Goal: Task Accomplishment & Management: Manage account settings

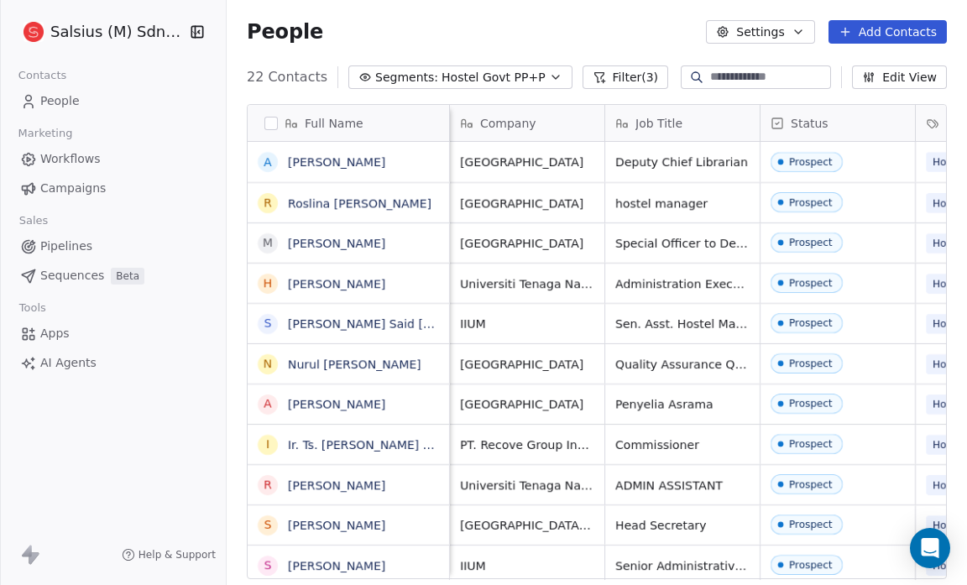
scroll to position [504, 729]
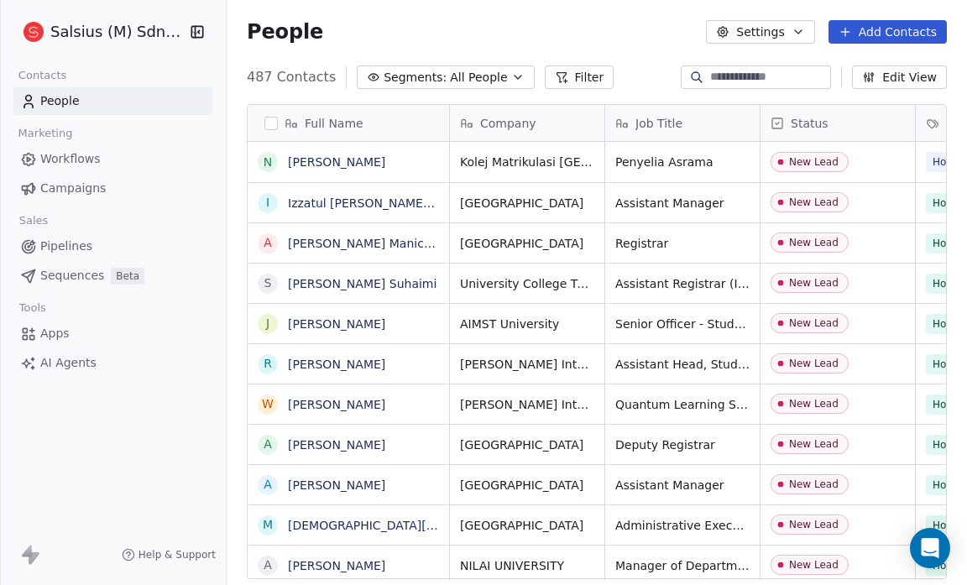
scroll to position [504, 729]
click at [69, 245] on span "Pipelines" at bounding box center [66, 247] width 52 height 18
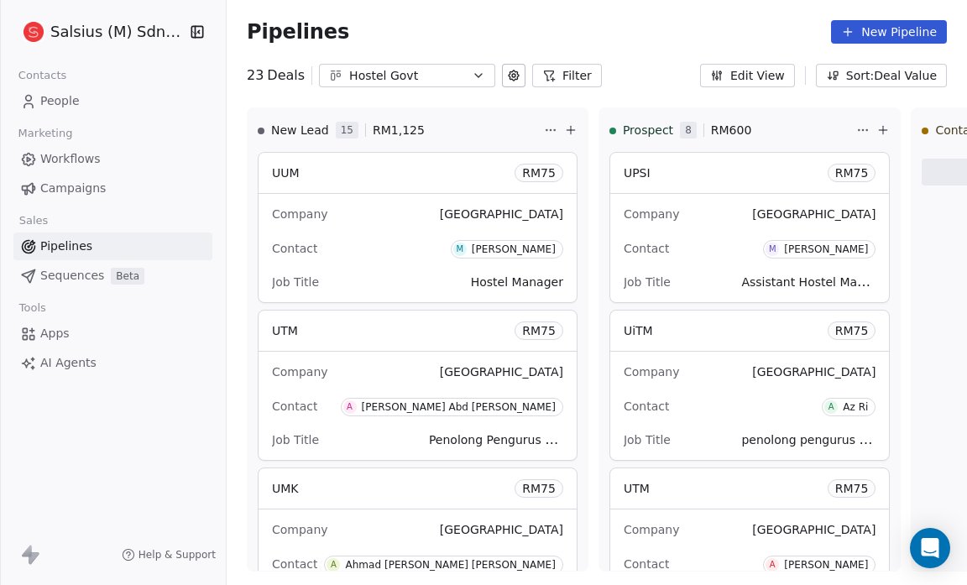
click at [86, 91] on link "People" at bounding box center [112, 101] width 199 height 28
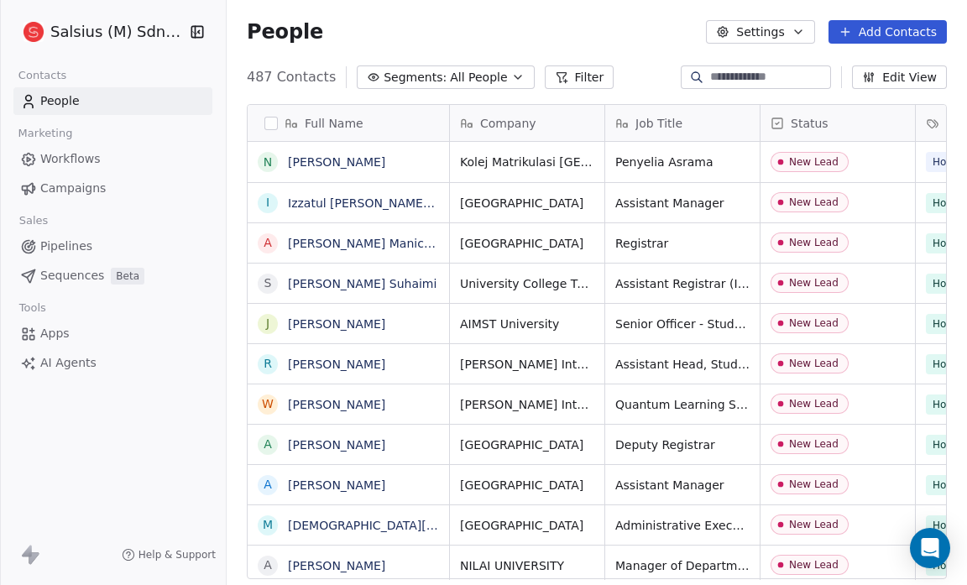
scroll to position [504, 729]
click at [739, 21] on button "Settings" at bounding box center [760, 32] width 108 height 24
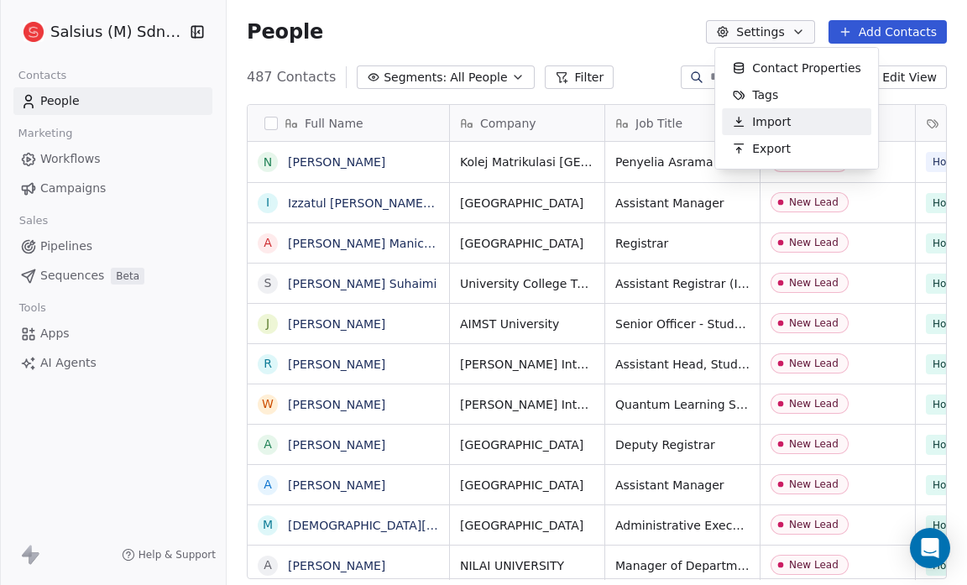
click at [774, 115] on span "Import" at bounding box center [771, 122] width 39 height 18
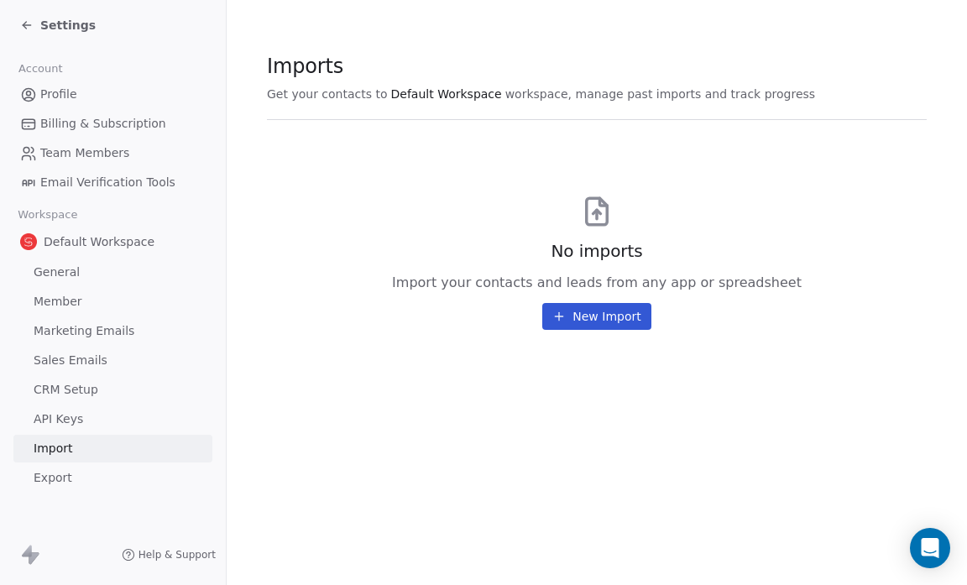
click at [65, 24] on span "Settings" at bounding box center [67, 25] width 55 height 17
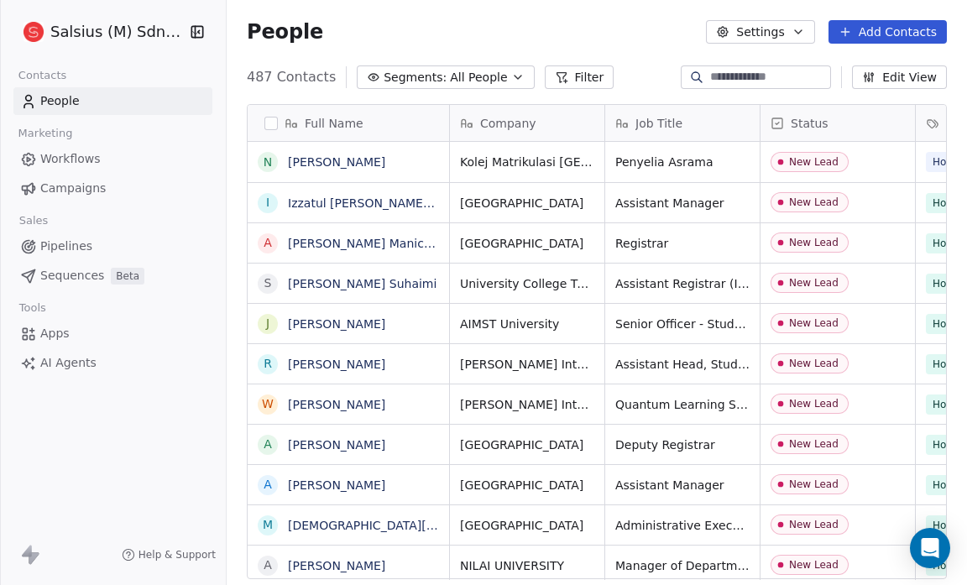
scroll to position [504, 729]
click at [740, 30] on button "Settings" at bounding box center [760, 32] width 108 height 24
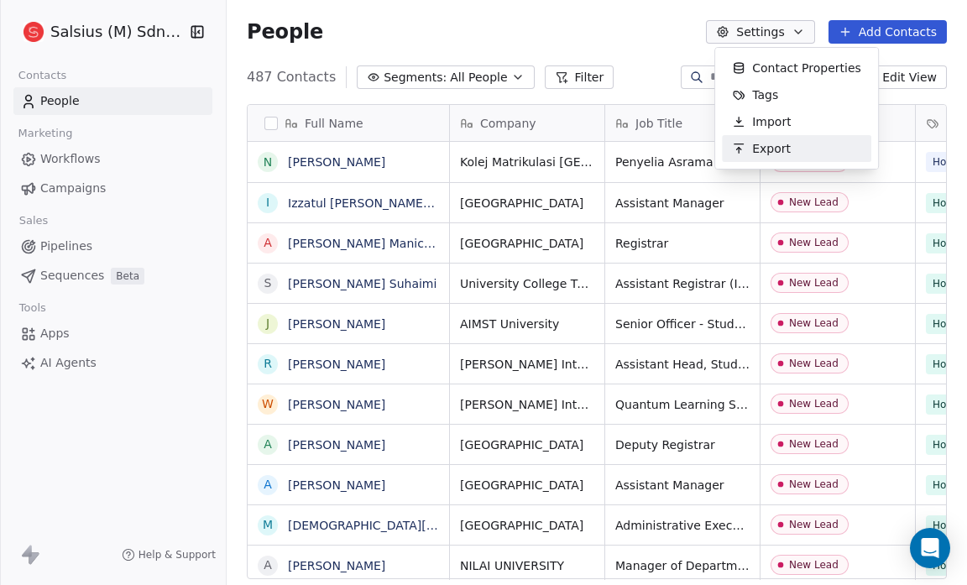
click at [770, 140] on span "Export" at bounding box center [771, 149] width 39 height 18
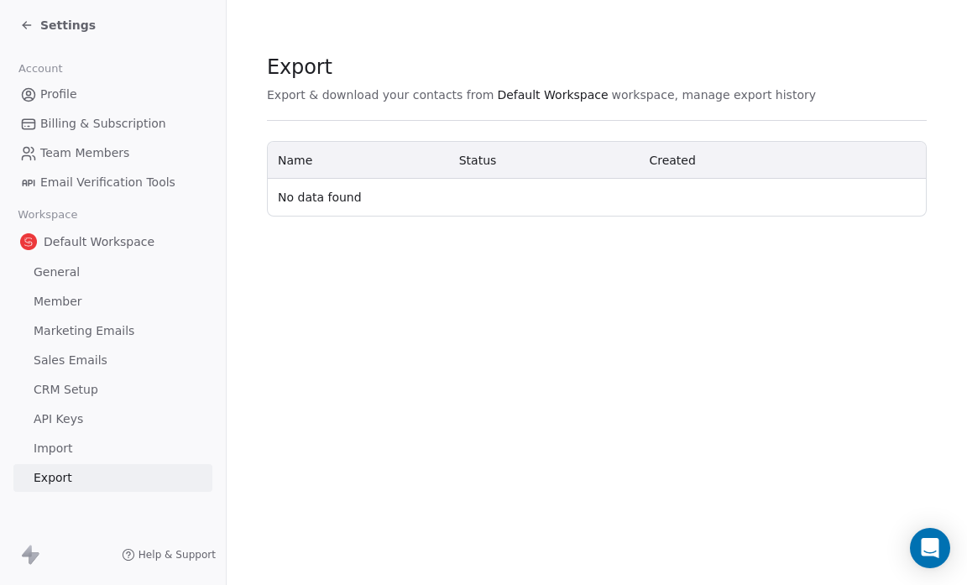
click at [76, 16] on div "Settings" at bounding box center [116, 25] width 192 height 24
click at [76, 22] on span "Settings" at bounding box center [67, 25] width 55 height 17
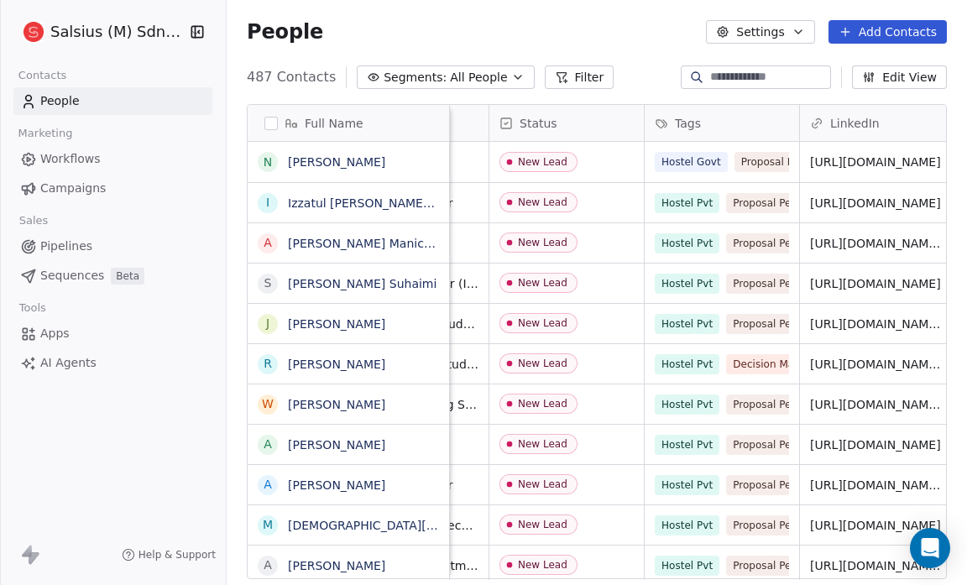
scroll to position [0, 272]
click at [493, 81] on button "Segments: All People" at bounding box center [445, 77] width 177 height 24
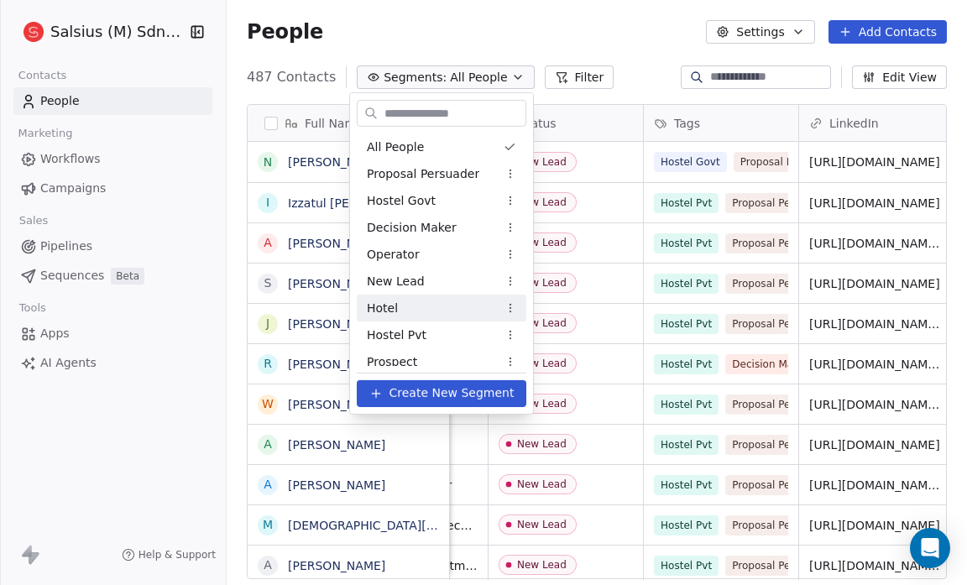
click at [457, 306] on div "Hotel" at bounding box center [442, 308] width 170 height 27
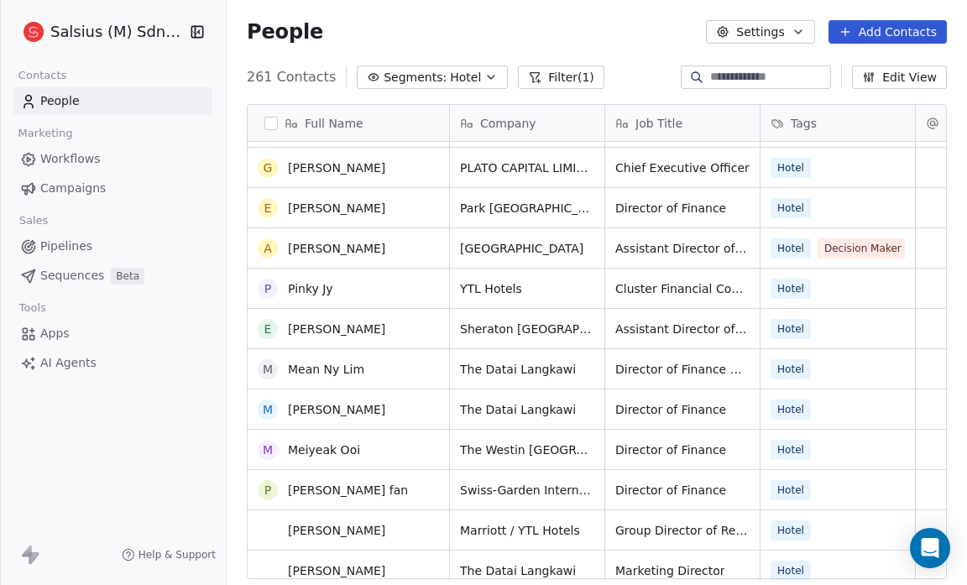
scroll to position [0, 0]
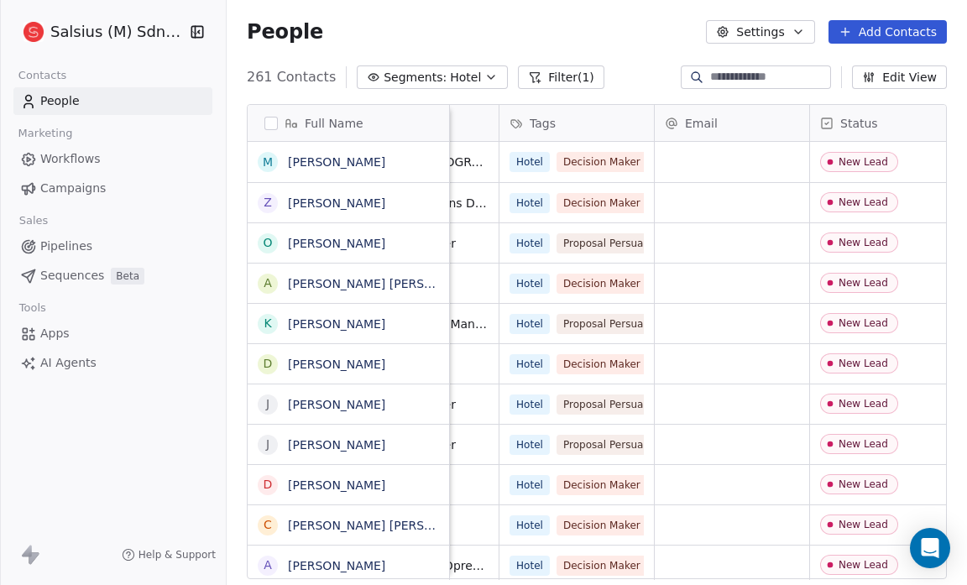
click at [456, 82] on span "Hotel" at bounding box center [465, 78] width 31 height 18
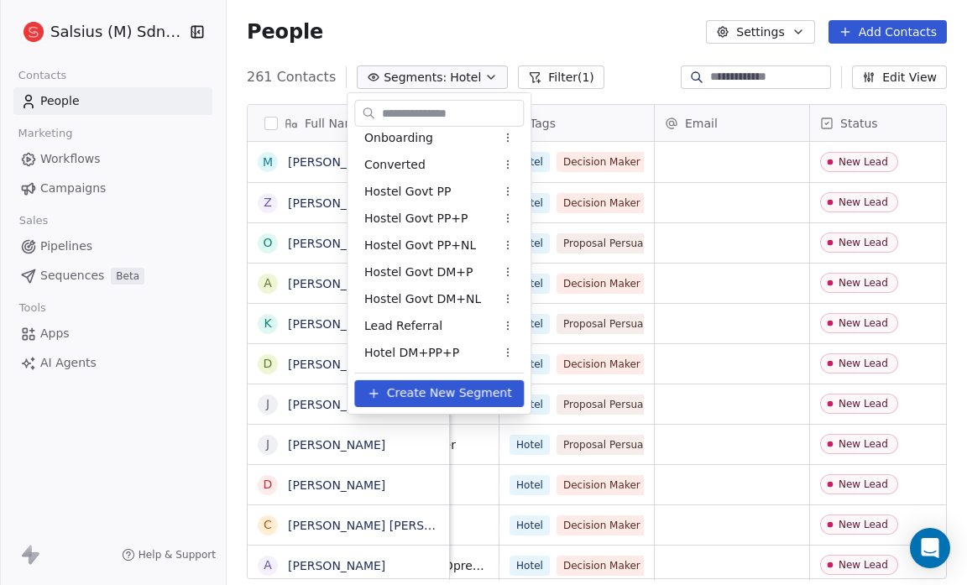
click at [410, 356] on span "Hotel DM+PP+P" at bounding box center [411, 352] width 95 height 18
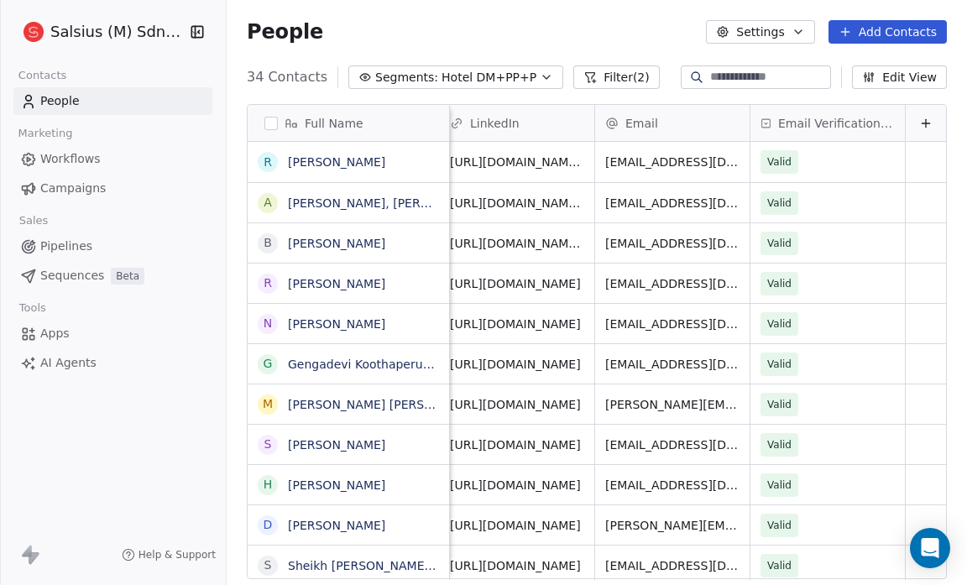
click at [860, 133] on div "Email Verification Status" at bounding box center [827, 123] width 154 height 36
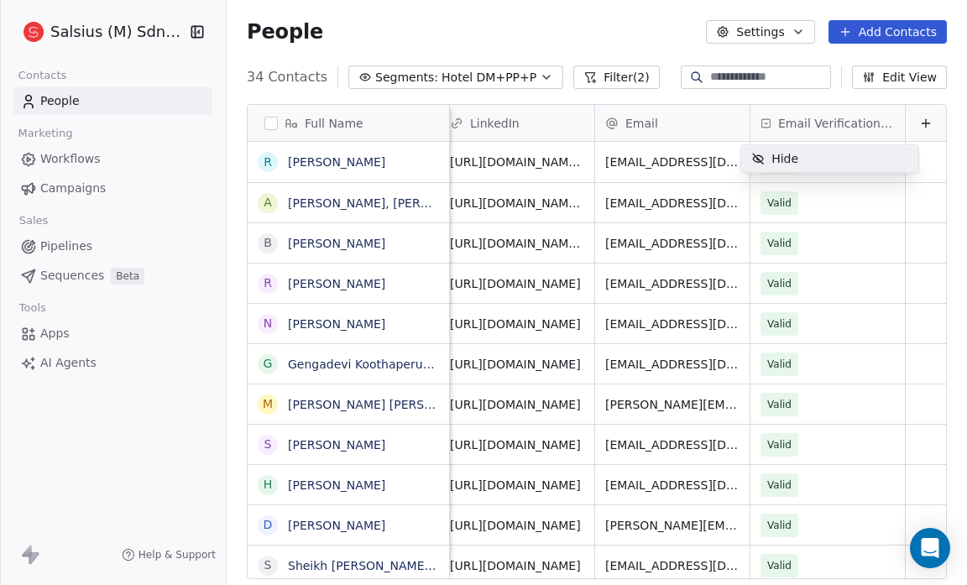
click at [860, 131] on html "Salsius (M) Sdn Bhd Contacts People Marketing Workflows Campaigns Sales Pipelin…" at bounding box center [483, 292] width 967 height 585
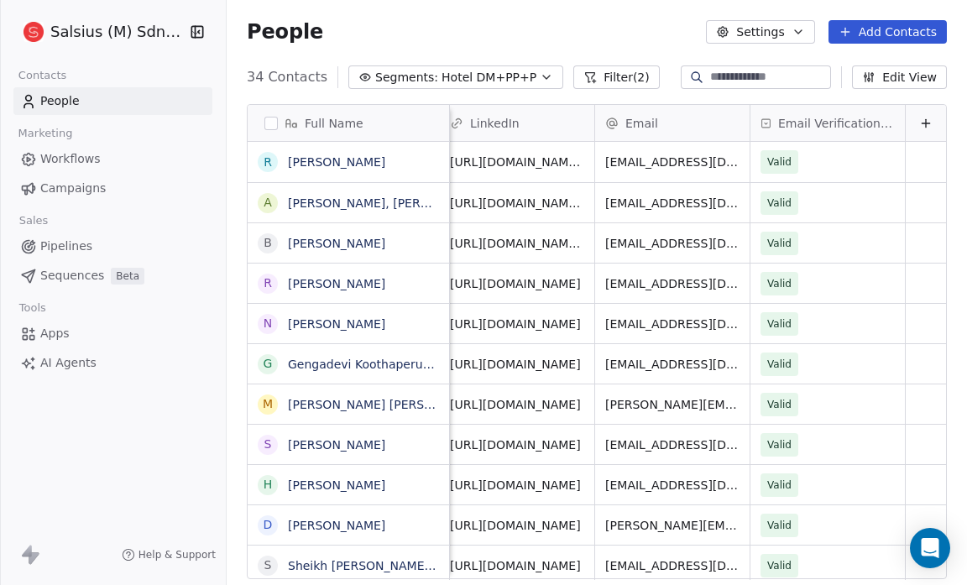
click at [443, 73] on span "Hotel DM+PP+P" at bounding box center [488, 78] width 95 height 18
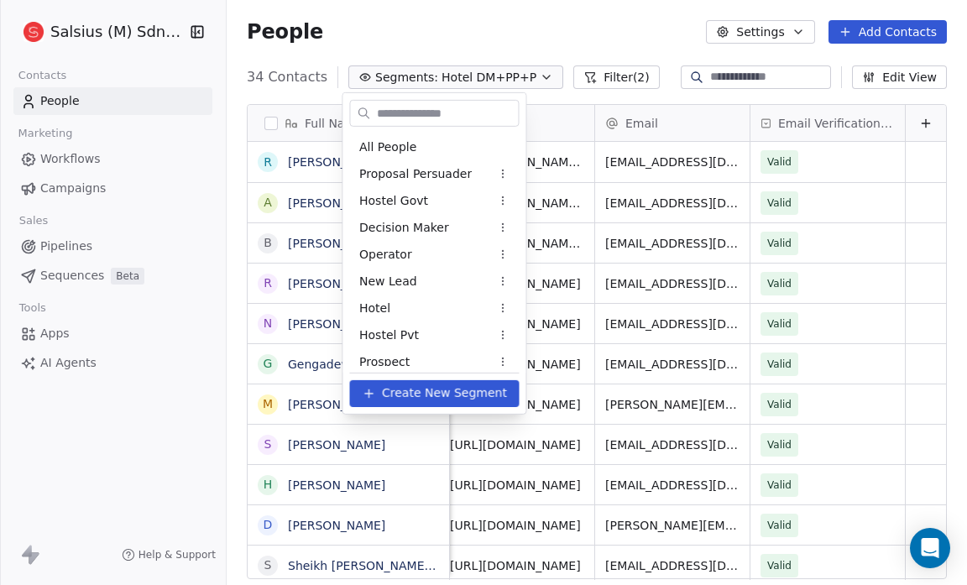
scroll to position [332, 0]
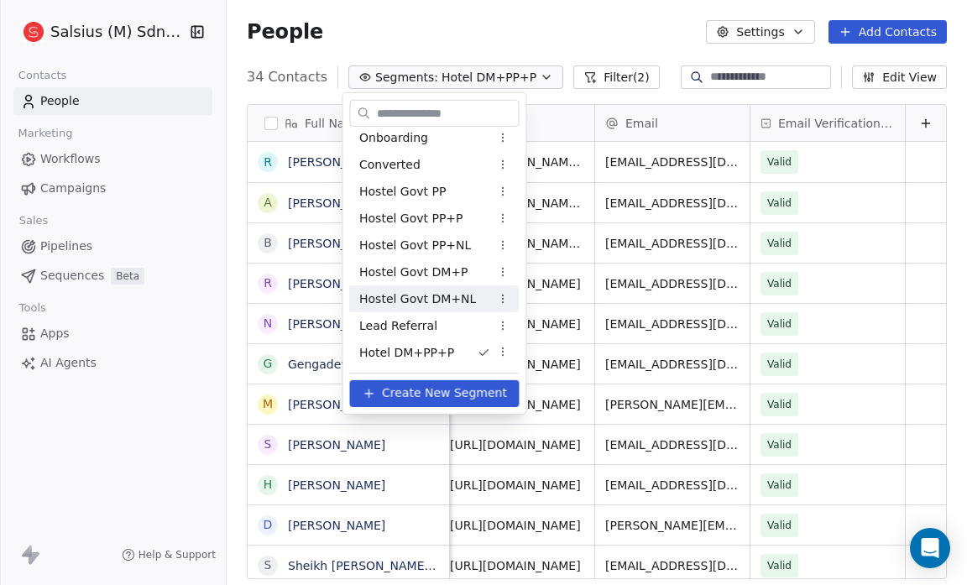
click at [421, 304] on span "Hostel Govt DM+NL" at bounding box center [417, 299] width 117 height 18
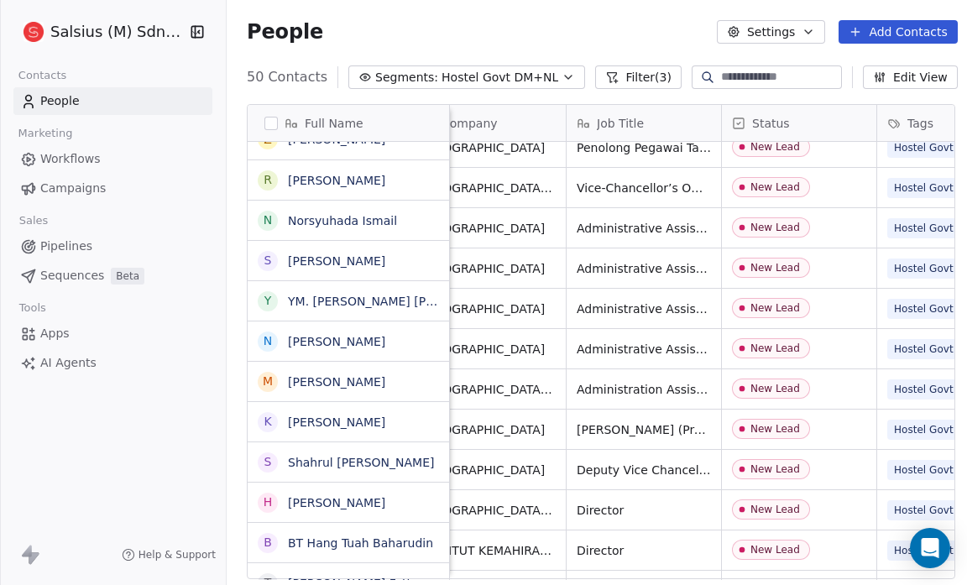
scroll to position [96, 0]
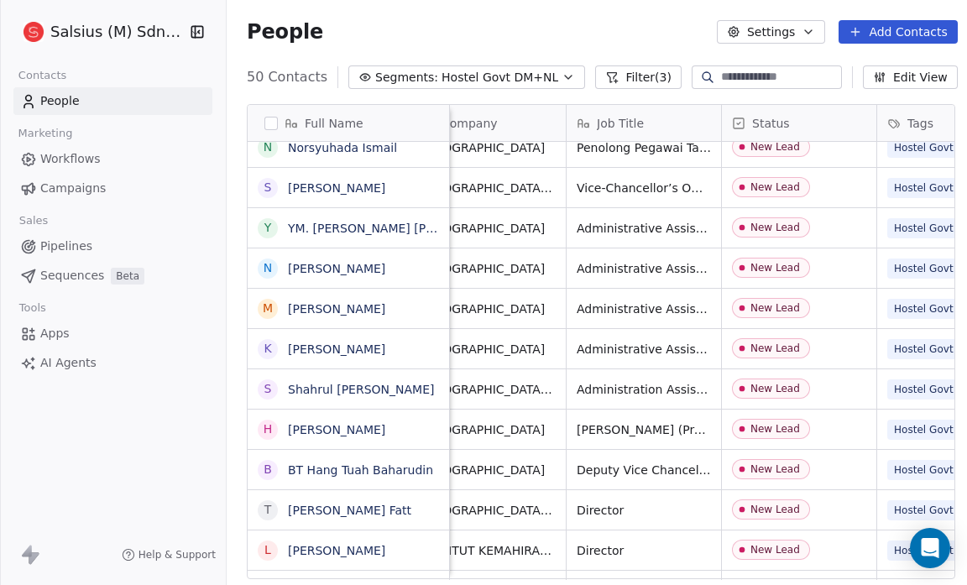
click at [561, 68] on button "Segments: Hostel Govt DM+NL" at bounding box center [466, 77] width 237 height 24
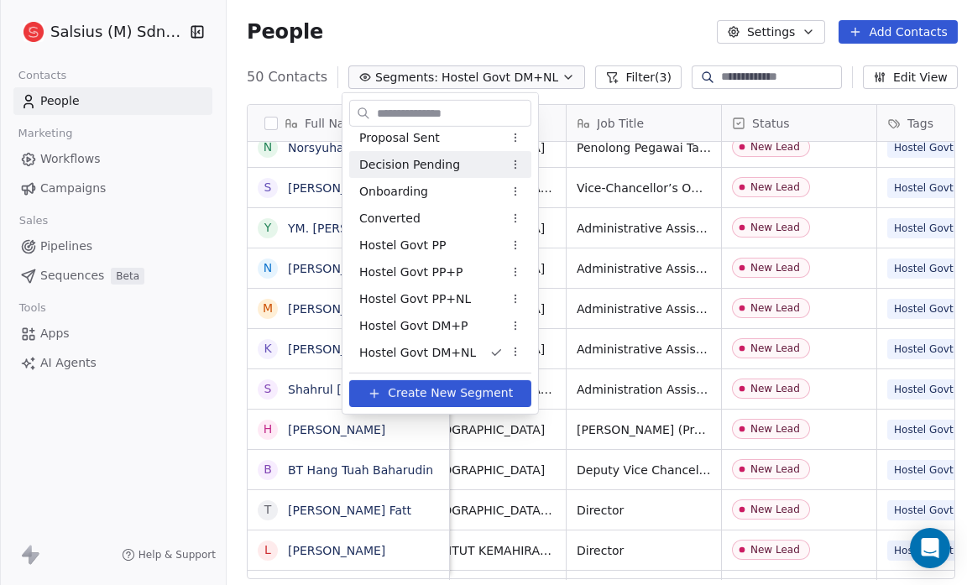
scroll to position [0, 0]
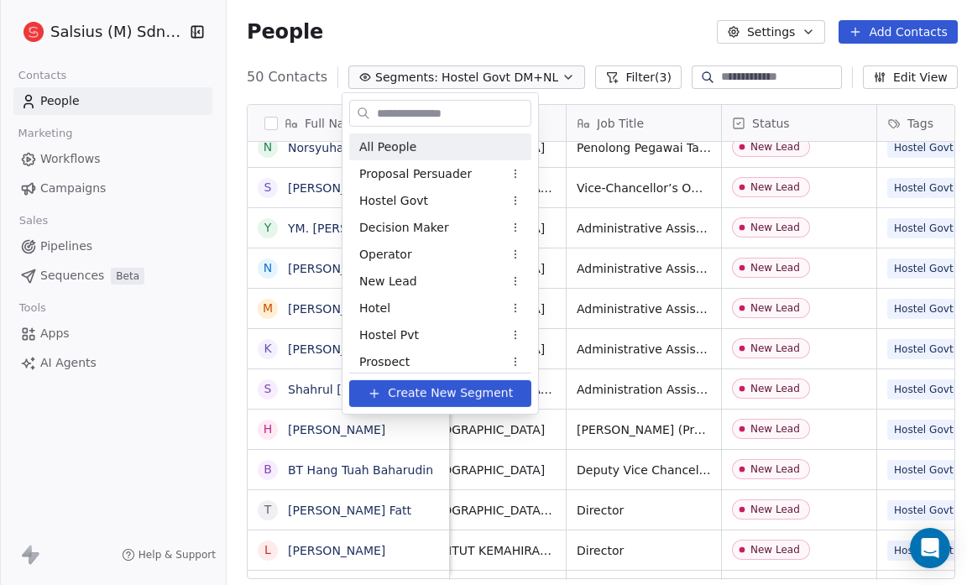
click at [425, 149] on div "All People" at bounding box center [440, 146] width 182 height 27
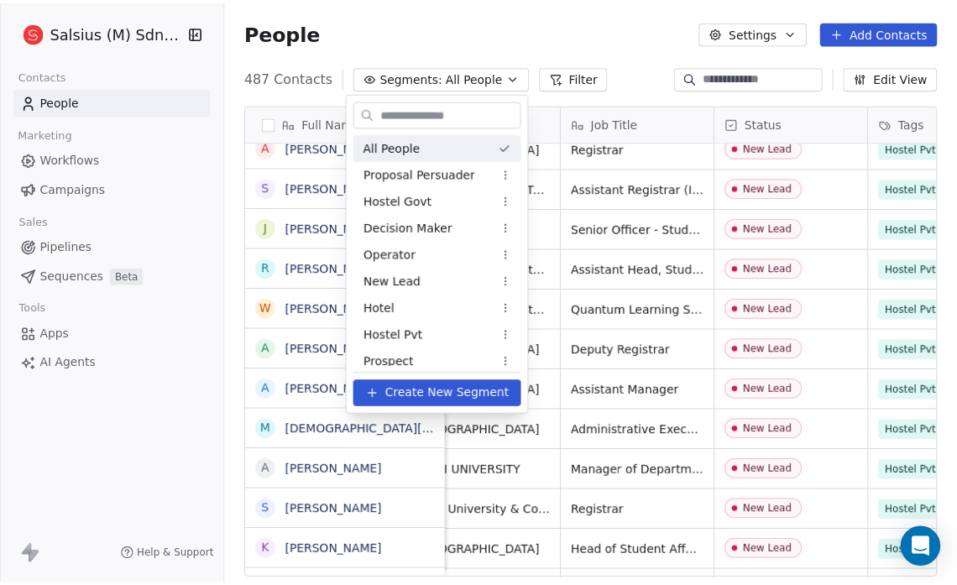
scroll to position [11, 11]
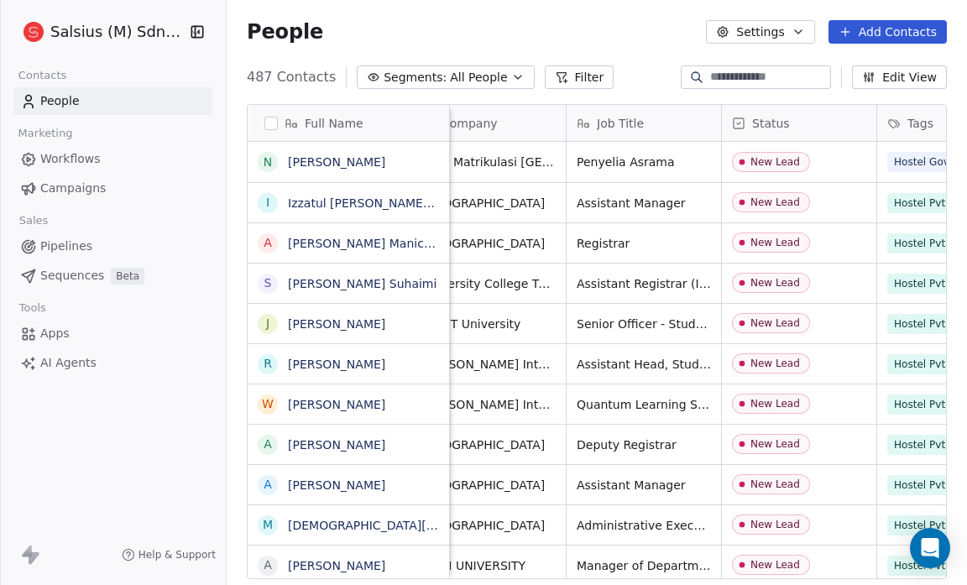
click at [883, 35] on button "Add Contacts" at bounding box center [887, 32] width 118 height 24
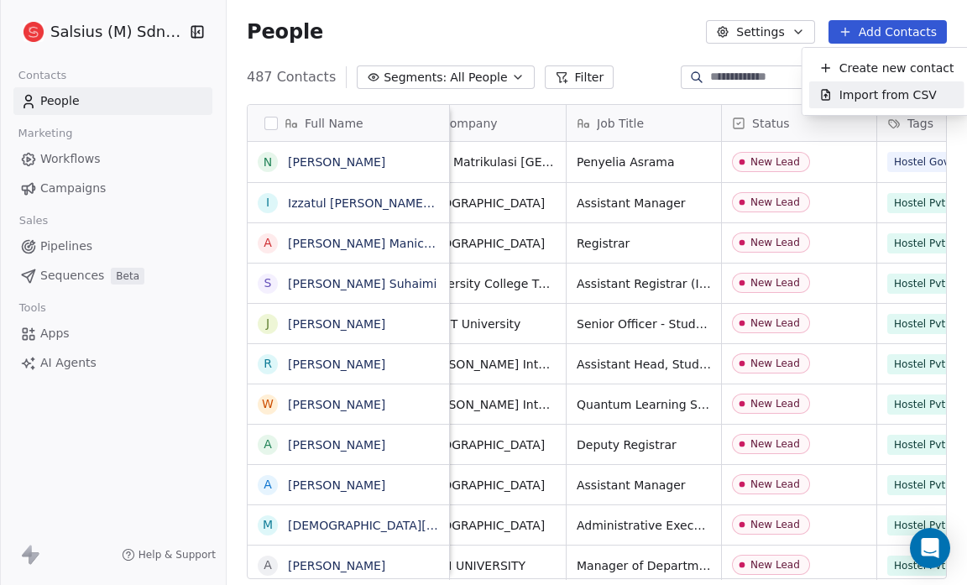
click at [873, 84] on div "Import from CSV" at bounding box center [886, 94] width 155 height 27
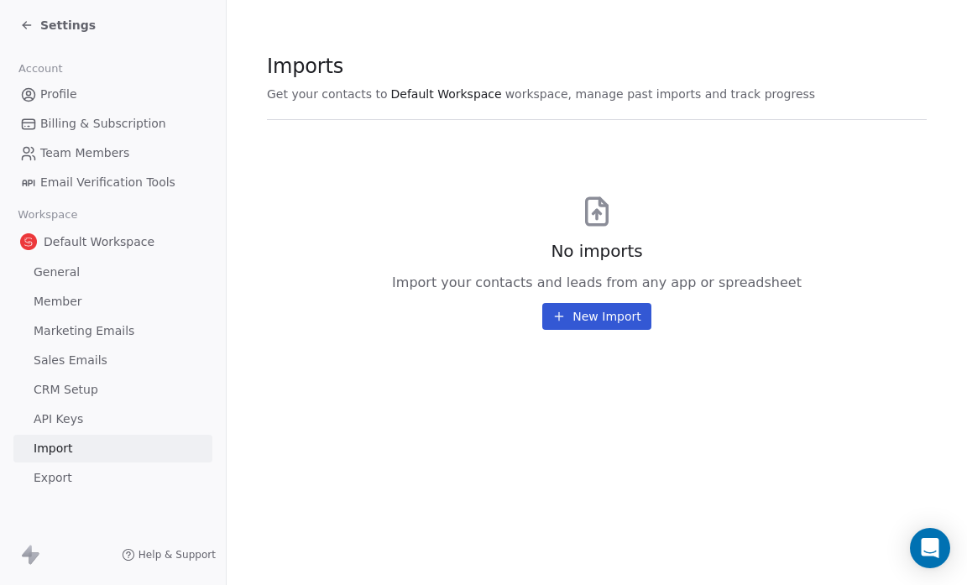
click at [565, 323] on button "New Import" at bounding box center [596, 316] width 108 height 27
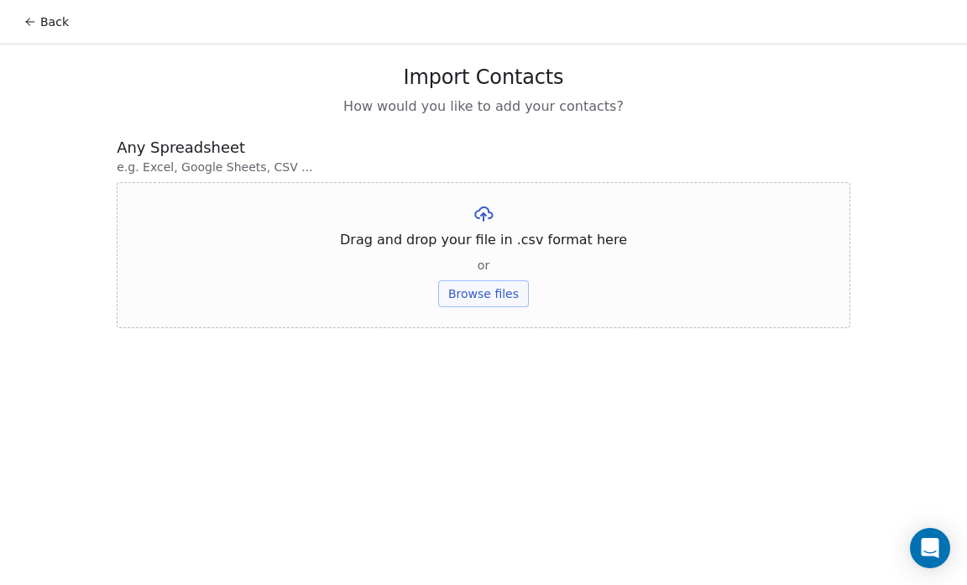
click at [491, 290] on button "Browse files" at bounding box center [483, 293] width 91 height 27
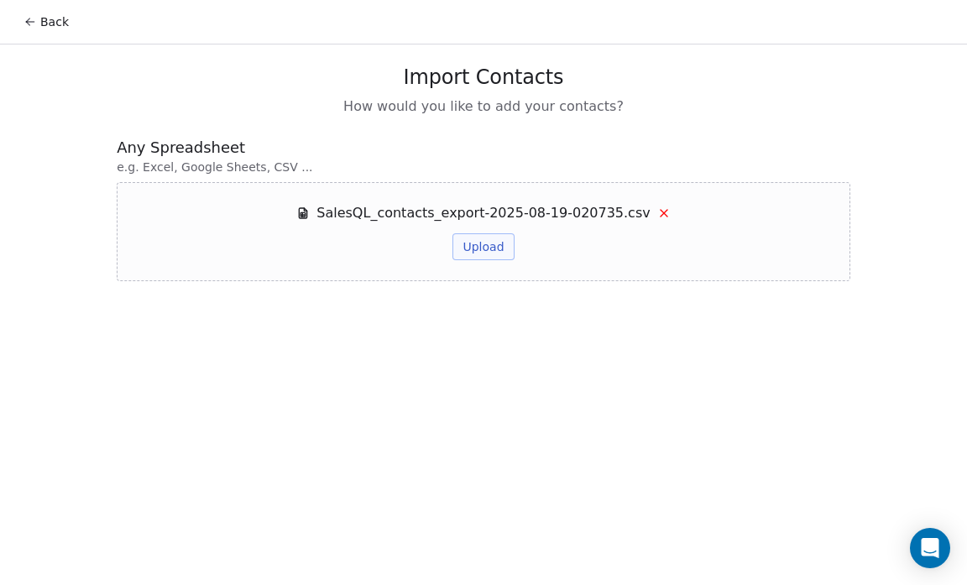
click at [484, 249] on button "Upload" at bounding box center [482, 246] width 61 height 27
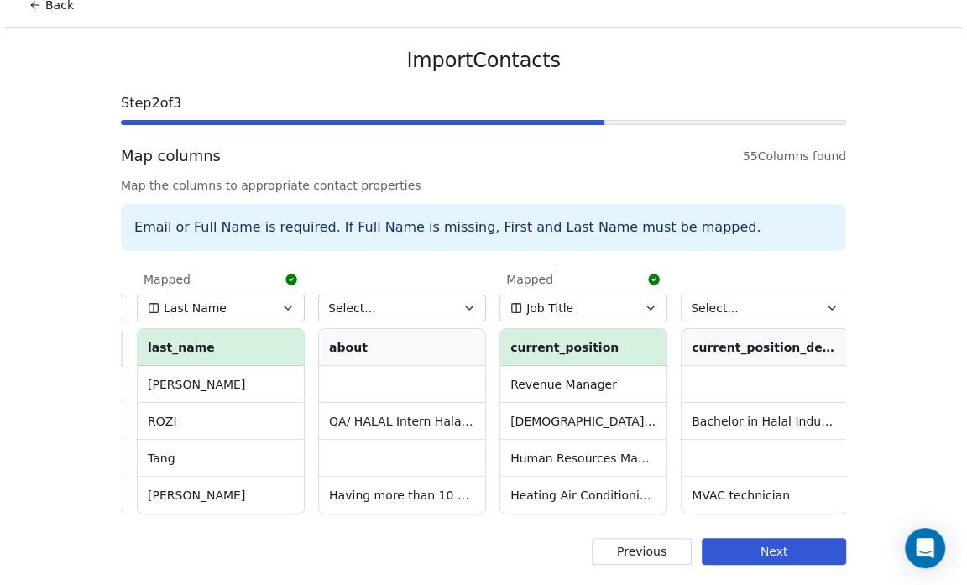
scroll to position [0, 349]
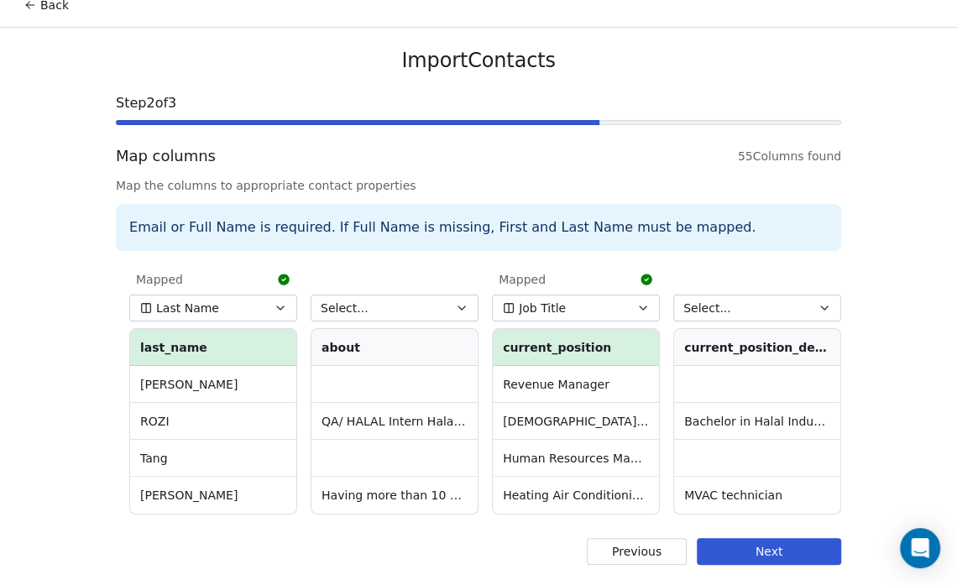
click at [440, 296] on button "Select..." at bounding box center [395, 308] width 168 height 27
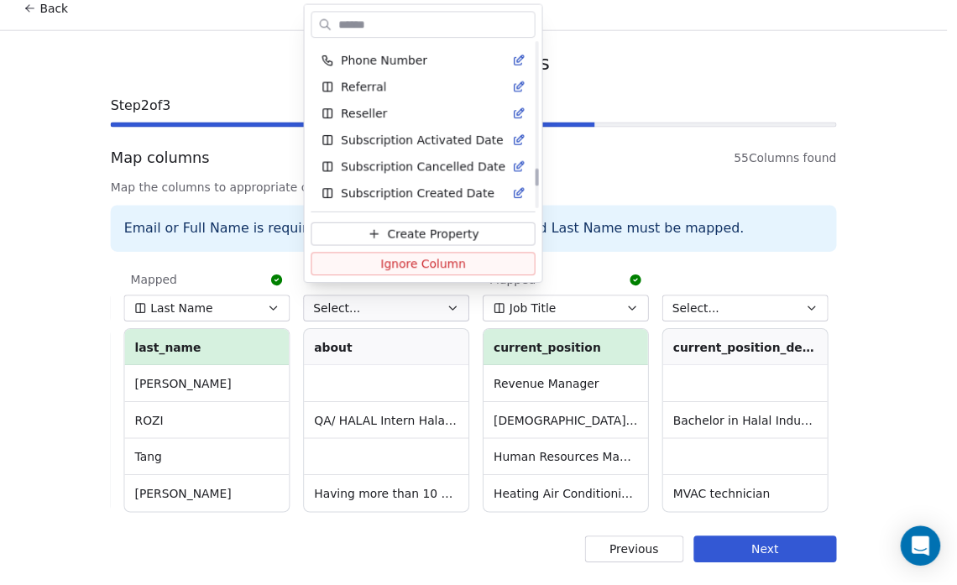
scroll to position [1217, 0]
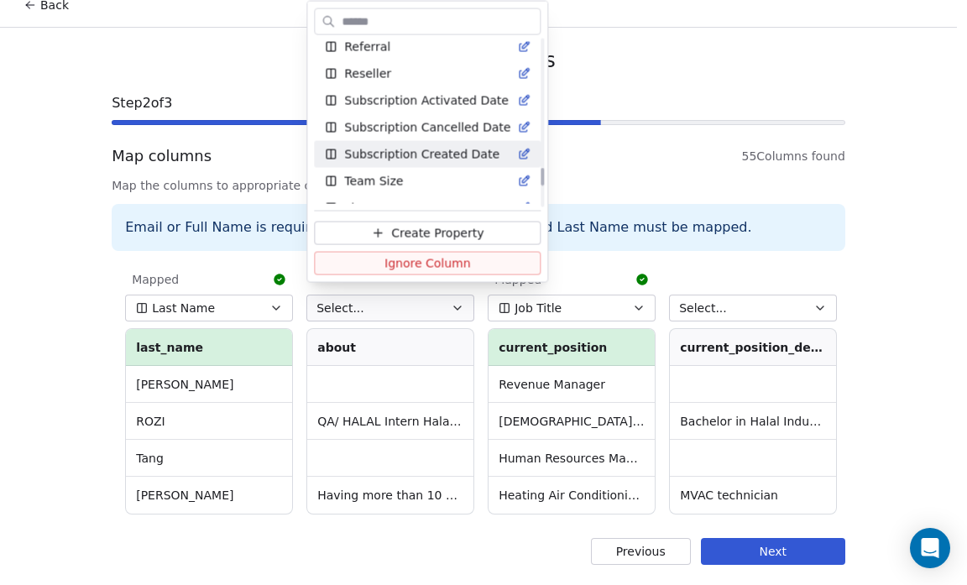
click at [614, 158] on html "Back Import Contacts Step 2 of 3 Map columns 55 Columns found Map the columns t…" at bounding box center [483, 284] width 967 height 602
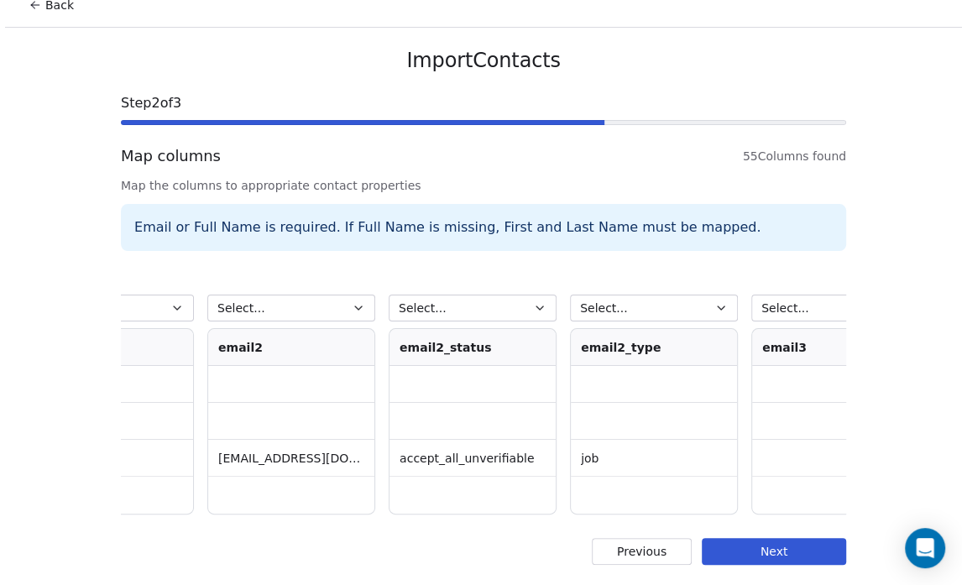
scroll to position [0, 4627]
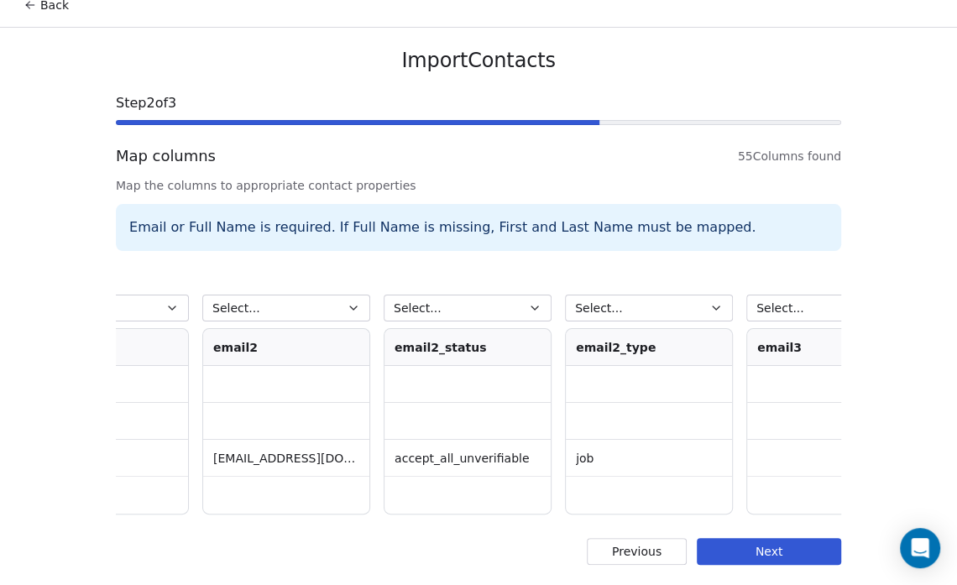
click at [351, 304] on icon "button" at bounding box center [353, 307] width 13 height 13
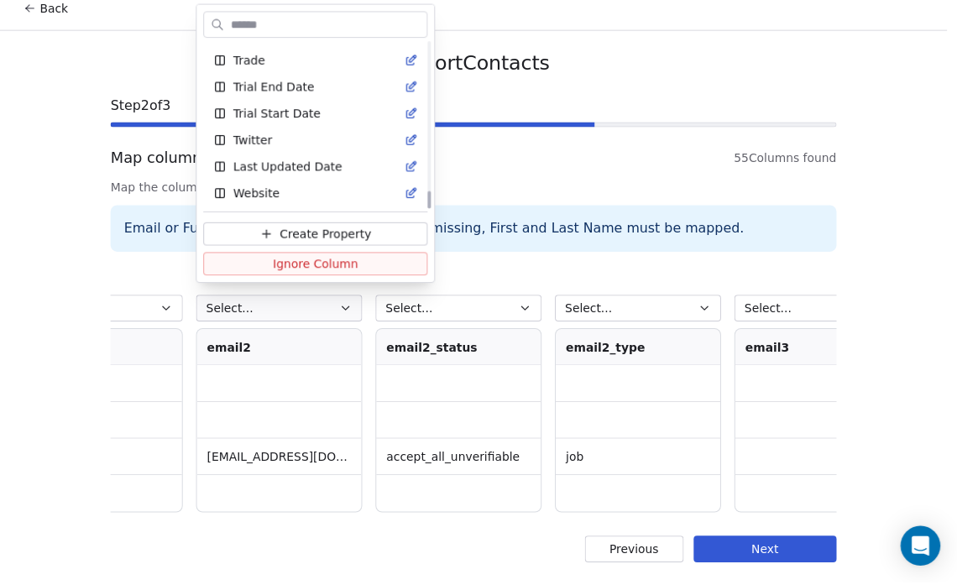
scroll to position [1422, 0]
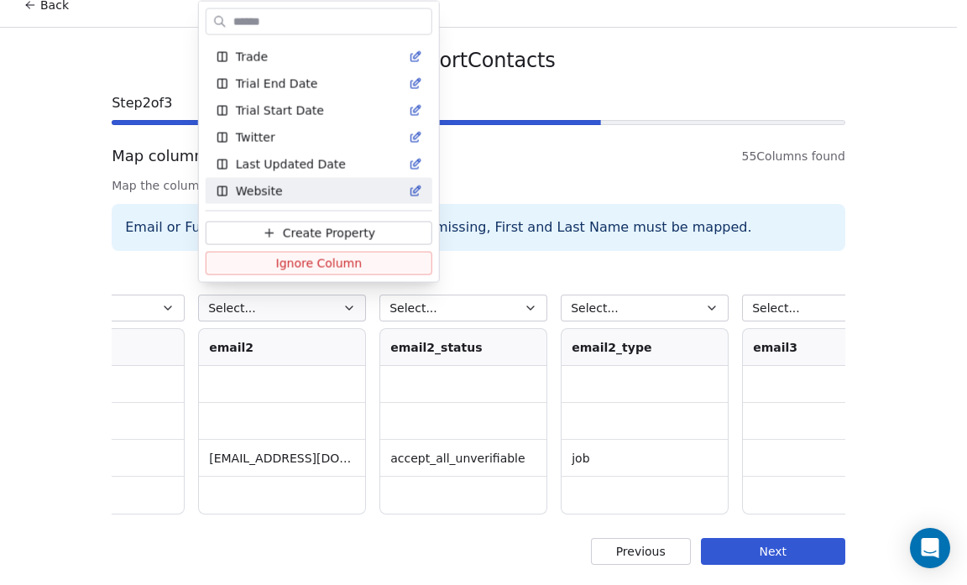
click at [504, 177] on html "Back Import Contacts Step 2 of 3 Map columns 55 Columns found Map the columns t…" at bounding box center [483, 284] width 967 height 602
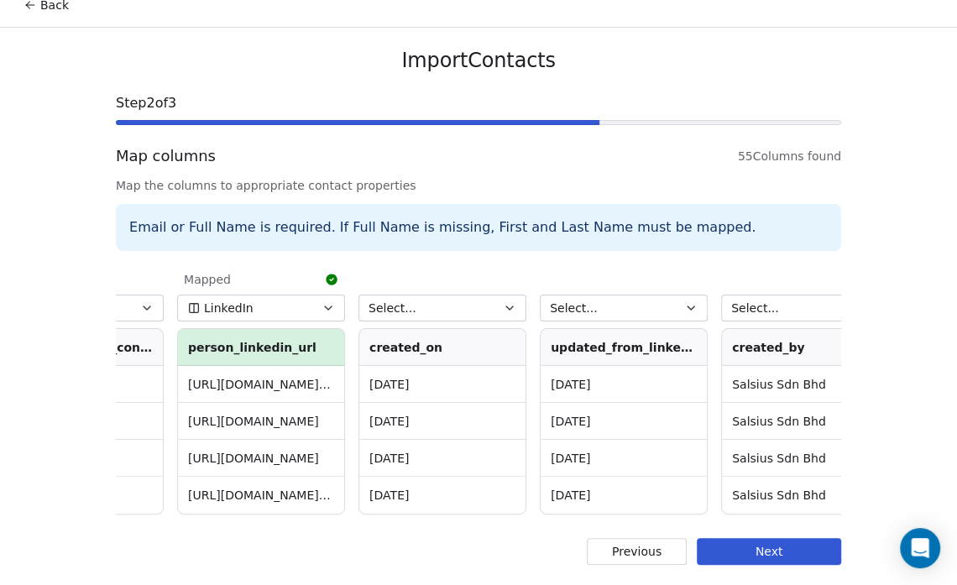
scroll to position [0, 9224]
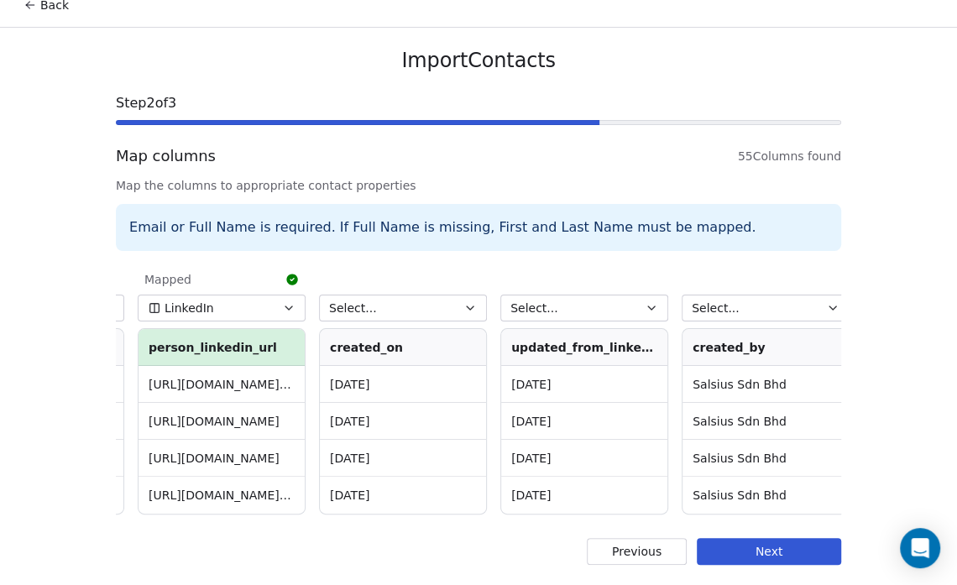
click at [776, 546] on button "Next" at bounding box center [769, 551] width 144 height 27
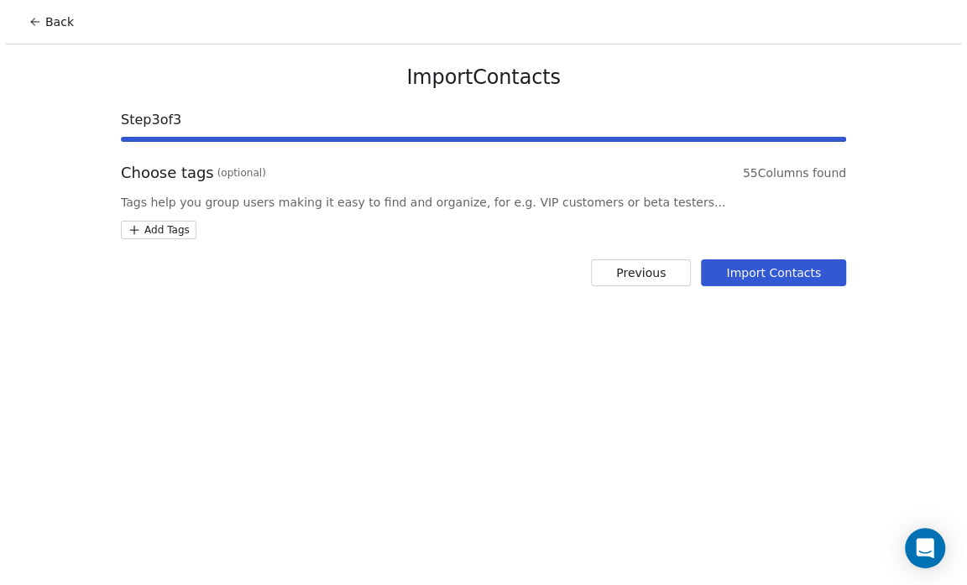
scroll to position [0, 0]
click at [153, 222] on html "Back Import Contacts Step 3 of 3 Choose tags (optional) 55 Columns found Tags h…" at bounding box center [483, 292] width 967 height 585
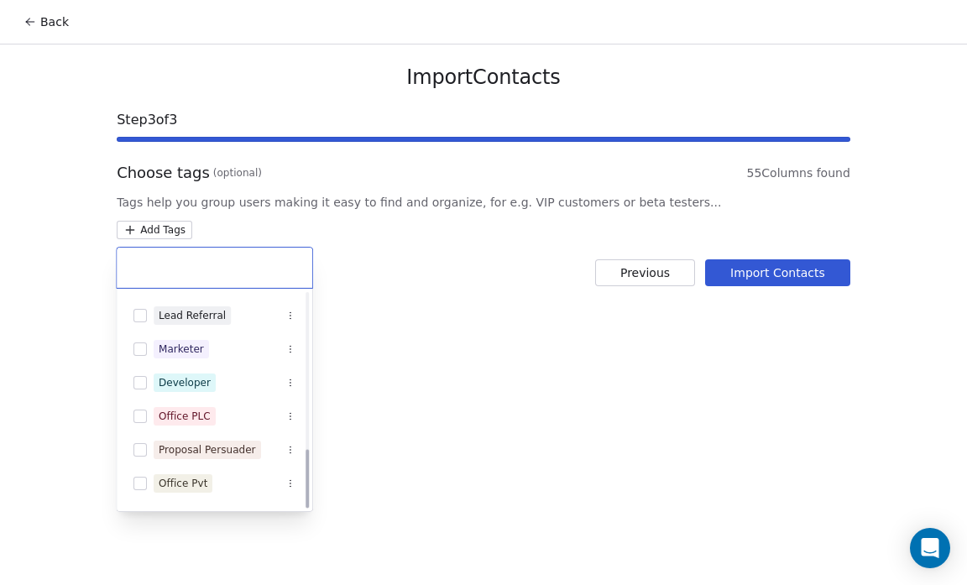
scroll to position [562, 0]
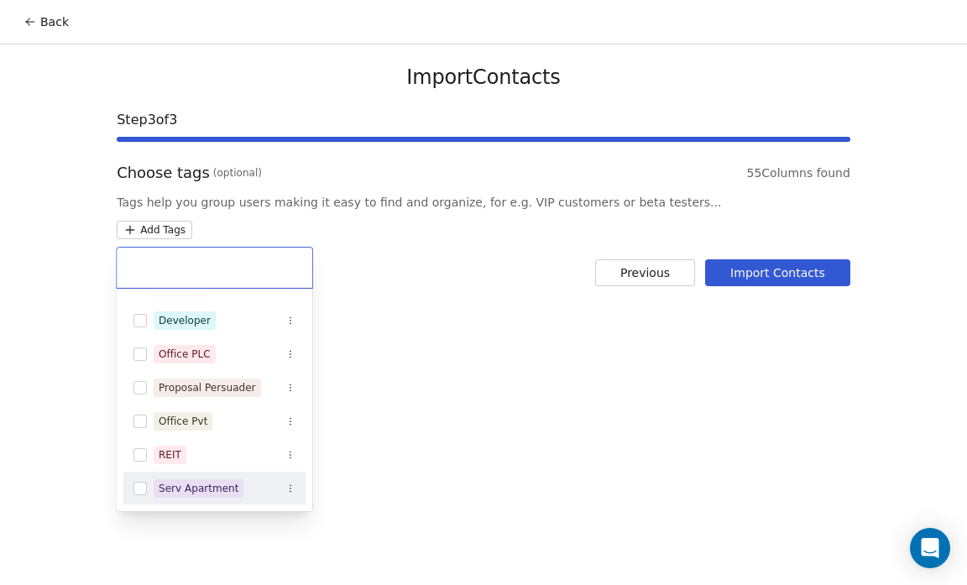
click at [182, 488] on div "Serv Apartment" at bounding box center [199, 488] width 80 height 15
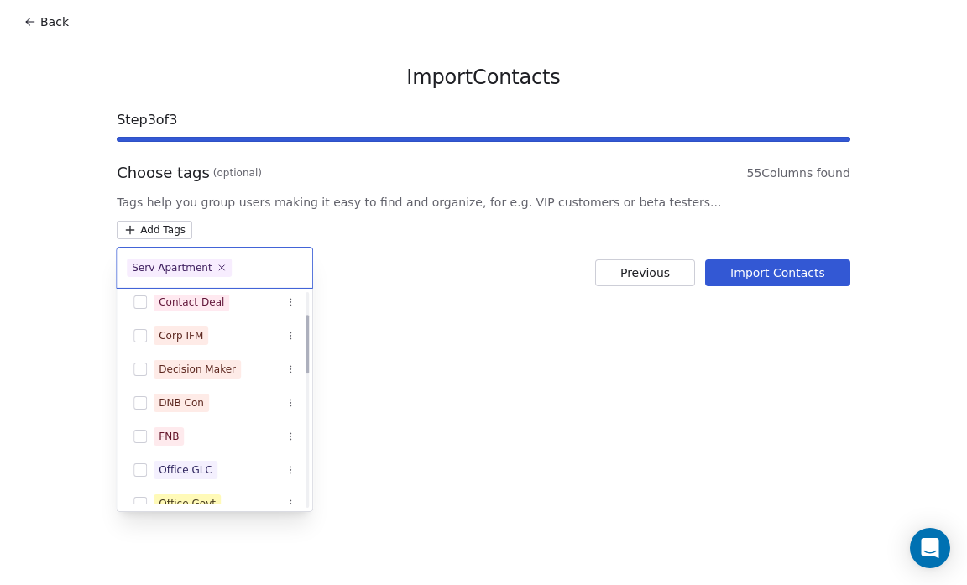
scroll to position [0, 0]
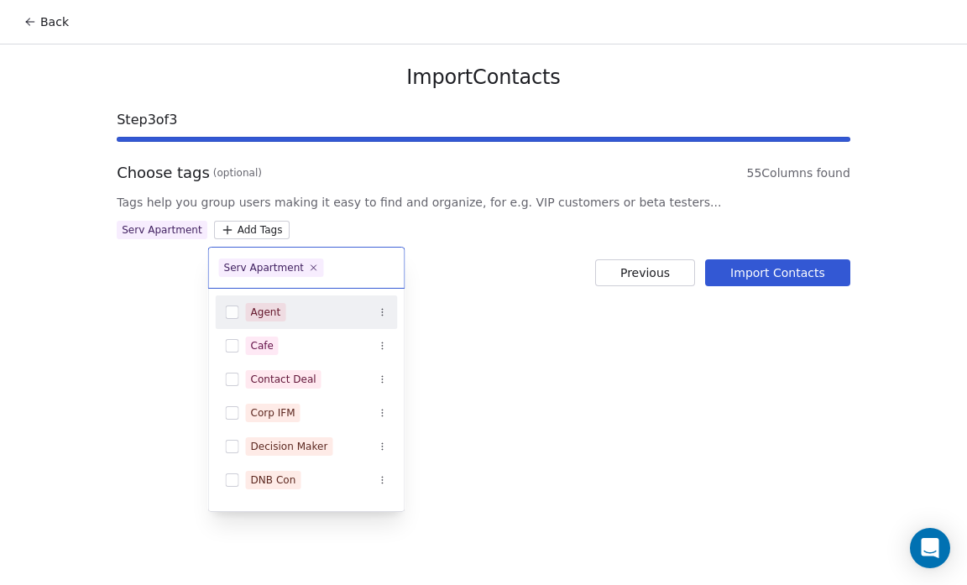
click at [436, 353] on html "Back Import Contacts Step 3 of 3 Choose tags (optional) 55 Columns found Tags h…" at bounding box center [483, 292] width 967 height 585
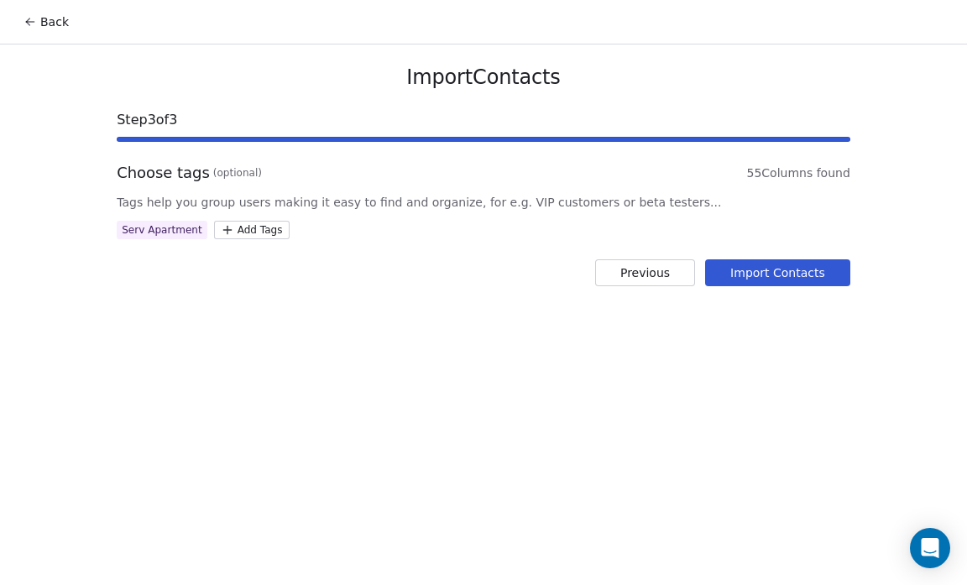
click at [779, 268] on button "Import Contacts" at bounding box center [777, 272] width 145 height 27
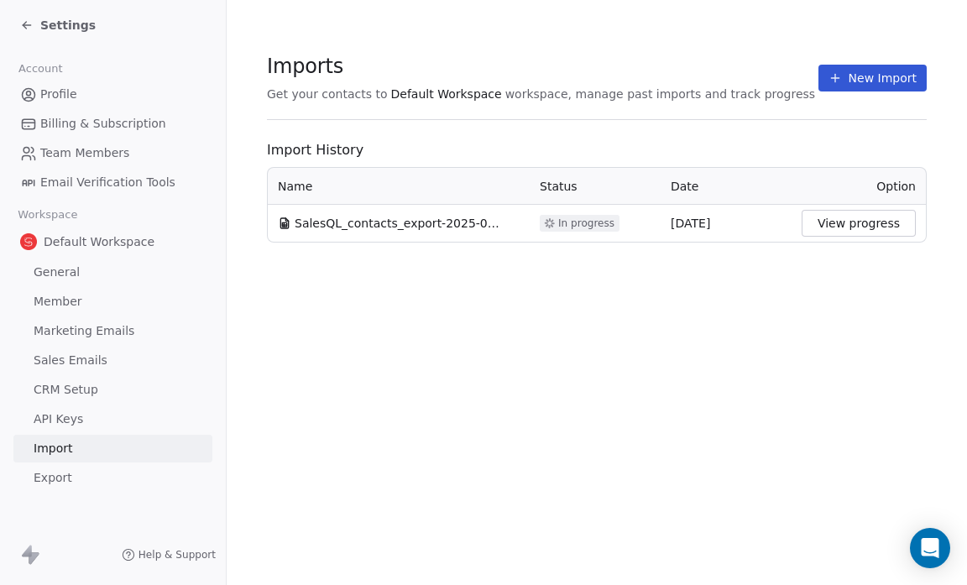
click at [50, 22] on span "Settings" at bounding box center [67, 25] width 55 height 17
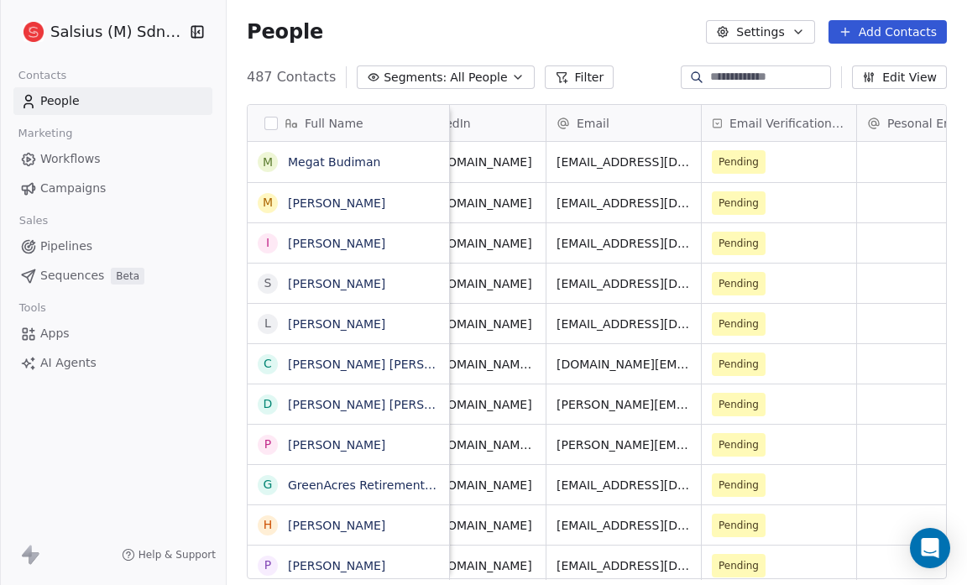
scroll to position [0, 681]
click at [511, 77] on icon "button" at bounding box center [517, 77] width 13 height 13
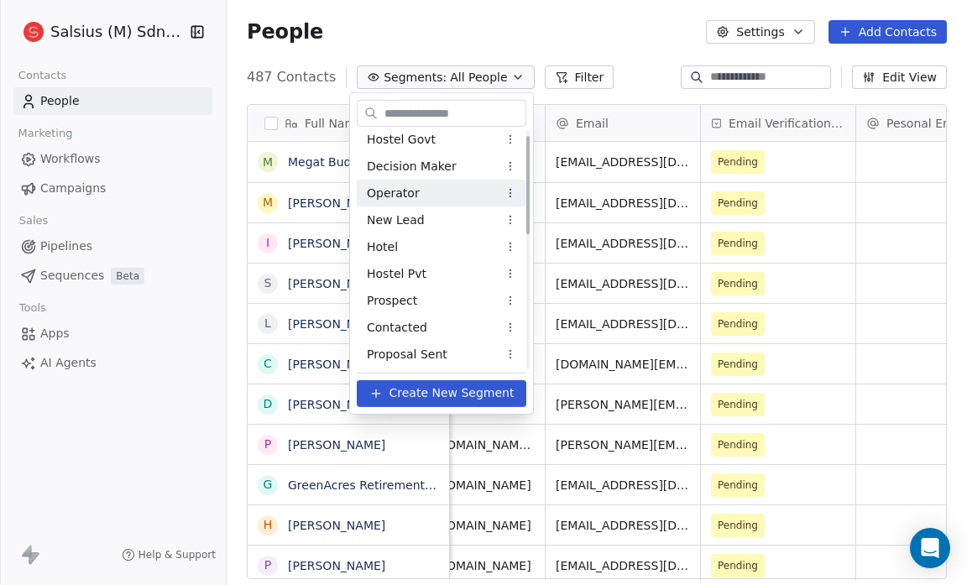
scroll to position [0, 0]
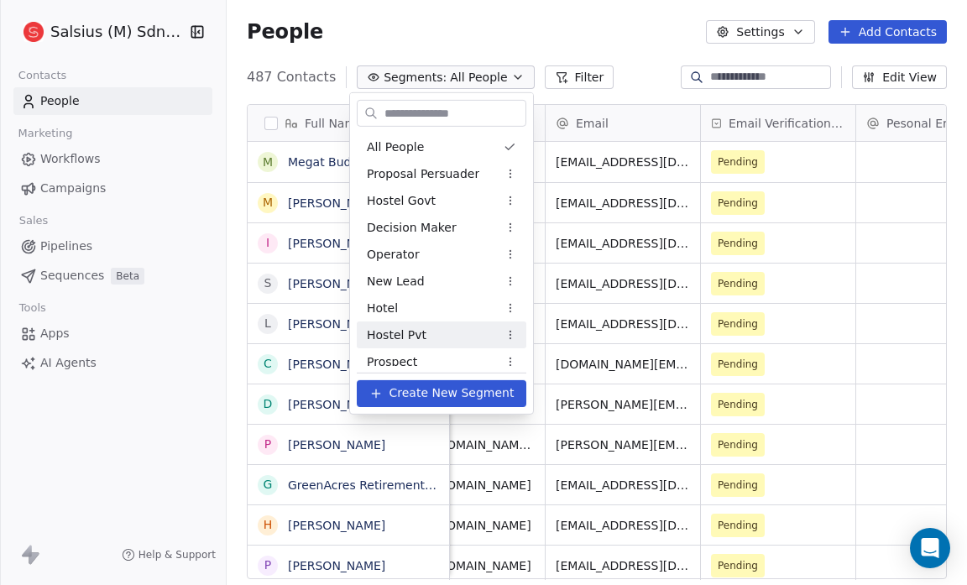
click at [400, 390] on span "Create New Segment" at bounding box center [451, 393] width 125 height 18
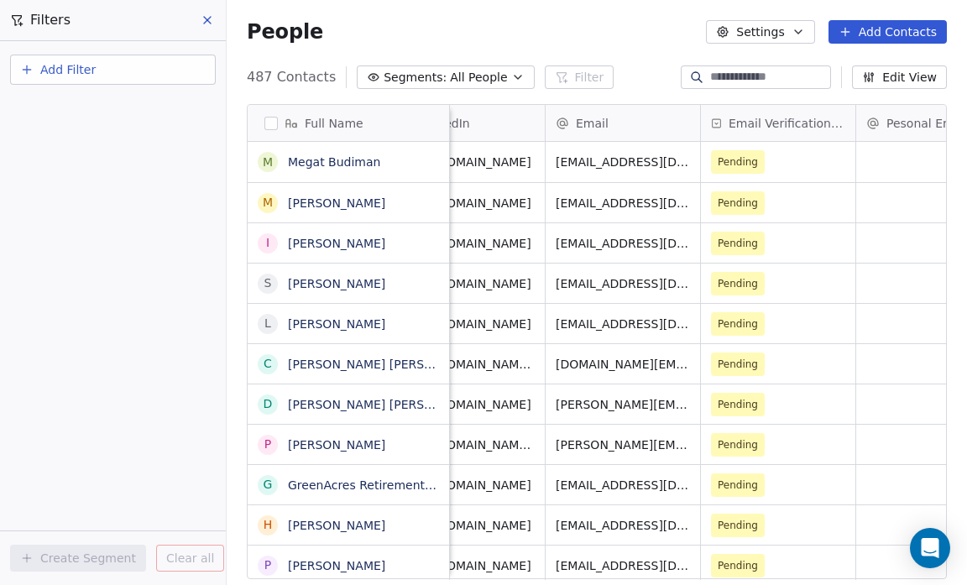
click at [357, 65] on button "Segments: All People" at bounding box center [445, 77] width 177 height 24
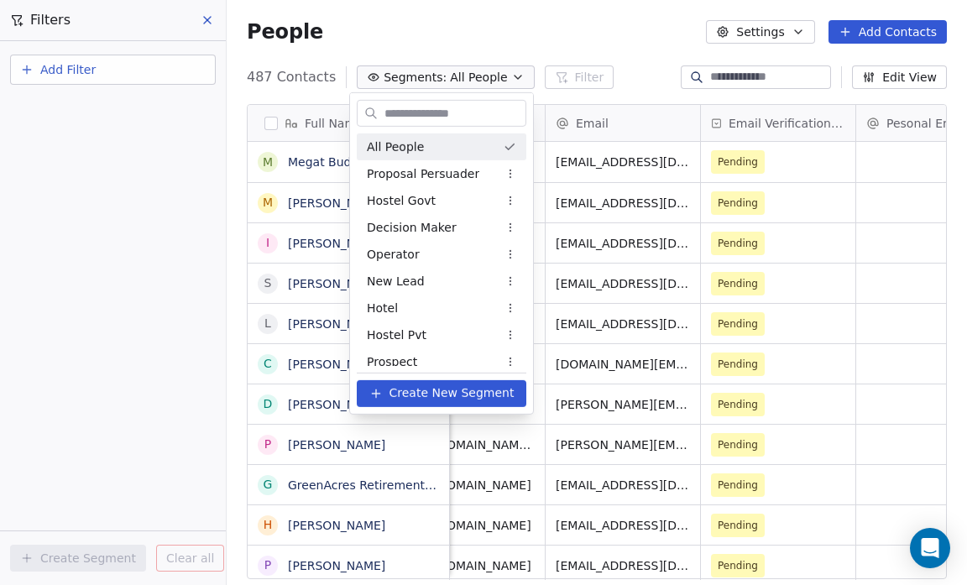
type input "*"
click at [418, 389] on span "Create New Segment" at bounding box center [451, 393] width 125 height 18
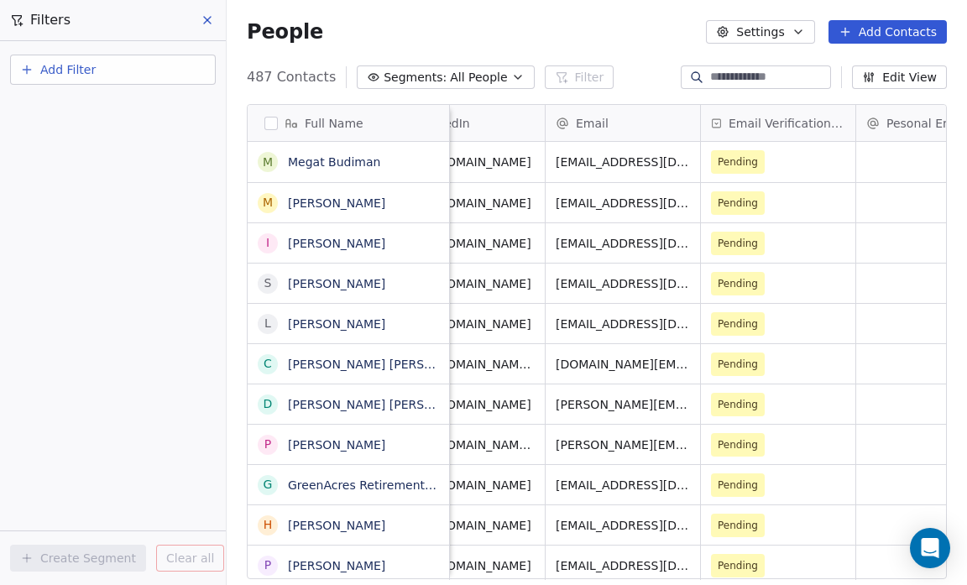
click at [511, 76] on icon "button" at bounding box center [517, 77] width 13 height 13
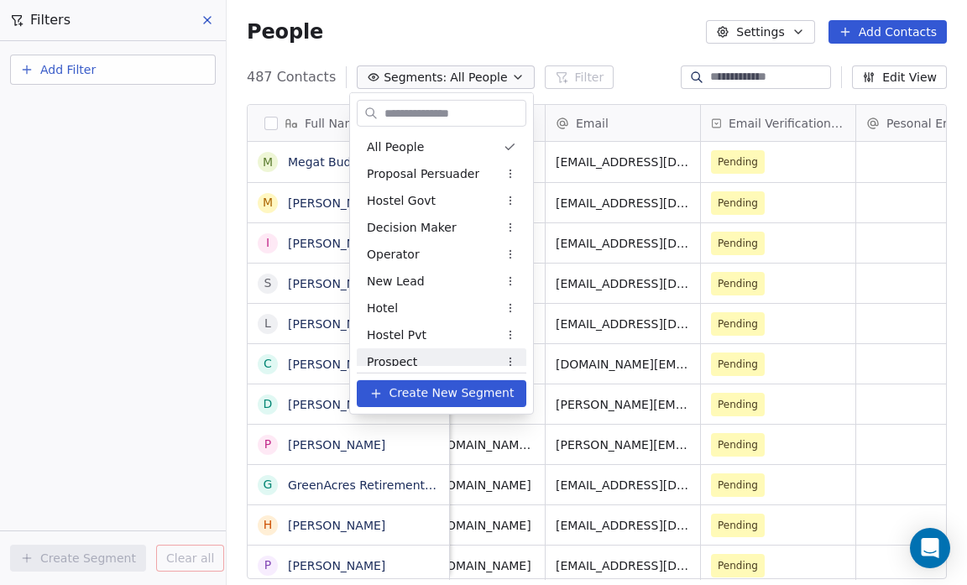
click at [410, 392] on span "Create New Segment" at bounding box center [451, 393] width 125 height 18
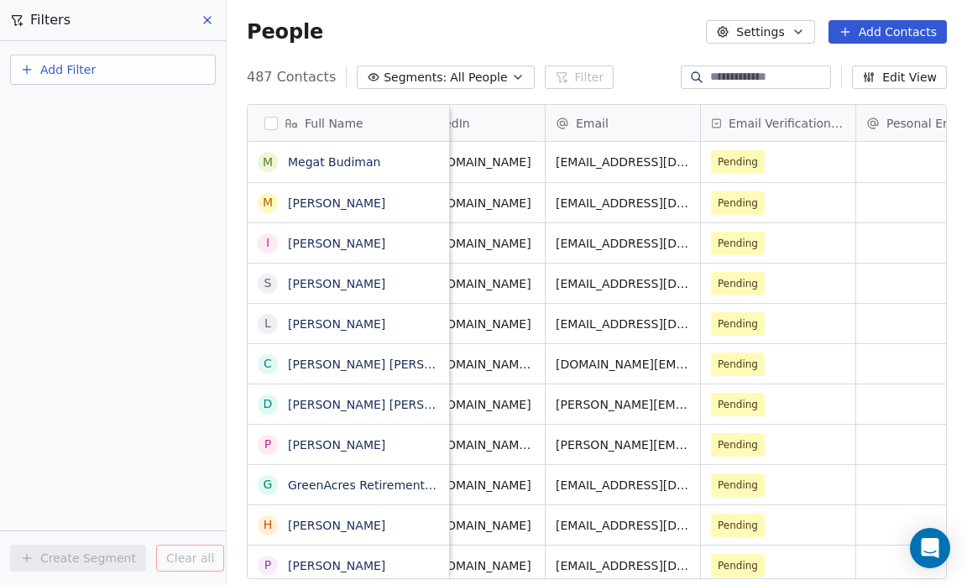
click at [494, 78] on button "Segments: All People" at bounding box center [445, 77] width 177 height 24
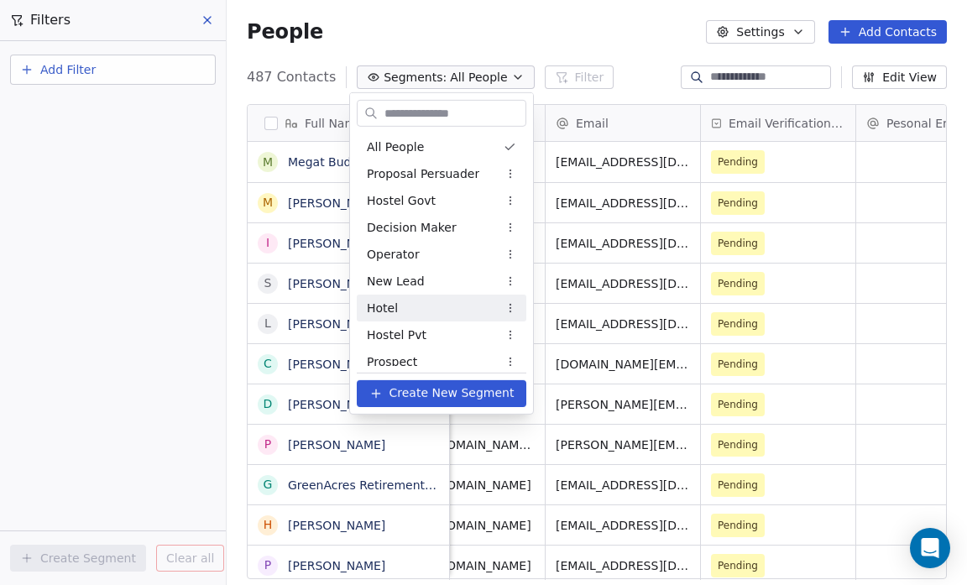
click at [377, 391] on icon at bounding box center [375, 393] width 13 height 13
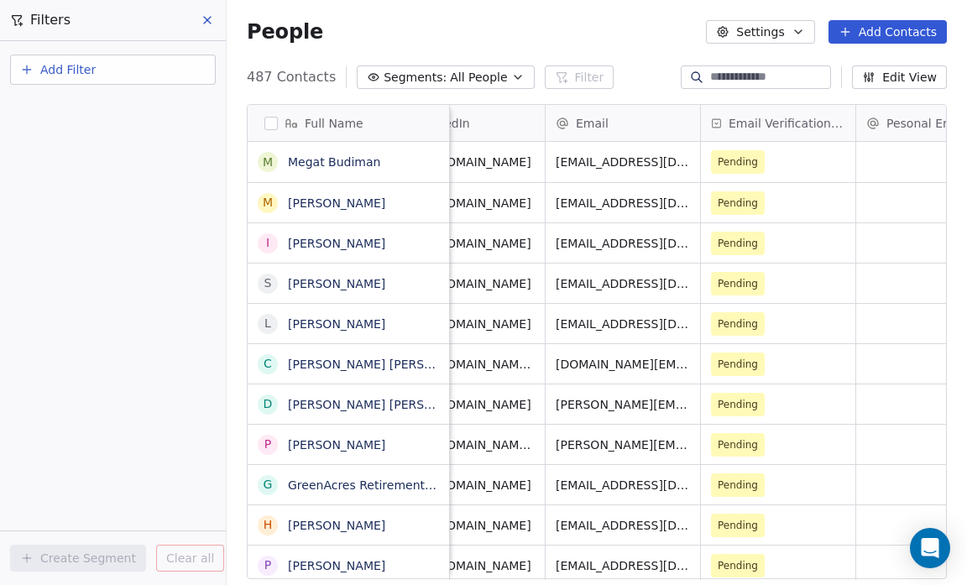
click at [485, 77] on span "All People" at bounding box center [478, 78] width 57 height 18
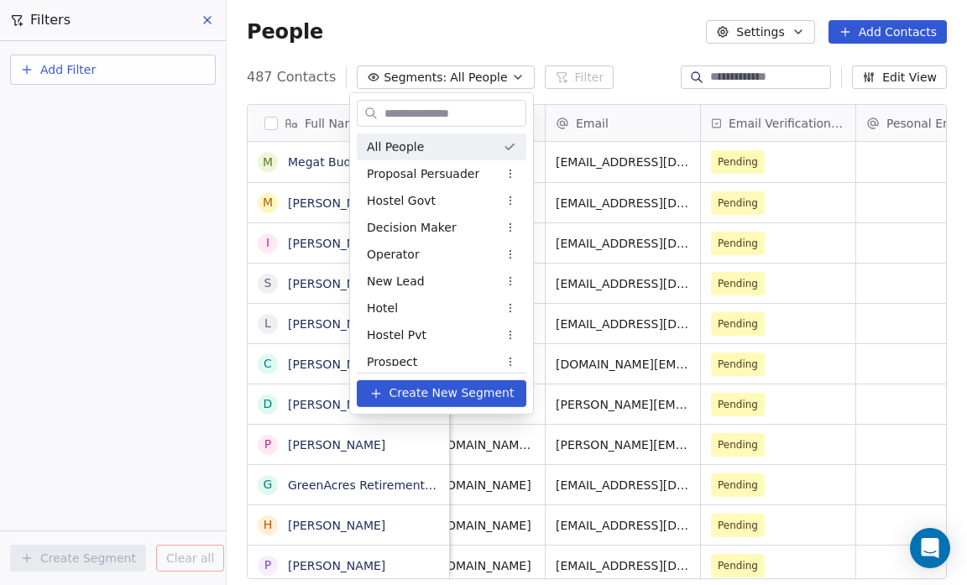
drag, startPoint x: 485, startPoint y: 77, endPoint x: 498, endPoint y: 123, distance: 47.0
click at [498, 123] on html "Salsius (M) Sdn Bhd Contacts People Marketing Workflows Campaigns Sales Pipelin…" at bounding box center [483, 292] width 967 height 585
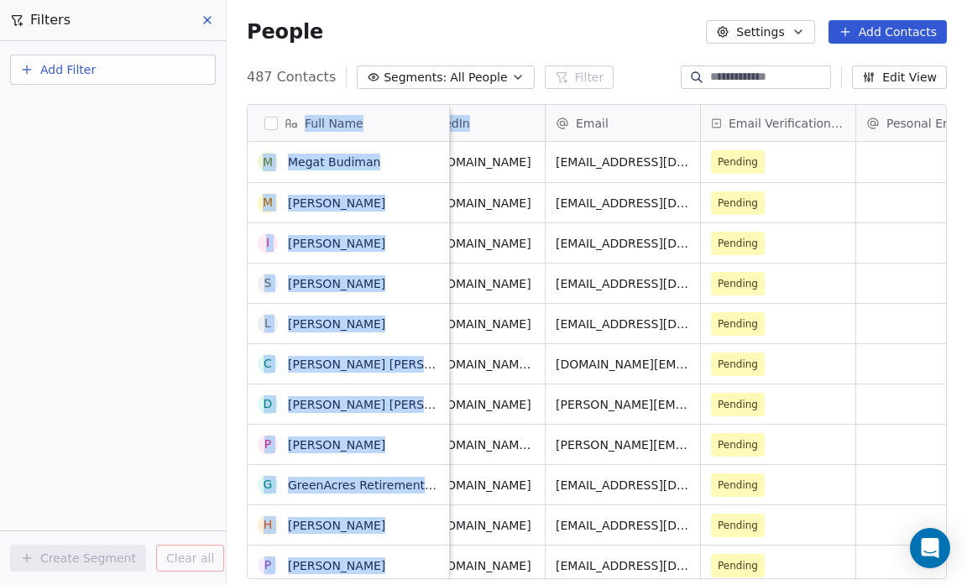
click at [515, 76] on icon "button" at bounding box center [518, 77] width 7 height 3
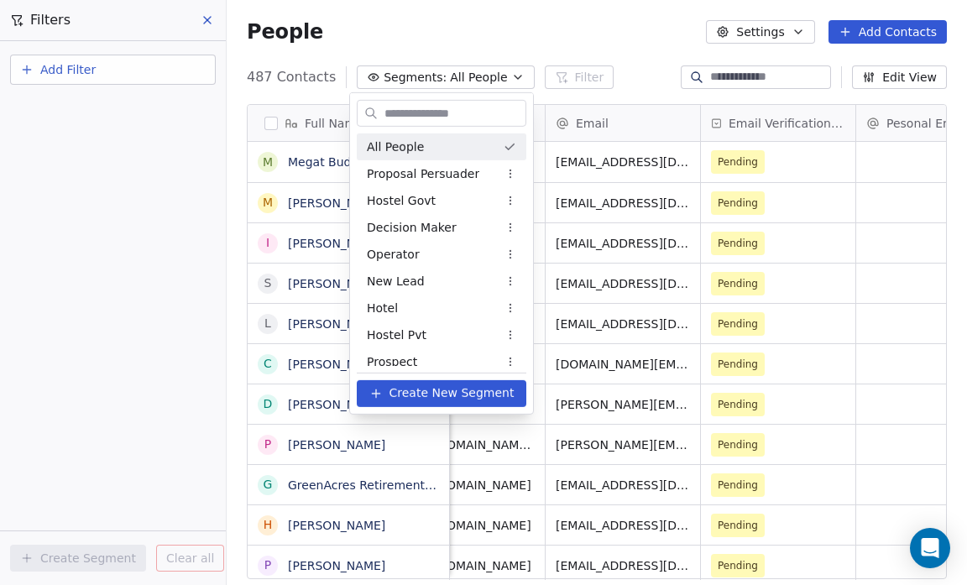
click at [584, 69] on html "Salsius (M) Sdn Bhd Contacts People Marketing Workflows Campaigns Sales Pipelin…" at bounding box center [483, 292] width 967 height 585
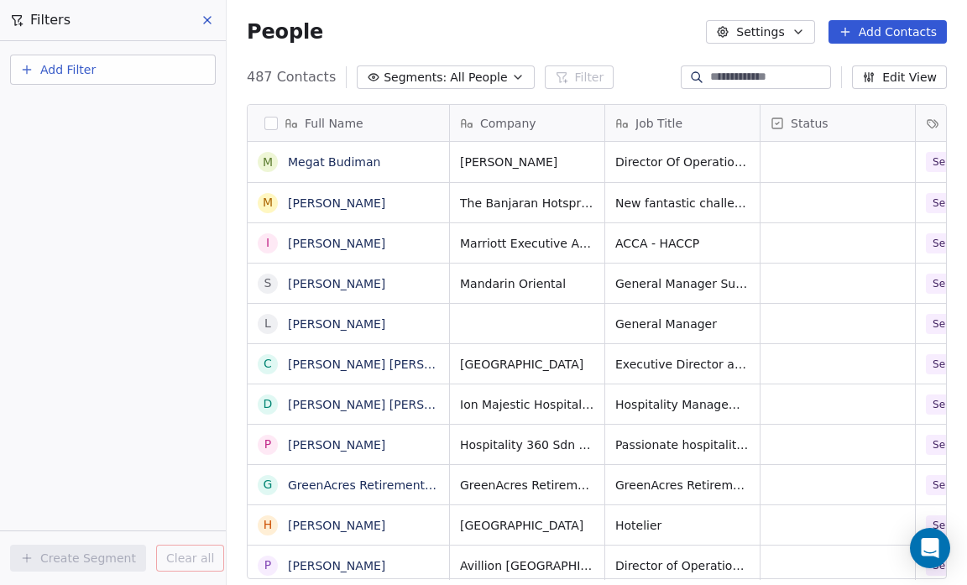
click at [106, 66] on button "Add Filter" at bounding box center [113, 70] width 206 height 30
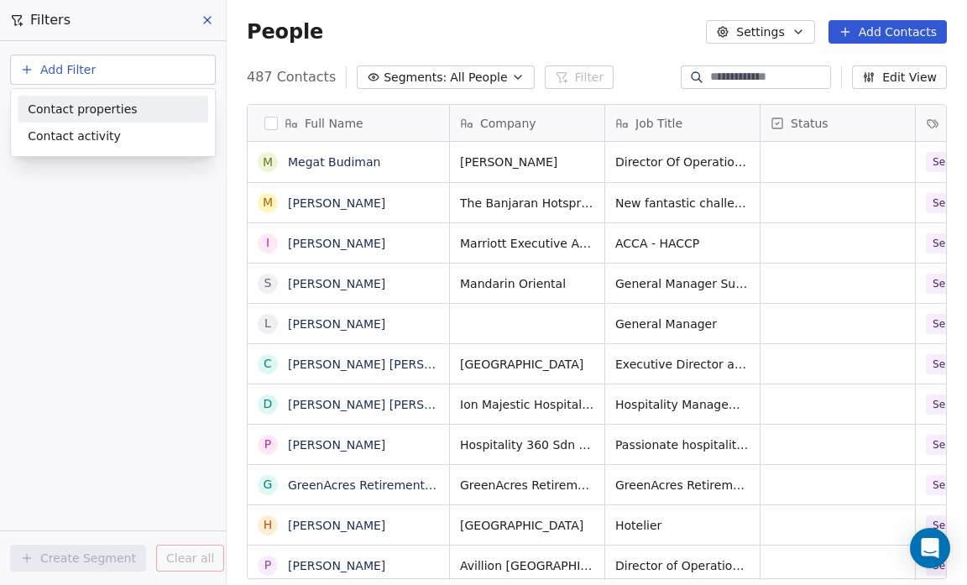
click at [106, 107] on span "Contact properties" at bounding box center [82, 110] width 109 height 18
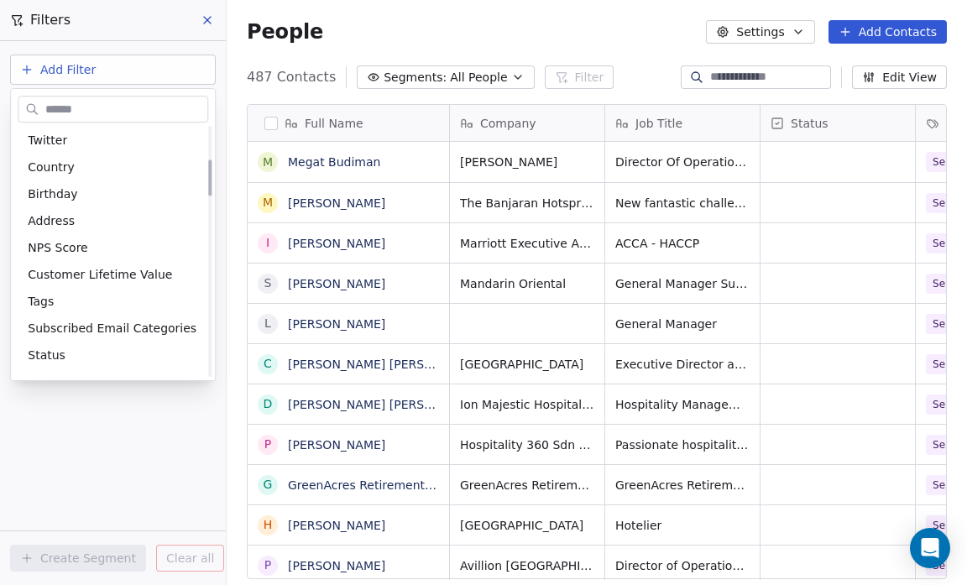
scroll to position [227, 0]
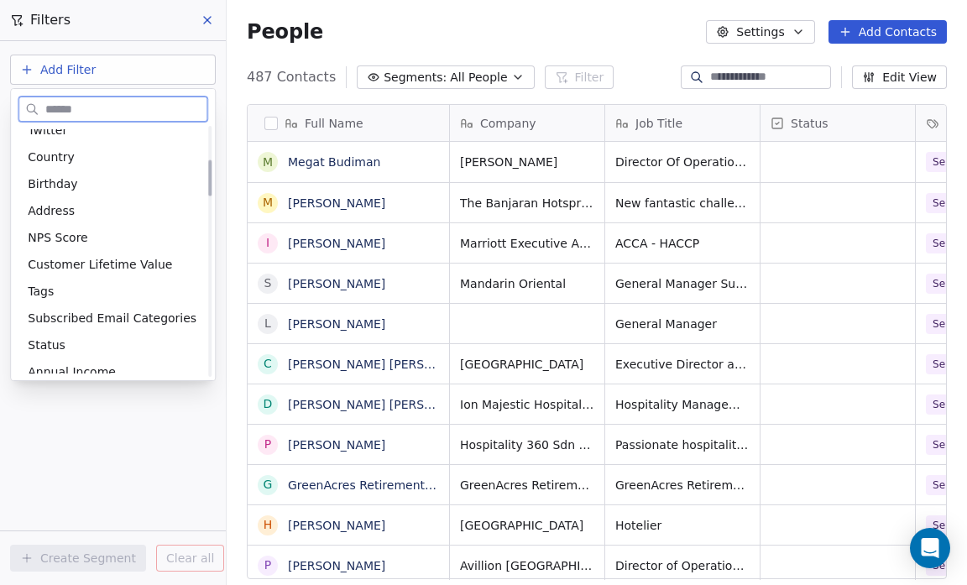
click at [91, 292] on div "Tags" at bounding box center [113, 291] width 170 height 17
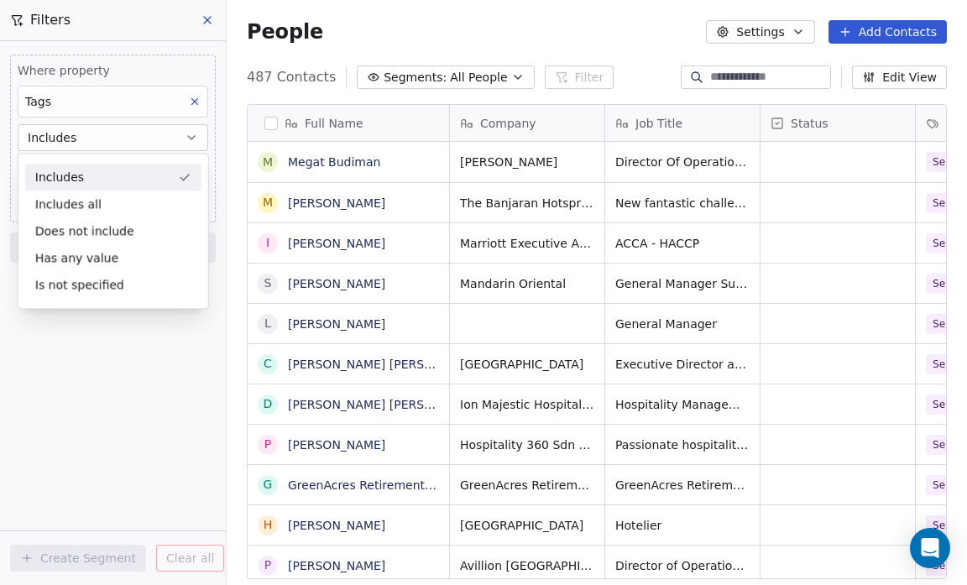
click at [97, 179] on div "Includes" at bounding box center [113, 177] width 176 height 27
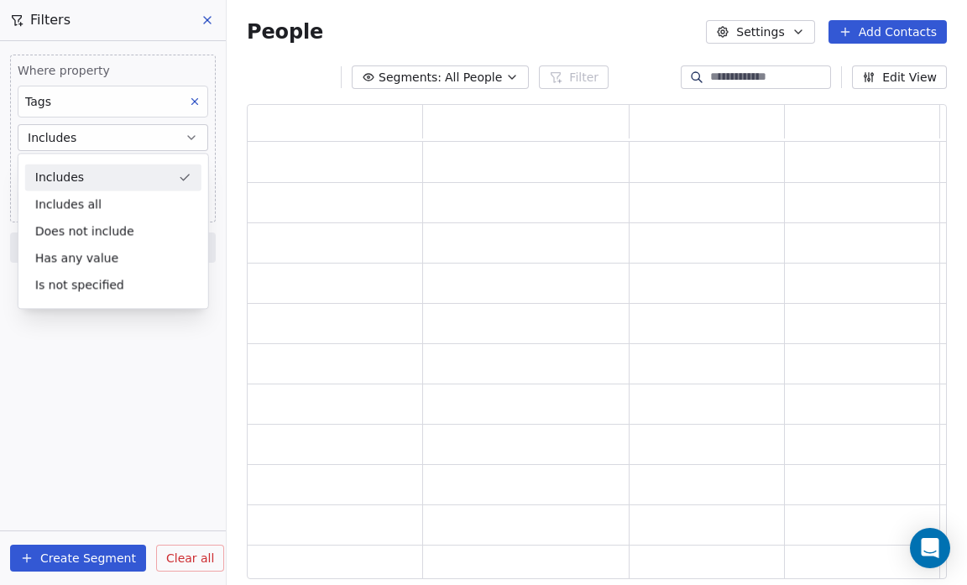
scroll to position [464, 689]
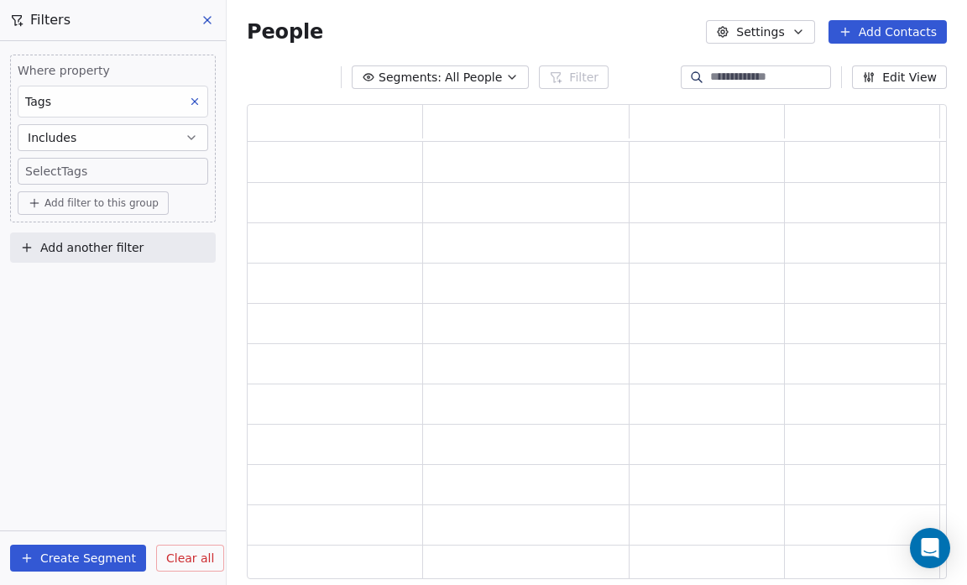
click at [102, 196] on span "Add filter to this group" at bounding box center [101, 202] width 114 height 13
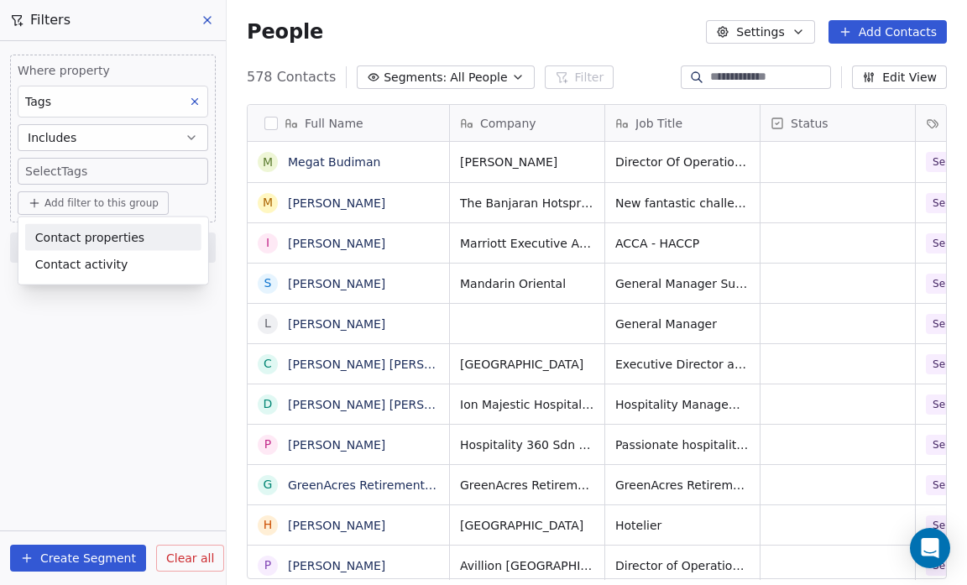
scroll to position [504, 729]
click at [112, 301] on html "Salsius (M) Sdn Bhd Contacts People Marketing Workflows Campaigns Sales Pipelin…" at bounding box center [483, 292] width 967 height 585
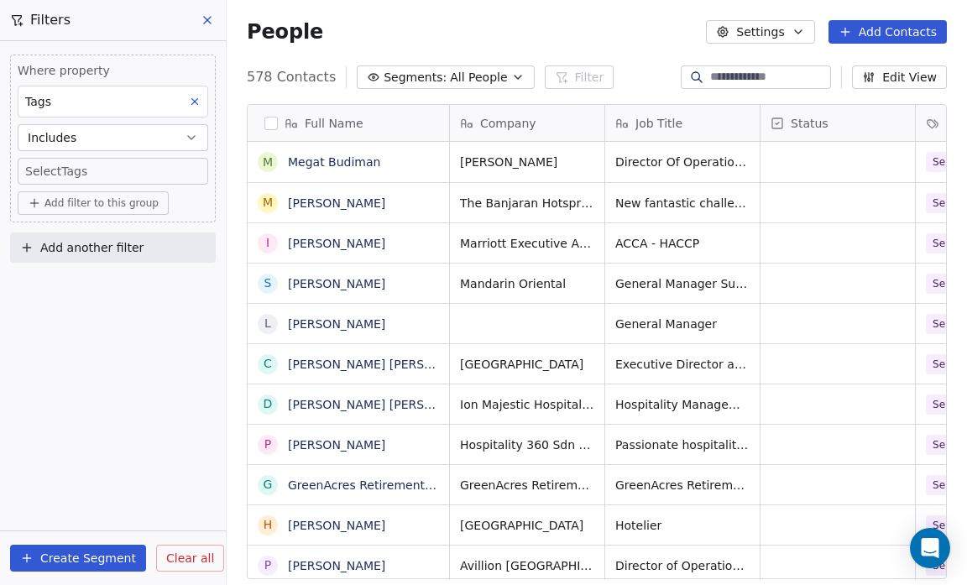
click at [118, 171] on body "Salsius (M) Sdn Bhd Contacts People Marketing Workflows Campaigns Sales Pipelin…" at bounding box center [483, 292] width 967 height 585
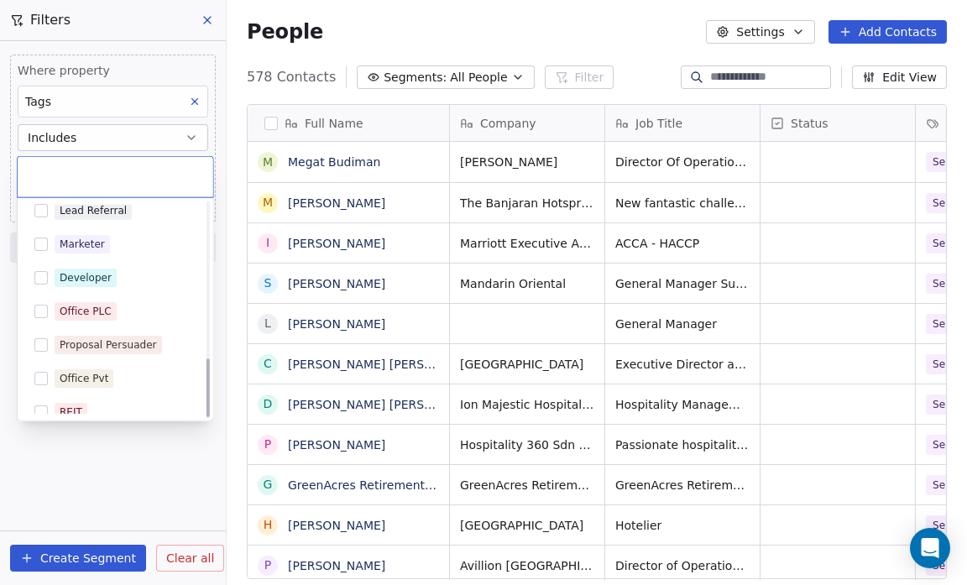
scroll to position [562, 0]
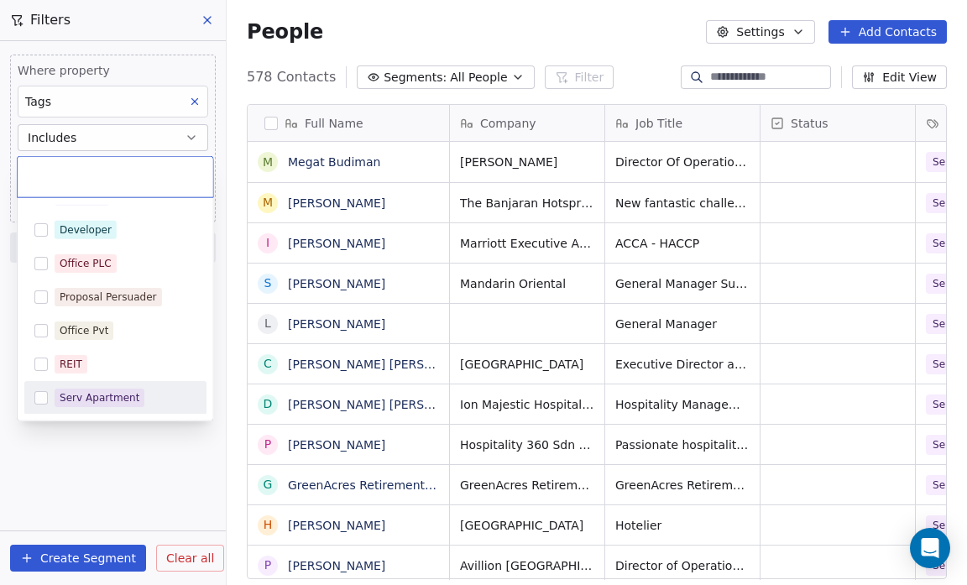
click at [82, 396] on div "Serv Apartment" at bounding box center [100, 397] width 80 height 15
click at [71, 480] on html "Salsius (M) Sdn Bhd Contacts People Marketing Workflows Campaigns Sales Pipelin…" at bounding box center [483, 292] width 967 height 585
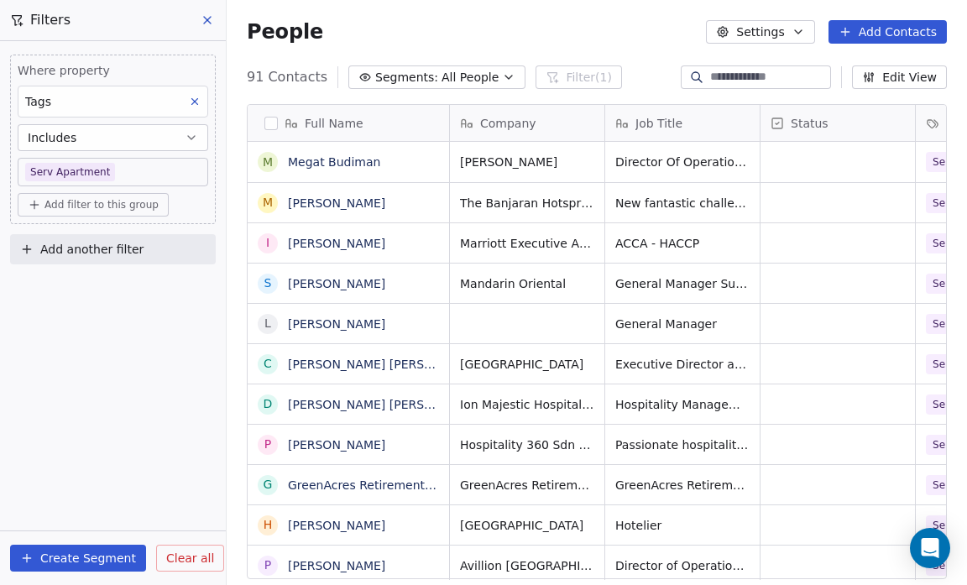
scroll to position [504, 729]
click at [76, 555] on button "Create Segment" at bounding box center [78, 558] width 136 height 27
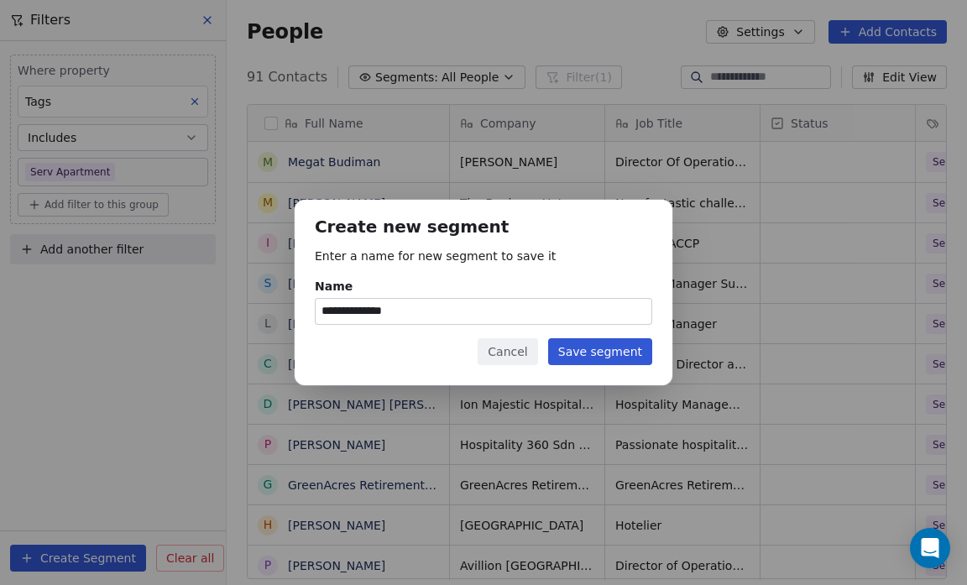
type input "**********"
click at [608, 345] on button "Save segment" at bounding box center [600, 351] width 104 height 27
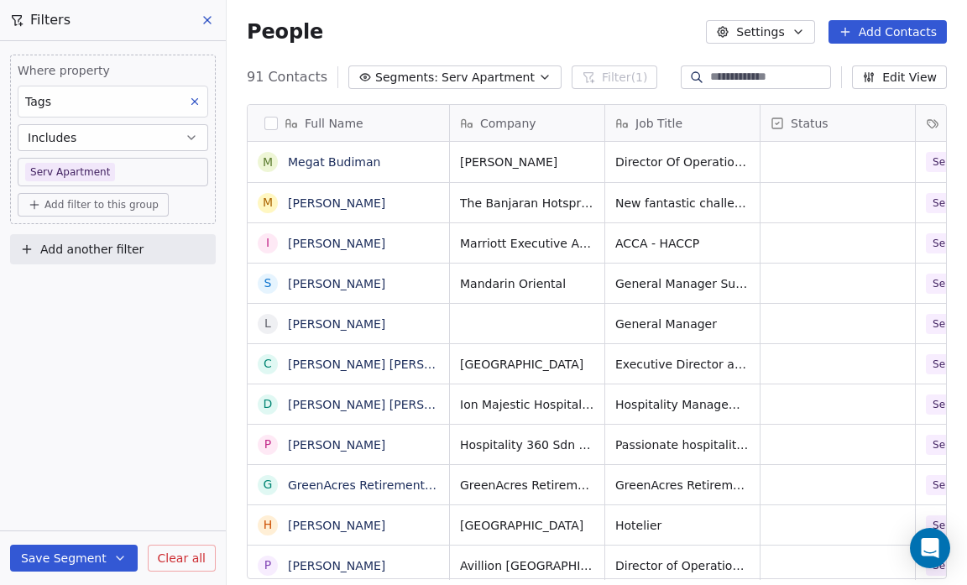
click at [538, 74] on icon "button" at bounding box center [544, 77] width 13 height 13
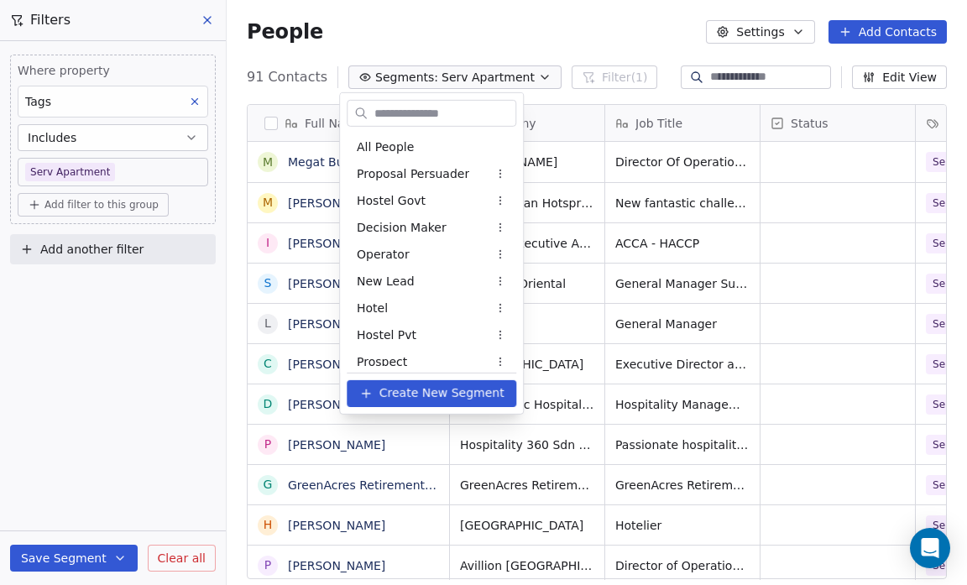
scroll to position [358, 0]
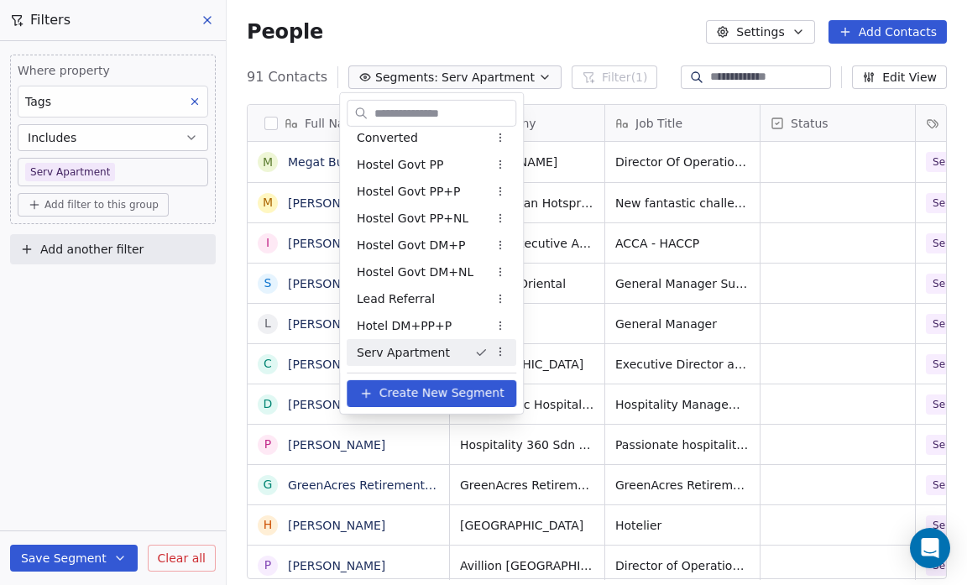
click at [363, 361] on div "Serv Apartment" at bounding box center [432, 352] width 170 height 27
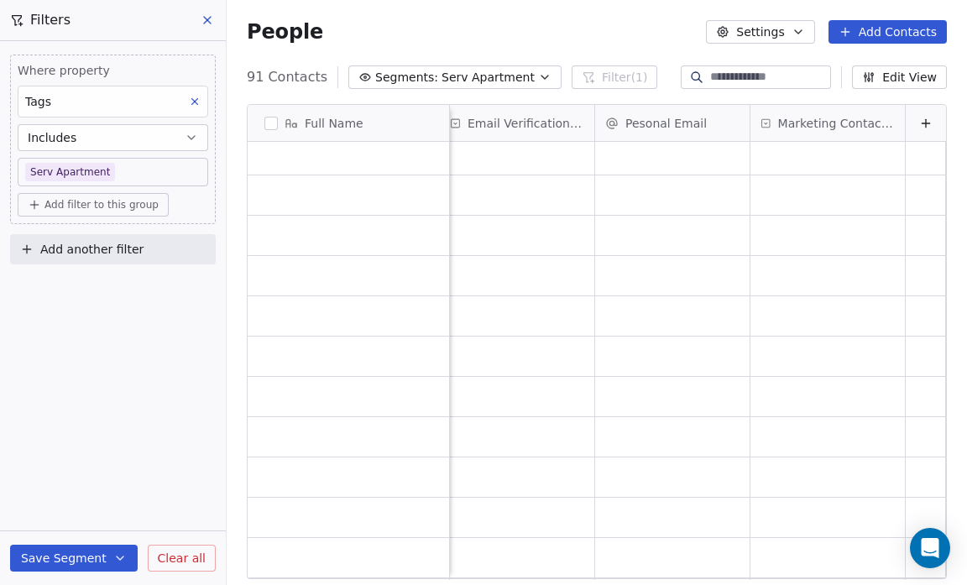
scroll to position [2829, 0]
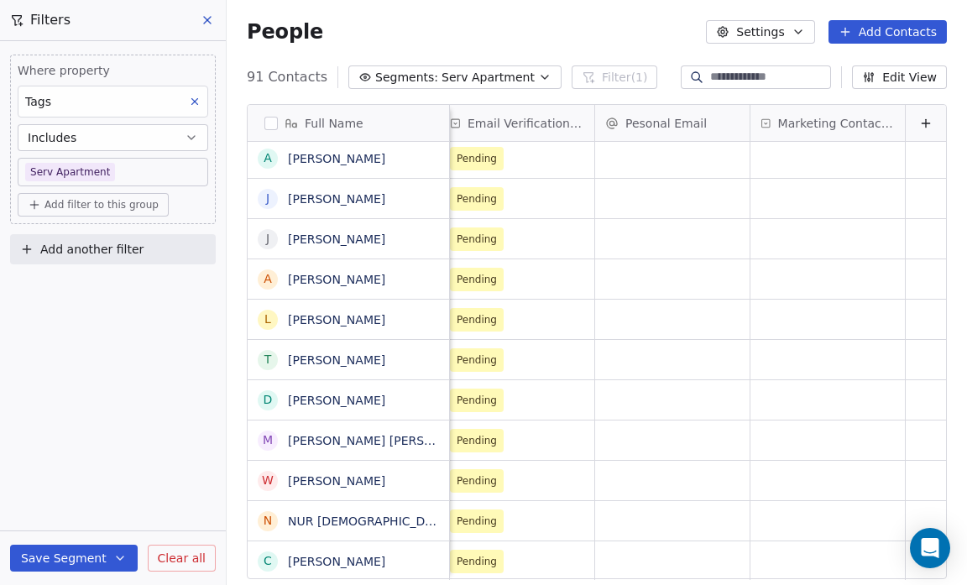
click at [910, 76] on button "Edit View" at bounding box center [899, 77] width 95 height 24
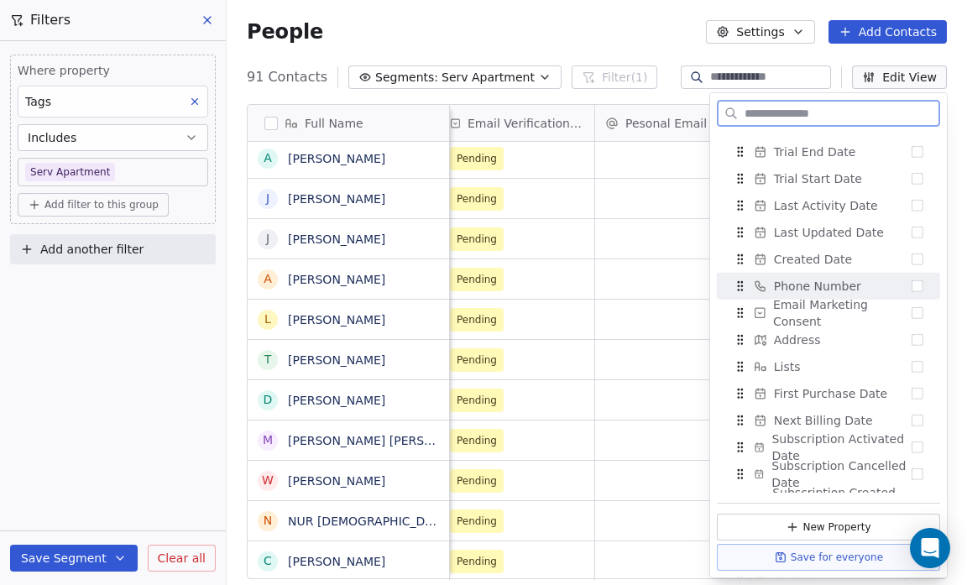
click at [740, 290] on icon "Suggestions" at bounding box center [740, 285] width 13 height 13
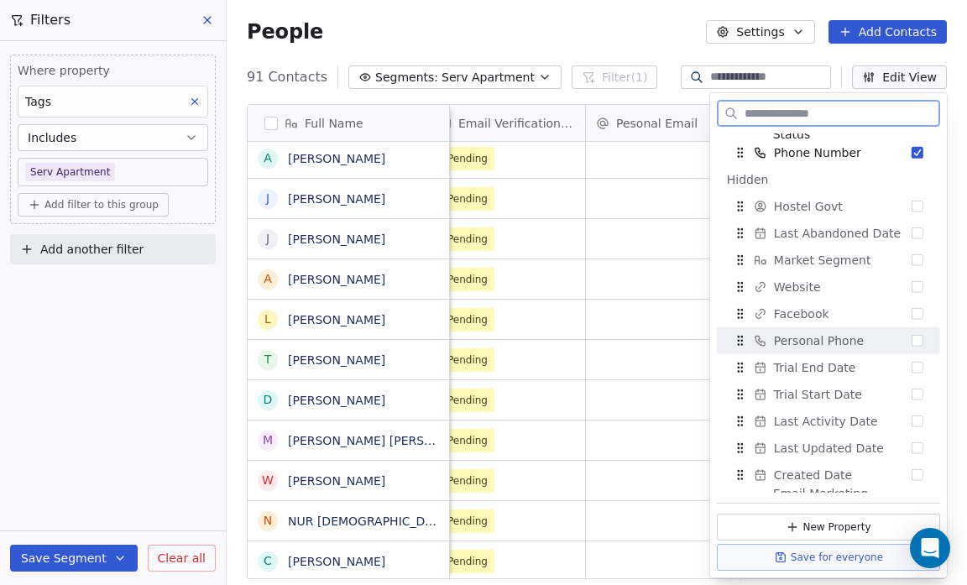
click at [912, 340] on button "Suggestions" at bounding box center [918, 341] width 12 height 12
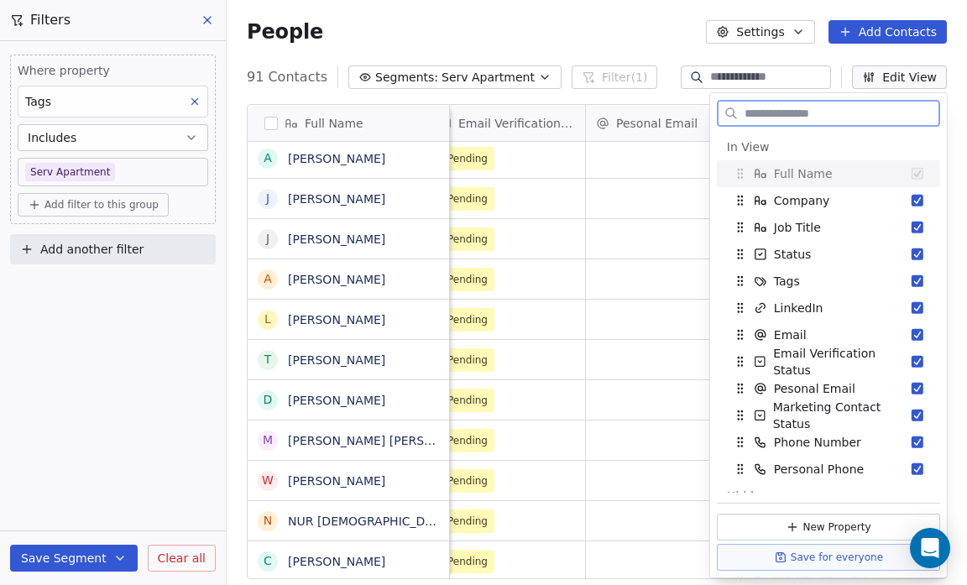
click at [891, 72] on button "Edit View" at bounding box center [899, 77] width 95 height 24
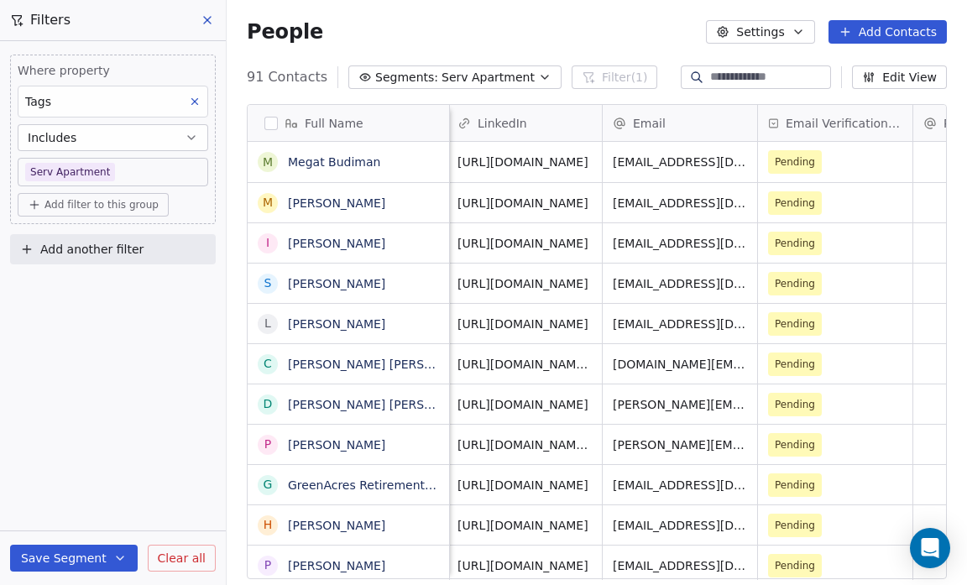
scroll to position [0, 622]
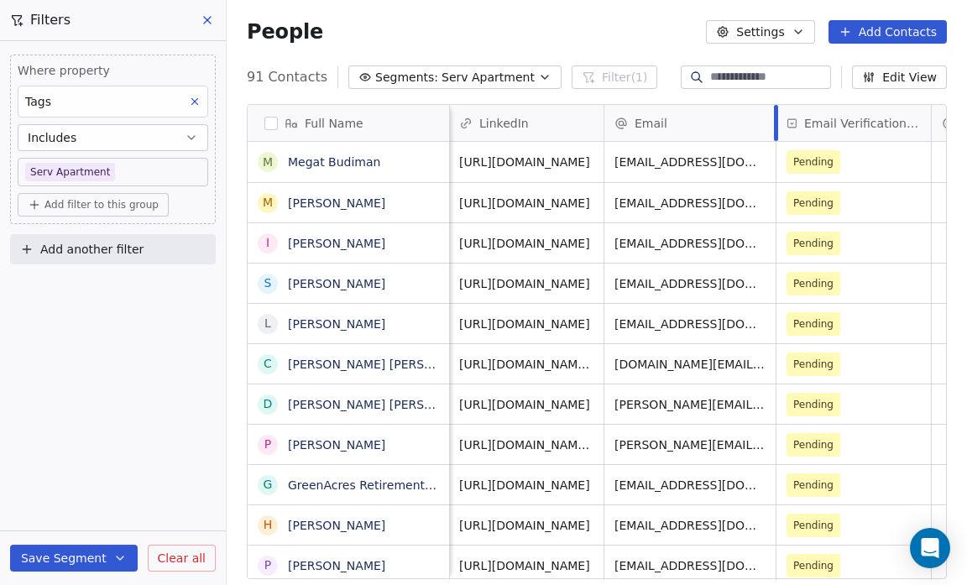
drag, startPoint x: 756, startPoint y: 123, endPoint x: 773, endPoint y: 126, distance: 17.1
click at [773, 126] on div "Email" at bounding box center [690, 123] width 172 height 36
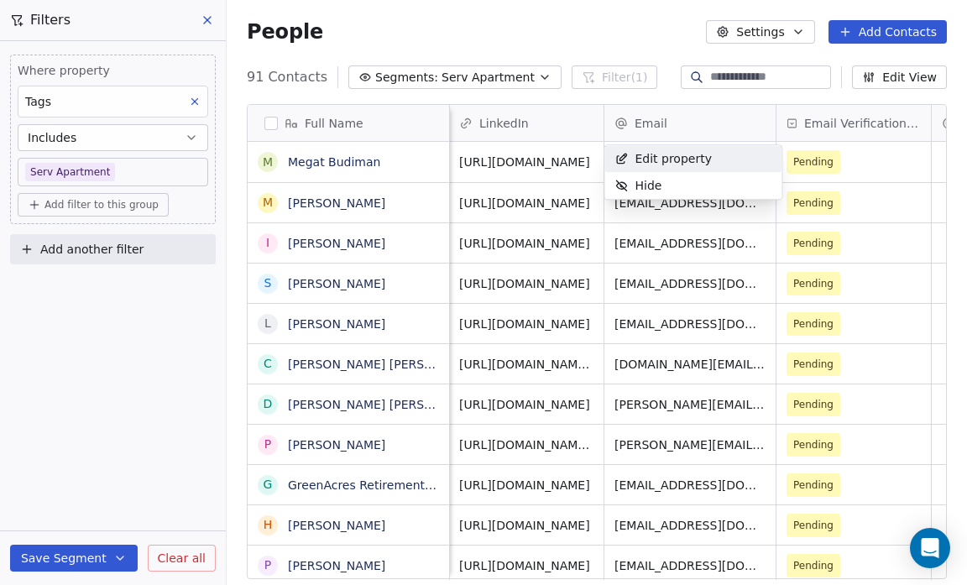
click at [659, 70] on html "Salsius (M) Sdn Bhd Contacts People Marketing Workflows Campaigns Sales Pipelin…" at bounding box center [483, 292] width 967 height 585
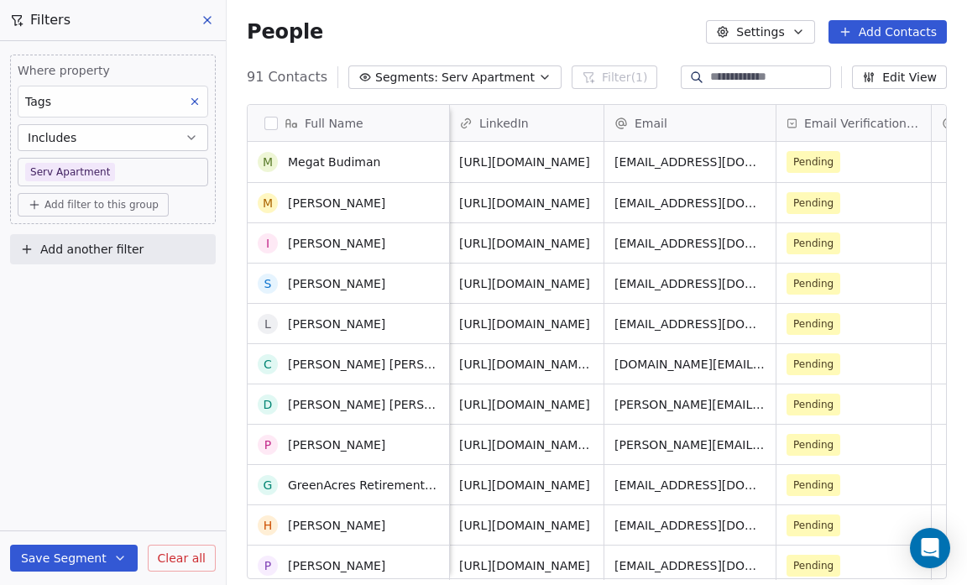
scroll to position [1, 0]
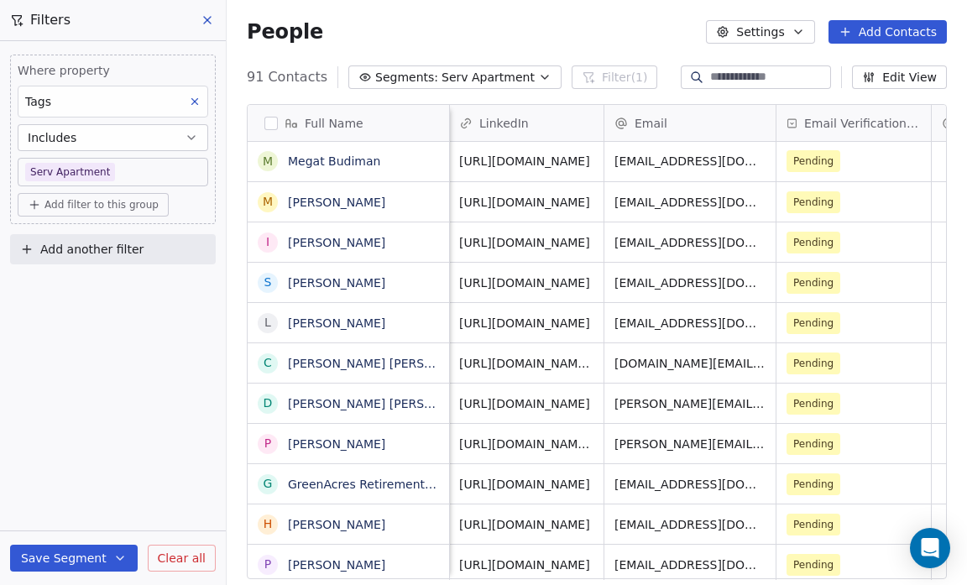
click at [270, 122] on button "button" at bounding box center [270, 123] width 13 height 13
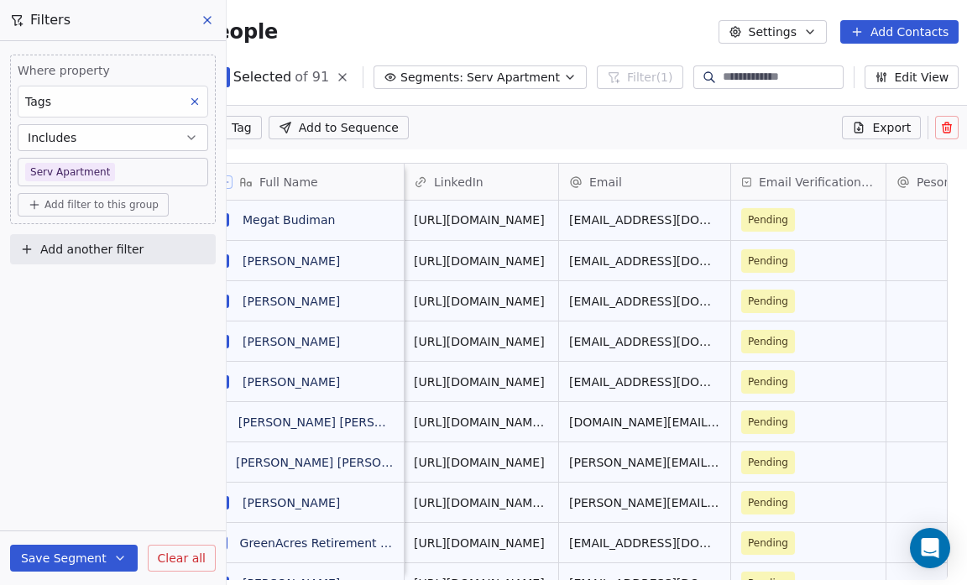
click at [940, 128] on icon at bounding box center [946, 127] width 13 height 13
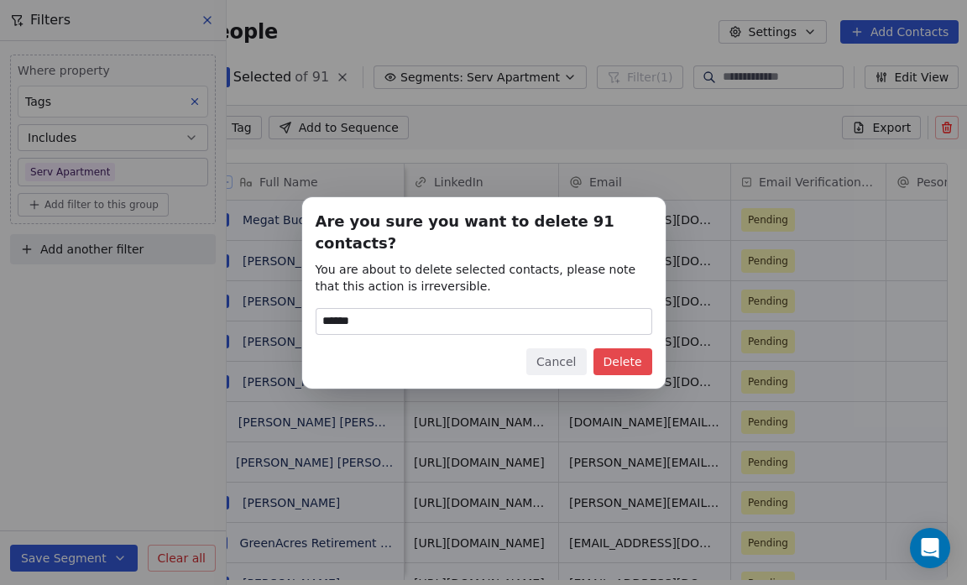
type input "******"
click at [614, 353] on button "Delete" at bounding box center [622, 361] width 59 height 27
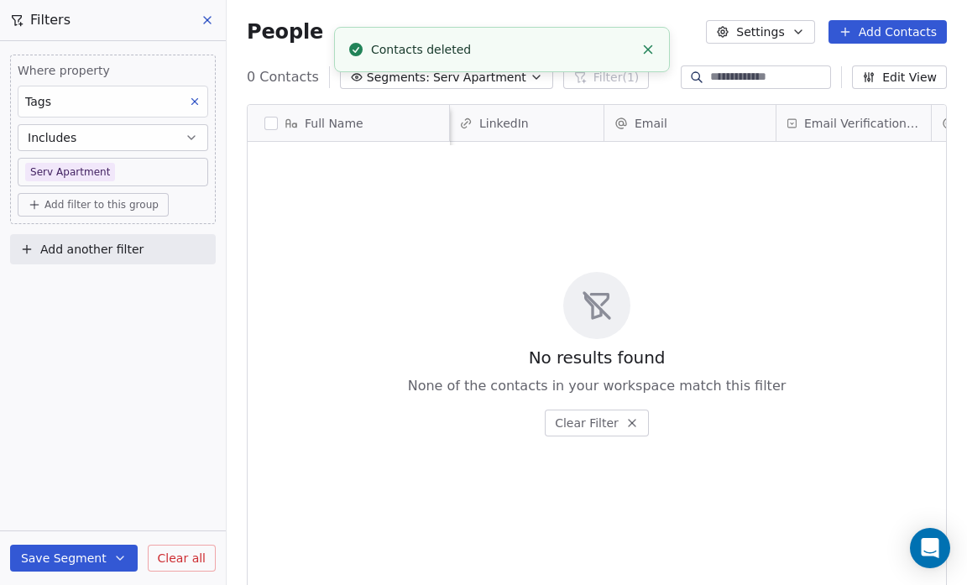
click at [204, 8] on button at bounding box center [208, 20] width 25 height 24
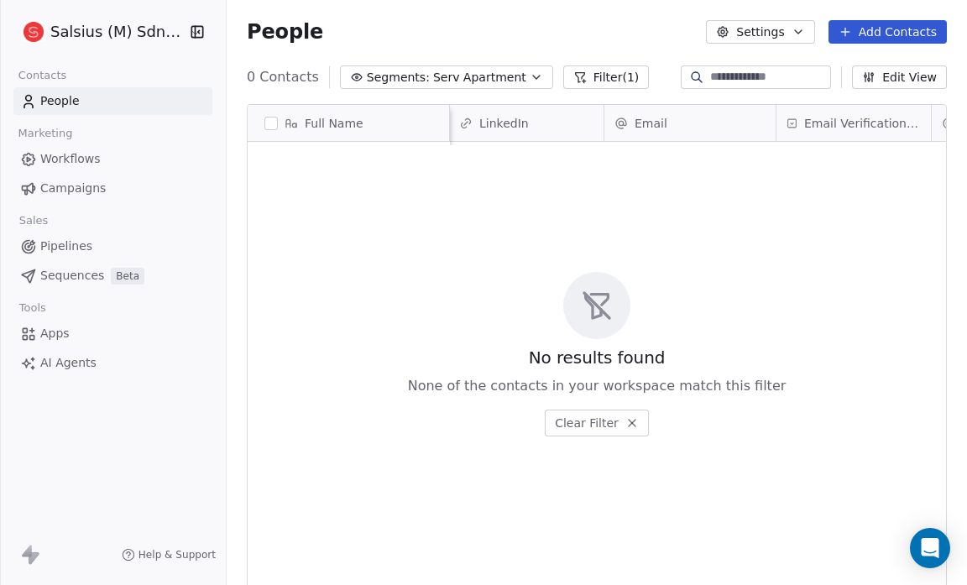
click at [882, 35] on button "Add Contacts" at bounding box center [887, 32] width 118 height 24
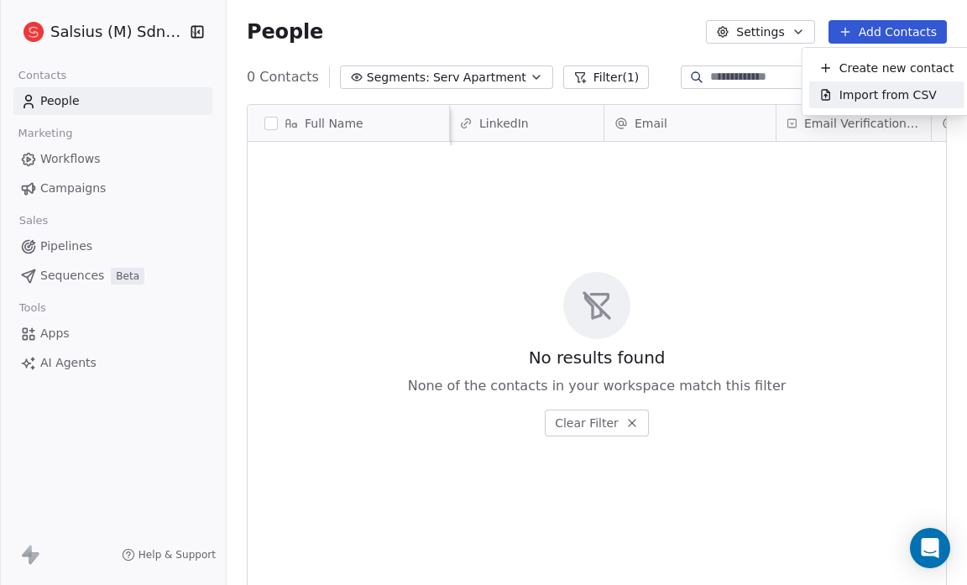
click at [884, 88] on span "Import from CSV" at bounding box center [887, 95] width 97 height 18
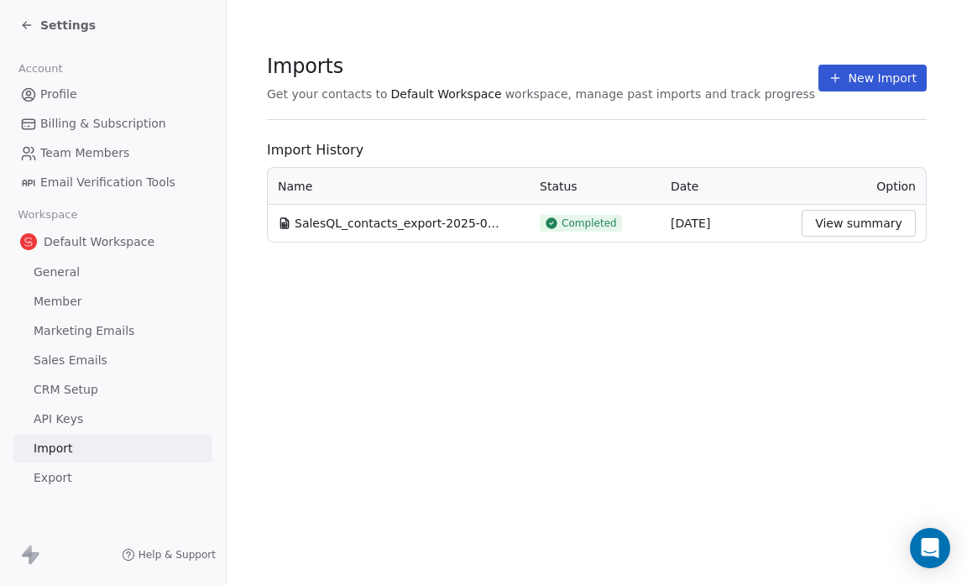
click at [848, 82] on button "New Import" at bounding box center [872, 78] width 108 height 27
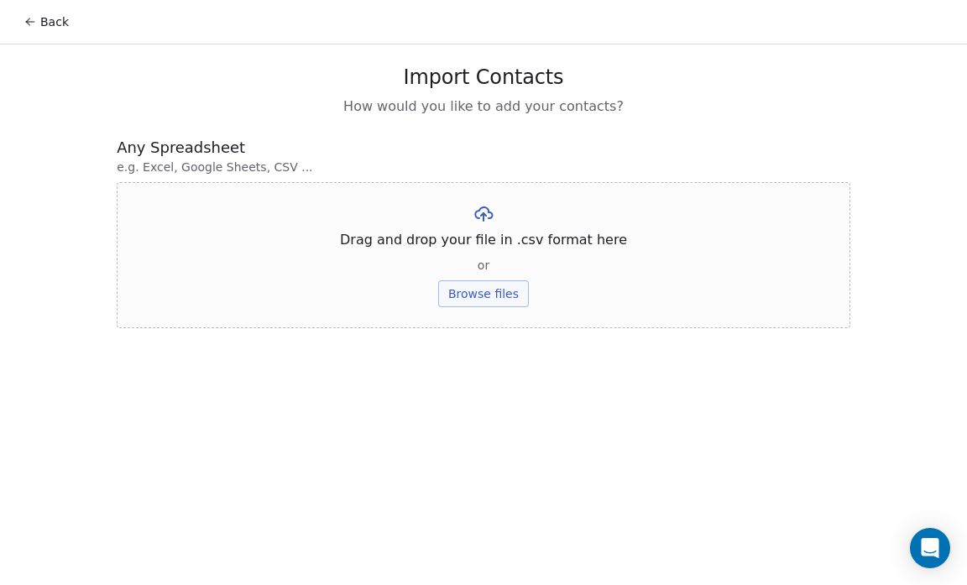
click at [493, 295] on button "Browse files" at bounding box center [483, 293] width 91 height 27
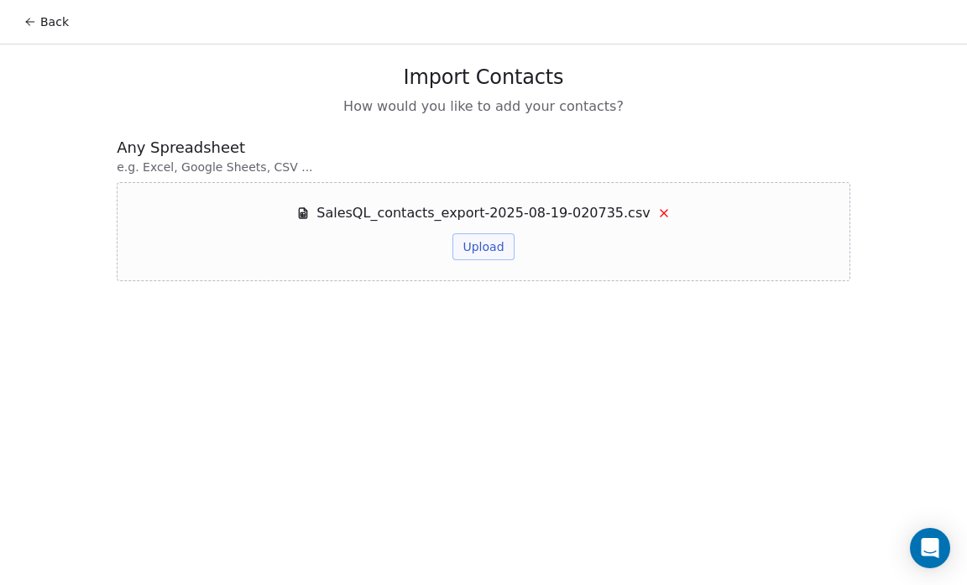
click at [483, 249] on button "Upload" at bounding box center [482, 246] width 61 height 27
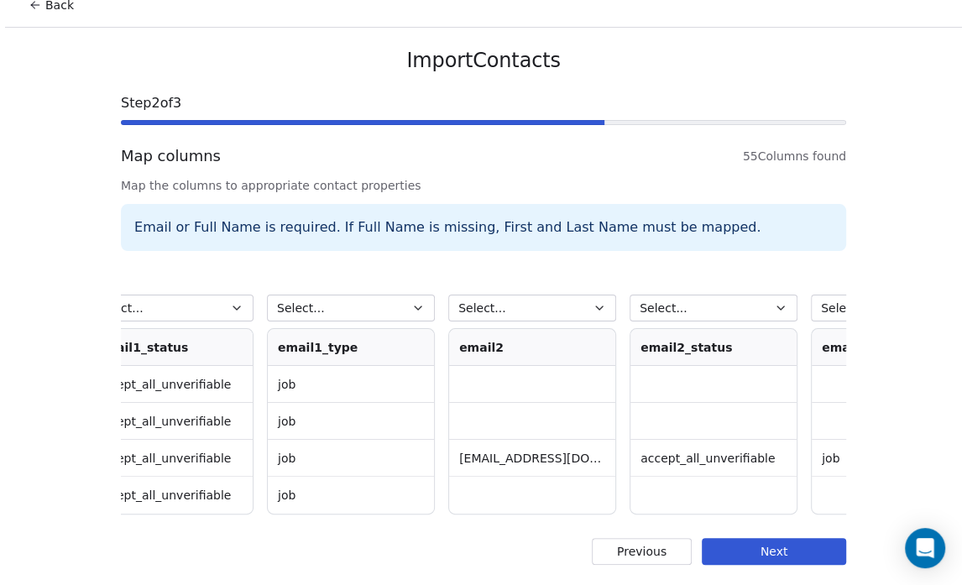
scroll to position [0, 4387]
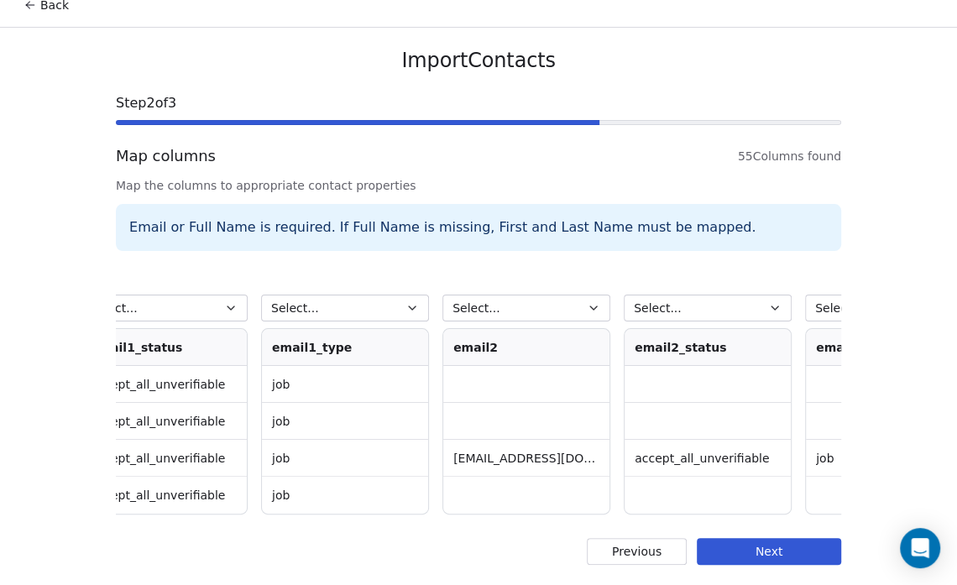
click at [573, 307] on button "Select..." at bounding box center [526, 308] width 168 height 27
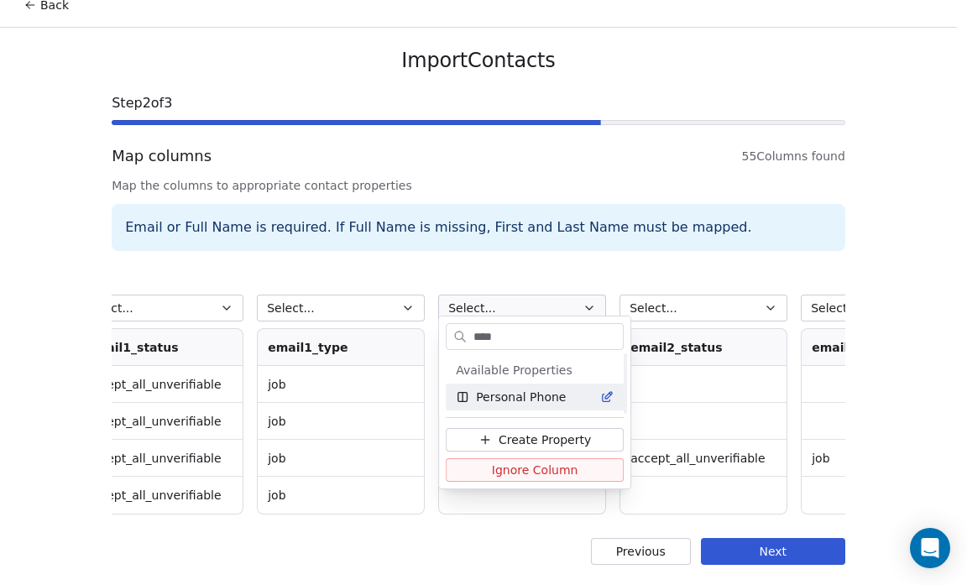
scroll to position [0, 0]
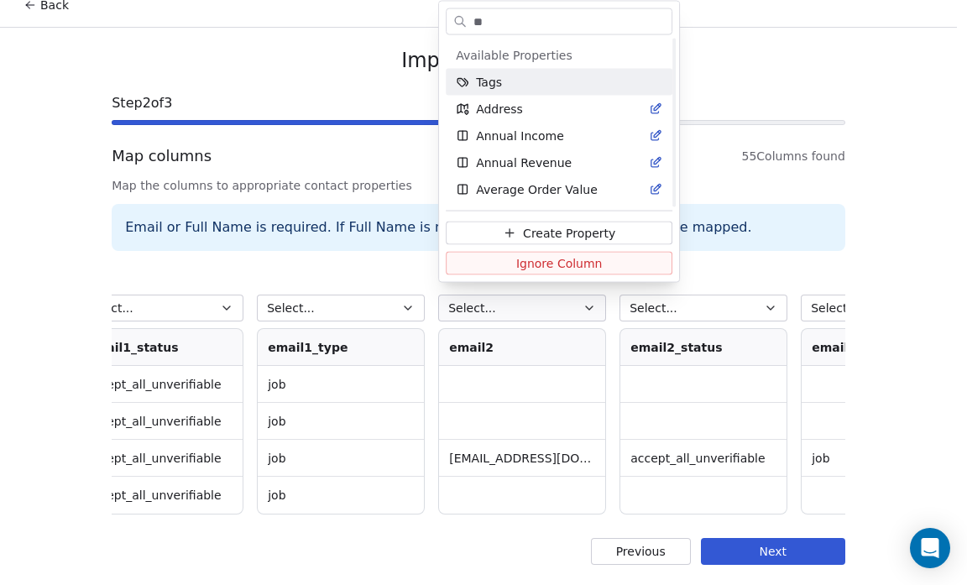
type input "*"
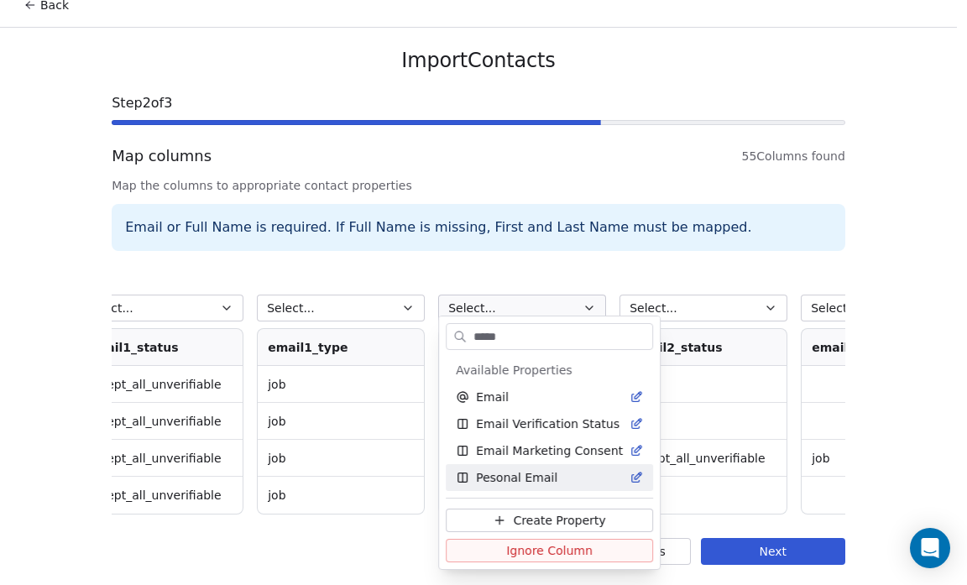
type input "*****"
click at [541, 470] on span "Pesonal Email" at bounding box center [516, 477] width 81 height 17
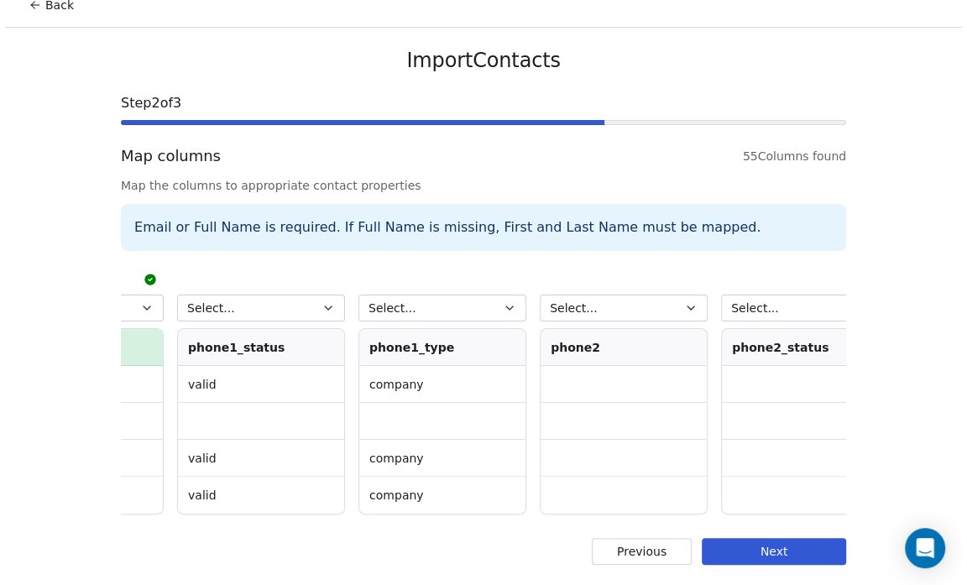
scroll to position [0, 6474]
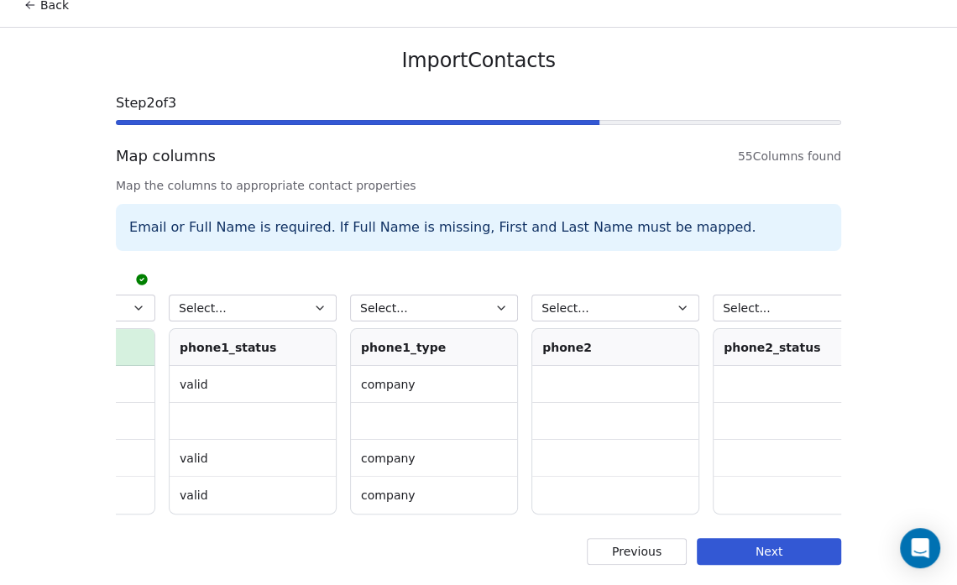
click at [666, 295] on button "Select..." at bounding box center [615, 308] width 168 height 27
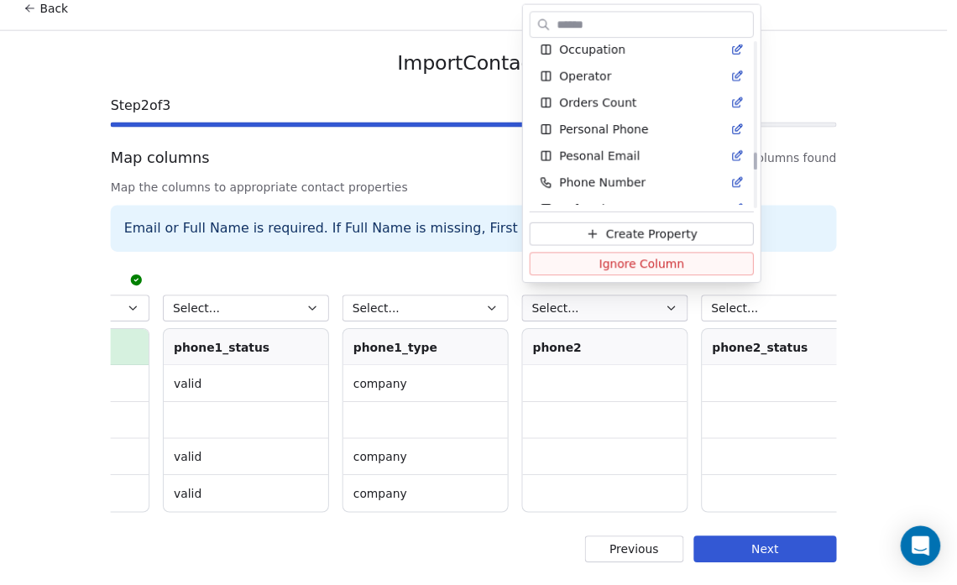
scroll to position [1057, 0]
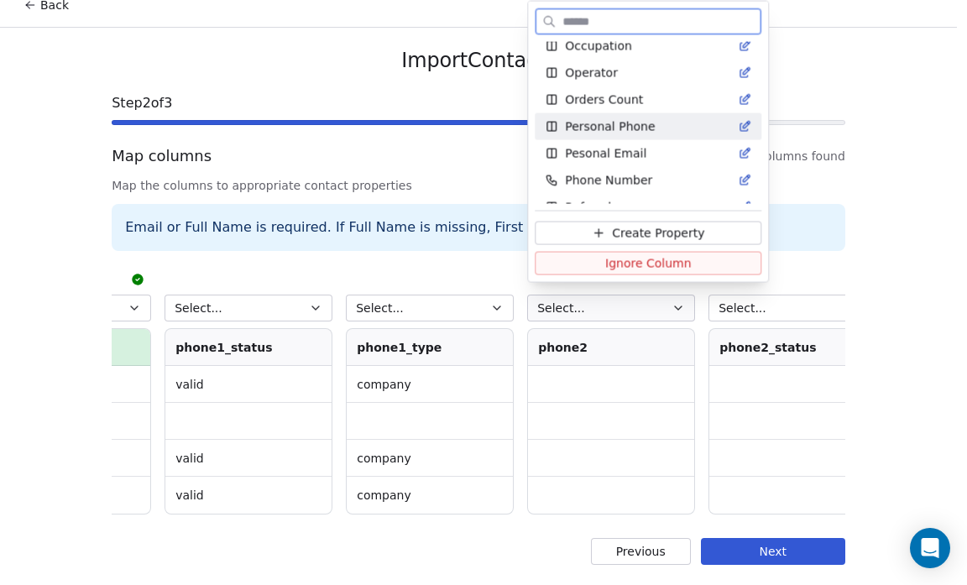
click at [626, 121] on span "Personal Phone" at bounding box center [610, 126] width 90 height 17
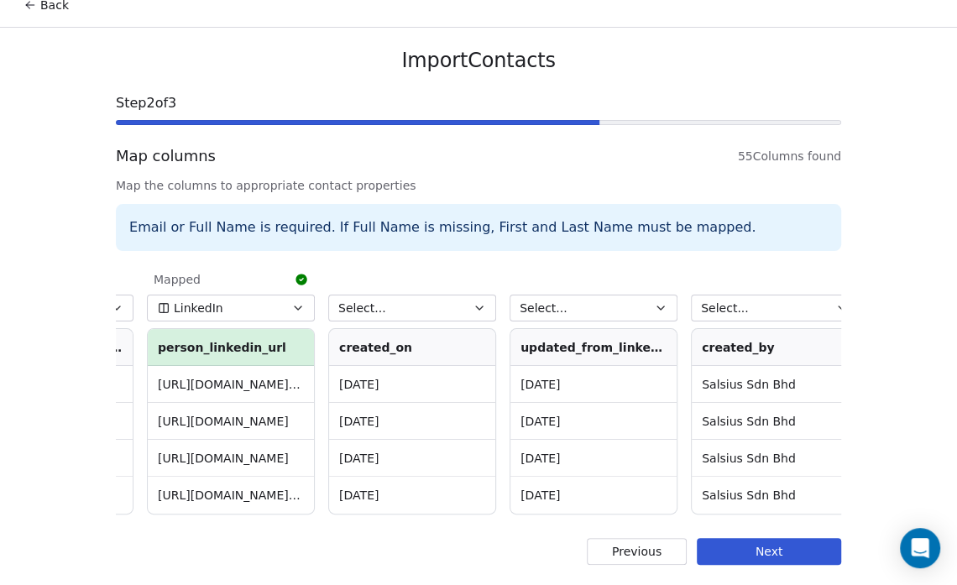
scroll to position [0, 9224]
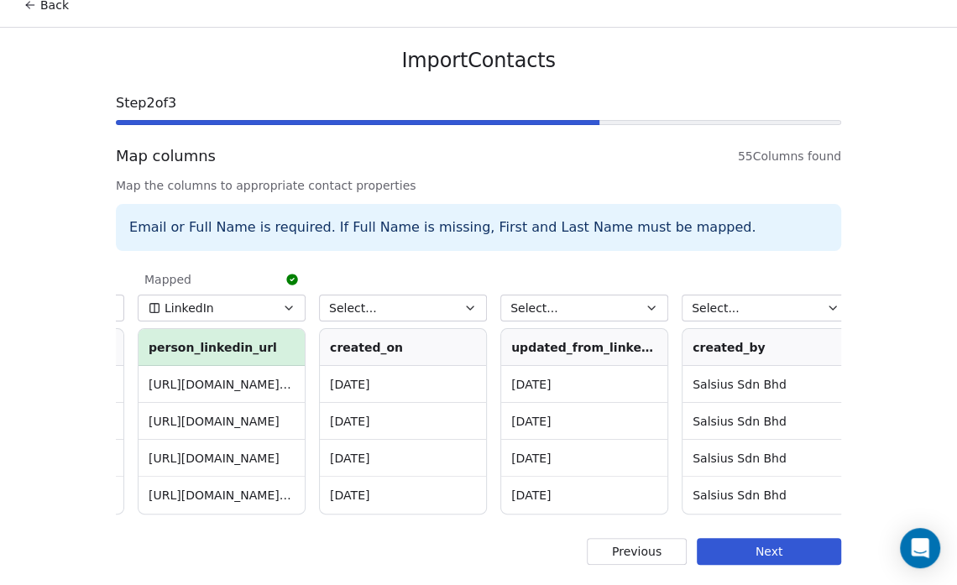
click at [740, 551] on button "Next" at bounding box center [769, 551] width 144 height 27
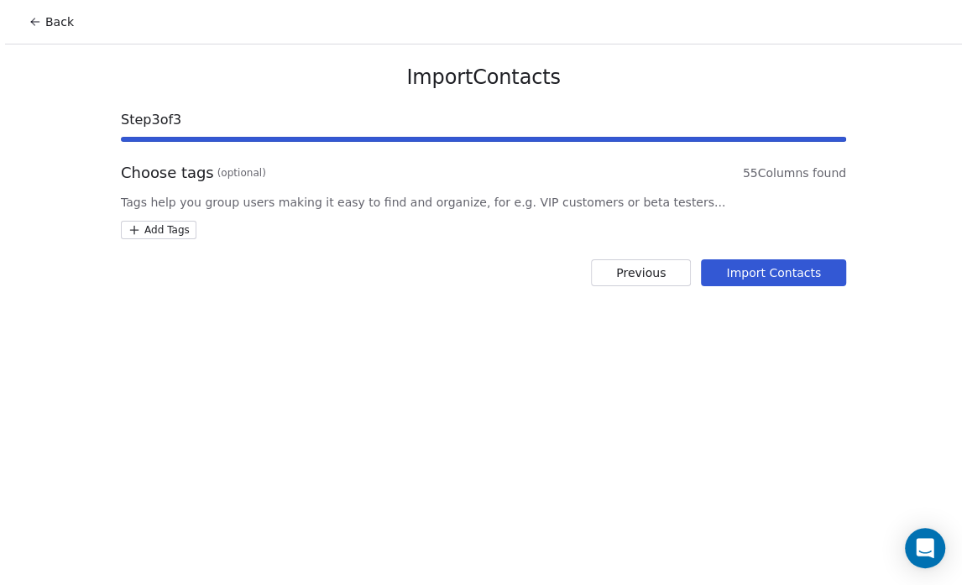
scroll to position [0, 0]
click at [783, 274] on button "Import Contacts" at bounding box center [777, 272] width 145 height 27
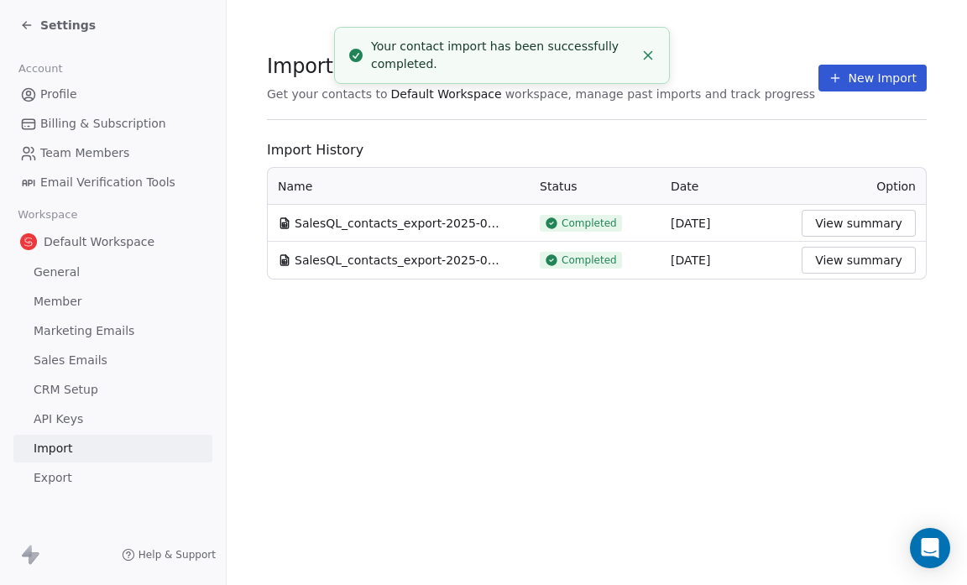
click at [74, 22] on span "Settings" at bounding box center [67, 25] width 55 height 17
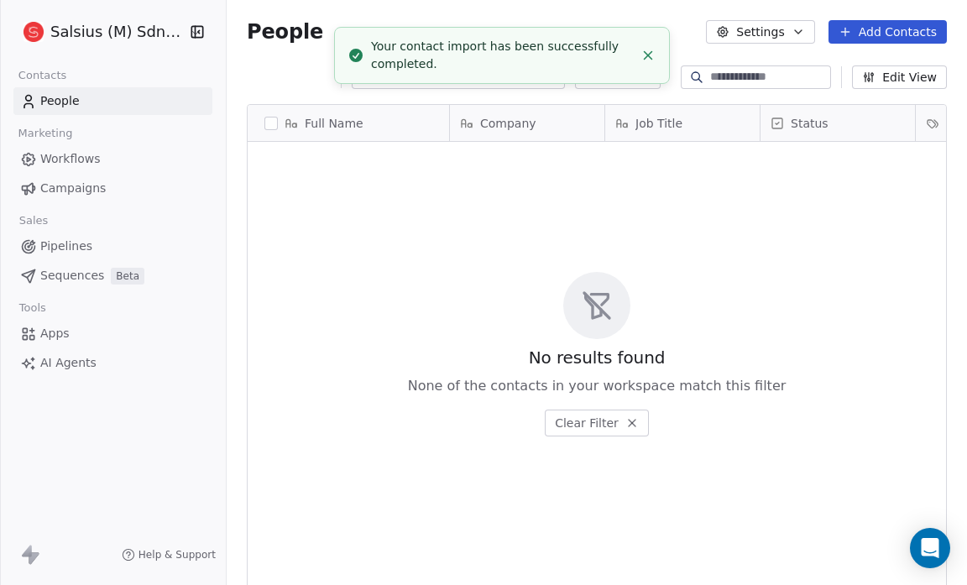
scroll to position [504, 729]
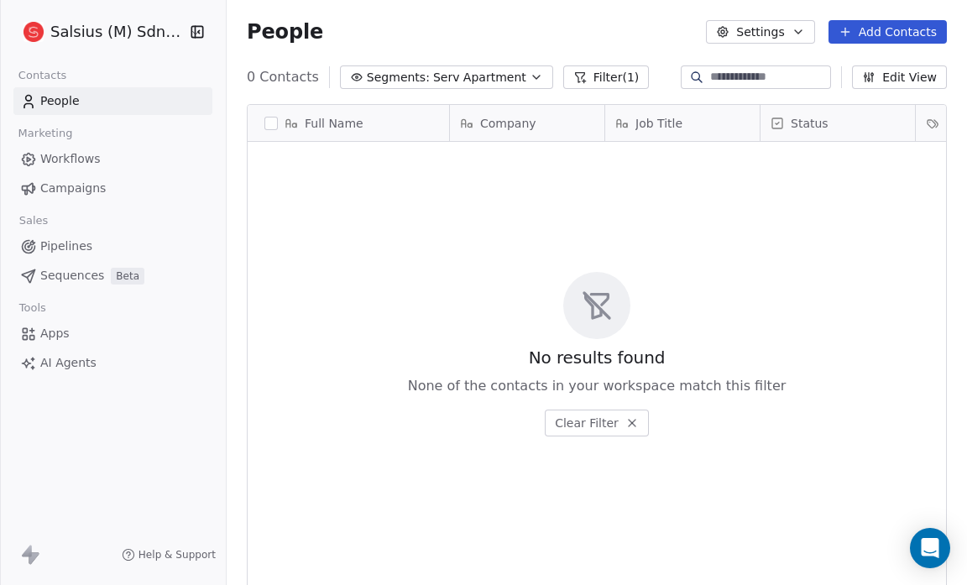
click at [447, 79] on span "Serv Apartment" at bounding box center [479, 78] width 93 height 18
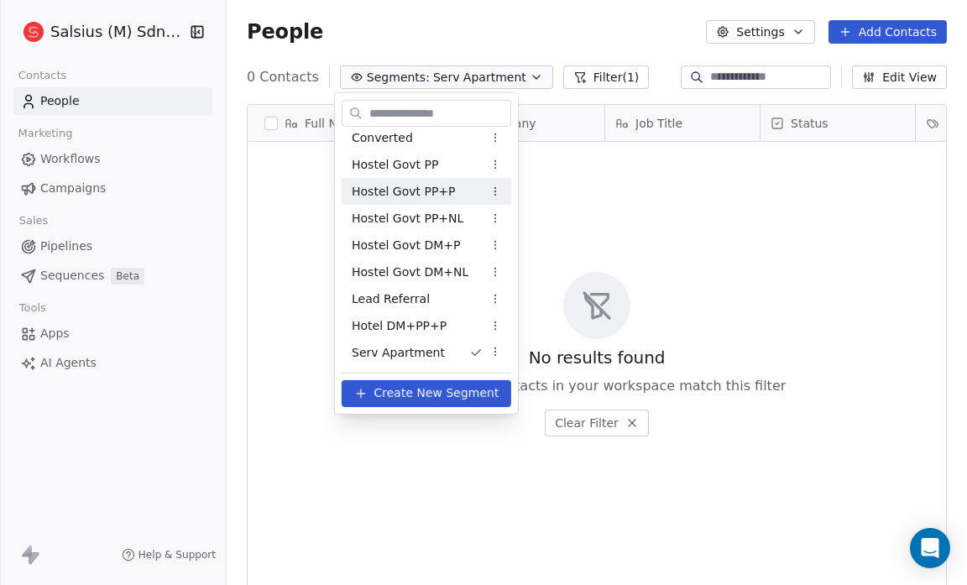
scroll to position [0, 0]
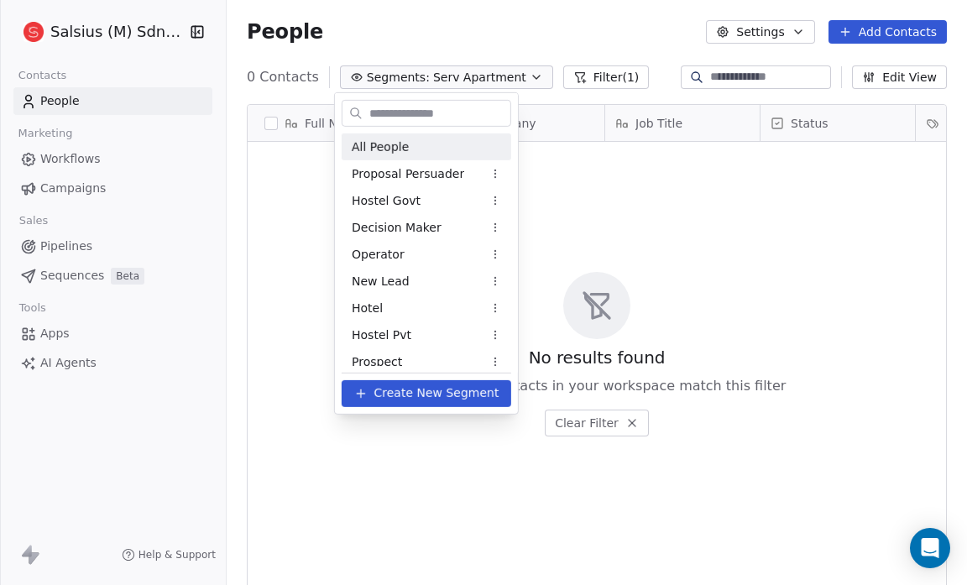
click at [405, 149] on div "All People" at bounding box center [427, 146] width 170 height 27
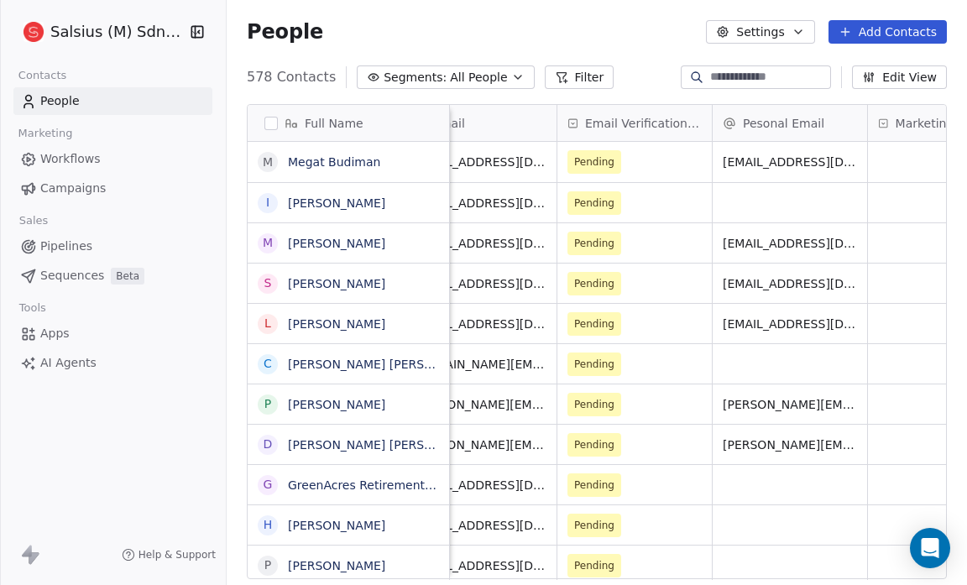
scroll to position [0, 794]
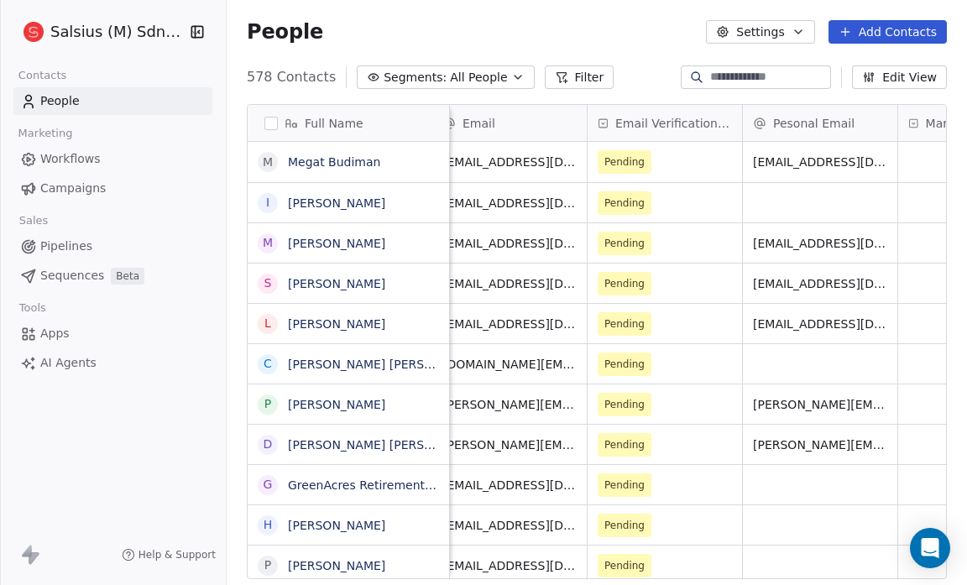
click at [515, 76] on icon "button" at bounding box center [518, 77] width 7 height 3
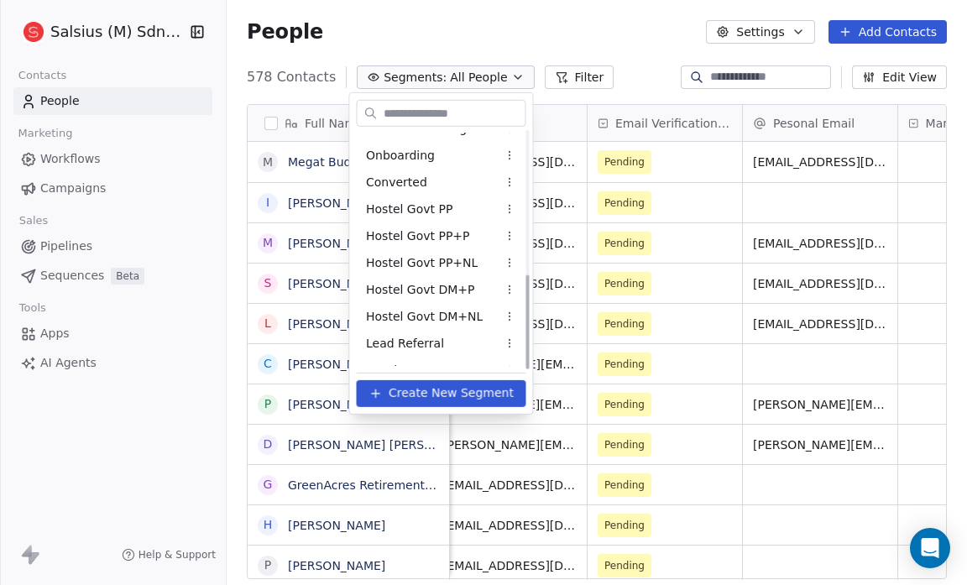
scroll to position [358, 0]
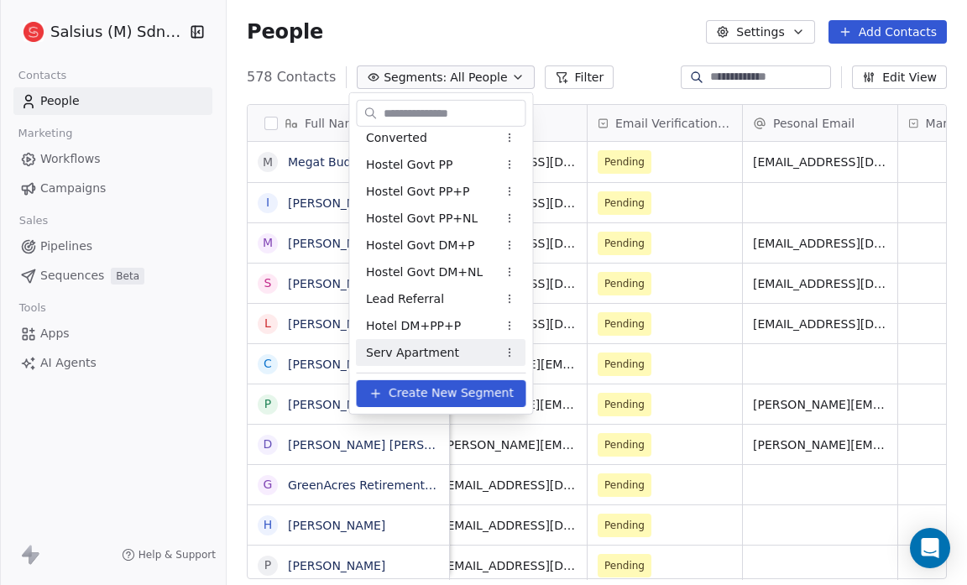
click at [397, 353] on span "Serv Apartment" at bounding box center [412, 352] width 93 height 18
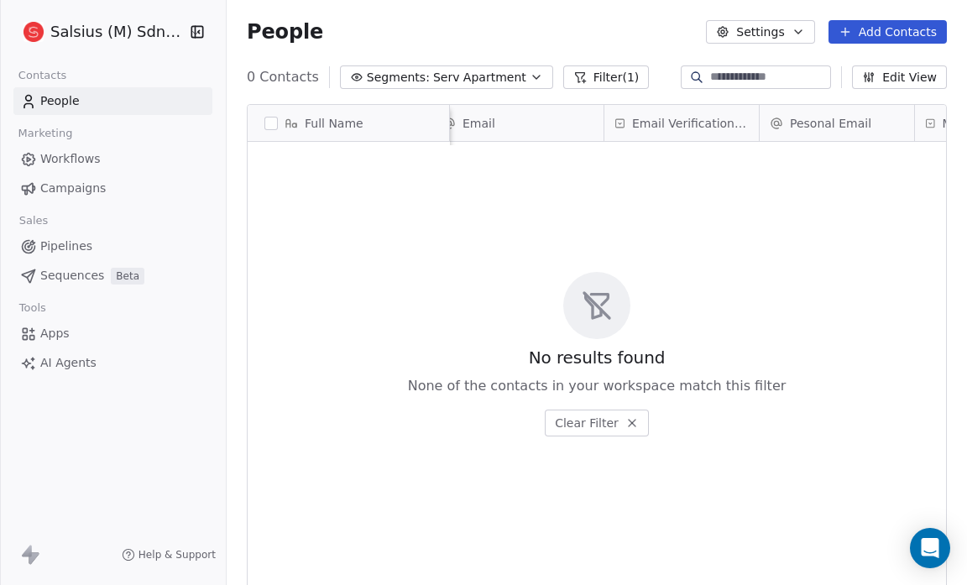
click at [501, 77] on span "Serv Apartment" at bounding box center [479, 78] width 93 height 18
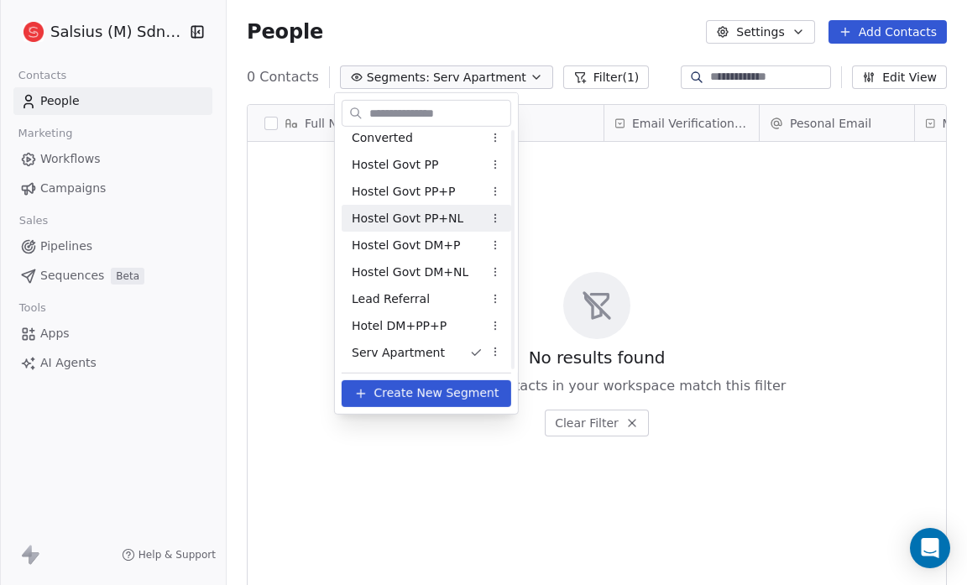
scroll to position [0, 0]
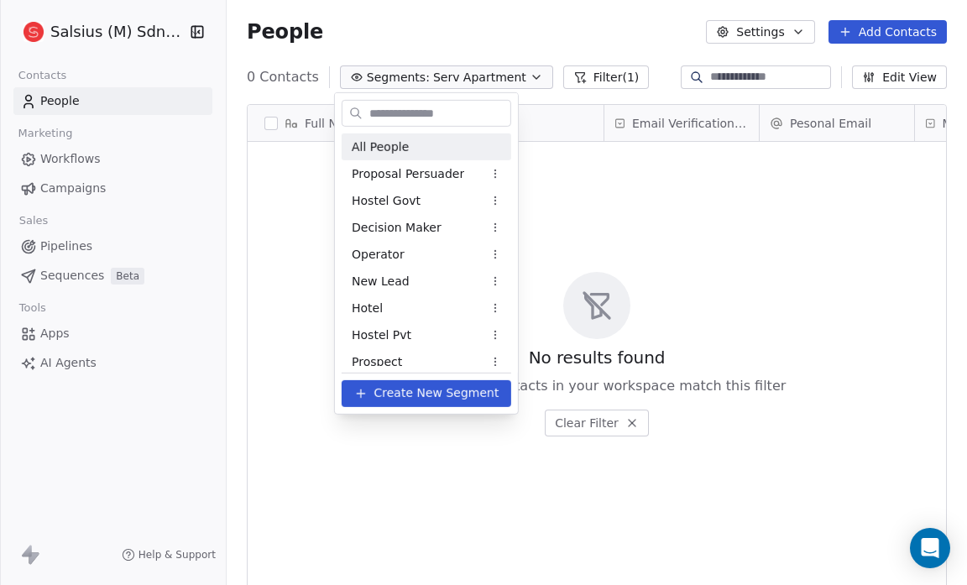
click at [411, 138] on div "All People" at bounding box center [427, 146] width 170 height 27
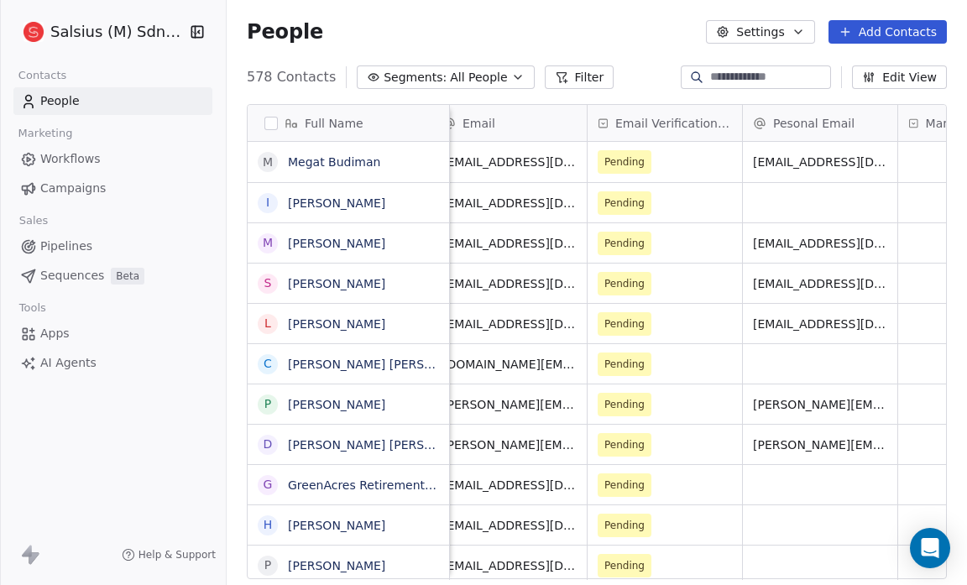
click at [577, 65] on button "Filter" at bounding box center [580, 77] width 70 height 24
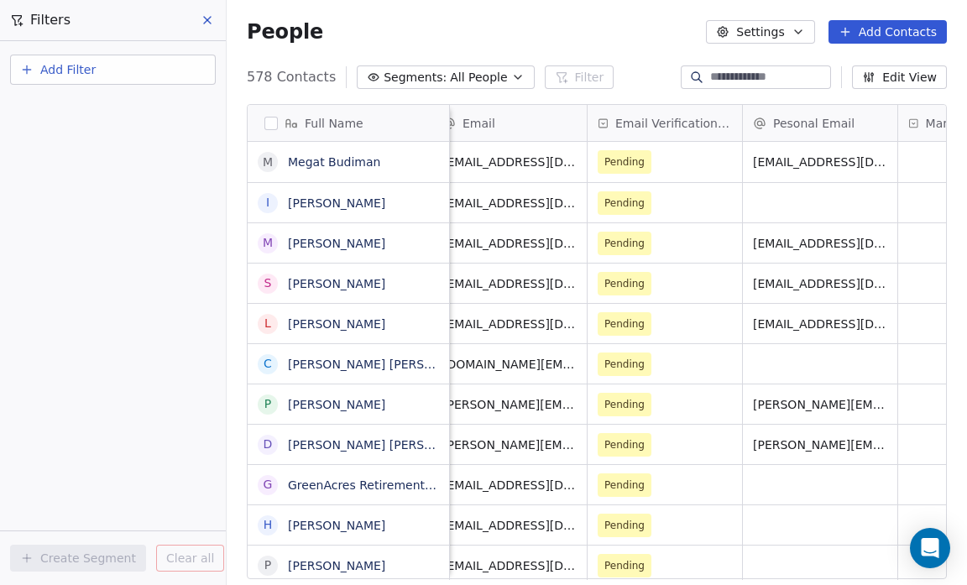
click at [87, 65] on span "Add Filter" at bounding box center [67, 70] width 55 height 18
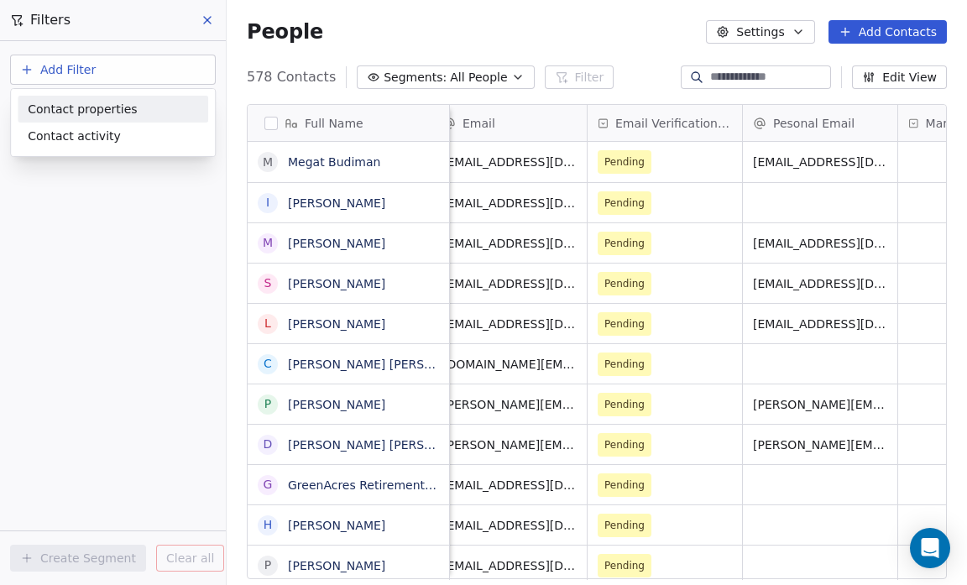
click at [104, 106] on span "Contact properties" at bounding box center [82, 110] width 109 height 18
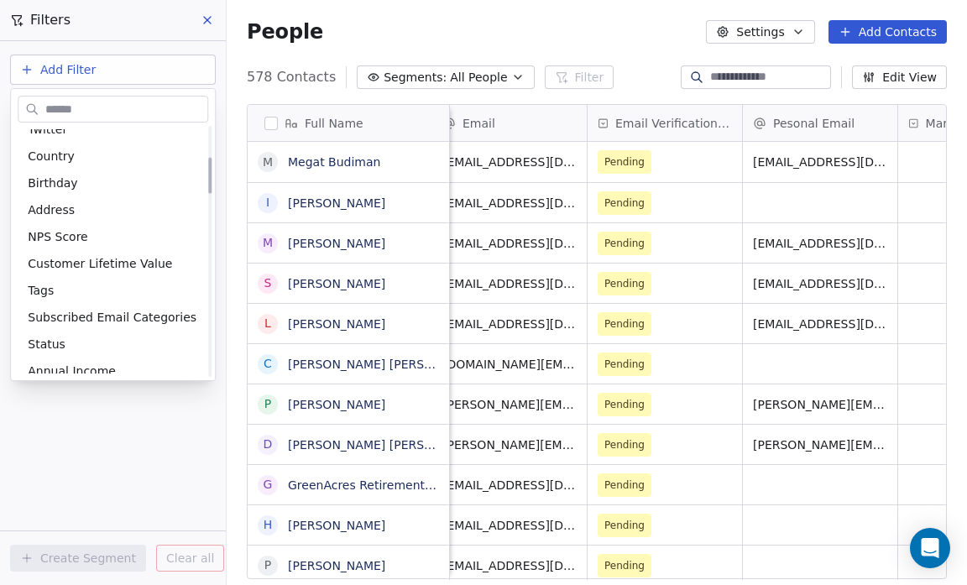
scroll to position [242, 0]
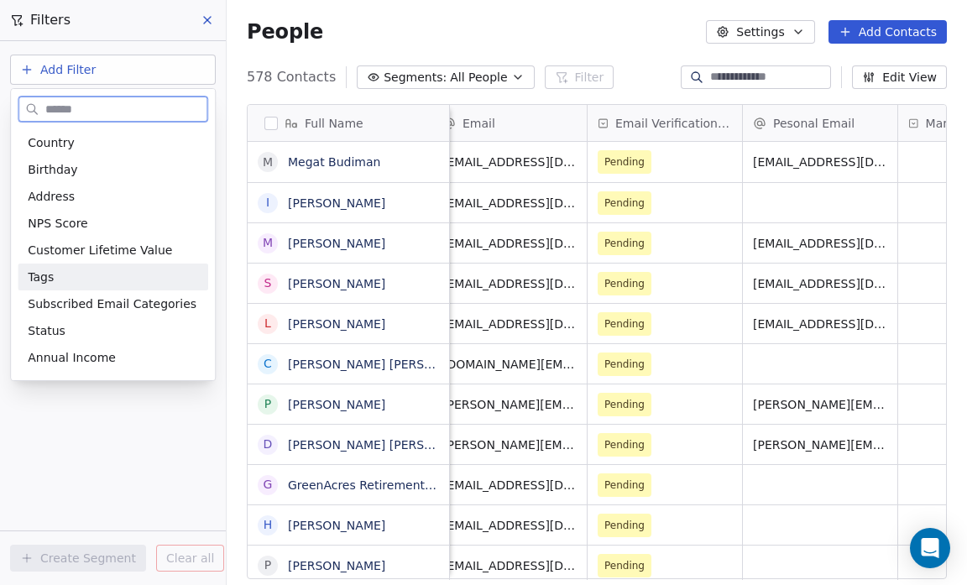
click at [44, 276] on span "Tags" at bounding box center [41, 277] width 26 height 17
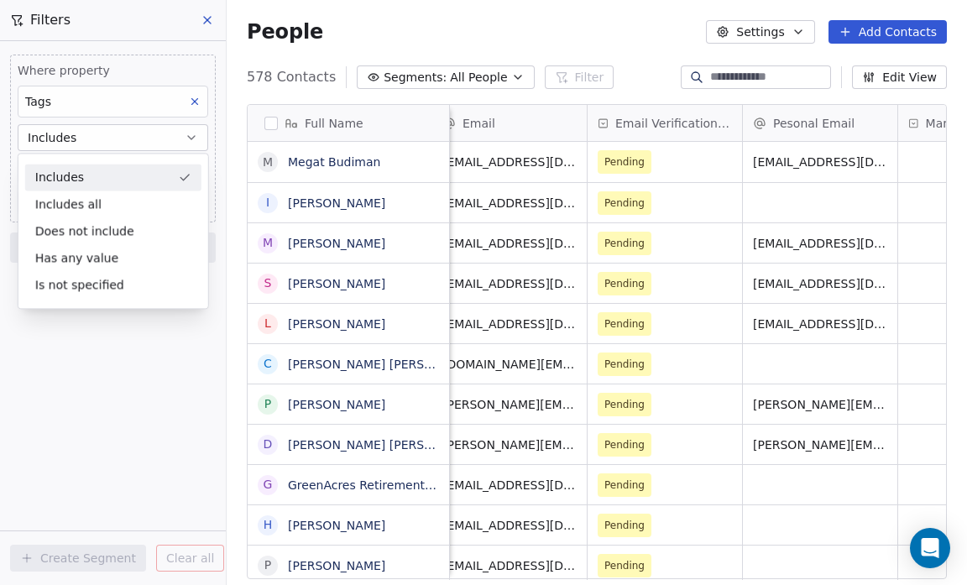
click at [84, 180] on div "Includes" at bounding box center [113, 177] width 176 height 27
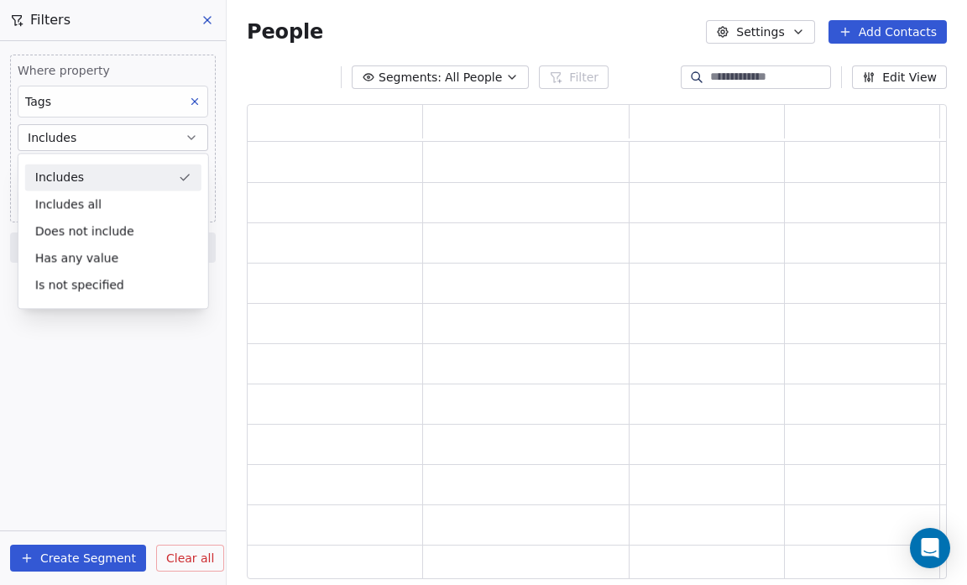
scroll to position [464, 689]
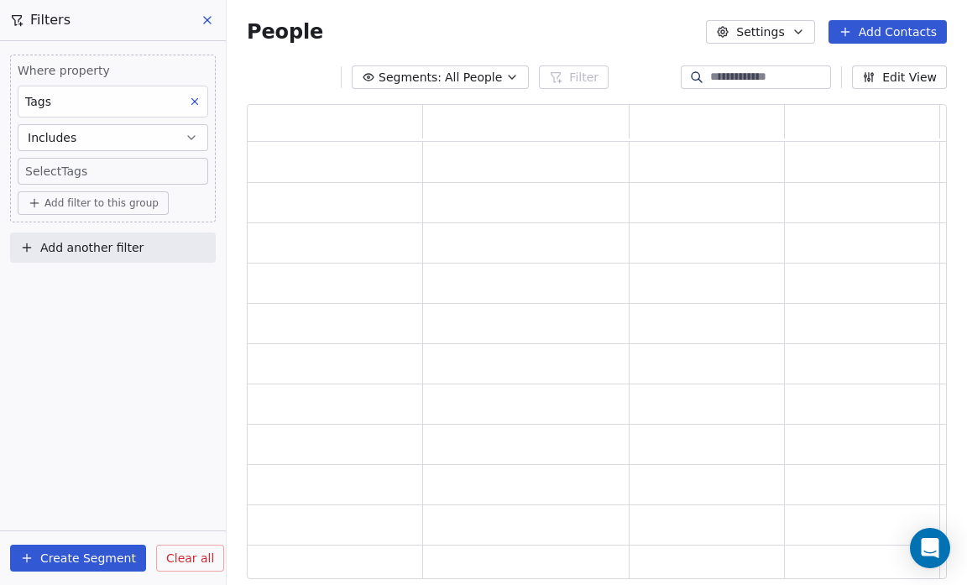
click at [92, 197] on span "Add filter to this group" at bounding box center [101, 202] width 114 height 13
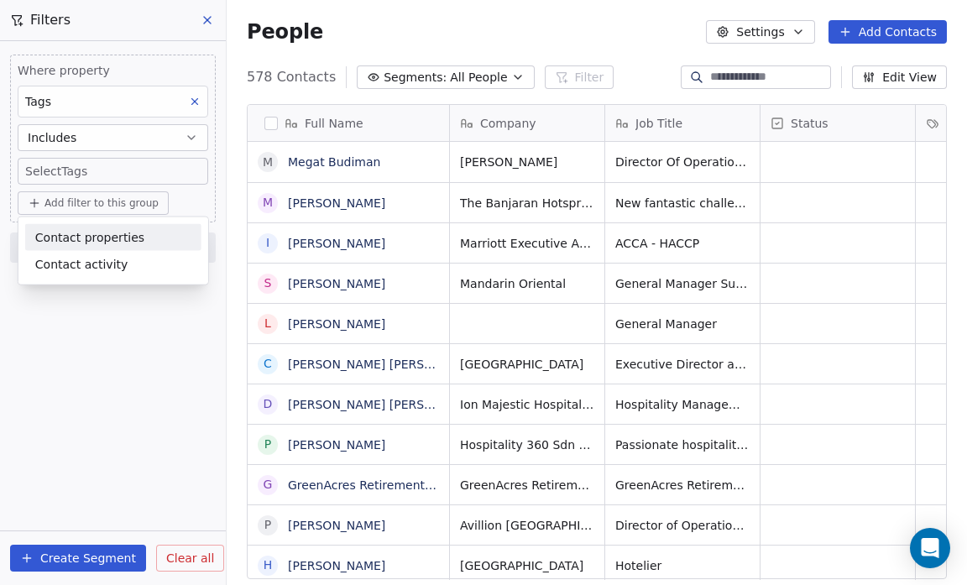
scroll to position [504, 729]
click at [105, 170] on html "Salsius (M) Sdn Bhd Contacts People Marketing Workflows Campaigns Sales Pipelin…" at bounding box center [483, 292] width 967 height 585
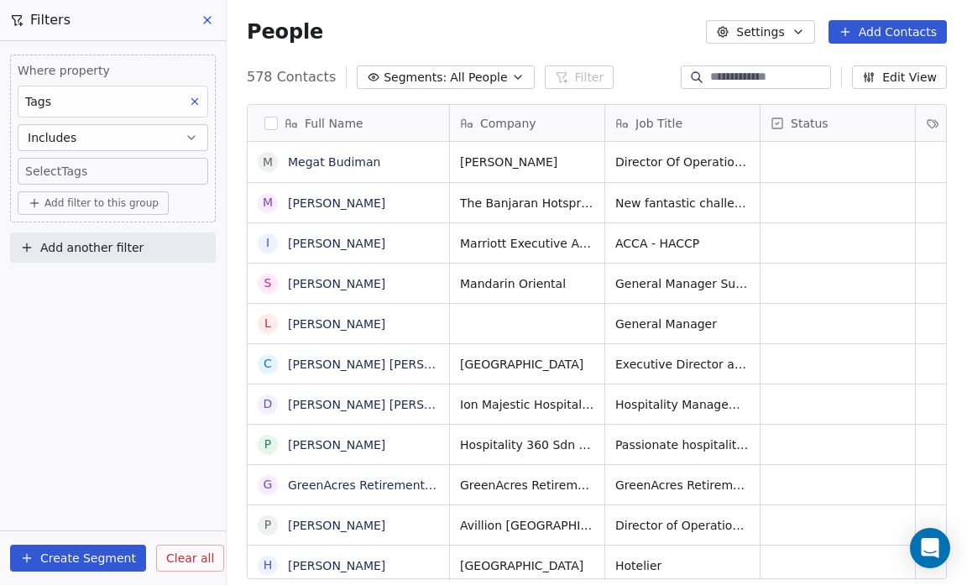
click at [65, 168] on body "Salsius (M) Sdn Bhd Contacts People Marketing Workflows Campaigns Sales Pipelin…" at bounding box center [483, 292] width 967 height 585
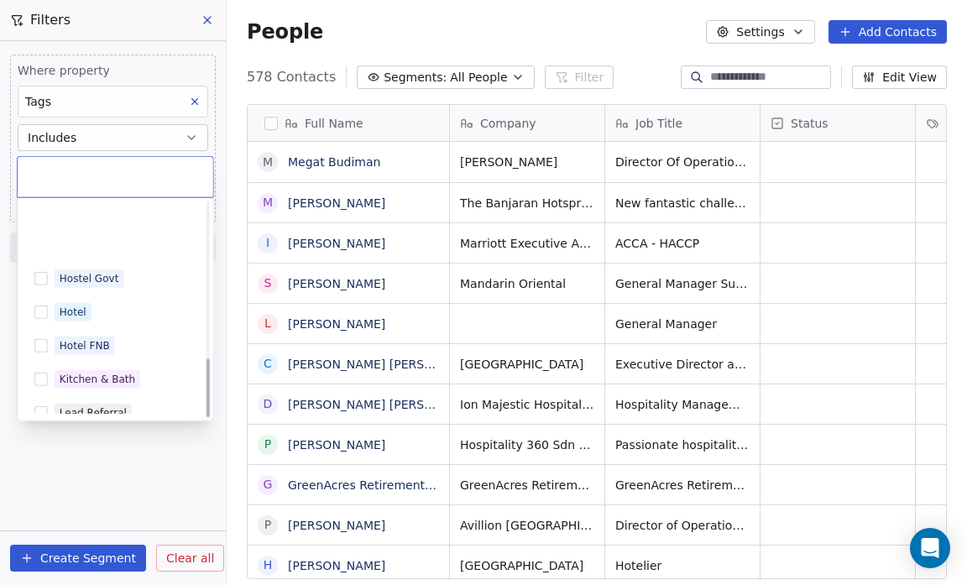
scroll to position [562, 0]
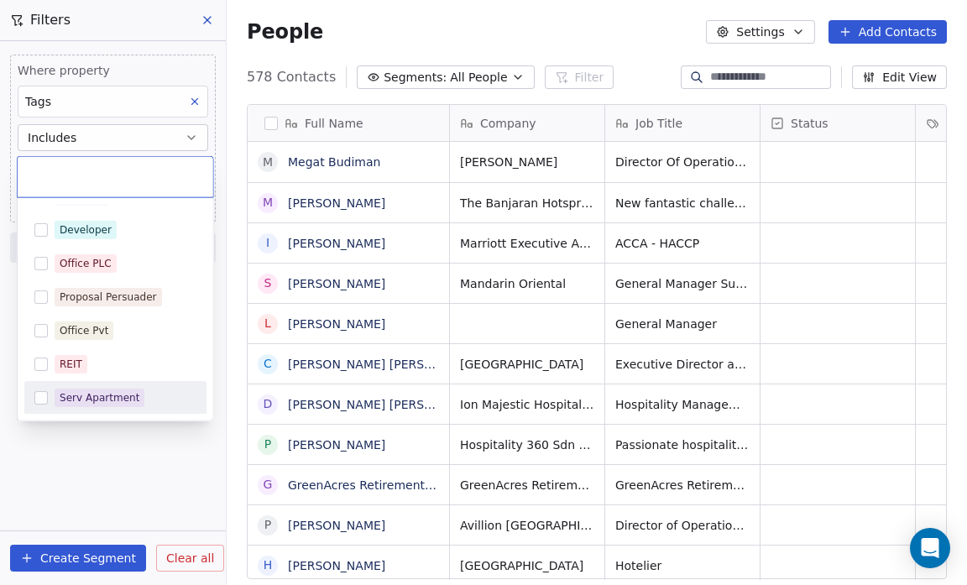
click at [92, 385] on div "Serv Apartment" at bounding box center [115, 397] width 182 height 27
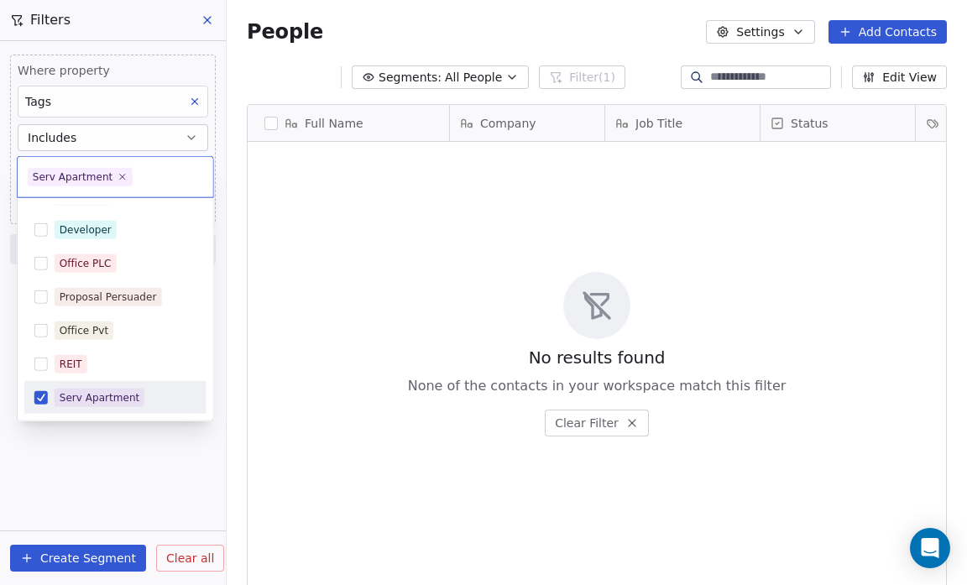
click at [90, 461] on html "Salsius (M) Sdn Bhd Contacts People Marketing Workflows Campaigns Sales Pipelin…" at bounding box center [483, 292] width 967 height 585
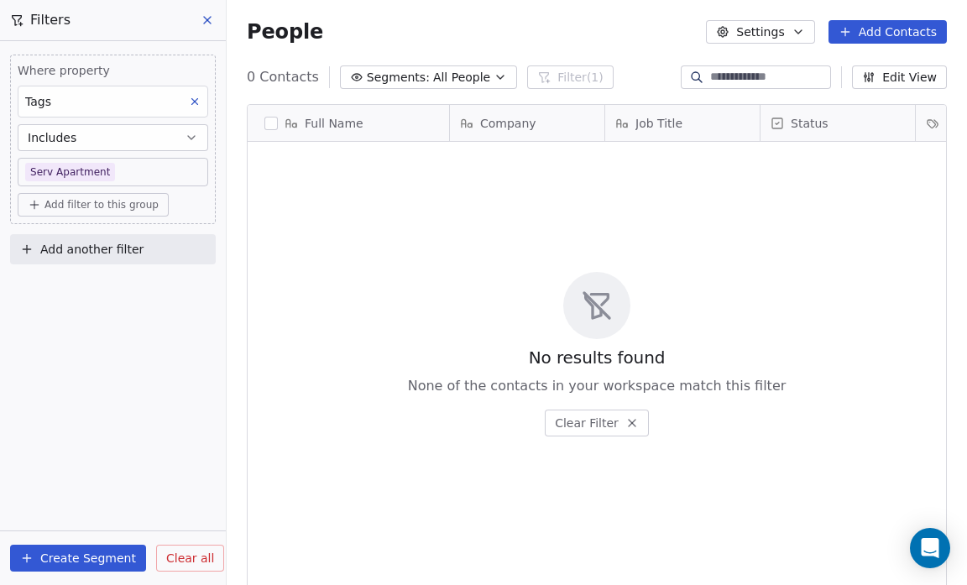
click at [210, 18] on icon at bounding box center [207, 20] width 7 height 7
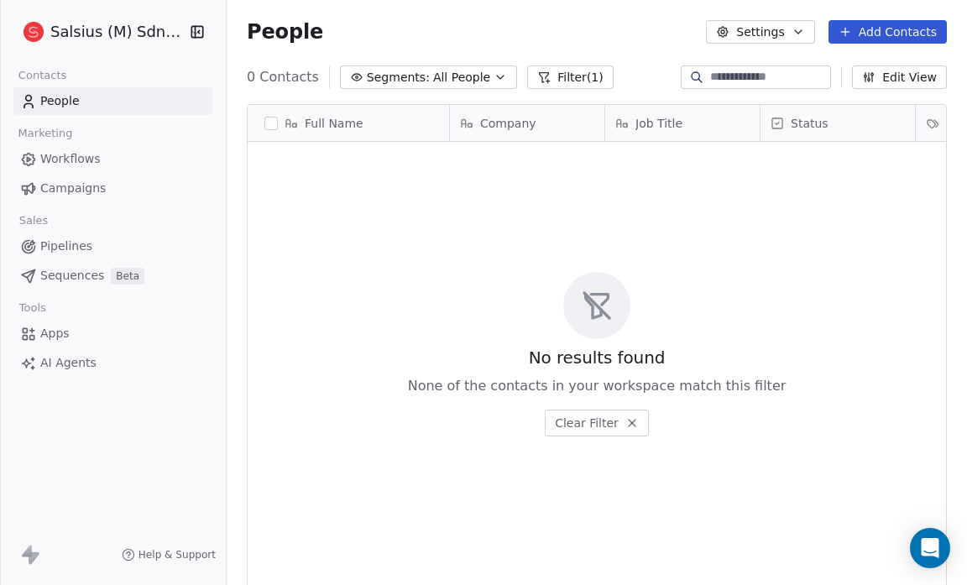
click at [545, 73] on button "Filter (1)" at bounding box center [570, 77] width 86 height 24
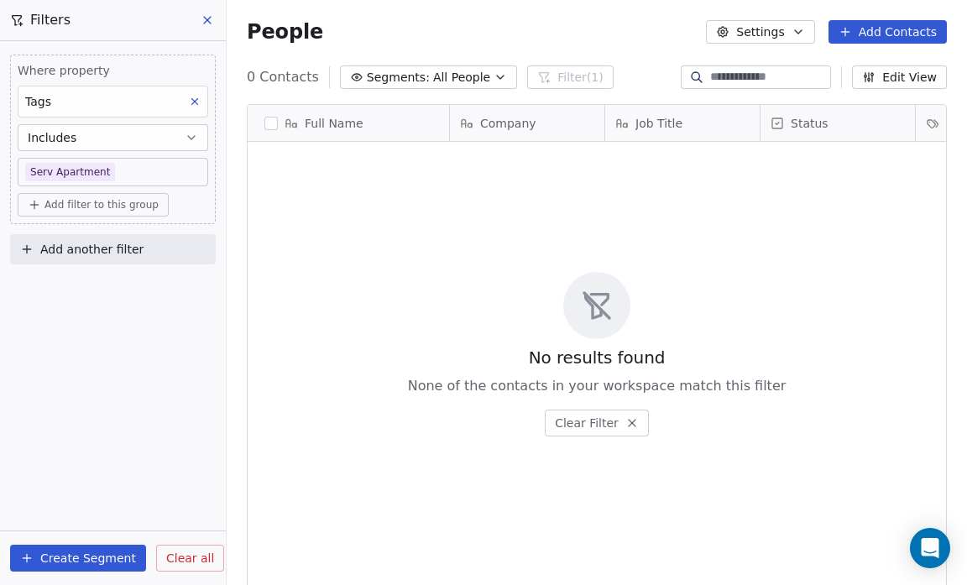
click at [170, 552] on span "Clear all" at bounding box center [190, 559] width 48 height 18
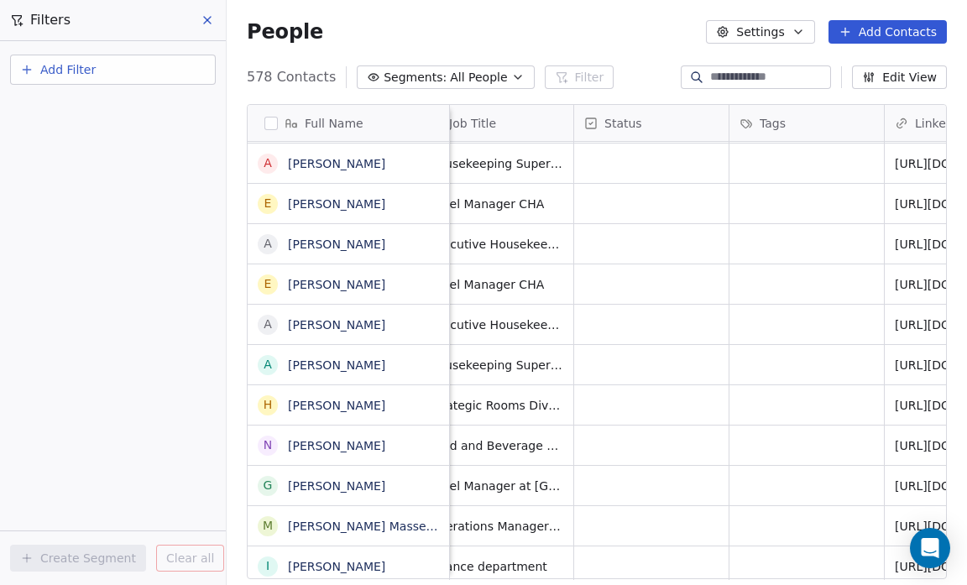
scroll to position [0, 174]
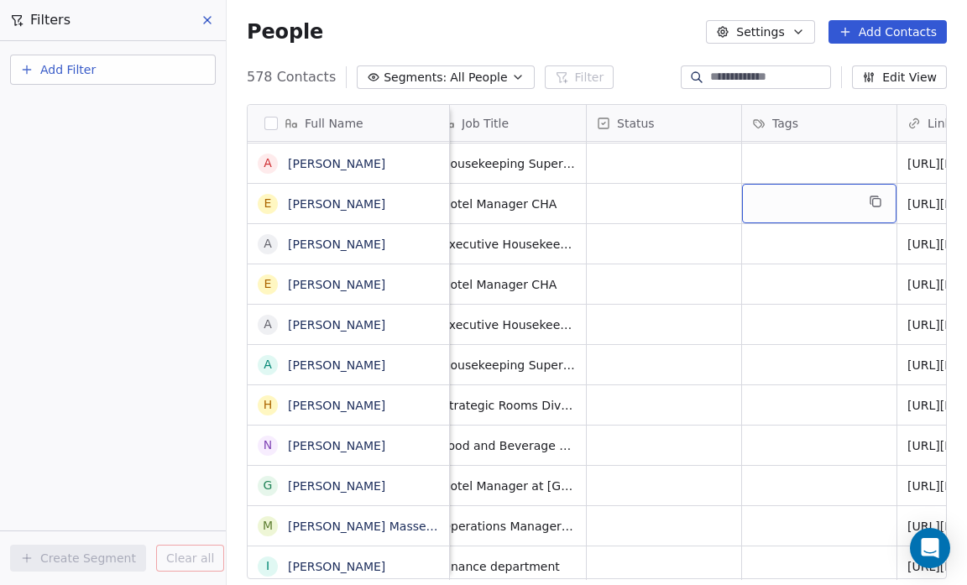
click at [791, 206] on div "grid" at bounding box center [819, 203] width 154 height 39
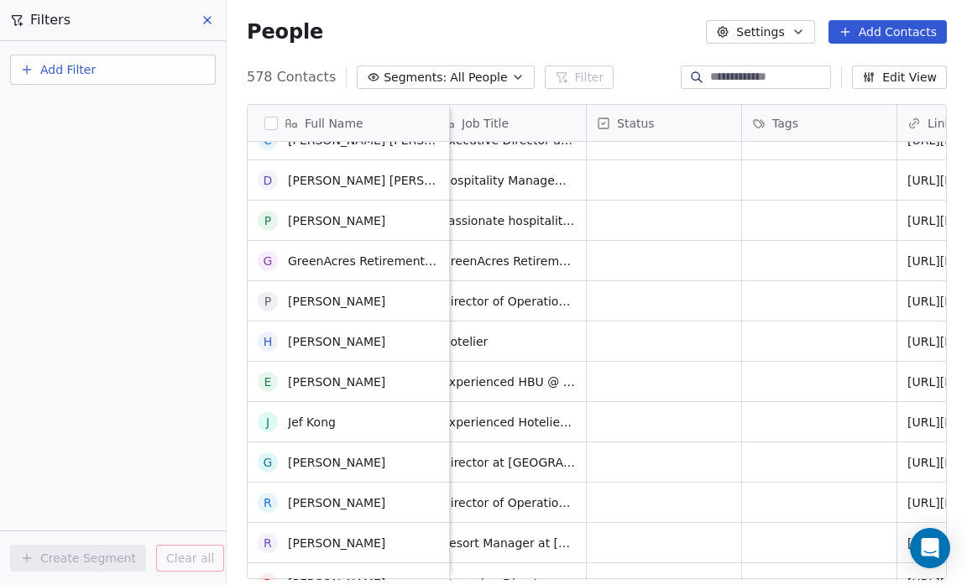
scroll to position [0, 0]
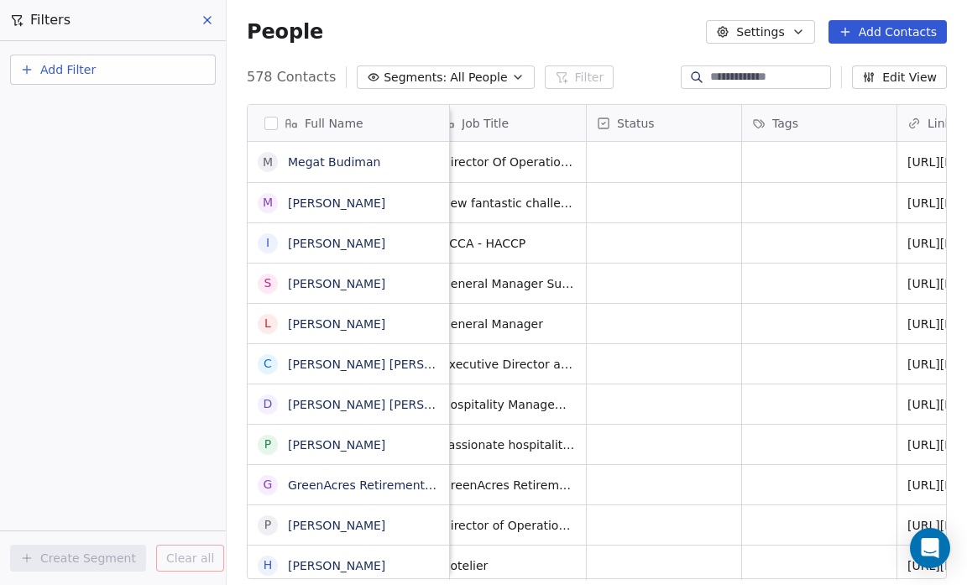
click at [502, 67] on button "Segments: All People" at bounding box center [445, 77] width 177 height 24
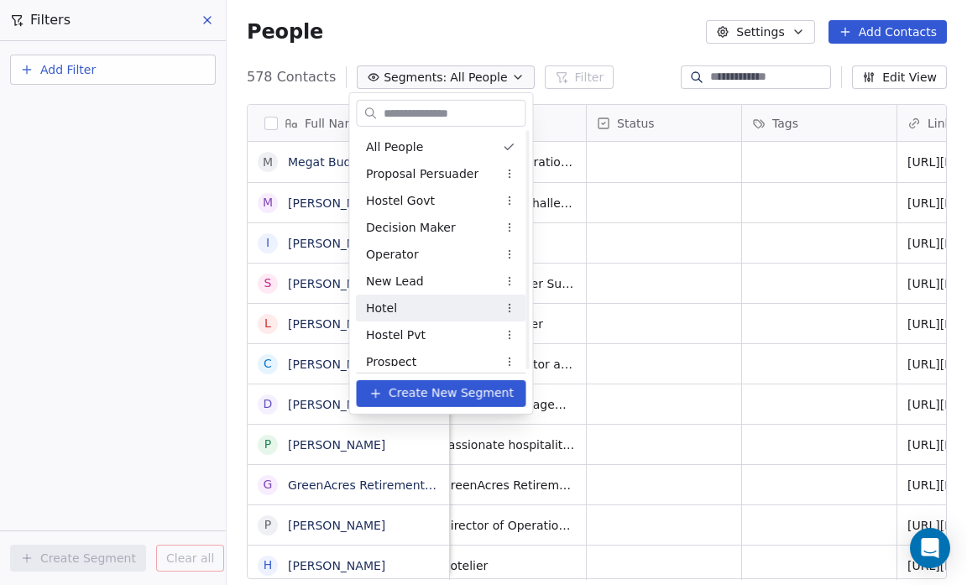
scroll to position [358, 0]
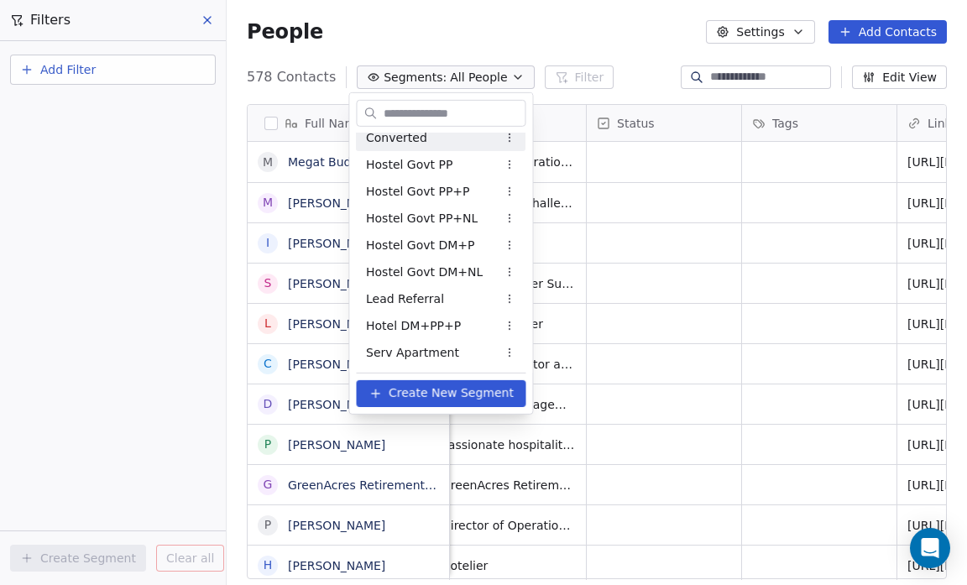
click at [491, 54] on html "Salsius (M) Sdn Bhd Contacts People Marketing Workflows Campaigns Sales Pipelin…" at bounding box center [483, 292] width 967 height 585
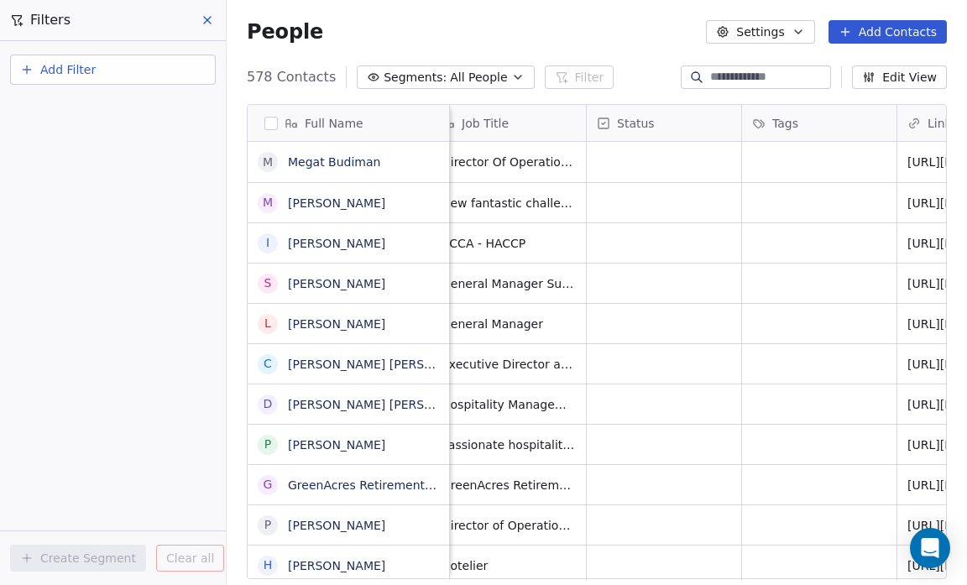
scroll to position [0, 0]
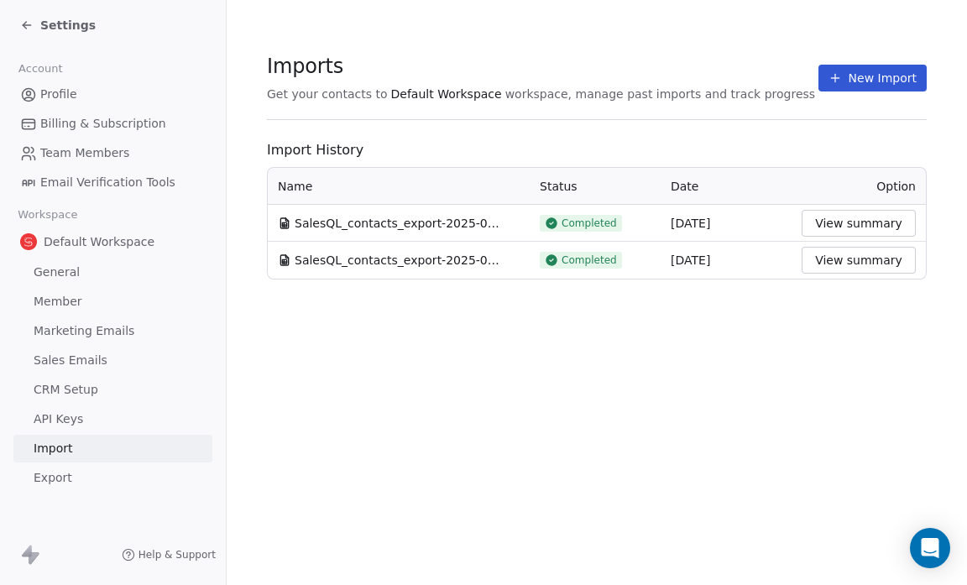
click at [838, 219] on button "View summary" at bounding box center [859, 223] width 114 height 27
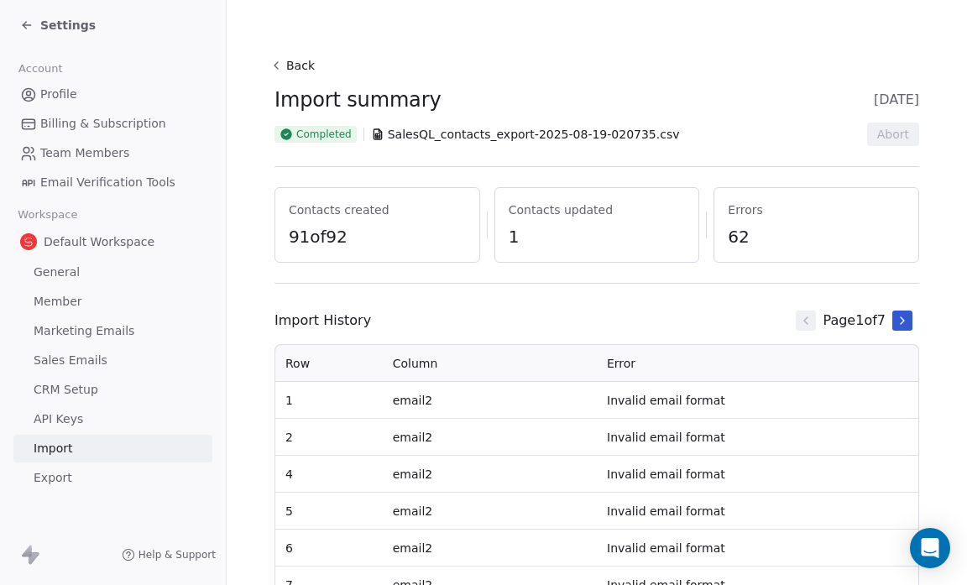
click at [273, 64] on icon at bounding box center [275, 65] width 13 height 13
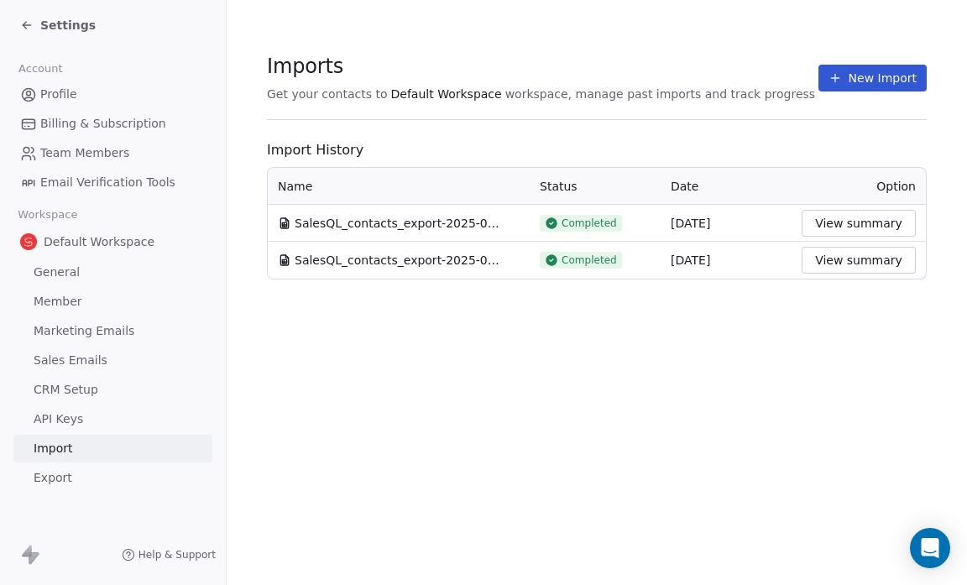
click at [865, 260] on button "View summary" at bounding box center [859, 260] width 114 height 27
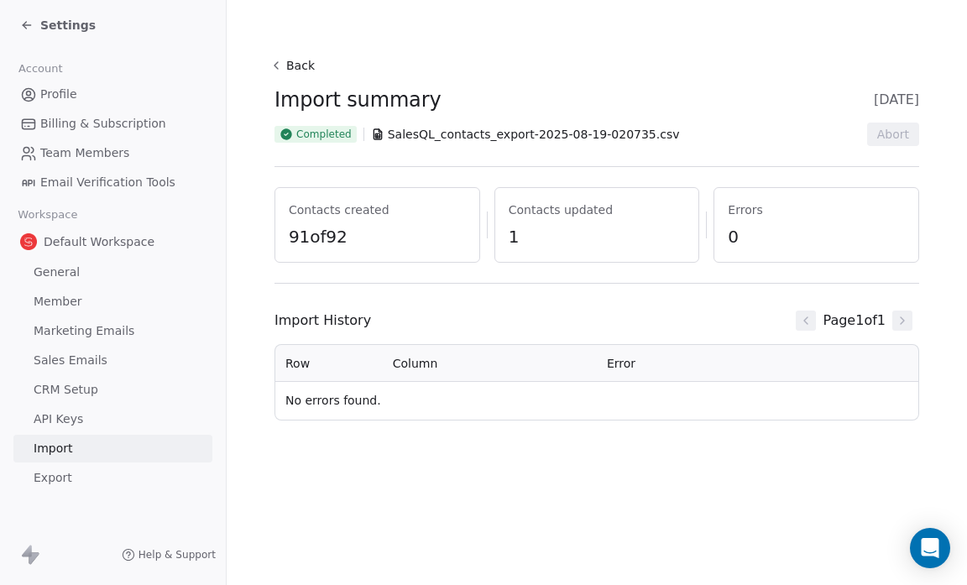
click at [274, 65] on icon at bounding box center [275, 65] width 3 height 7
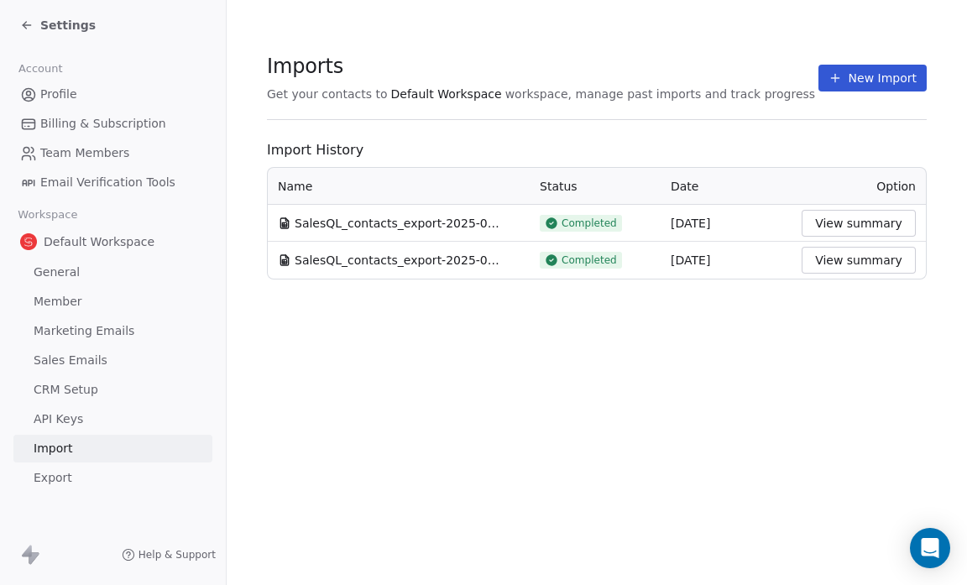
click at [23, 22] on icon at bounding box center [26, 24] width 13 height 13
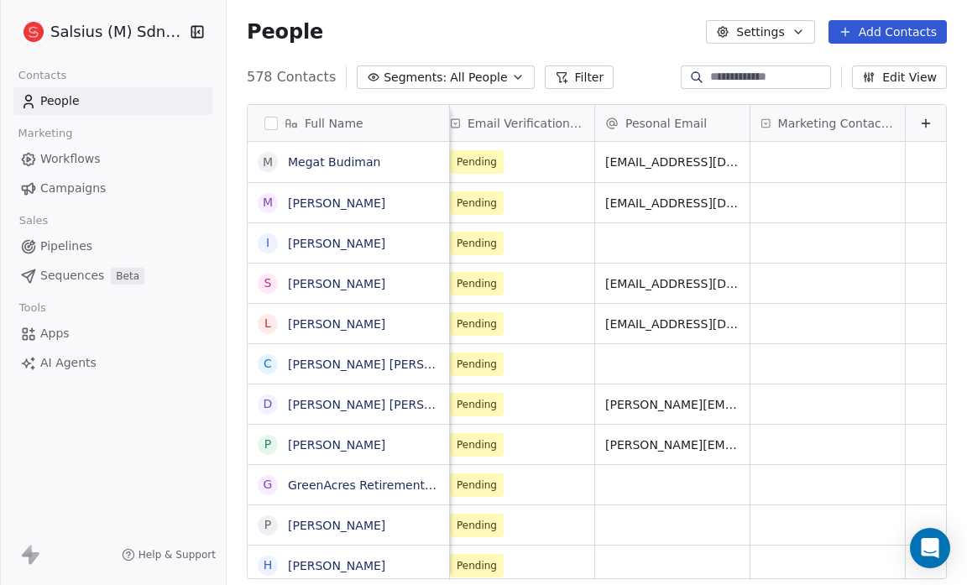
click at [872, 76] on icon "button" at bounding box center [872, 79] width 0 height 6
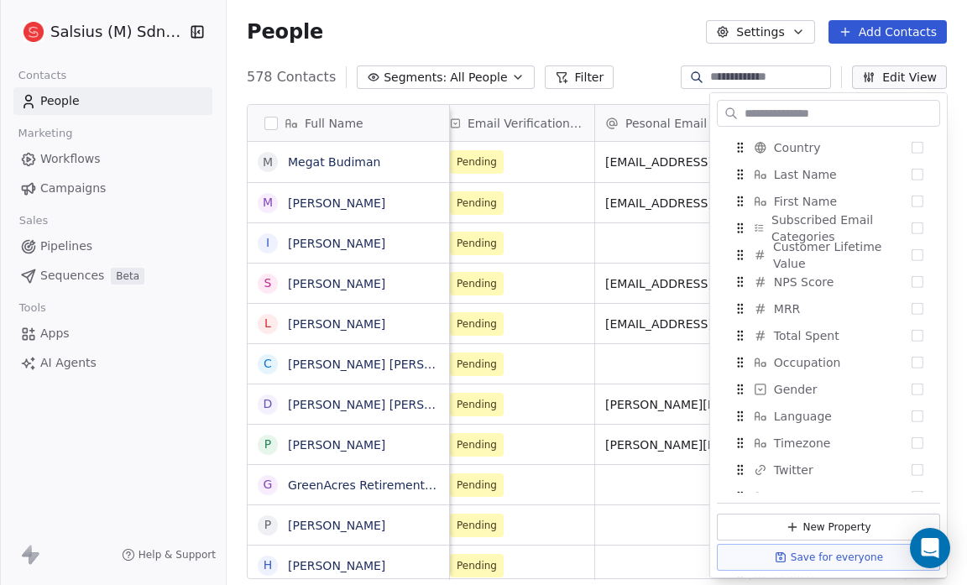
scroll to position [1144, 0]
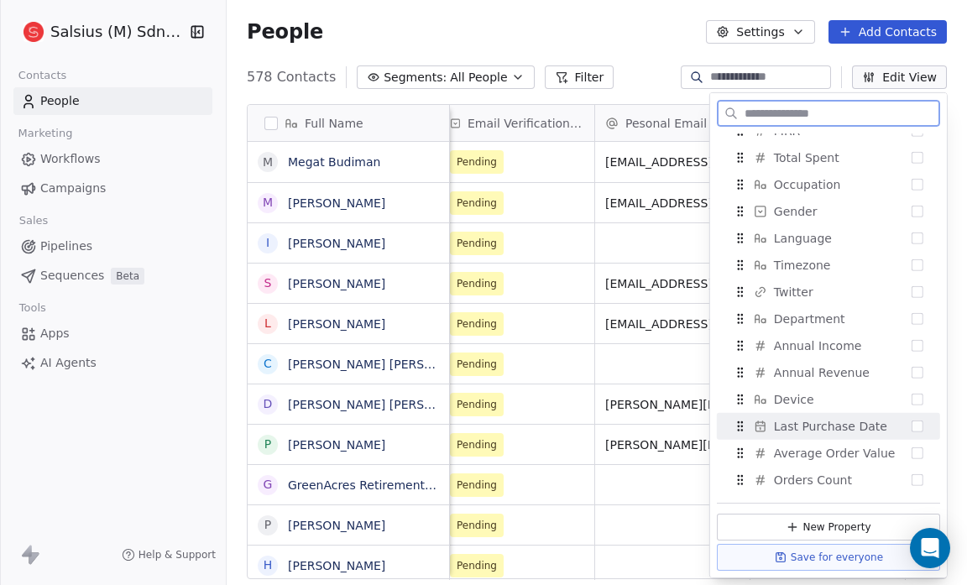
click at [869, 435] on div "Last Purchase Date" at bounding box center [828, 426] width 210 height 27
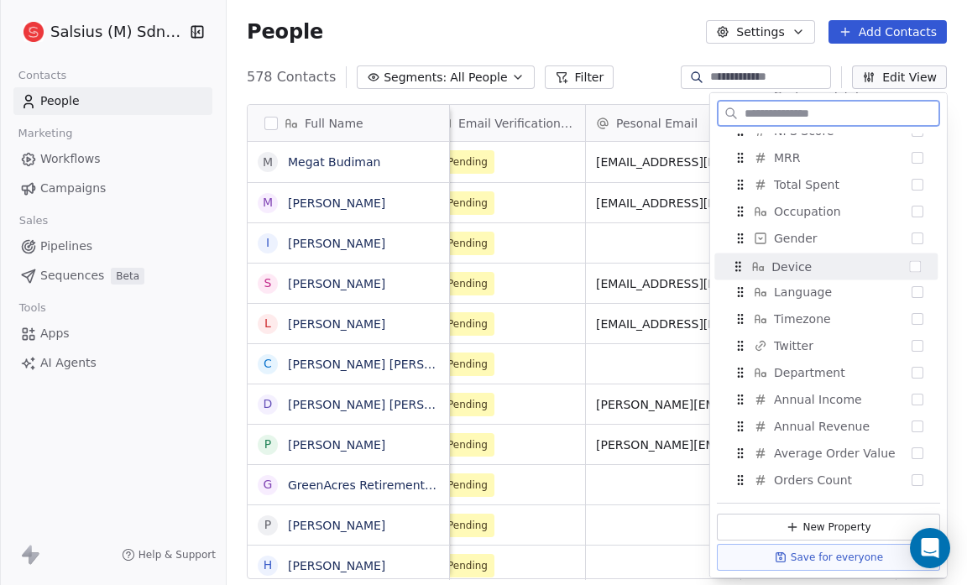
drag, startPoint x: 869, startPoint y: 435, endPoint x: 866, endPoint y: 269, distance: 165.4
click at [866, 269] on div "Device" at bounding box center [826, 266] width 210 height 27
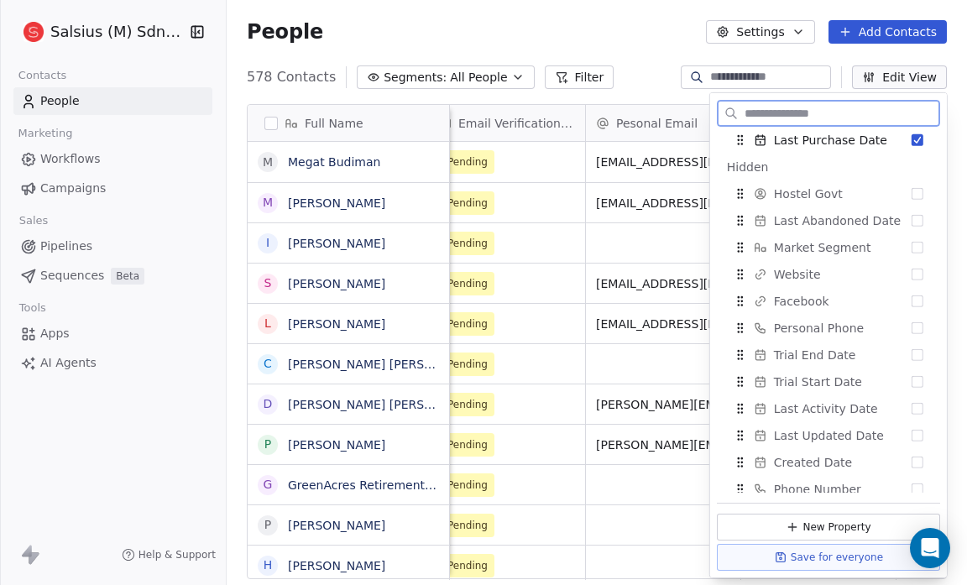
scroll to position [303, 0]
click at [739, 273] on icon "Suggestions" at bounding box center [738, 273] width 1 height 1
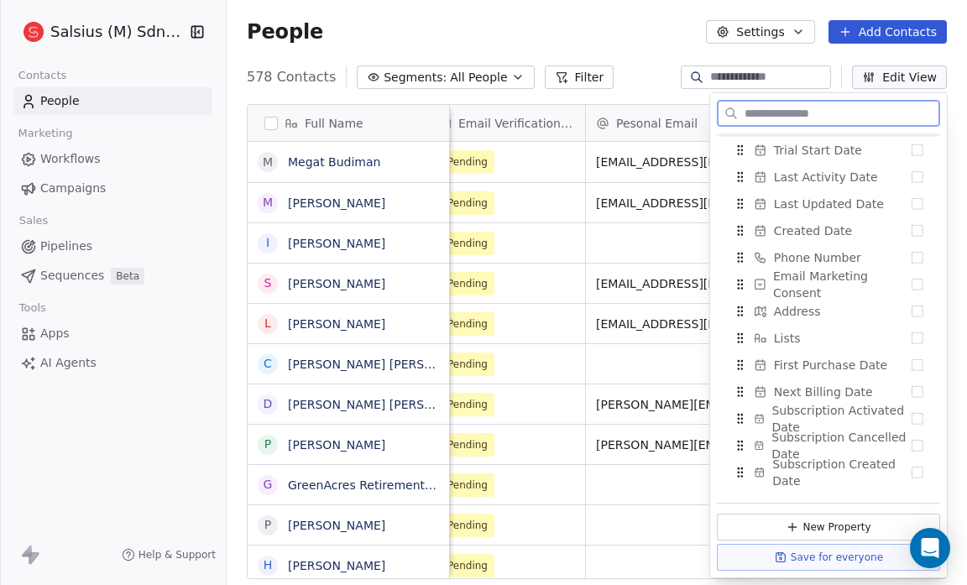
scroll to position [534, 0]
click at [902, 264] on div "Phone Number" at bounding box center [828, 257] width 210 height 27
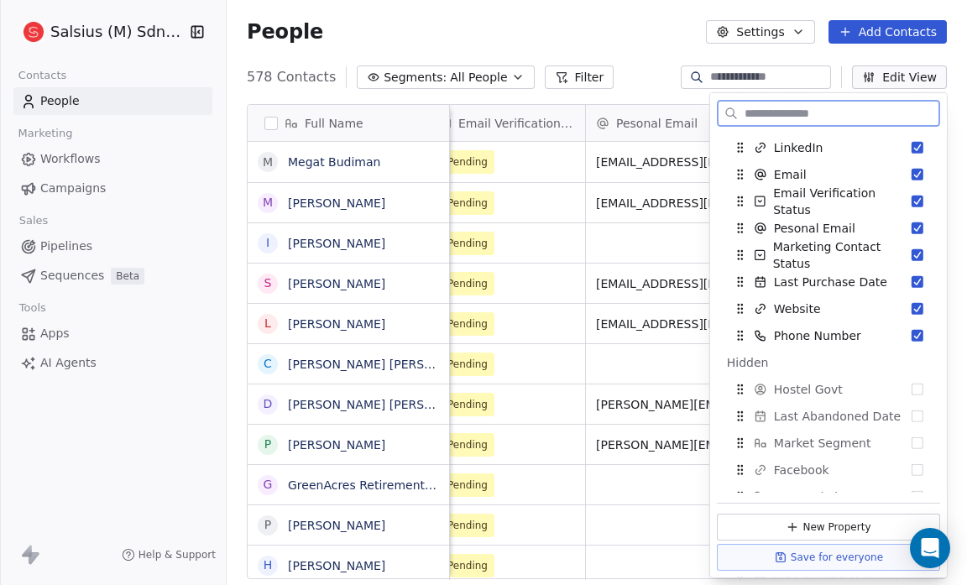
scroll to position [0, 0]
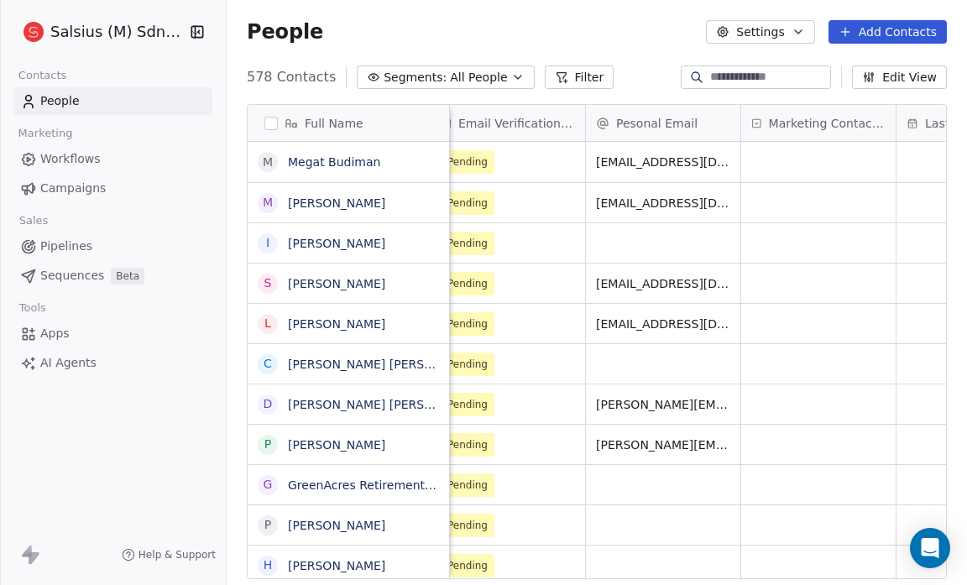
click at [675, 50] on div "People Settings Add Contacts" at bounding box center [597, 32] width 740 height 64
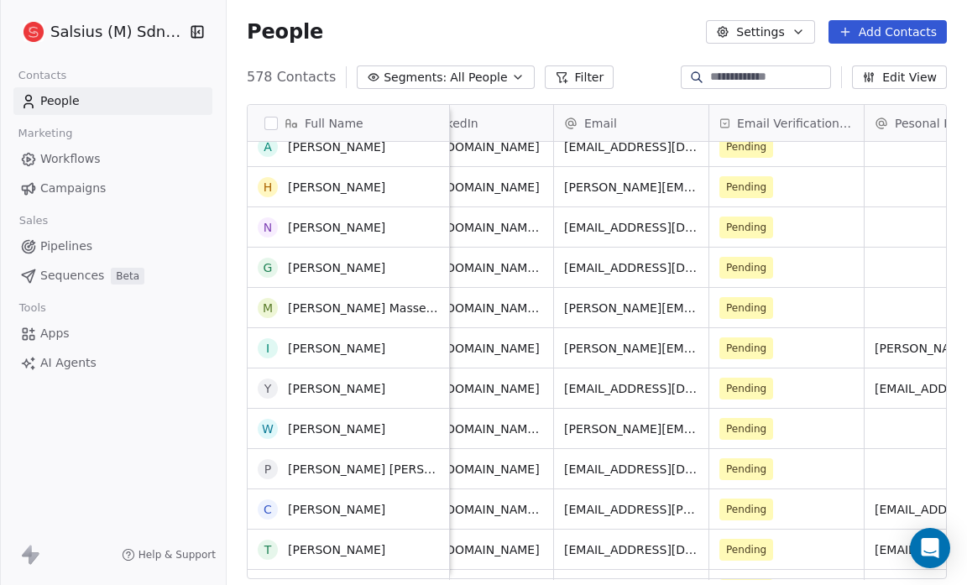
scroll to position [2295, 0]
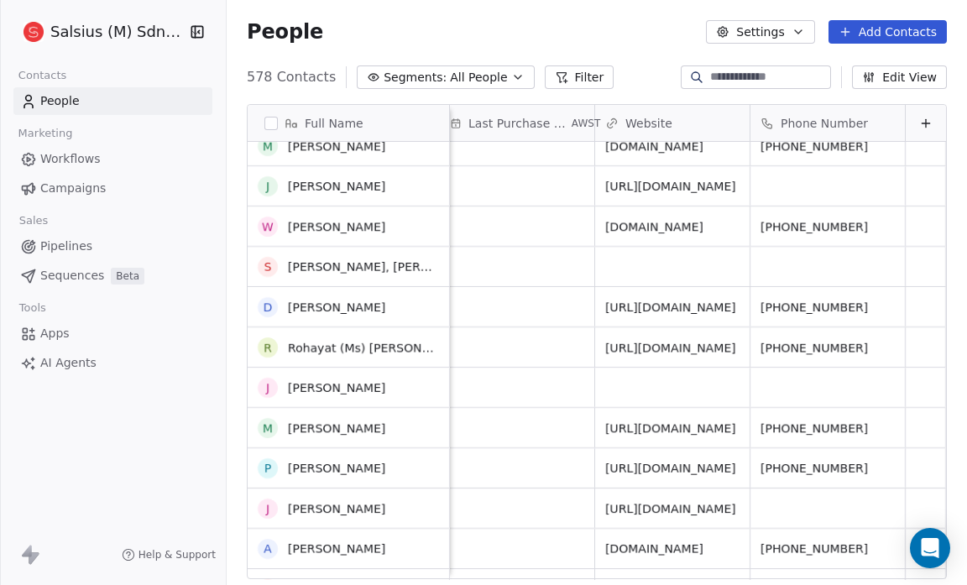
scroll to position [2948, 0]
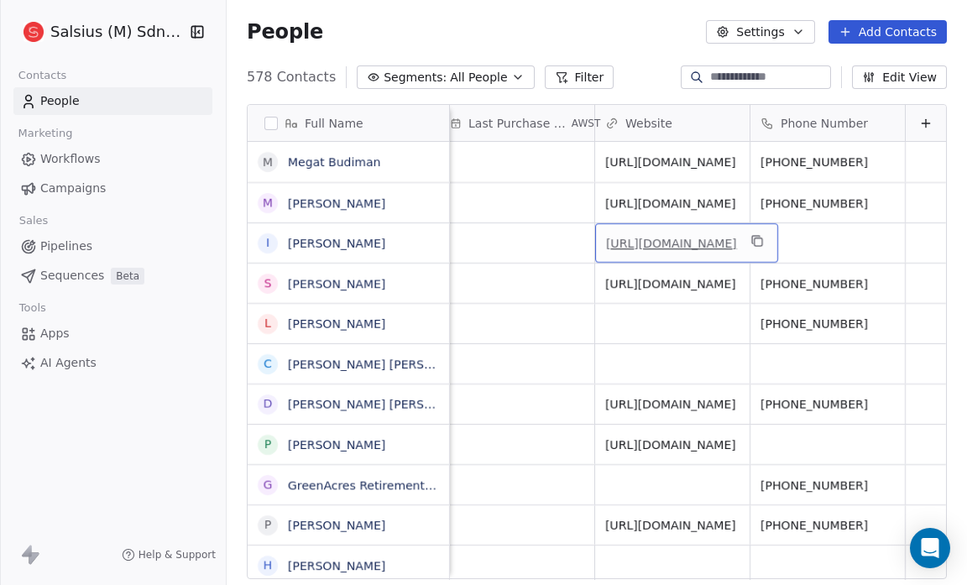
click at [689, 237] on link "https://www.marriott.com/en-us/hotels/kulea-marriott-executive-apartments-kuala…" at bounding box center [671, 243] width 131 height 13
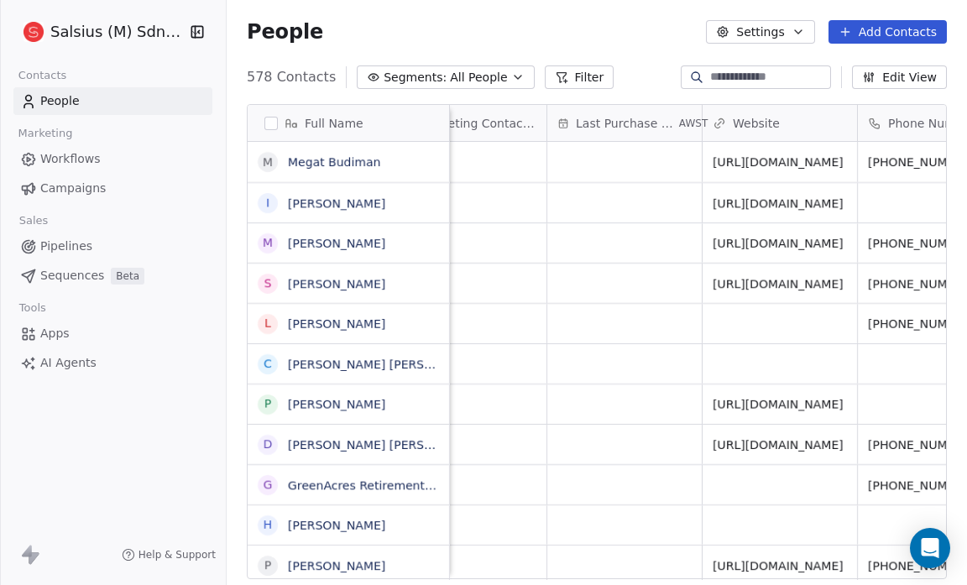
scroll to position [9, 1301]
click at [896, 76] on button "Edit View" at bounding box center [899, 77] width 95 height 24
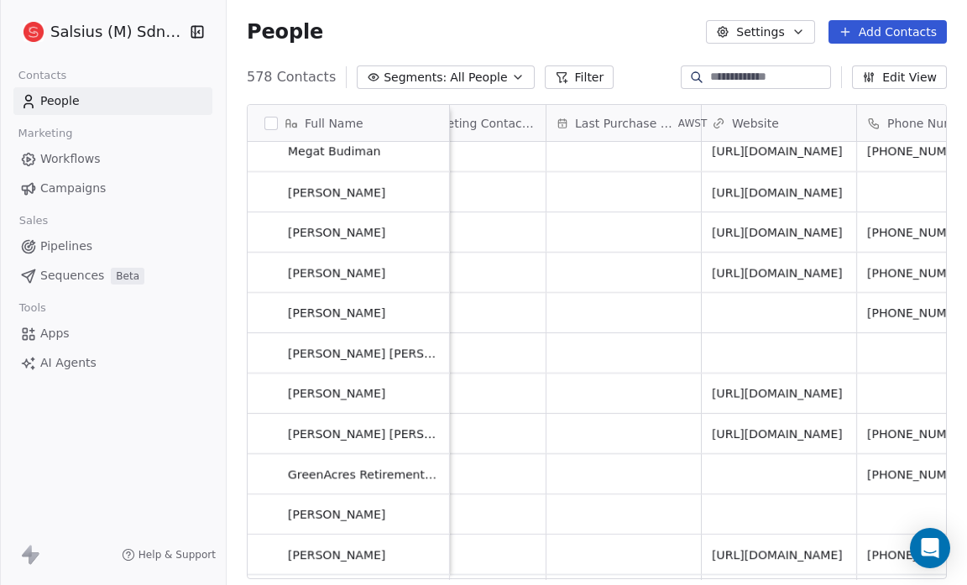
scroll to position [57, 0]
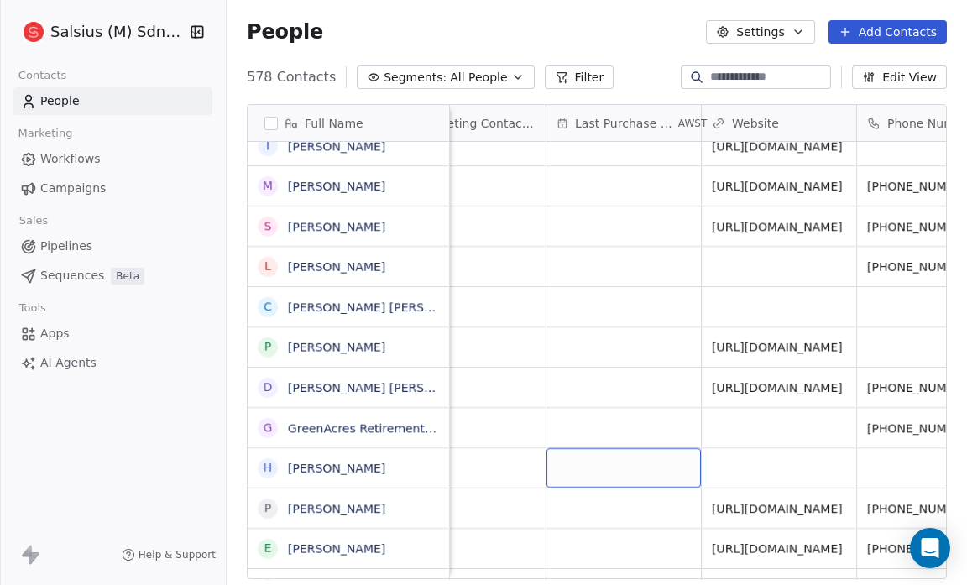
click at [913, 75] on button "Edit View" at bounding box center [899, 77] width 95 height 24
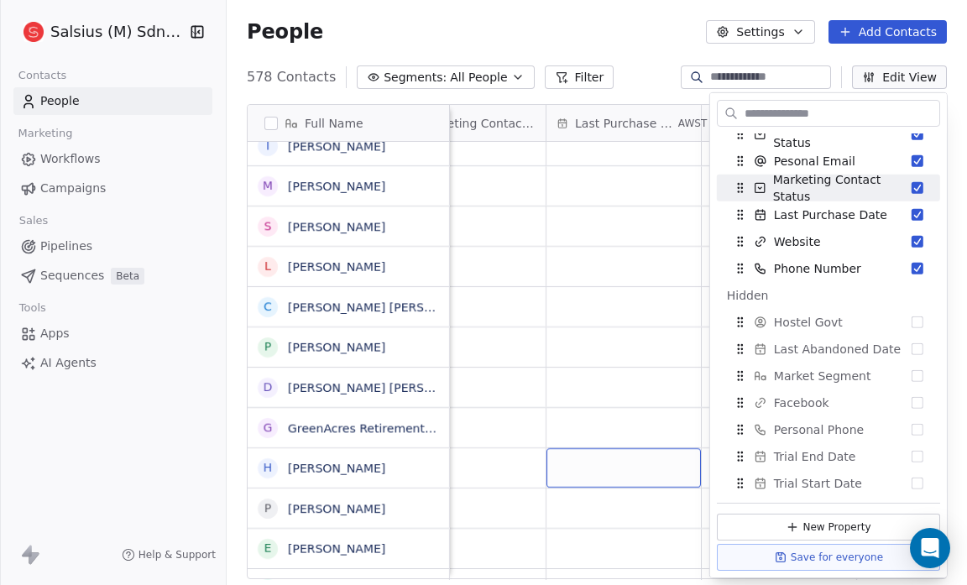
scroll to position [226, 0]
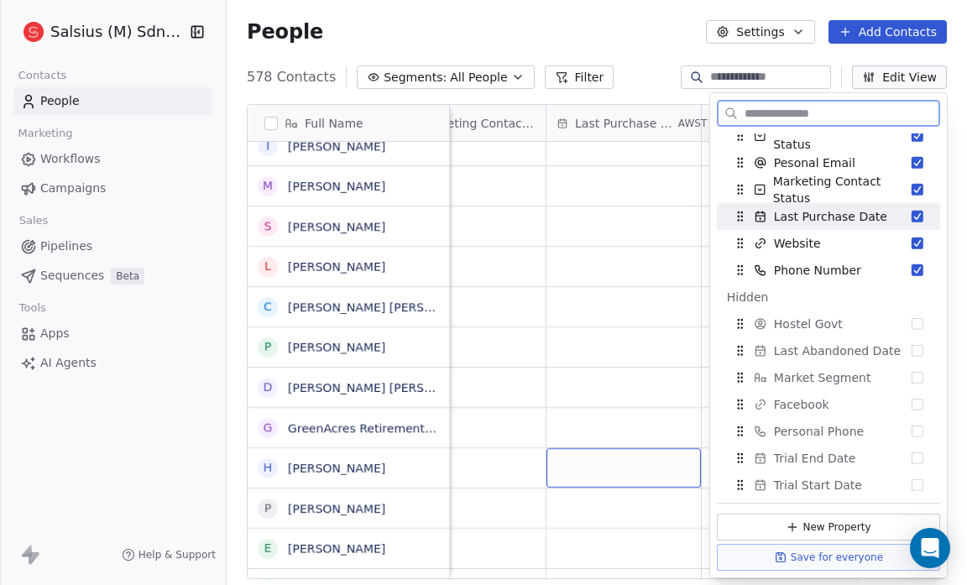
click at [912, 214] on button "Suggestions" at bounding box center [918, 217] width 12 height 12
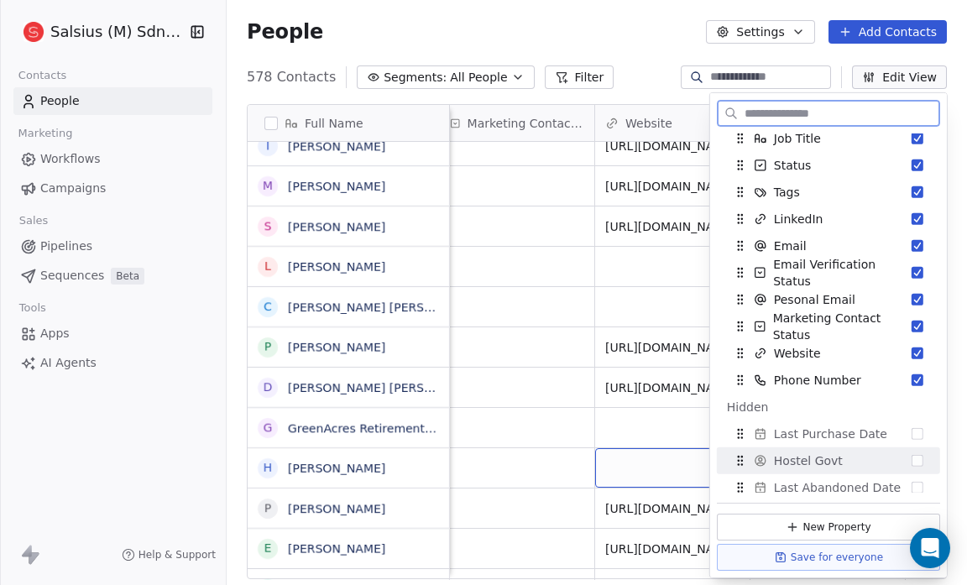
scroll to position [90, 0]
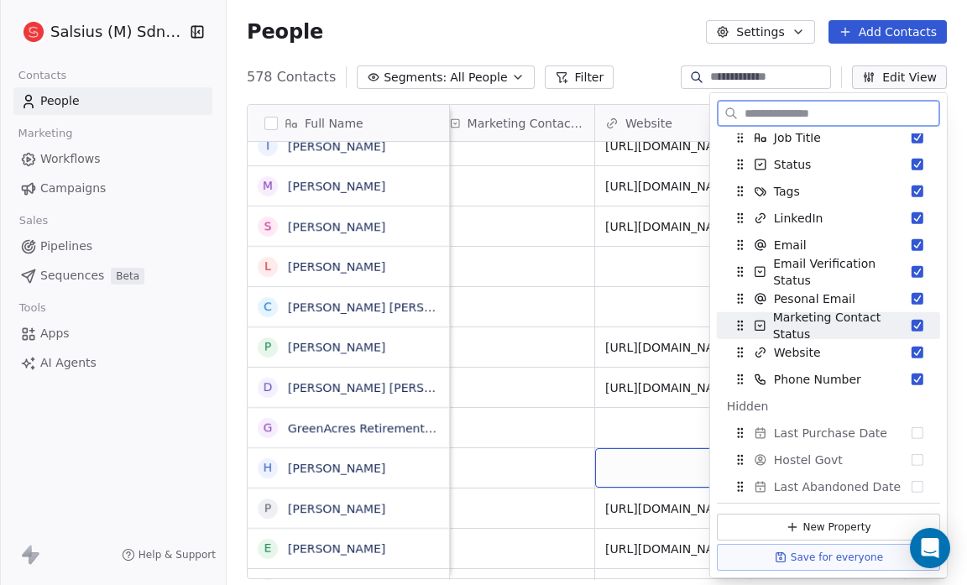
click at [912, 322] on button "Suggestions" at bounding box center [918, 326] width 12 height 12
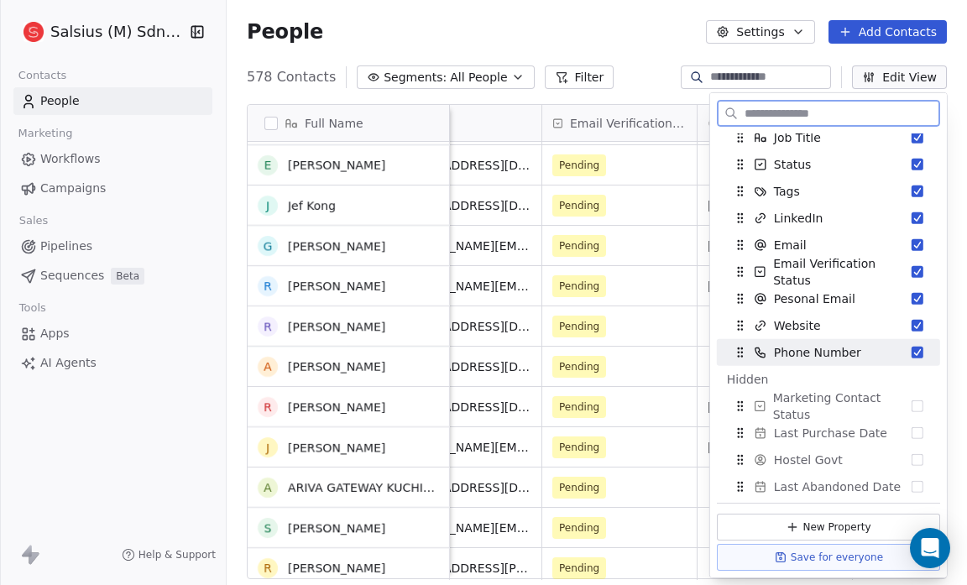
scroll to position [289, 0]
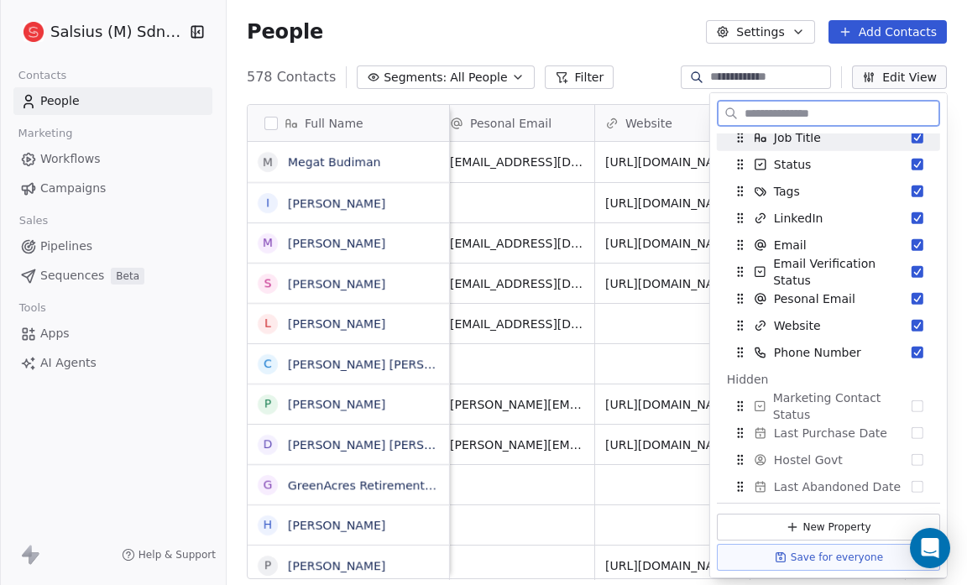
click at [925, 72] on button "Edit View" at bounding box center [899, 77] width 95 height 24
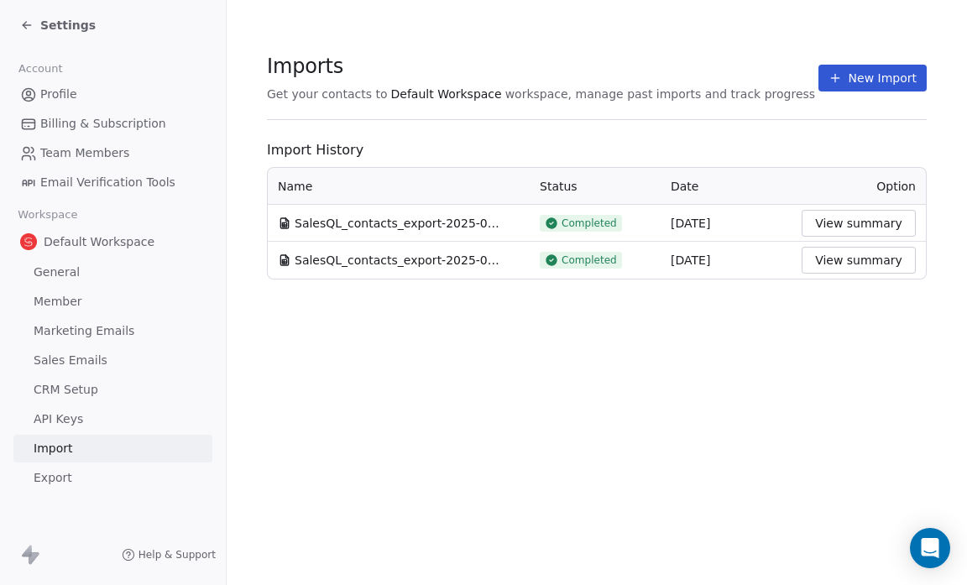
click at [24, 24] on icon at bounding box center [26, 24] width 13 height 13
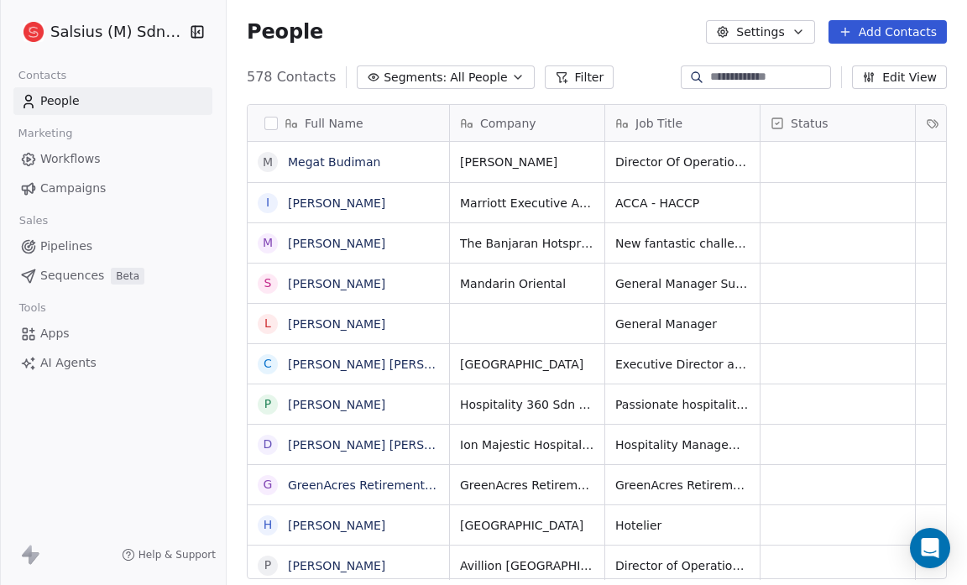
scroll to position [504, 729]
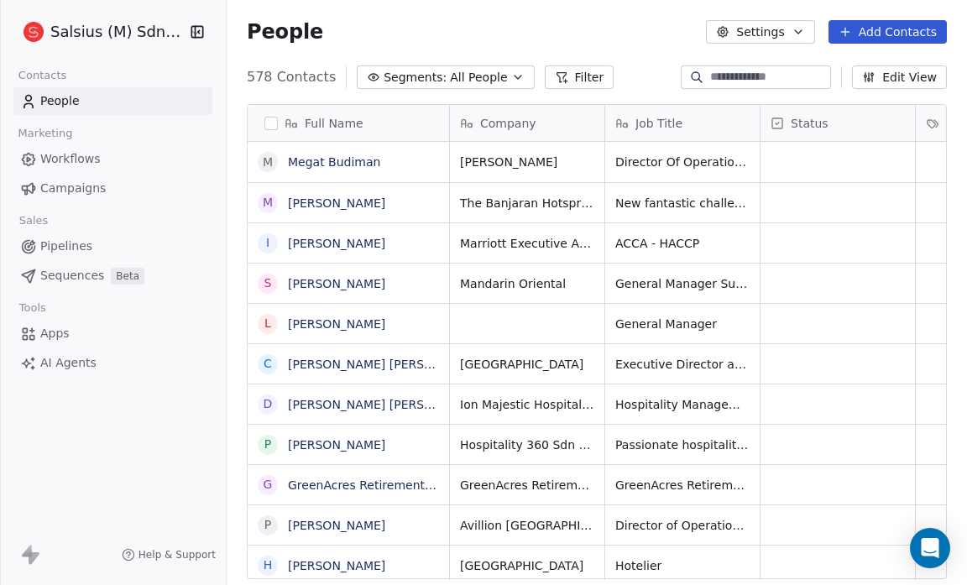
click at [775, 123] on icon at bounding box center [777, 123] width 13 height 13
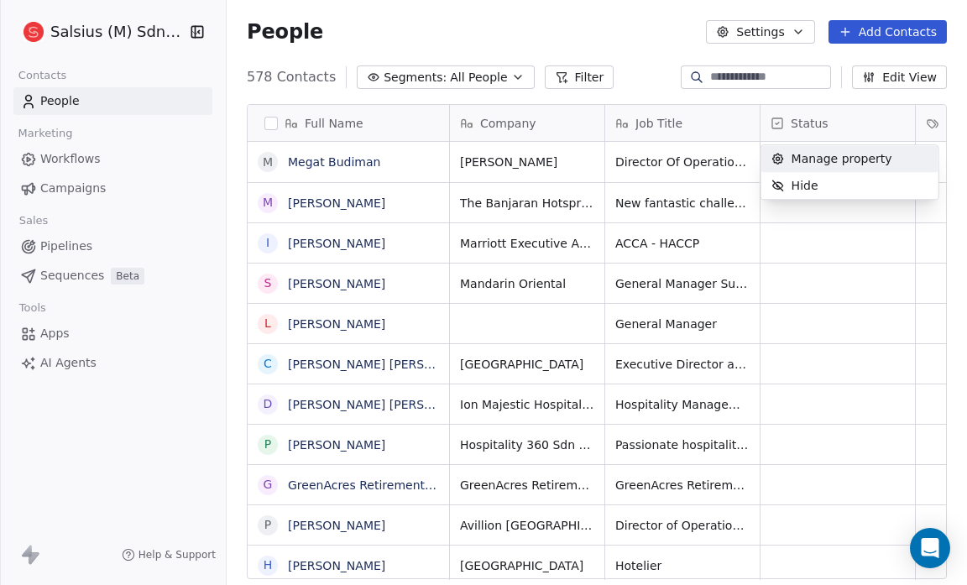
click at [638, 93] on html "Salsius (M) Sdn Bhd Contacts People Marketing Workflows Campaigns Sales Pipelin…" at bounding box center [483, 292] width 967 height 585
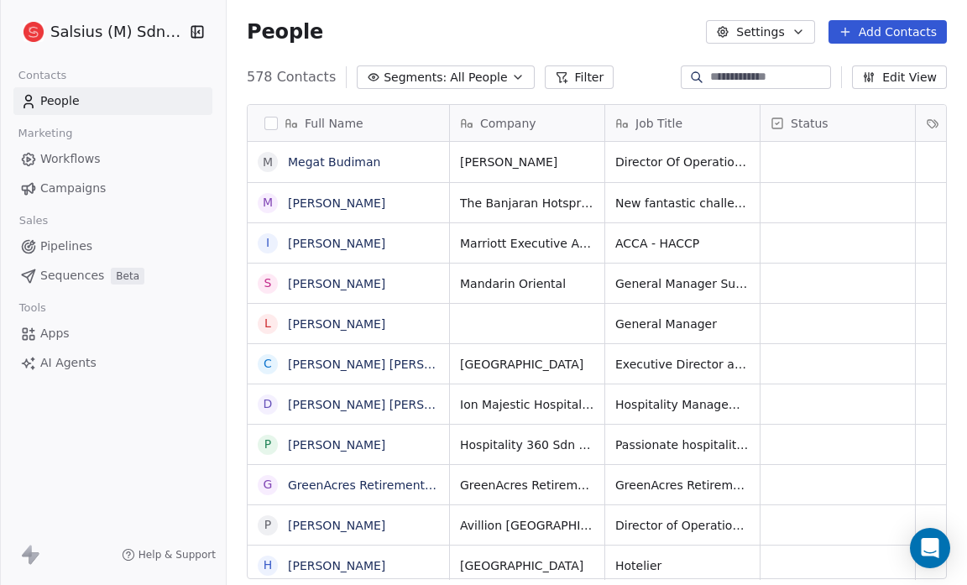
click at [511, 80] on icon "button" at bounding box center [517, 77] width 13 height 13
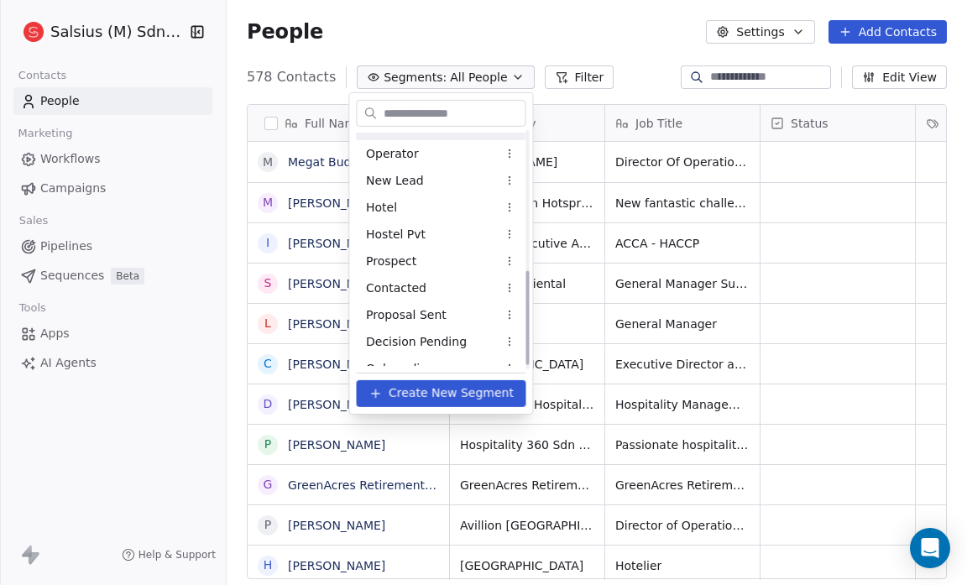
scroll to position [358, 0]
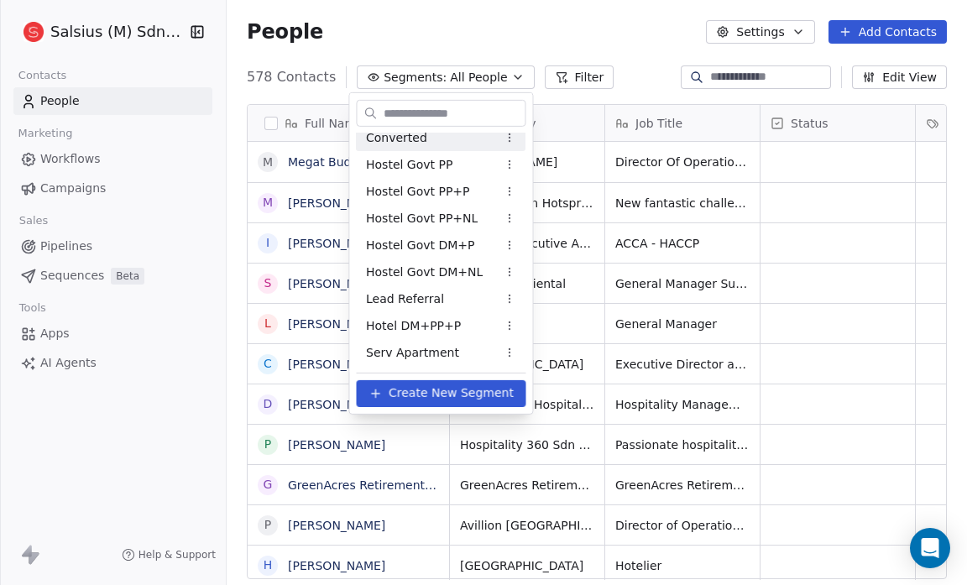
click at [483, 34] on html "Salsius (M) Sdn Bhd Contacts People Marketing Workflows Campaigns Sales Pipelin…" at bounding box center [483, 292] width 967 height 585
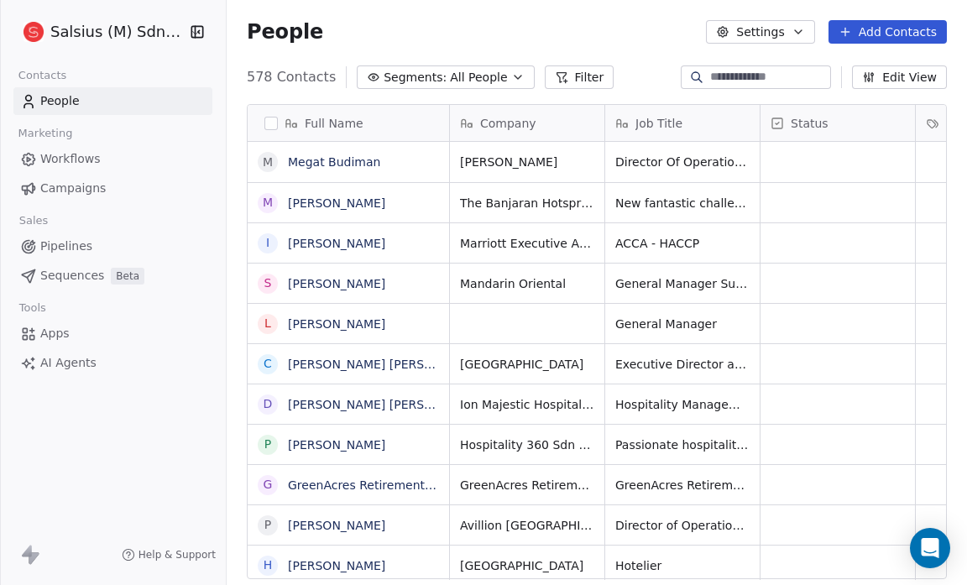
click at [478, 27] on div "People Settings Add Contacts" at bounding box center [597, 32] width 700 height 24
click at [269, 166] on button "grid" at bounding box center [267, 161] width 13 height 13
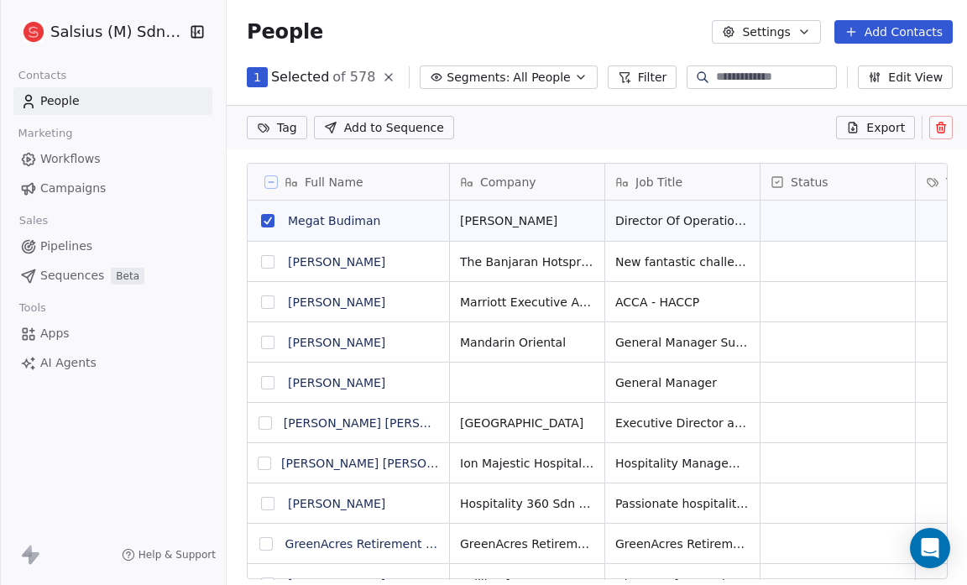
scroll to position [446, 730]
click at [266, 260] on button "grid" at bounding box center [267, 261] width 13 height 13
click at [265, 301] on button "grid" at bounding box center [267, 301] width 13 height 13
click at [264, 344] on button "grid" at bounding box center [267, 342] width 13 height 13
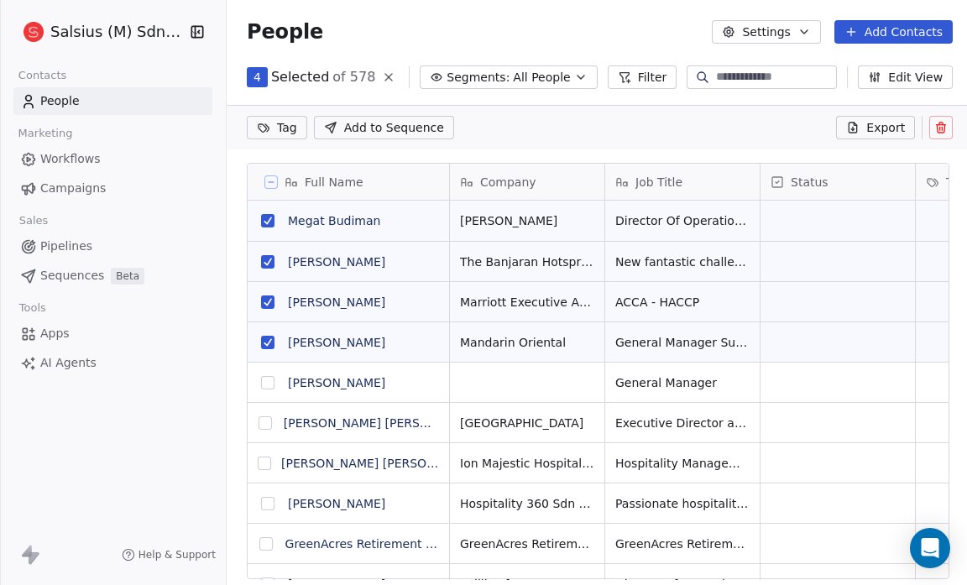
click at [268, 380] on button "grid" at bounding box center [267, 382] width 13 height 13
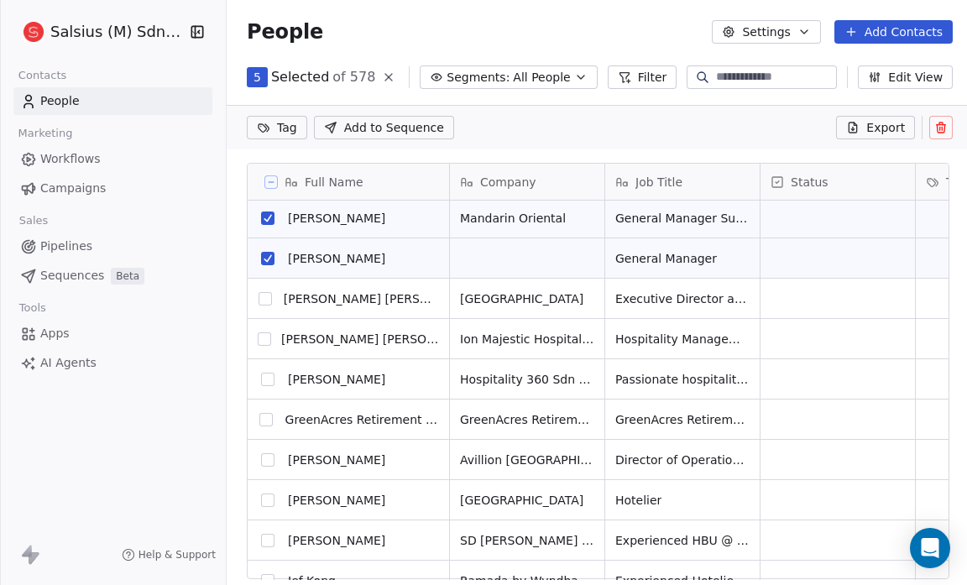
scroll to position [128, 0]
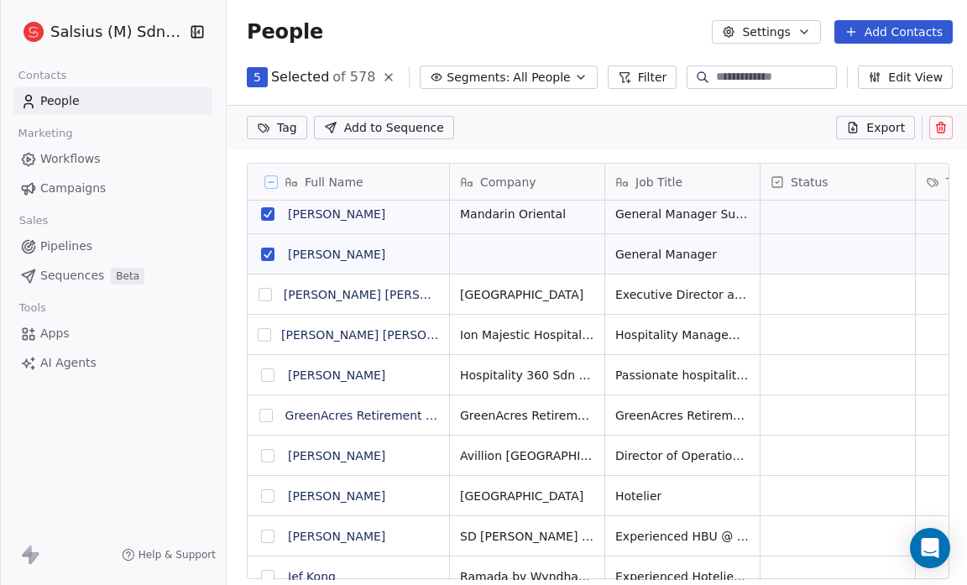
click at [264, 297] on button "grid" at bounding box center [265, 294] width 13 height 13
click at [264, 336] on button "grid" at bounding box center [264, 334] width 13 height 13
click at [268, 377] on button "grid" at bounding box center [267, 374] width 13 height 13
click at [266, 415] on button "grid" at bounding box center [265, 415] width 13 height 13
click at [263, 457] on button "grid" at bounding box center [267, 455] width 13 height 13
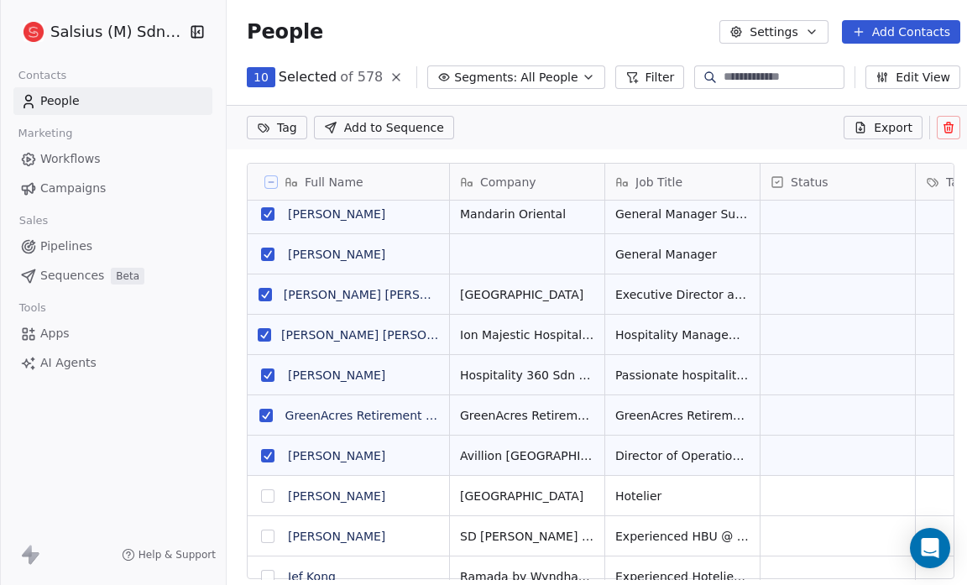
scroll to position [446, 737]
click at [270, 494] on button "grid" at bounding box center [267, 495] width 13 height 13
click at [266, 535] on button "grid" at bounding box center [267, 536] width 13 height 13
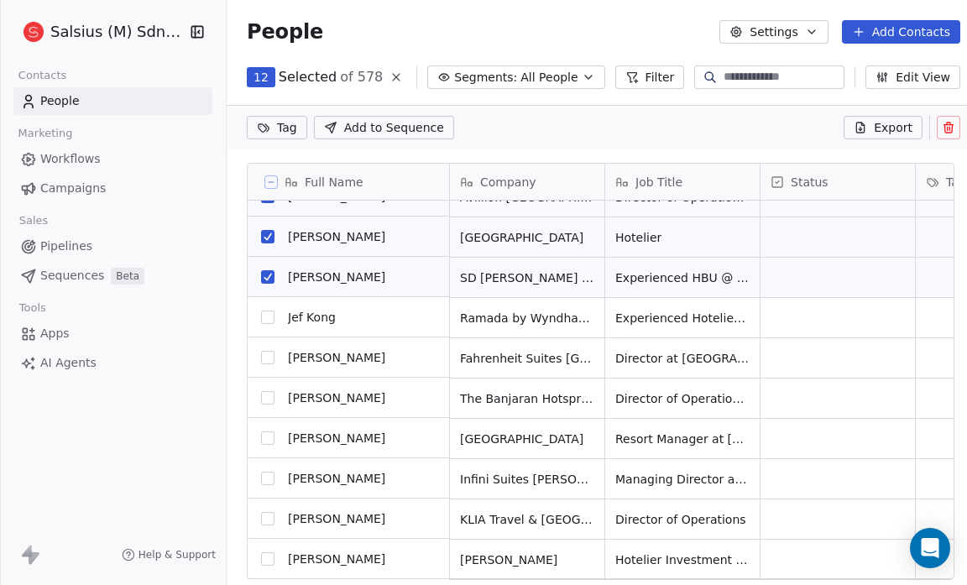
scroll to position [386, 0]
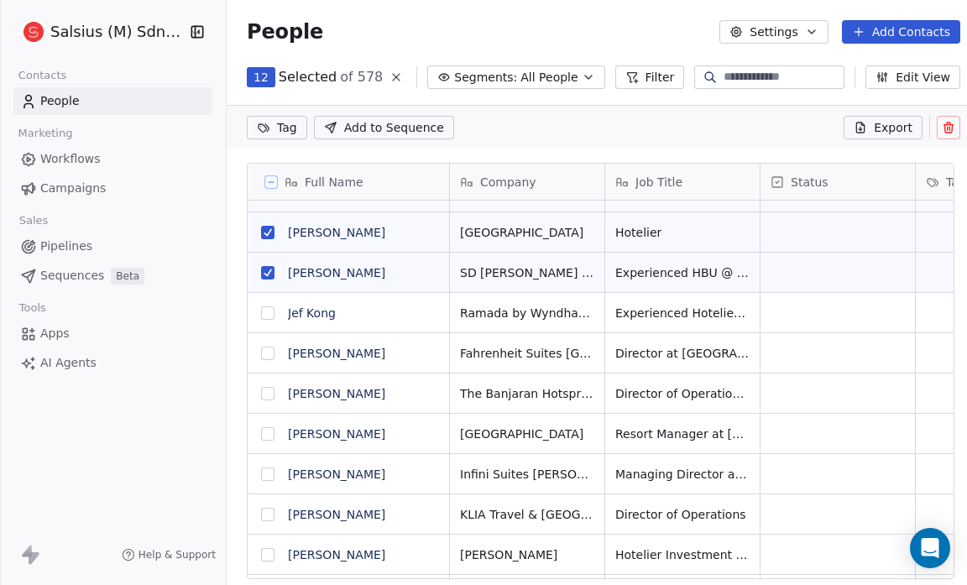
click at [271, 309] on button "grid" at bounding box center [267, 312] width 13 height 13
click at [266, 353] on button "grid" at bounding box center [267, 353] width 13 height 13
click at [264, 390] on button "grid" at bounding box center [267, 393] width 13 height 13
click at [268, 430] on button "grid" at bounding box center [267, 433] width 13 height 13
click at [266, 477] on button "grid" at bounding box center [267, 474] width 13 height 13
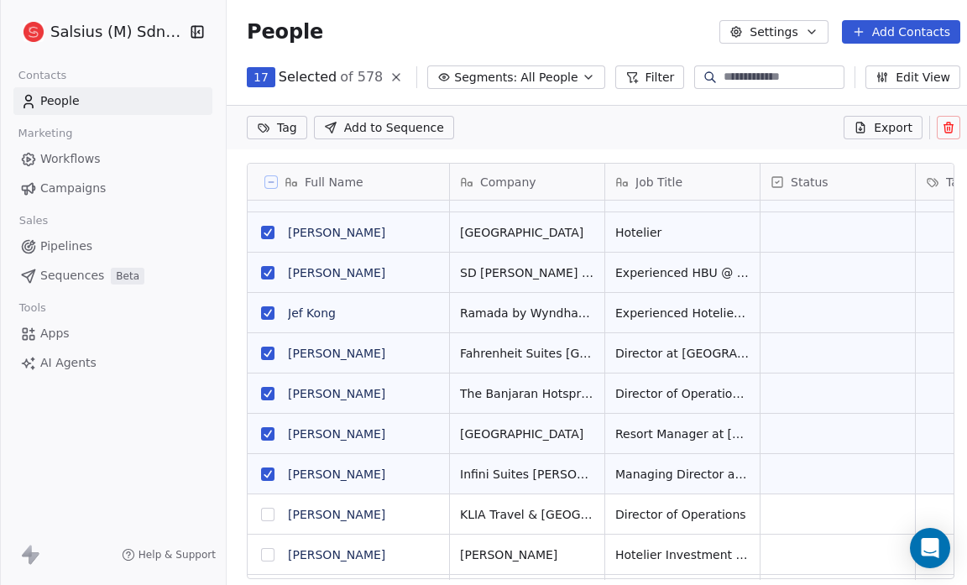
click at [266, 510] on button "grid" at bounding box center [267, 514] width 13 height 13
click at [269, 551] on button "grid" at bounding box center [267, 554] width 13 height 13
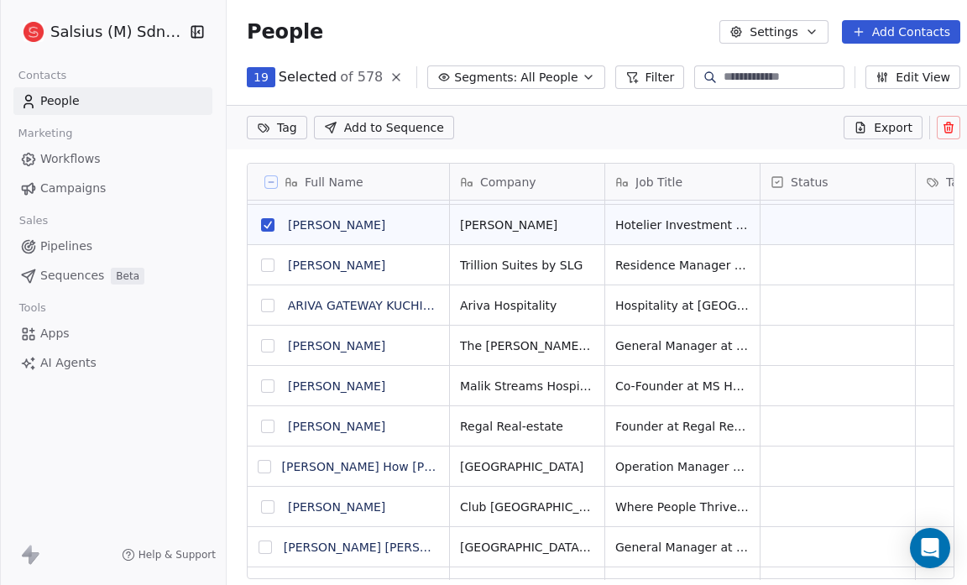
click at [268, 262] on button "grid" at bounding box center [267, 265] width 13 height 13
click at [269, 306] on button "grid" at bounding box center [267, 305] width 13 height 13
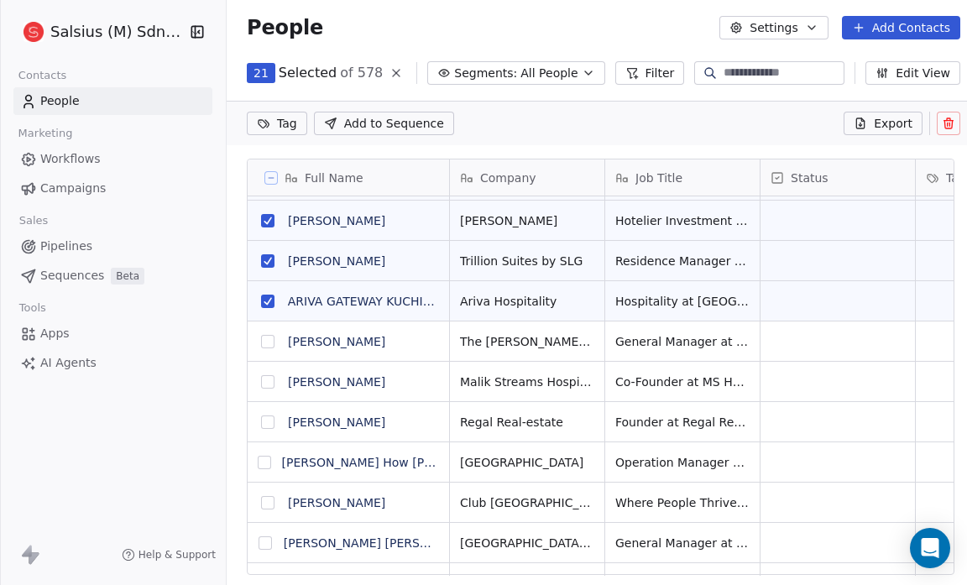
click at [264, 337] on button "grid" at bounding box center [267, 341] width 13 height 13
click at [269, 382] on button "grid" at bounding box center [267, 381] width 13 height 13
click at [266, 426] on button "grid" at bounding box center [267, 421] width 13 height 13
click at [270, 460] on button "grid" at bounding box center [264, 462] width 13 height 13
click at [263, 497] on button "grid" at bounding box center [267, 502] width 13 height 13
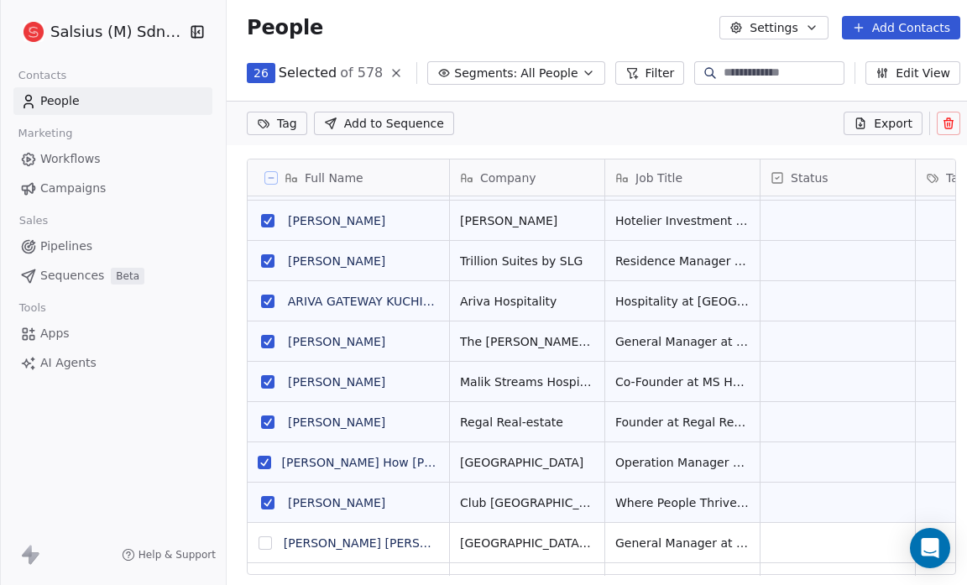
click at [266, 539] on button "grid" at bounding box center [265, 542] width 13 height 13
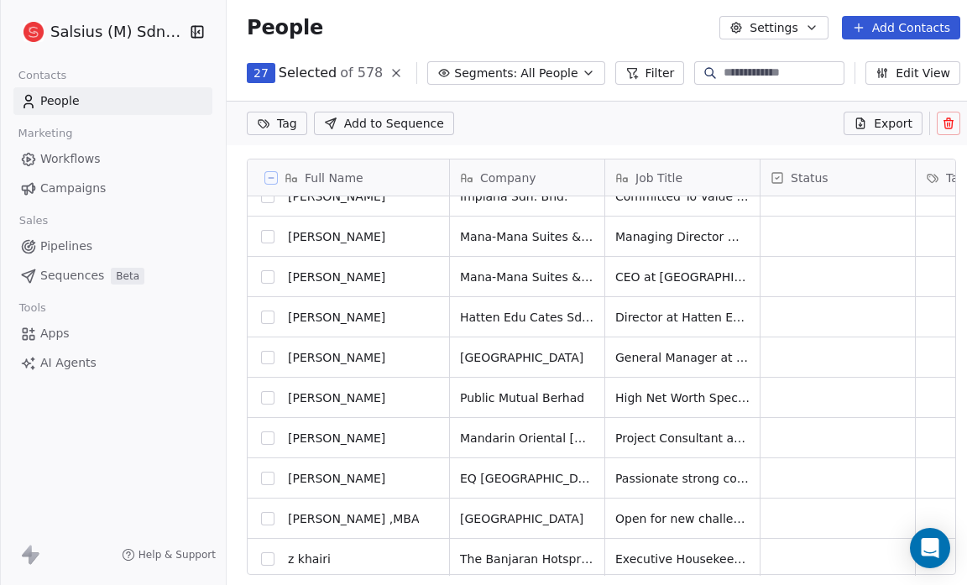
scroll to position [1153, 0]
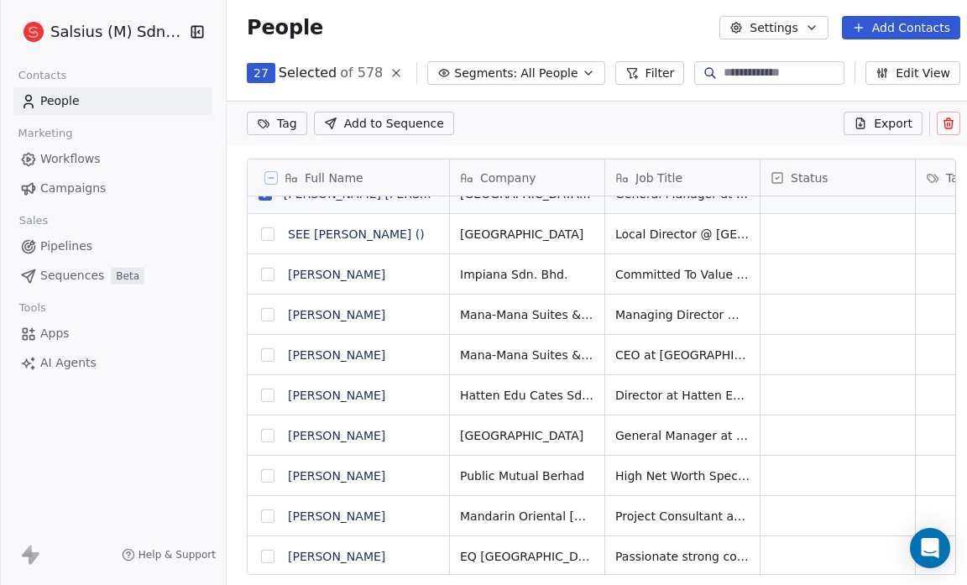
click at [269, 230] on button "grid" at bounding box center [267, 233] width 13 height 13
click at [269, 270] on button "grid" at bounding box center [267, 274] width 13 height 13
click at [264, 317] on button "grid" at bounding box center [267, 314] width 13 height 13
click at [265, 354] on button "grid" at bounding box center [267, 354] width 13 height 13
click at [270, 391] on button "grid" at bounding box center [267, 395] width 13 height 13
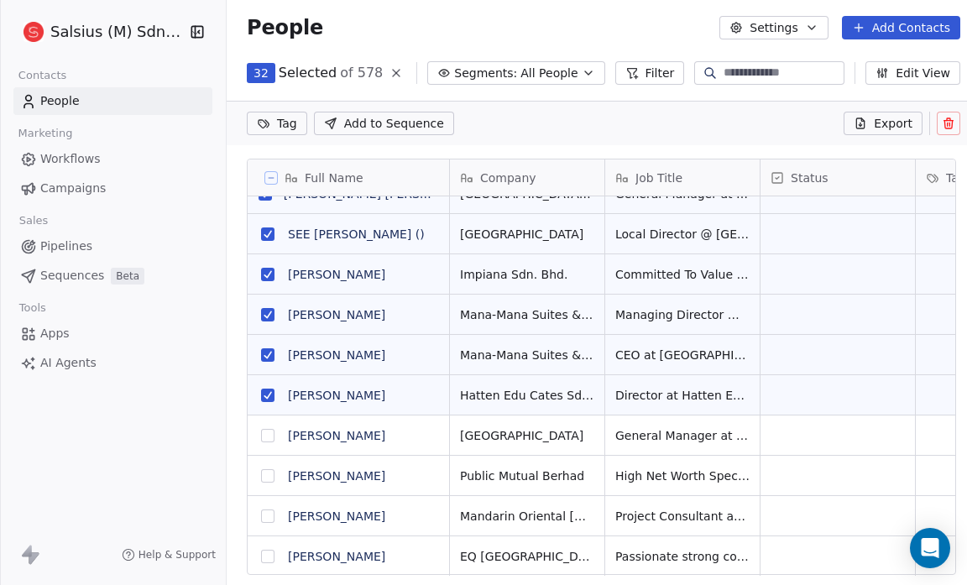
click at [269, 435] on button "grid" at bounding box center [267, 435] width 13 height 13
click at [265, 471] on button "grid" at bounding box center [267, 475] width 13 height 13
click at [265, 515] on button "grid" at bounding box center [267, 515] width 13 height 13
click at [266, 557] on button "grid" at bounding box center [267, 556] width 13 height 13
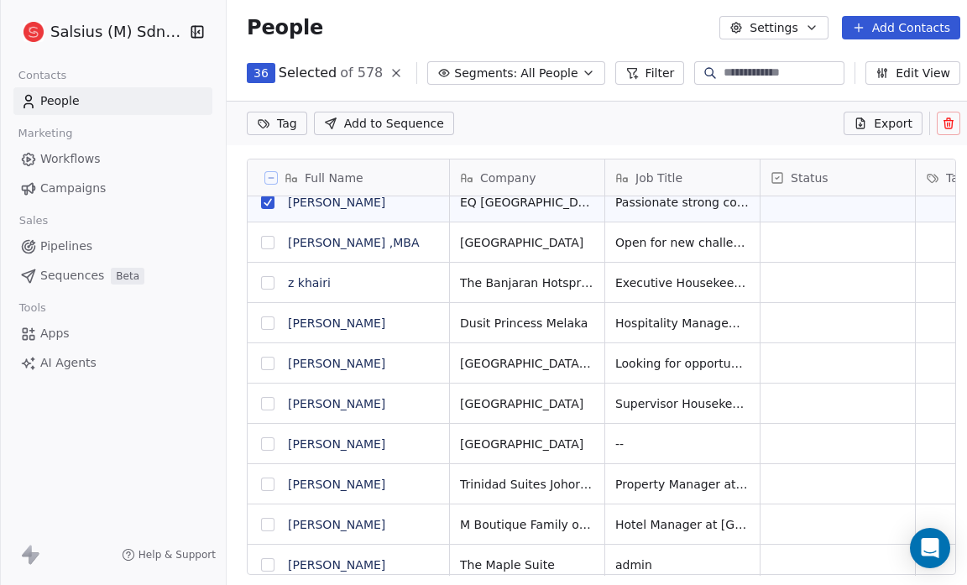
click at [269, 236] on button "grid" at bounding box center [267, 242] width 13 height 13
click at [266, 280] on button "grid" at bounding box center [267, 282] width 13 height 13
click at [263, 316] on button "grid" at bounding box center [267, 322] width 13 height 13
click at [265, 360] on button "grid" at bounding box center [267, 363] width 13 height 13
click at [264, 401] on button "grid" at bounding box center [267, 403] width 13 height 13
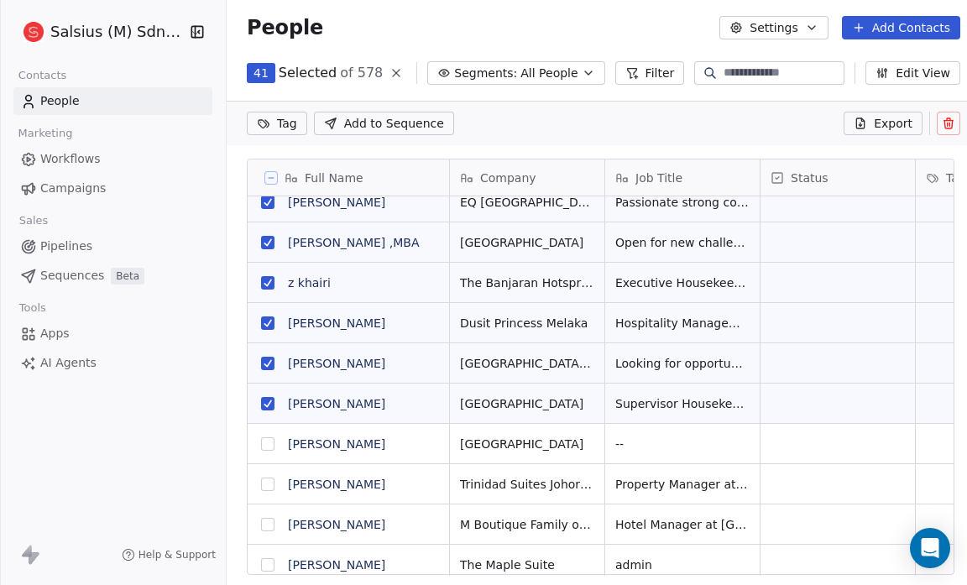
click at [268, 445] on button "grid" at bounding box center [267, 443] width 13 height 13
click at [267, 480] on button "grid" at bounding box center [267, 484] width 13 height 13
click at [266, 521] on button "grid" at bounding box center [267, 524] width 13 height 13
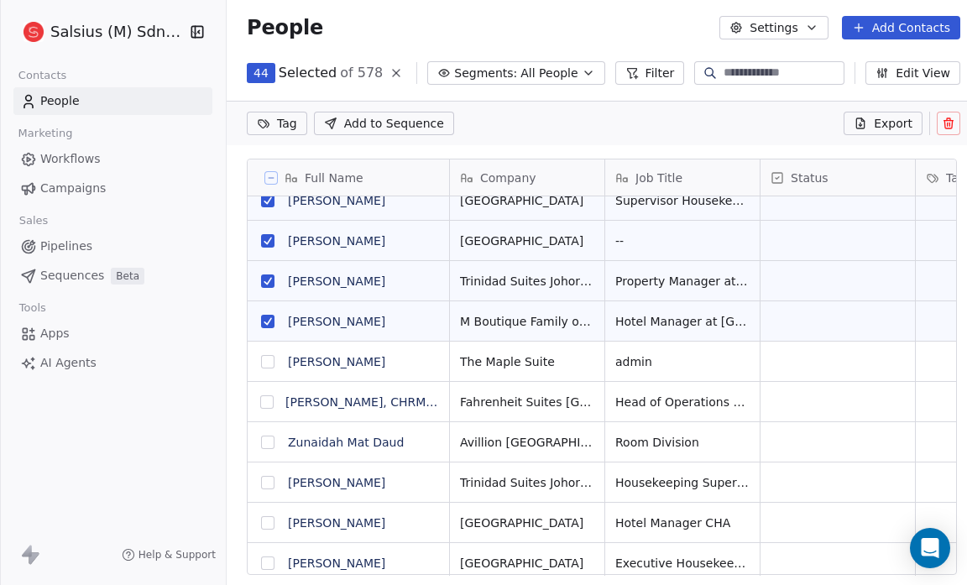
click at [272, 358] on button "grid" at bounding box center [267, 361] width 13 height 13
click at [269, 403] on button "grid" at bounding box center [266, 401] width 13 height 13
click at [267, 441] on button "grid" at bounding box center [267, 442] width 13 height 13
click at [264, 486] on button "grid" at bounding box center [267, 482] width 13 height 13
click at [267, 524] on button "grid" at bounding box center [267, 522] width 13 height 13
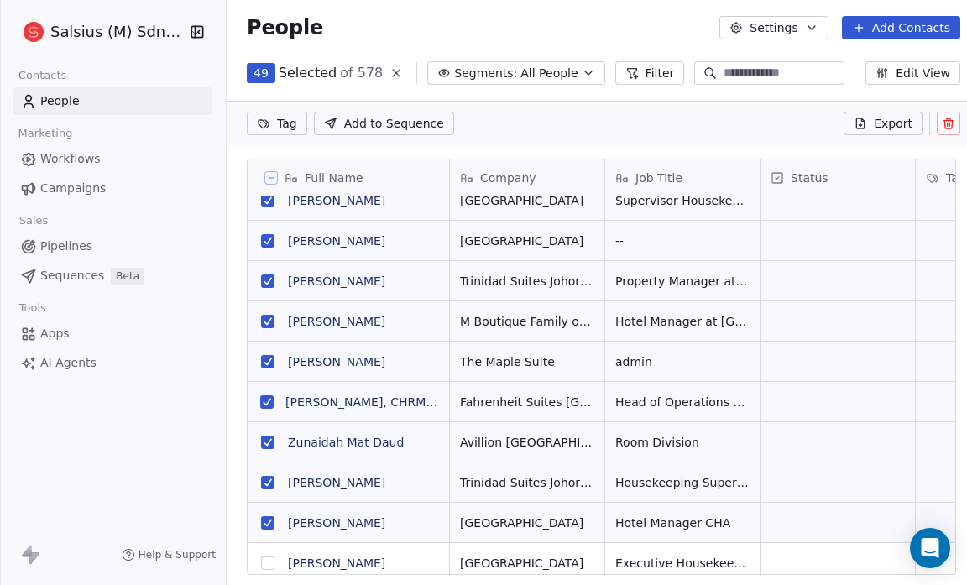
click at [265, 557] on button "grid" at bounding box center [267, 562] width 13 height 13
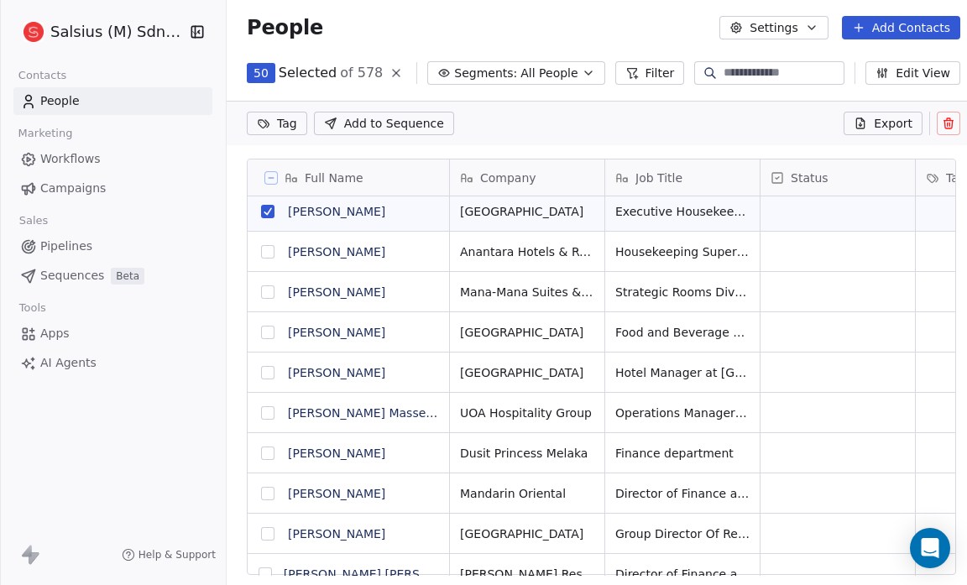
click at [269, 253] on button "grid" at bounding box center [267, 251] width 13 height 13
click at [264, 293] on button "grid" at bounding box center [267, 291] width 13 height 13
click at [265, 326] on button "grid" at bounding box center [267, 332] width 13 height 13
click at [267, 371] on button "grid" at bounding box center [267, 372] width 13 height 13
click at [269, 415] on button "grid" at bounding box center [267, 412] width 13 height 13
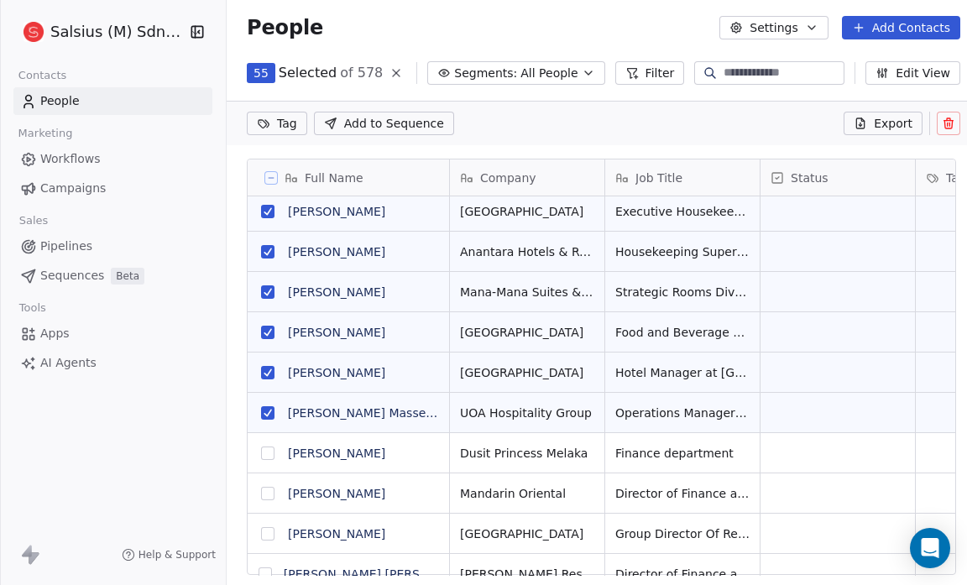
click at [269, 453] on button "grid" at bounding box center [267, 453] width 13 height 13
click at [270, 488] on button "grid" at bounding box center [267, 493] width 13 height 13
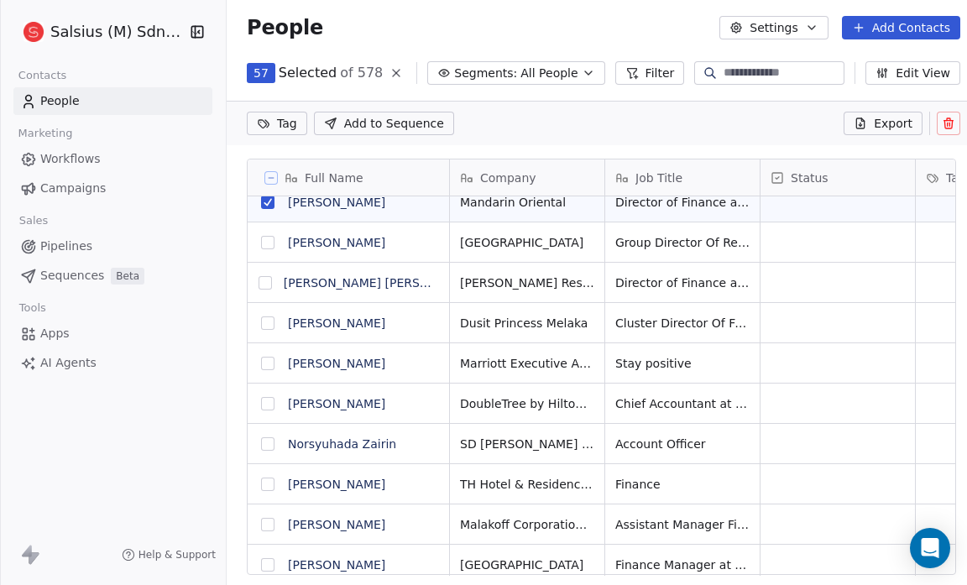
click at [270, 240] on button "grid" at bounding box center [267, 242] width 13 height 13
click at [269, 283] on button "grid" at bounding box center [265, 282] width 13 height 13
click at [267, 318] on button "grid" at bounding box center [267, 322] width 13 height 13
click at [267, 366] on button "grid" at bounding box center [267, 363] width 13 height 13
click at [266, 402] on button "grid" at bounding box center [267, 403] width 13 height 13
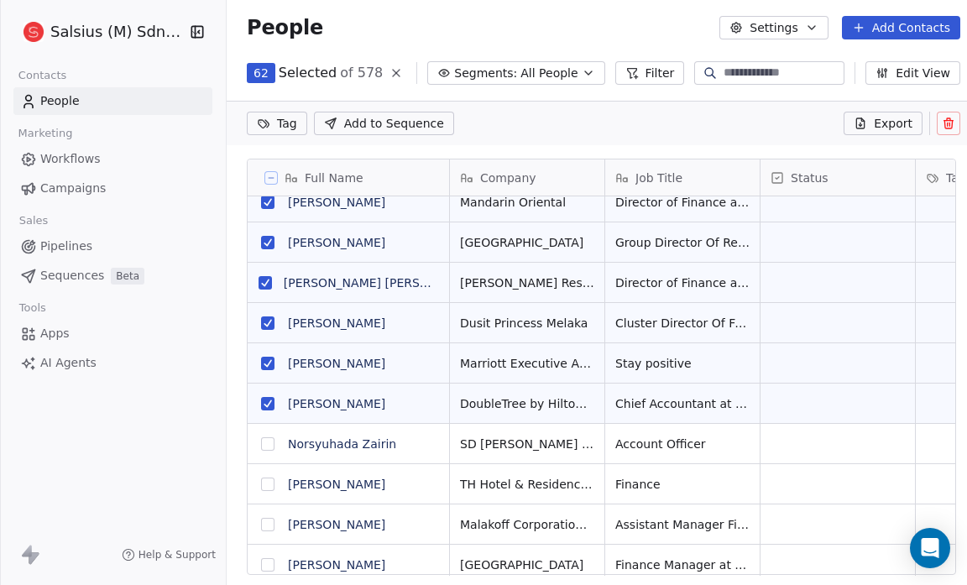
click at [264, 447] on button "grid" at bounding box center [267, 443] width 13 height 13
click at [268, 480] on button "grid" at bounding box center [267, 484] width 13 height 13
click at [270, 522] on button "grid" at bounding box center [267, 524] width 13 height 13
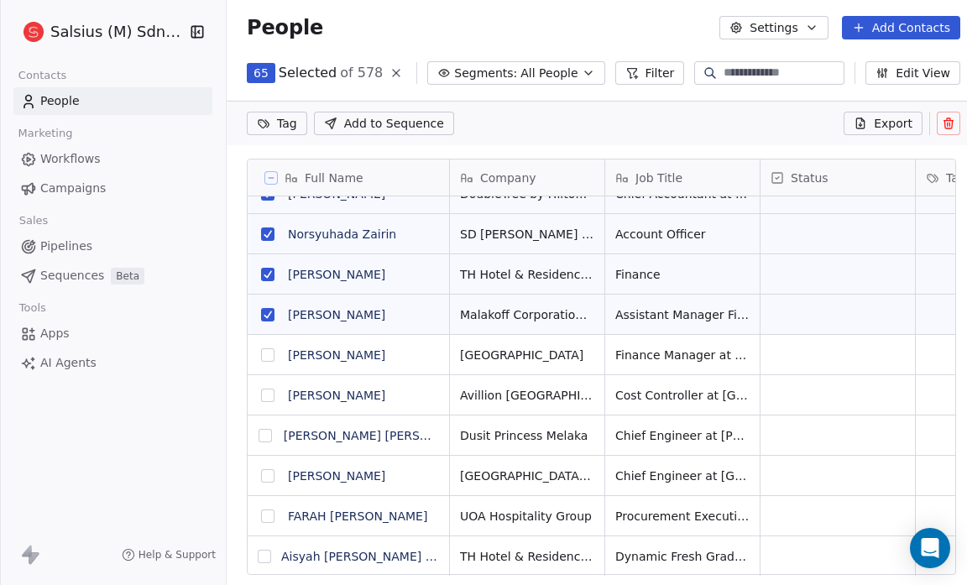
click at [269, 353] on button "grid" at bounding box center [267, 354] width 13 height 13
click at [269, 393] on button "grid" at bounding box center [267, 395] width 13 height 13
click at [267, 434] on button "grid" at bounding box center [265, 435] width 13 height 13
click at [264, 473] on button "grid" at bounding box center [267, 475] width 13 height 13
click at [266, 511] on button "grid" at bounding box center [267, 515] width 13 height 13
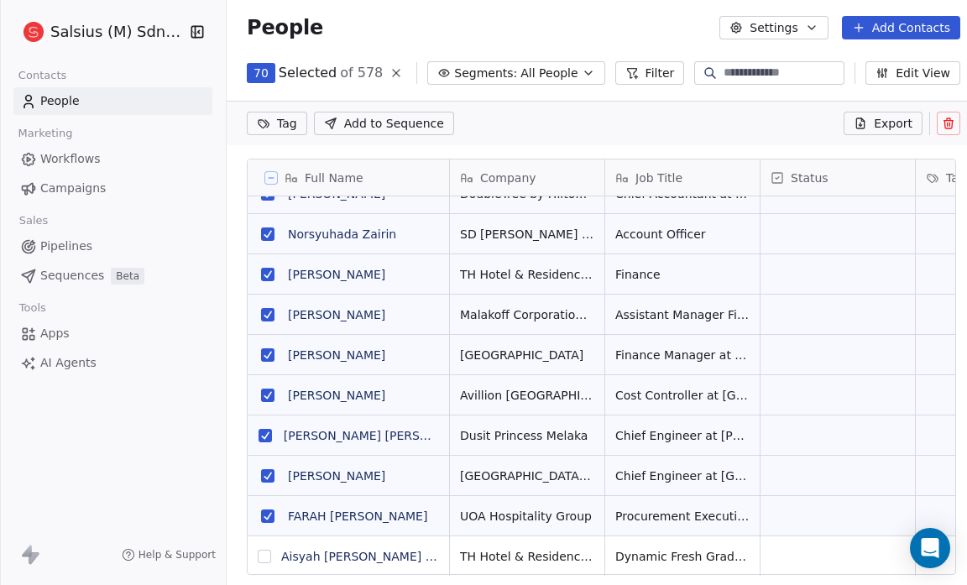
click at [268, 555] on button "grid" at bounding box center [264, 556] width 13 height 13
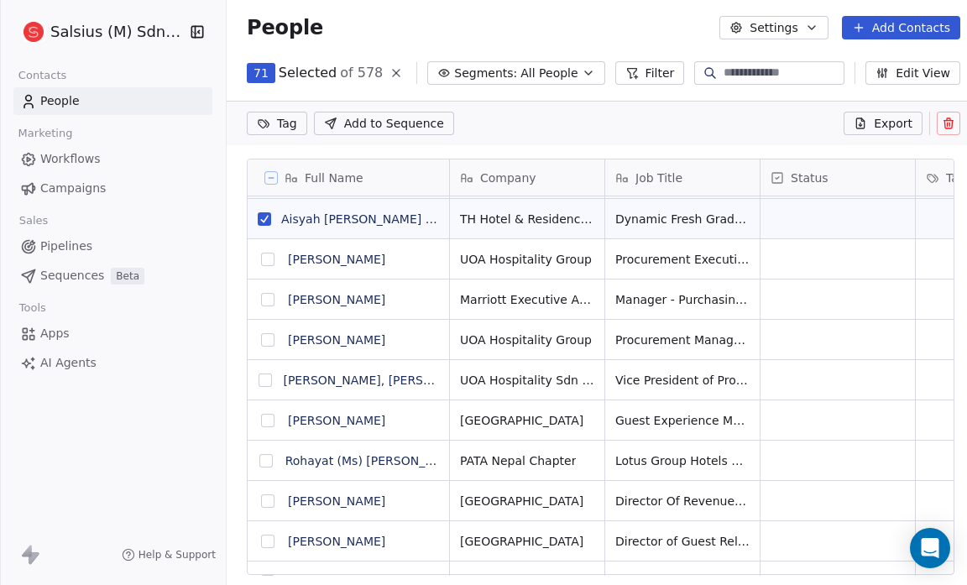
click at [269, 258] on button "grid" at bounding box center [267, 259] width 13 height 13
click at [266, 297] on button "grid" at bounding box center [267, 299] width 13 height 13
click at [267, 339] on button "grid" at bounding box center [267, 339] width 13 height 13
click at [266, 381] on button "grid" at bounding box center [265, 380] width 13 height 13
click at [266, 421] on button "grid" at bounding box center [267, 420] width 13 height 13
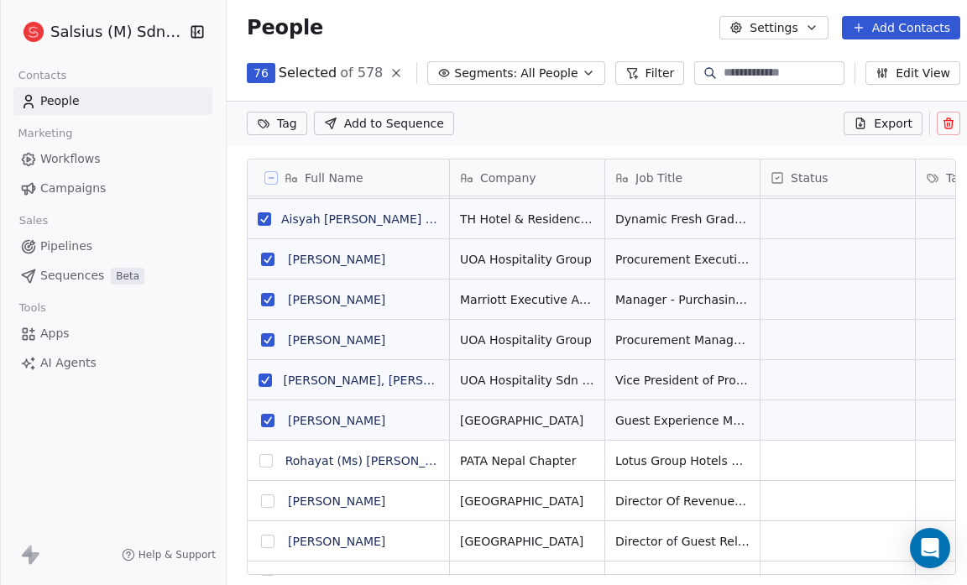
click at [266, 460] on button "grid" at bounding box center [265, 460] width 13 height 13
click at [267, 499] on button "grid" at bounding box center [267, 500] width 13 height 13
click at [267, 538] on button "grid" at bounding box center [267, 541] width 13 height 13
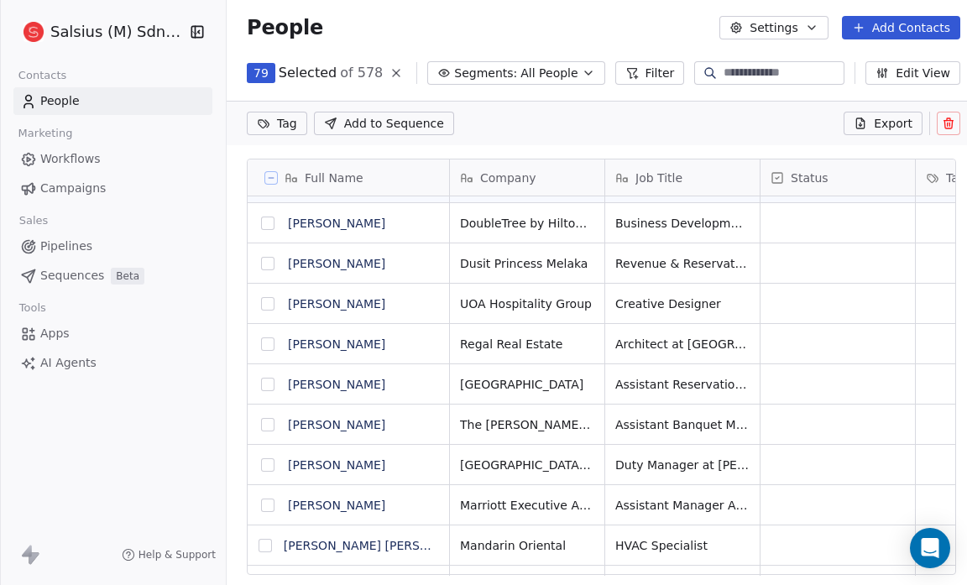
click at [271, 221] on button "grid" at bounding box center [267, 223] width 13 height 13
click at [268, 263] on button "grid" at bounding box center [267, 263] width 13 height 13
click at [265, 301] on button "grid" at bounding box center [267, 303] width 13 height 13
click at [269, 343] on button "grid" at bounding box center [267, 343] width 13 height 13
click at [266, 378] on button "grid" at bounding box center [267, 384] width 13 height 13
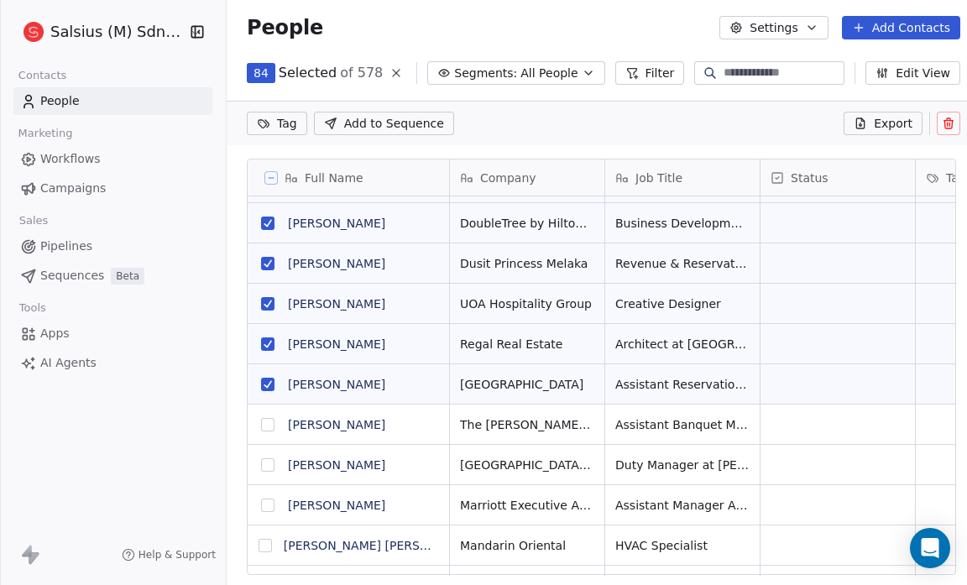
click at [269, 428] on button "grid" at bounding box center [267, 424] width 13 height 13
click at [267, 468] on button "grid" at bounding box center [267, 464] width 13 height 13
click at [267, 509] on button "grid" at bounding box center [267, 505] width 13 height 13
click at [267, 544] on button "grid" at bounding box center [265, 545] width 13 height 13
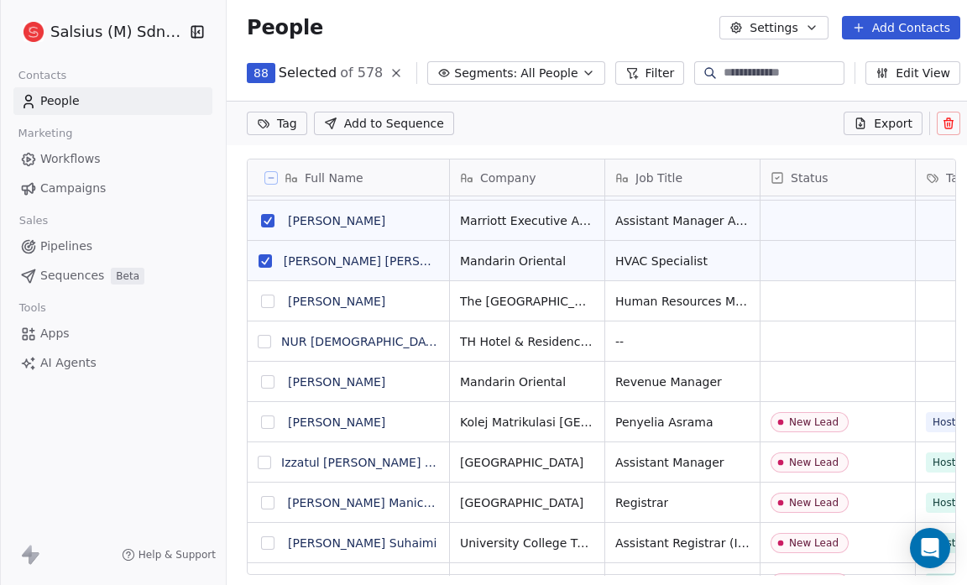
click at [267, 301] on button "grid" at bounding box center [267, 301] width 13 height 13
click at [266, 340] on button "grid" at bounding box center [264, 341] width 13 height 13
click at [263, 379] on button "grid" at bounding box center [267, 381] width 13 height 13
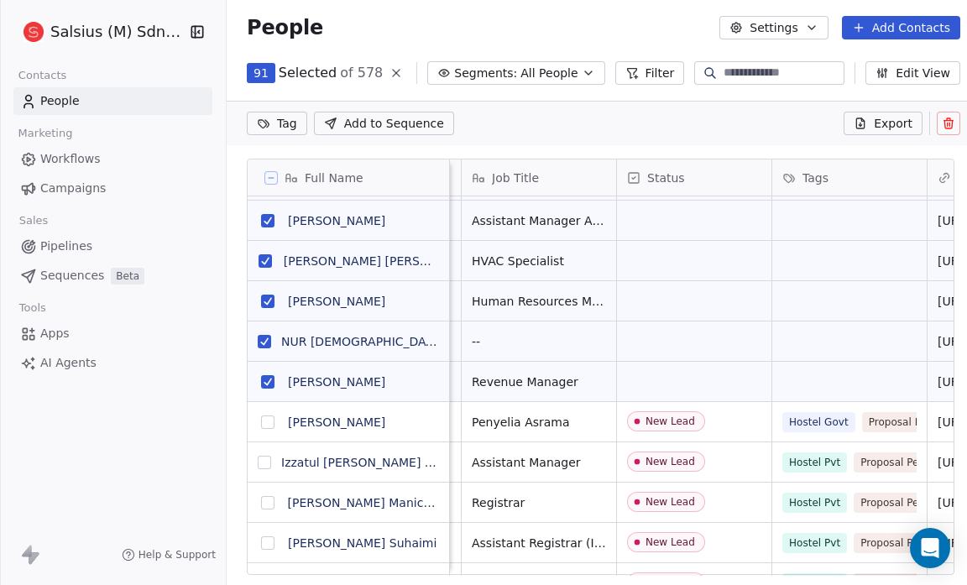
click at [394, 121] on span "Add to Sequence" at bounding box center [394, 123] width 100 height 17
click at [469, 118] on div "Add Leads to Sequence Add Leads to Sequence Choose a Sequence: e.g. "Welcome Dr…" at bounding box center [483, 292] width 967 height 585
click at [292, 122] on html "Salsius (M) Sdn Bhd Contacts People Marketing Workflows Campaigns Sales Pipelin…" at bounding box center [483, 292] width 967 height 585
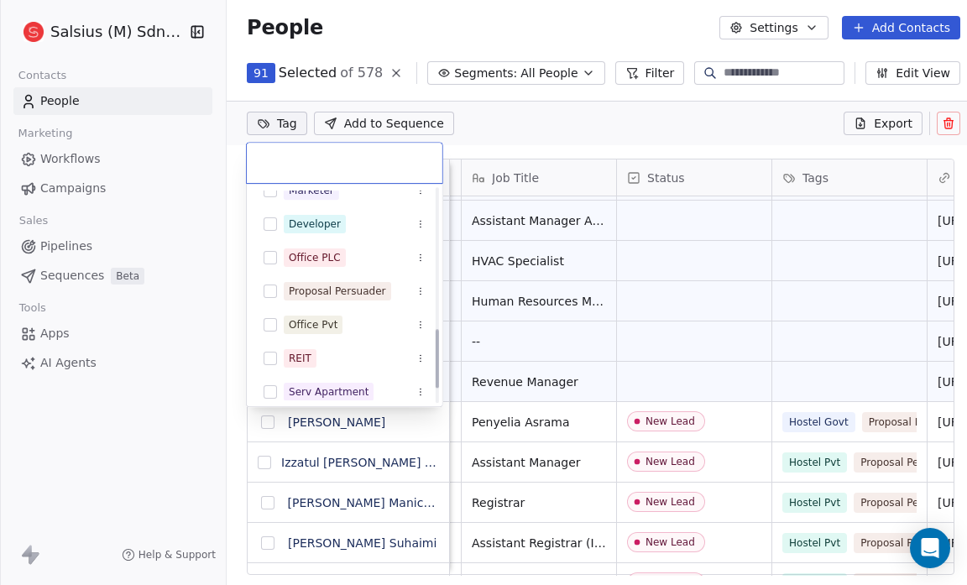
scroll to position [562, 0]
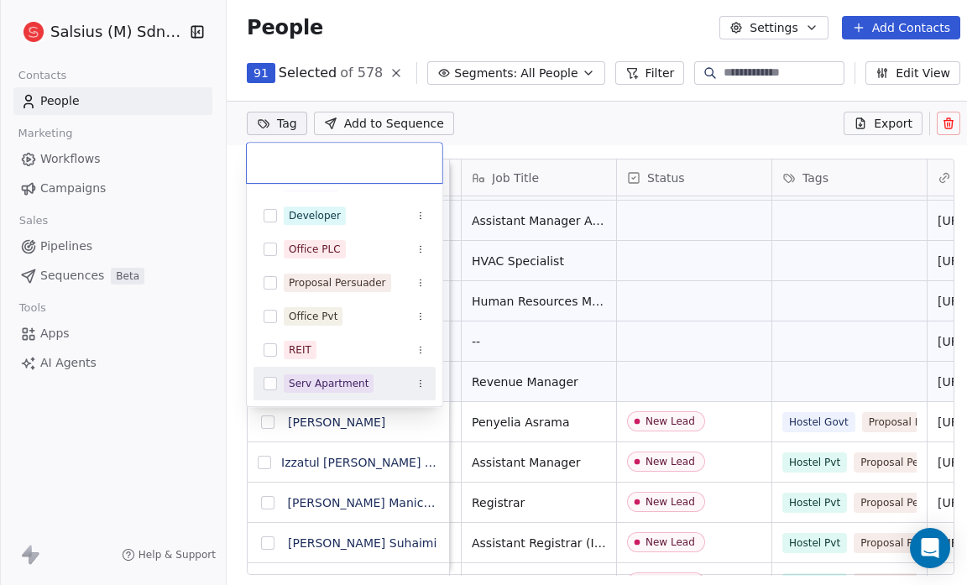
click at [269, 381] on button "Suggestions" at bounding box center [270, 383] width 13 height 13
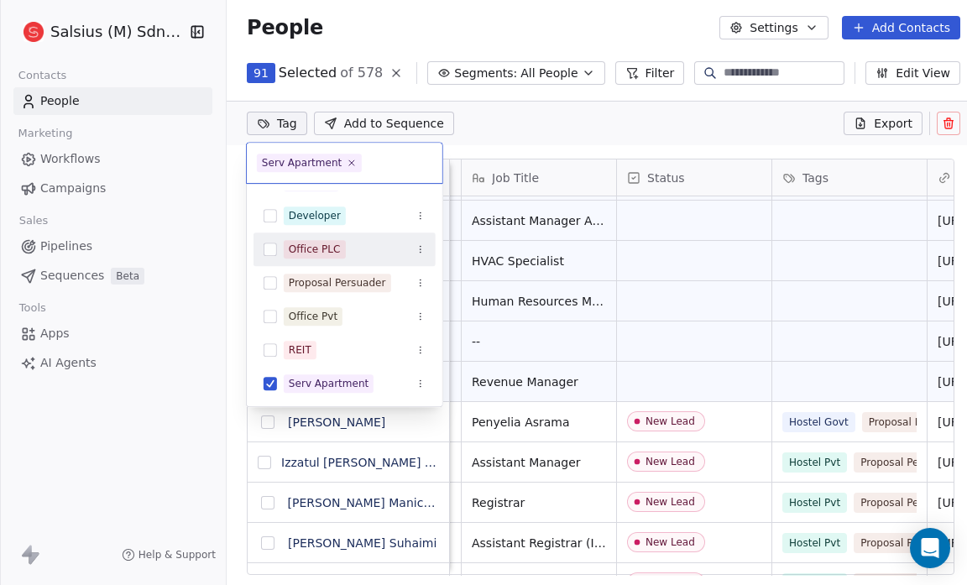
click at [547, 109] on html "Salsius (M) Sdn Bhd Contacts People Marketing Workflows Campaigns Sales Pipelin…" at bounding box center [483, 292] width 967 height 585
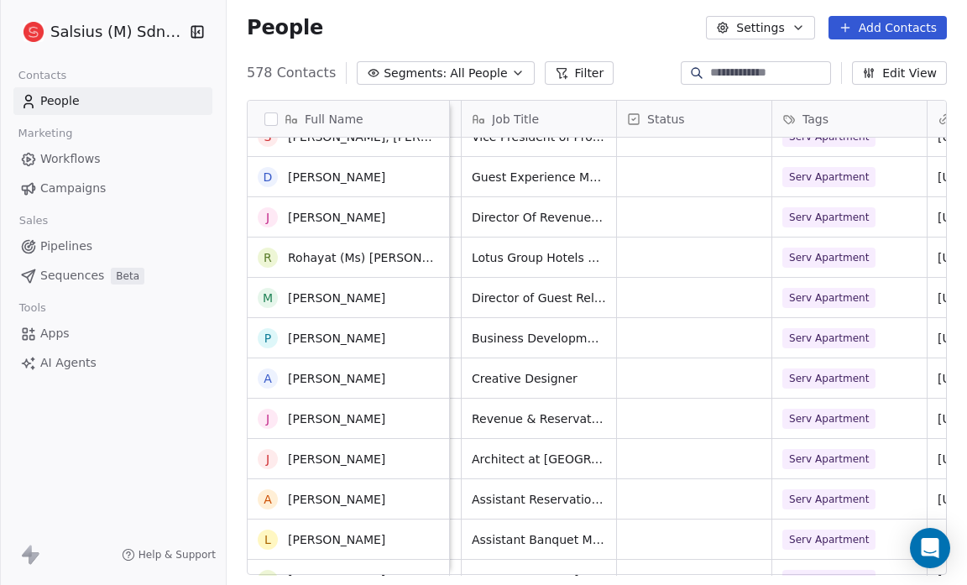
scroll to position [2995, 0]
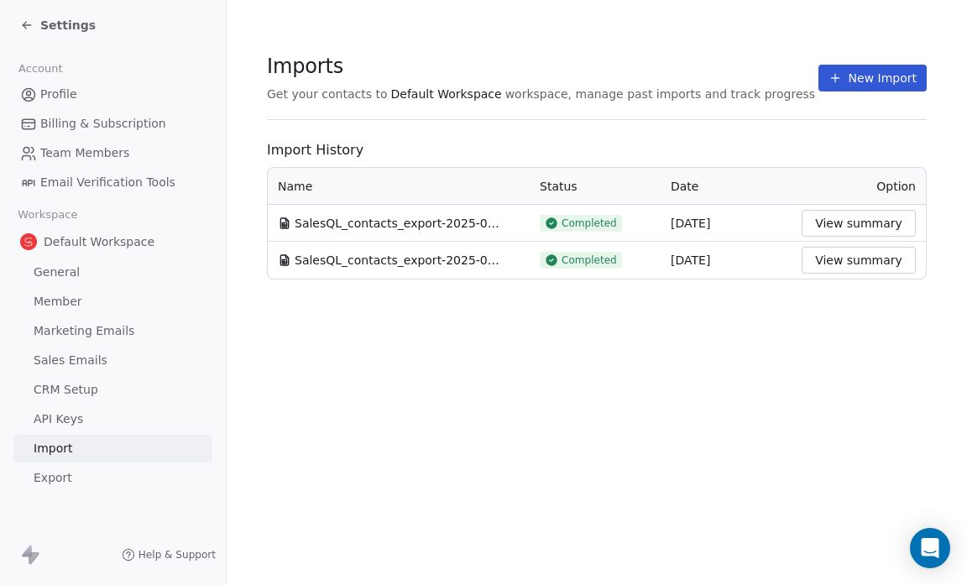
click at [21, 24] on icon at bounding box center [26, 24] width 13 height 13
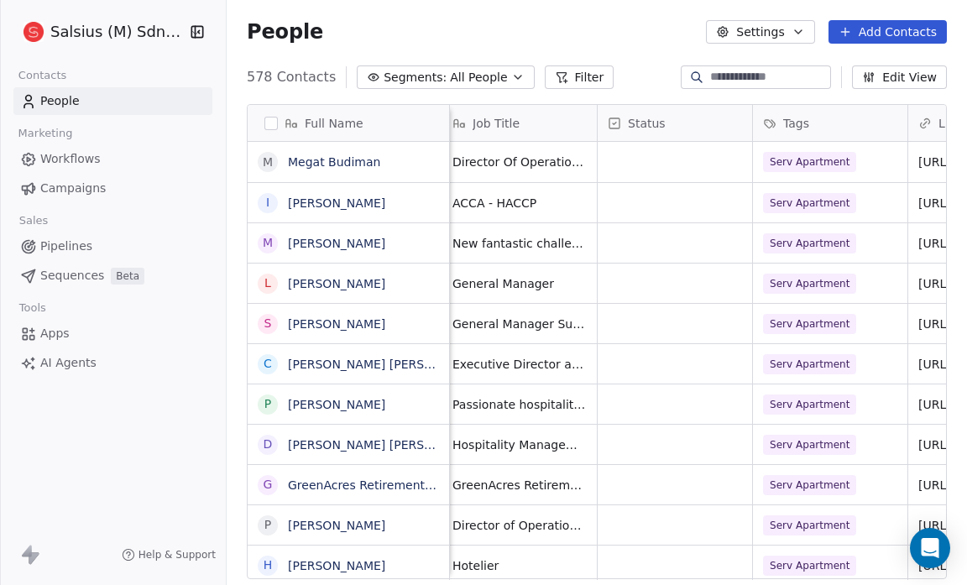
click at [270, 125] on button "button" at bounding box center [270, 123] width 13 height 13
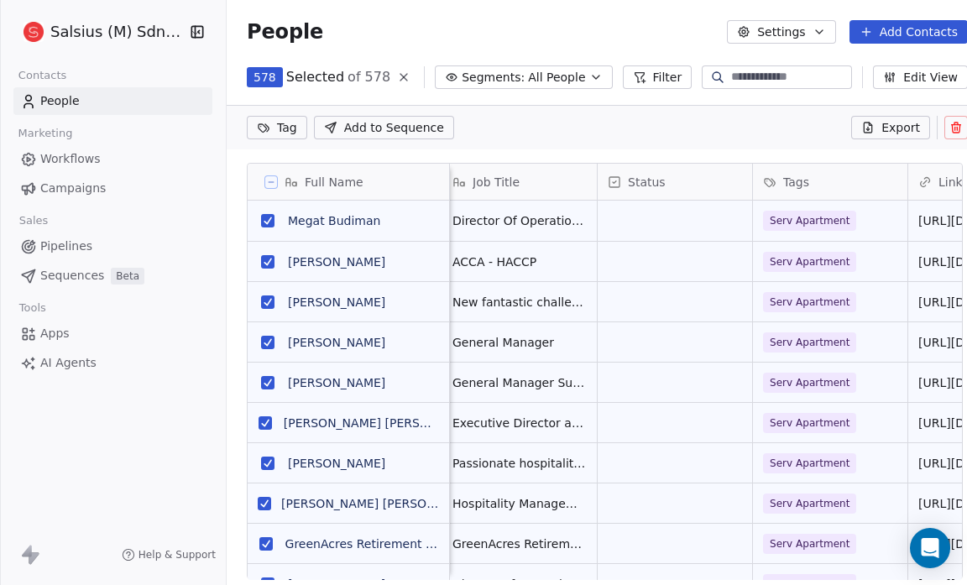
click at [287, 124] on html "Salsius (M) Sdn Bhd Contacts People Marketing Workflows Campaigns Sales Pipelin…" at bounding box center [483, 292] width 967 height 585
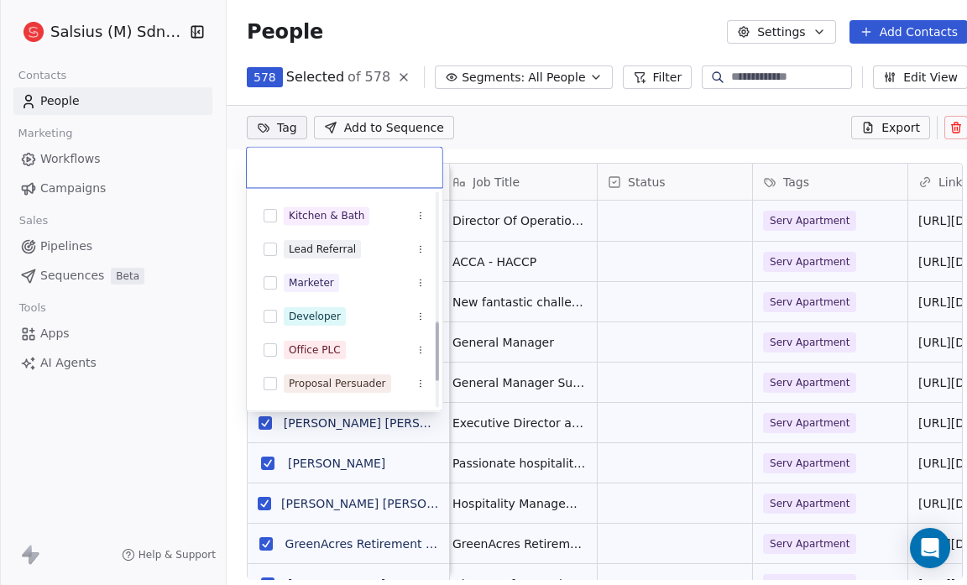
scroll to position [465, 0]
click at [488, 127] on html "Salsius (M) Sdn Bhd Contacts People Marketing Workflows Campaigns Sales Pipelin…" at bounding box center [483, 292] width 967 height 585
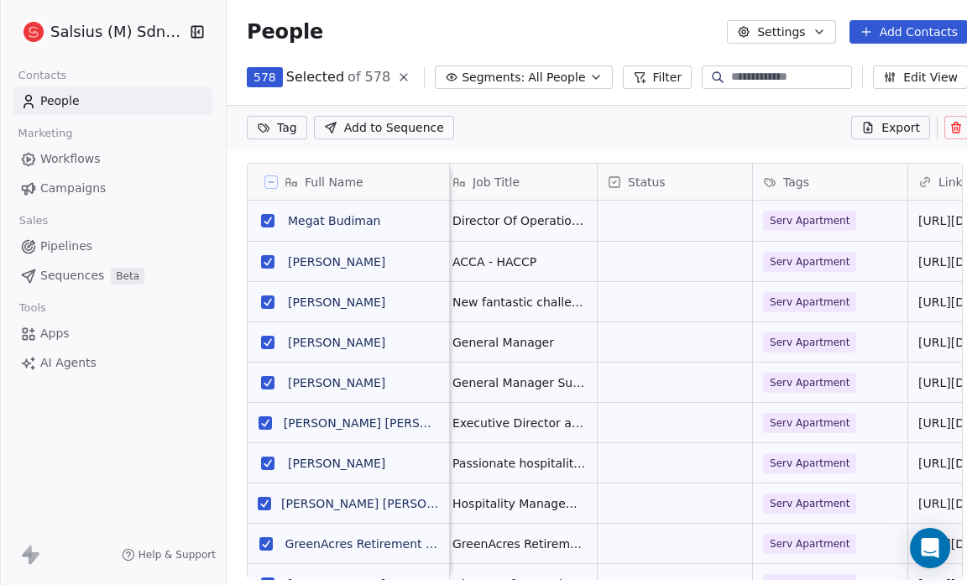
click at [273, 127] on html "Salsius (M) Sdn Bhd Contacts People Marketing Workflows Campaigns Sales Pipelin…" at bounding box center [483, 292] width 967 height 585
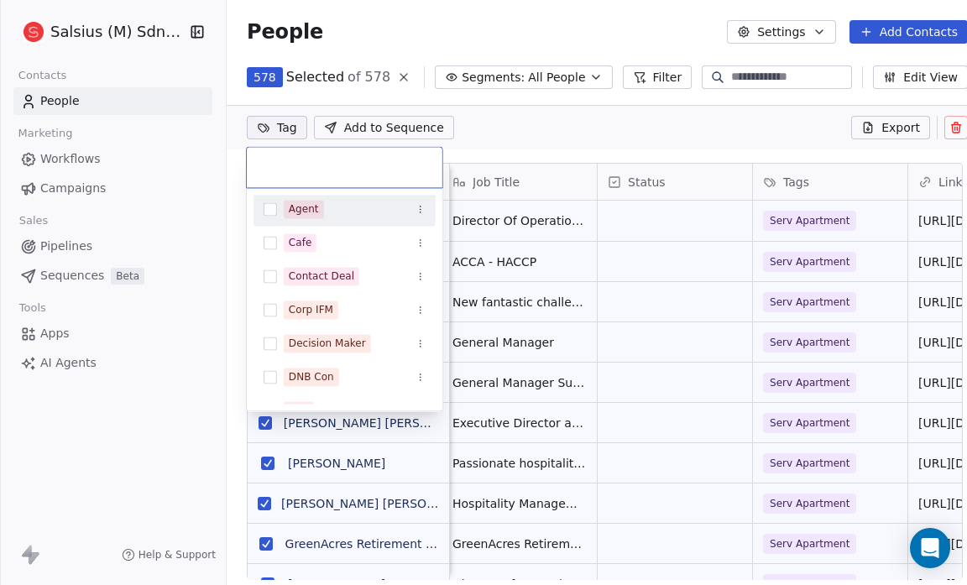
scroll to position [0, 0]
click at [535, 115] on html "Salsius (M) Sdn Bhd Contacts People Marketing Workflows Campaigns Sales Pipelin…" at bounding box center [483, 292] width 967 height 585
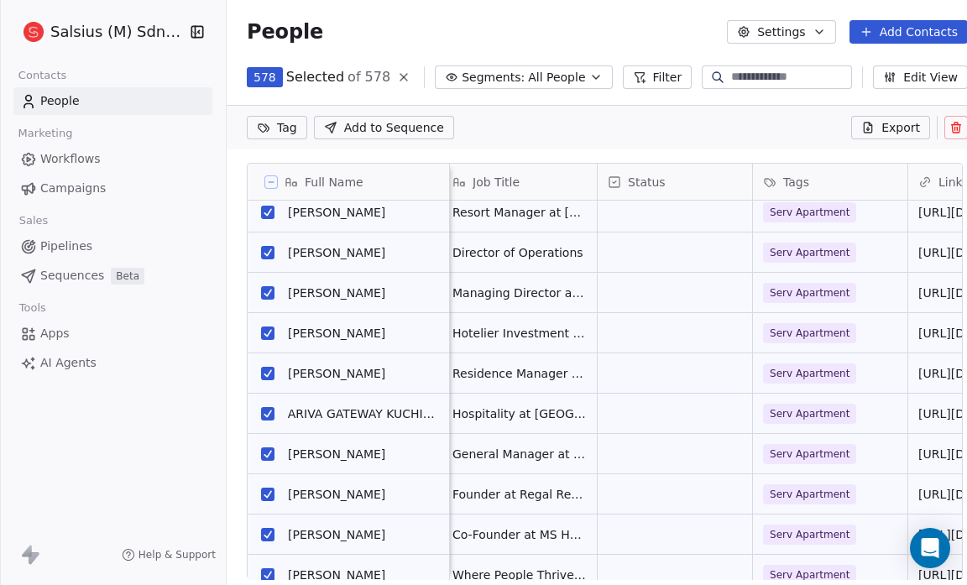
scroll to position [637, 0]
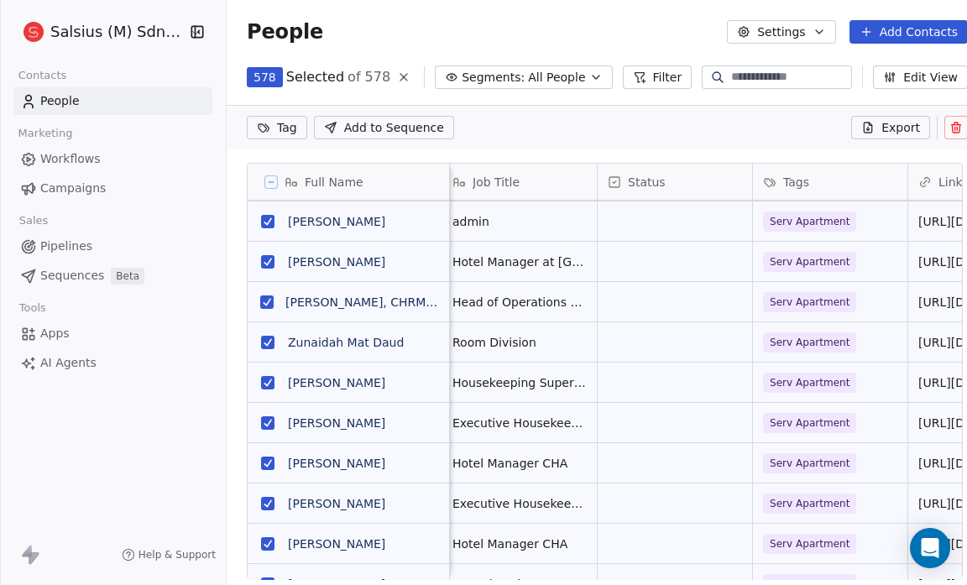
click at [267, 341] on button "grid" at bounding box center [267, 342] width 13 height 13
click at [263, 381] on button "grid" at bounding box center [267, 382] width 13 height 13
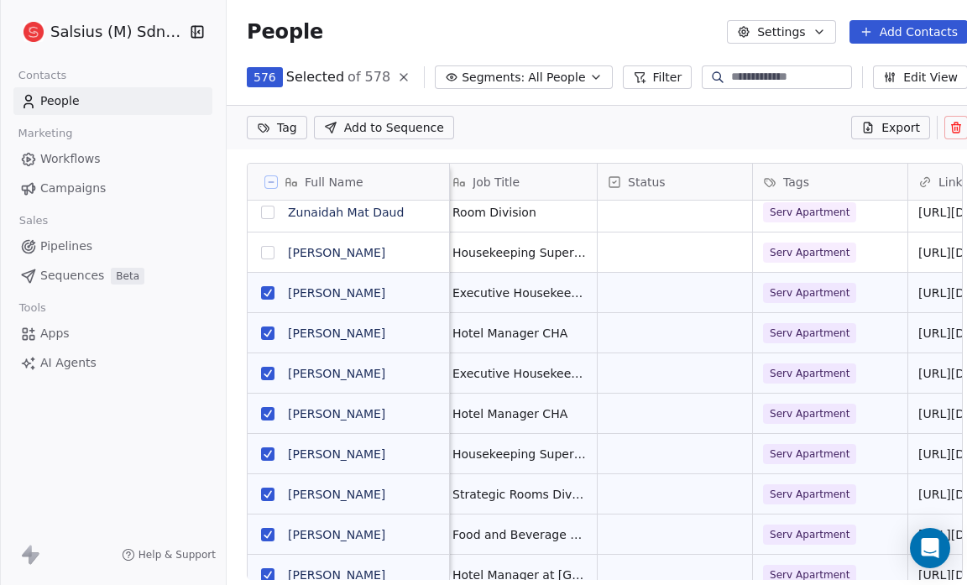
click at [264, 286] on button "grid" at bounding box center [267, 292] width 13 height 13
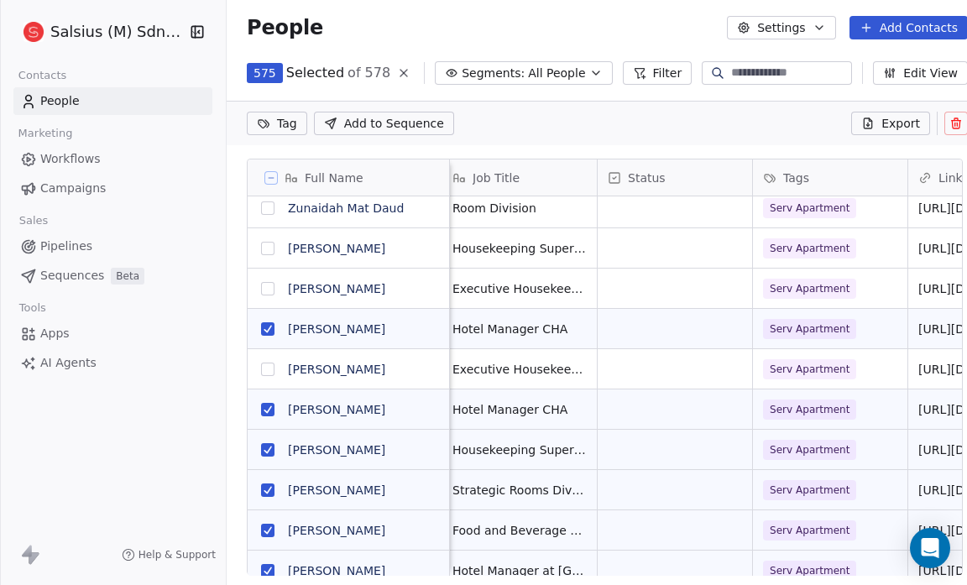
click at [270, 324] on button "grid" at bounding box center [267, 328] width 13 height 13
click at [263, 448] on button "grid" at bounding box center [267, 449] width 13 height 13
click at [266, 488] on button "grid" at bounding box center [267, 489] width 13 height 13
click at [269, 527] on button "grid" at bounding box center [267, 530] width 13 height 13
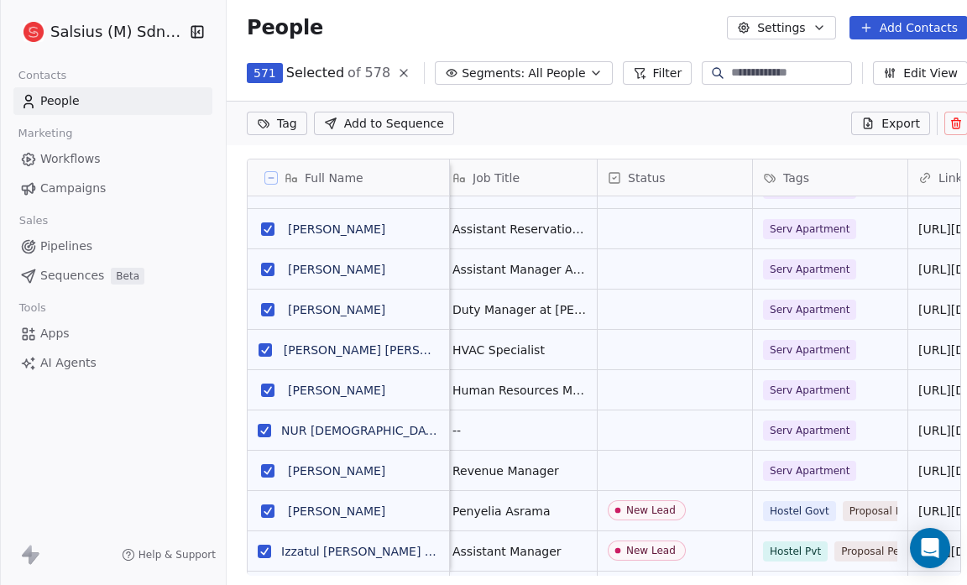
click at [264, 468] on button "grid" at bounding box center [267, 470] width 13 height 13
click at [261, 429] on button "grid" at bounding box center [264, 430] width 13 height 13
click at [269, 384] on button "grid" at bounding box center [267, 390] width 13 height 13
click at [264, 351] on button "grid" at bounding box center [265, 349] width 13 height 13
click at [272, 306] on button "grid" at bounding box center [267, 309] width 13 height 13
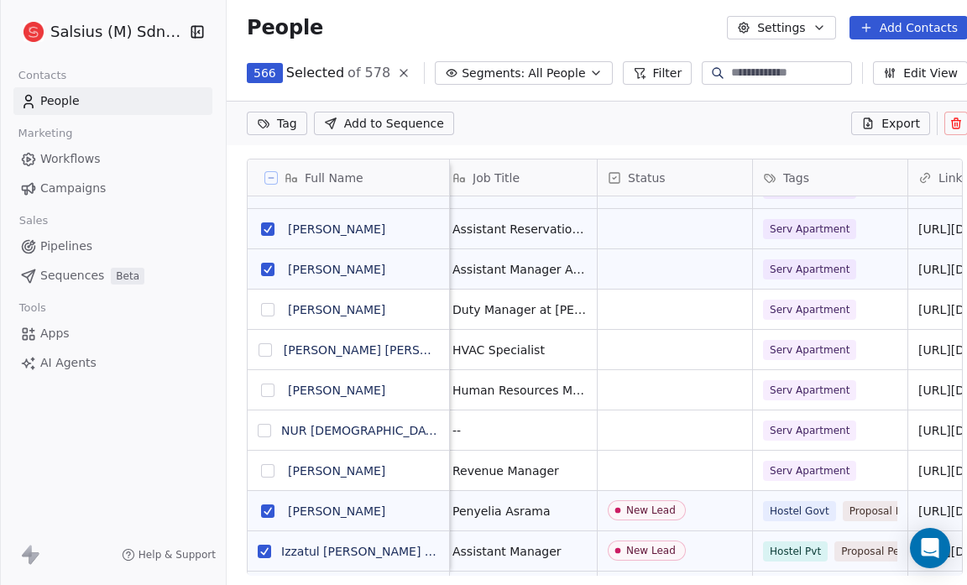
click at [267, 269] on button "grid" at bounding box center [267, 269] width 13 height 13
click at [269, 227] on button "grid" at bounding box center [267, 228] width 13 height 13
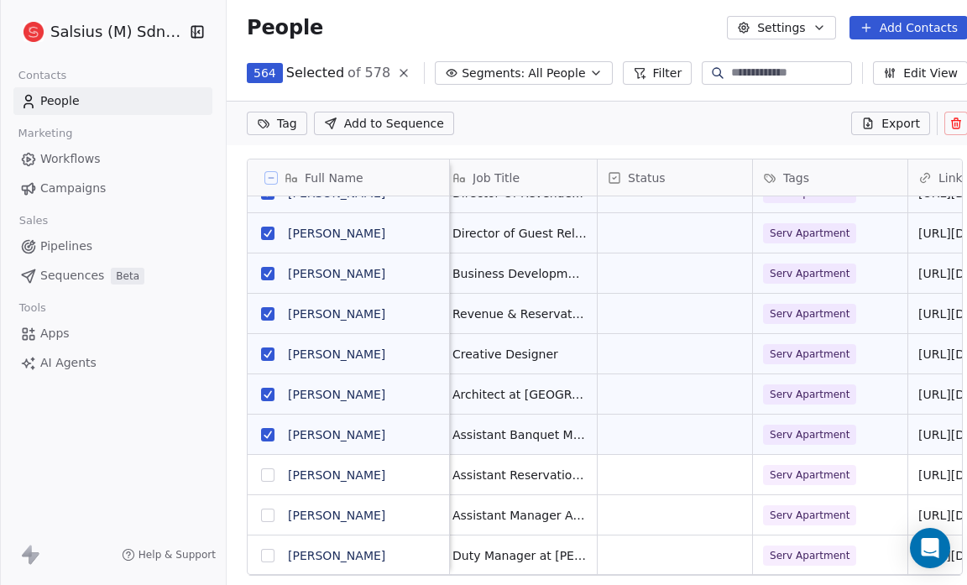
click at [264, 431] on button "grid" at bounding box center [267, 434] width 13 height 13
click at [265, 393] on button "grid" at bounding box center [267, 394] width 13 height 13
click at [270, 353] on button "grid" at bounding box center [267, 353] width 13 height 13
click at [267, 307] on button "grid" at bounding box center [267, 313] width 13 height 13
click at [266, 269] on button "grid" at bounding box center [267, 273] width 13 height 13
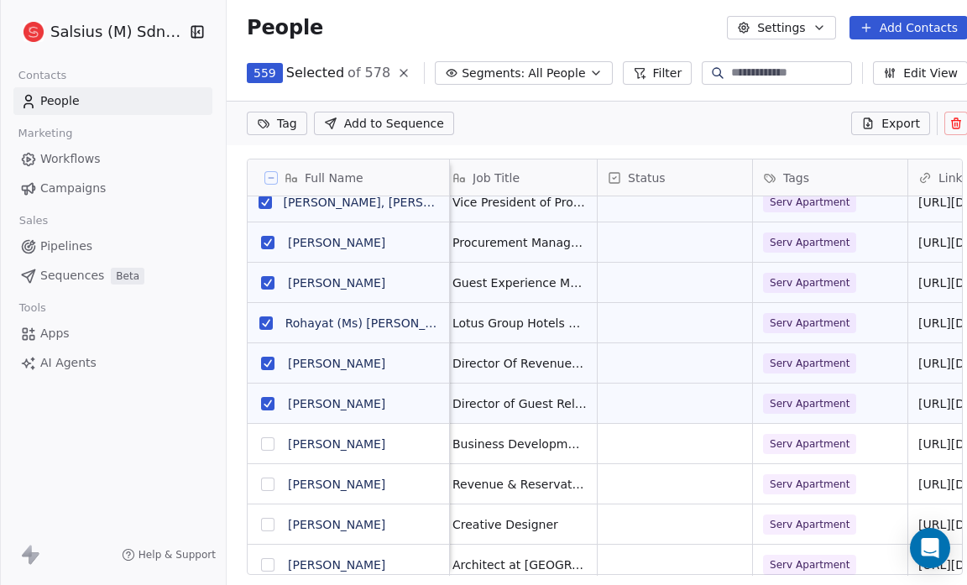
click at [508, 438] on span "Business Development - Director of Sales at DoubleTree by [PERSON_NAME]" at bounding box center [519, 444] width 134 height 17
click at [522, 447] on span "Business Development - Director of Sales at DoubleTree by [PERSON_NAME]" at bounding box center [519, 444] width 134 height 17
click at [266, 441] on button "grid" at bounding box center [267, 443] width 13 height 13
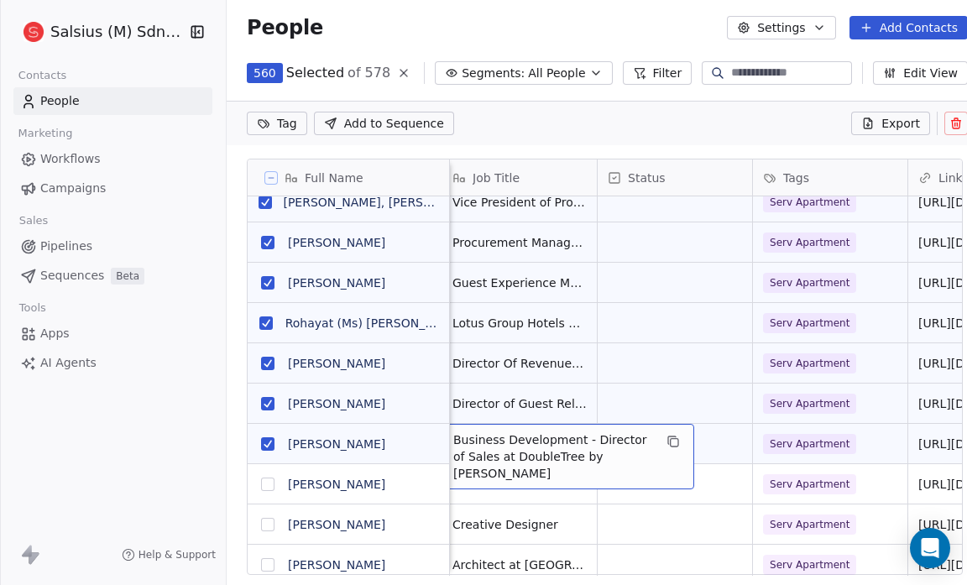
scroll to position [0, 155]
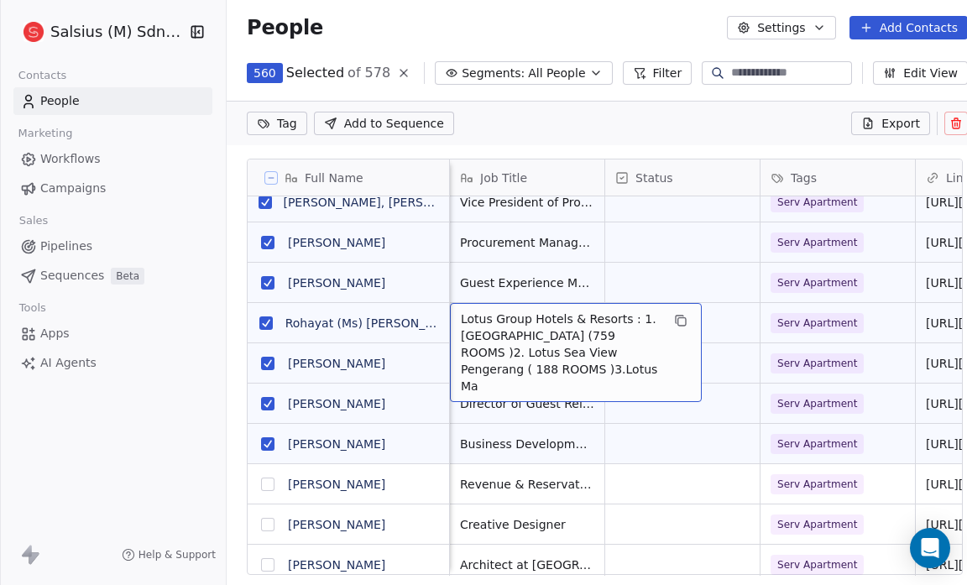
click at [265, 279] on button "grid" at bounding box center [267, 282] width 13 height 13
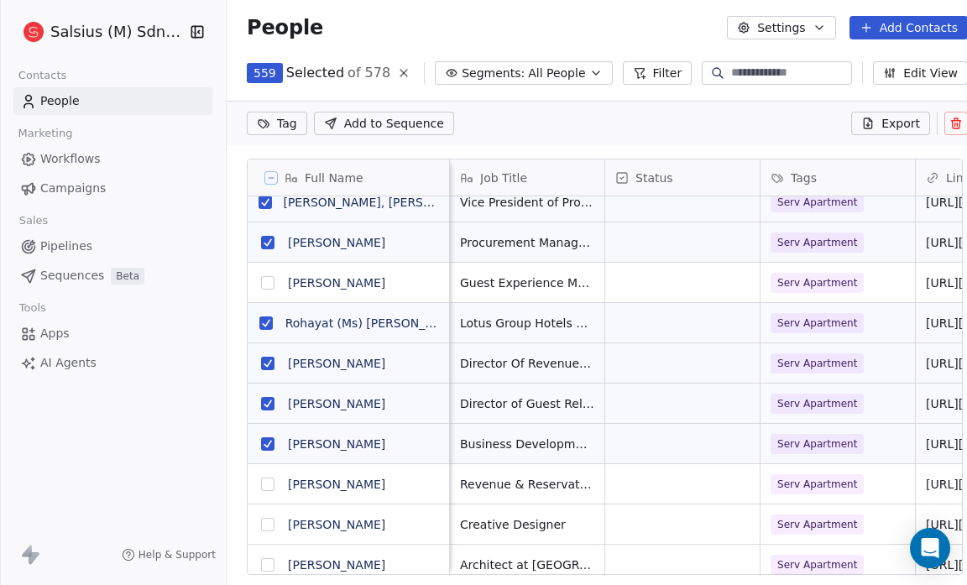
click at [265, 241] on button "grid" at bounding box center [267, 242] width 13 height 13
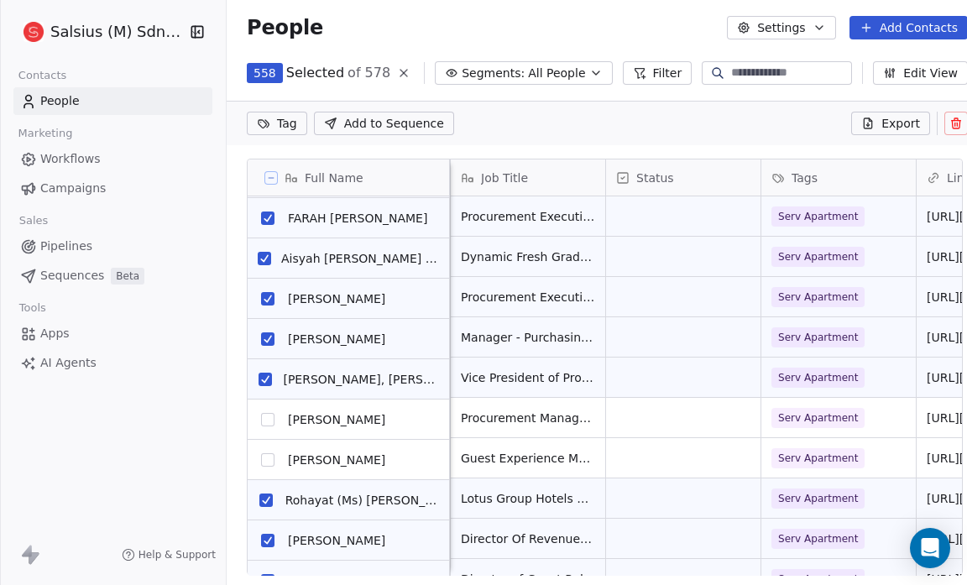
scroll to position [2860, 0]
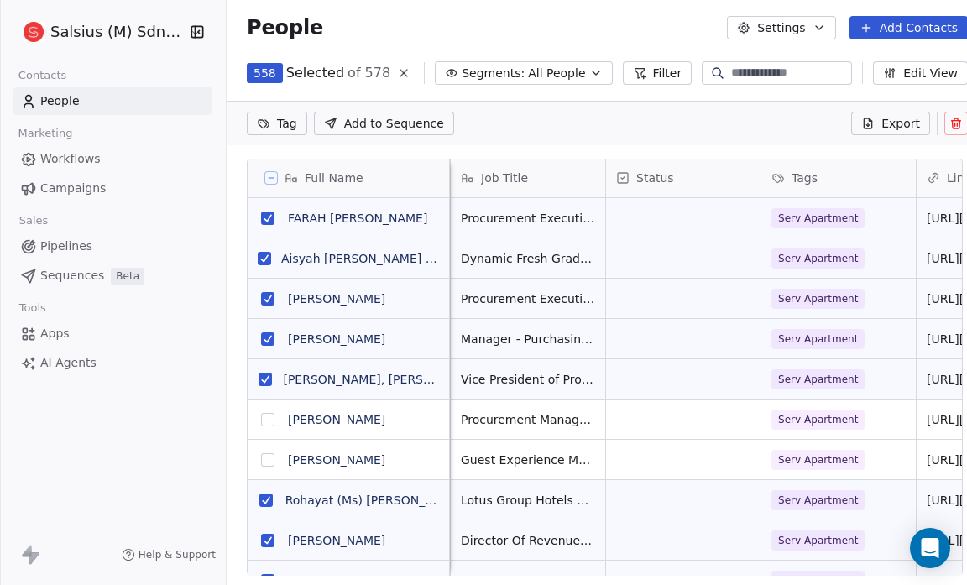
click at [266, 332] on button "grid" at bounding box center [267, 338] width 13 height 13
click at [267, 295] on button "grid" at bounding box center [267, 298] width 13 height 13
click at [265, 252] on button "grid" at bounding box center [264, 258] width 13 height 13
click at [263, 215] on button "grid" at bounding box center [267, 218] width 13 height 13
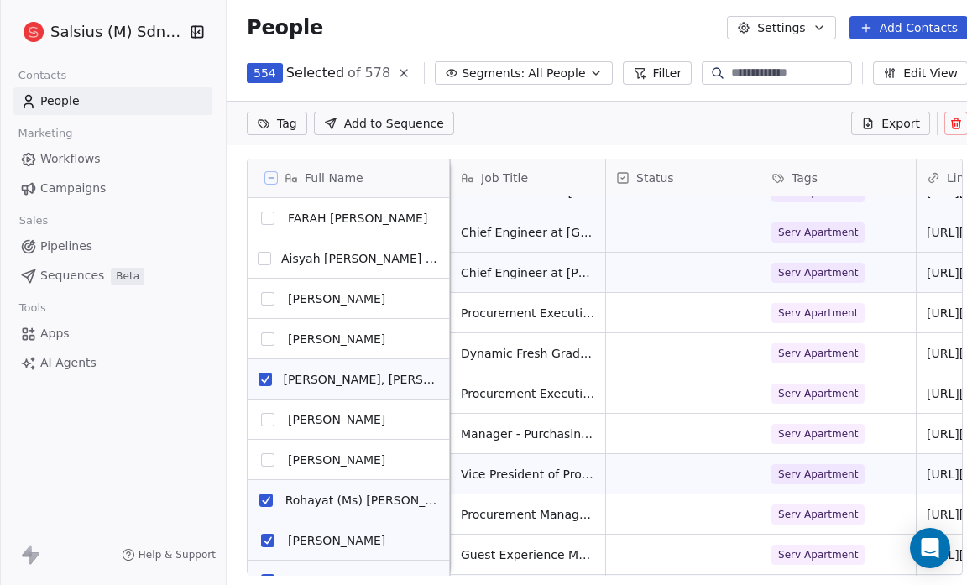
scroll to position [2761, 0]
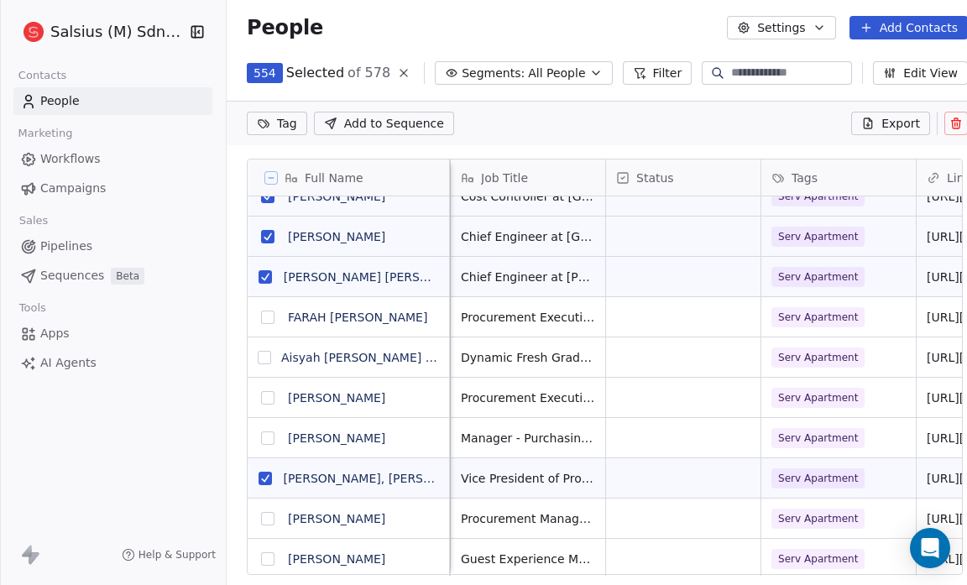
click at [268, 472] on button "grid" at bounding box center [265, 478] width 13 height 13
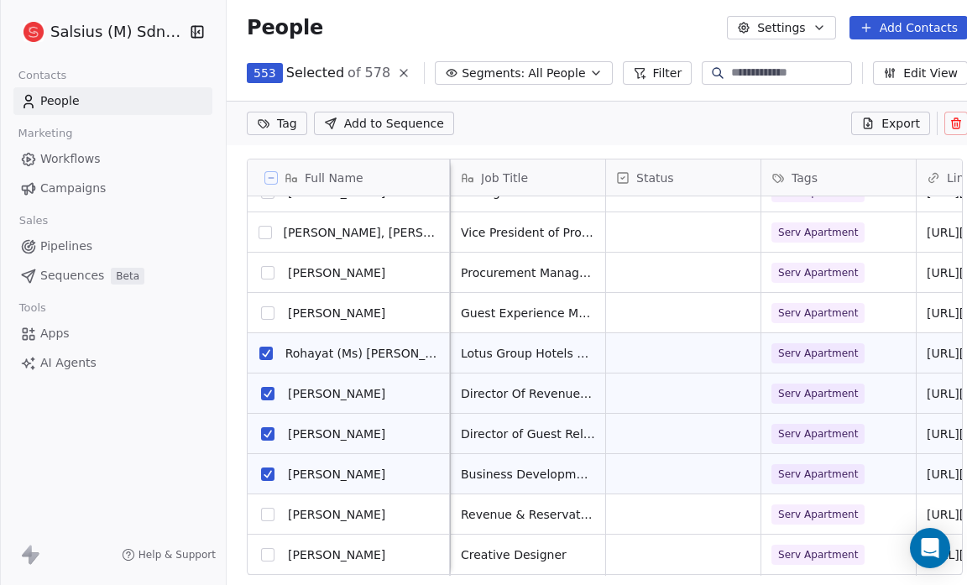
scroll to position [3008, 0]
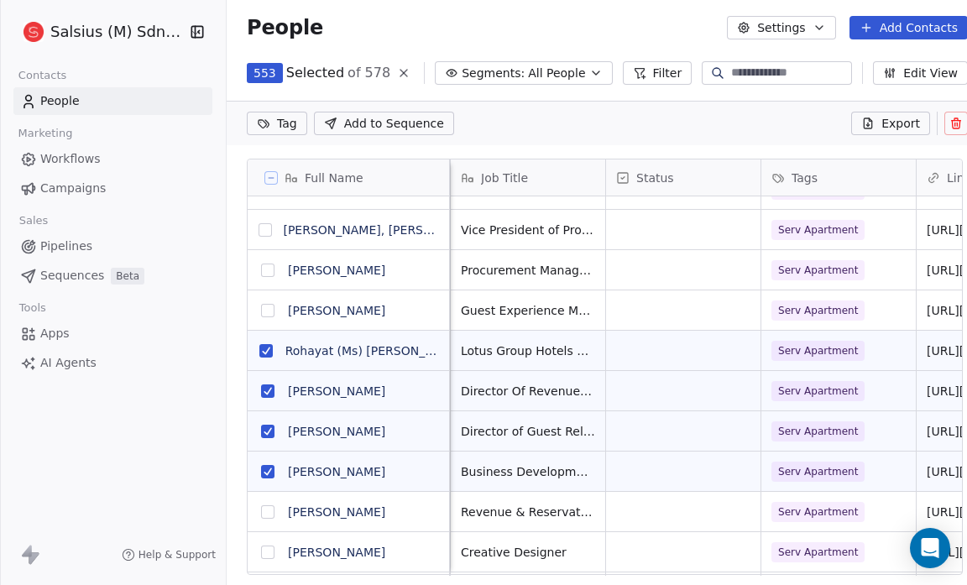
click at [525, 474] on span "Business Development - Director of Sales at DoubleTree by [PERSON_NAME]" at bounding box center [528, 471] width 134 height 17
click at [545, 465] on span "Business Development - Director of Sales at DoubleTree by [PERSON_NAME]" at bounding box center [528, 471] width 134 height 17
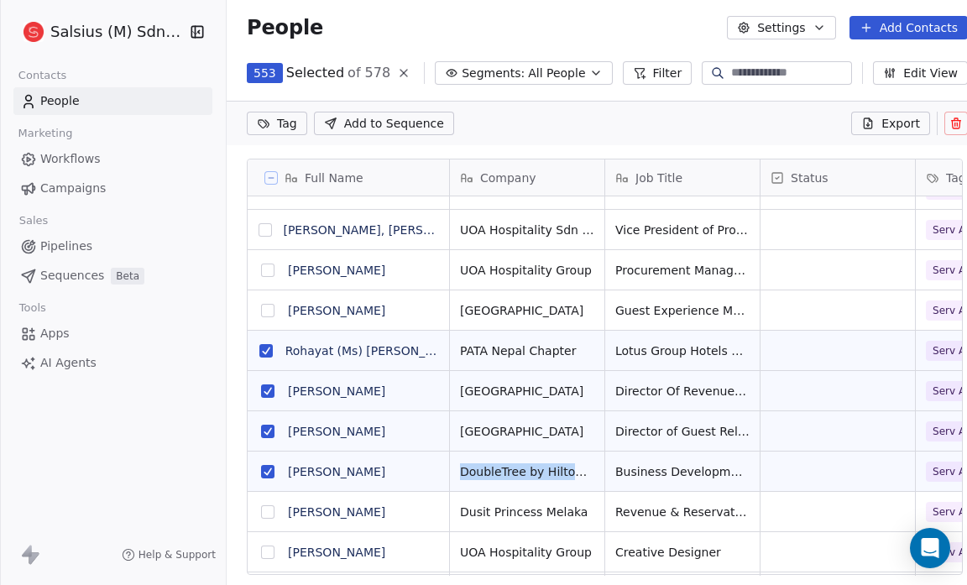
scroll to position [0, 0]
drag, startPoint x: 565, startPoint y: 471, endPoint x: 551, endPoint y: 461, distance: 17.5
click at [270, 468] on button "grid" at bounding box center [267, 471] width 13 height 13
click at [267, 427] on button "grid" at bounding box center [267, 431] width 13 height 13
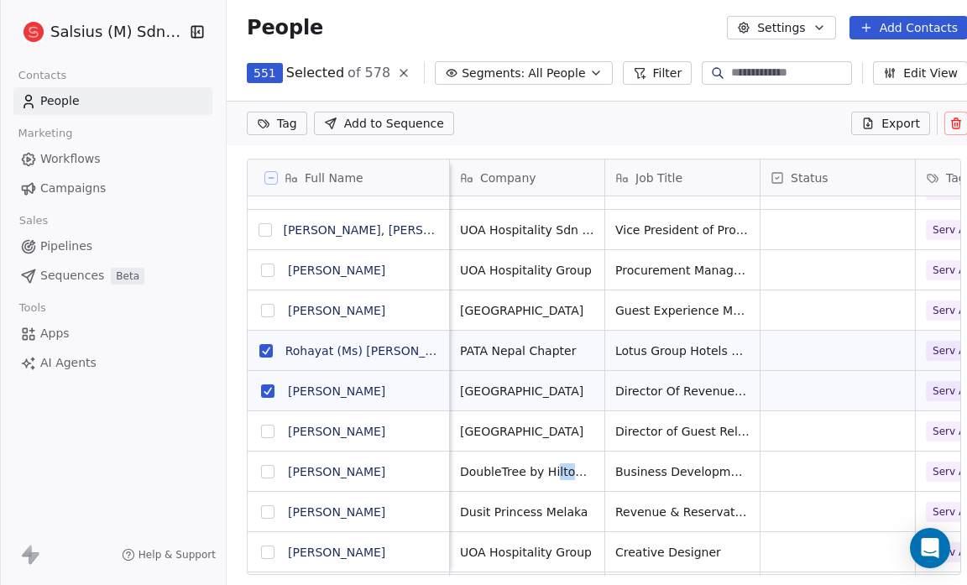
click at [264, 389] on button "grid" at bounding box center [267, 390] width 13 height 13
click at [269, 344] on button "grid" at bounding box center [265, 350] width 13 height 13
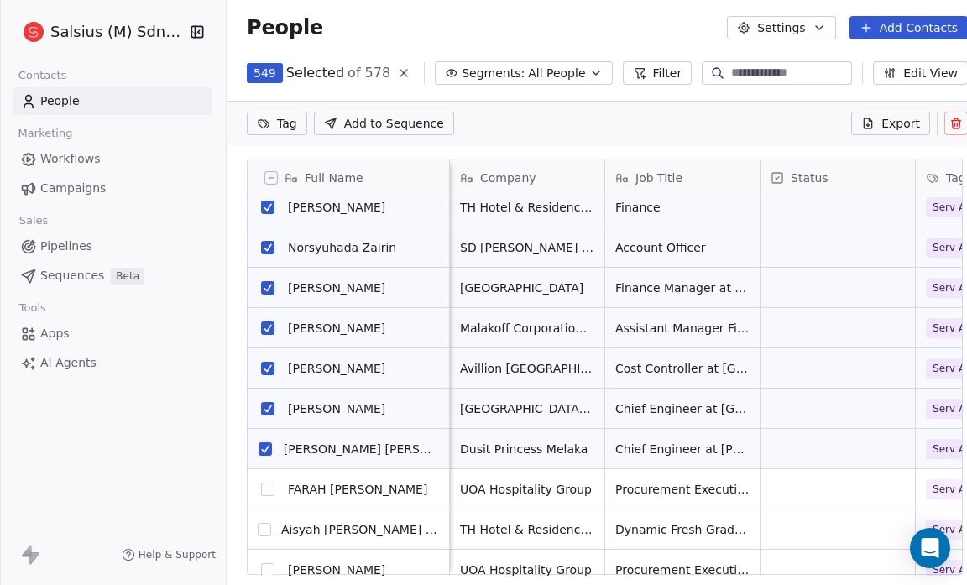
scroll to position [2588, 0]
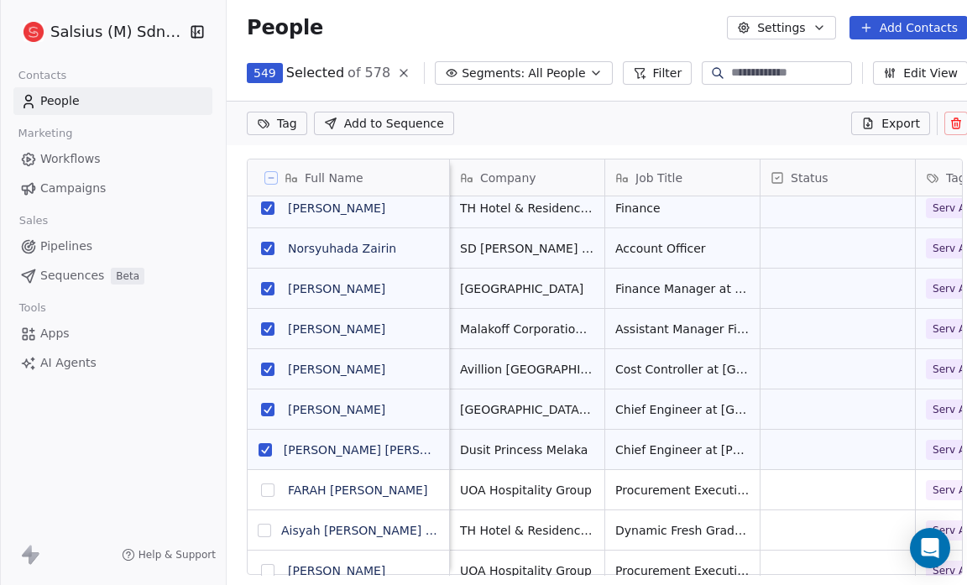
click at [266, 446] on button "grid" at bounding box center [265, 449] width 13 height 13
click at [266, 405] on button "grid" at bounding box center [267, 409] width 13 height 13
click at [261, 363] on button "grid" at bounding box center [267, 369] width 13 height 13
click at [269, 324] on button "grid" at bounding box center [267, 328] width 13 height 13
click at [266, 282] on button "grid" at bounding box center [267, 288] width 13 height 13
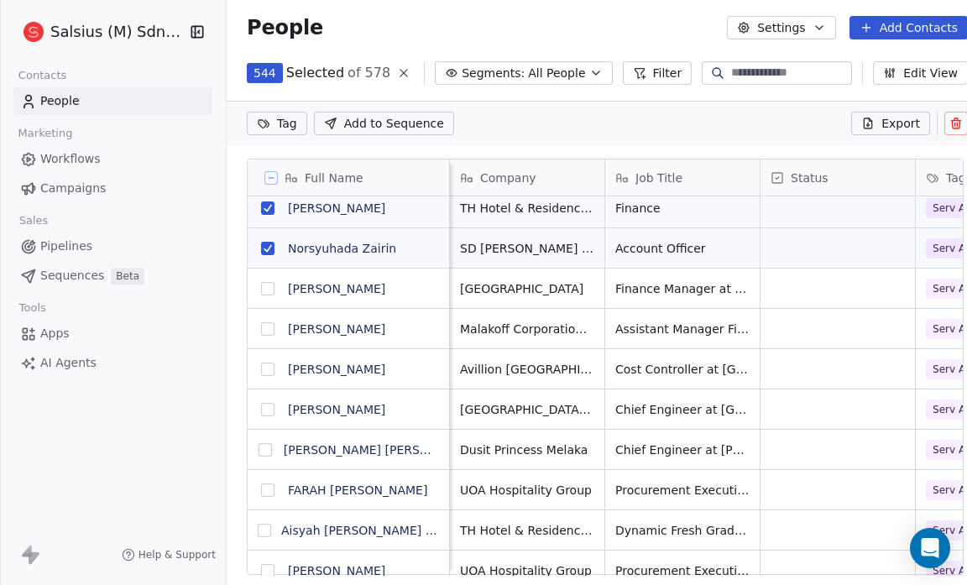
scroll to position [446, 746]
click at [267, 248] on button "grid" at bounding box center [267, 248] width 13 height 13
click at [269, 201] on button "grid" at bounding box center [267, 207] width 13 height 13
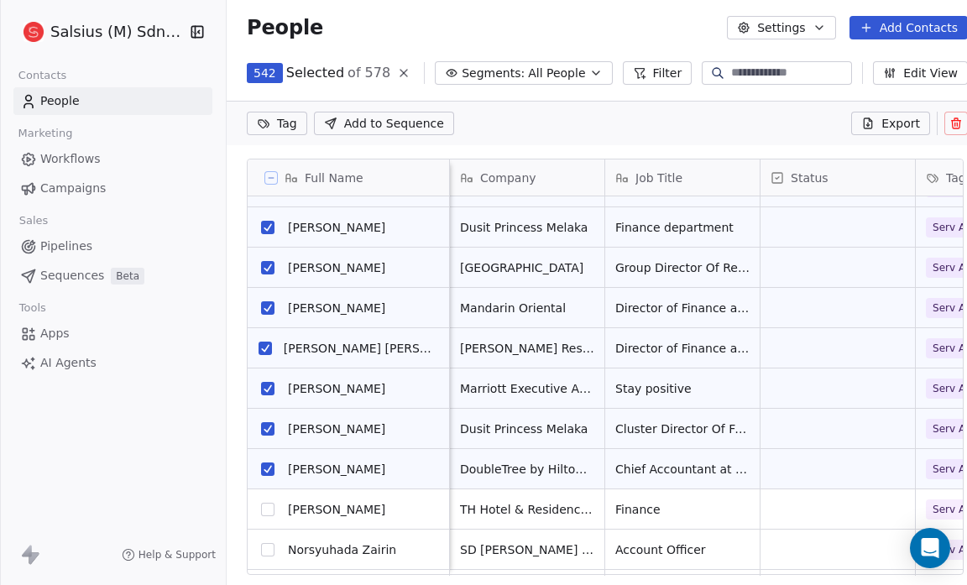
scroll to position [2285, 0]
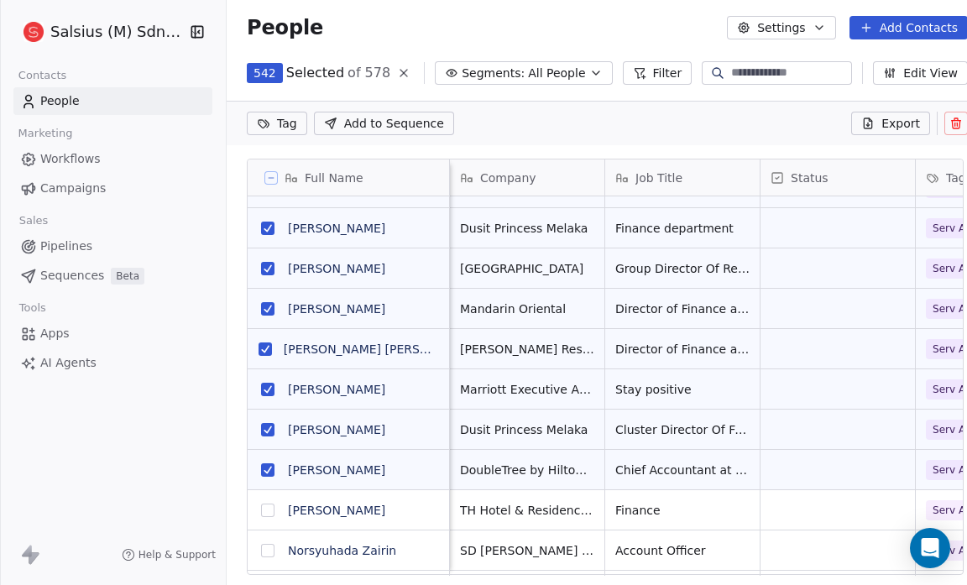
click at [269, 225] on button "grid" at bounding box center [267, 228] width 13 height 13
click at [265, 269] on button "grid" at bounding box center [267, 268] width 13 height 13
click at [269, 303] on button "grid" at bounding box center [267, 308] width 13 height 13
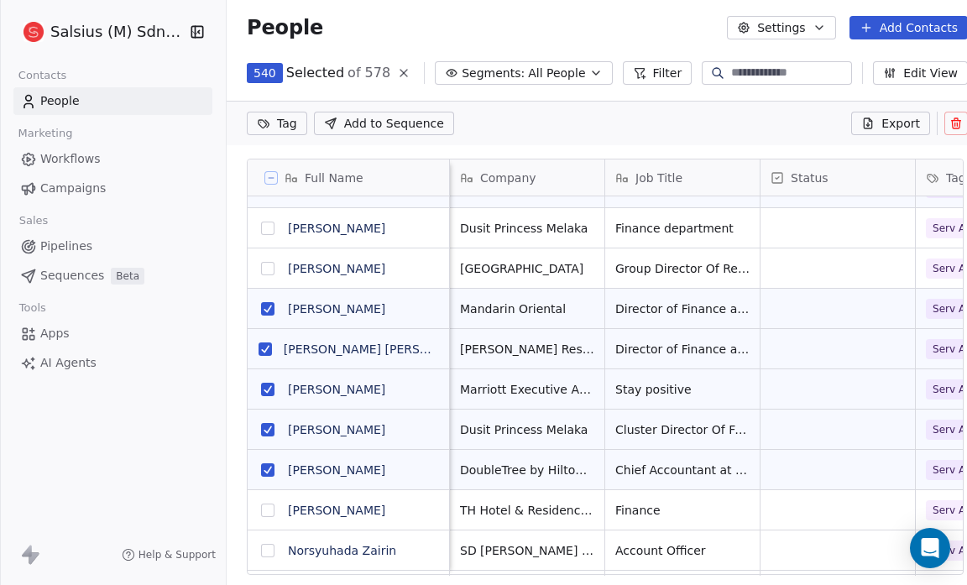
scroll to position [11, 10]
click at [264, 349] on button "grid" at bounding box center [265, 348] width 13 height 13
click at [263, 383] on button "grid" at bounding box center [267, 389] width 13 height 13
click at [263, 426] on button "grid" at bounding box center [267, 429] width 13 height 13
click at [264, 469] on button "grid" at bounding box center [267, 469] width 13 height 13
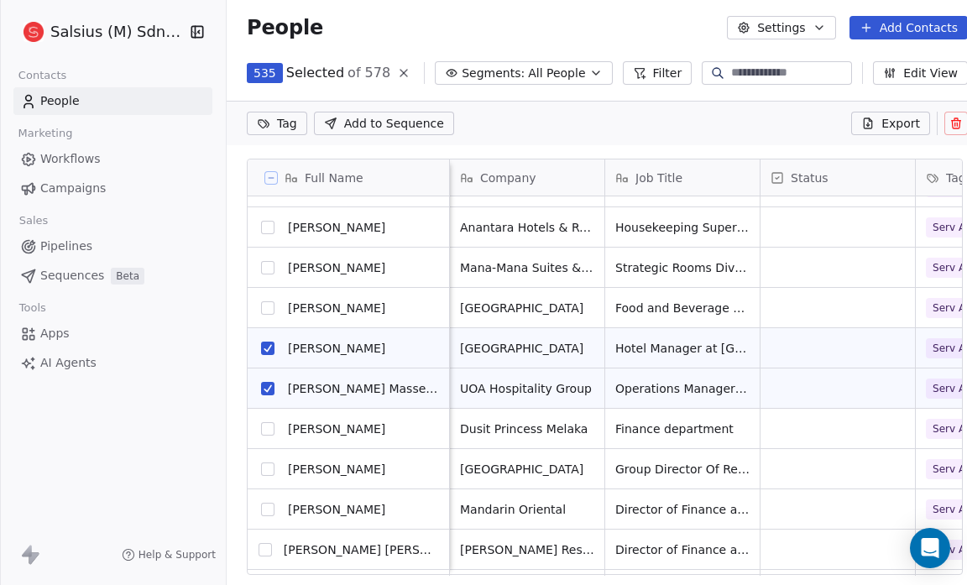
scroll to position [2084, 0]
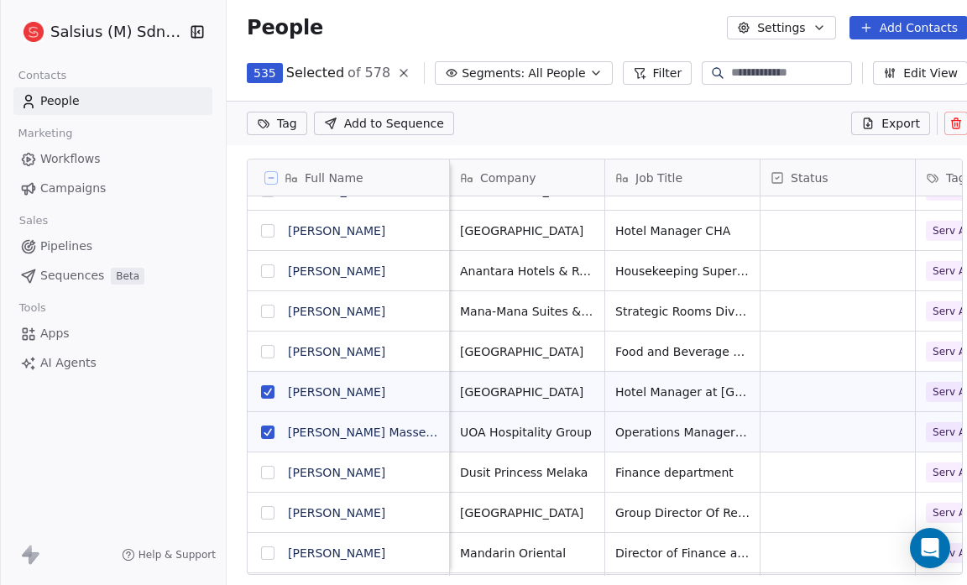
click at [265, 386] on button "grid" at bounding box center [267, 391] width 13 height 13
click at [262, 429] on button "grid" at bounding box center [267, 432] width 13 height 13
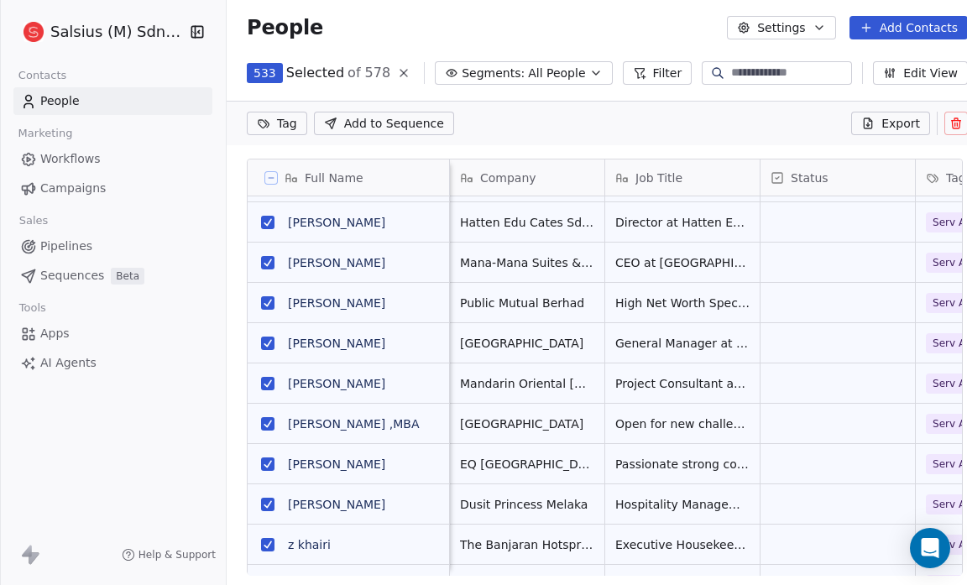
click at [679, 218] on span "Director at Hatten Edu Cates Sdn Bhd" at bounding box center [682, 222] width 134 height 17
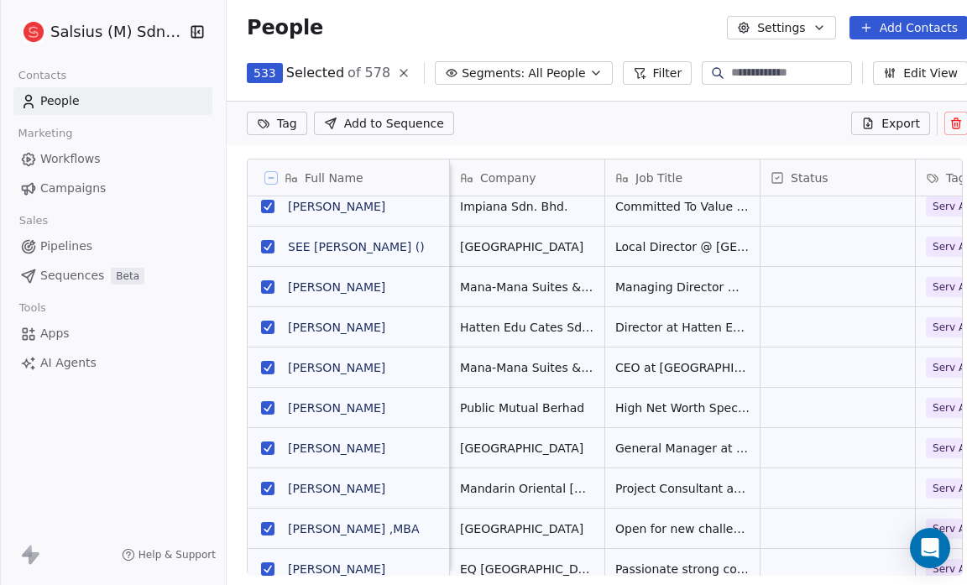
click at [266, 406] on button "grid" at bounding box center [267, 407] width 13 height 13
click at [266, 485] on button "grid" at bounding box center [267, 488] width 13 height 13
click at [261, 523] on button "grid" at bounding box center [267, 528] width 13 height 13
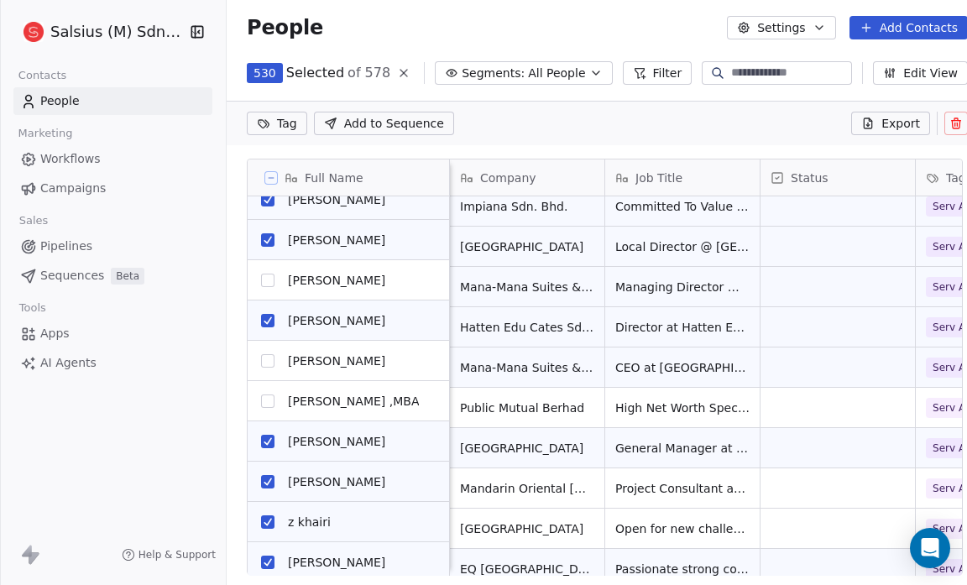
scroll to position [1226, 0]
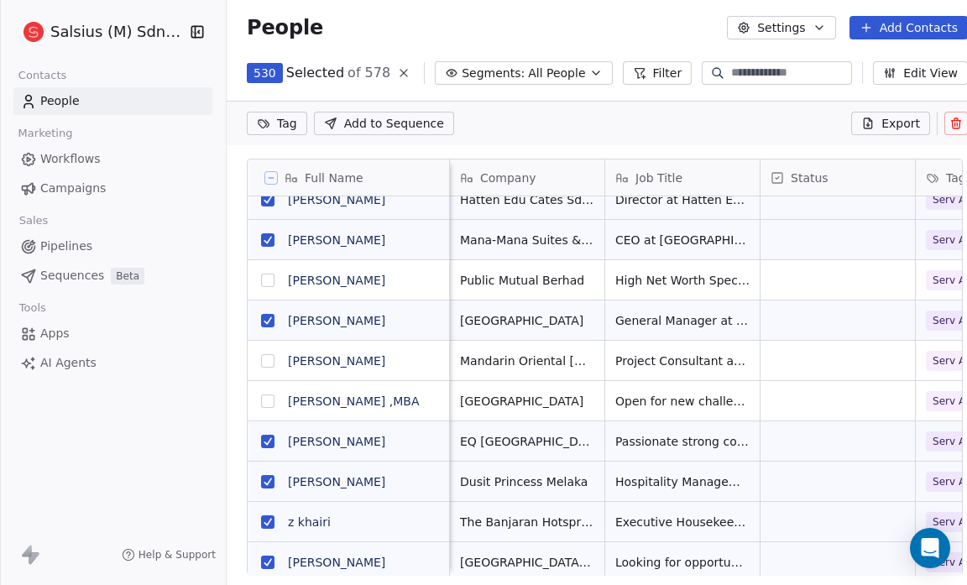
click at [265, 436] on button "grid" at bounding box center [267, 441] width 13 height 13
click at [265, 475] on button "grid" at bounding box center [267, 481] width 13 height 13
click at [263, 521] on button "grid" at bounding box center [267, 521] width 13 height 13
click at [266, 558] on button "grid" at bounding box center [267, 562] width 13 height 13
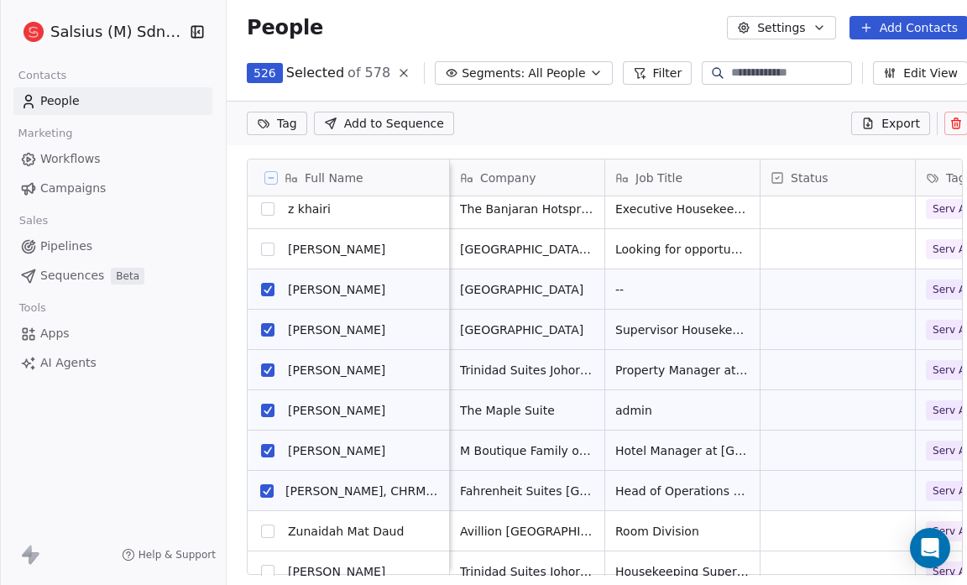
scroll to position [1544, 0]
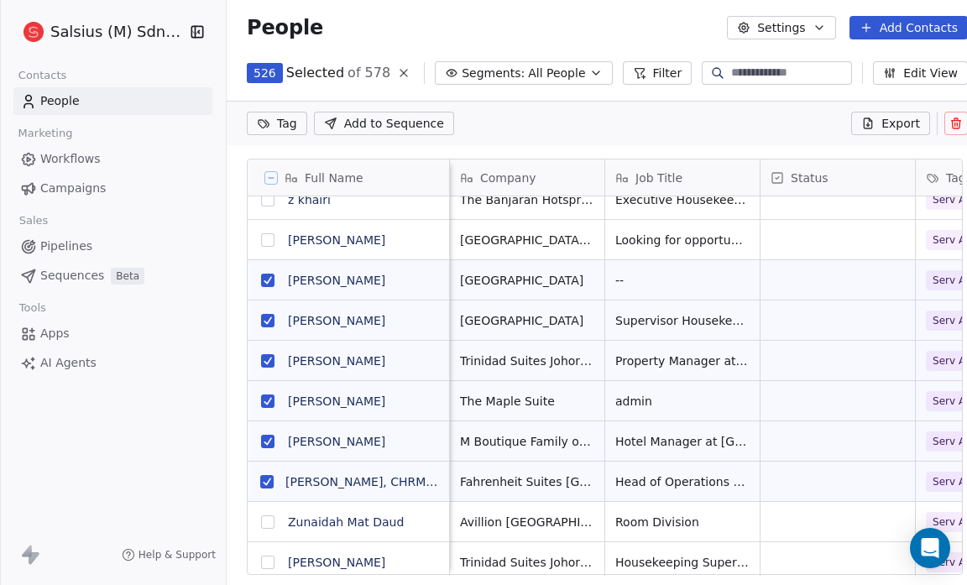
click at [271, 275] on button "grid" at bounding box center [267, 280] width 13 height 13
click at [264, 318] on button "grid" at bounding box center [267, 320] width 13 height 13
click at [264, 358] on button "grid" at bounding box center [267, 360] width 13 height 13
click at [264, 397] on button "grid" at bounding box center [267, 400] width 13 height 13
click at [266, 439] on button "grid" at bounding box center [267, 441] width 13 height 13
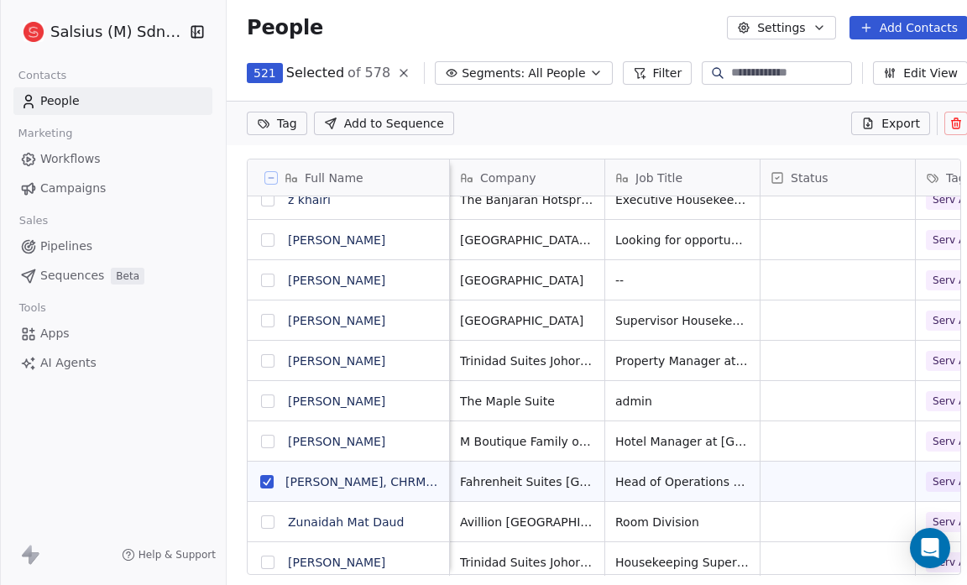
scroll to position [11, 11]
click at [267, 481] on button "grid" at bounding box center [266, 481] width 13 height 13
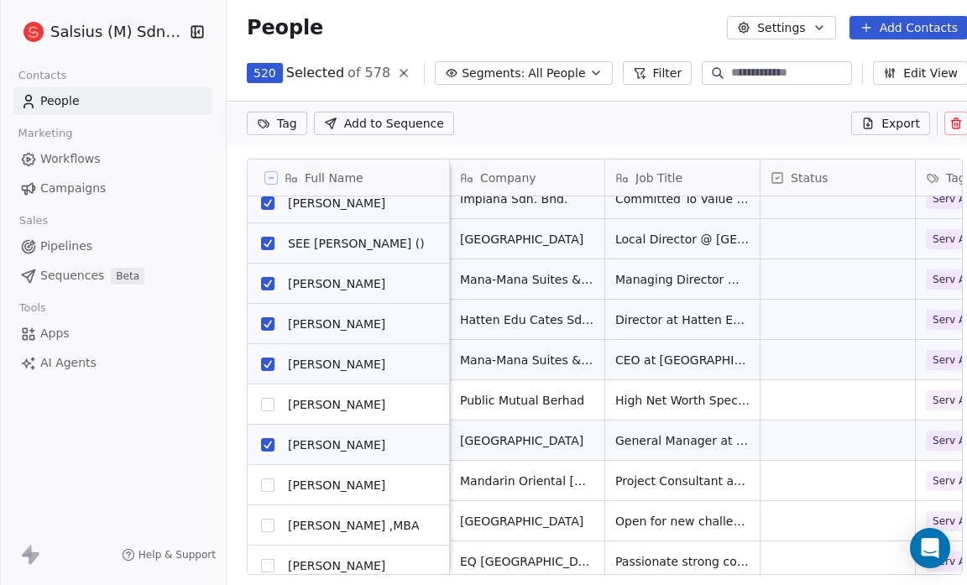
scroll to position [1019, 0]
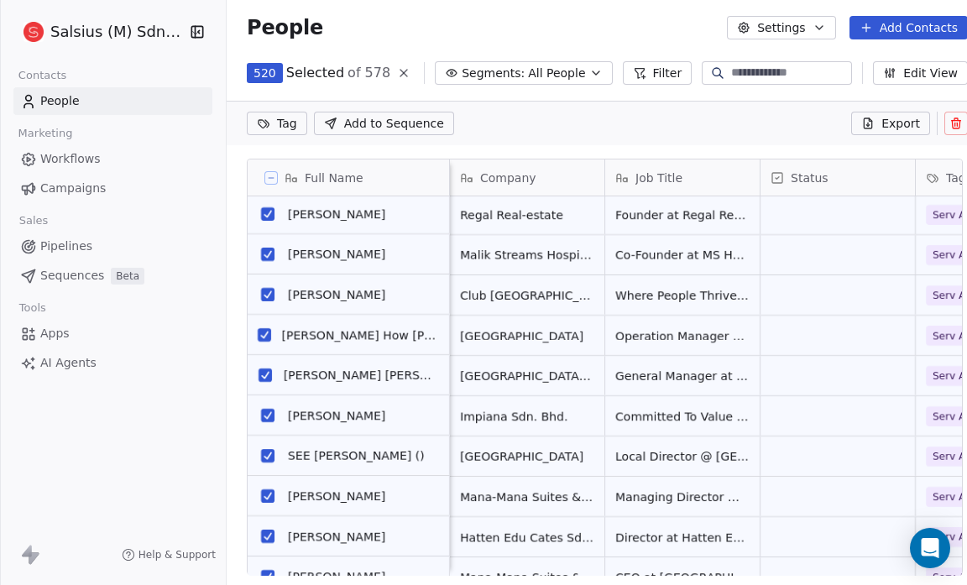
scroll to position [890, 0]
click at [688, 290] on span "Where People Thrive Profits Follow — I Lead That Journey Expert in Business Tur…" at bounding box center [682, 294] width 134 height 17
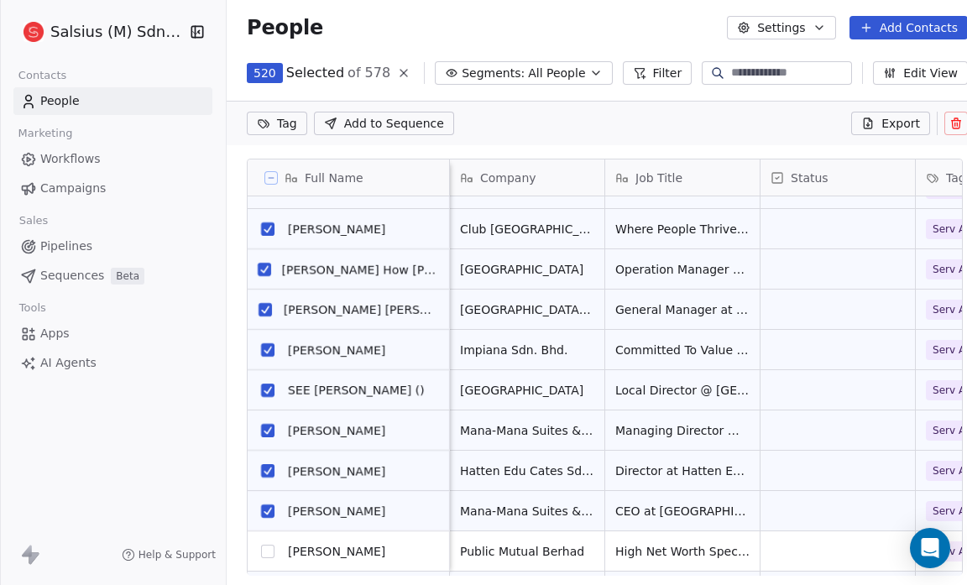
scroll to position [956, 0]
click at [263, 264] on button "grid" at bounding box center [264, 268] width 13 height 13
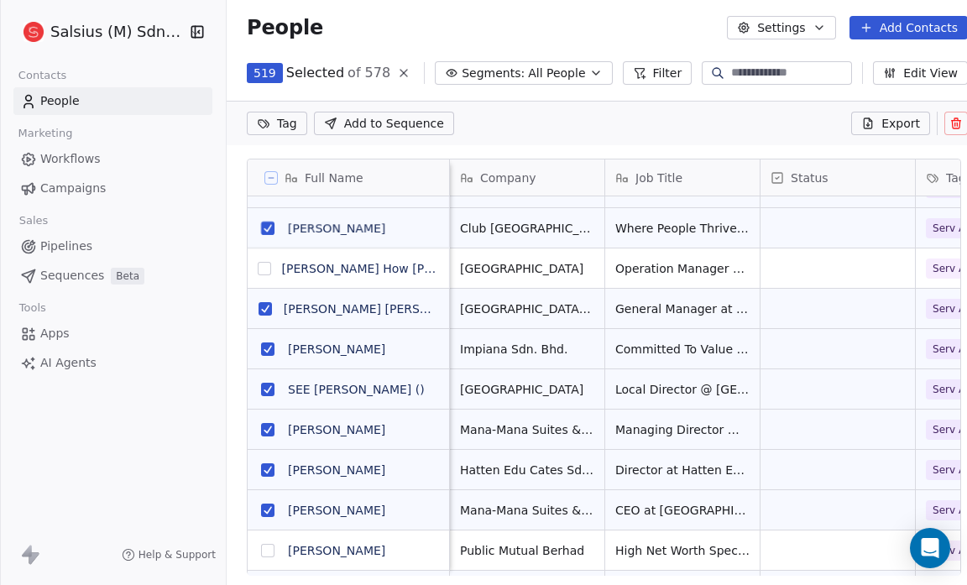
click at [267, 225] on button "grid" at bounding box center [267, 228] width 13 height 13
click at [270, 347] on button "grid" at bounding box center [267, 348] width 13 height 13
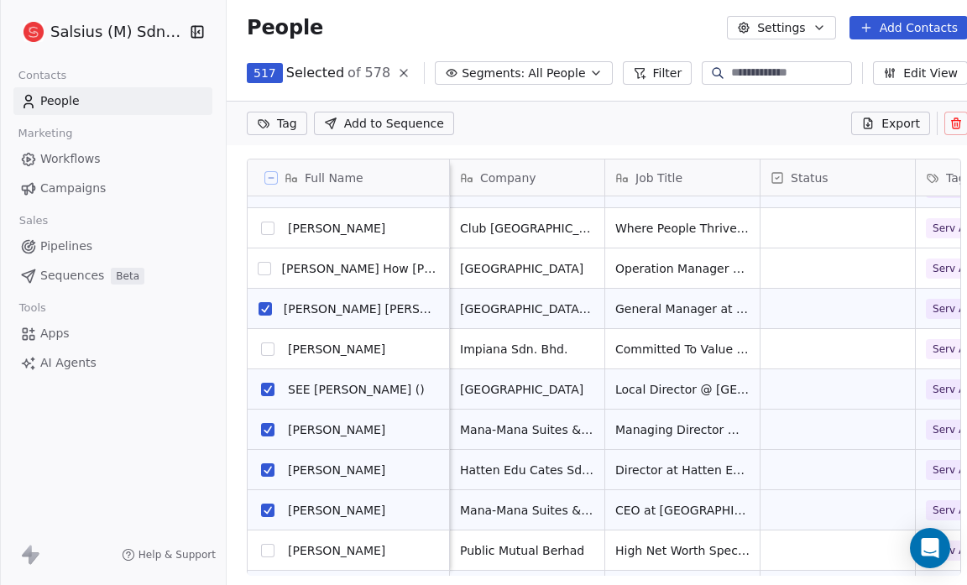
scroll to position [1148, 0]
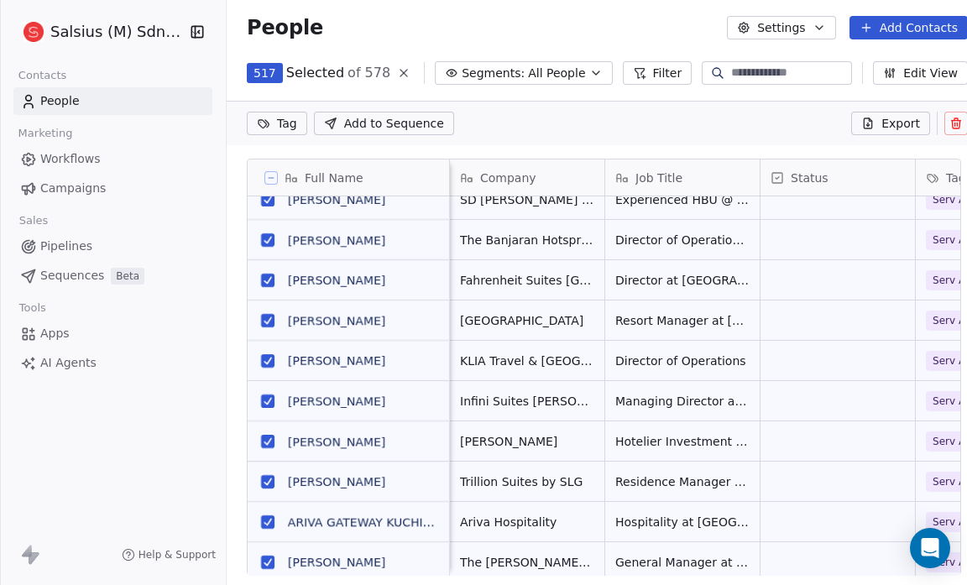
click at [264, 316] on button "grid" at bounding box center [267, 320] width 13 height 13
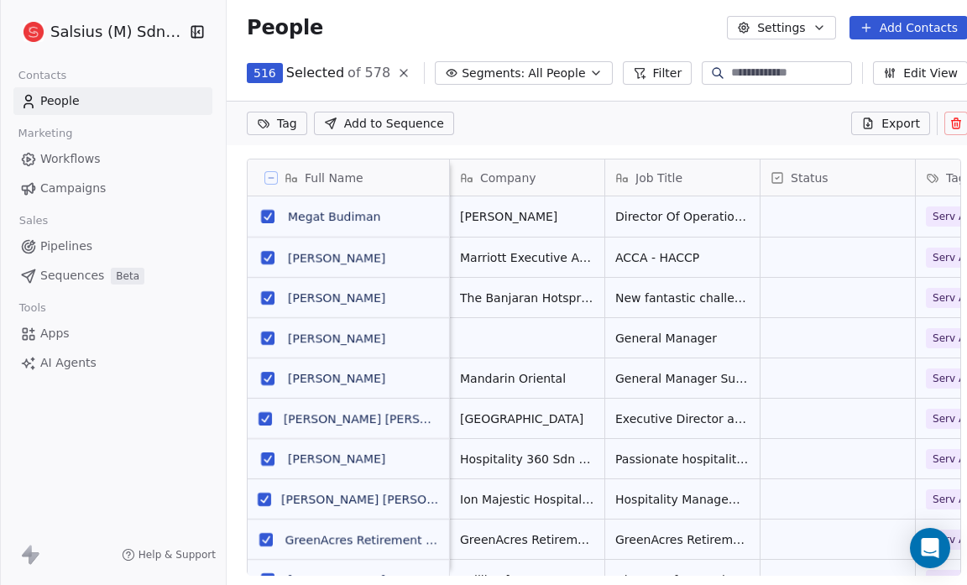
click at [668, 263] on span "ACCA - HACCP" at bounding box center [657, 257] width 84 height 17
click at [667, 300] on span "New fantastic challenge at this wonderful Resort. THE [DEMOGRAPHIC_DATA] RETREA…" at bounding box center [682, 298] width 134 height 17
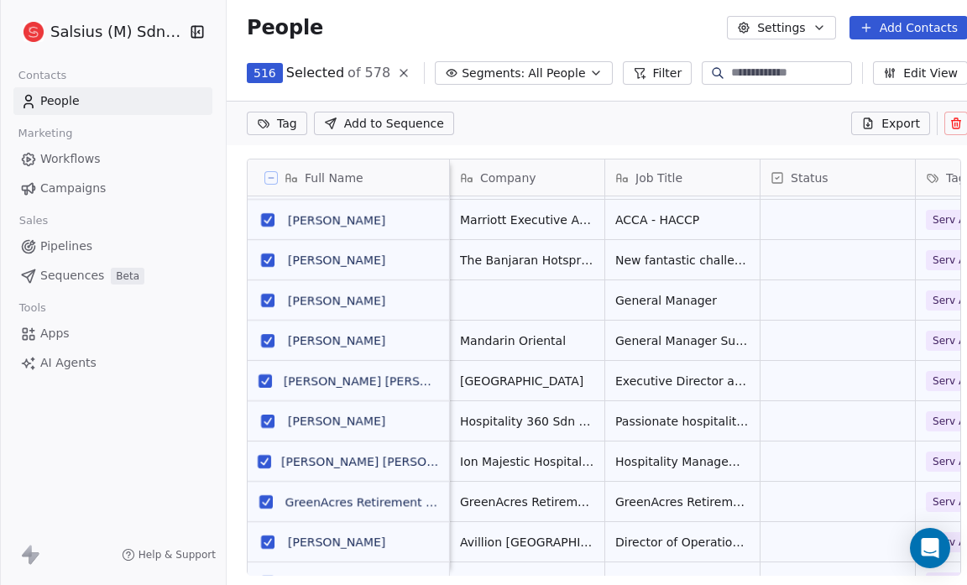
click at [264, 255] on button "grid" at bounding box center [267, 259] width 13 height 13
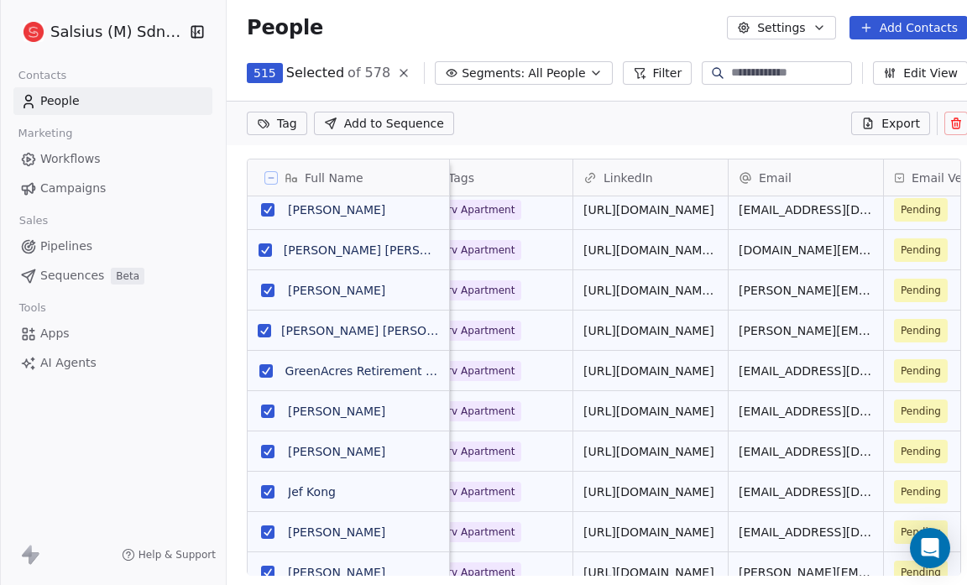
scroll to position [0, 0]
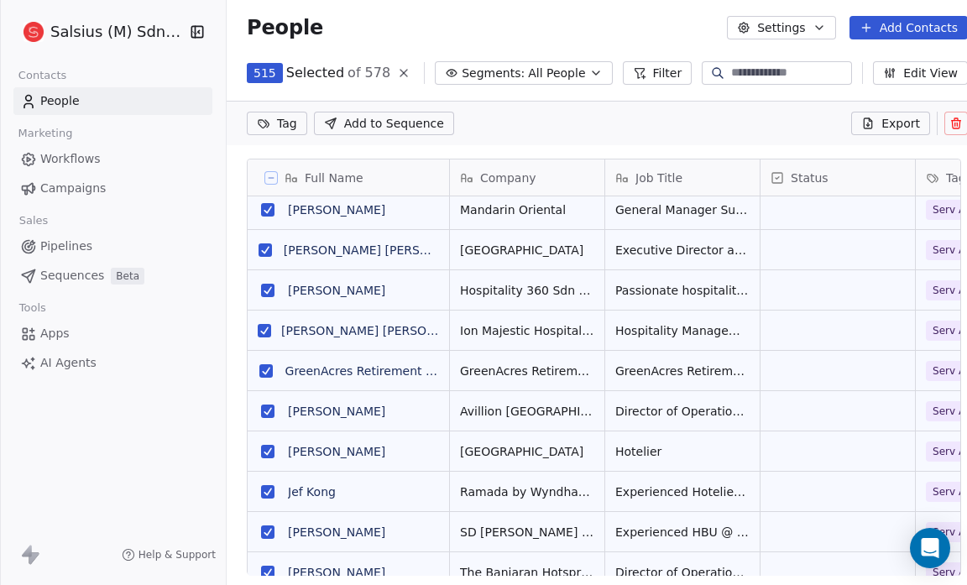
click at [264, 367] on button "grid" at bounding box center [265, 370] width 13 height 13
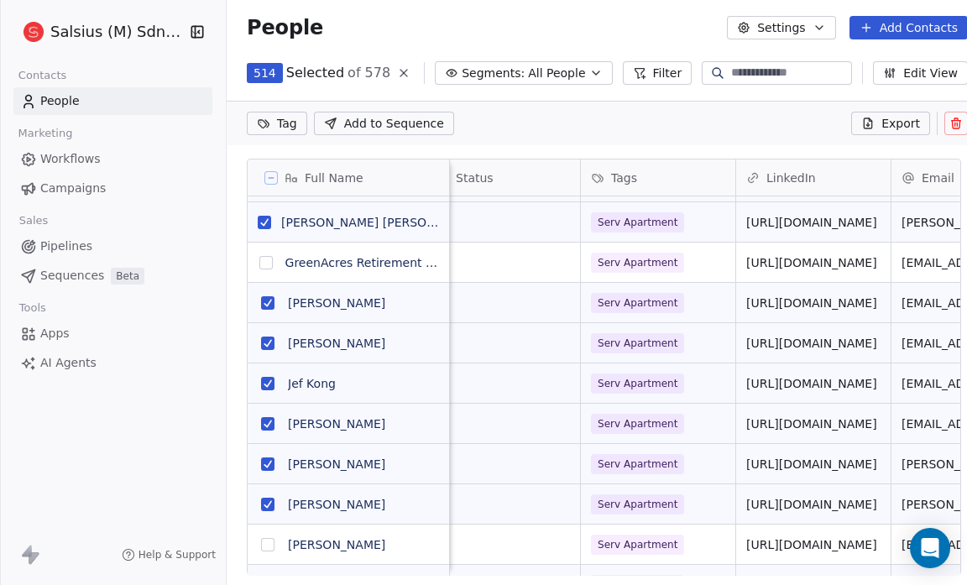
scroll to position [0, 339]
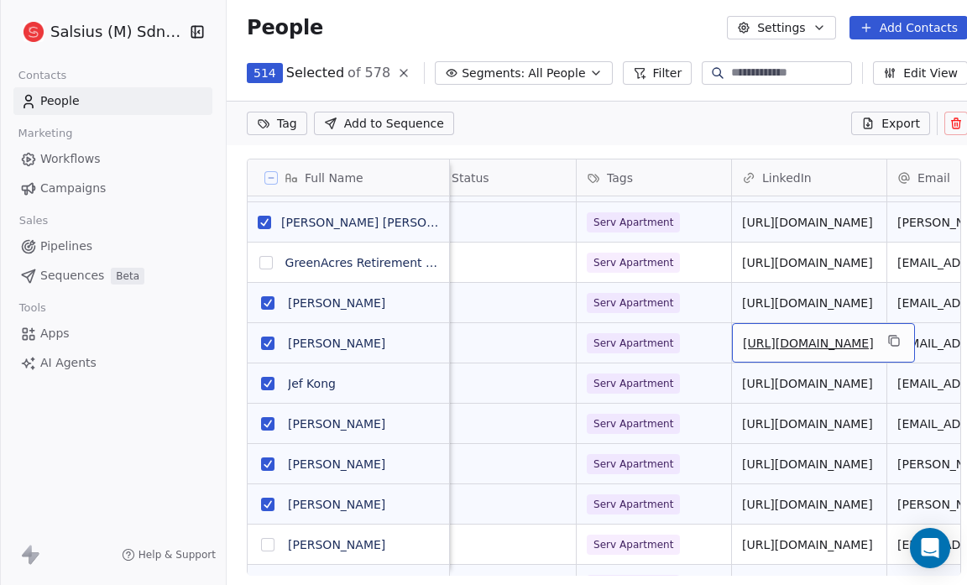
click at [802, 337] on link "[URL][DOMAIN_NAME]" at bounding box center [808, 343] width 131 height 13
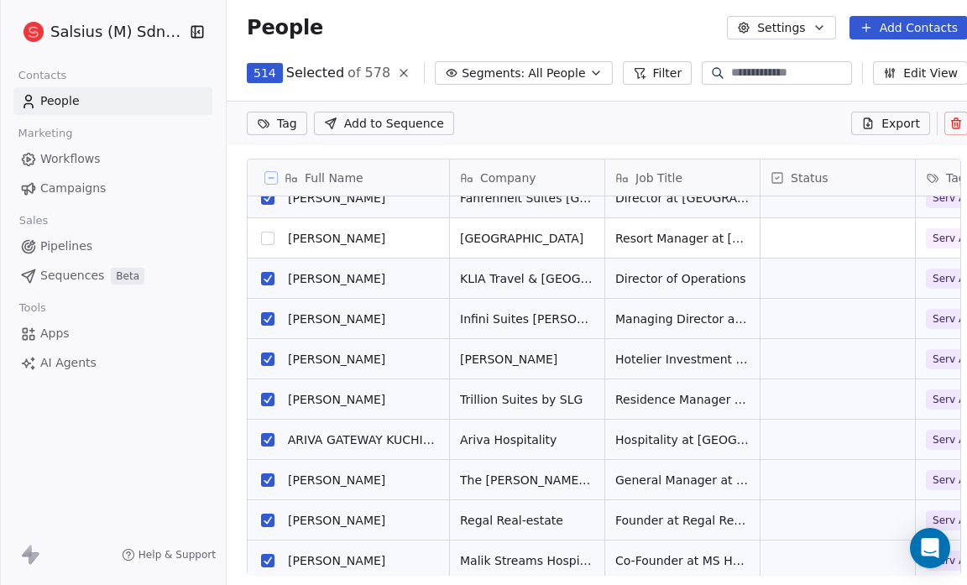
scroll to position [588, 0]
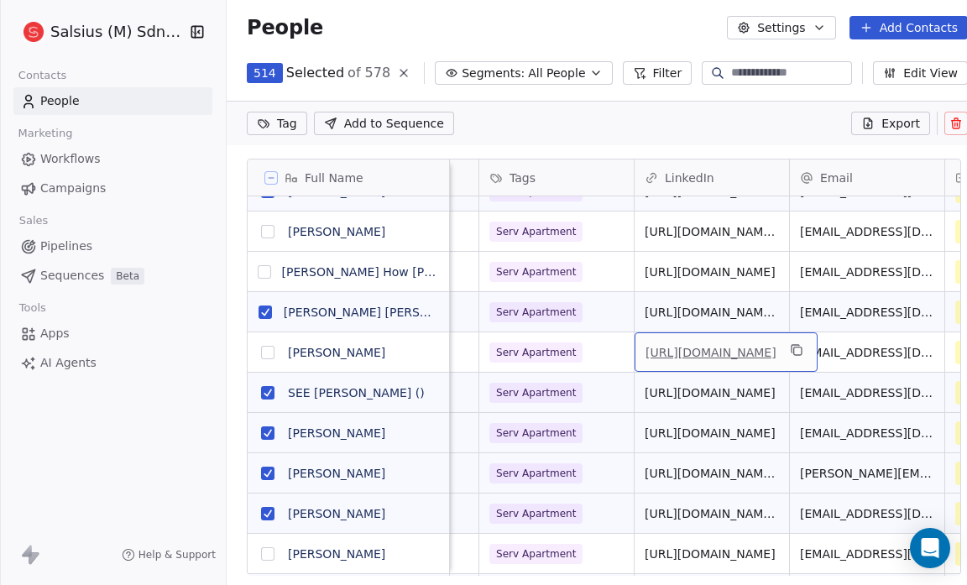
click at [721, 346] on link "[URL][DOMAIN_NAME]" at bounding box center [710, 352] width 131 height 13
click at [266, 354] on button "grid" at bounding box center [267, 352] width 13 height 13
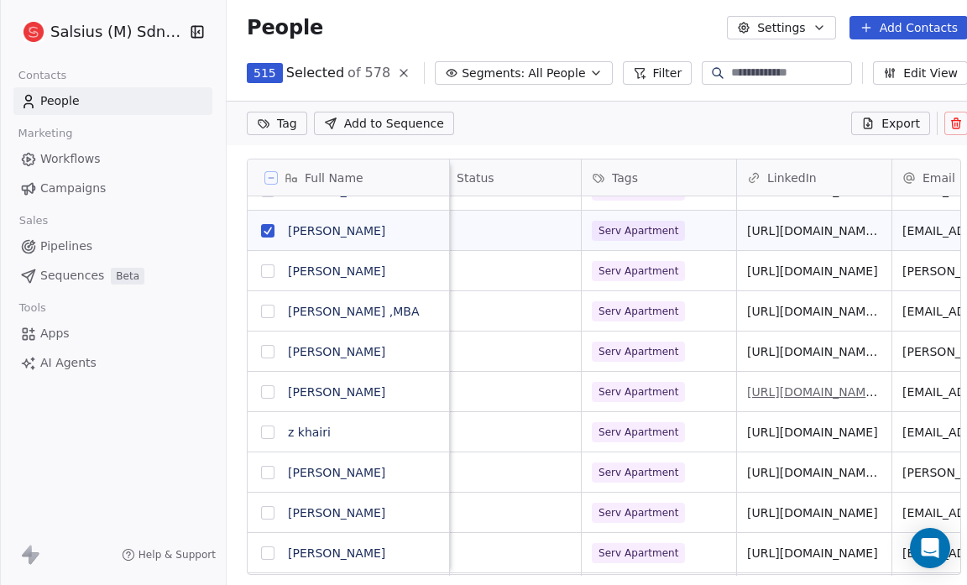
scroll to position [0, 343]
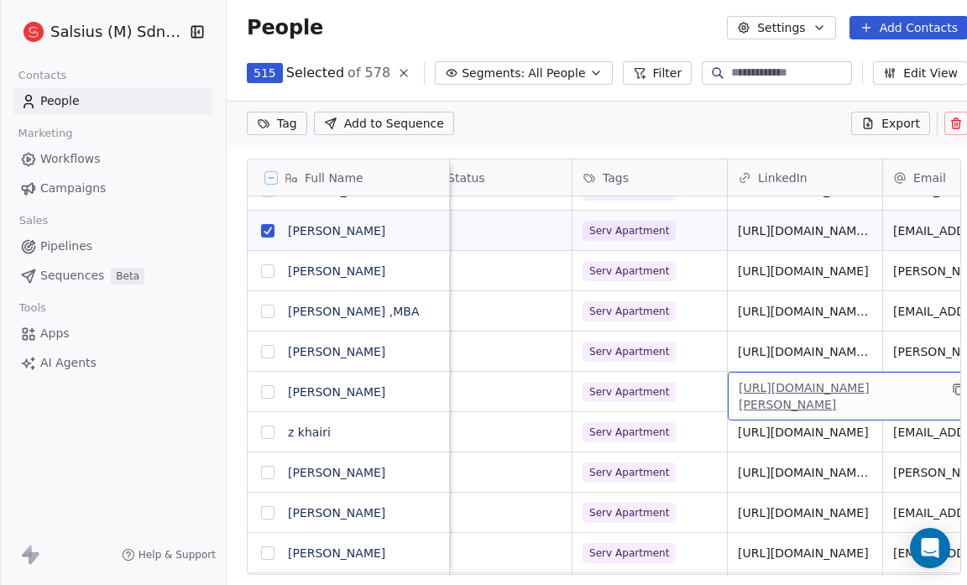
click at [841, 381] on link "[URL][DOMAIN_NAME][PERSON_NAME]" at bounding box center [804, 396] width 131 height 30
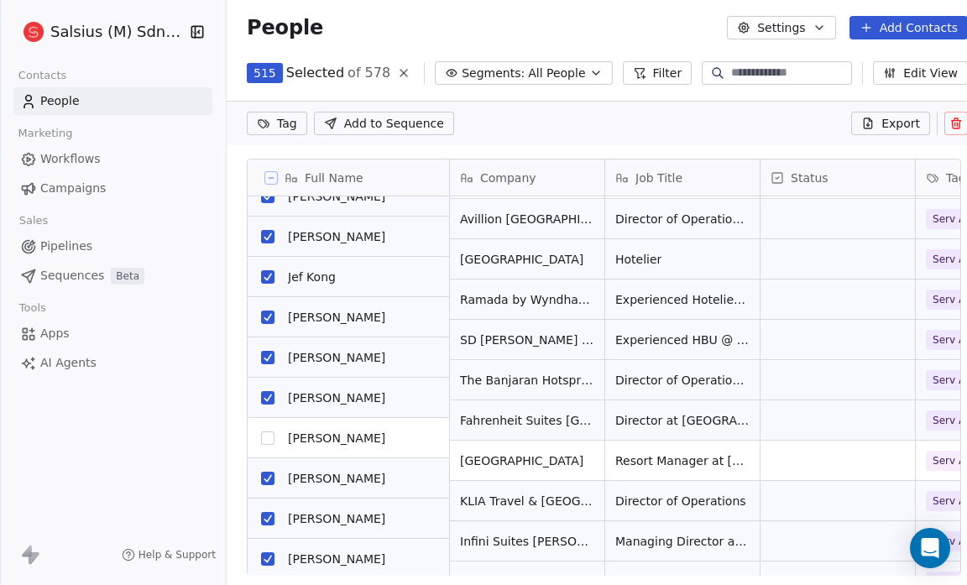
scroll to position [347, 0]
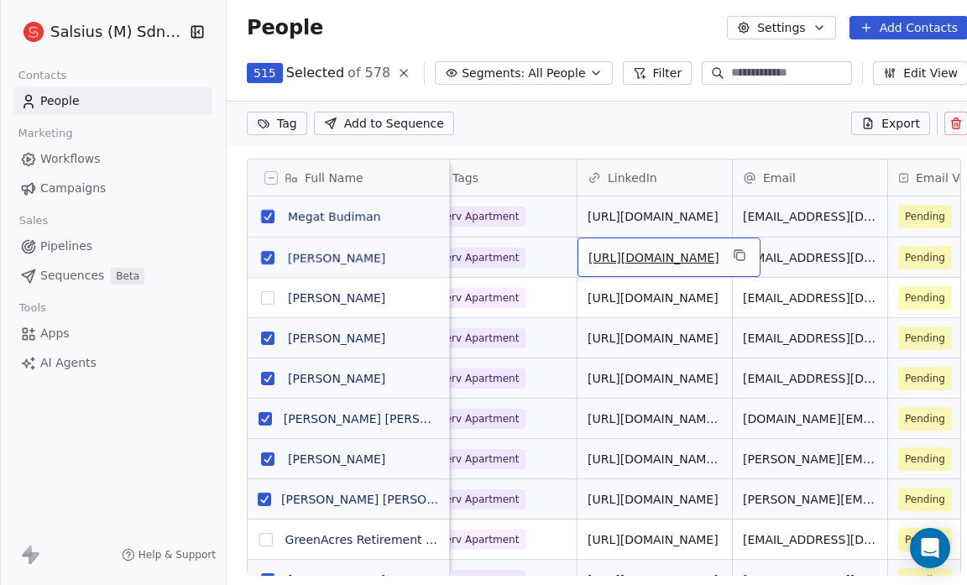
click at [639, 255] on link "[URL][DOMAIN_NAME]" at bounding box center [653, 257] width 131 height 13
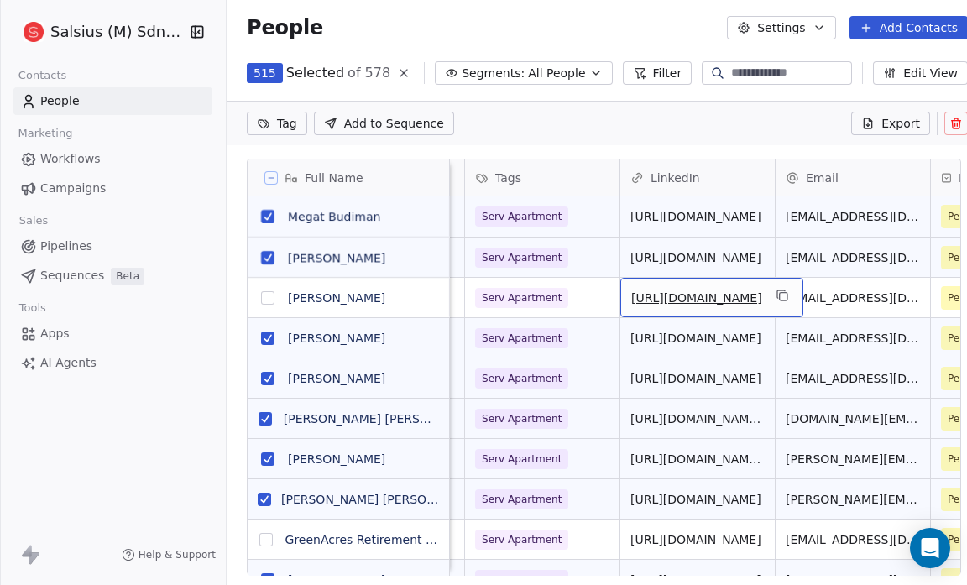
click at [695, 296] on link "[URL][DOMAIN_NAME]" at bounding box center [696, 297] width 131 height 13
click at [267, 300] on button "grid" at bounding box center [267, 297] width 13 height 13
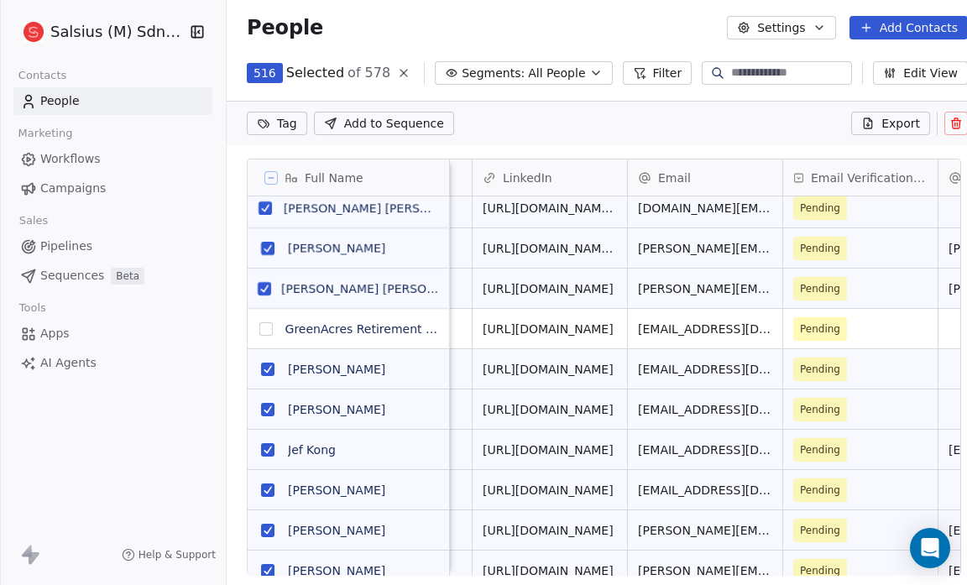
scroll to position [0, 602]
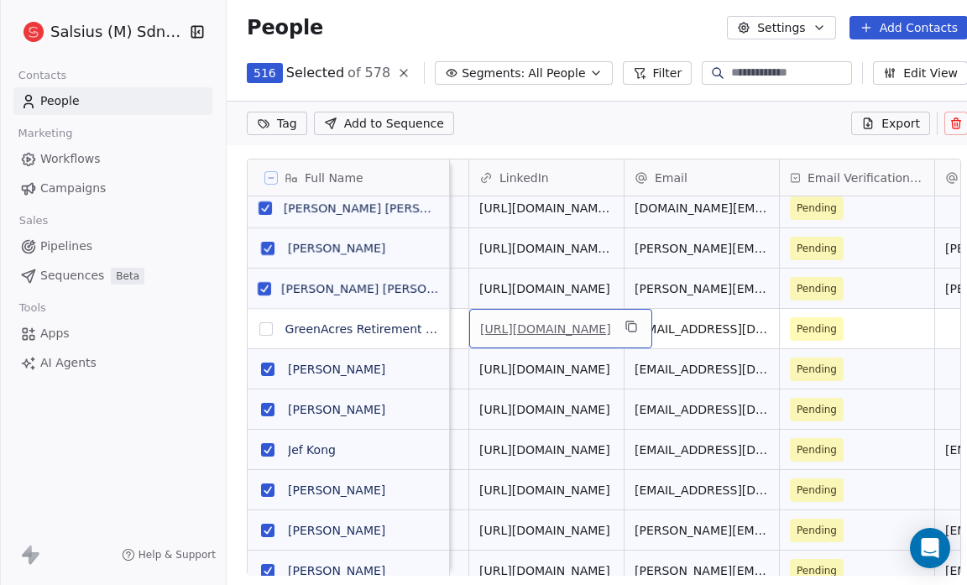
click at [574, 322] on link "[URL][DOMAIN_NAME]" at bounding box center [545, 328] width 131 height 13
click at [264, 328] on button "grid" at bounding box center [265, 328] width 13 height 13
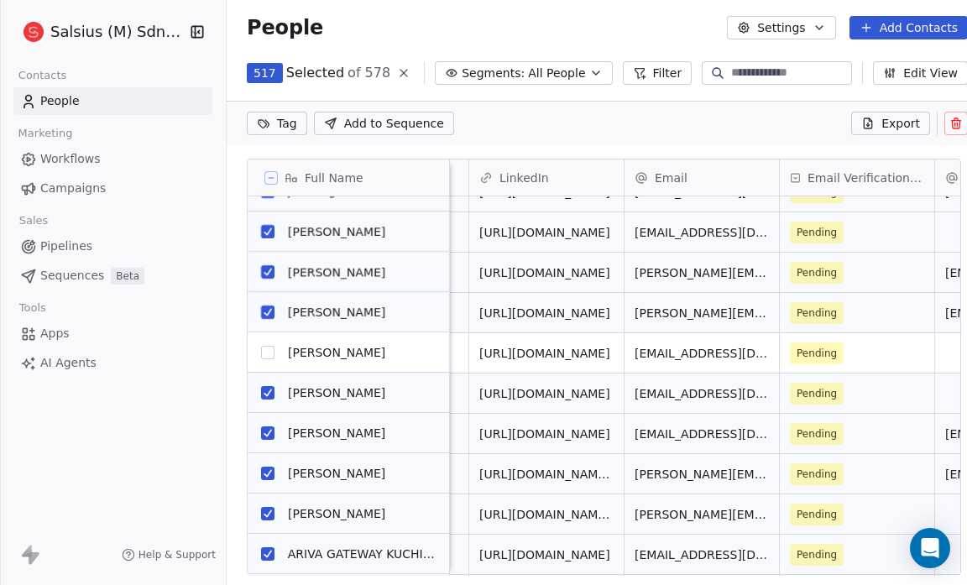
scroll to position [473, 0]
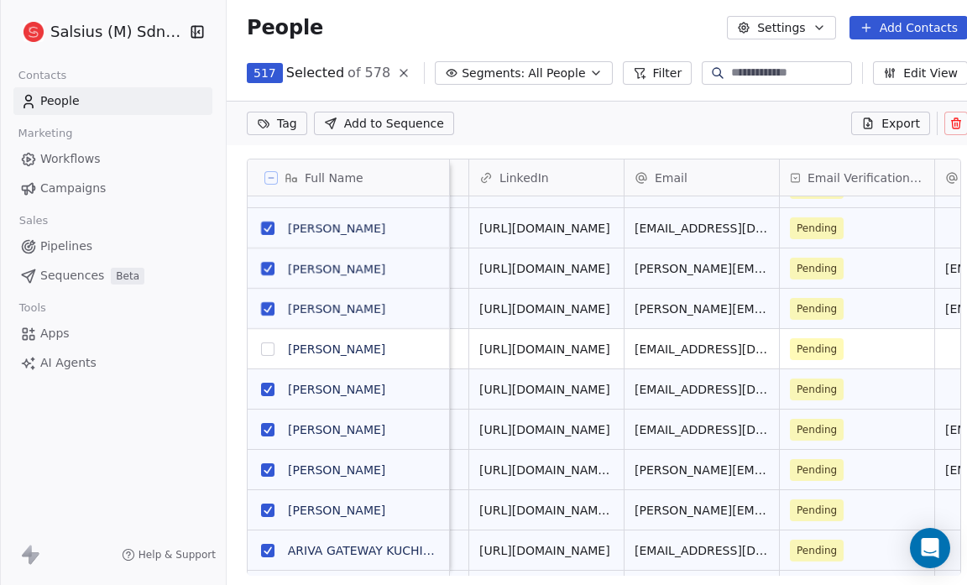
click at [559, 353] on span "[URL][DOMAIN_NAME]" at bounding box center [544, 349] width 131 height 17
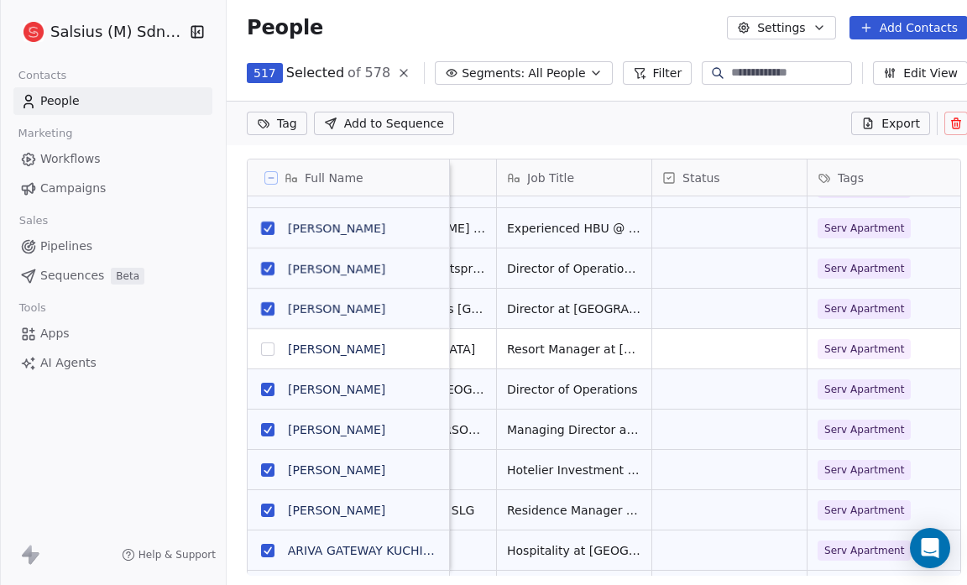
scroll to position [0, 108]
click at [279, 121] on html "Salsius (M) Sdn Bhd Contacts People Marketing Workflows Campaigns Sales Pipelin…" at bounding box center [483, 292] width 967 height 585
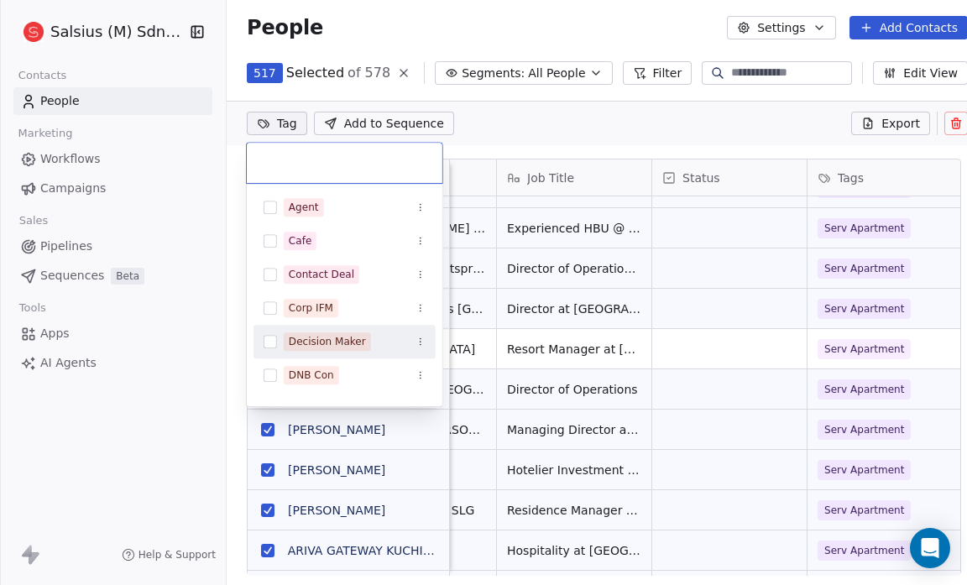
click at [269, 339] on button "Suggestions" at bounding box center [270, 341] width 13 height 13
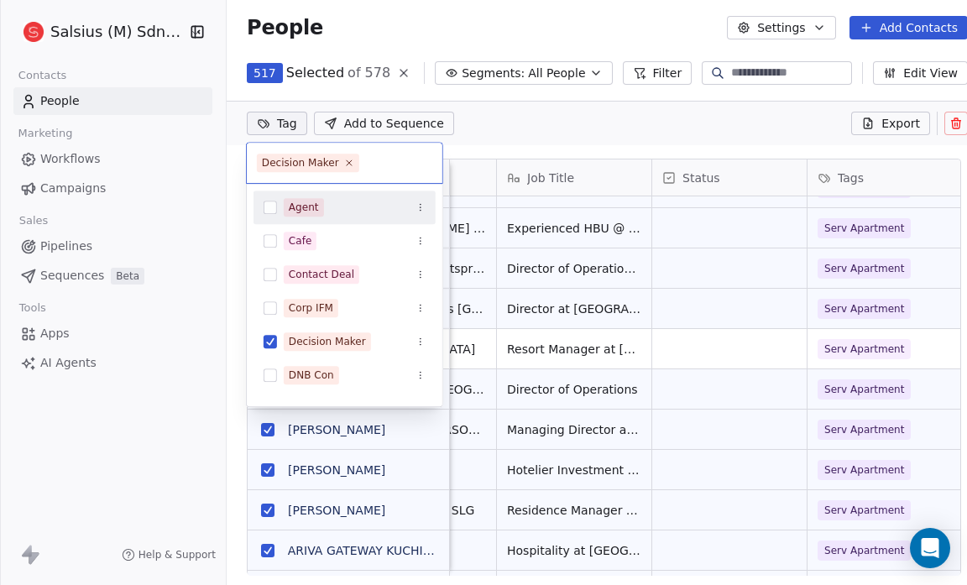
click at [538, 131] on html "Salsius (M) Sdn Bhd Contacts People Marketing Workflows Campaigns Sales Pipelin…" at bounding box center [483, 292] width 967 height 585
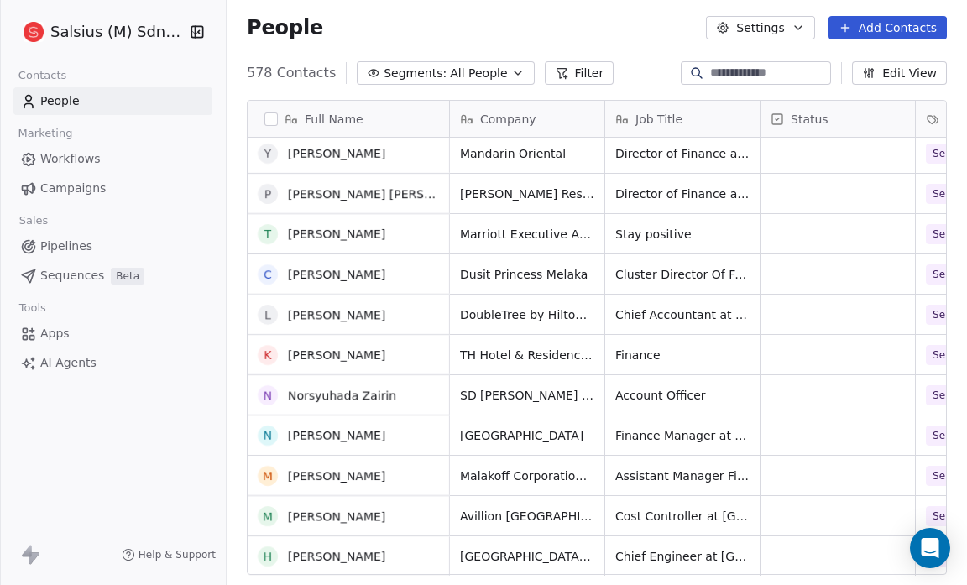
scroll to position [2306, 0]
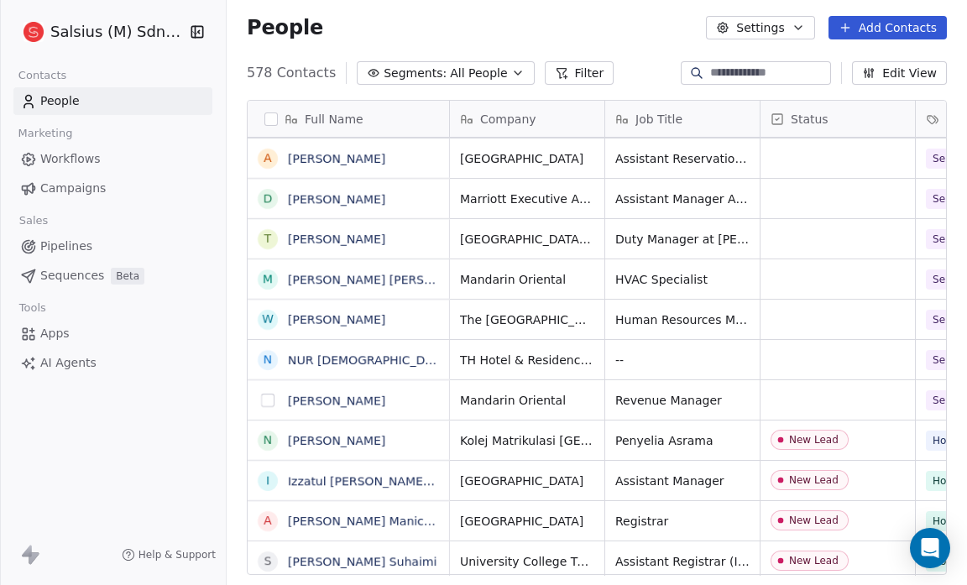
click at [267, 394] on button "grid" at bounding box center [267, 400] width 13 height 13
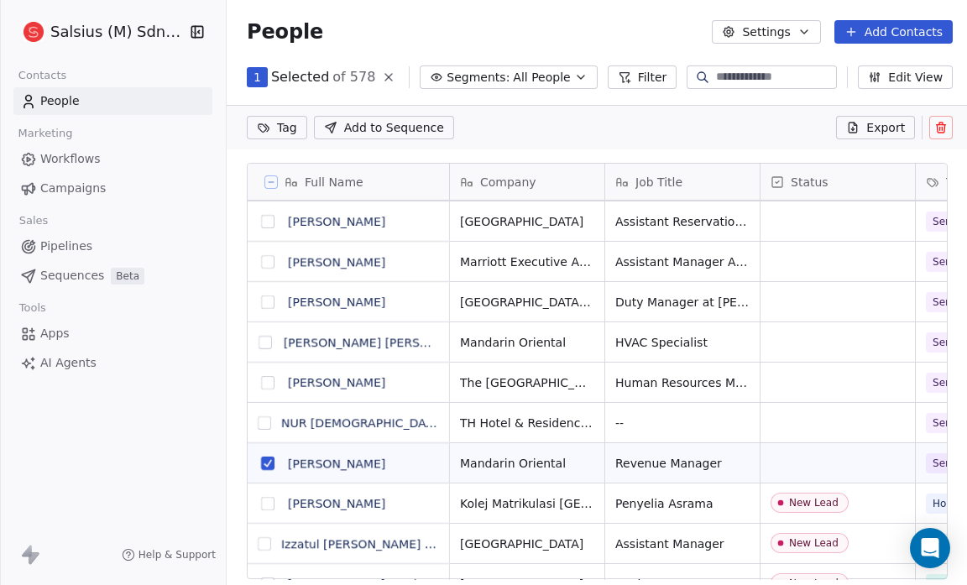
click at [264, 457] on button "grid" at bounding box center [267, 463] width 13 height 13
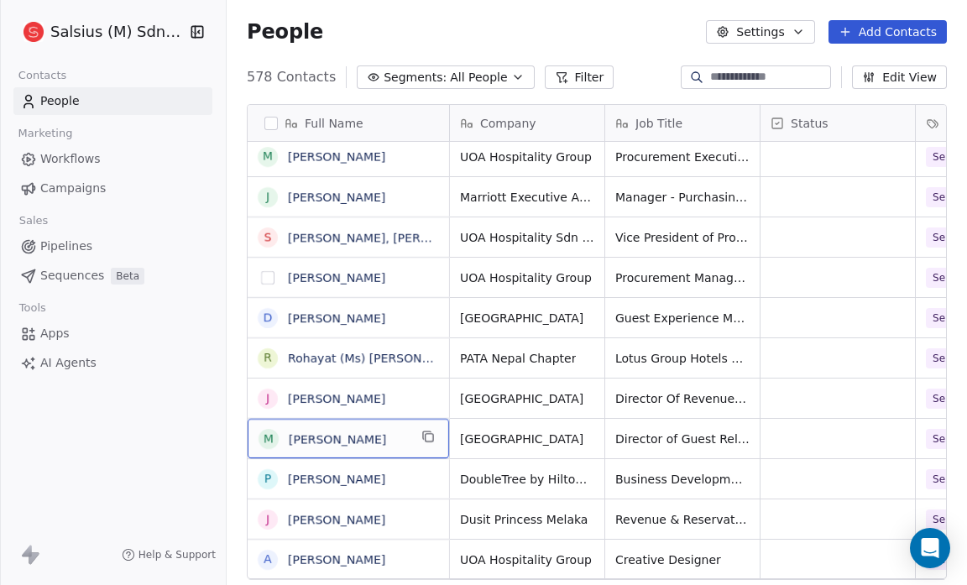
click at [266, 277] on button "grid" at bounding box center [267, 277] width 13 height 13
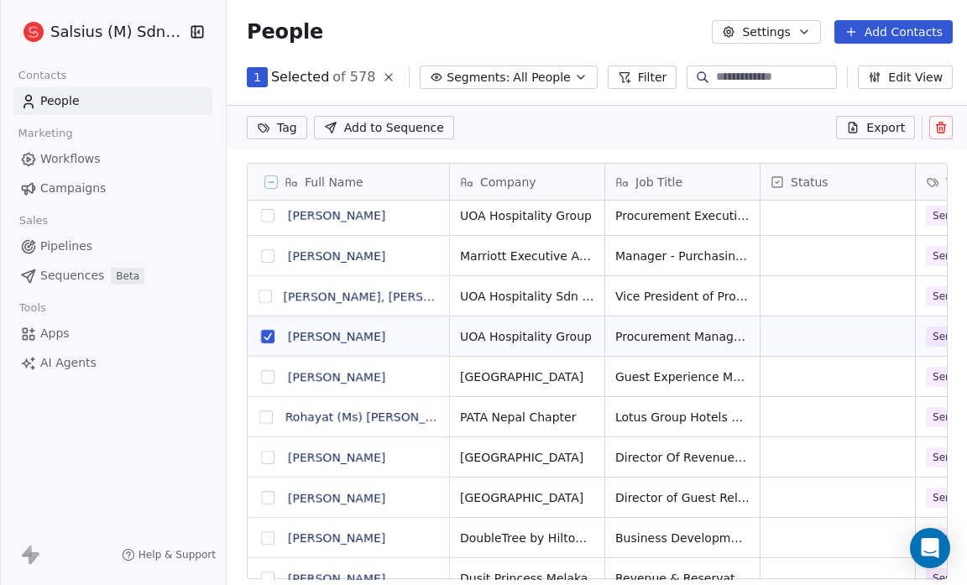
click at [266, 300] on button "grid" at bounding box center [265, 296] width 13 height 13
click at [266, 259] on button "grid" at bounding box center [267, 255] width 13 height 13
click at [264, 213] on button "grid" at bounding box center [267, 215] width 13 height 13
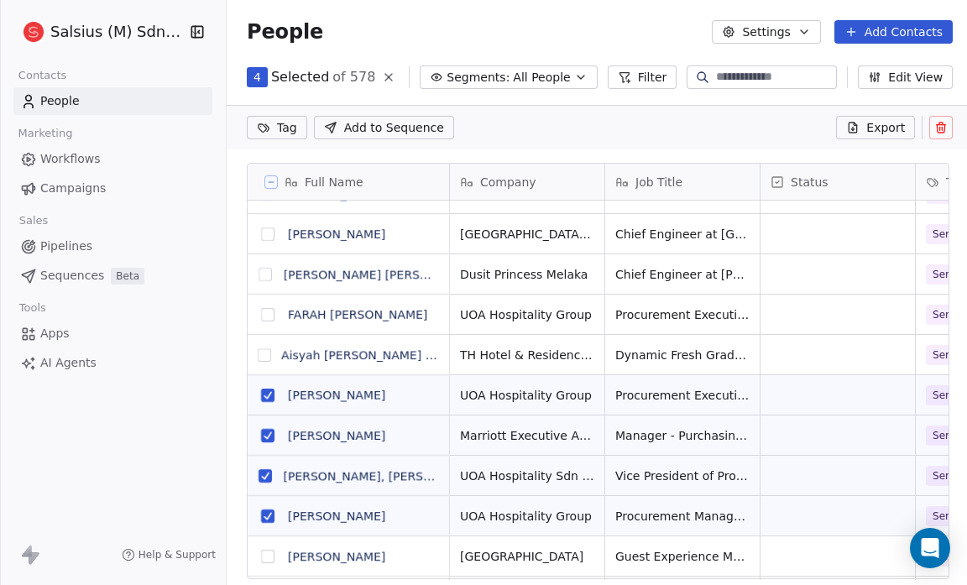
click at [267, 311] on button "grid" at bounding box center [267, 314] width 13 height 13
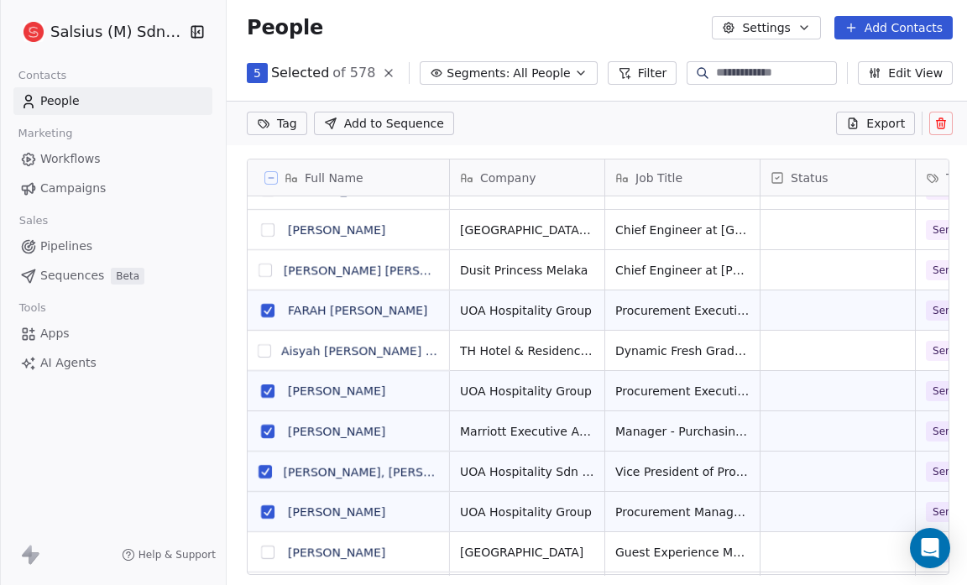
click at [266, 269] on button "grid" at bounding box center [265, 270] width 13 height 13
click at [270, 230] on button "grid" at bounding box center [267, 229] width 13 height 13
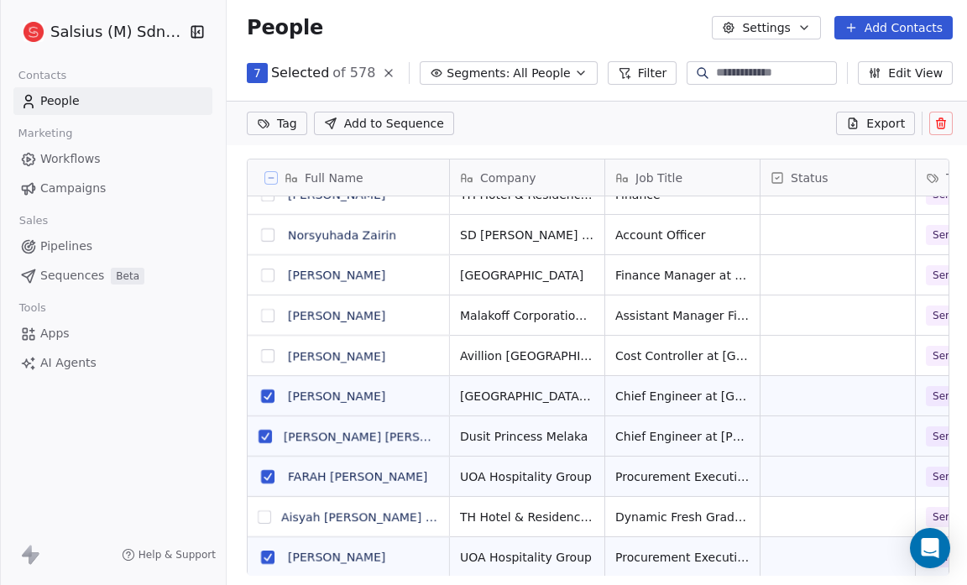
click at [265, 357] on button "grid" at bounding box center [267, 355] width 13 height 13
click at [269, 316] on button "grid" at bounding box center [267, 315] width 13 height 13
click at [263, 274] on button "grid" at bounding box center [267, 275] width 13 height 13
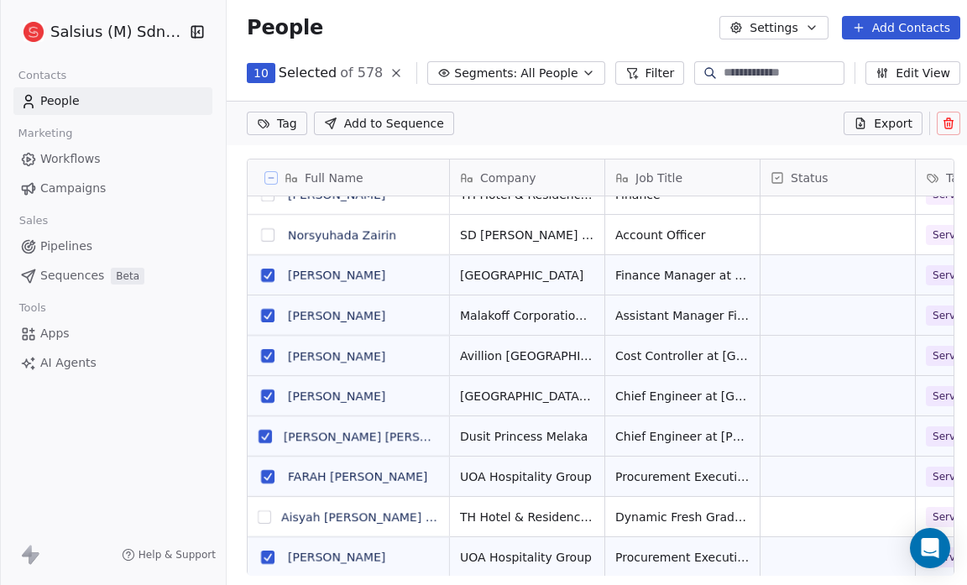
click at [265, 229] on button "grid" at bounding box center [267, 234] width 13 height 13
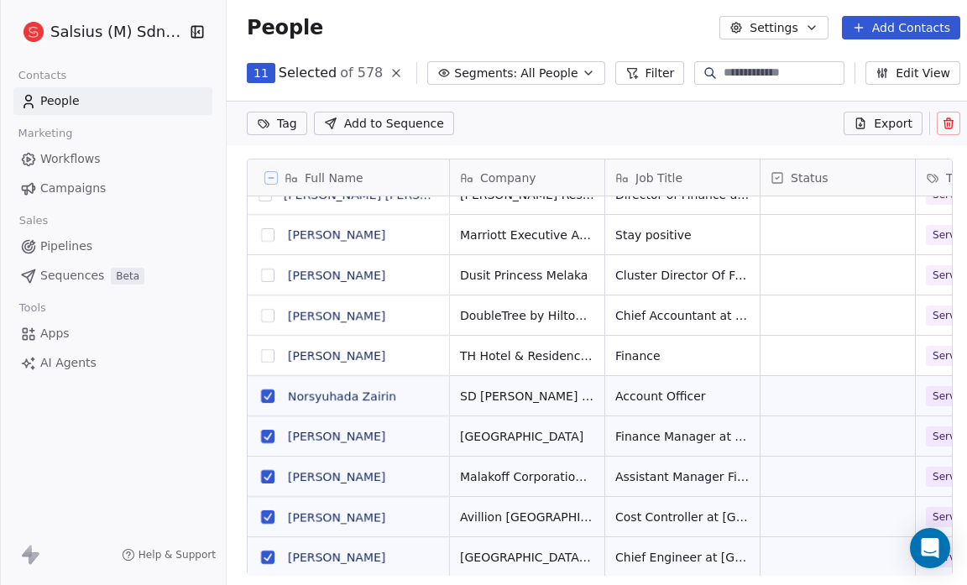
click at [265, 355] on button "grid" at bounding box center [267, 355] width 13 height 13
click at [265, 312] on button "grid" at bounding box center [267, 315] width 13 height 13
click at [267, 274] on button "grid" at bounding box center [267, 275] width 13 height 13
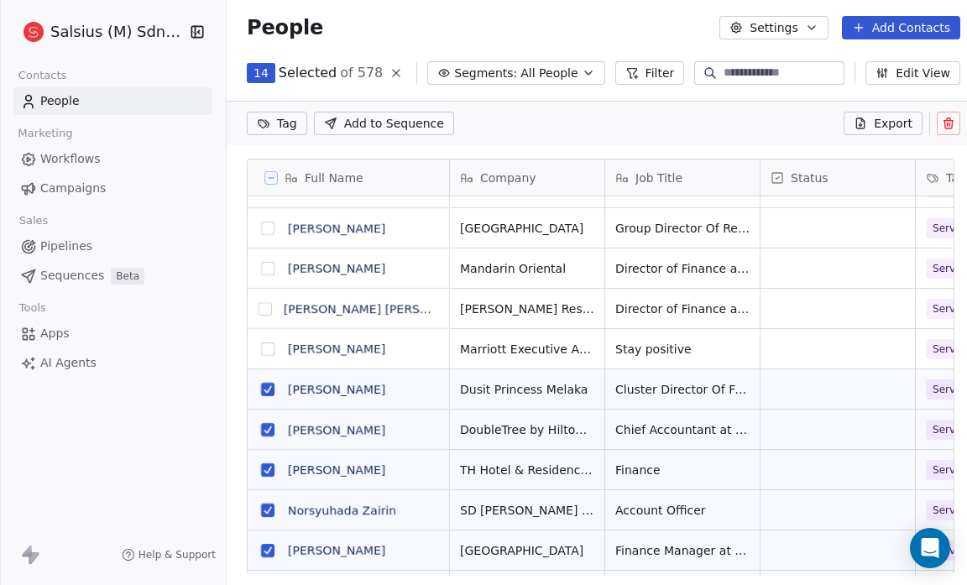
click at [267, 349] on button "grid" at bounding box center [267, 348] width 13 height 13
click at [266, 306] on button "grid" at bounding box center [265, 308] width 13 height 13
click at [264, 269] on button "grid" at bounding box center [267, 268] width 13 height 13
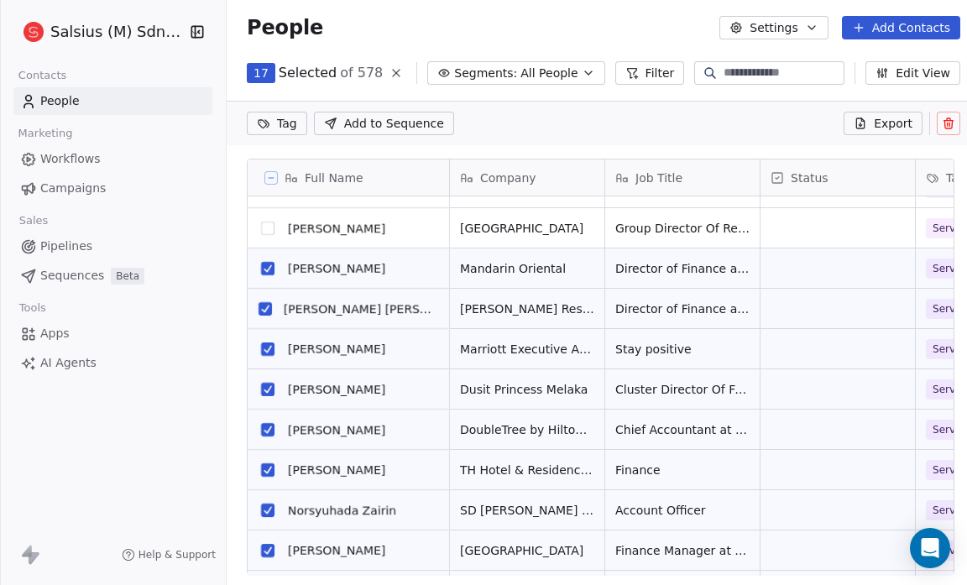
scroll to position [2126, 0]
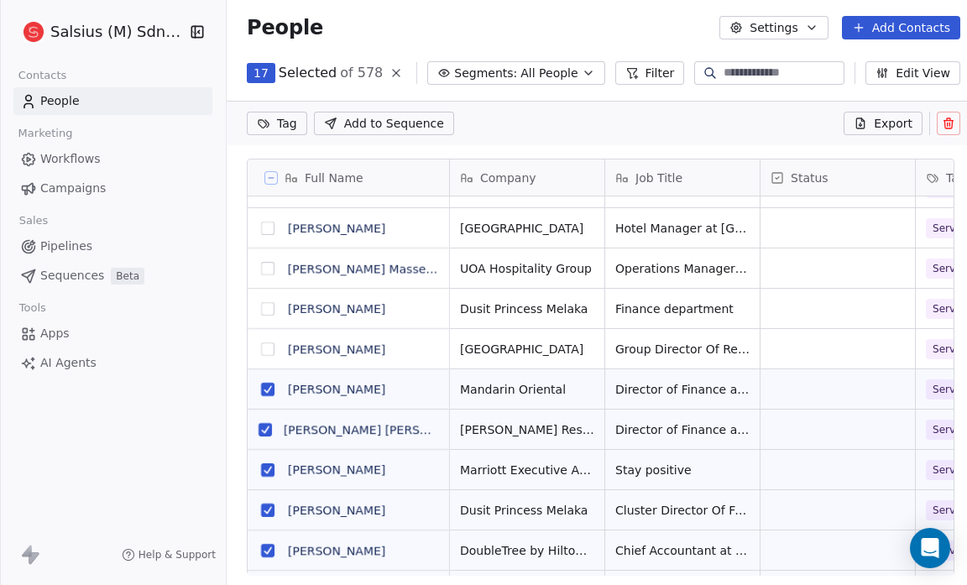
click at [266, 311] on button "grid" at bounding box center [267, 308] width 13 height 13
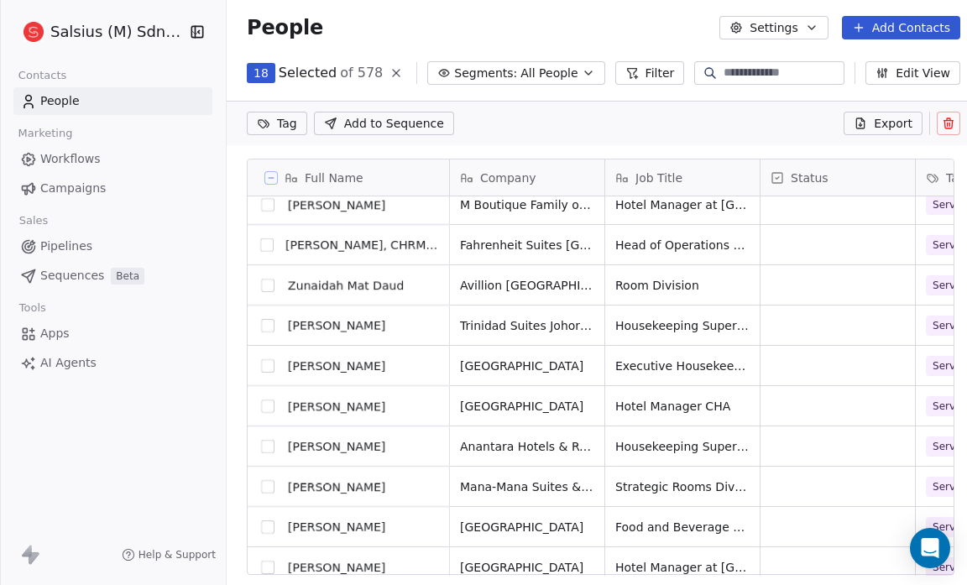
scroll to position [1784, 0]
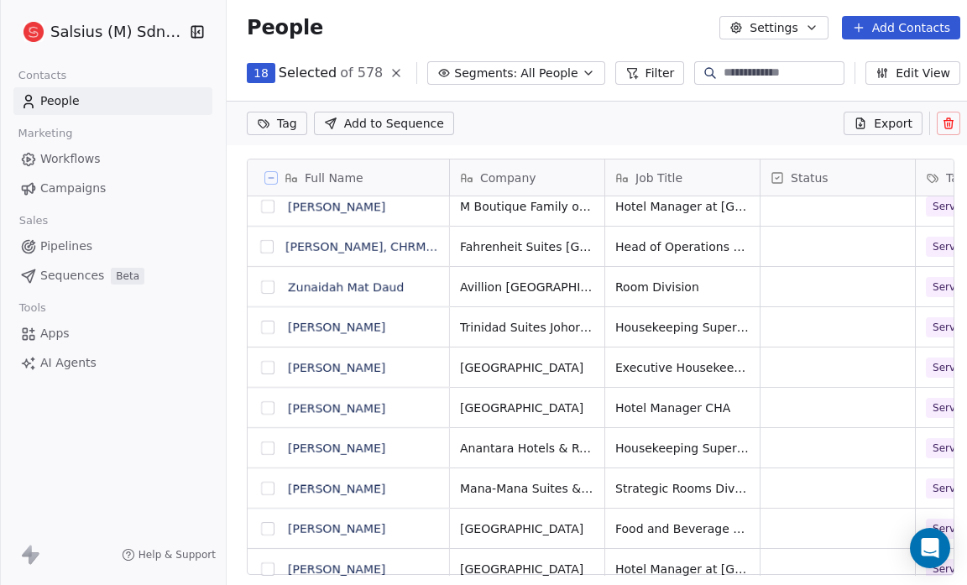
click at [280, 124] on html "Salsius (M) Sdn Bhd Contacts People Marketing Workflows Campaigns Sales Pipelin…" at bounding box center [483, 292] width 967 height 585
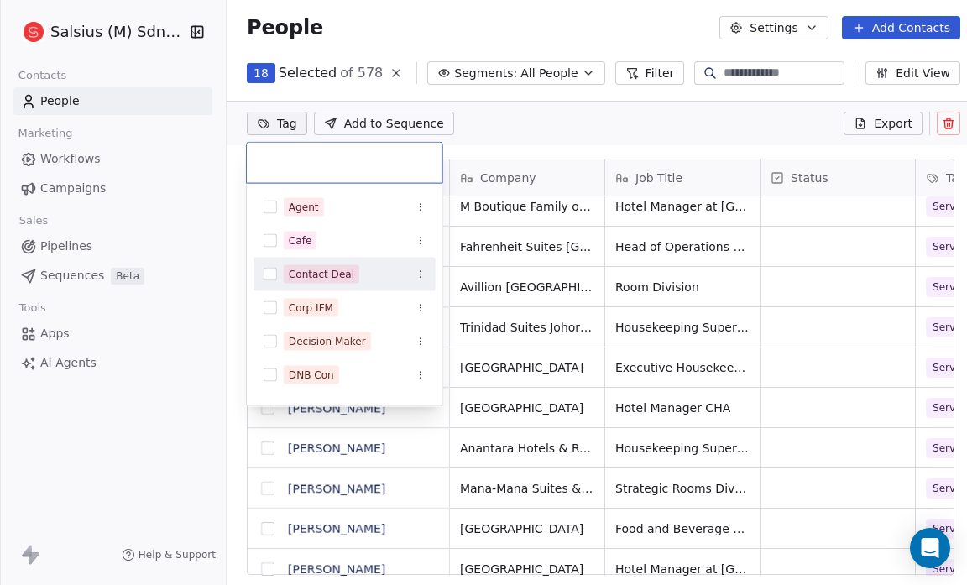
click at [269, 274] on button "Suggestions" at bounding box center [270, 274] width 13 height 13
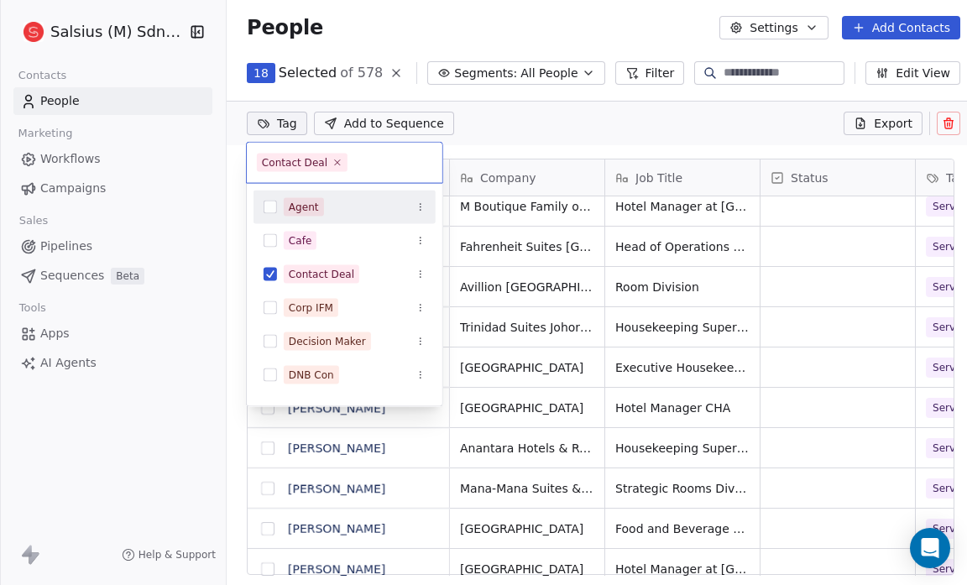
click at [507, 117] on html "Salsius (M) Sdn Bhd Contacts People Marketing Workflows Campaigns Sales Pipelin…" at bounding box center [483, 292] width 967 height 585
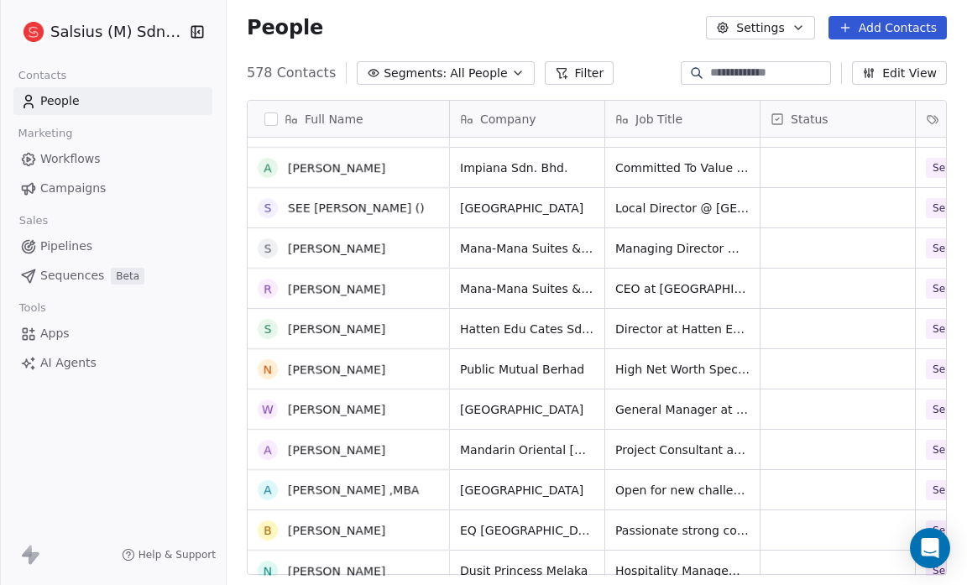
scroll to position [984, 0]
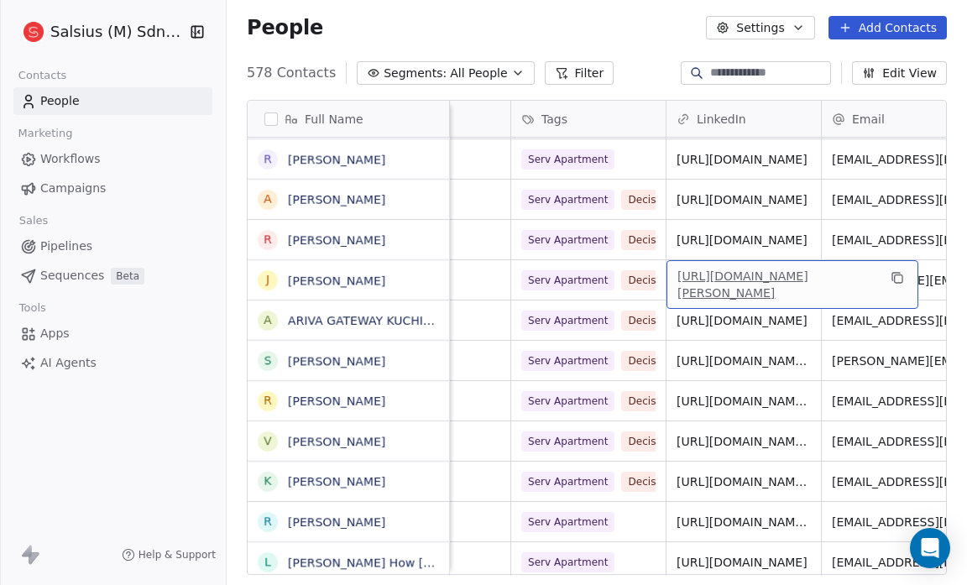
click at [747, 269] on link "[URL][DOMAIN_NAME][PERSON_NAME]" at bounding box center [742, 284] width 131 height 30
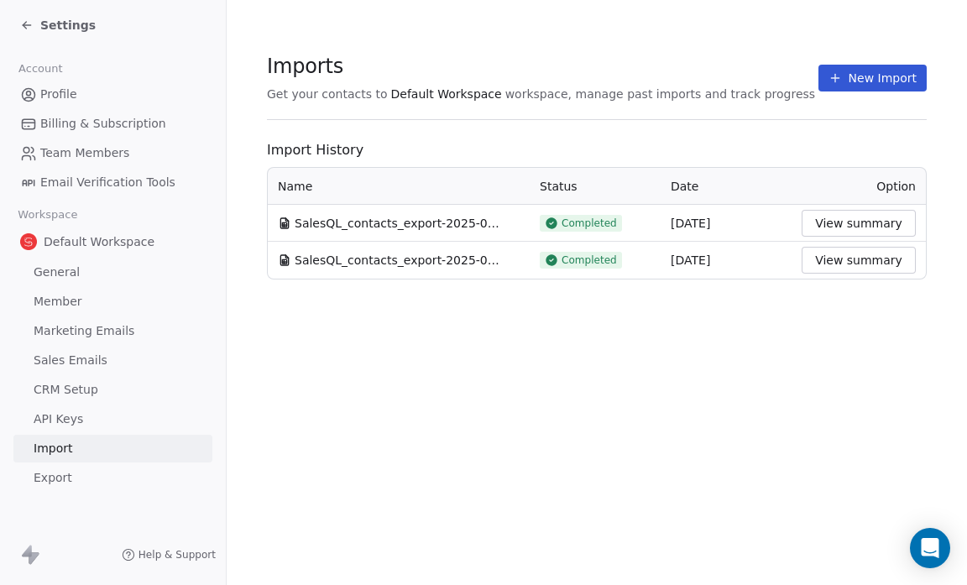
click at [22, 19] on icon at bounding box center [26, 24] width 13 height 13
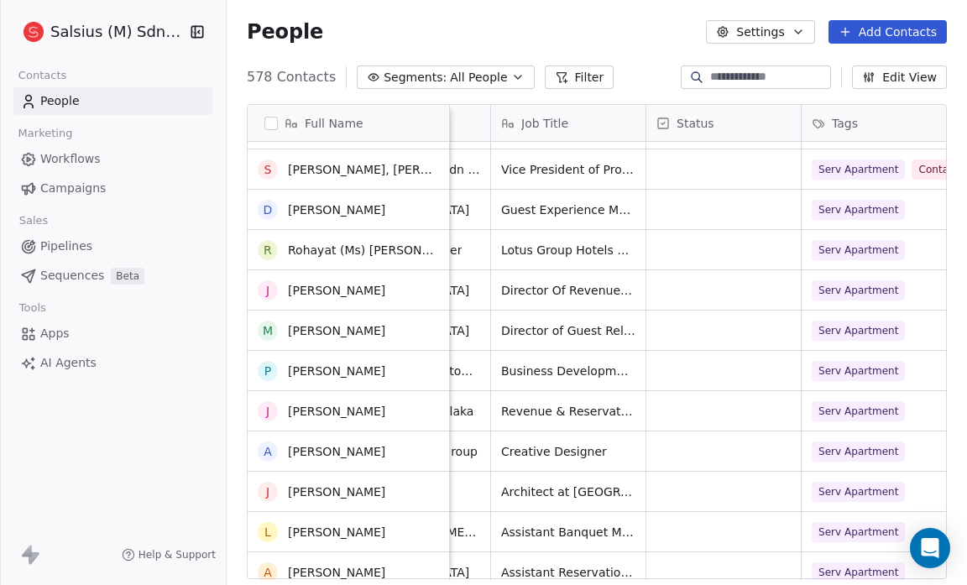
scroll to position [3144, 0]
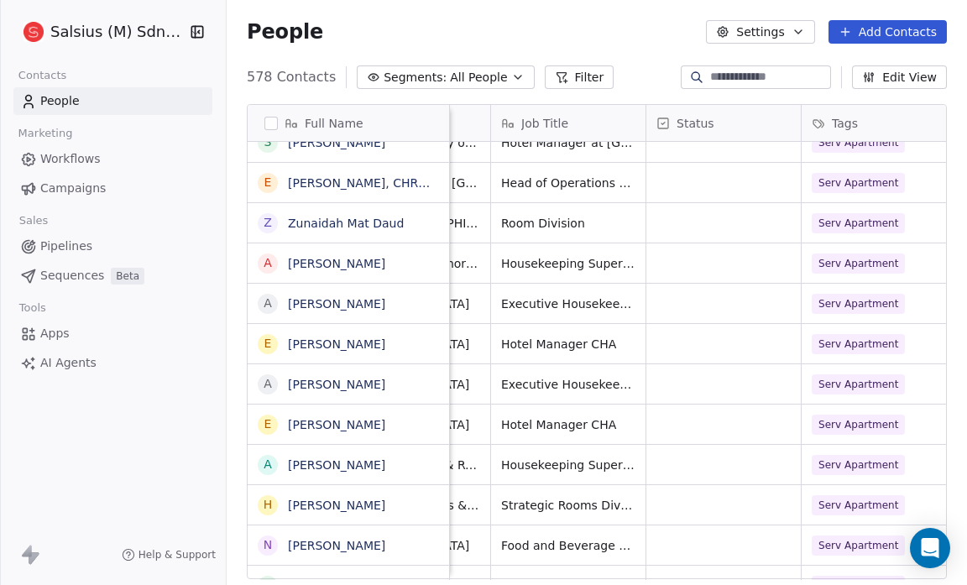
click at [490, 78] on span "All People" at bounding box center [478, 78] width 57 height 18
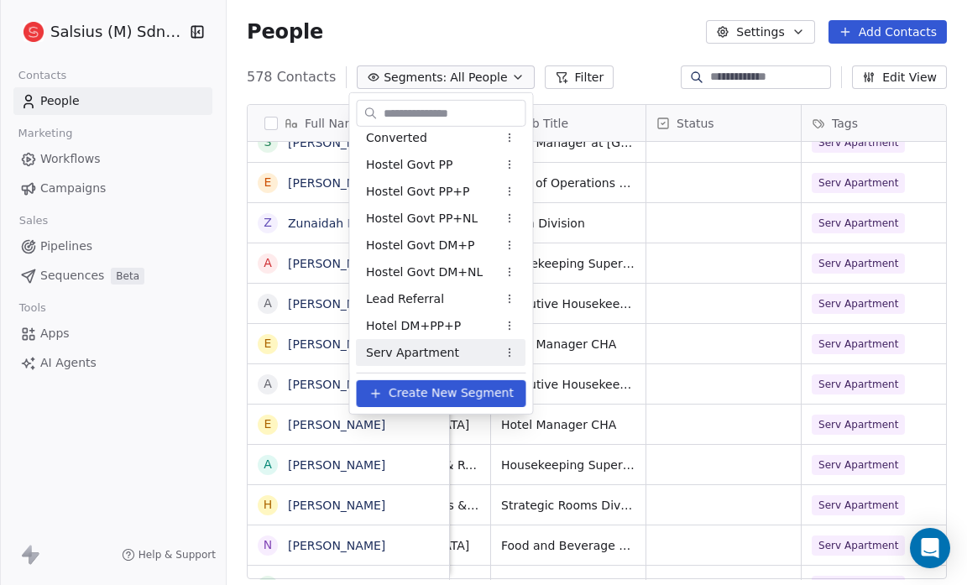
click at [421, 346] on span "Serv Apartment" at bounding box center [412, 352] width 93 height 18
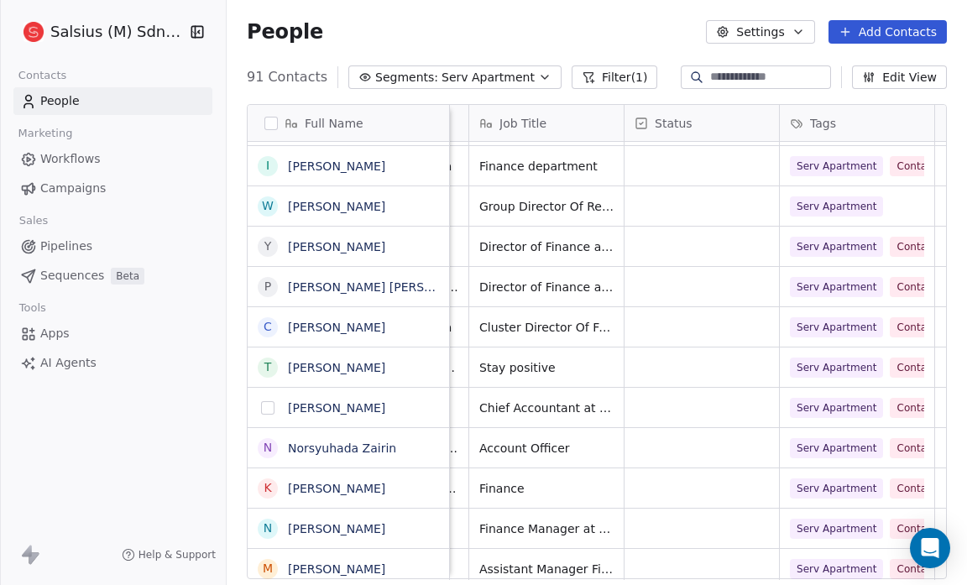
click at [269, 410] on button "grid" at bounding box center [267, 407] width 13 height 13
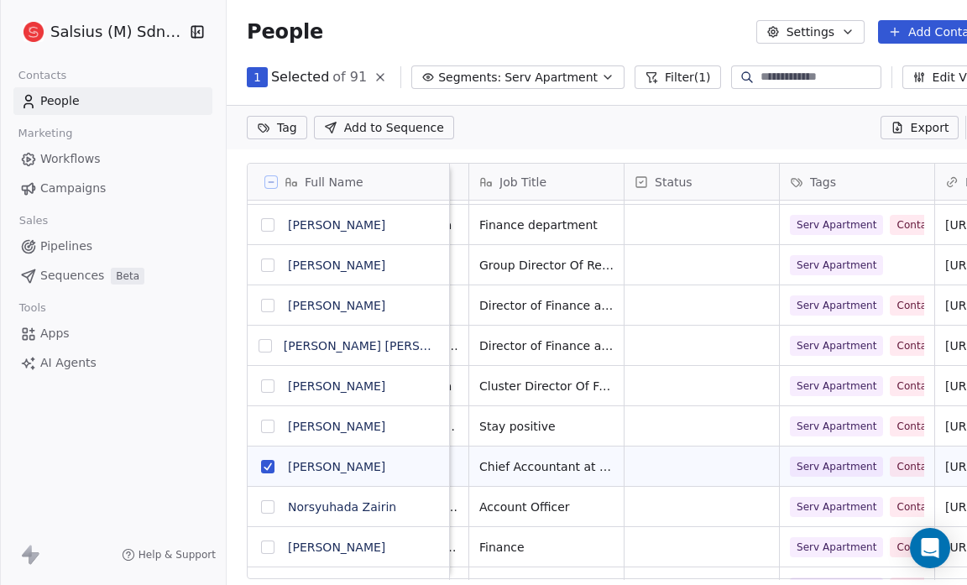
click at [267, 502] on button "grid" at bounding box center [267, 506] width 13 height 13
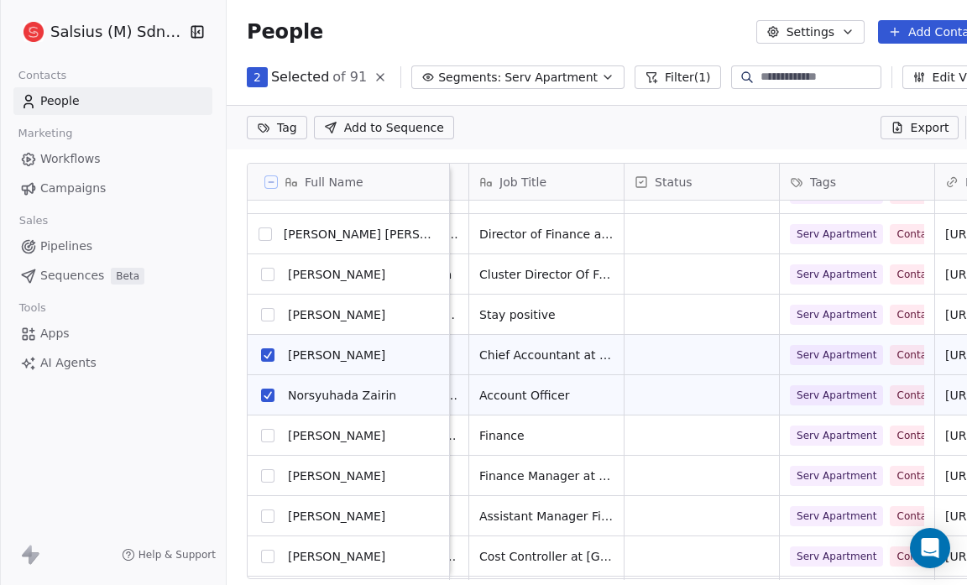
scroll to position [2425, 0]
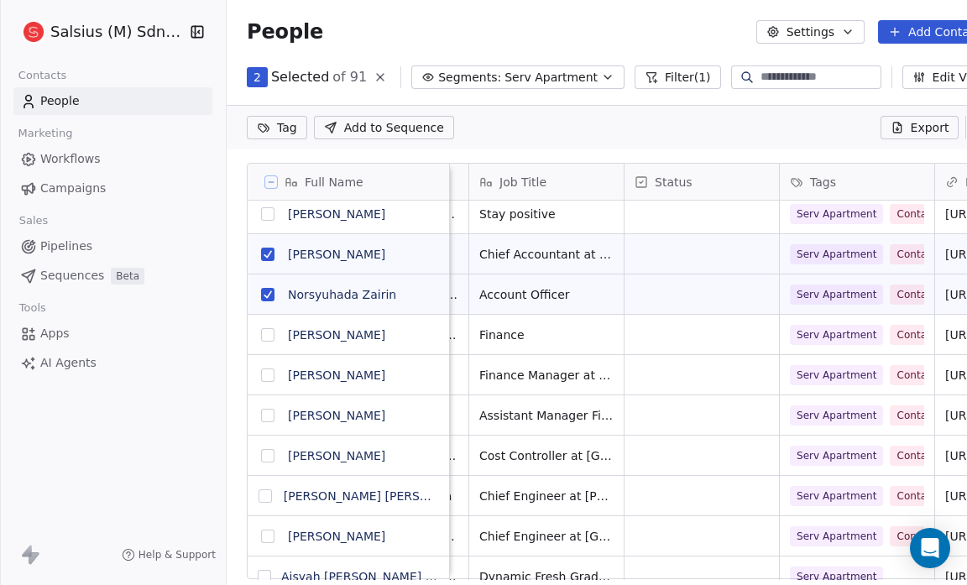
click at [270, 335] on button "grid" at bounding box center [267, 334] width 13 height 13
click at [266, 375] on button "grid" at bounding box center [267, 374] width 13 height 13
click at [269, 415] on button "grid" at bounding box center [267, 415] width 13 height 13
click at [268, 457] on button "grid" at bounding box center [267, 455] width 13 height 13
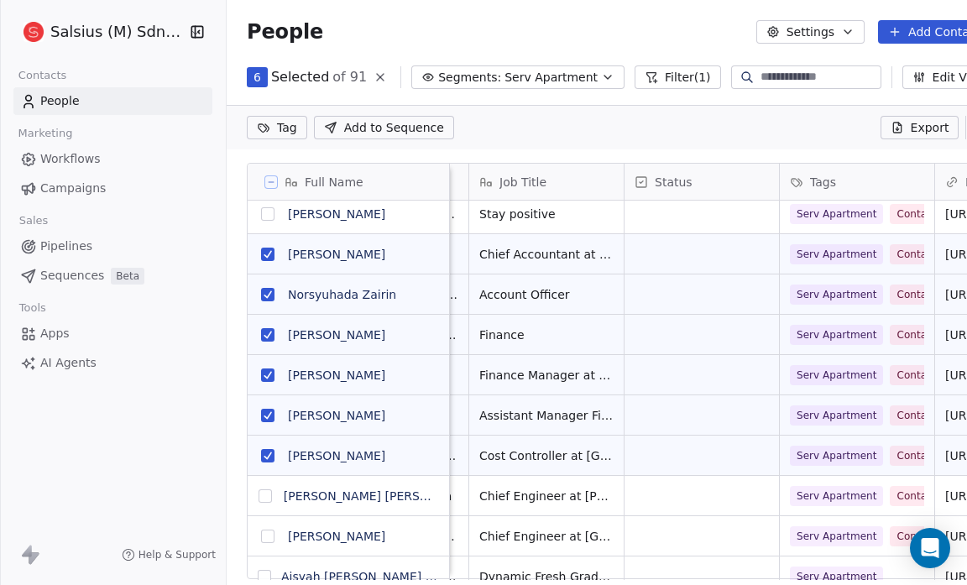
click at [267, 452] on button "grid" at bounding box center [267, 455] width 13 height 13
click at [263, 412] on button "grid" at bounding box center [267, 415] width 13 height 13
click at [261, 371] on button "grid" at bounding box center [267, 374] width 13 height 13
click at [269, 330] on button "grid" at bounding box center [267, 334] width 13 height 13
click at [262, 295] on button "grid" at bounding box center [267, 294] width 13 height 13
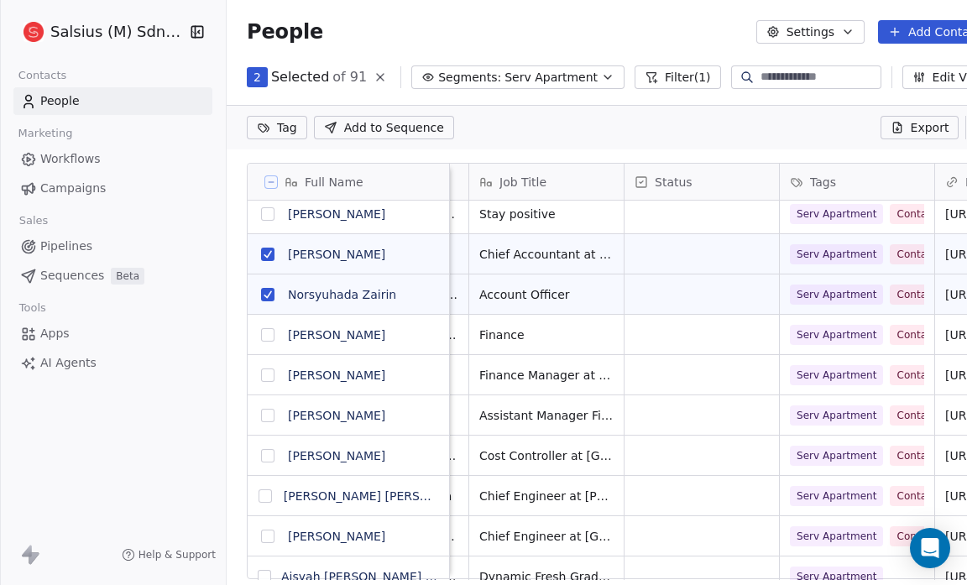
scroll to position [11, 11]
click at [265, 252] on button "grid" at bounding box center [267, 254] width 13 height 13
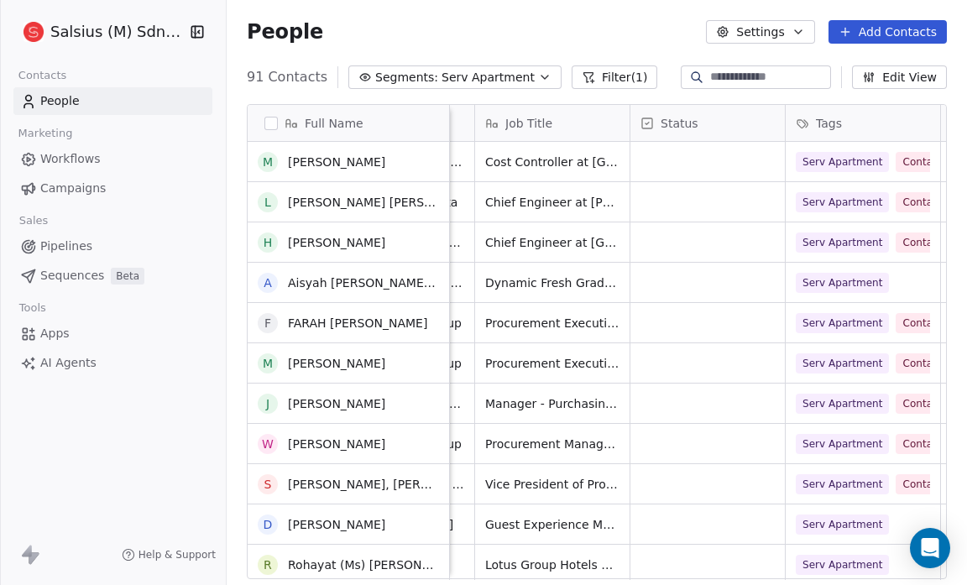
scroll to position [2662, 0]
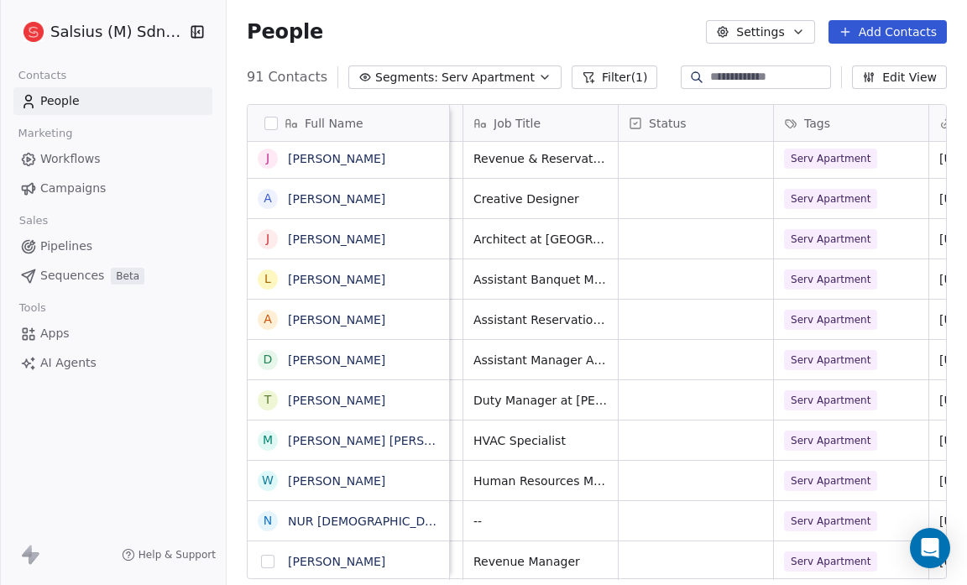
click at [266, 556] on button "grid" at bounding box center [267, 561] width 13 height 13
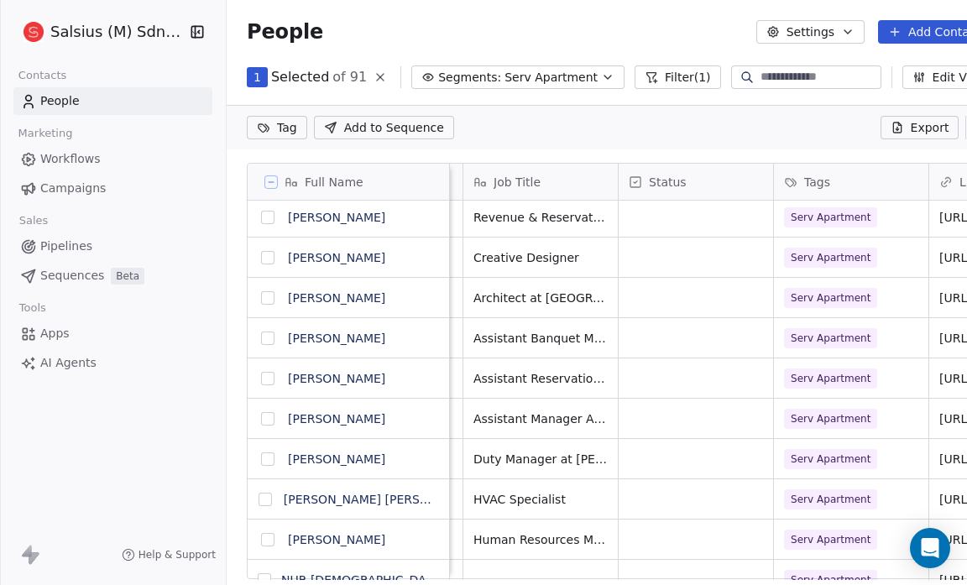
click at [267, 217] on button "grid" at bounding box center [267, 217] width 13 height 13
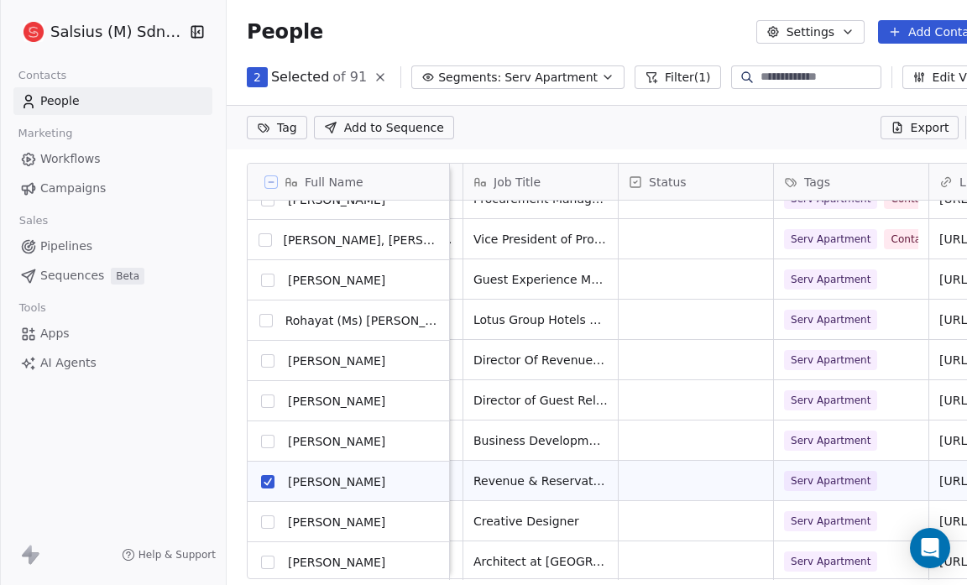
scroll to position [2963, 0]
click at [266, 438] on button "grid" at bounding box center [267, 441] width 13 height 13
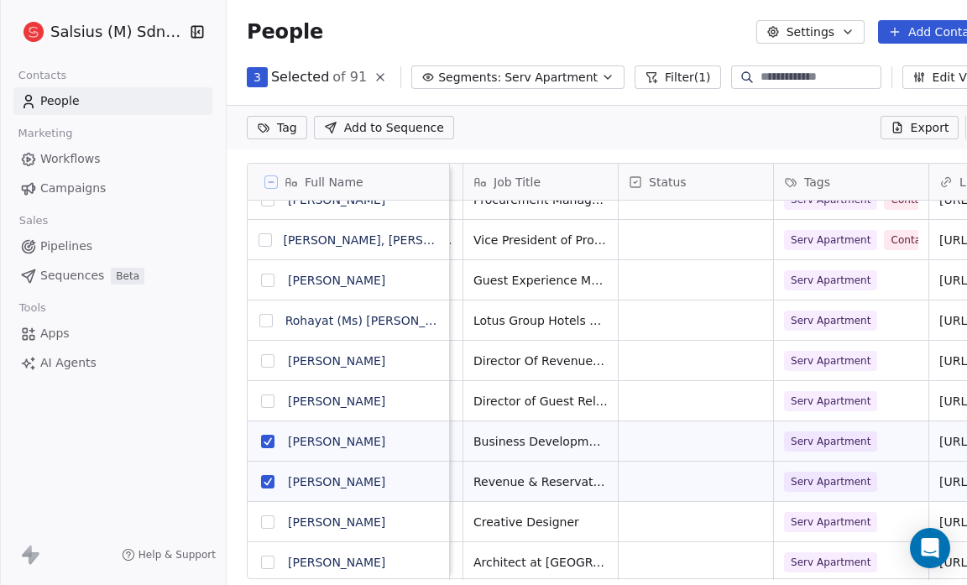
click at [269, 361] on button "grid" at bounding box center [267, 360] width 13 height 13
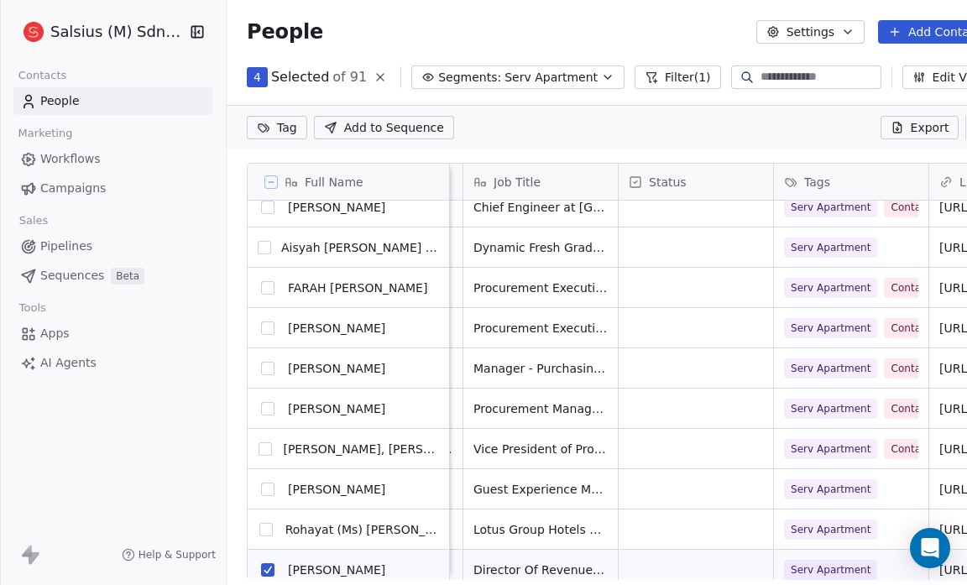
scroll to position [2748, 0]
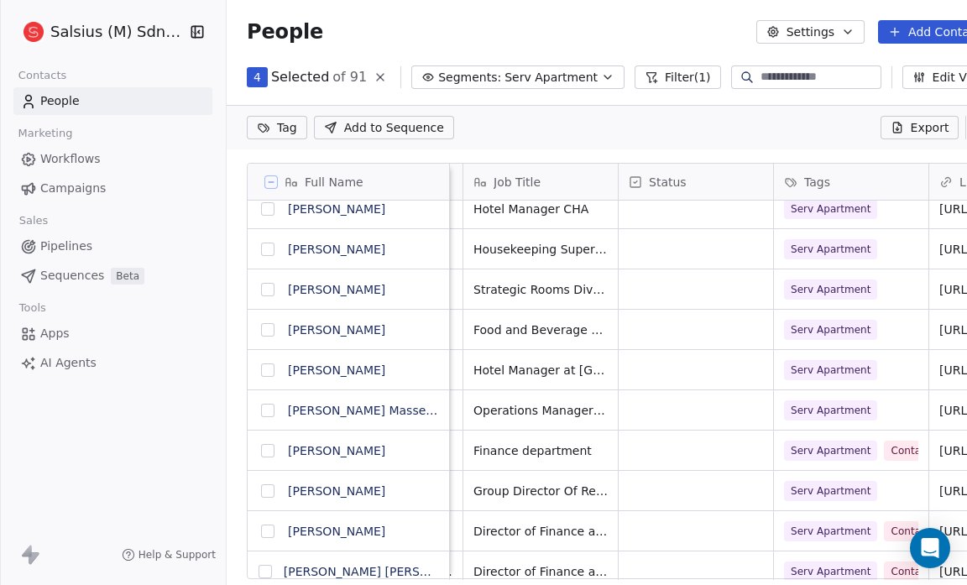
click at [266, 491] on button "grid" at bounding box center [267, 490] width 13 height 13
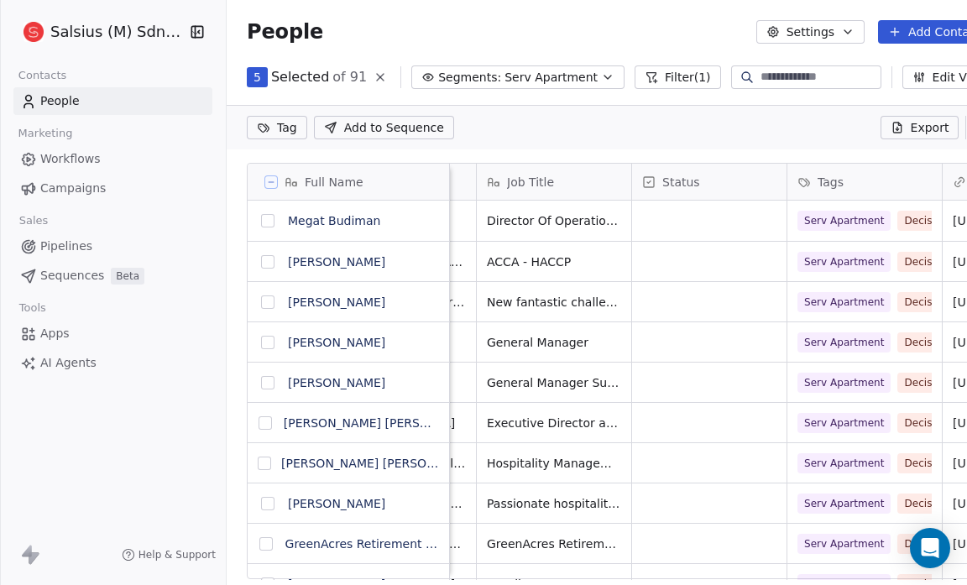
click at [280, 127] on html "Salsius (M) Sdn Bhd Contacts People Marketing Workflows Campaigns Sales Pipelin…" at bounding box center [483, 292] width 967 height 585
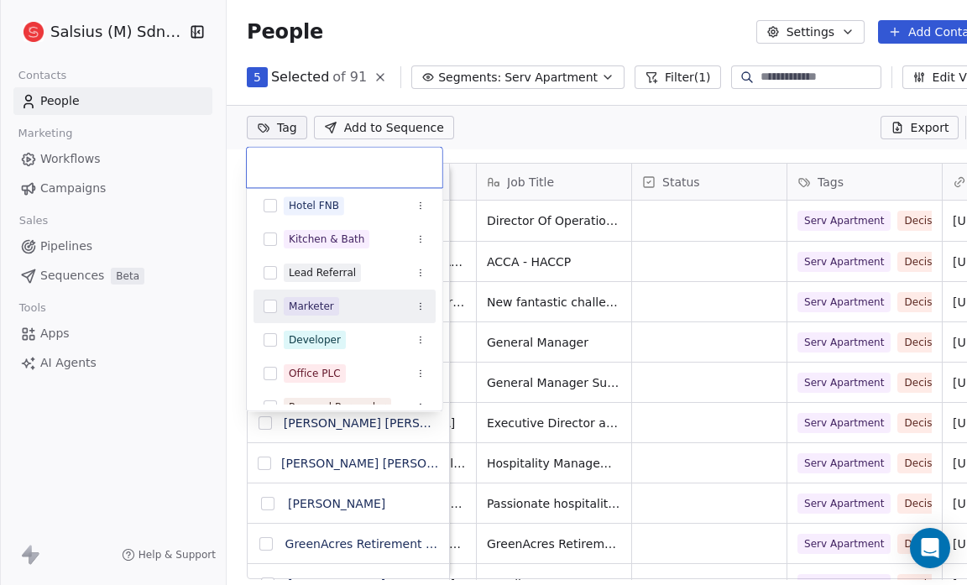
click at [276, 297] on div "Marketer" at bounding box center [344, 306] width 182 height 27
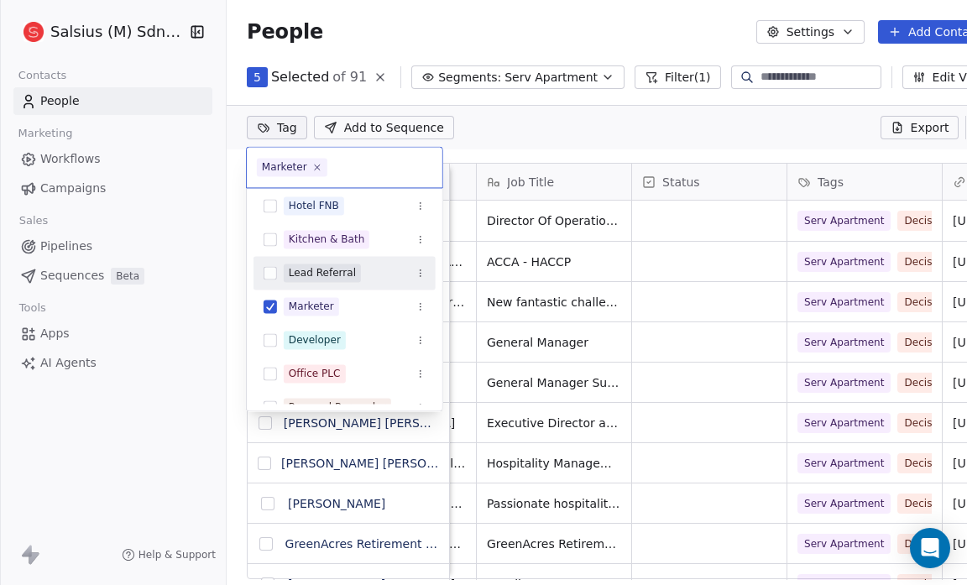
click at [554, 133] on html "Salsius (M) Sdn Bhd Contacts People Marketing Workflows Campaigns Sales Pipelin…" at bounding box center [483, 292] width 967 height 585
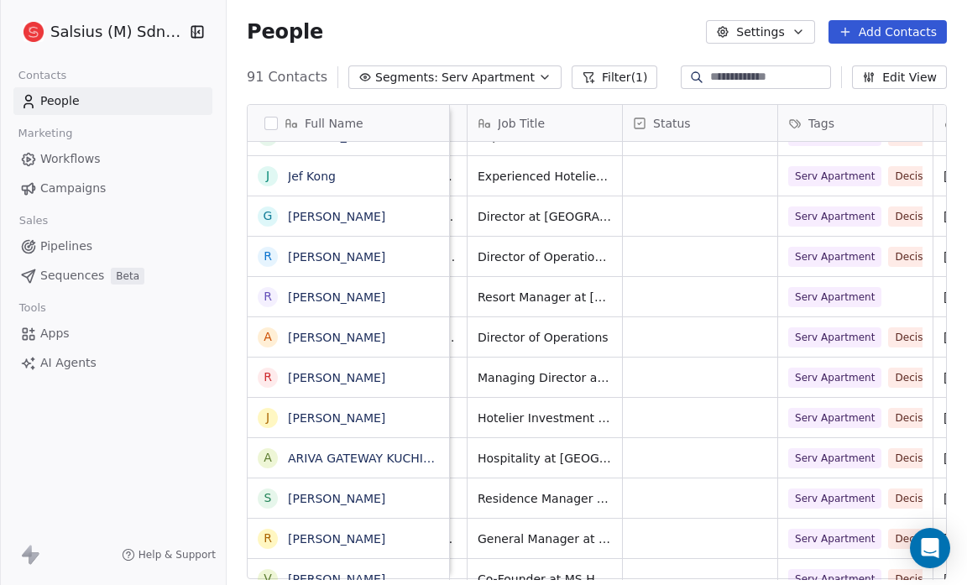
click at [0, 0] on button "grid" at bounding box center [0, 0] width 0 height 0
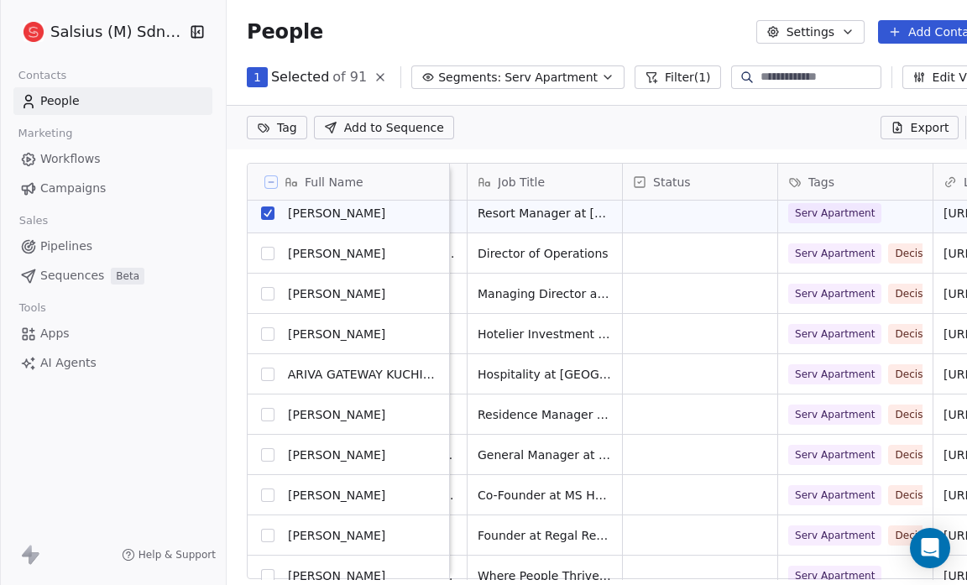
scroll to position [634, 0]
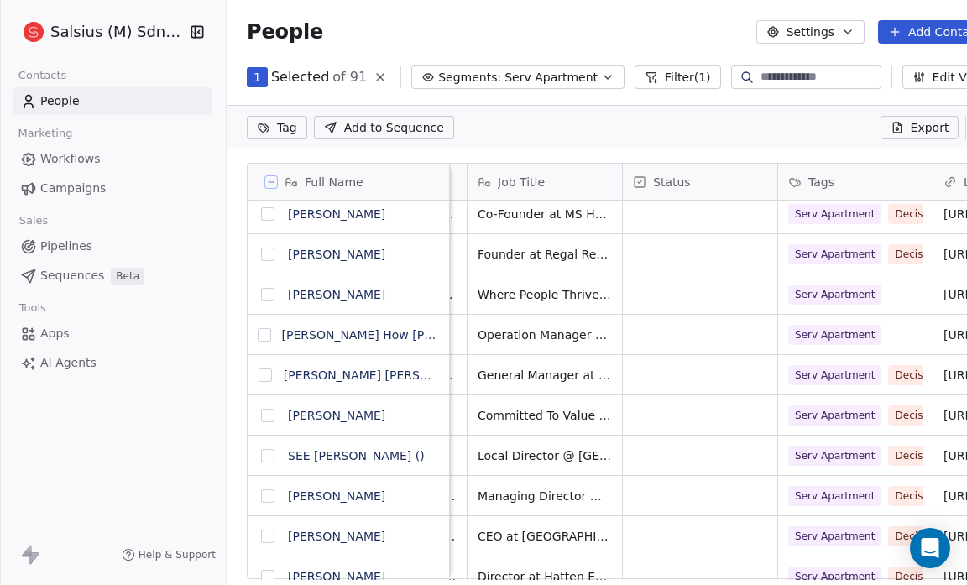
click at [267, 332] on button "grid" at bounding box center [264, 334] width 13 height 13
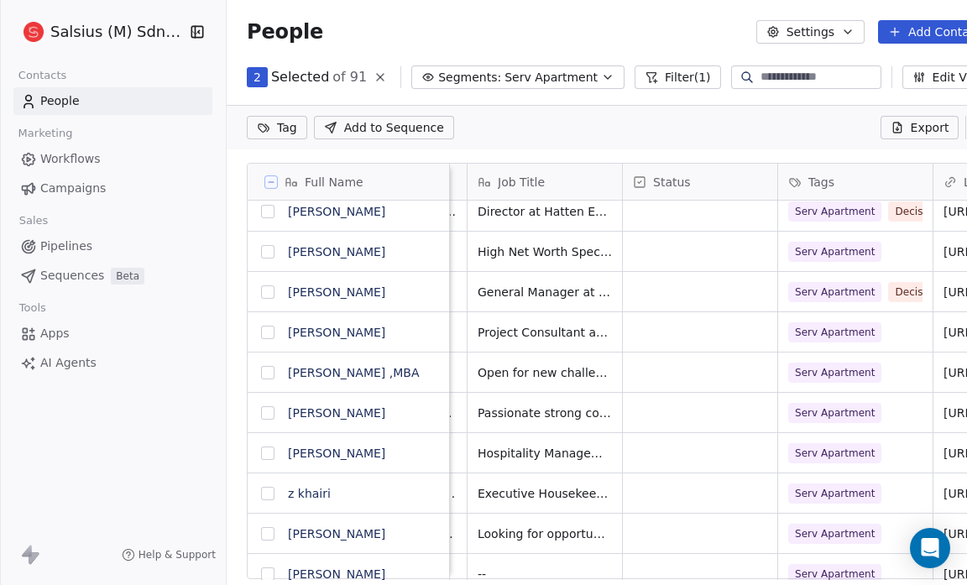
click at [269, 331] on button "grid" at bounding box center [267, 332] width 13 height 13
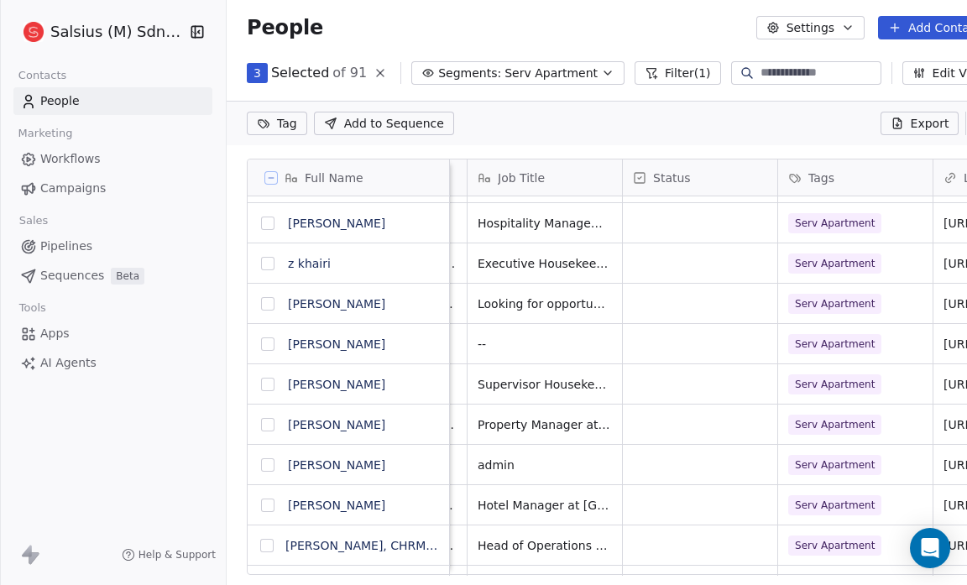
click at [264, 503] on button "grid" at bounding box center [267, 505] width 13 height 13
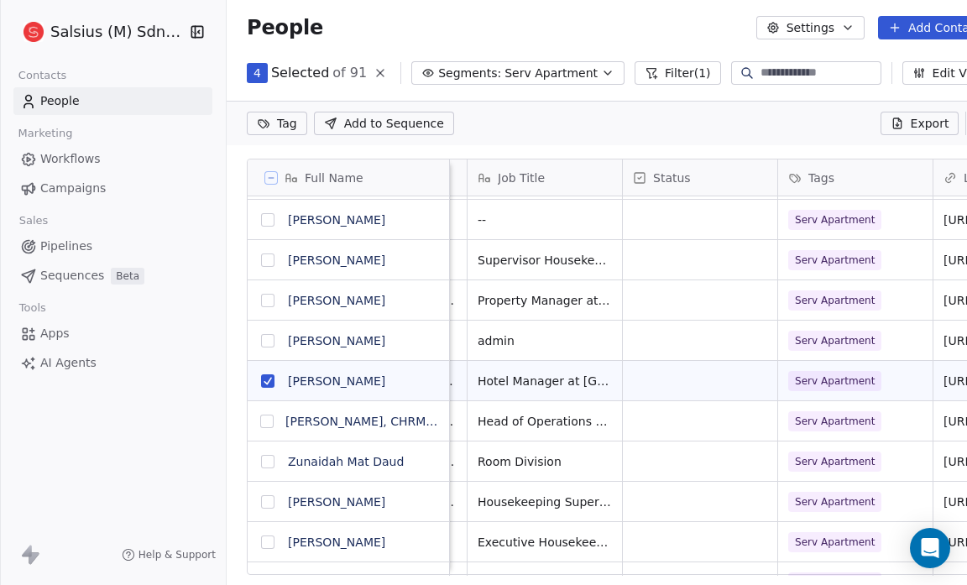
click at [267, 462] on button "grid" at bounding box center [267, 461] width 13 height 13
click at [266, 418] on button "grid" at bounding box center [266, 421] width 13 height 13
click at [270, 498] on button "grid" at bounding box center [267, 501] width 13 height 13
click at [267, 545] on button "grid" at bounding box center [267, 541] width 13 height 13
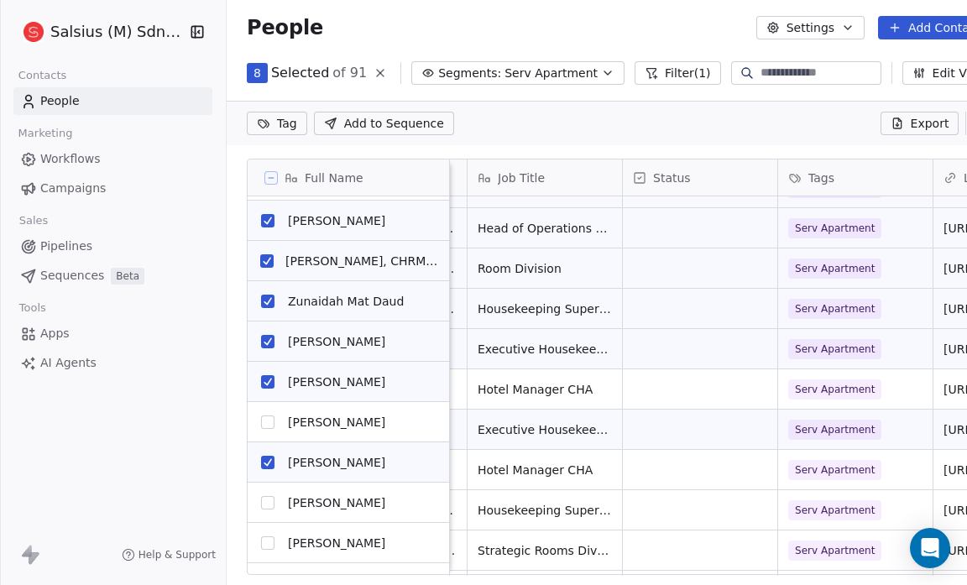
scroll to position [1818, 0]
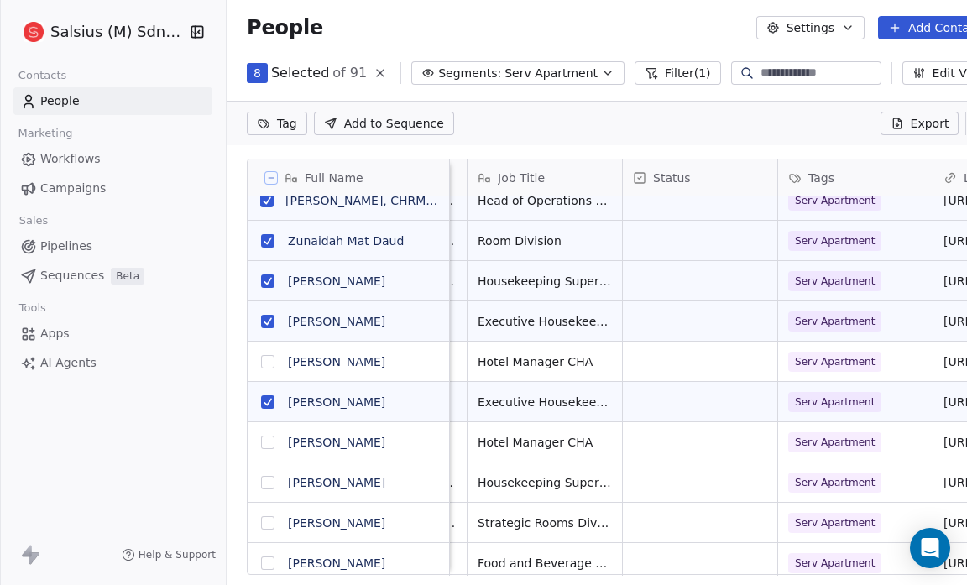
click at [263, 359] on button "grid" at bounding box center [267, 361] width 13 height 13
click at [262, 478] on button "grid" at bounding box center [267, 482] width 13 height 13
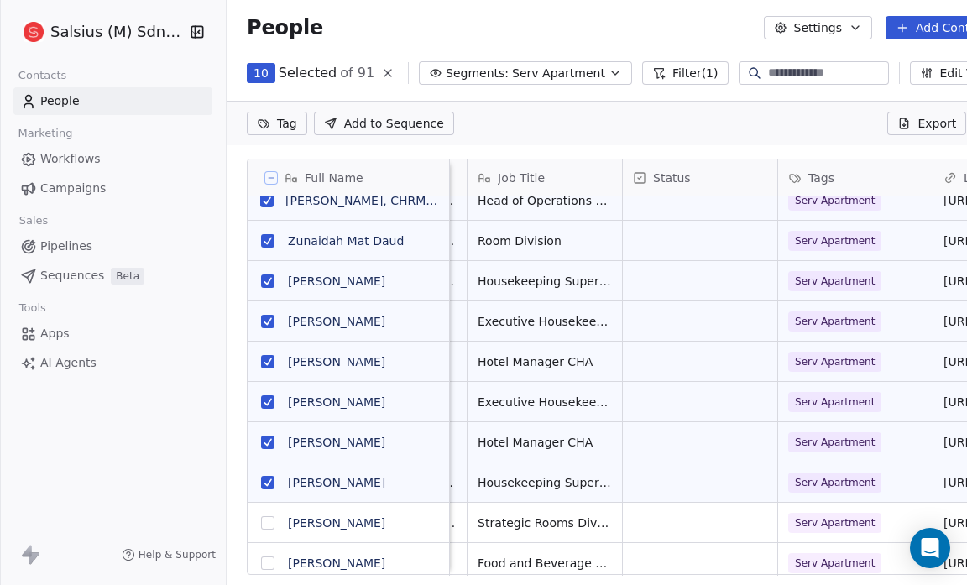
scroll to position [446, 776]
click at [266, 521] on button "grid" at bounding box center [267, 522] width 13 height 13
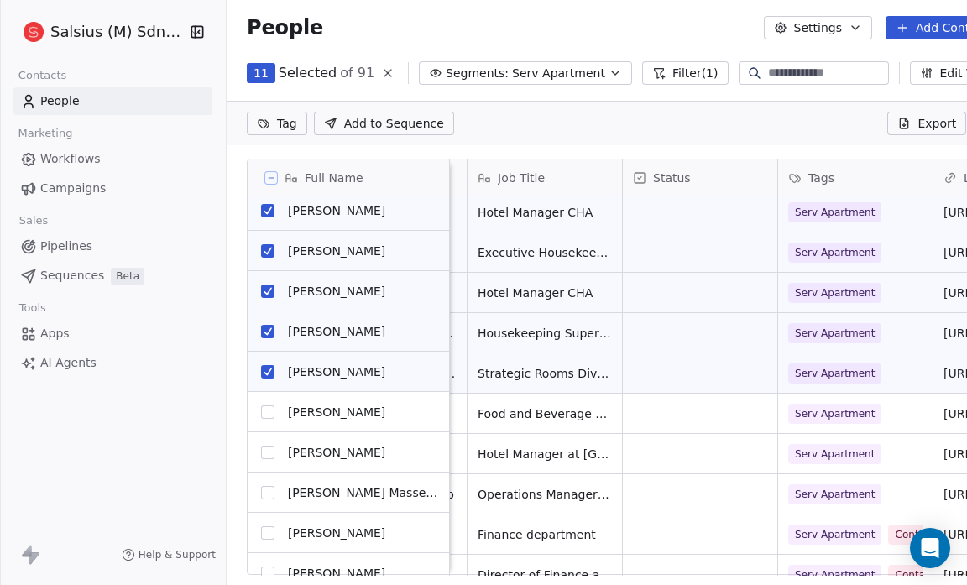
scroll to position [1981, 0]
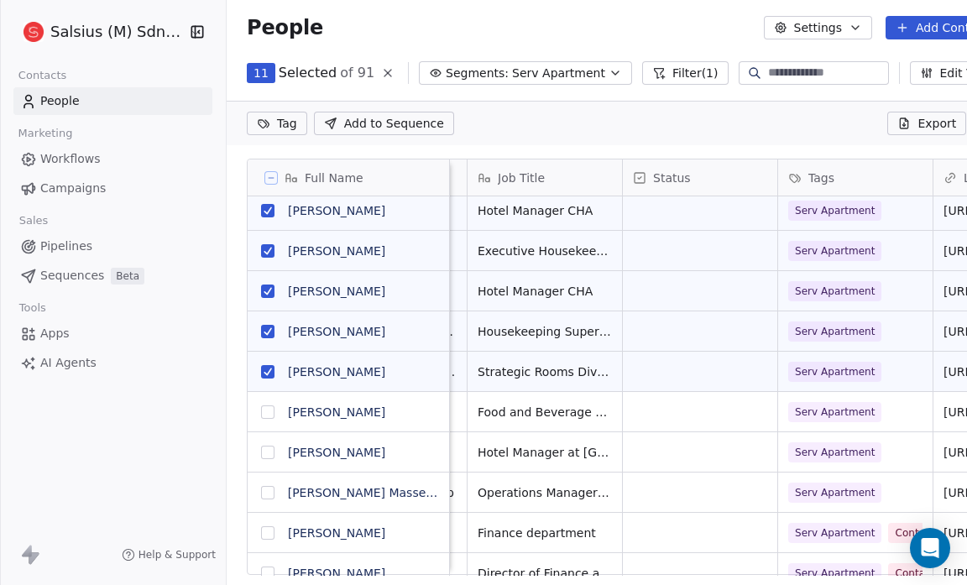
click at [267, 450] on button "grid" at bounding box center [267, 452] width 13 height 13
click at [269, 489] on button "grid" at bounding box center [267, 492] width 13 height 13
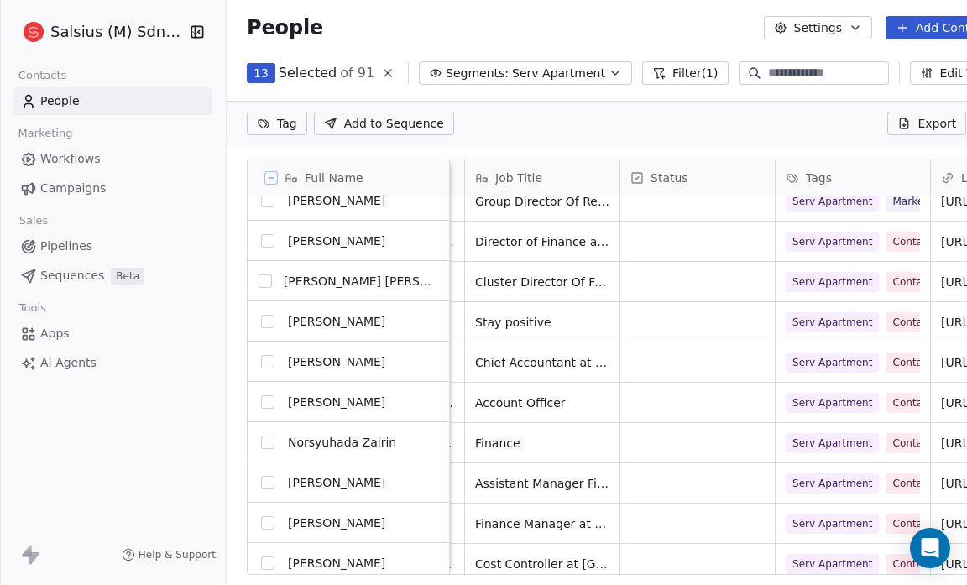
scroll to position [2401, 0]
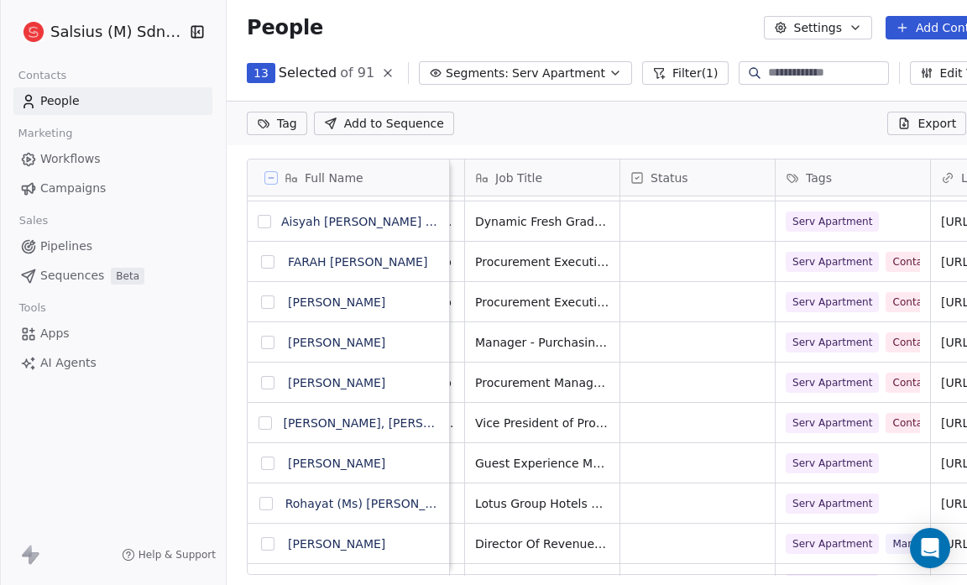
click at [269, 464] on button "grid" at bounding box center [267, 463] width 13 height 13
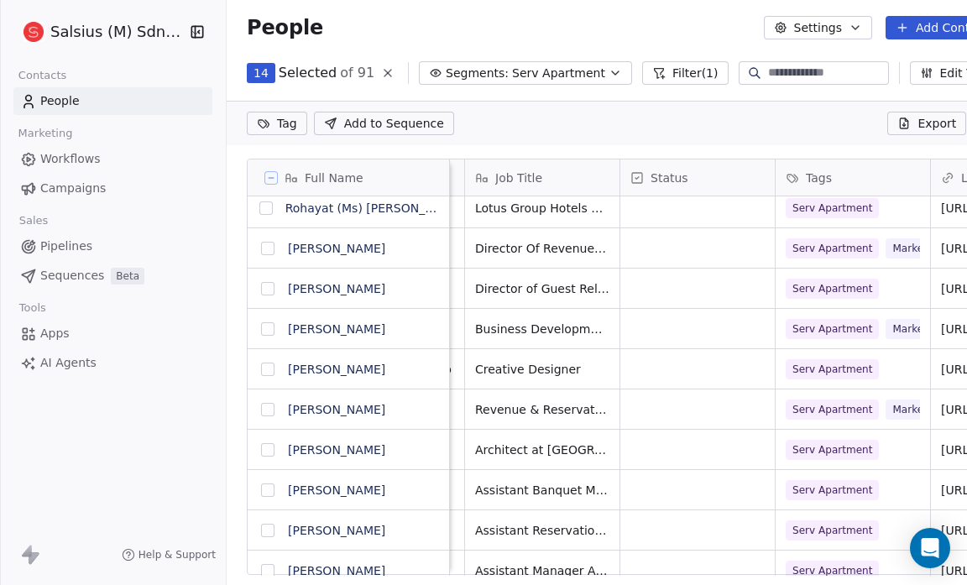
click at [270, 367] on button "grid" at bounding box center [267, 369] width 13 height 13
click at [264, 447] on button "grid" at bounding box center [267, 449] width 13 height 13
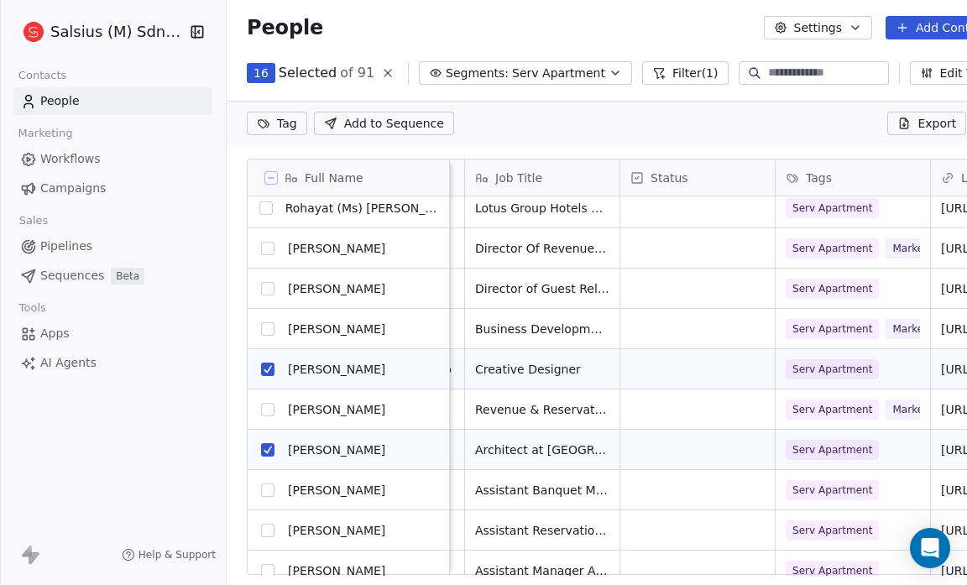
scroll to position [3286, 0]
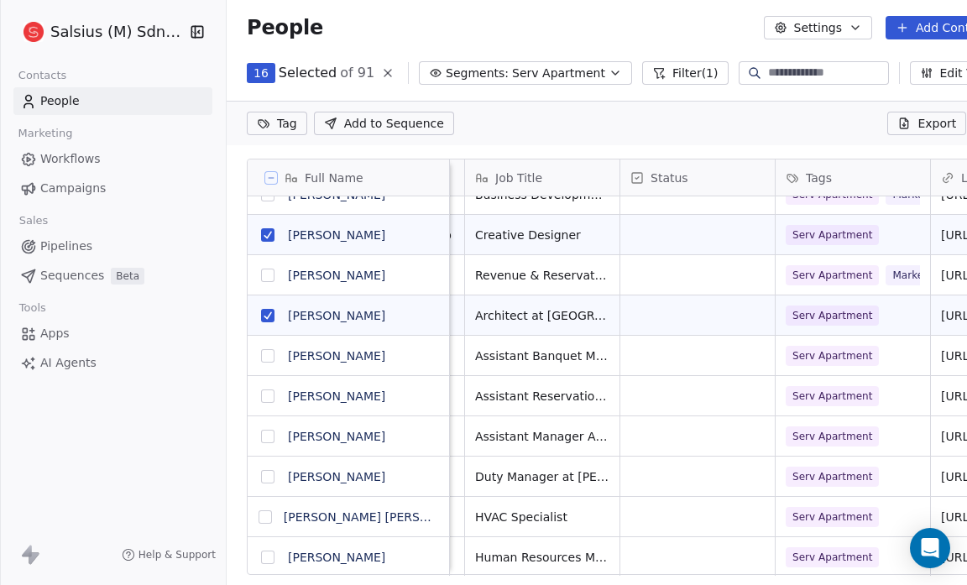
click at [279, 116] on html "Salsius (M) Sdn Bhd Contacts People Marketing Workflows Campaigns Sales Pipelin…" at bounding box center [483, 292] width 967 height 585
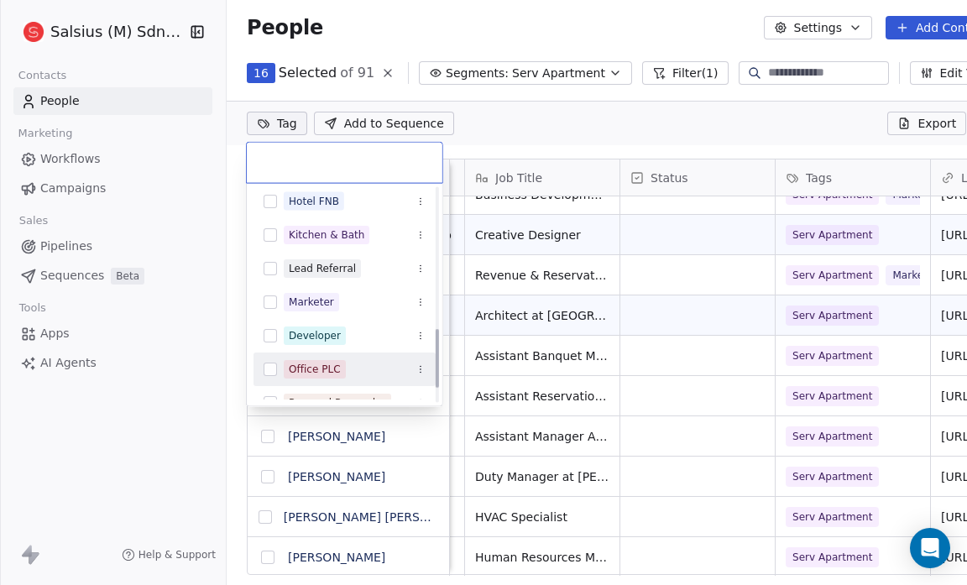
scroll to position [562, 0]
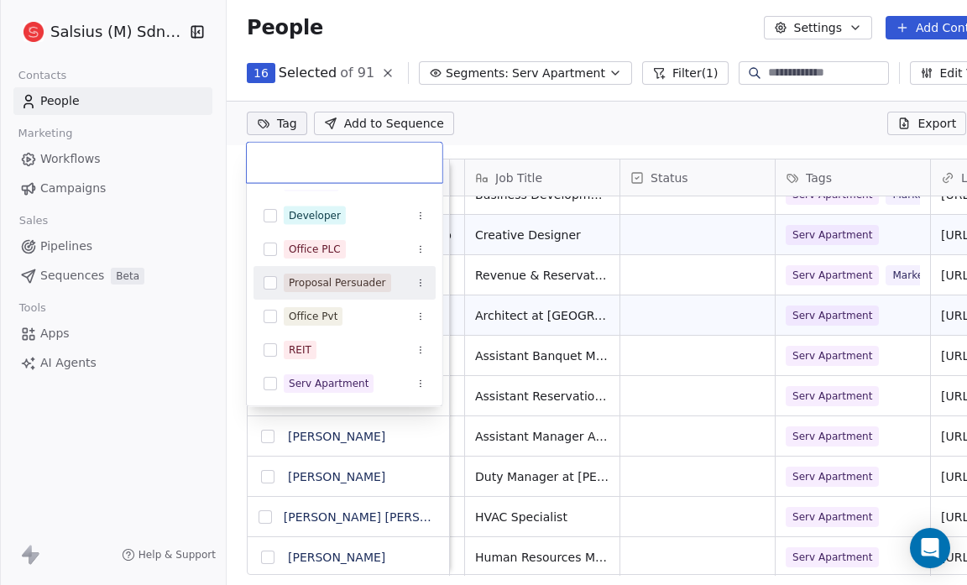
click at [269, 281] on button "Suggestions" at bounding box center [270, 282] width 13 height 13
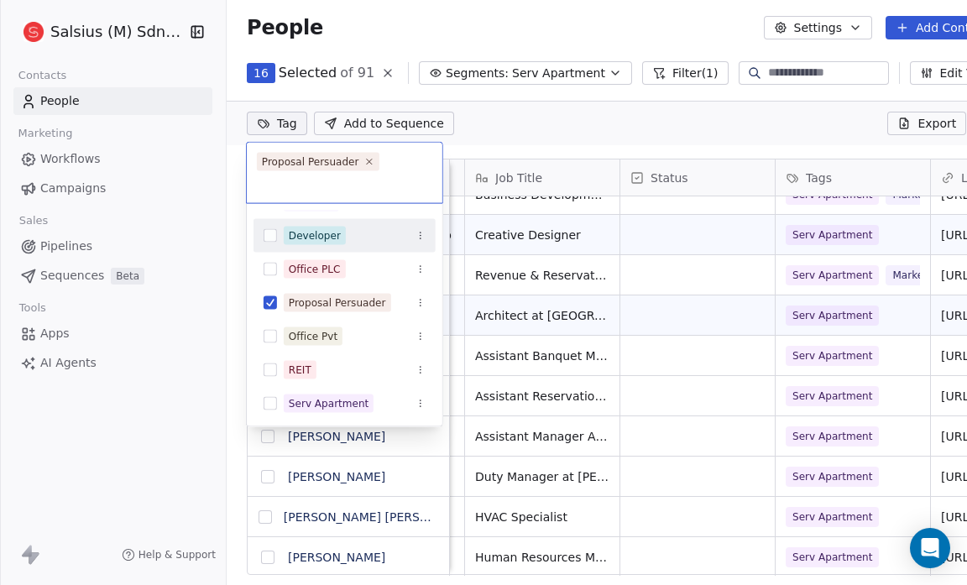
click at [602, 114] on html "Salsius (M) Sdn Bhd Contacts People Marketing Workflows Campaigns Sales Pipelin…" at bounding box center [483, 292] width 967 height 585
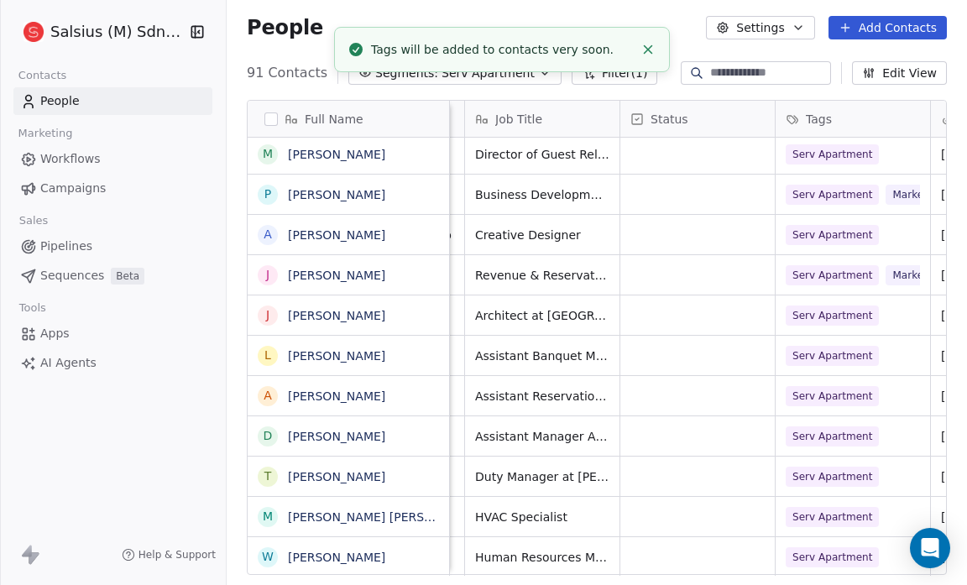
scroll to position [21, 0]
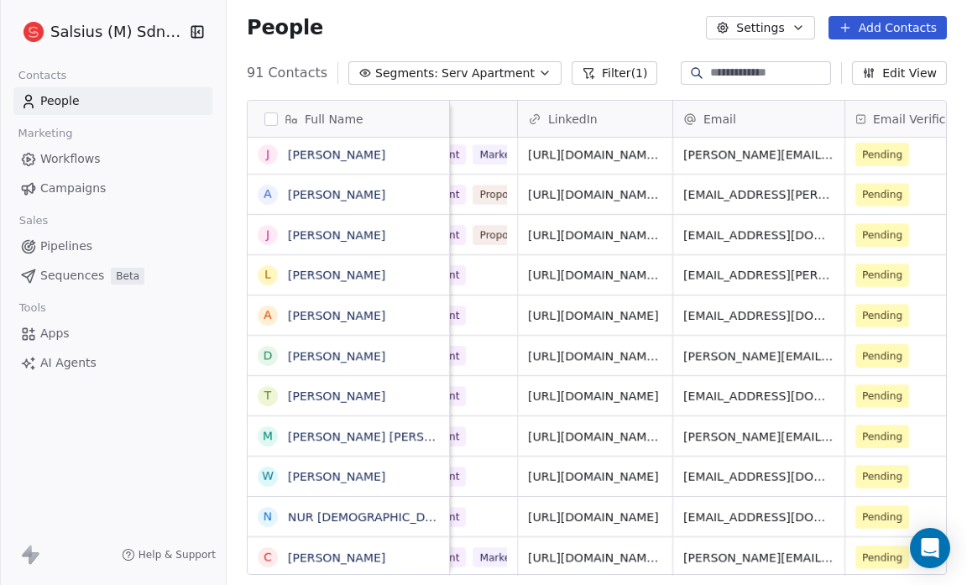
scroll to position [10, 553]
click at [609, 510] on link "[URL][DOMAIN_NAME]" at bounding box center [594, 516] width 131 height 13
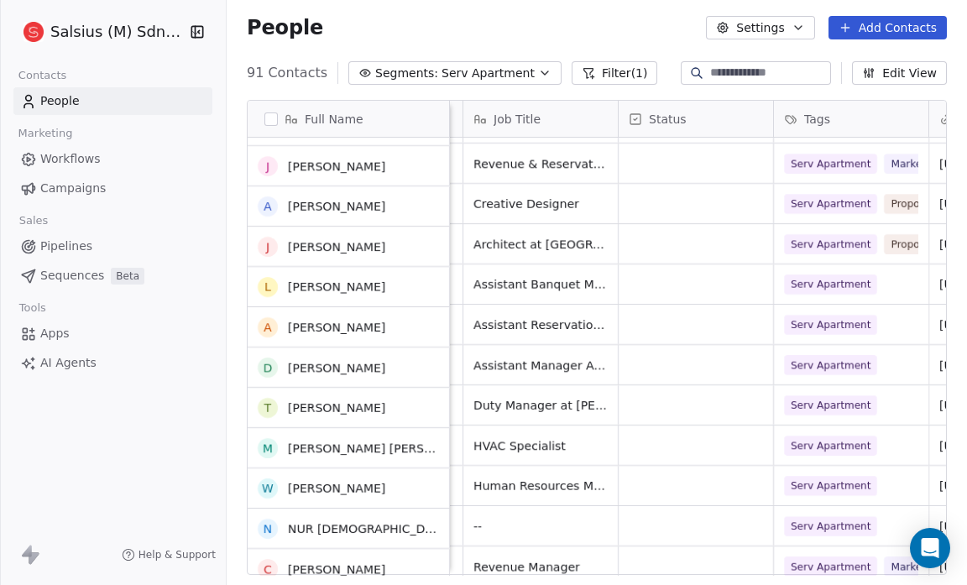
scroll to position [3227, 0]
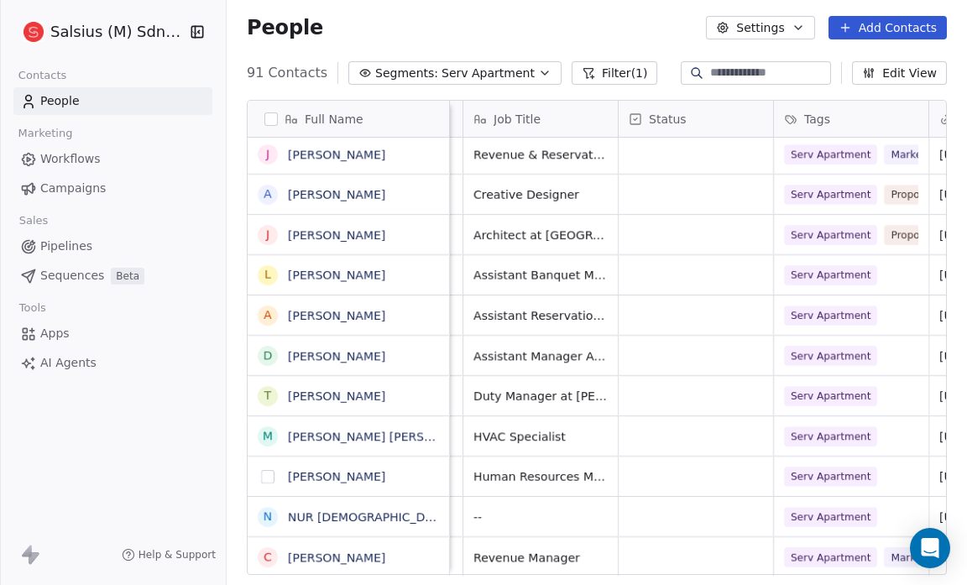
click at [267, 475] on button "grid" at bounding box center [267, 476] width 13 height 13
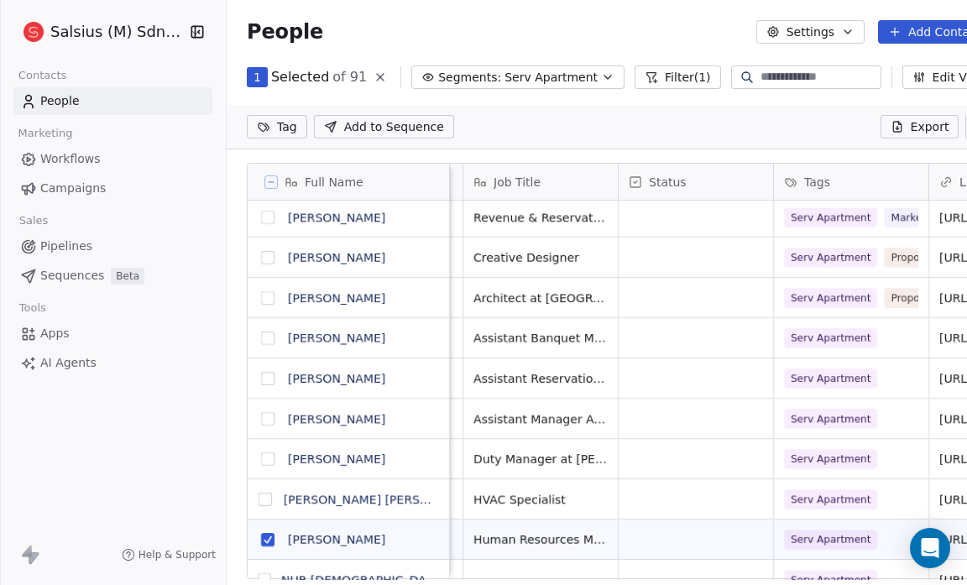
scroll to position [0, 0]
click at [269, 455] on button "grid" at bounding box center [267, 458] width 13 height 13
click at [266, 335] on button "grid" at bounding box center [267, 338] width 13 height 13
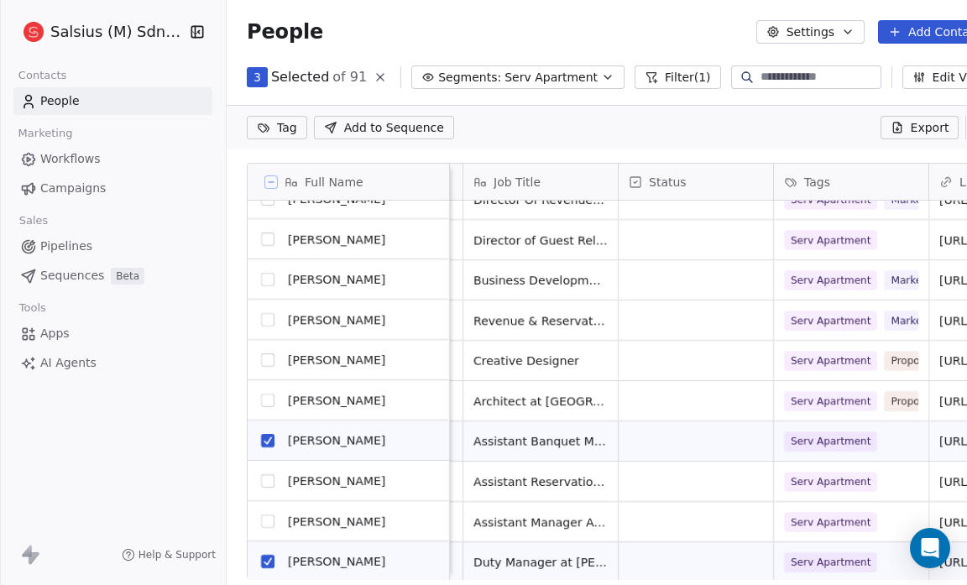
scroll to position [3125, 0]
click at [292, 273] on link "[PERSON_NAME]" at bounding box center [336, 279] width 97 height 13
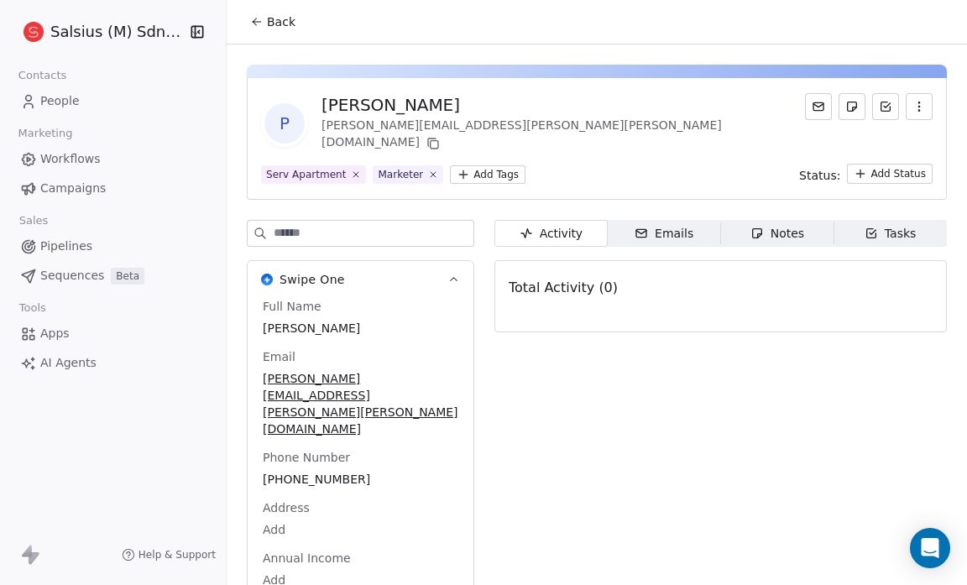
scroll to position [41, 0]
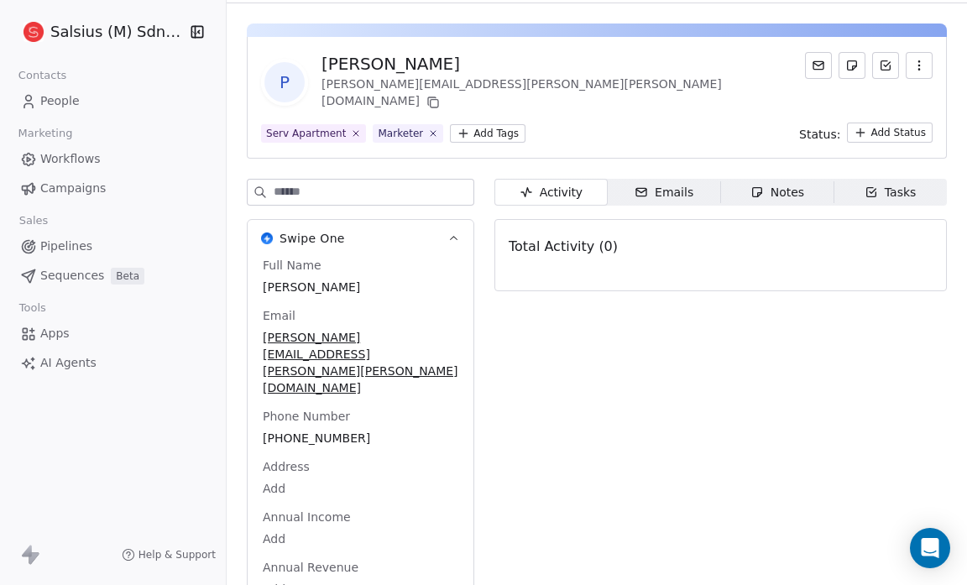
click at [415, 509] on div "Annual Income Add" at bounding box center [360, 529] width 202 height 40
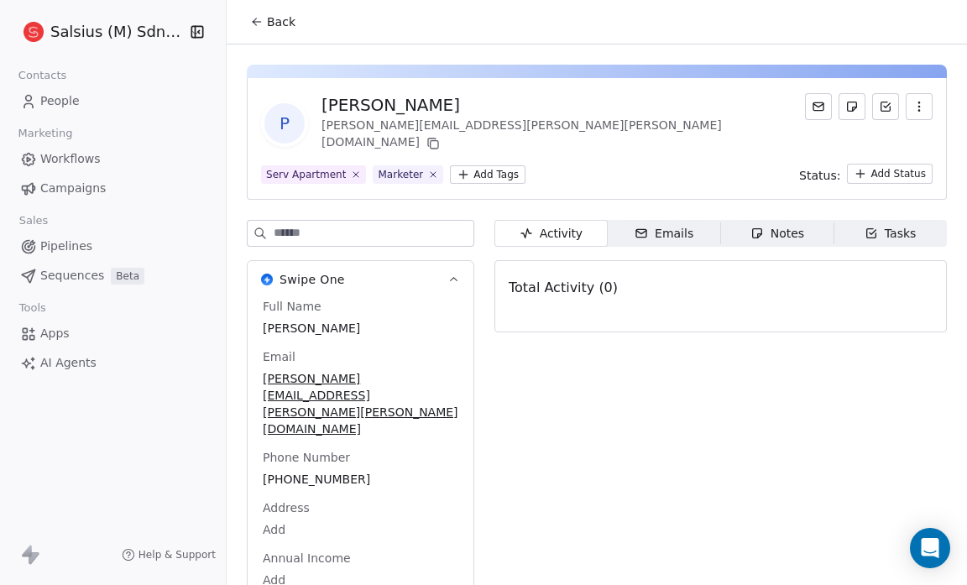
click at [251, 19] on icon at bounding box center [256, 21] width 13 height 13
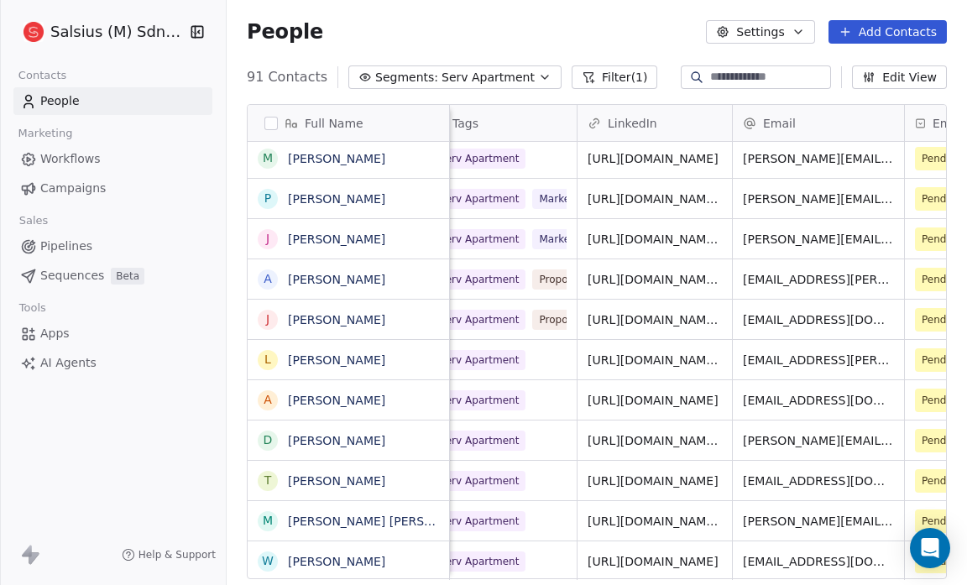
scroll to position [0, 494]
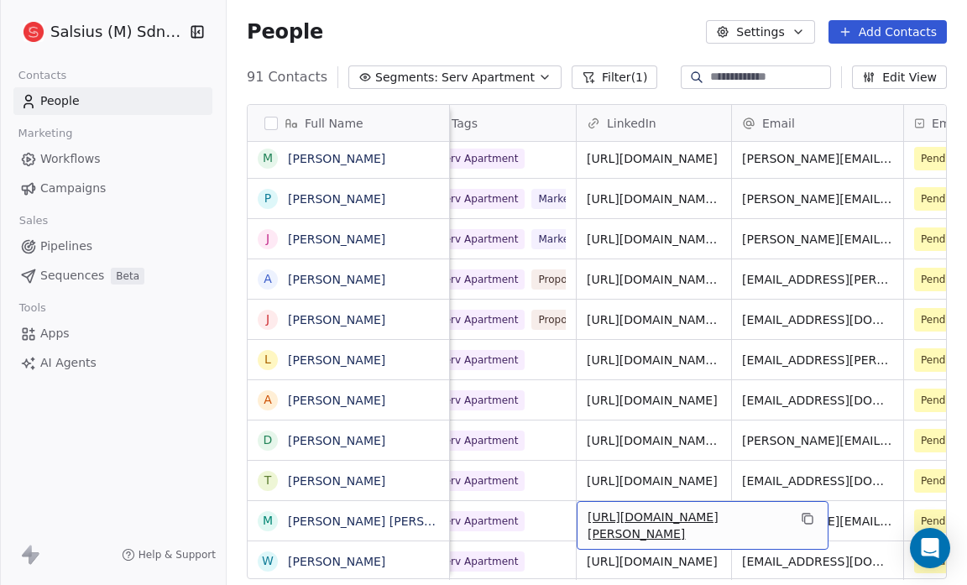
click at [650, 517] on link "[URL][DOMAIN_NAME][PERSON_NAME]" at bounding box center [653, 525] width 131 height 30
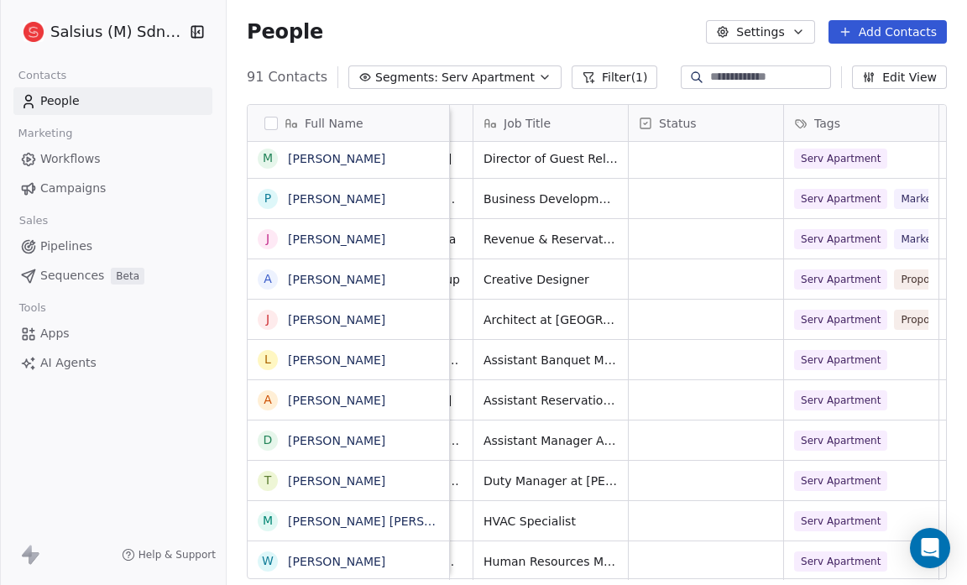
scroll to position [0, 131]
click at [267, 520] on button "grid" at bounding box center [265, 521] width 13 height 13
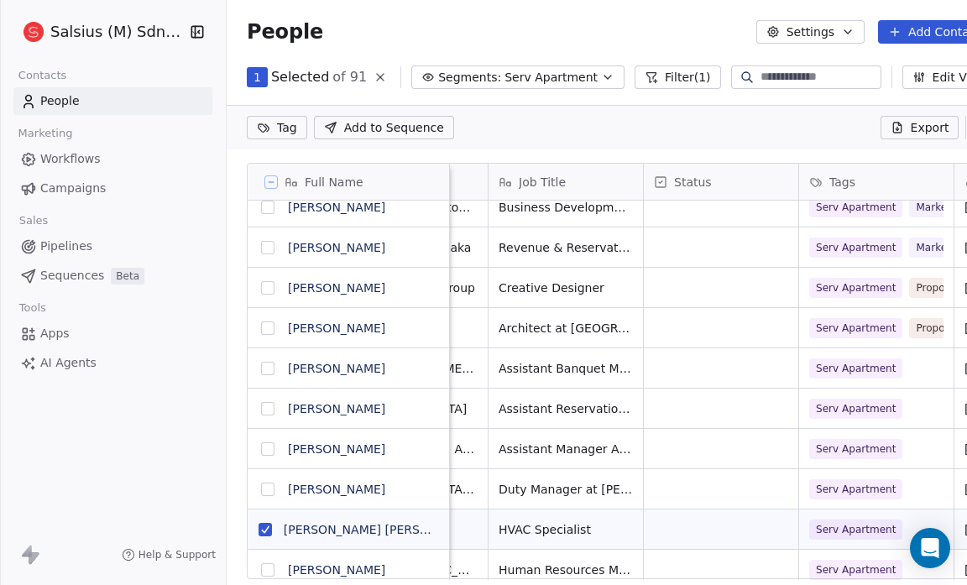
scroll to position [3286, 0]
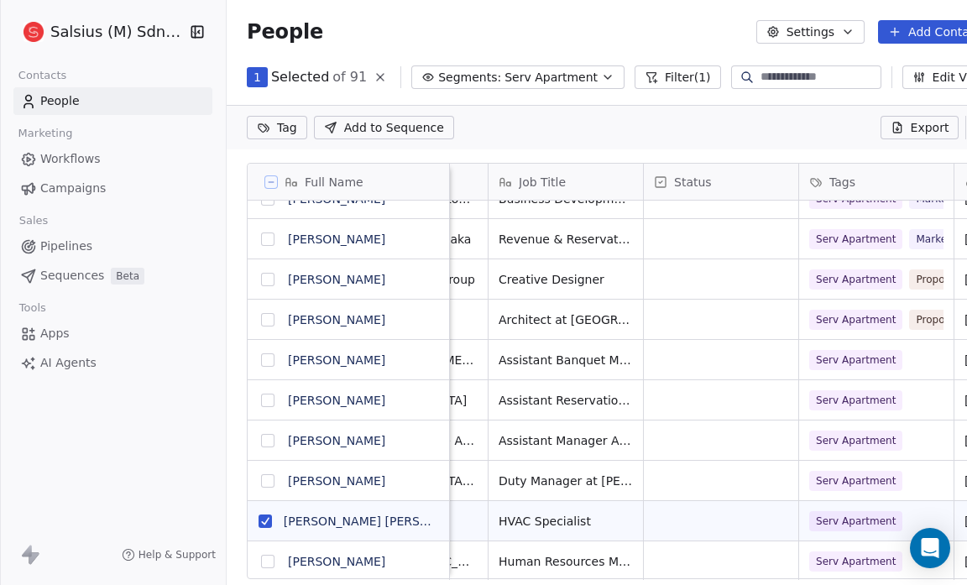
click at [267, 562] on button "grid" at bounding box center [267, 561] width 13 height 13
click at [270, 478] on button "grid" at bounding box center [267, 480] width 13 height 13
click at [280, 126] on html "Salsius (M) Sdn Bhd Contacts People Marketing Workflows Campaigns Sales Pipelin…" at bounding box center [483, 292] width 967 height 585
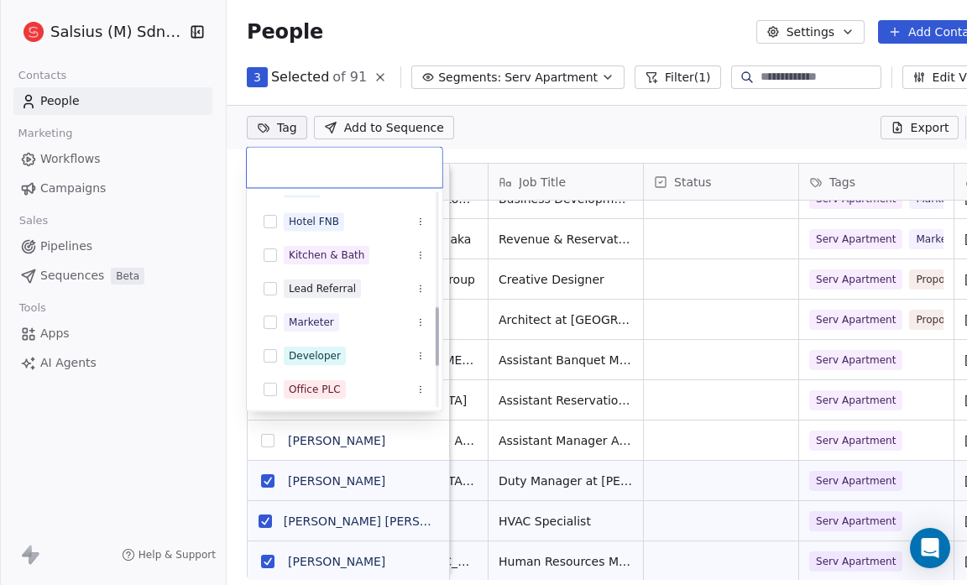
scroll to position [427, 0]
click at [274, 283] on button "Suggestions" at bounding box center [270, 287] width 13 height 13
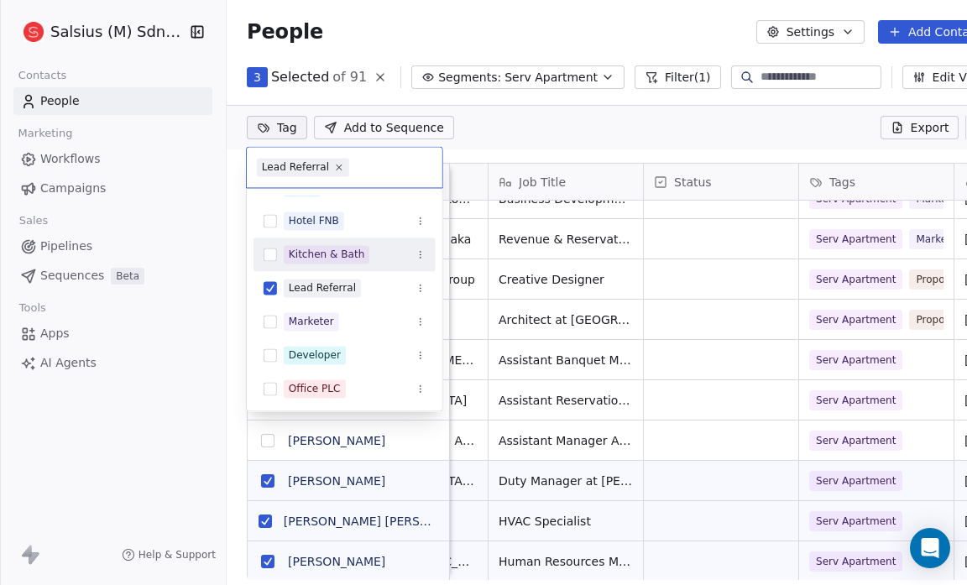
click at [552, 134] on html "Salsius (M) Sdn Bhd Contacts People Marketing Workflows Campaigns Sales Pipelin…" at bounding box center [483, 292] width 967 height 585
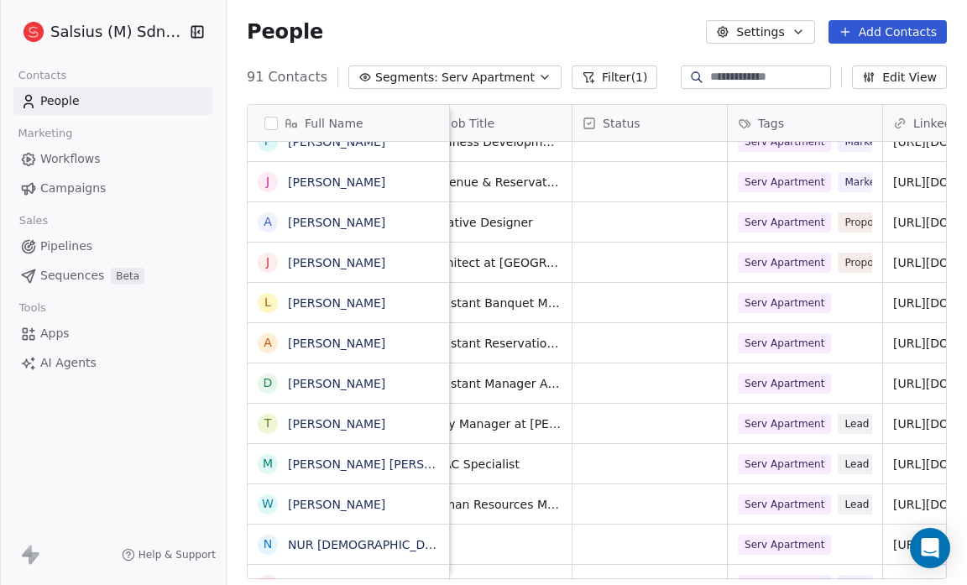
scroll to position [10, 0]
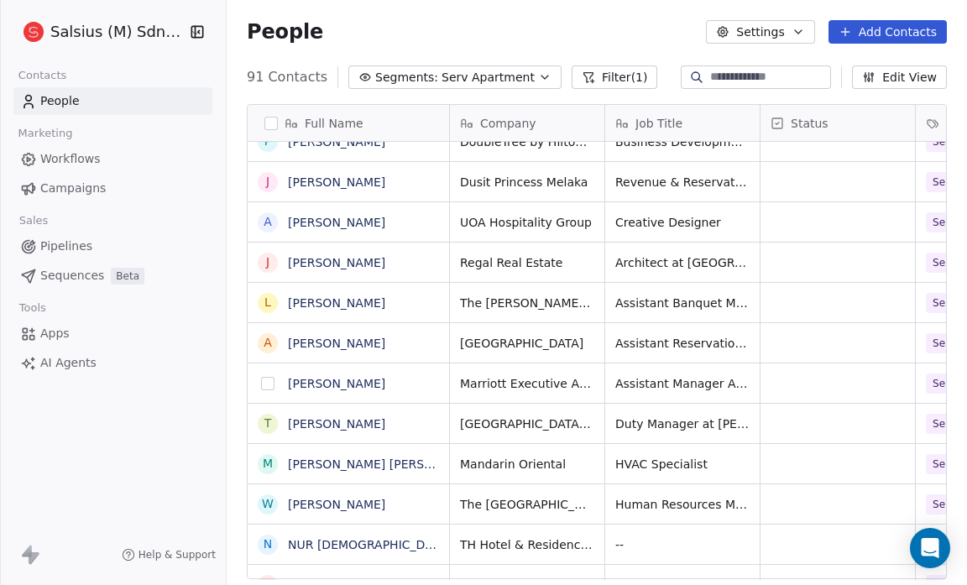
click at [263, 381] on button "grid" at bounding box center [267, 383] width 13 height 13
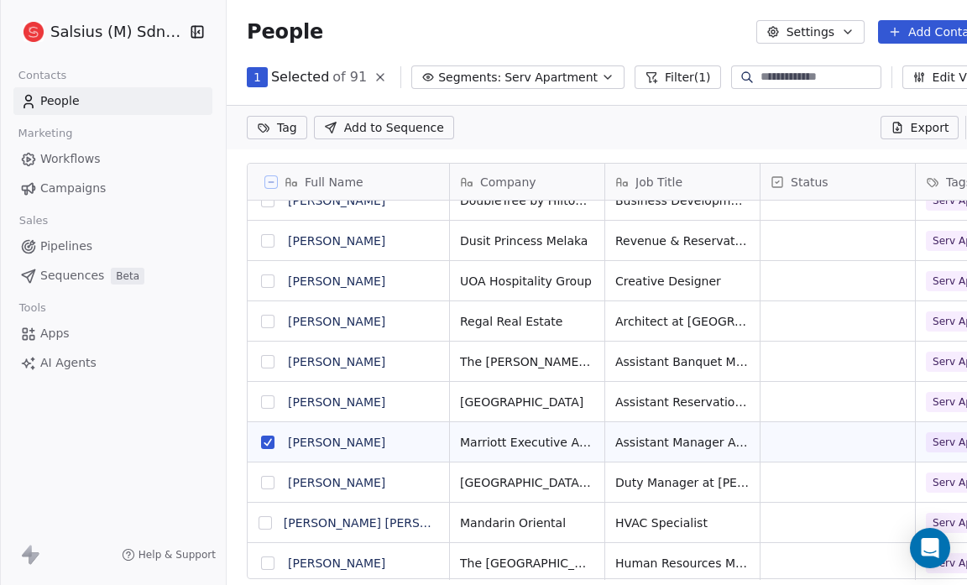
scroll to position [4, 0]
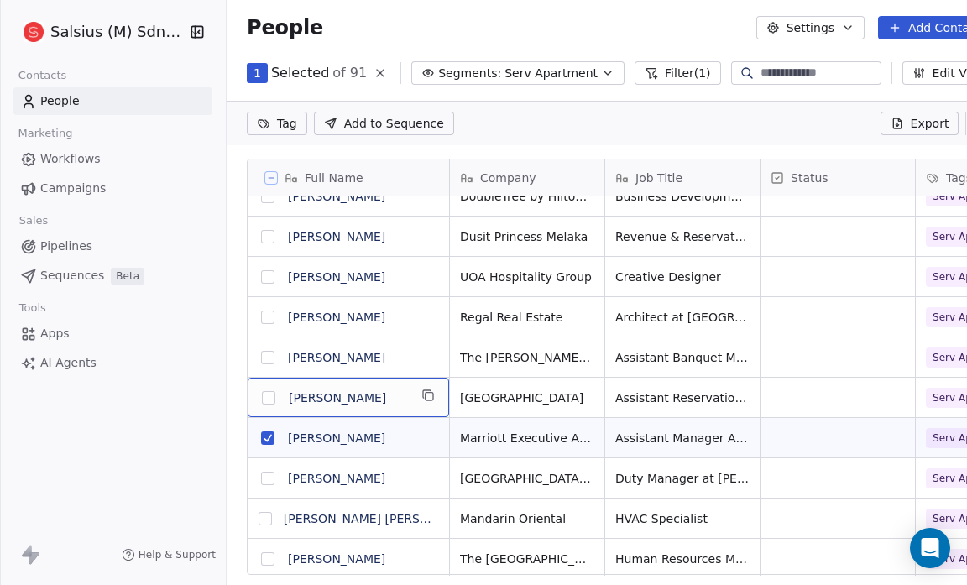
click at [280, 119] on html "Salsius (M) Sdn Bhd Contacts People Marketing Workflows Campaigns Sales Pipelin…" at bounding box center [483, 292] width 967 height 585
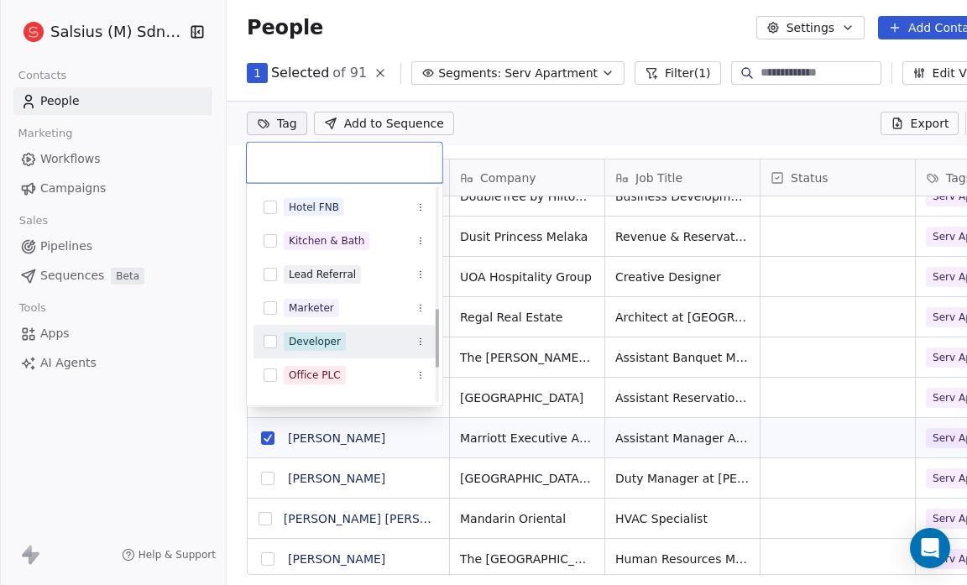
scroll to position [435, 0]
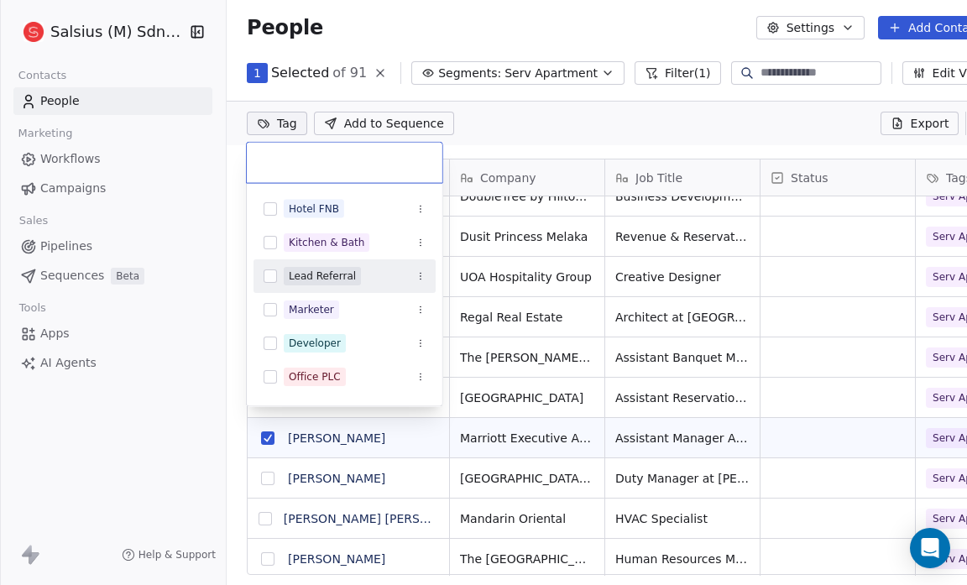
click at [268, 276] on button "Suggestions" at bounding box center [270, 275] width 13 height 13
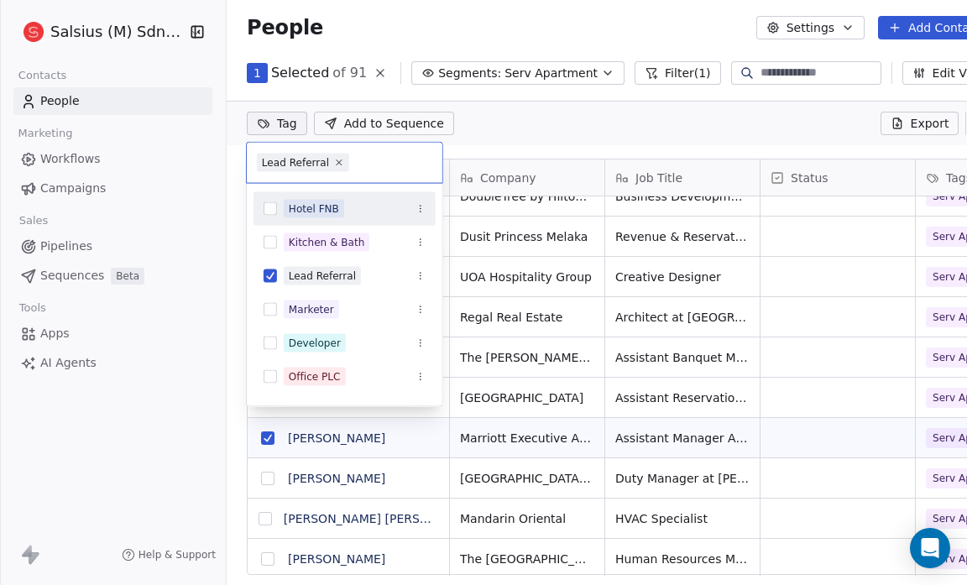
scroll to position [504, 729]
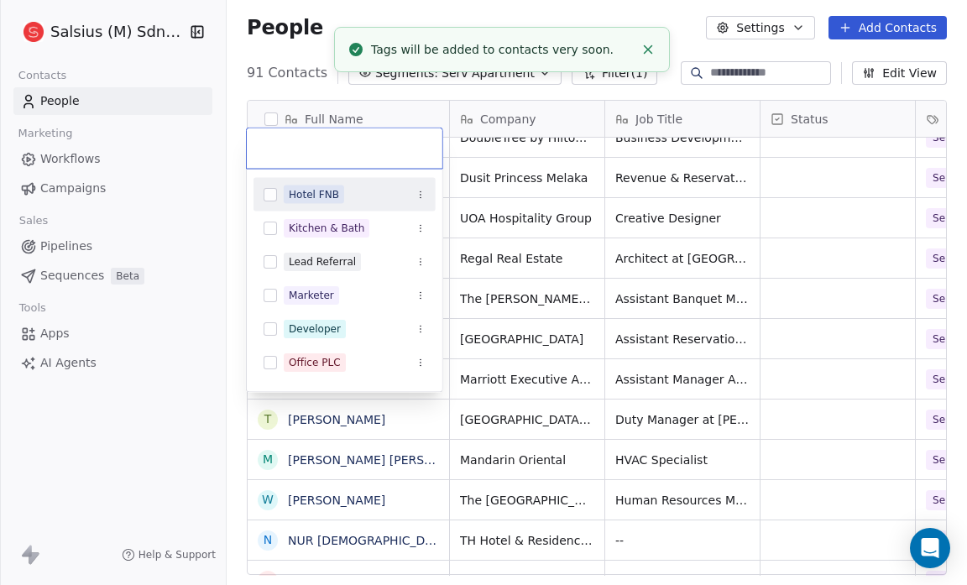
click at [546, 124] on html "Salsius (M) Sdn Bhd Contacts People Marketing Workflows Campaigns Sales Pipelin…" at bounding box center [483, 292] width 967 height 585
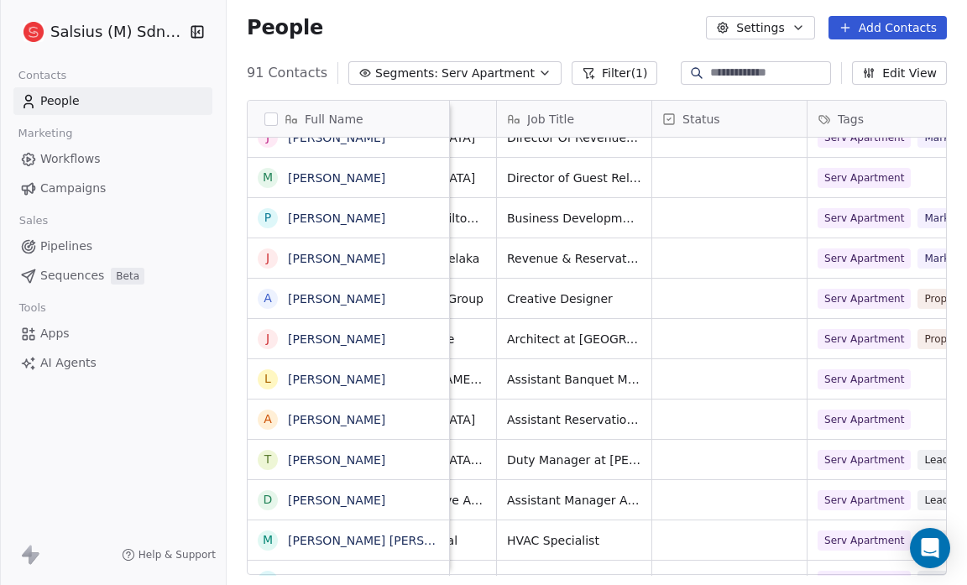
scroll to position [5, 109]
click at [265, 421] on button "grid" at bounding box center [267, 419] width 13 height 13
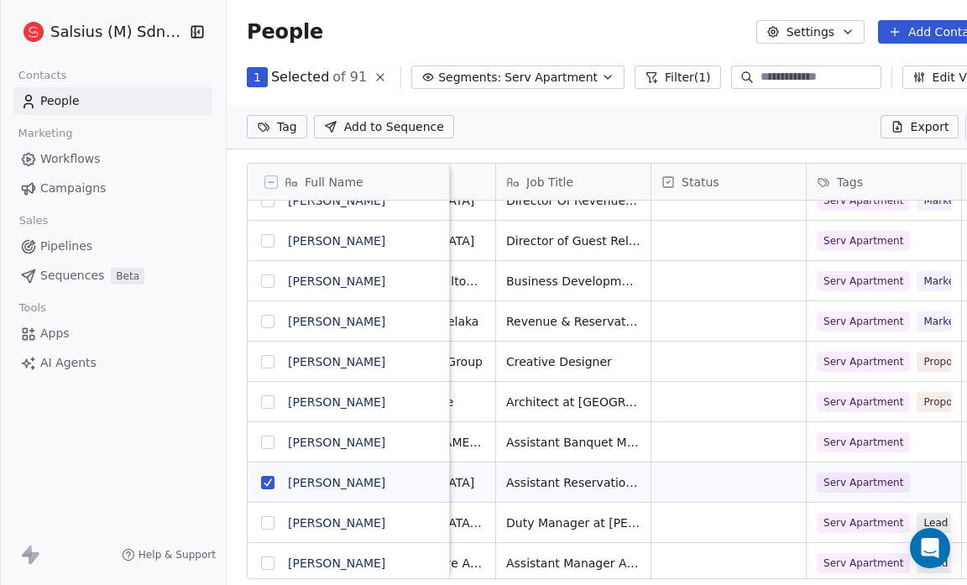
scroll to position [0, 0]
click at [266, 440] on button "grid" at bounding box center [267, 442] width 13 height 13
click at [285, 131] on html "Salsius (M) Sdn Bhd Contacts People Marketing Workflows Campaigns Sales Pipelin…" at bounding box center [483, 292] width 967 height 585
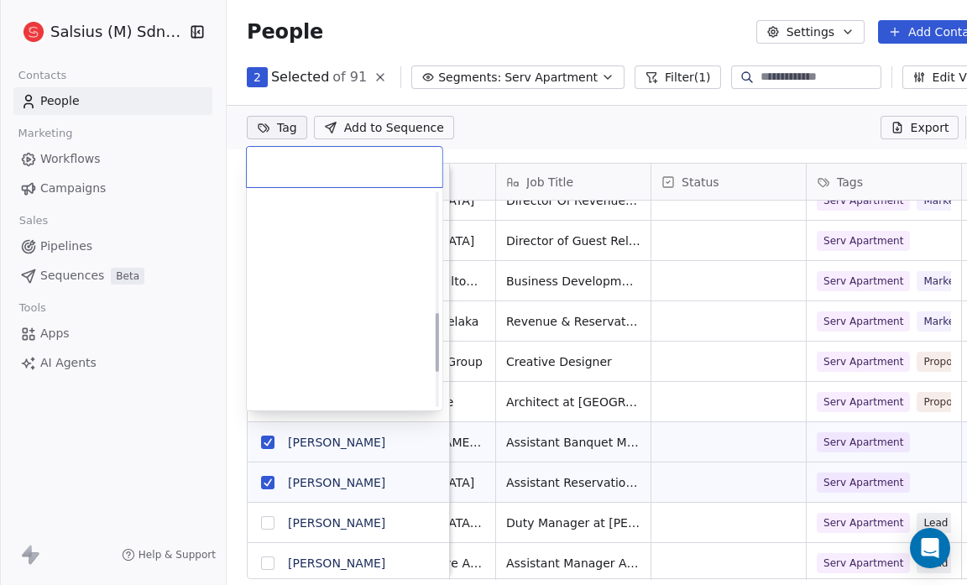
scroll to position [435, 0]
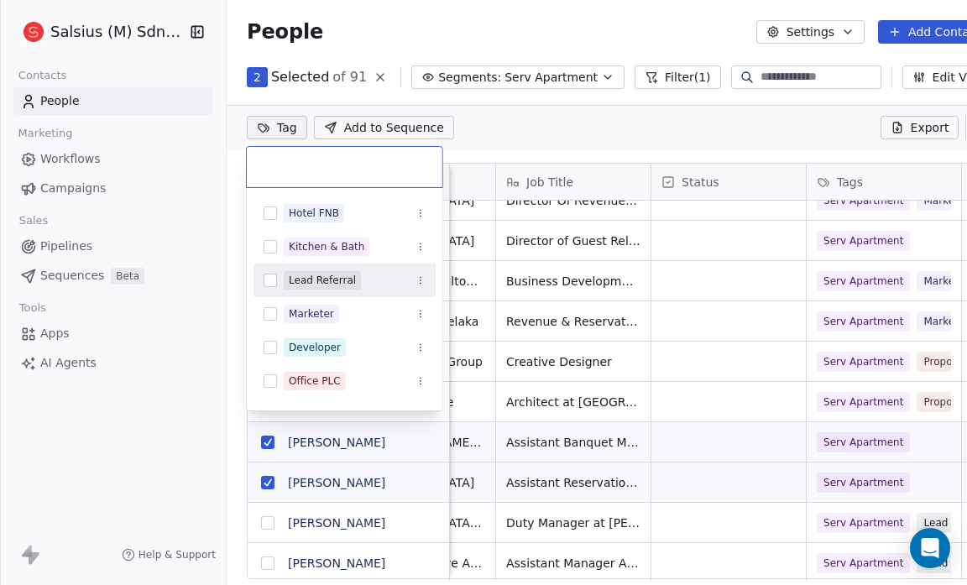
click at [270, 279] on button "Suggestions" at bounding box center [270, 280] width 13 height 13
click at [497, 133] on html "Salsius (M) Sdn Bhd Contacts People Marketing Workflows Campaigns Sales Pipelin…" at bounding box center [483, 292] width 967 height 585
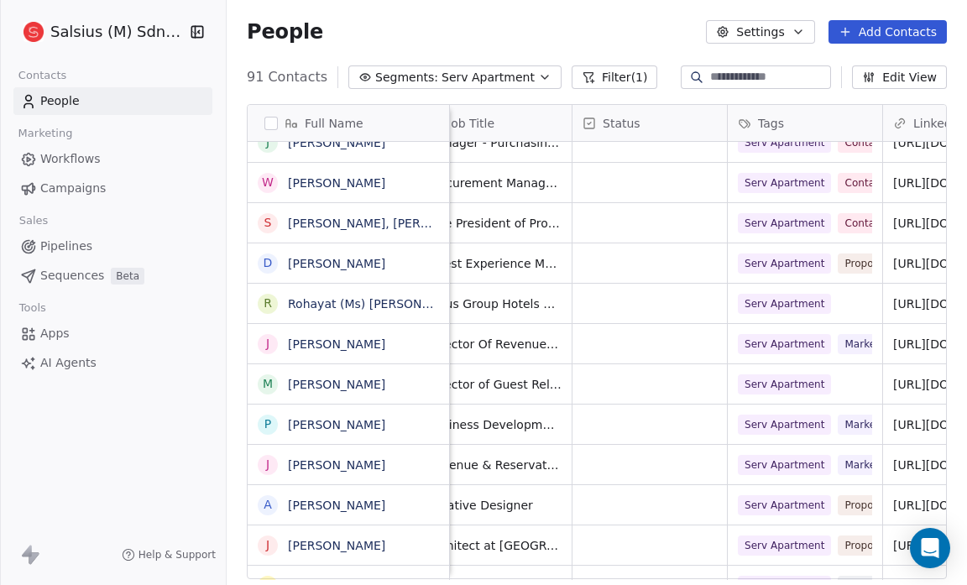
scroll to position [5, 190]
click at [264, 378] on button "grid" at bounding box center [267, 384] width 13 height 13
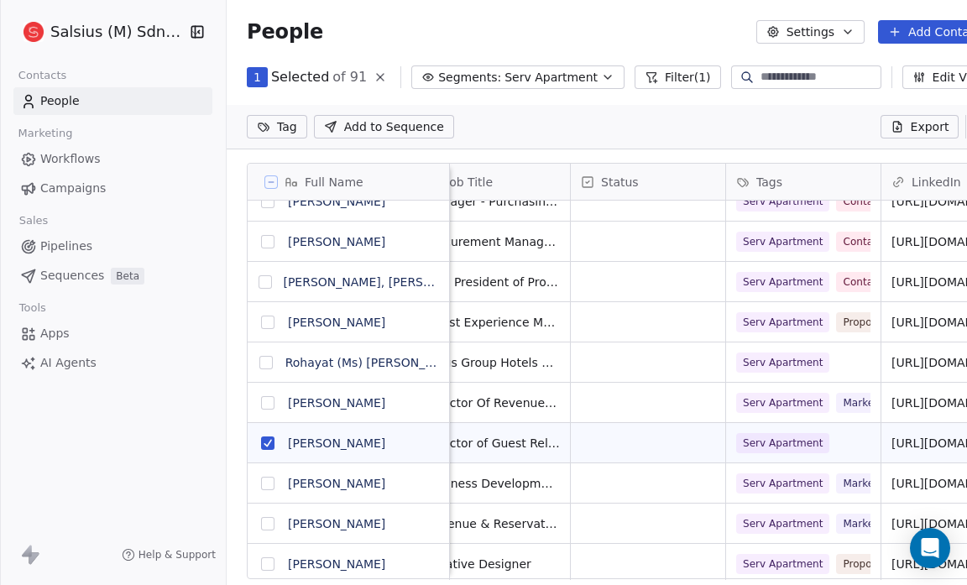
scroll to position [0, 0]
click at [290, 116] on html "Salsius (M) Sdn Bhd Contacts People Marketing Workflows Campaigns Sales Pipelin…" at bounding box center [483, 292] width 967 height 585
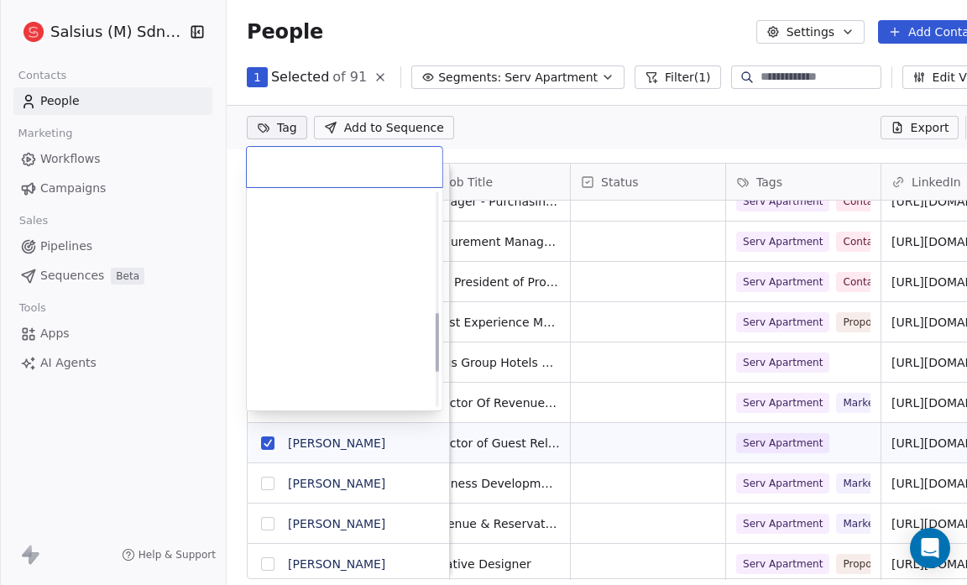
scroll to position [435, 0]
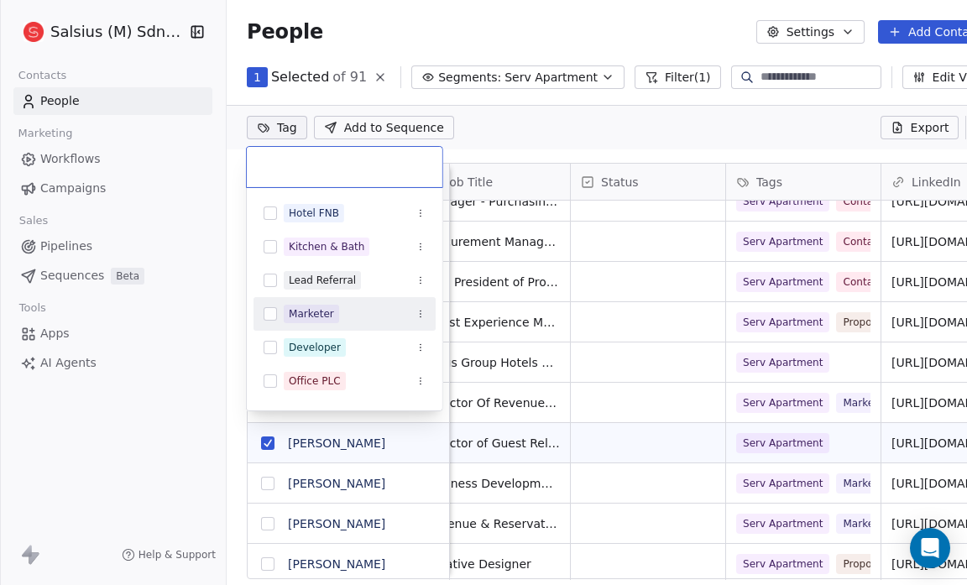
click at [269, 312] on button "Suggestions" at bounding box center [270, 313] width 13 height 13
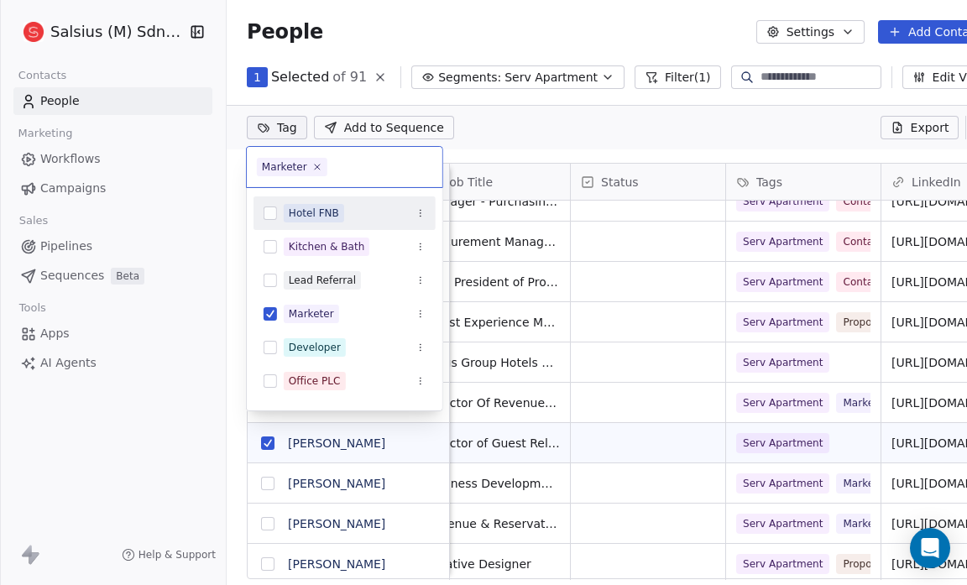
click at [535, 141] on html "Salsius (M) Sdn Bhd Contacts People Marketing Workflows Campaigns Sales Pipelin…" at bounding box center [483, 292] width 967 height 585
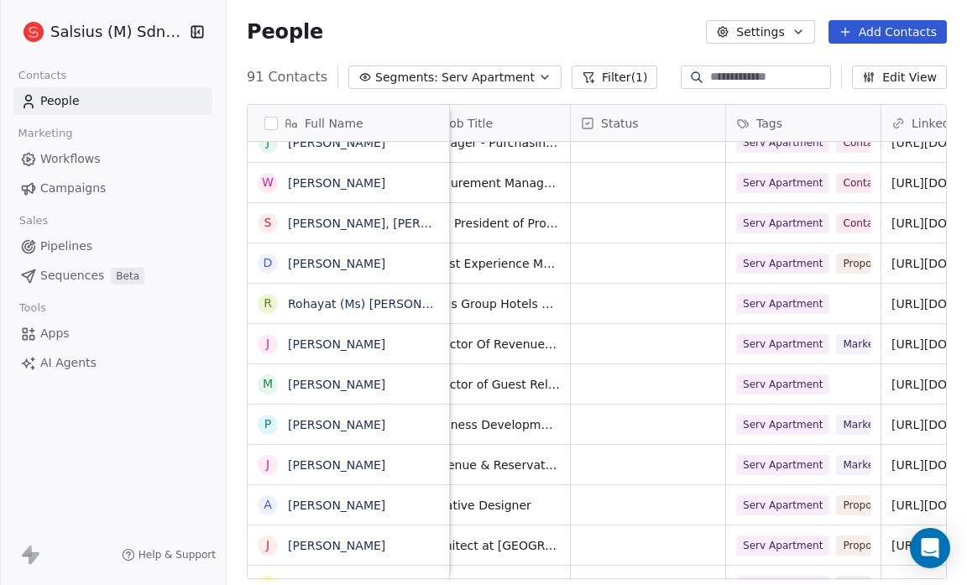
scroll to position [11, 11]
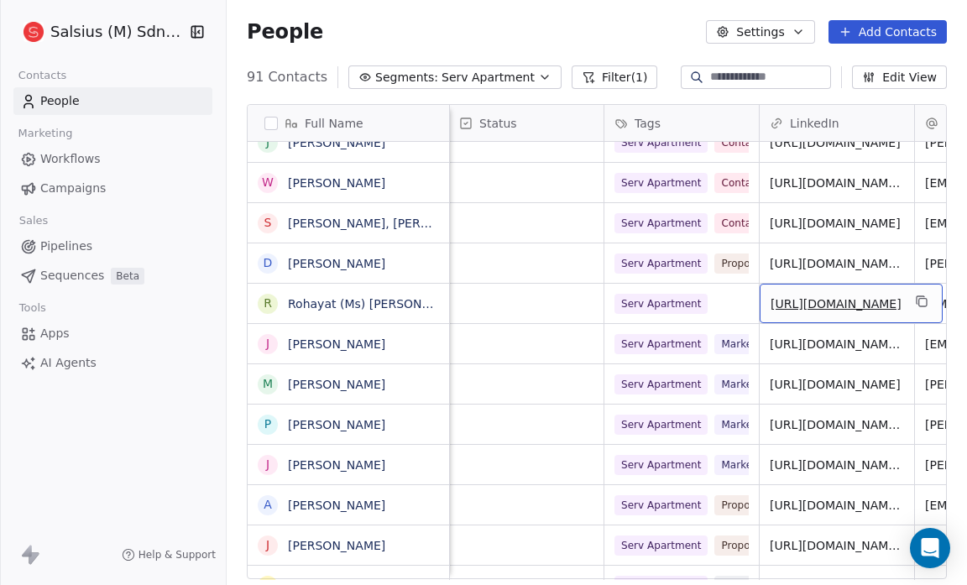
click at [844, 297] on link "[URL][DOMAIN_NAME]" at bounding box center [836, 303] width 131 height 13
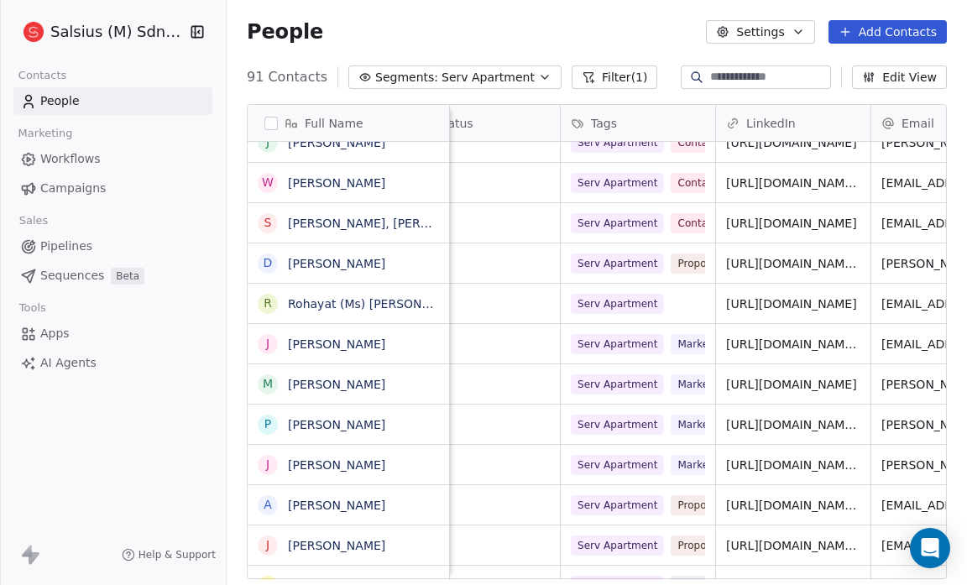
scroll to position [0, 356]
click at [267, 301] on button "grid" at bounding box center [265, 303] width 13 height 13
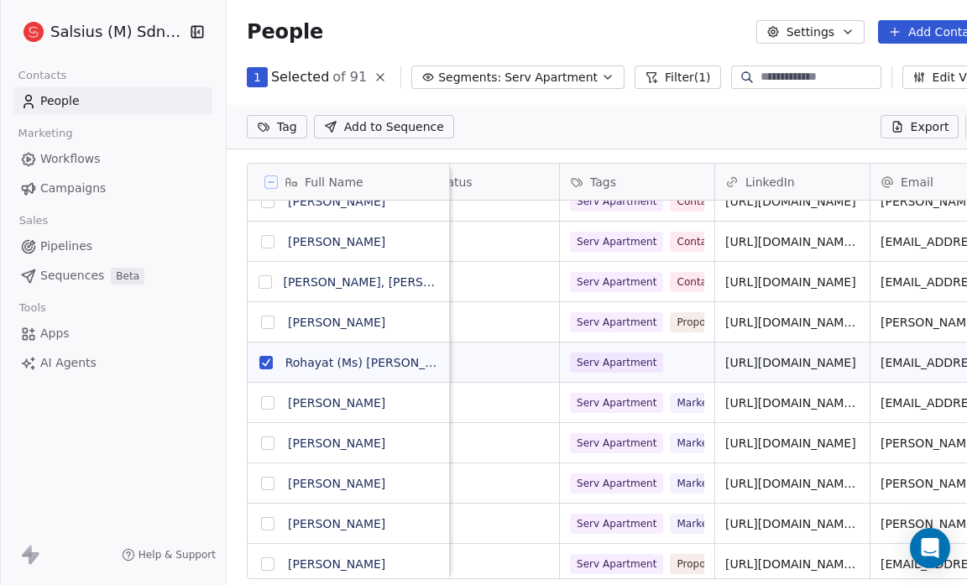
scroll to position [0, 0]
click at [284, 128] on html "Salsius (M) Sdn Bhd Contacts People Marketing Workflows Campaigns Sales Pipelin…" at bounding box center [483, 292] width 967 height 585
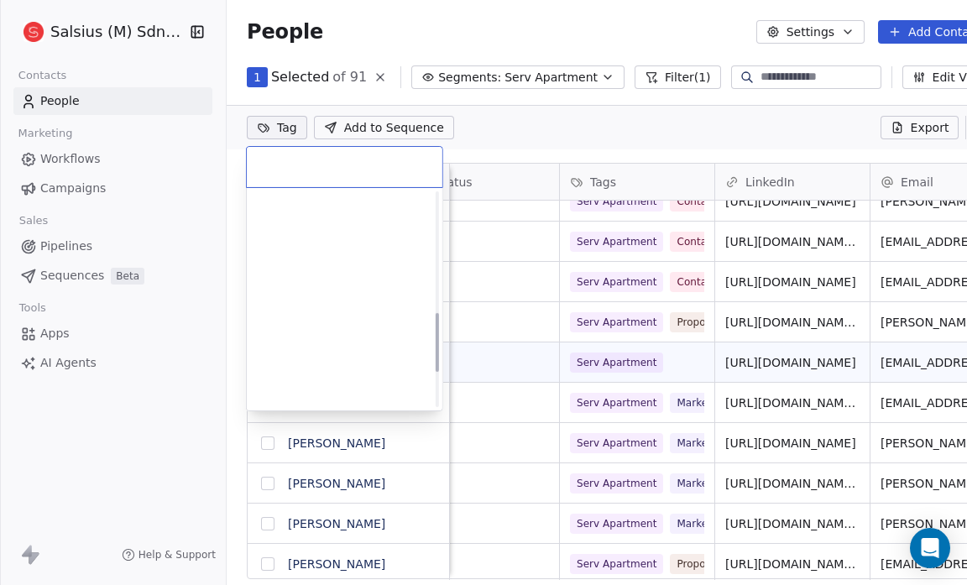
scroll to position [435, 0]
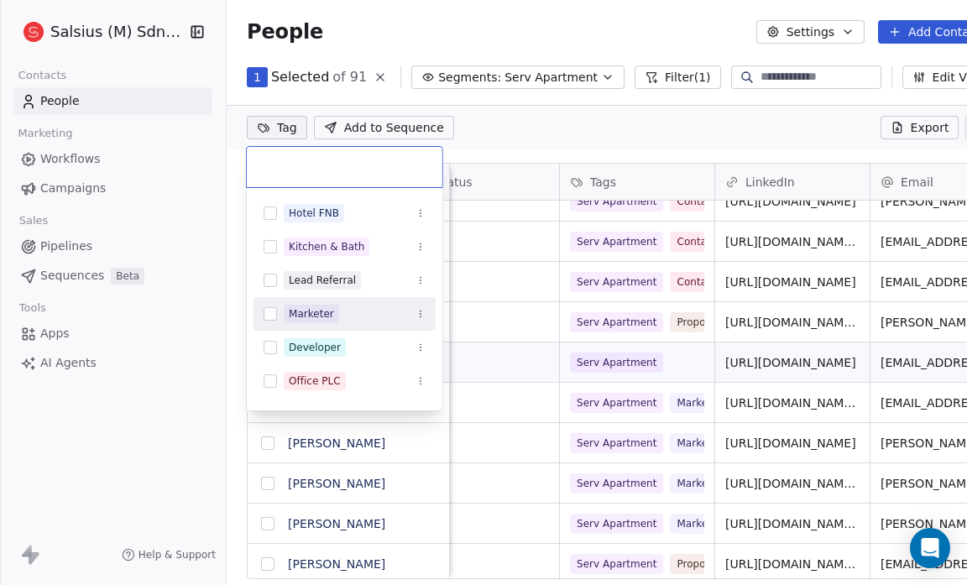
click at [316, 311] on div "Marketer" at bounding box center [311, 313] width 45 height 15
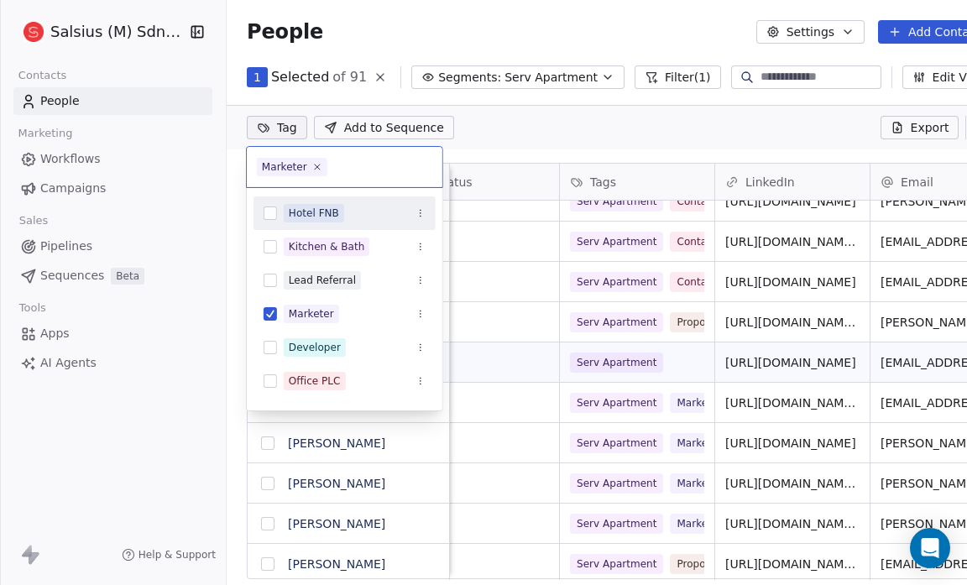
click at [548, 127] on html "Salsius (M) Sdn Bhd Contacts People Marketing Workflows Campaigns Sales Pipelin…" at bounding box center [483, 292] width 967 height 585
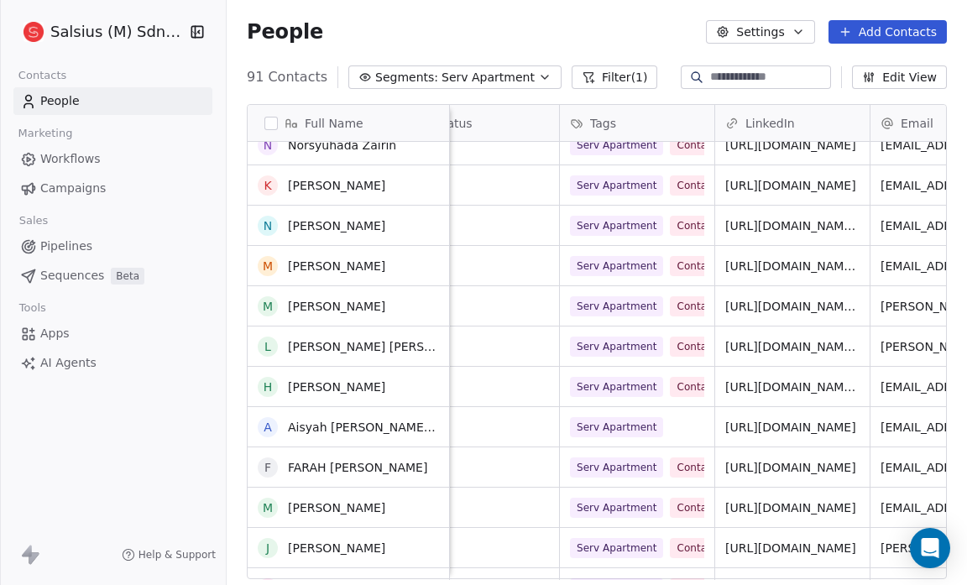
scroll to position [2515, 0]
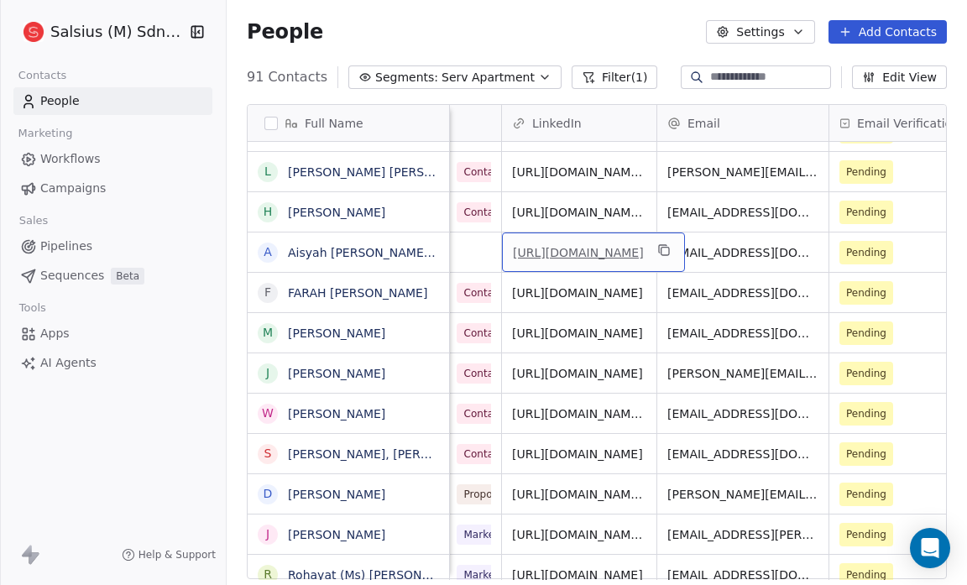
click at [590, 246] on link "[URL][DOMAIN_NAME]" at bounding box center [578, 252] width 131 height 13
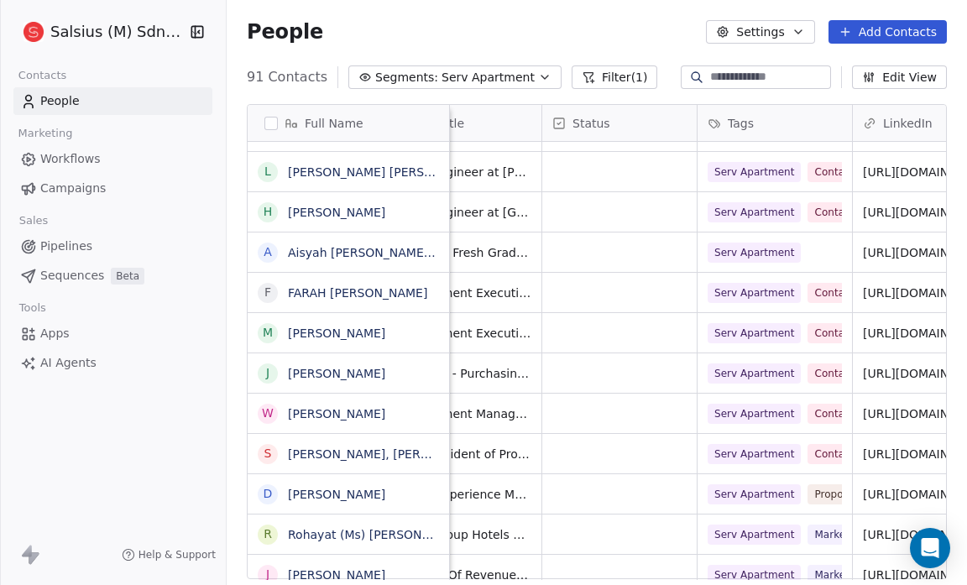
scroll to position [0, 0]
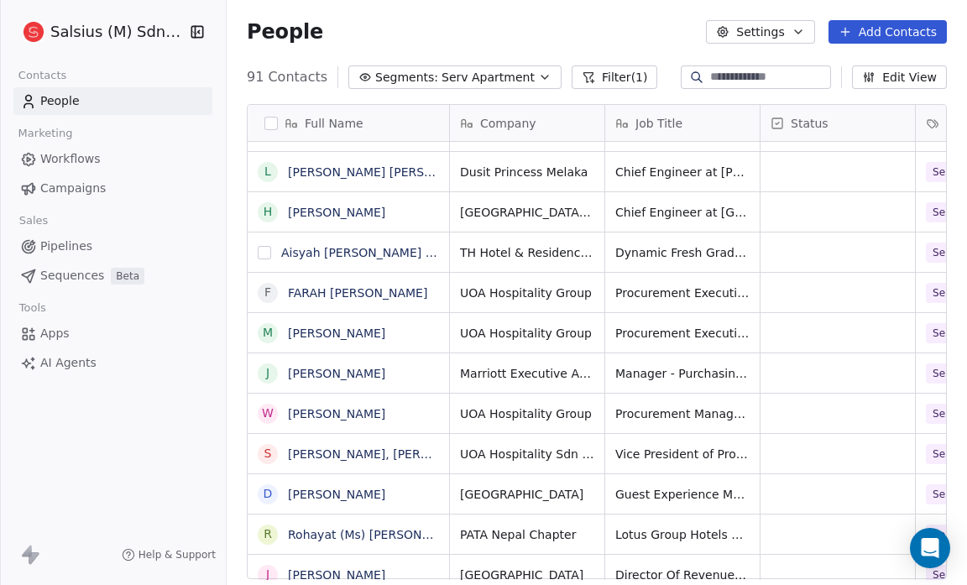
click at [264, 253] on button "grid" at bounding box center [264, 252] width 13 height 13
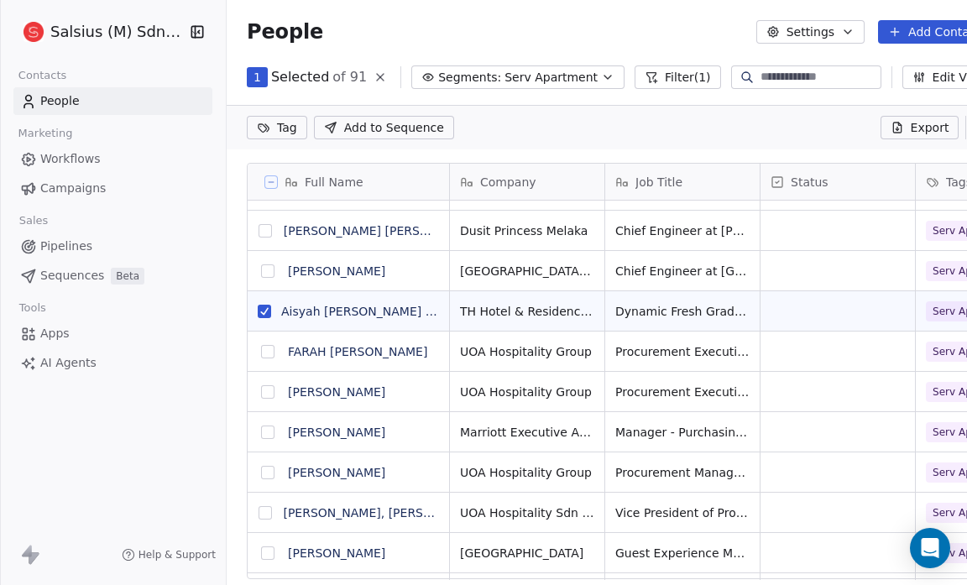
click at [290, 123] on html "Salsius (M) Sdn Bhd Contacts People Marketing Workflows Campaigns Sales Pipelin…" at bounding box center [483, 292] width 967 height 585
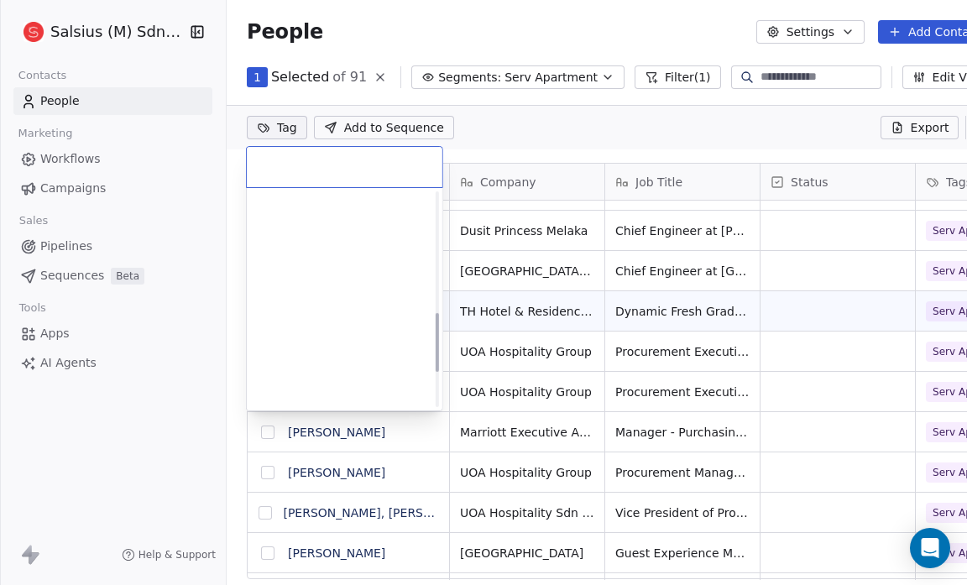
scroll to position [435, 0]
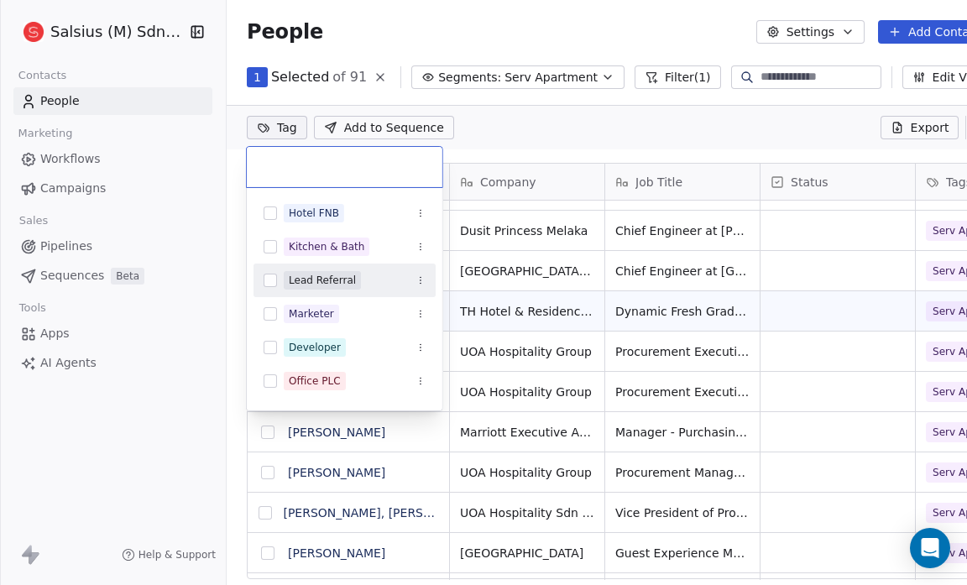
click at [276, 275] on button "Suggestions" at bounding box center [270, 280] width 13 height 13
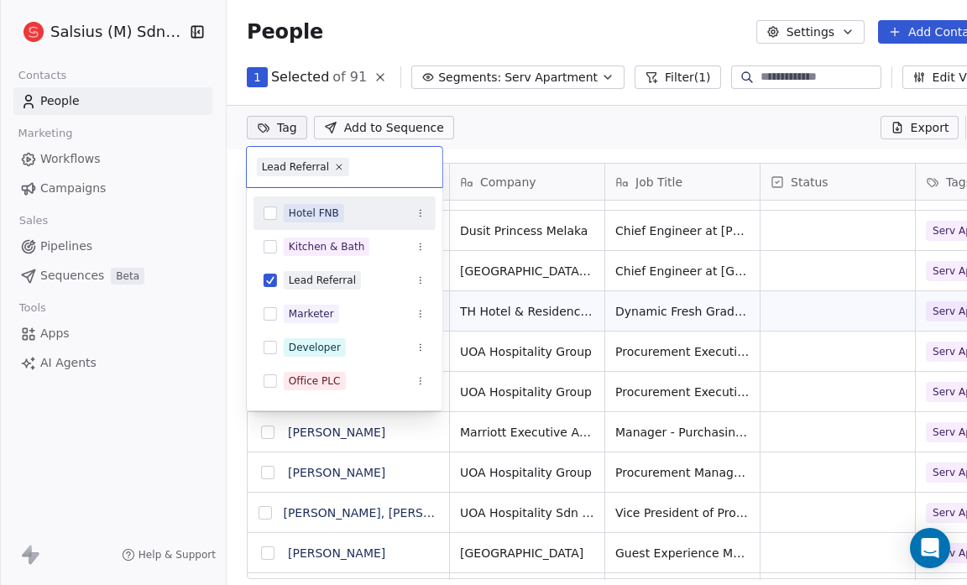
click at [591, 129] on html "Salsius (M) Sdn Bhd Contacts People Marketing Workflows Campaigns Sales Pipelin…" at bounding box center [483, 292] width 967 height 585
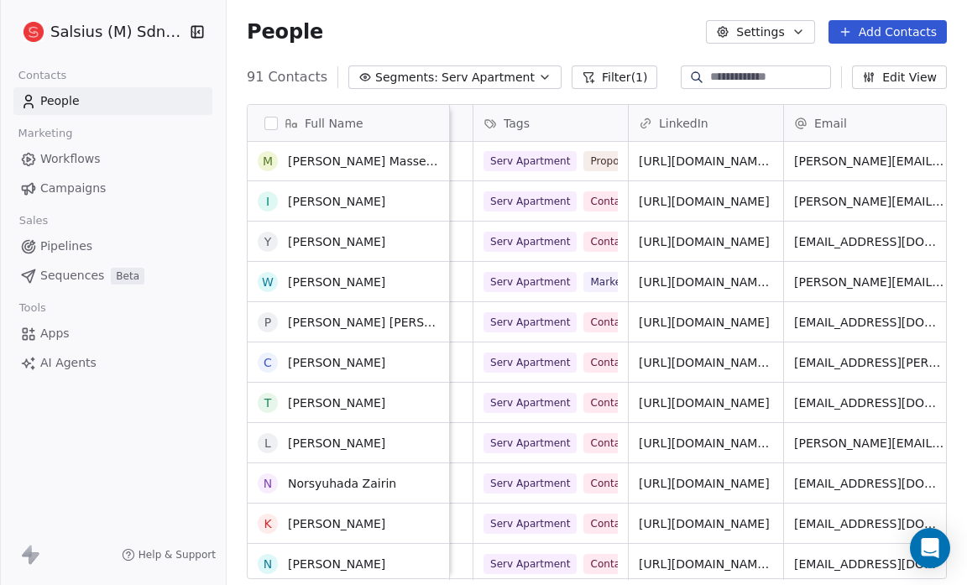
scroll to position [2162, 0]
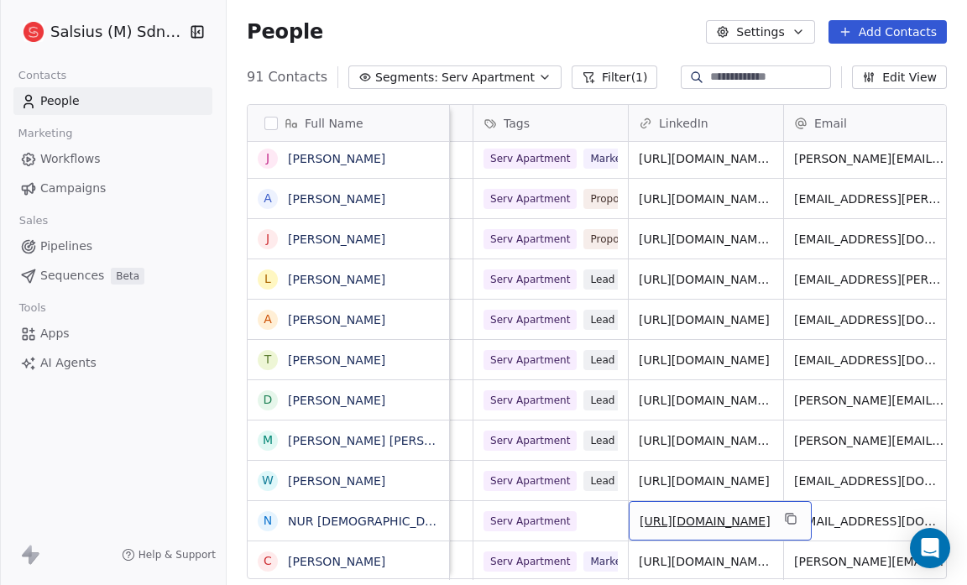
click at [700, 525] on span "[URL][DOMAIN_NAME]" at bounding box center [705, 521] width 131 height 17
click at [700, 515] on link "[URL][DOMAIN_NAME]" at bounding box center [705, 521] width 131 height 13
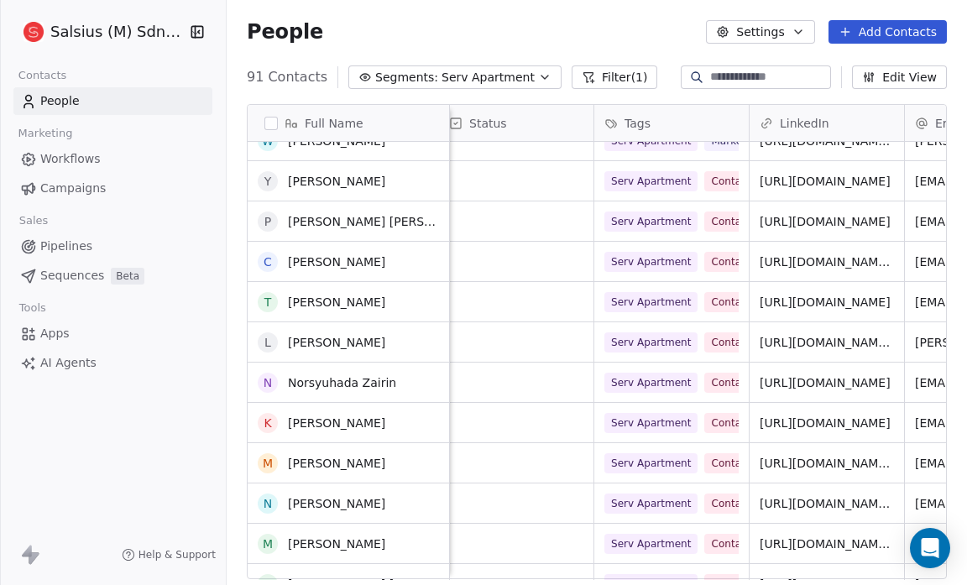
scroll to position [2151, 0]
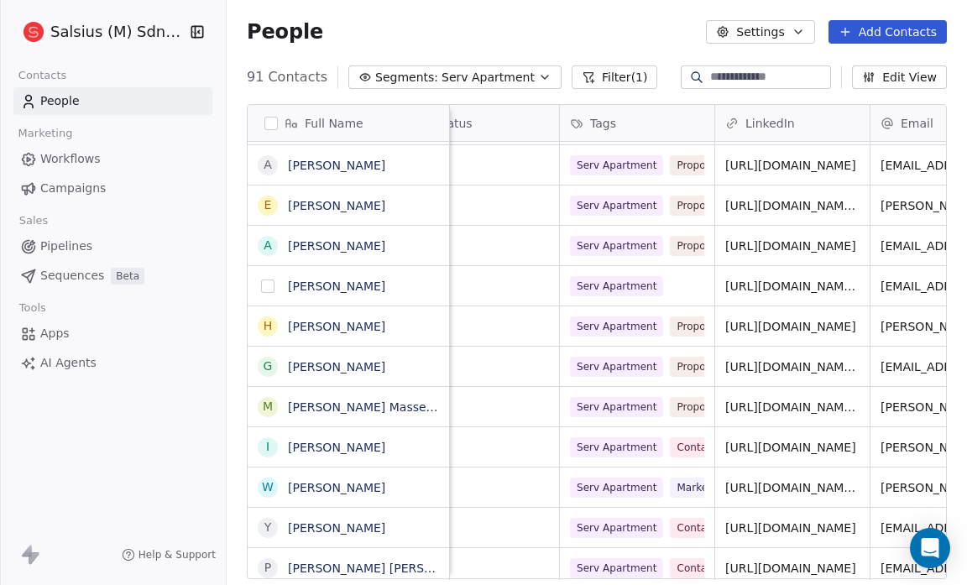
click at [269, 286] on button "grid" at bounding box center [267, 285] width 13 height 13
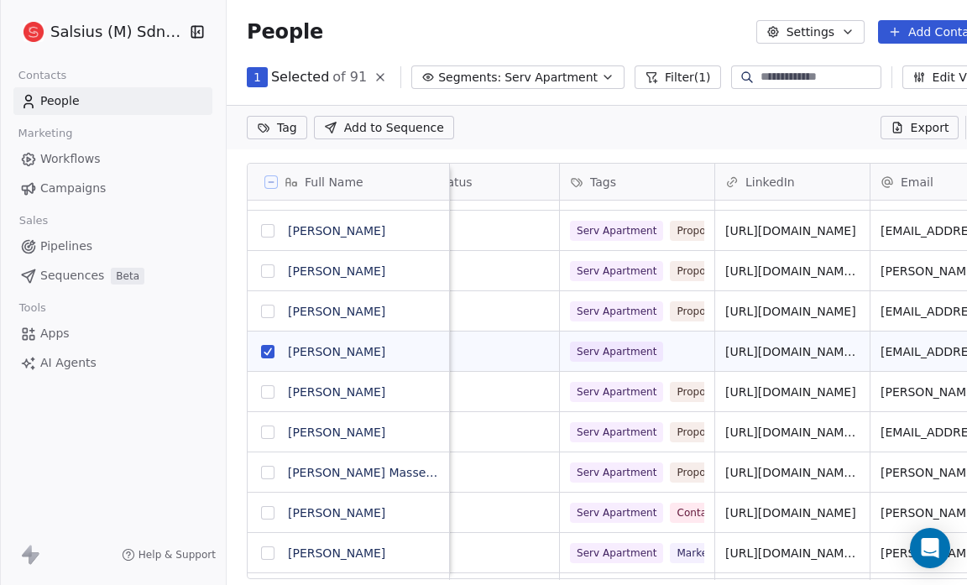
click at [264, 347] on button "grid" at bounding box center [267, 351] width 13 height 13
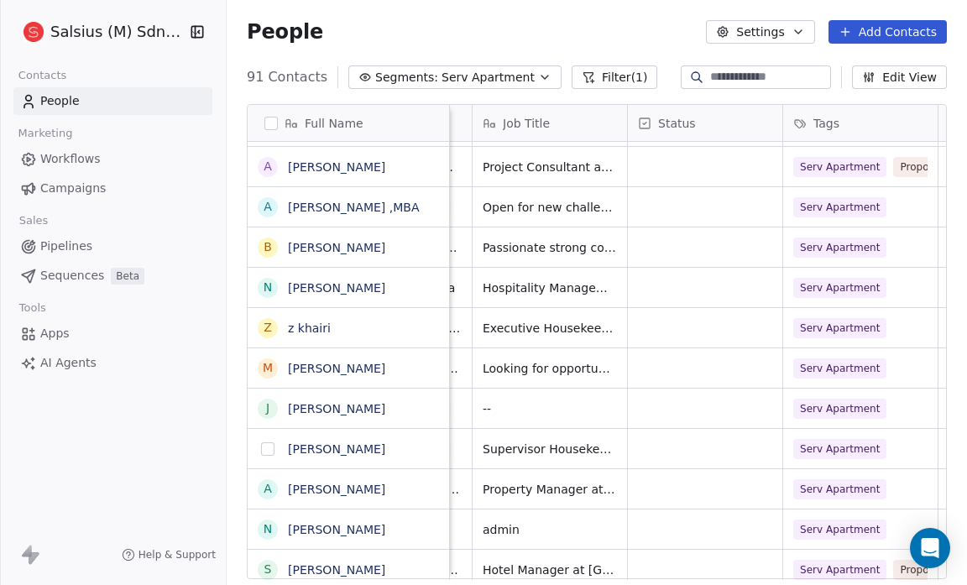
click at [264, 449] on button "grid" at bounding box center [267, 448] width 13 height 13
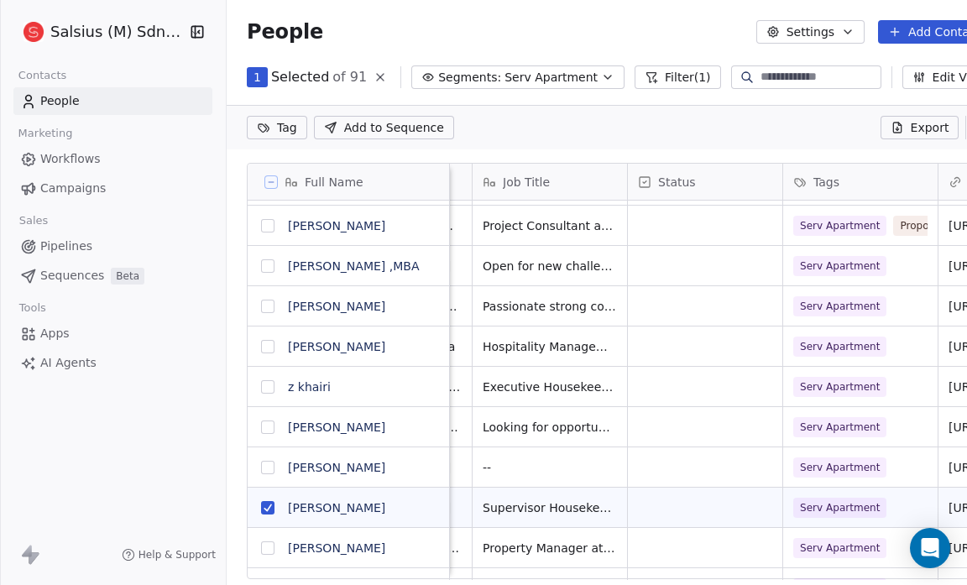
click at [269, 383] on button "grid" at bounding box center [267, 386] width 13 height 13
click at [274, 131] on html "Salsius (M) Sdn Bhd Contacts People Marketing Workflows Campaigns Sales Pipelin…" at bounding box center [483, 292] width 967 height 585
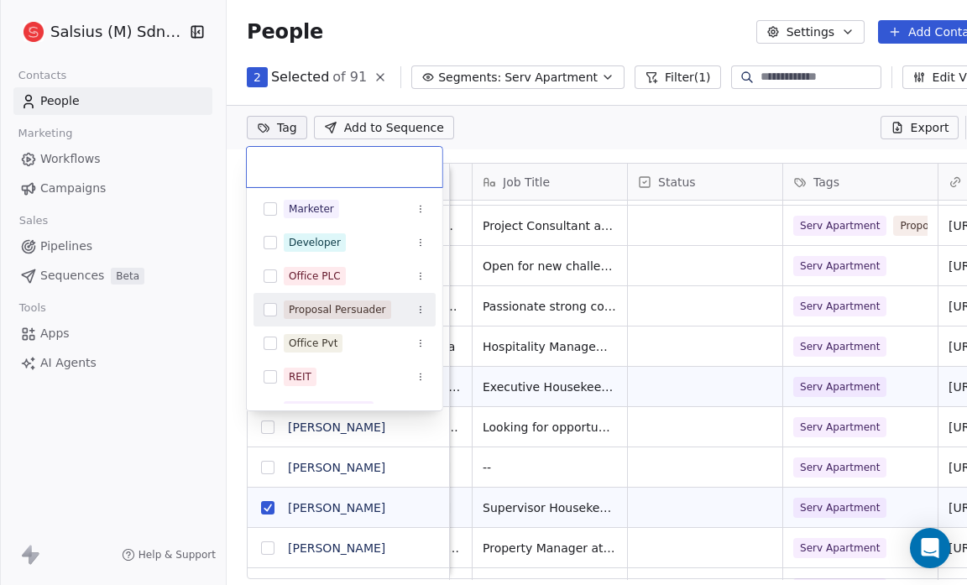
click at [269, 306] on button "Suggestions" at bounding box center [270, 309] width 13 height 13
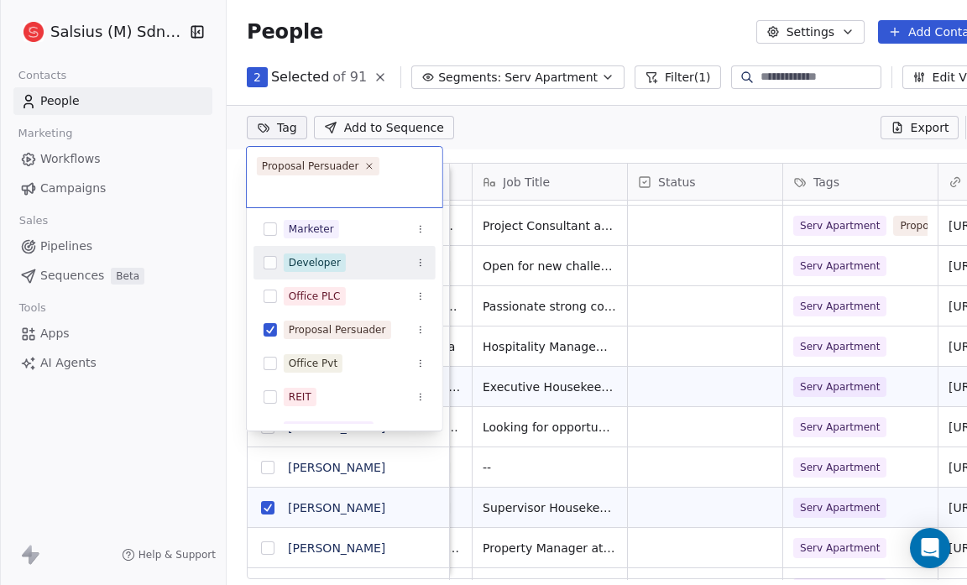
click at [543, 133] on html "Salsius (M) Sdn Bhd Contacts People Marketing Workflows Campaigns Sales Pipelin…" at bounding box center [483, 292] width 967 height 585
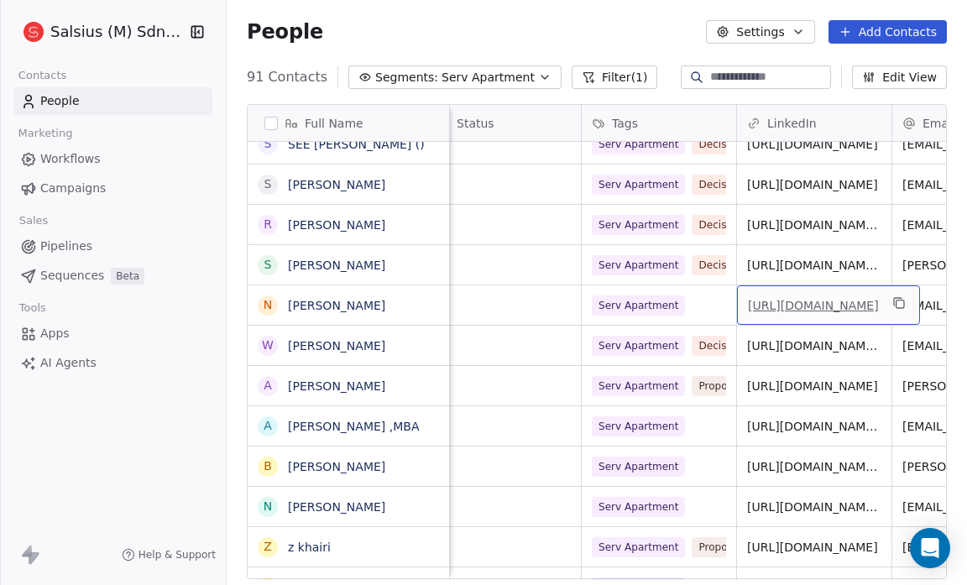
click at [805, 299] on link "[URL][DOMAIN_NAME]" at bounding box center [813, 305] width 131 height 13
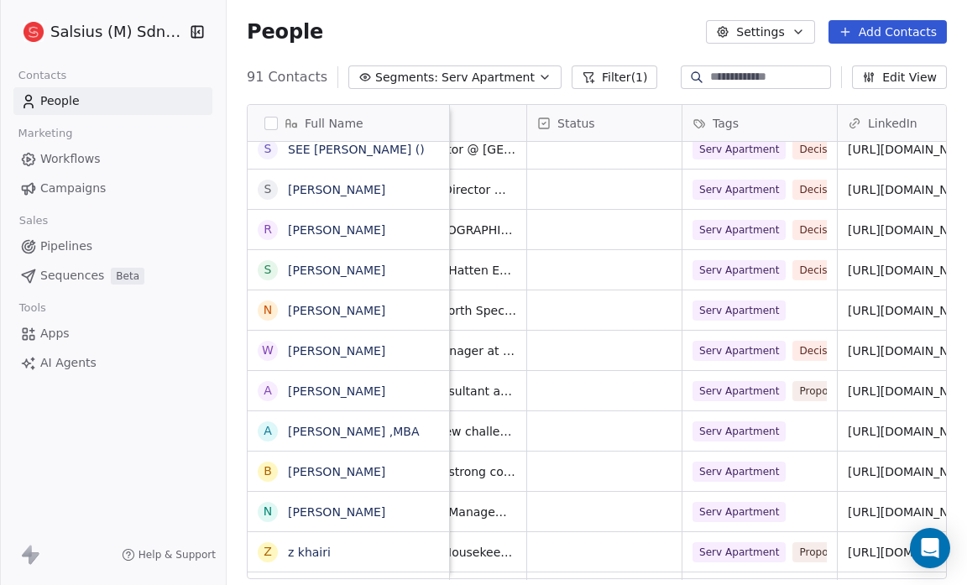
scroll to position [10, 0]
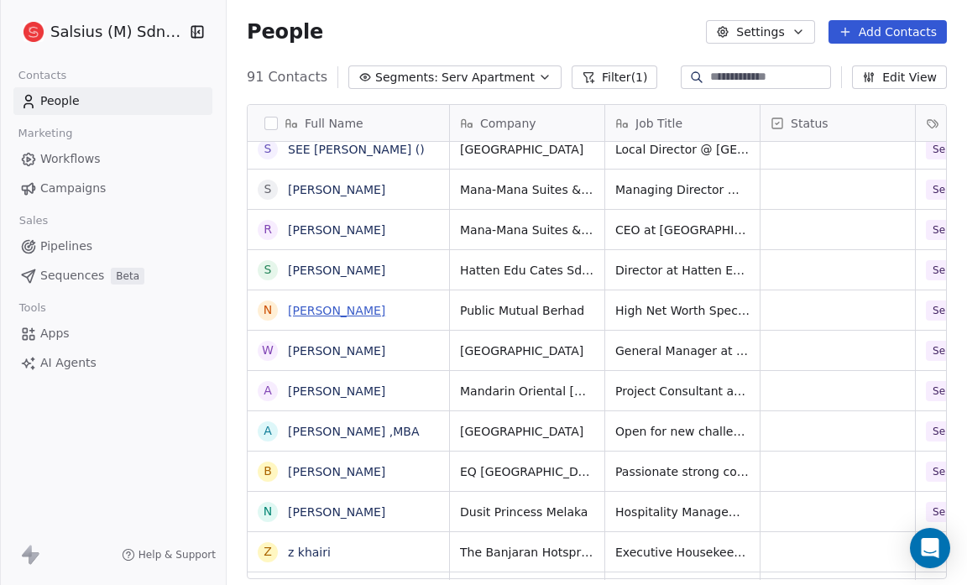
click at [344, 306] on link "[PERSON_NAME]" at bounding box center [336, 310] width 97 height 13
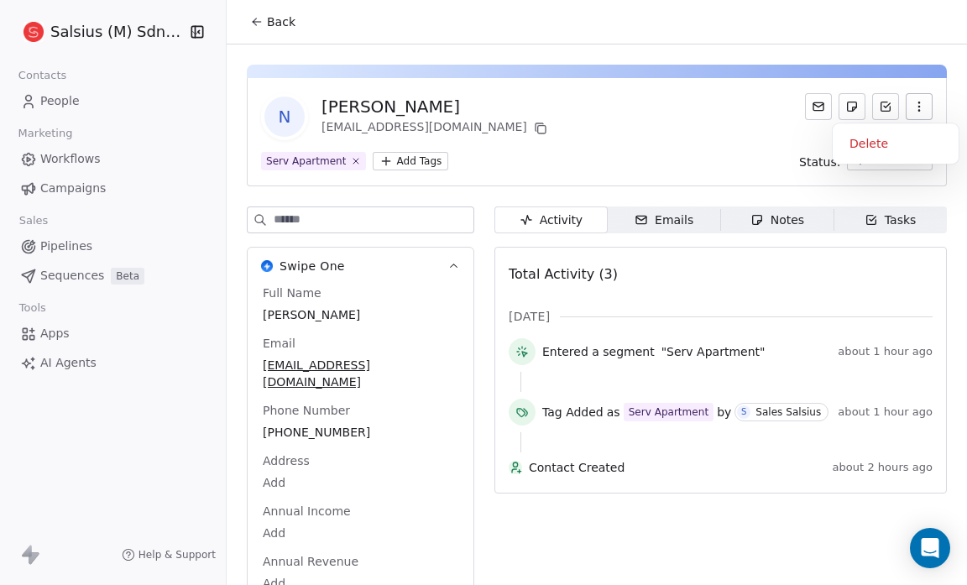
click at [912, 111] on icon "button" at bounding box center [918, 106] width 13 height 13
click at [891, 133] on div "Delete" at bounding box center [895, 143] width 112 height 27
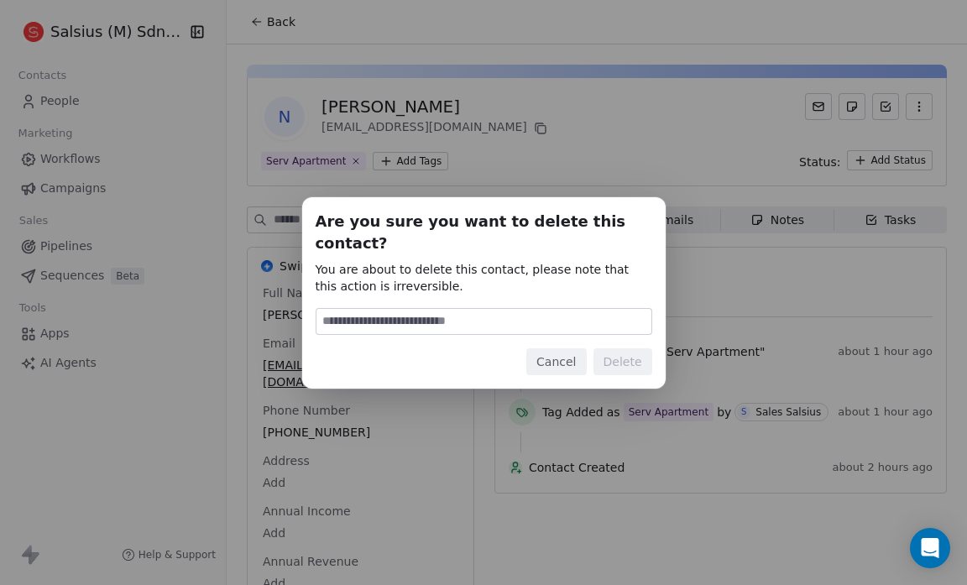
click at [384, 316] on input at bounding box center [483, 321] width 335 height 25
type input "******"
click at [628, 350] on button "Delete" at bounding box center [622, 361] width 59 height 27
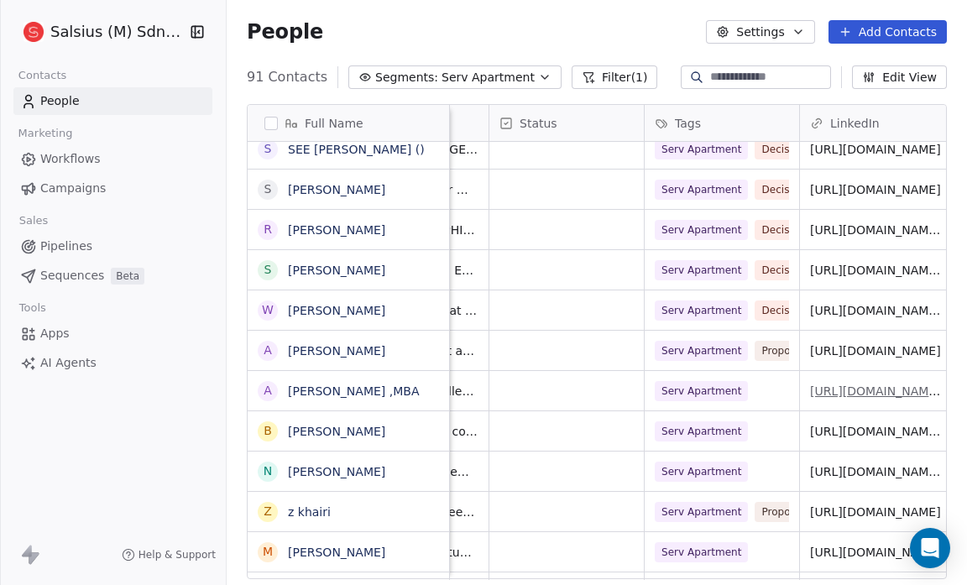
scroll to position [10, 290]
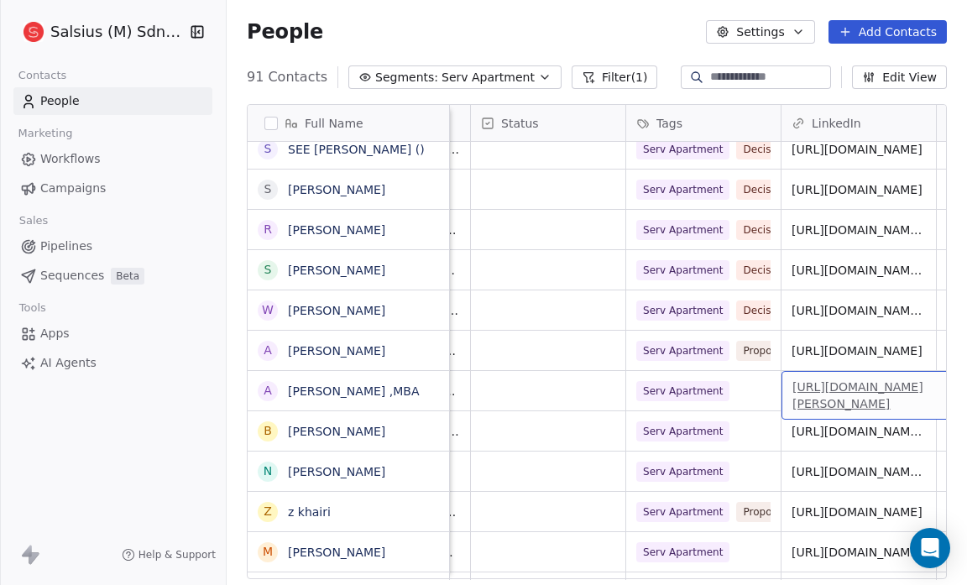
click at [859, 380] on link "[URL][DOMAIN_NAME][PERSON_NAME]" at bounding box center [857, 395] width 131 height 30
click at [265, 385] on button "grid" at bounding box center [267, 390] width 13 height 13
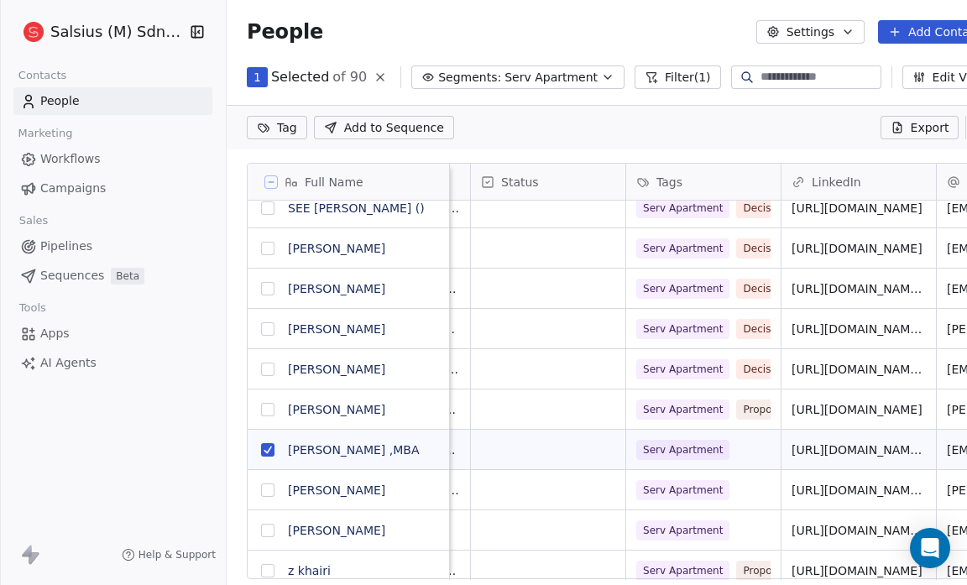
click at [283, 126] on html "Salsius (M) Sdn Bhd Contacts People Marketing Workflows Campaigns Sales Pipelin…" at bounding box center [483, 292] width 967 height 585
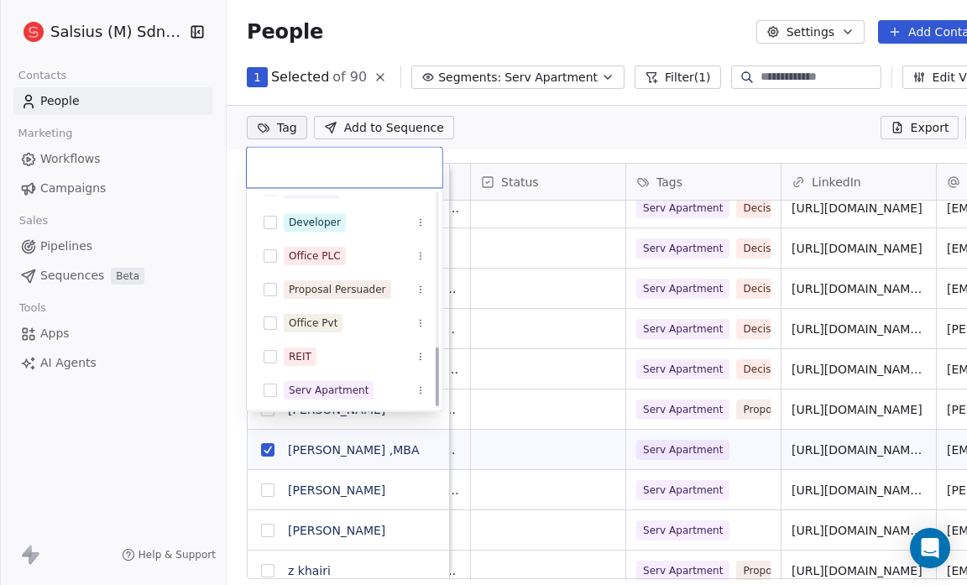
scroll to position [561, 0]
click at [270, 290] on button "Suggestions" at bounding box center [270, 288] width 13 height 13
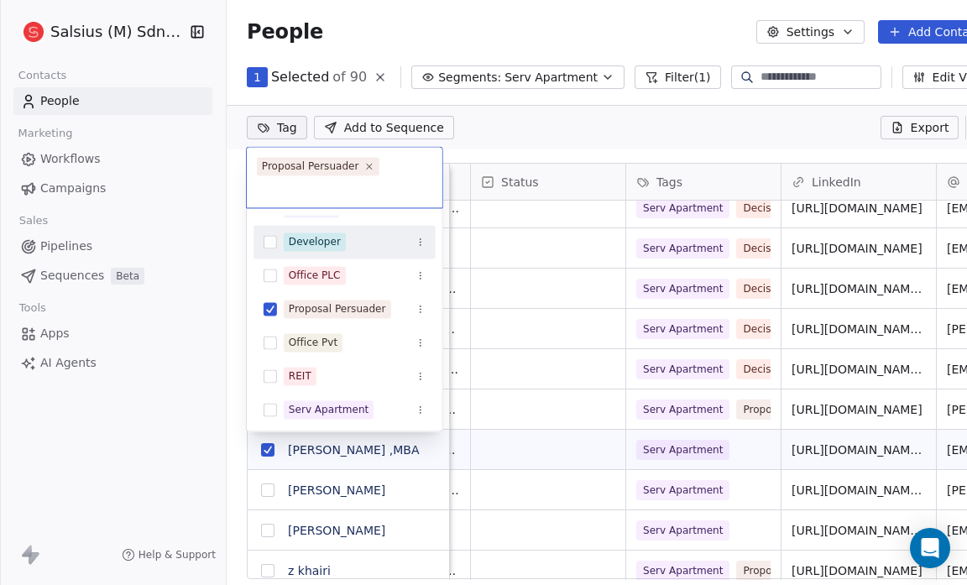
click at [592, 133] on html "Salsius (M) Sdn Bhd Contacts People Marketing Workflows Campaigns Sales Pipelin…" at bounding box center [483, 292] width 967 height 585
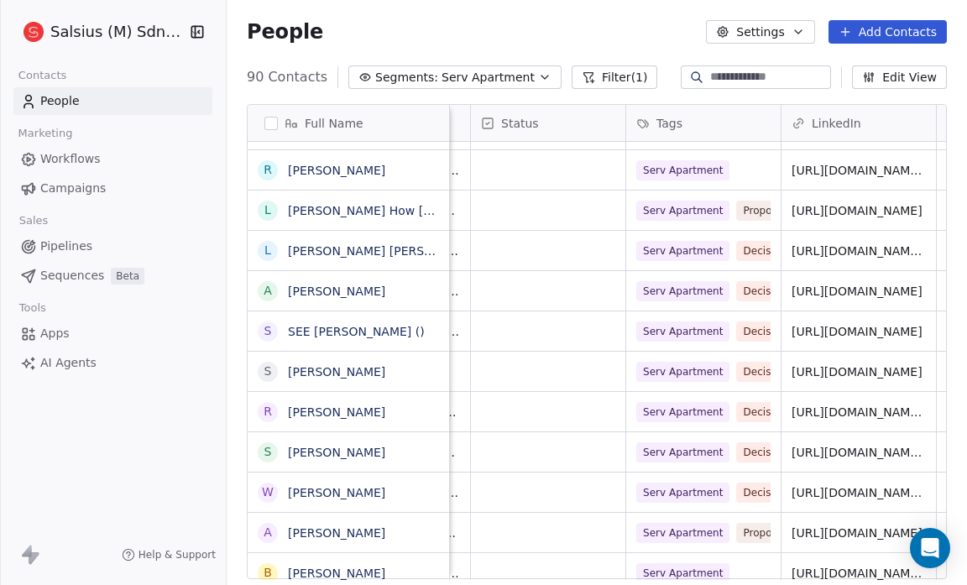
scroll to position [959, 0]
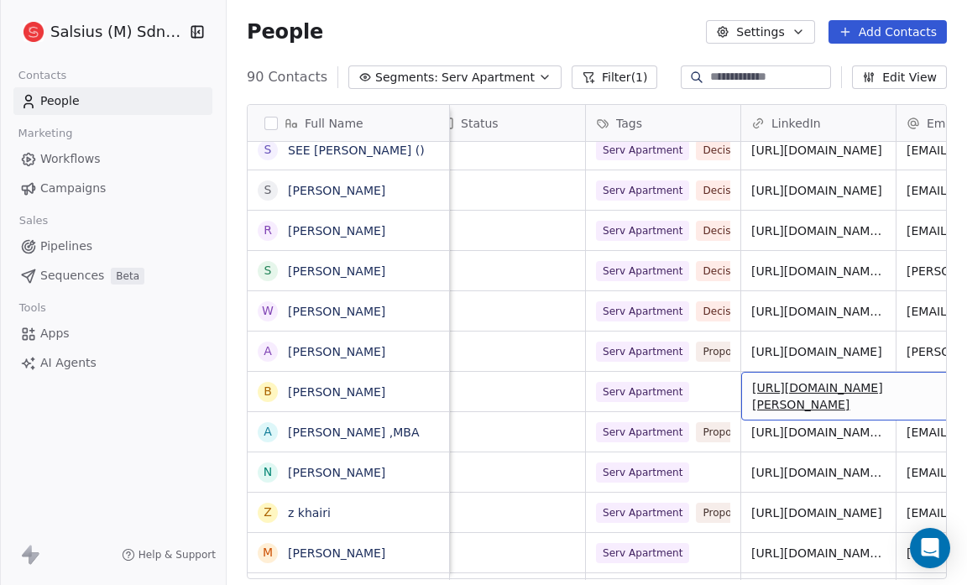
click at [836, 381] on link "[URL][DOMAIN_NAME][PERSON_NAME]" at bounding box center [817, 396] width 131 height 30
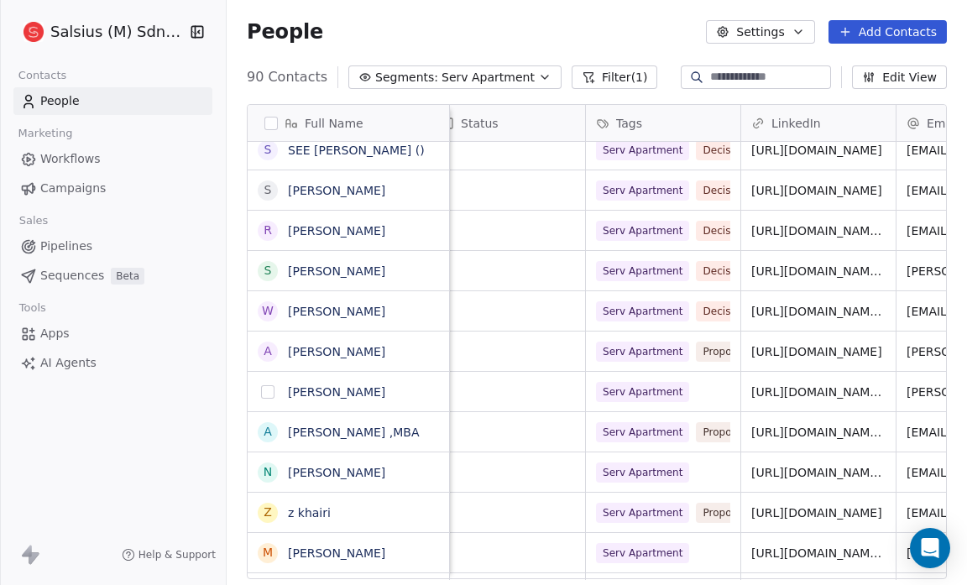
click at [264, 394] on button "grid" at bounding box center [267, 391] width 13 height 13
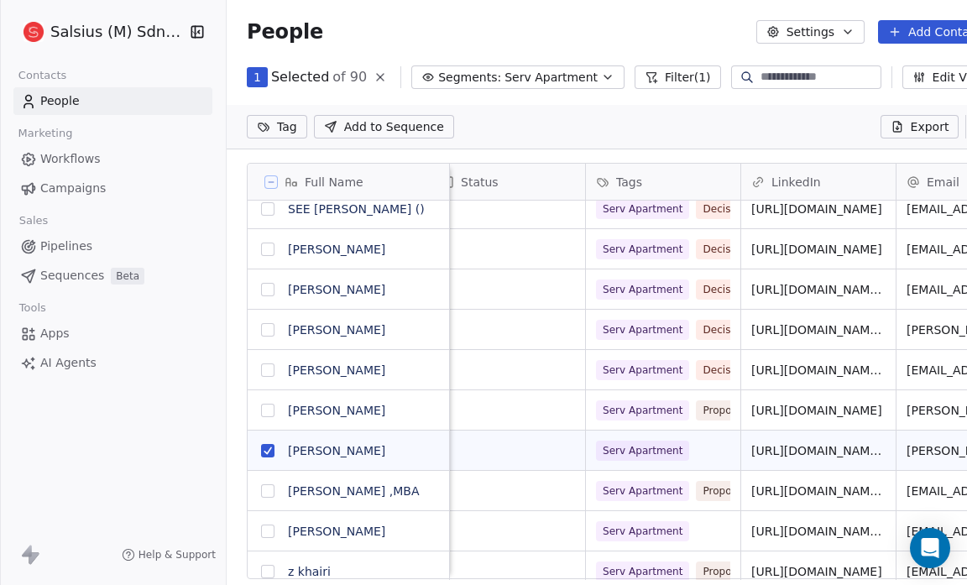
scroll to position [0, 0]
click at [292, 125] on html "Salsius (M) Sdn Bhd Contacts People Marketing Workflows Campaigns Sales Pipelin…" at bounding box center [483, 292] width 967 height 585
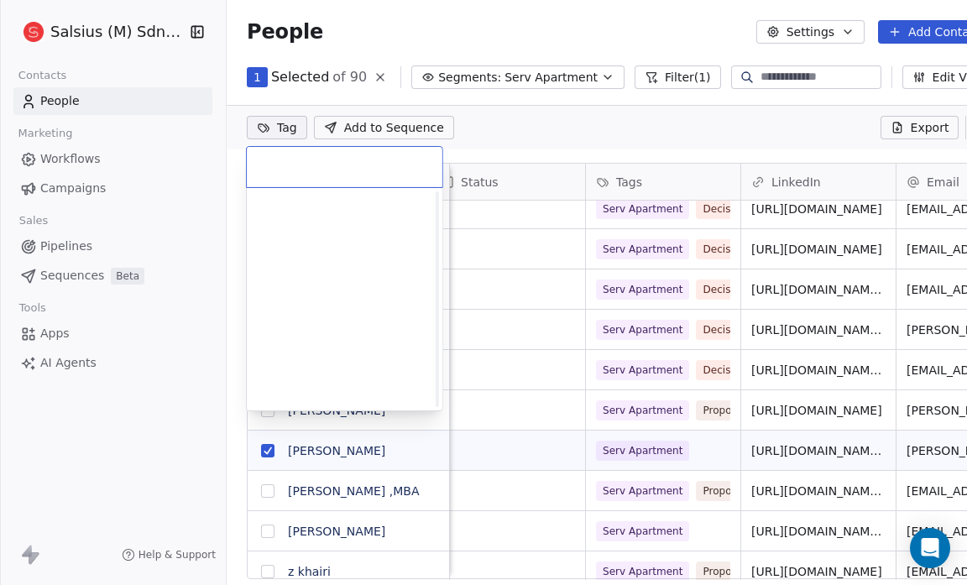
scroll to position [561, 0]
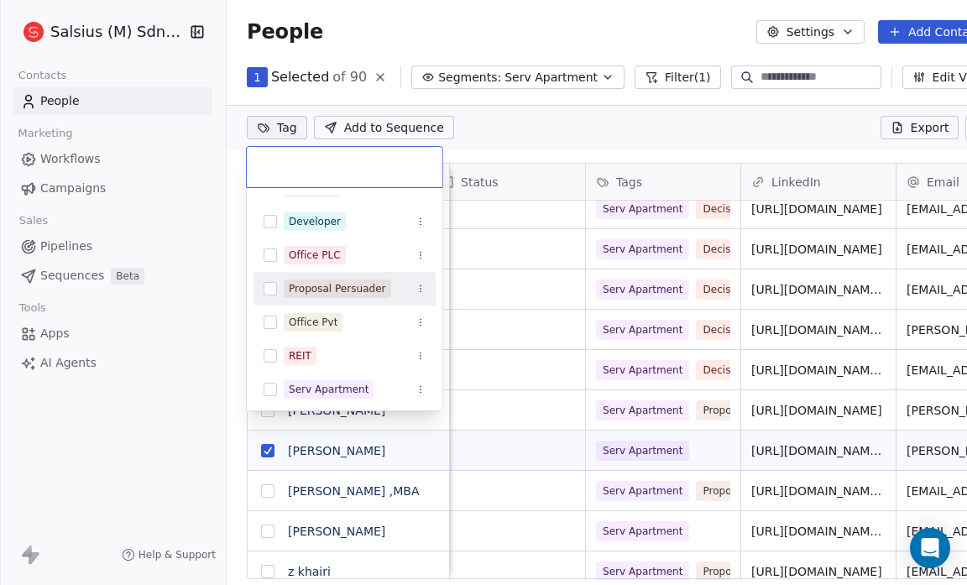
click at [330, 281] on div "Proposal Persuader" at bounding box center [337, 288] width 97 height 15
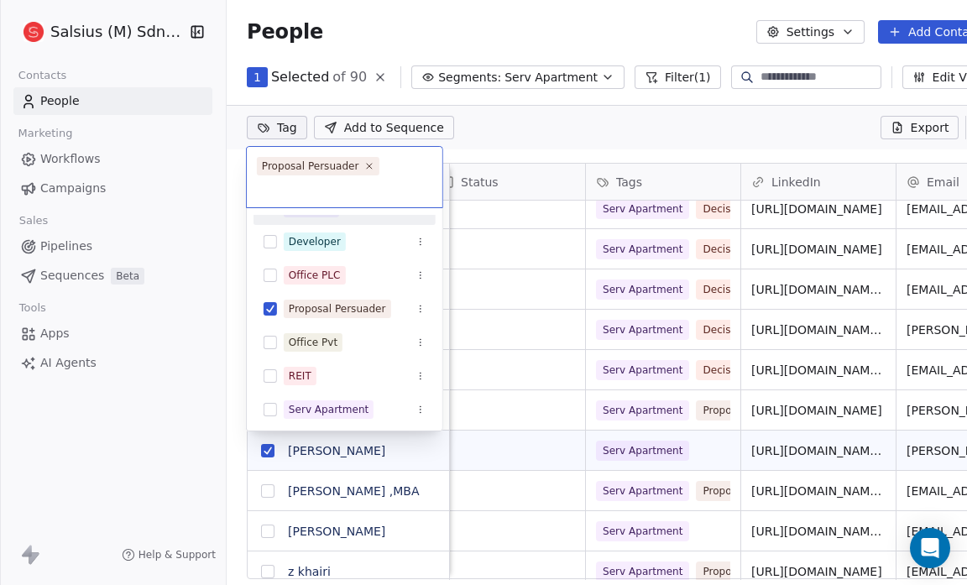
click at [514, 132] on html "Salsius (M) Sdn Bhd Contacts People Marketing Workflows Campaigns Sales Pipelin…" at bounding box center [483, 292] width 967 height 585
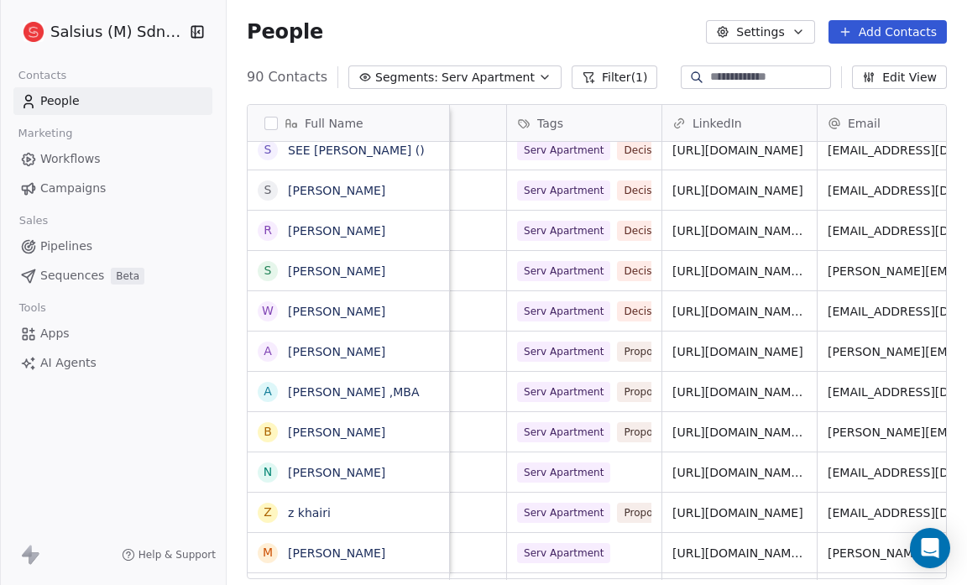
scroll to position [10, 410]
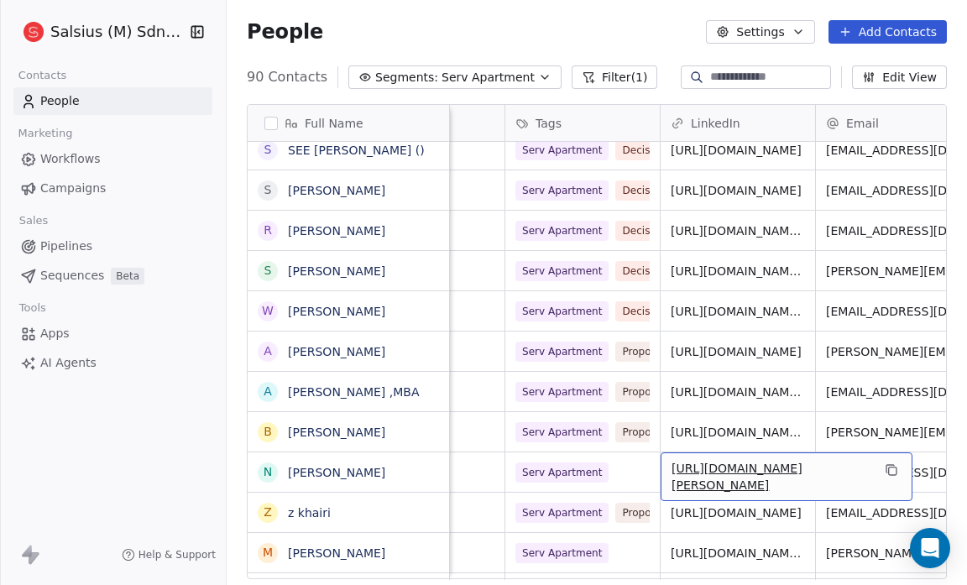
click at [733, 467] on link "[URL][DOMAIN_NAME][PERSON_NAME]" at bounding box center [736, 477] width 131 height 30
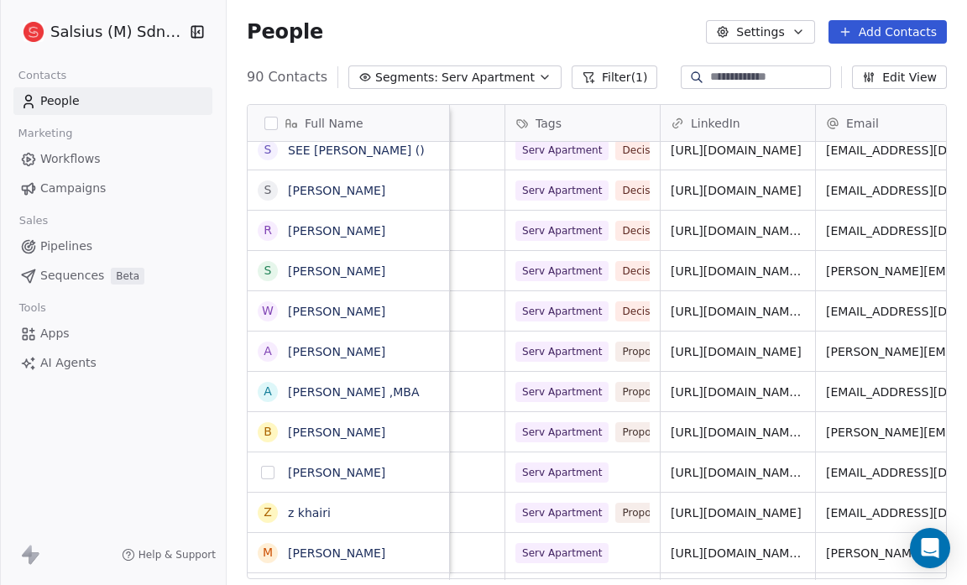
click at [268, 473] on button "grid" at bounding box center [267, 472] width 13 height 13
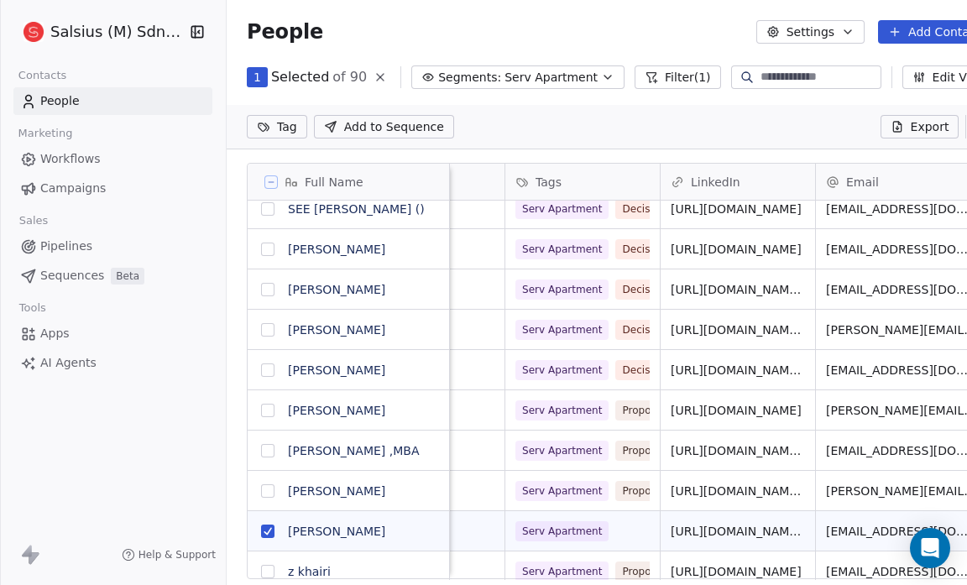
scroll to position [0, 0]
click at [290, 123] on html "Salsius (M) Sdn Bhd Contacts People Marketing Workflows Campaigns Sales Pipelin…" at bounding box center [483, 292] width 967 height 585
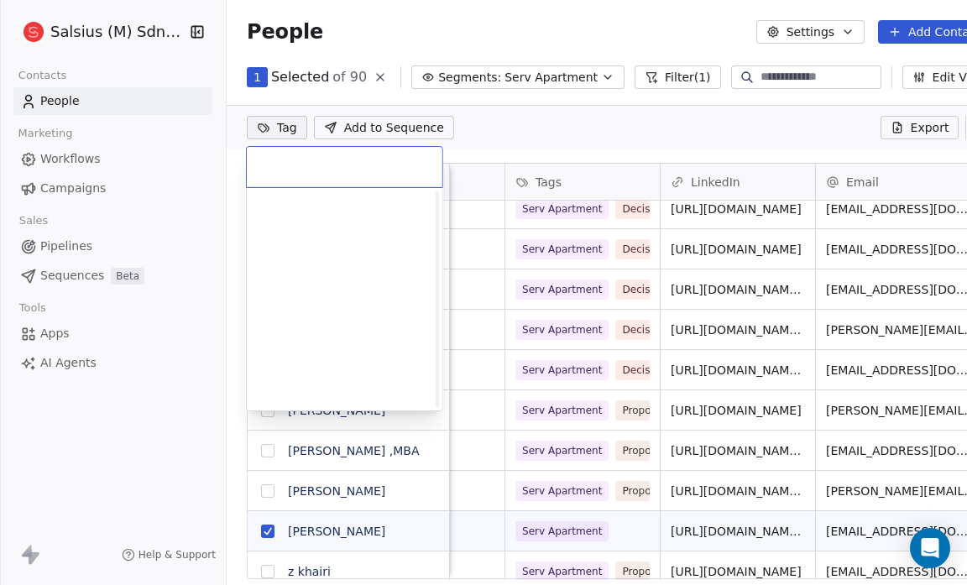
scroll to position [561, 0]
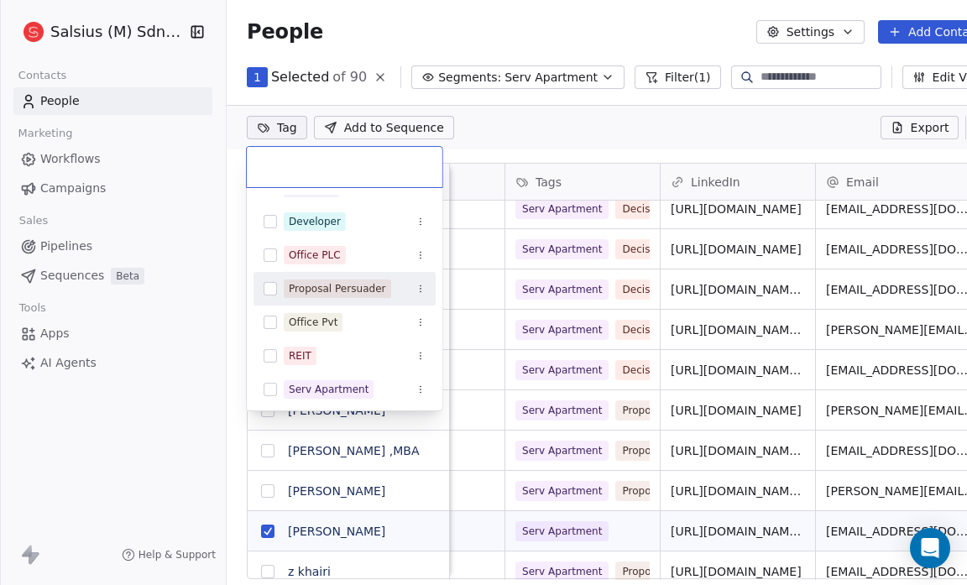
click at [342, 297] on div "Proposal Persuader" at bounding box center [344, 288] width 182 height 27
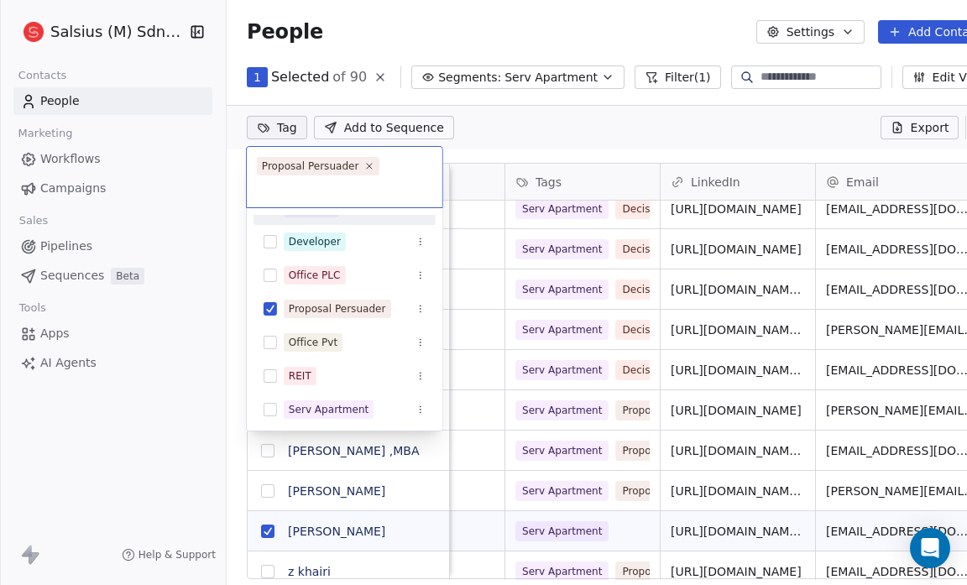
click at [530, 125] on html "Salsius (M) Sdn Bhd Contacts People Marketing Workflows Campaigns Sales Pipelin…" at bounding box center [483, 292] width 967 height 585
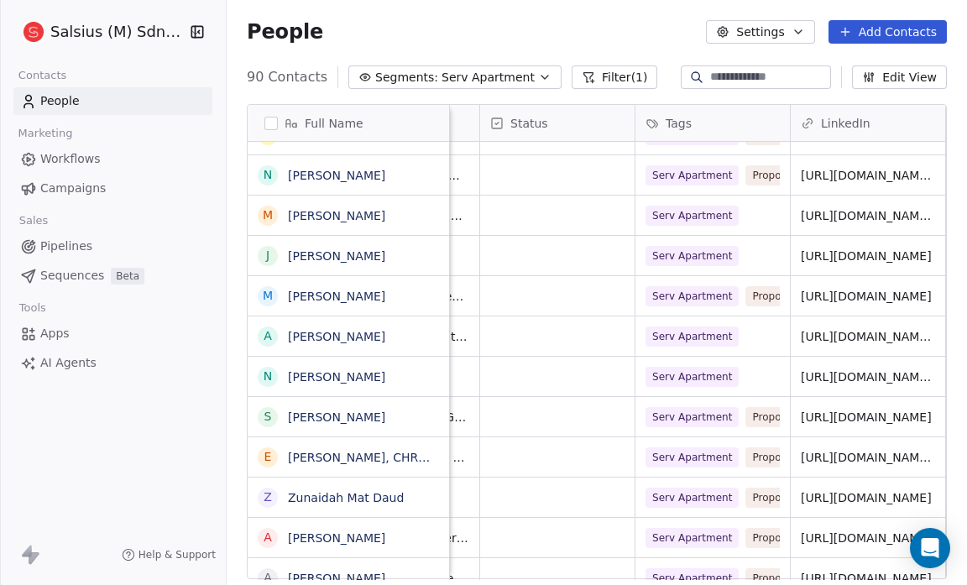
scroll to position [10, 125]
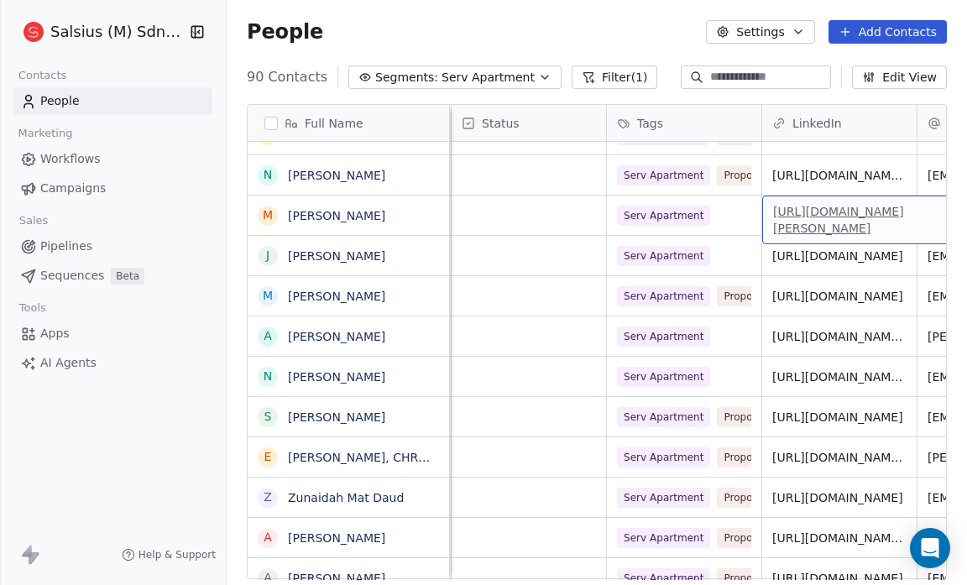
click at [817, 205] on link "[URL][DOMAIN_NAME][PERSON_NAME]" at bounding box center [838, 220] width 131 height 30
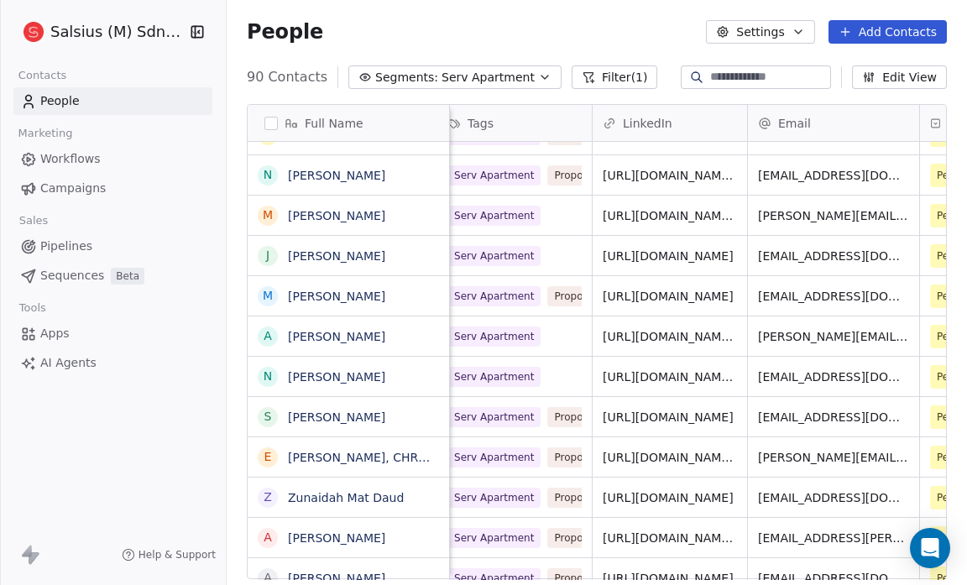
scroll to position [10, 479]
click at [662, 249] on link "[URL][DOMAIN_NAME]" at bounding box center [668, 255] width 131 height 13
click at [266, 214] on button "grid" at bounding box center [267, 215] width 13 height 13
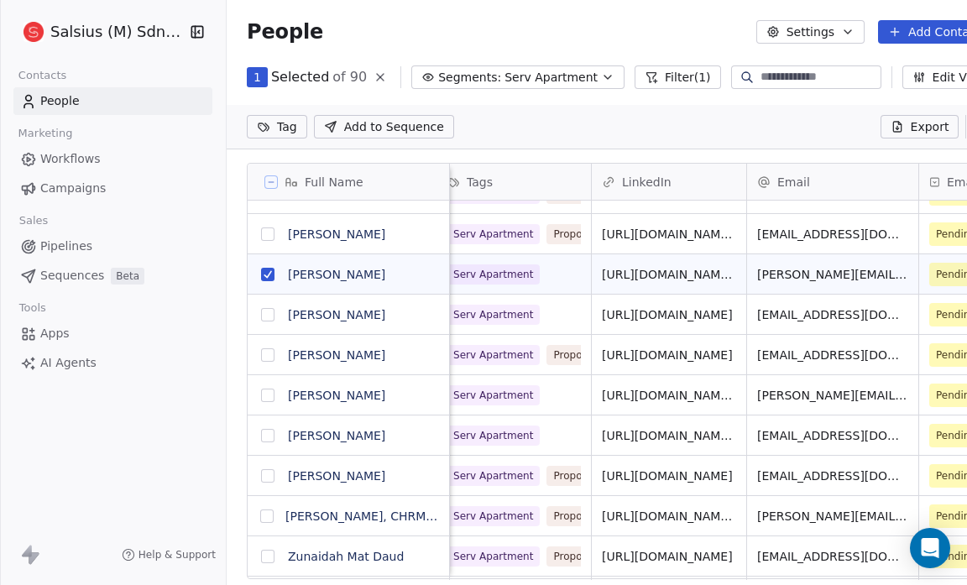
scroll to position [0, 0]
click at [268, 313] on button "grid" at bounding box center [267, 314] width 13 height 13
click at [291, 127] on html "Salsius (M) Sdn Bhd Contacts People Marketing Workflows Campaigns Sales Pipelin…" at bounding box center [483, 292] width 967 height 585
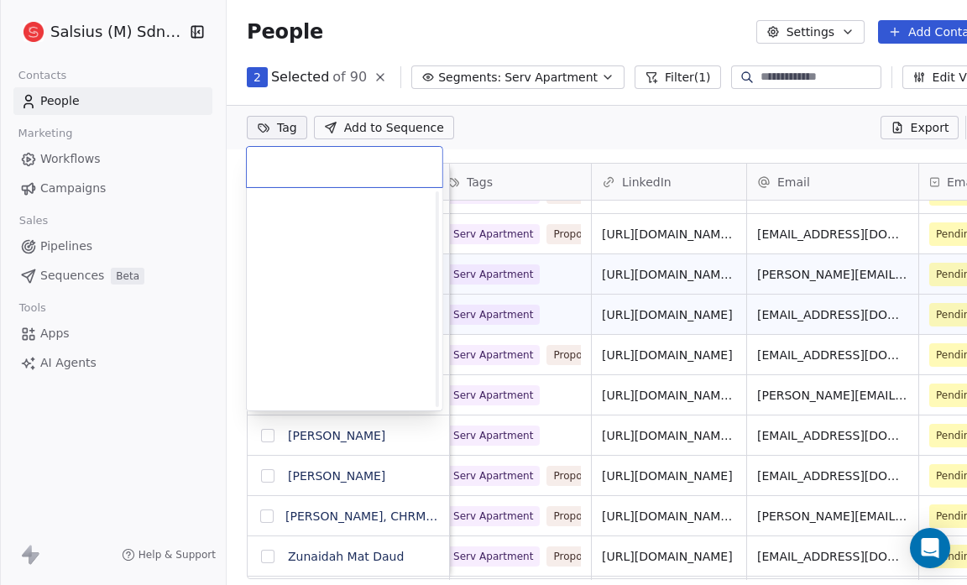
scroll to position [561, 0]
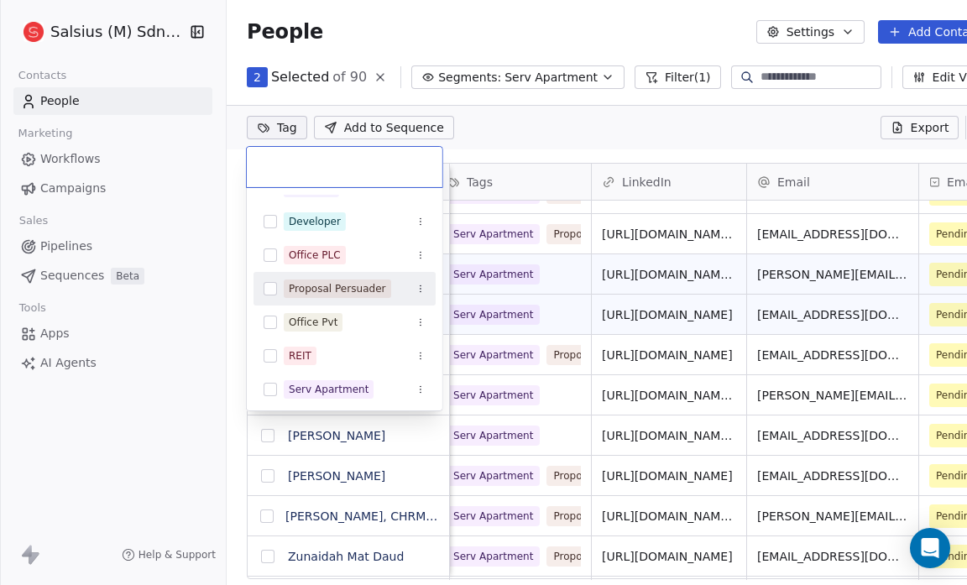
click at [328, 275] on div "Proposal Persuader" at bounding box center [344, 288] width 182 height 27
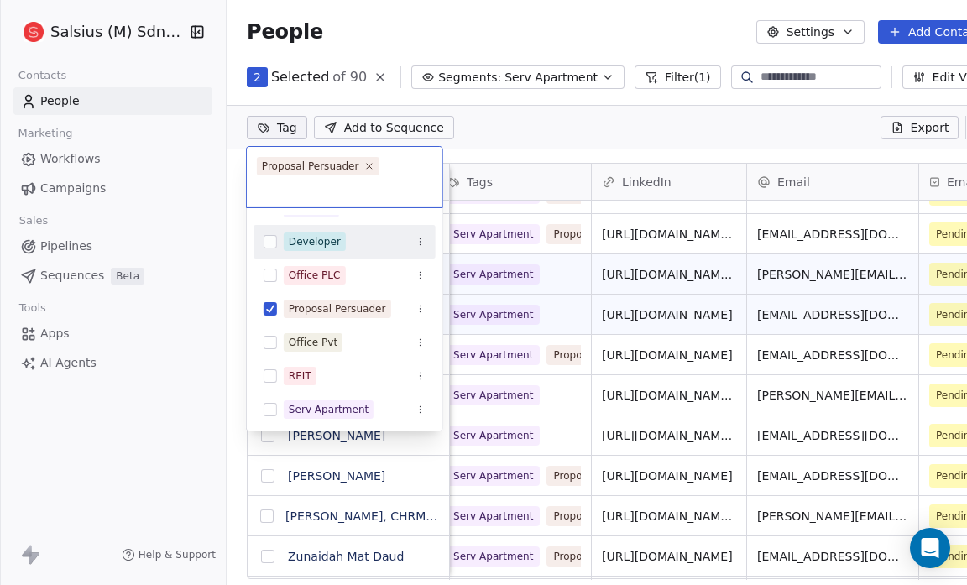
click at [596, 109] on html "Salsius (M) Sdn Bhd Contacts People Marketing Workflows Campaigns Sales Pipelin…" at bounding box center [483, 292] width 967 height 585
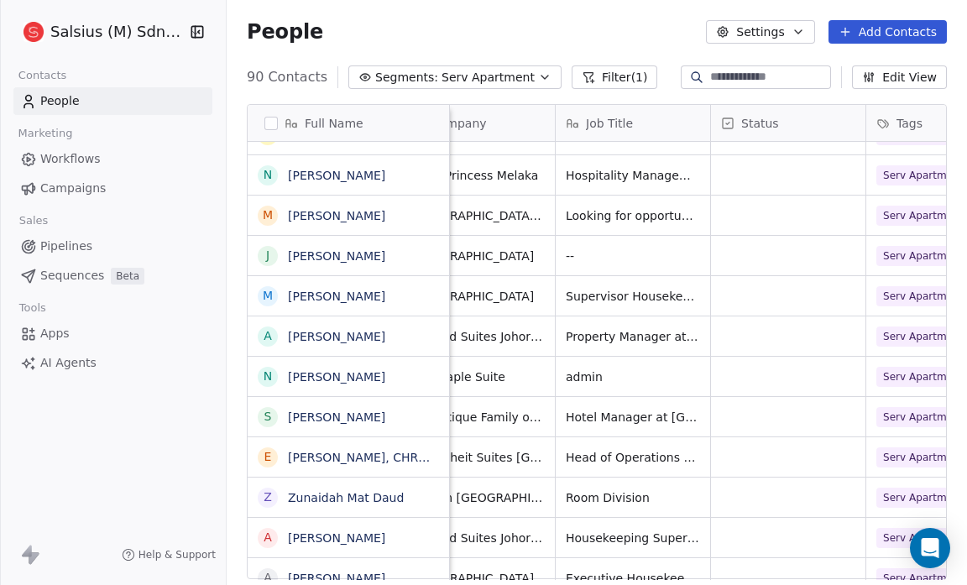
scroll to position [10, 0]
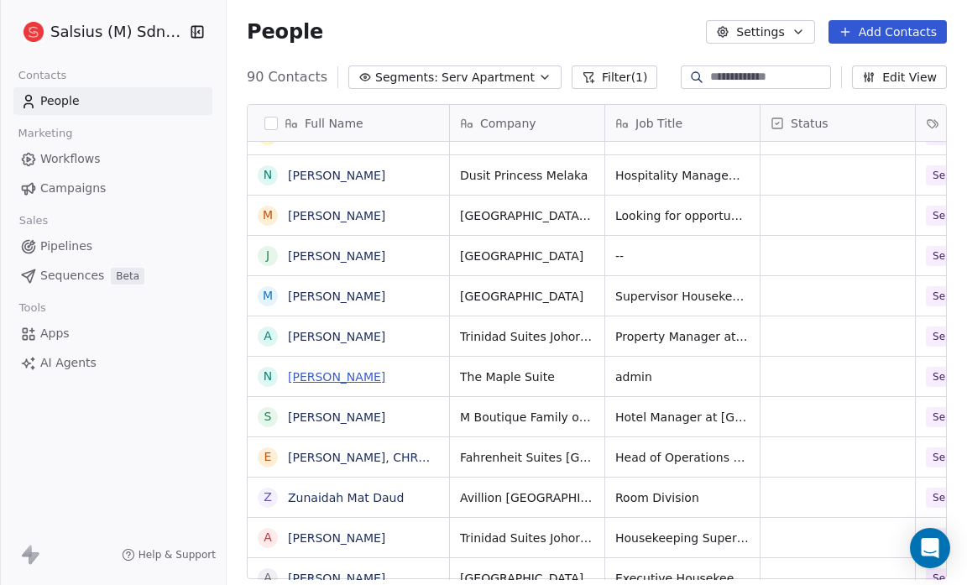
click at [319, 374] on link "[PERSON_NAME]" at bounding box center [336, 376] width 97 height 13
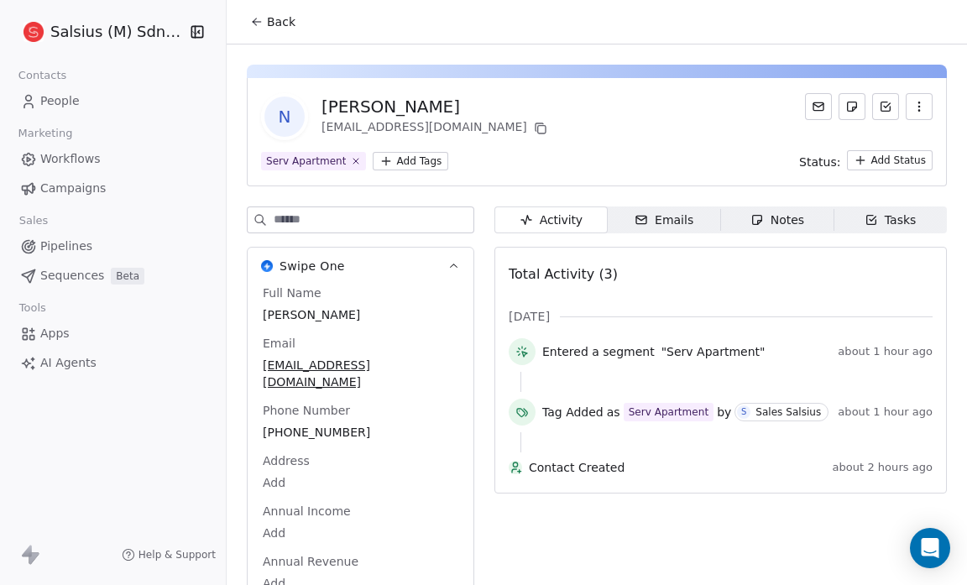
click at [263, 15] on icon at bounding box center [256, 21] width 13 height 13
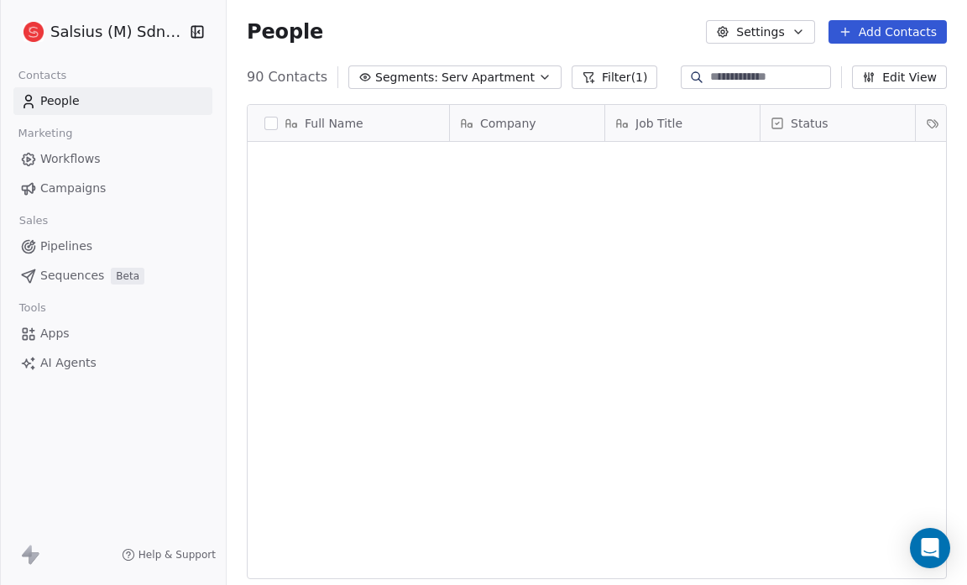
scroll to position [504, 729]
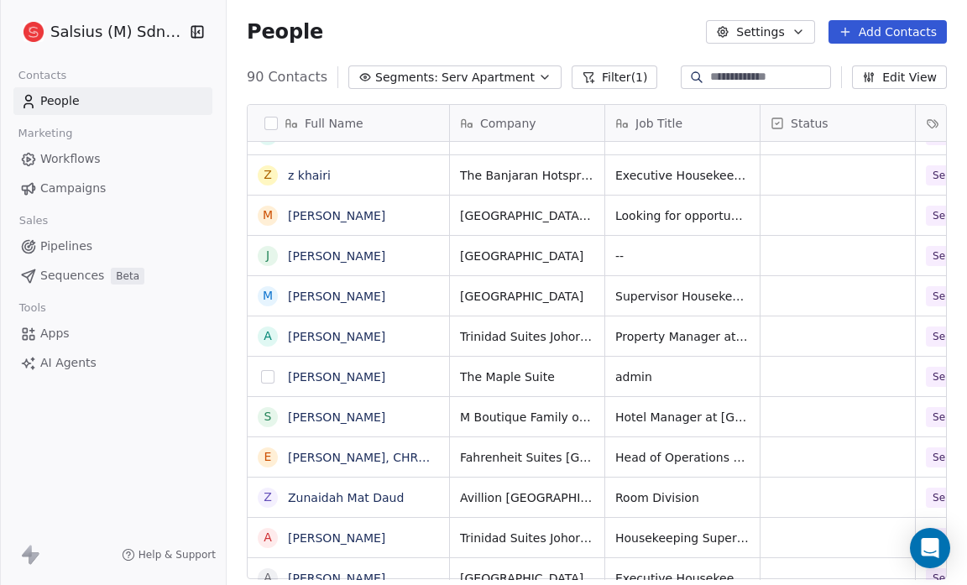
click at [266, 375] on button "grid" at bounding box center [267, 376] width 13 height 13
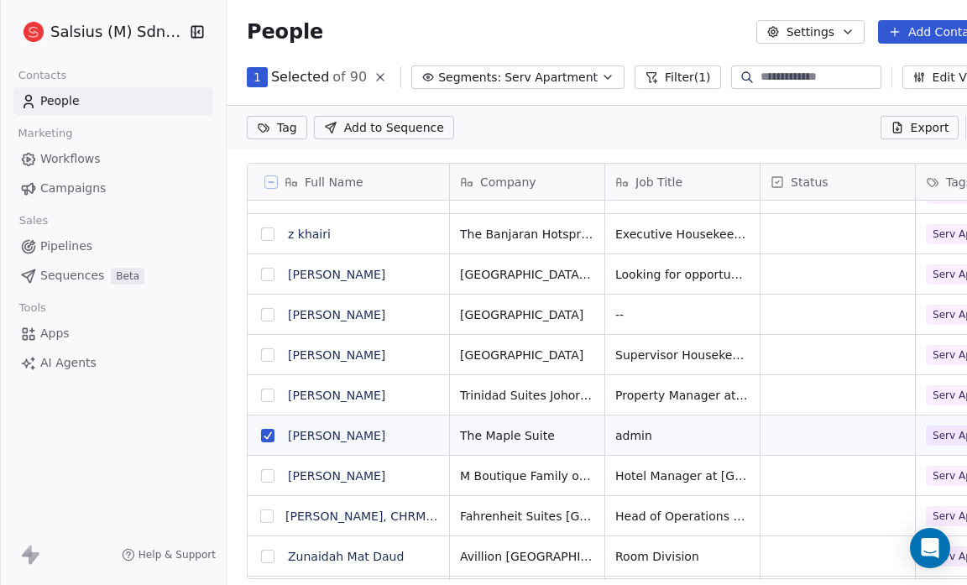
scroll to position [446, 771]
click at [286, 123] on html "Salsius (M) Sdn Bhd Contacts People Marketing Workflows Campaigns Sales Pipelin…" at bounding box center [483, 292] width 967 height 585
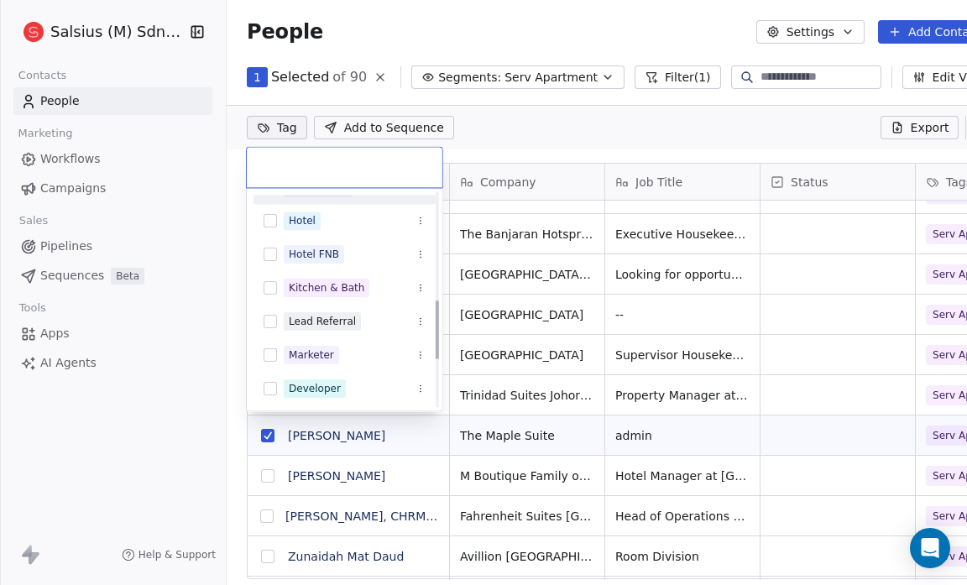
scroll to position [401, 0]
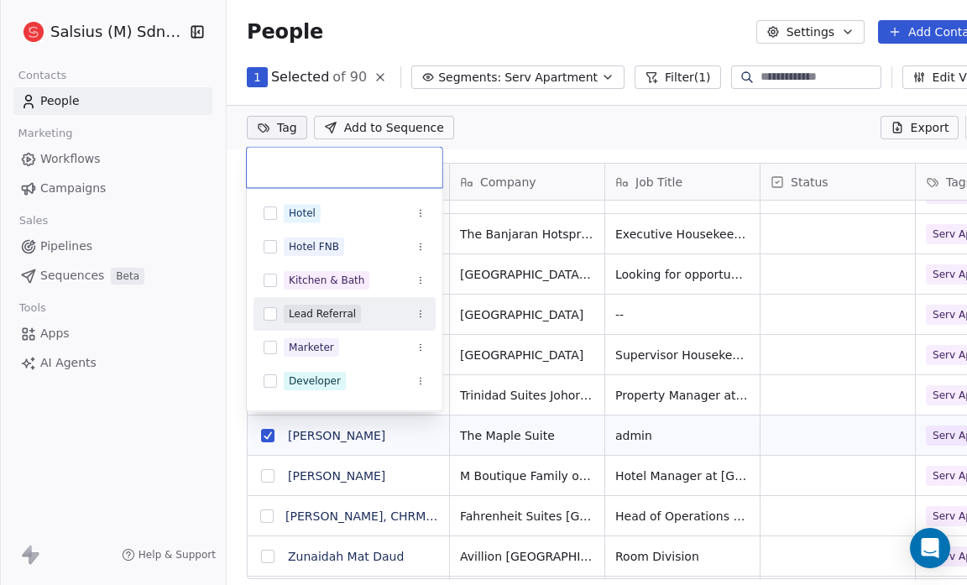
click at [271, 308] on button "Suggestions" at bounding box center [270, 313] width 13 height 13
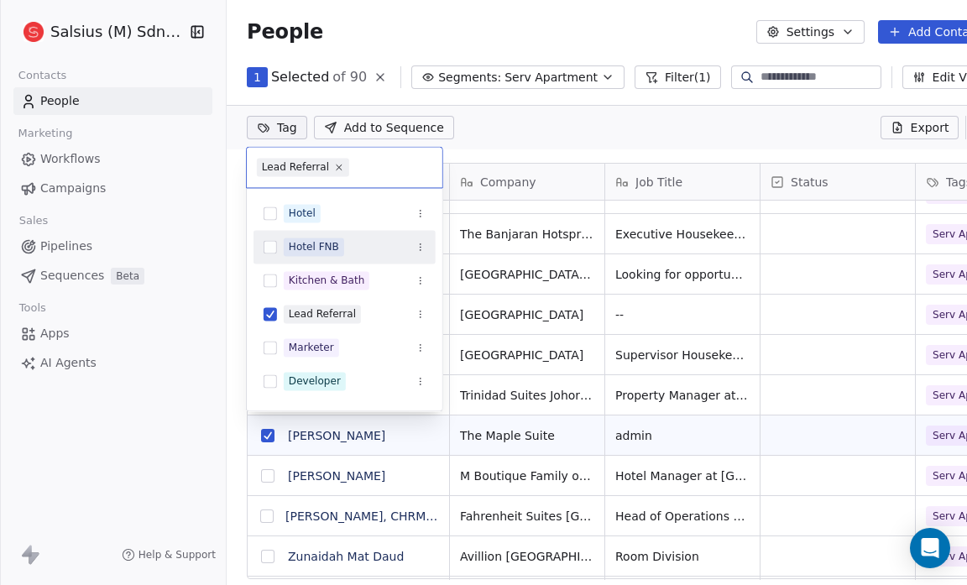
click at [564, 121] on html "Salsius (M) Sdn Bhd Contacts People Marketing Workflows Campaigns Sales Pipelin…" at bounding box center [483, 292] width 967 height 585
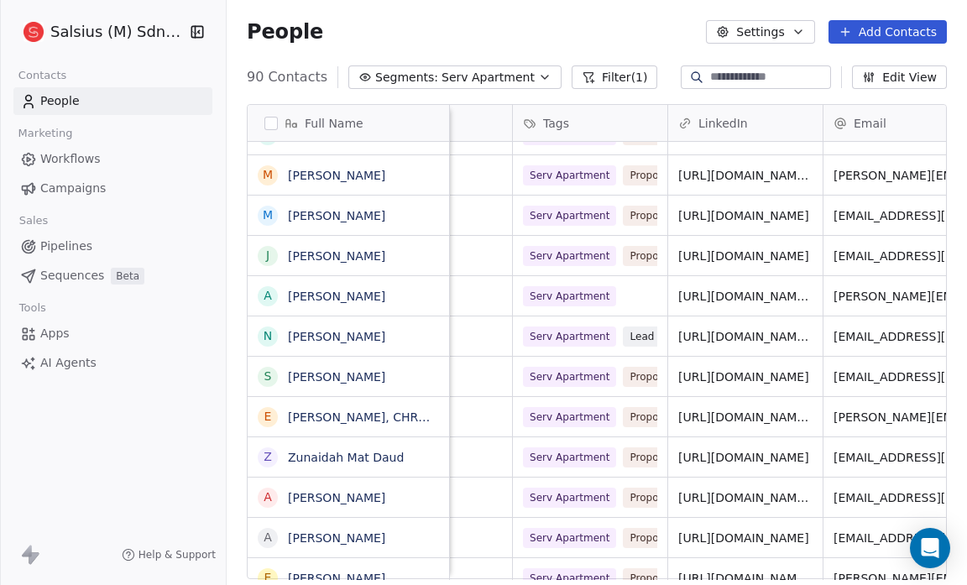
scroll to position [0, 404]
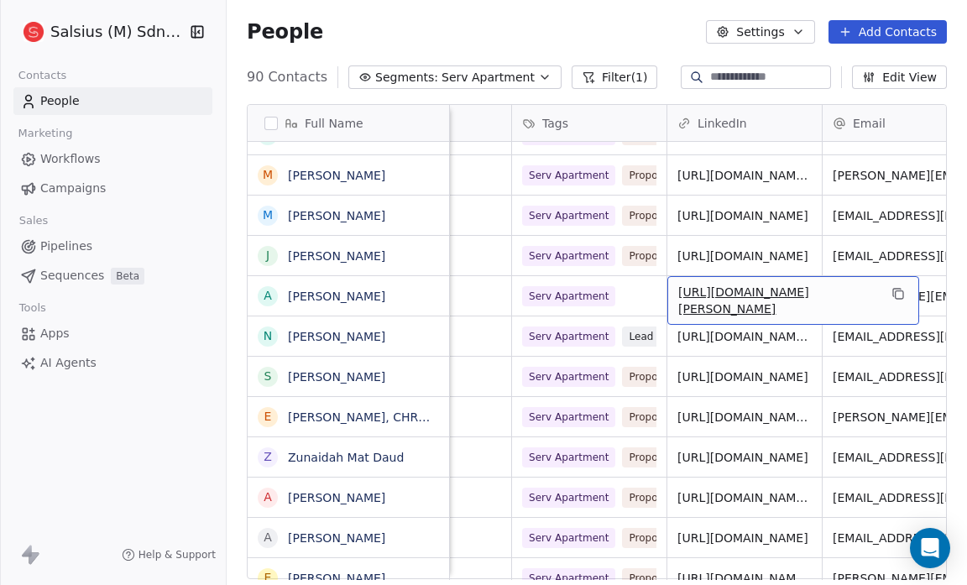
click at [727, 292] on link "[URL][DOMAIN_NAME][PERSON_NAME]" at bounding box center [743, 300] width 131 height 30
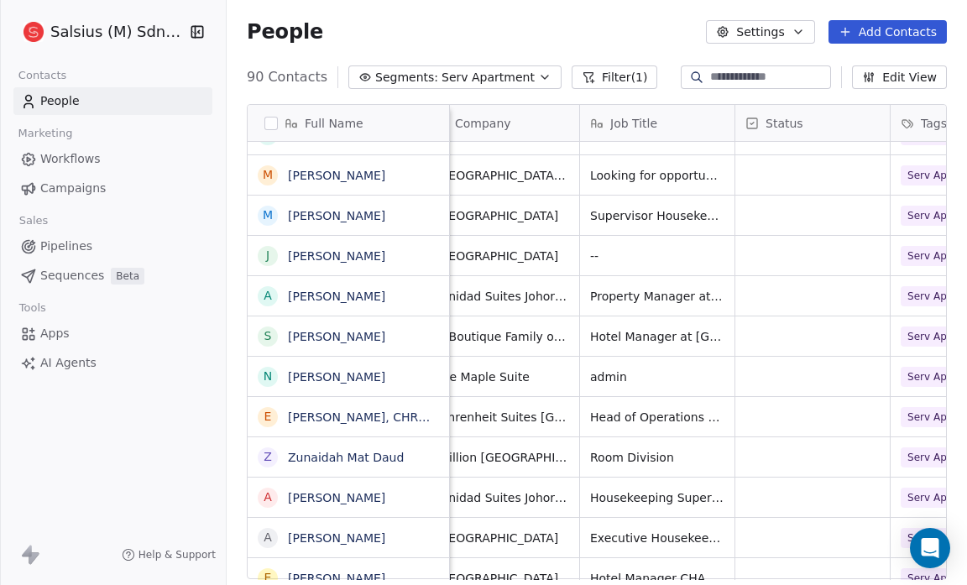
scroll to position [0, 21]
click at [270, 292] on button "grid" at bounding box center [267, 296] width 13 height 13
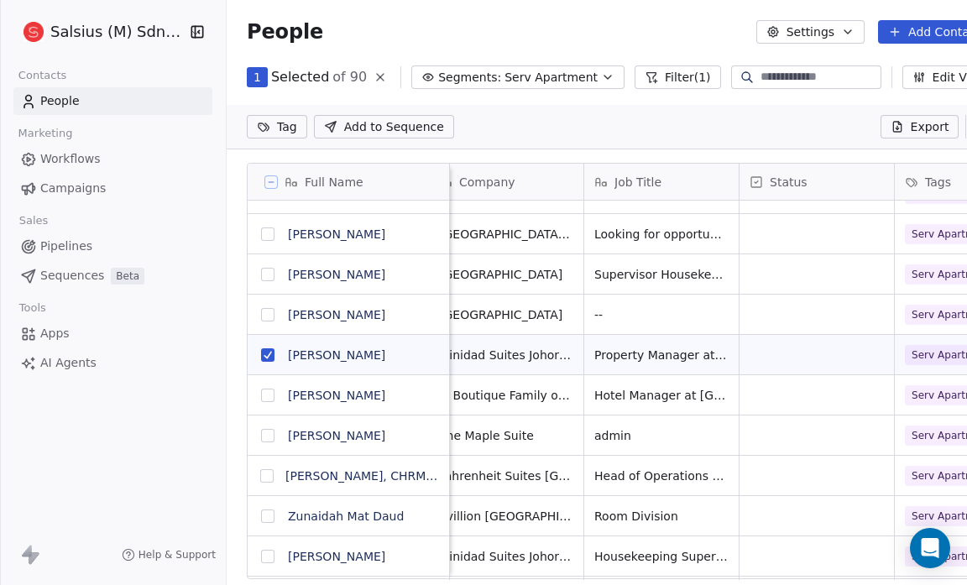
scroll to position [0, 0]
click at [283, 130] on html "Salsius (M) Sdn Bhd Contacts People Marketing Workflows Campaigns Sales Pipelin…" at bounding box center [483, 292] width 967 height 585
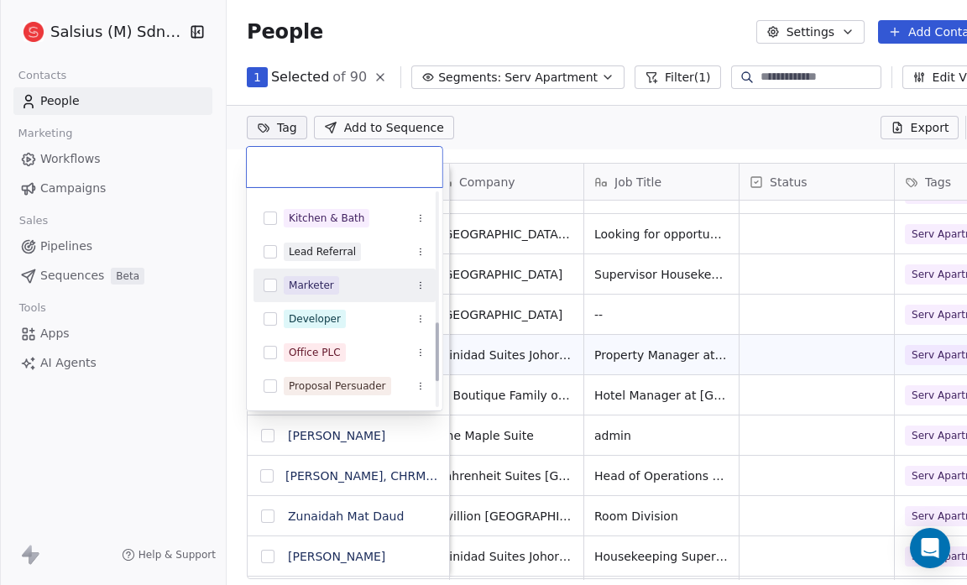
scroll to position [457, 0]
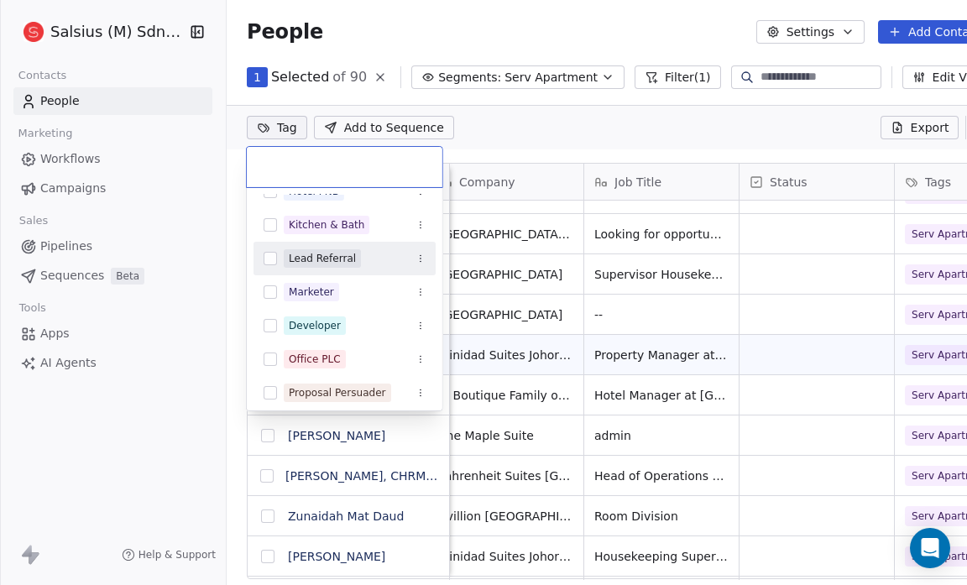
click at [269, 258] on button "Suggestions" at bounding box center [270, 258] width 13 height 13
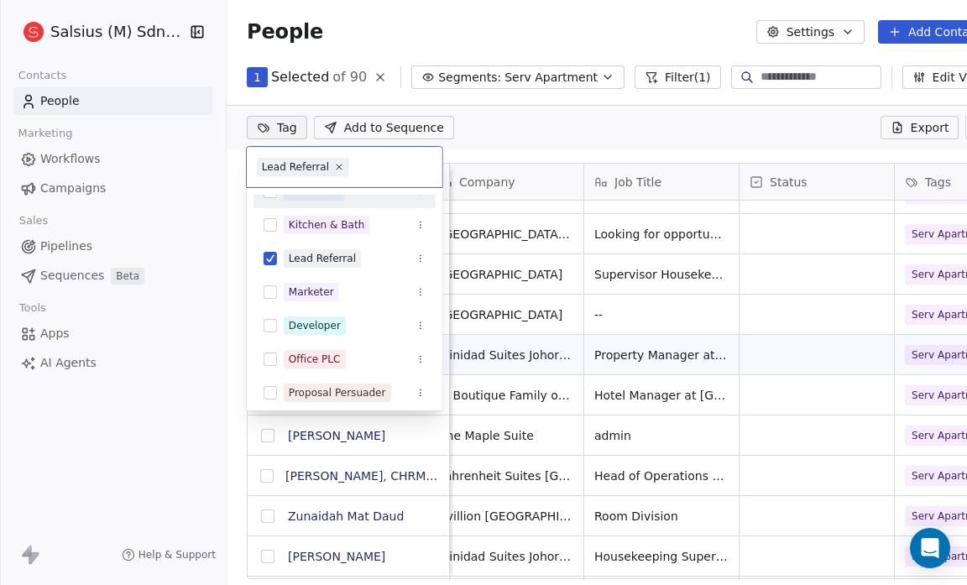
click at [555, 119] on html "Salsius (M) Sdn Bhd Contacts People Marketing Workflows Campaigns Sales Pipelin…" at bounding box center [483, 292] width 967 height 585
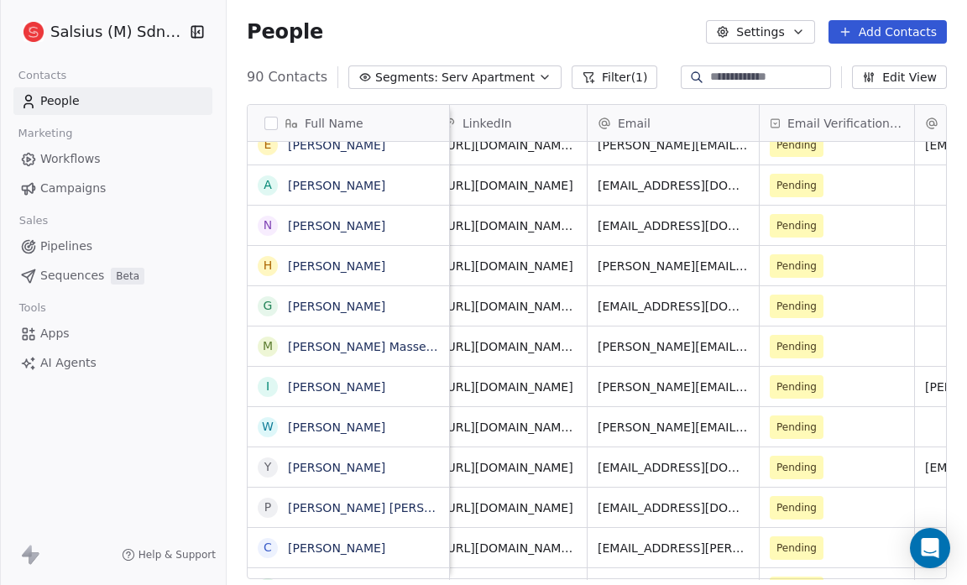
scroll to position [0, 639]
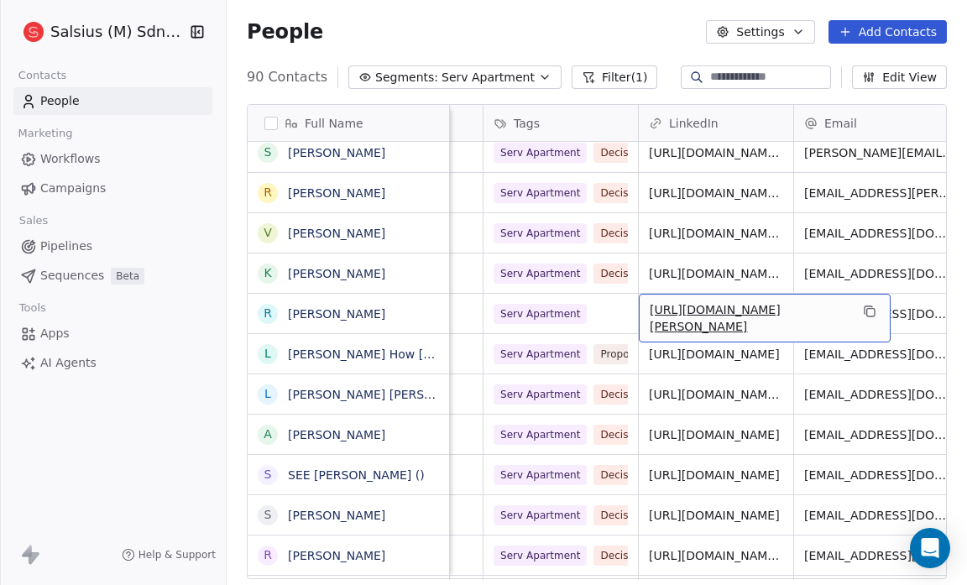
click at [749, 303] on link "[URL][DOMAIN_NAME][PERSON_NAME]" at bounding box center [715, 318] width 131 height 30
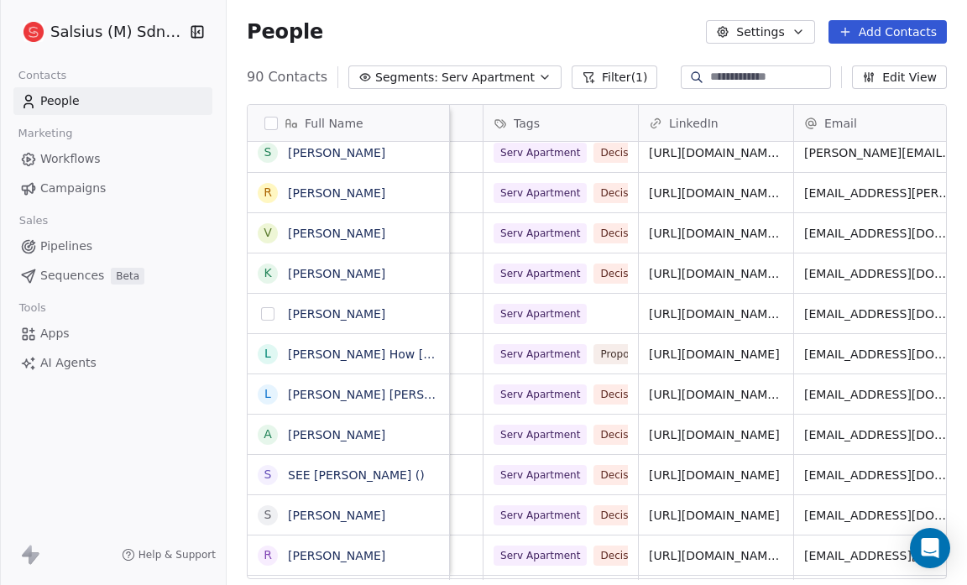
click at [271, 316] on button "grid" at bounding box center [267, 313] width 13 height 13
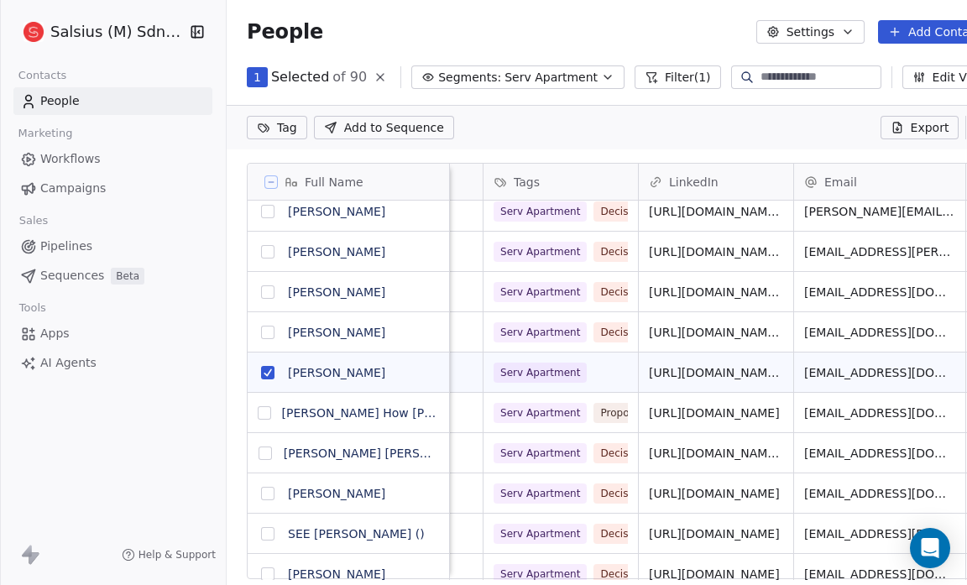
click at [282, 128] on html "Salsius (M) Sdn Bhd Contacts People Marketing Workflows Campaigns Sales Pipelin…" at bounding box center [483, 292] width 967 height 585
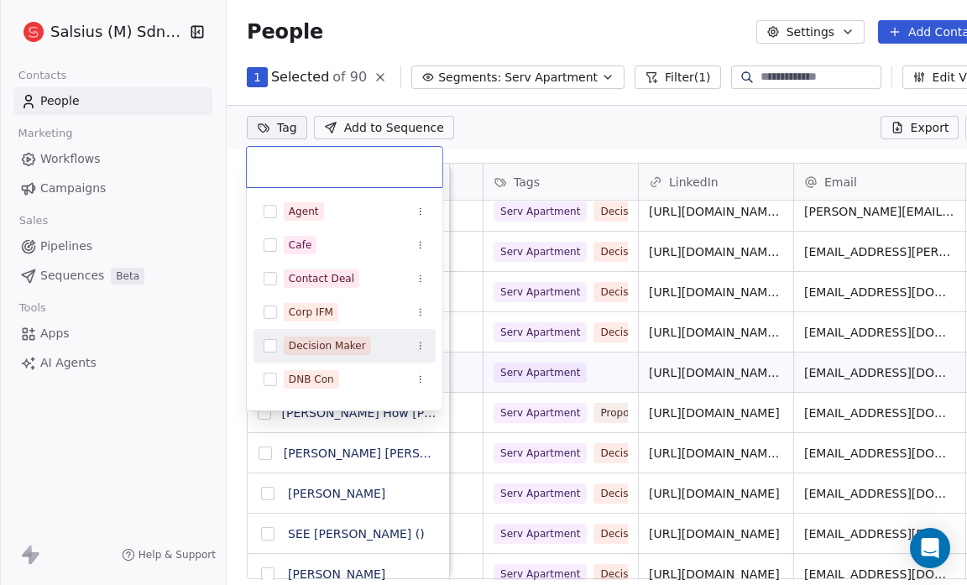
click at [268, 344] on button "Suggestions" at bounding box center [270, 345] width 13 height 13
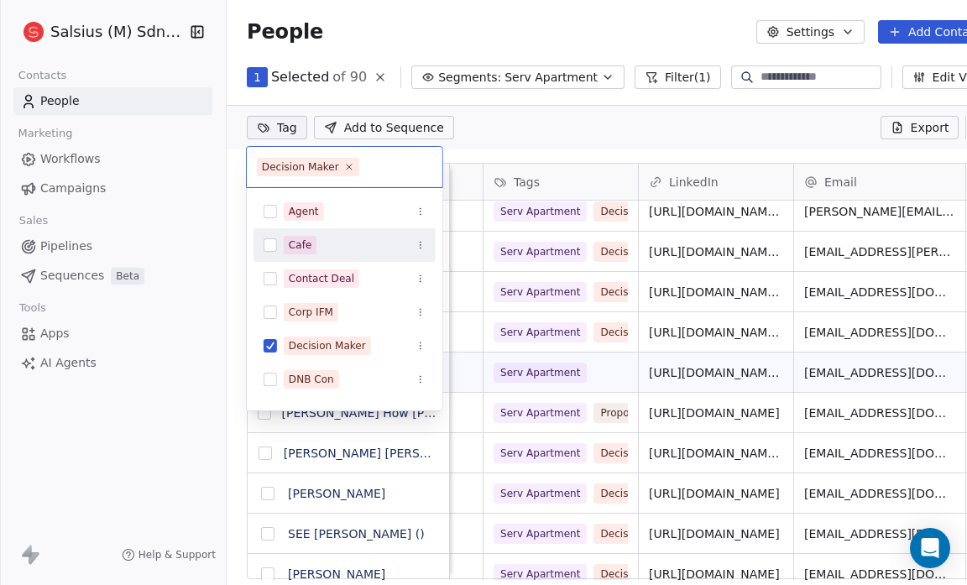
click at [587, 133] on html "Salsius (M) Sdn Bhd Contacts People Marketing Workflows Campaigns Sales Pipelin…" at bounding box center [483, 292] width 967 height 585
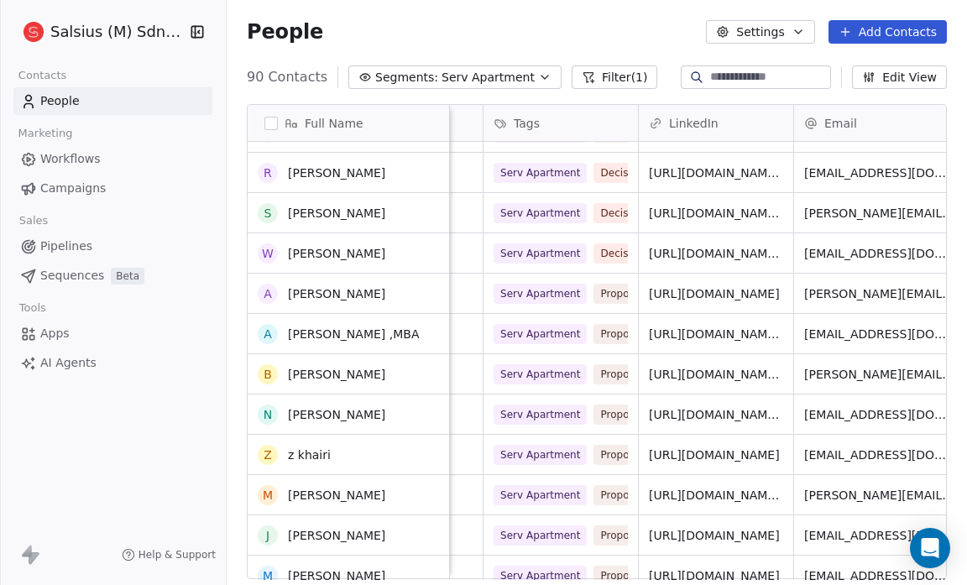
scroll to position [1209, 0]
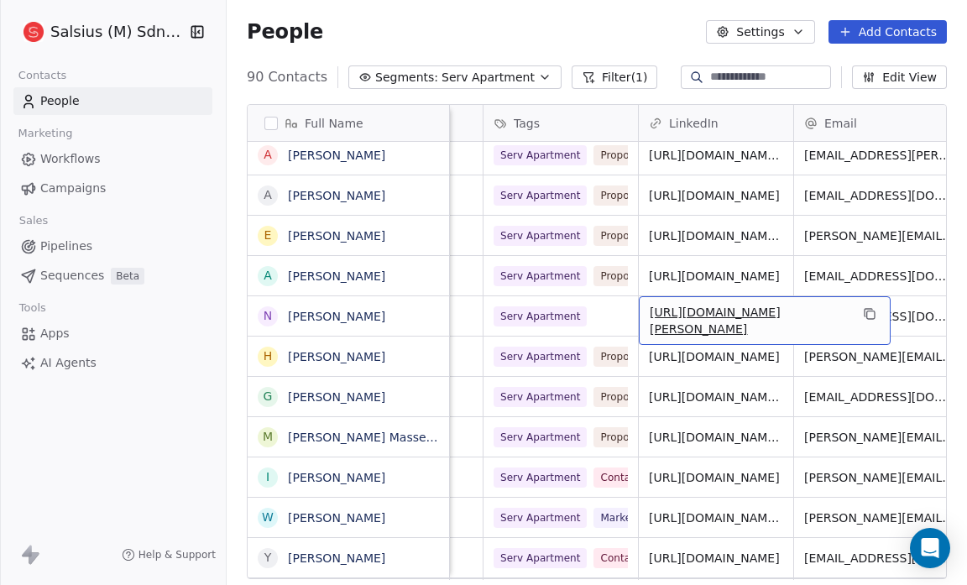
click at [712, 306] on link "[URL][DOMAIN_NAME][PERSON_NAME]" at bounding box center [715, 321] width 131 height 30
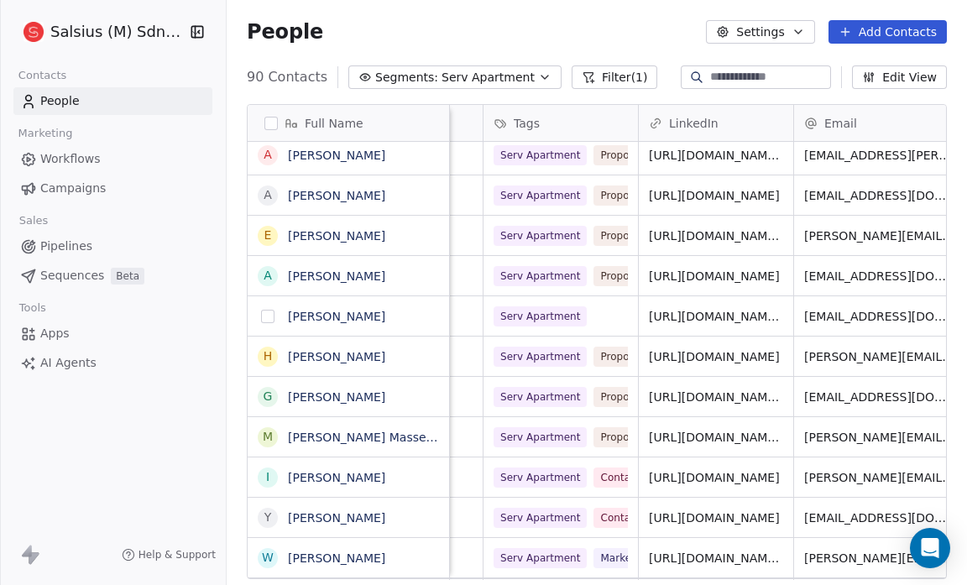
click at [267, 313] on button "grid" at bounding box center [267, 316] width 13 height 13
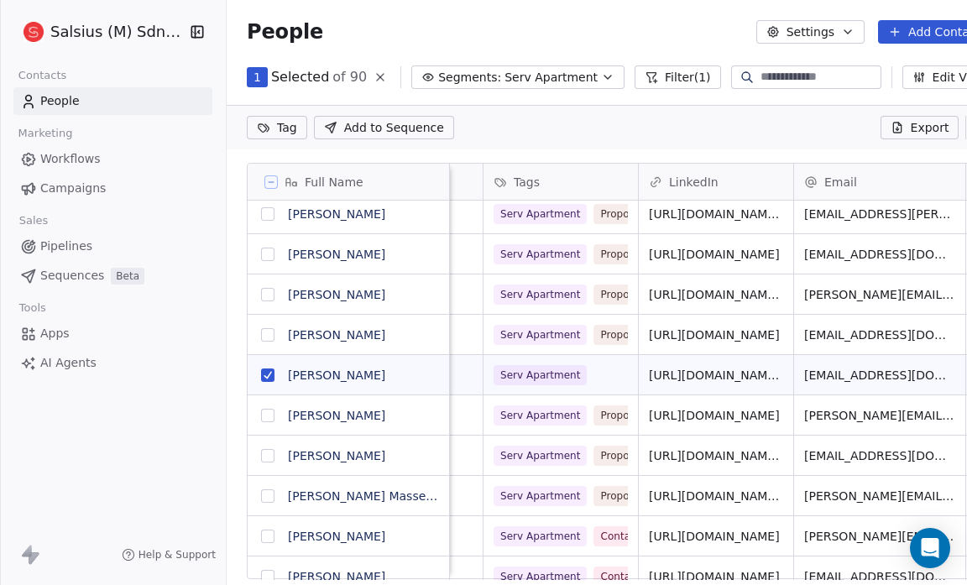
click at [510, 75] on span "Serv Apartment" at bounding box center [550, 78] width 93 height 18
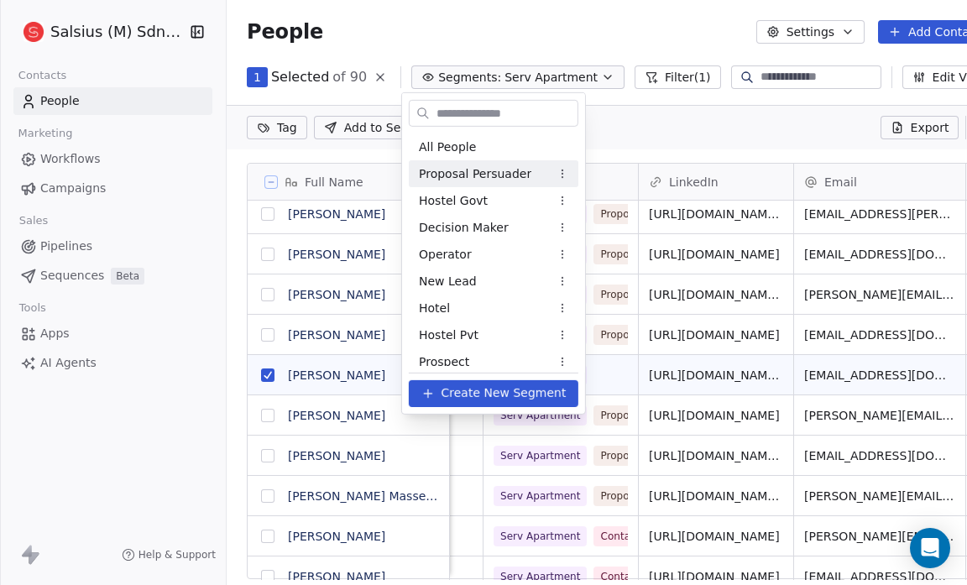
click at [506, 169] on span "Proposal Persuader" at bounding box center [475, 174] width 112 height 18
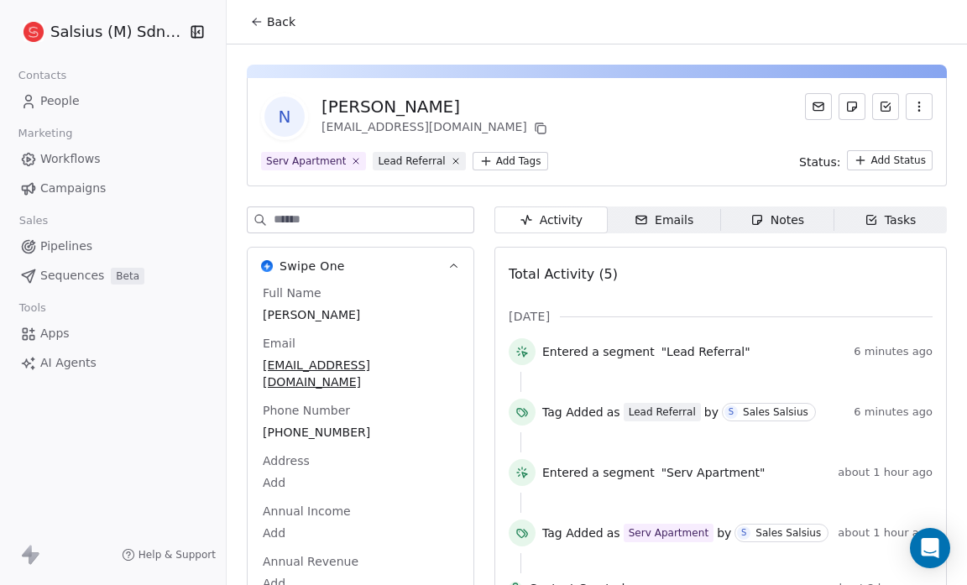
click at [250, 25] on icon at bounding box center [256, 21] width 13 height 13
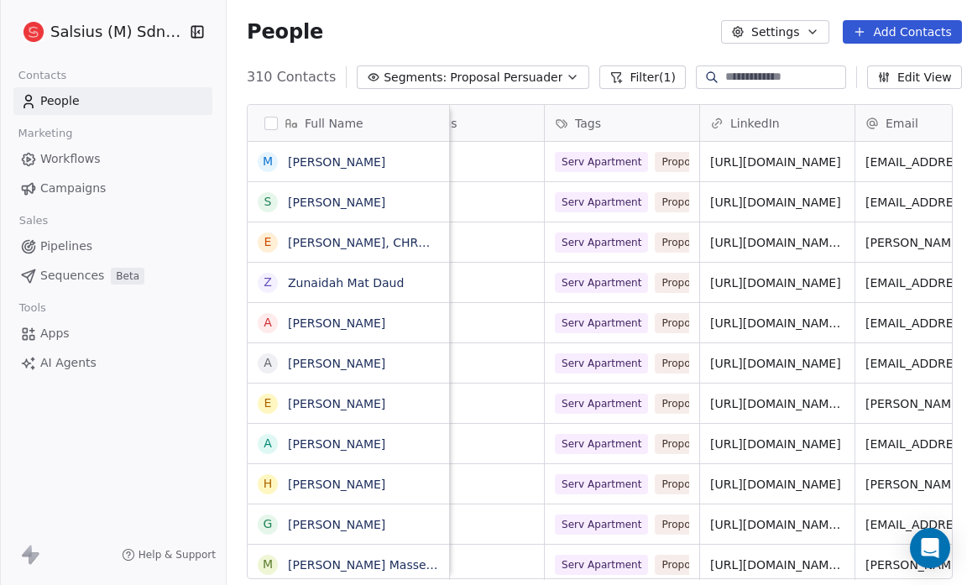
scroll to position [0, 373]
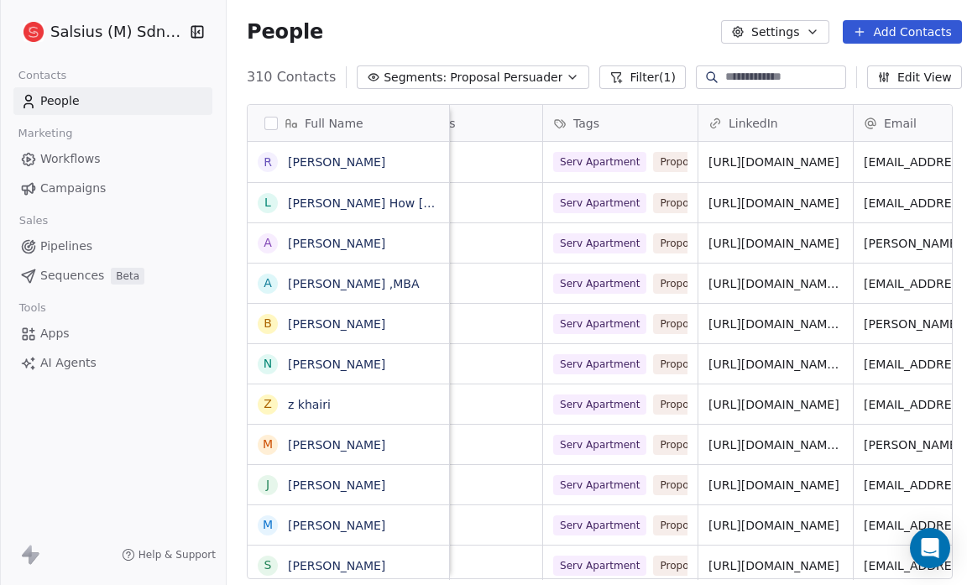
click at [566, 80] on icon "button" at bounding box center [572, 77] width 13 height 13
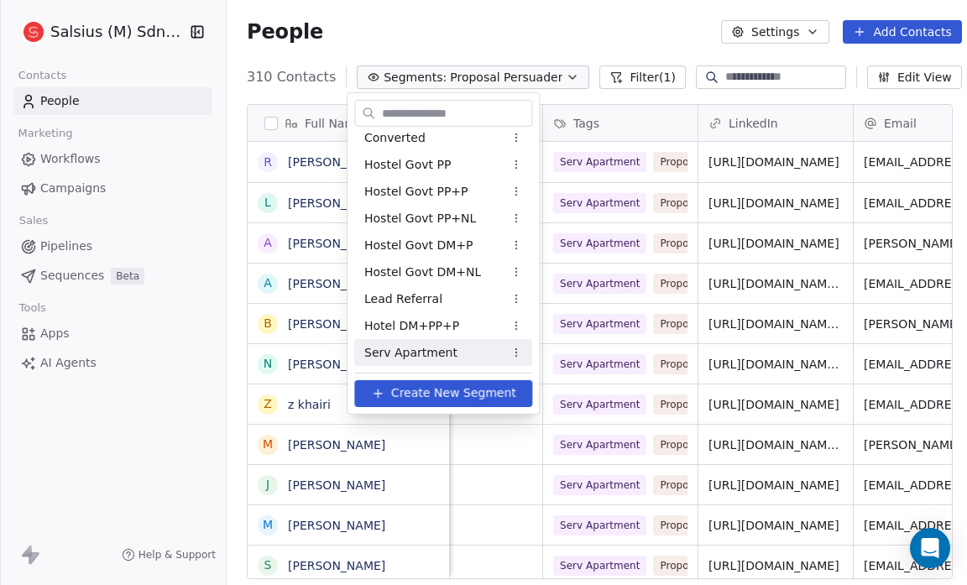
click at [412, 345] on span "Serv Apartment" at bounding box center [410, 352] width 93 height 18
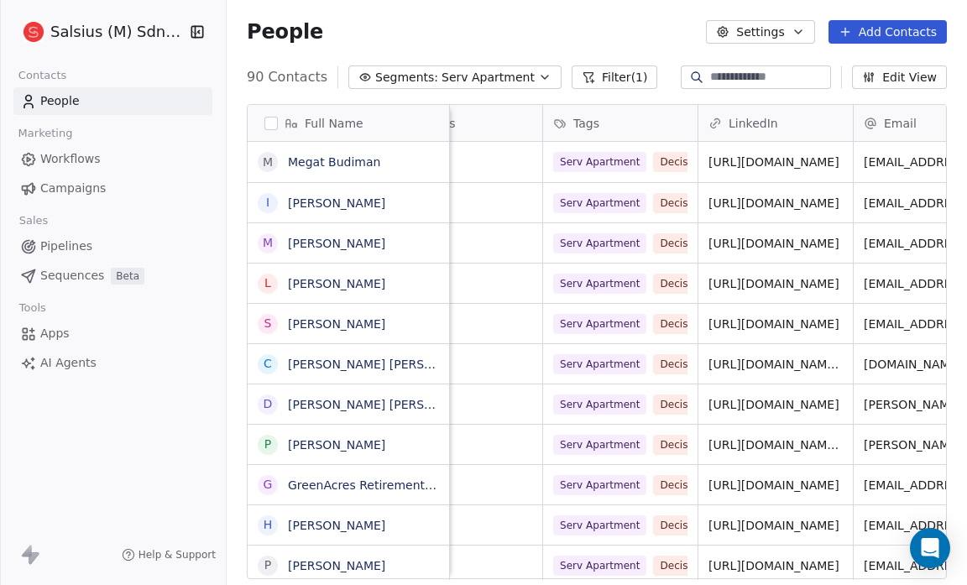
click at [803, 25] on icon "button" at bounding box center [797, 31] width 13 height 13
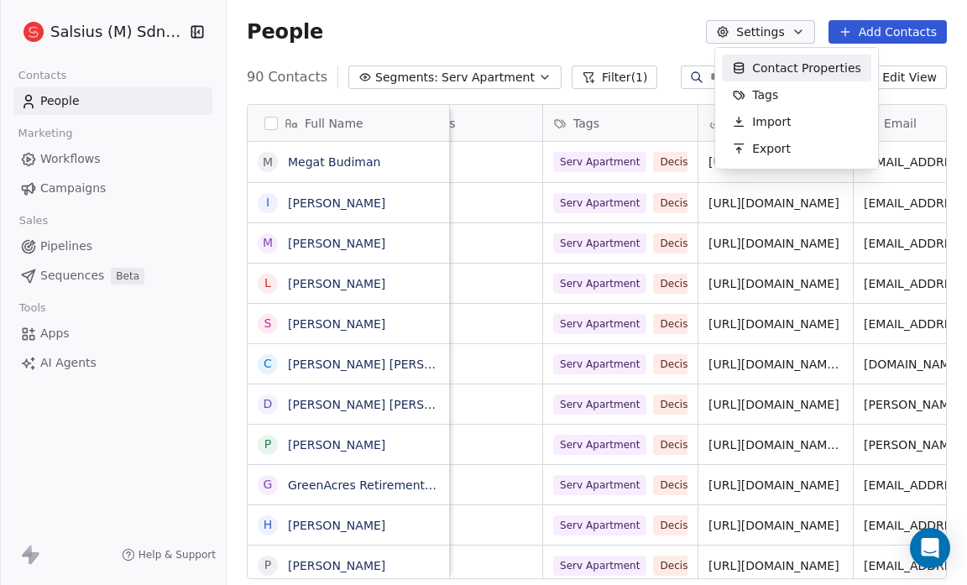
click at [609, 39] on html "Salsius (M) Sdn Bhd Contacts People Marketing Workflows Campaigns Sales Pipelin…" at bounding box center [483, 292] width 967 height 585
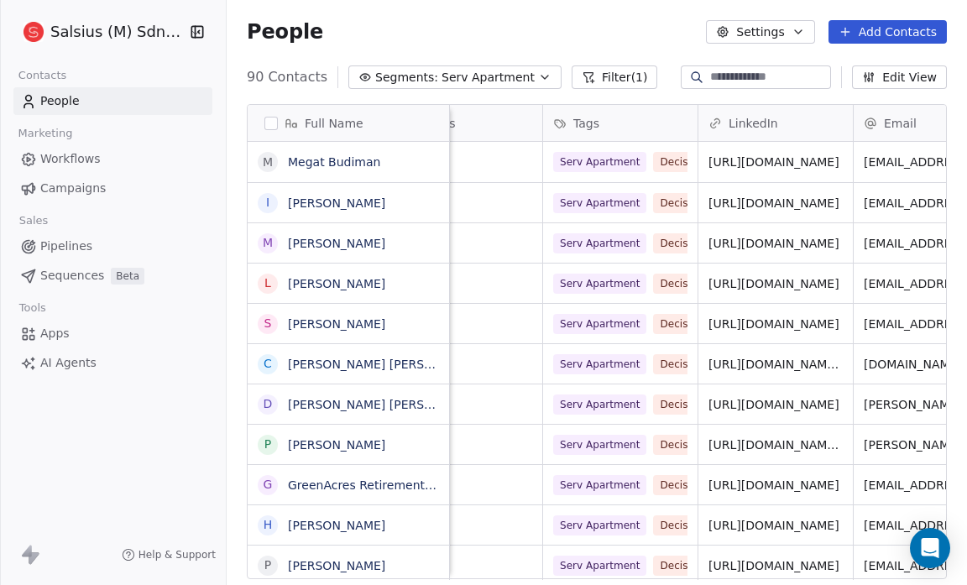
click at [269, 121] on button "button" at bounding box center [270, 123] width 13 height 13
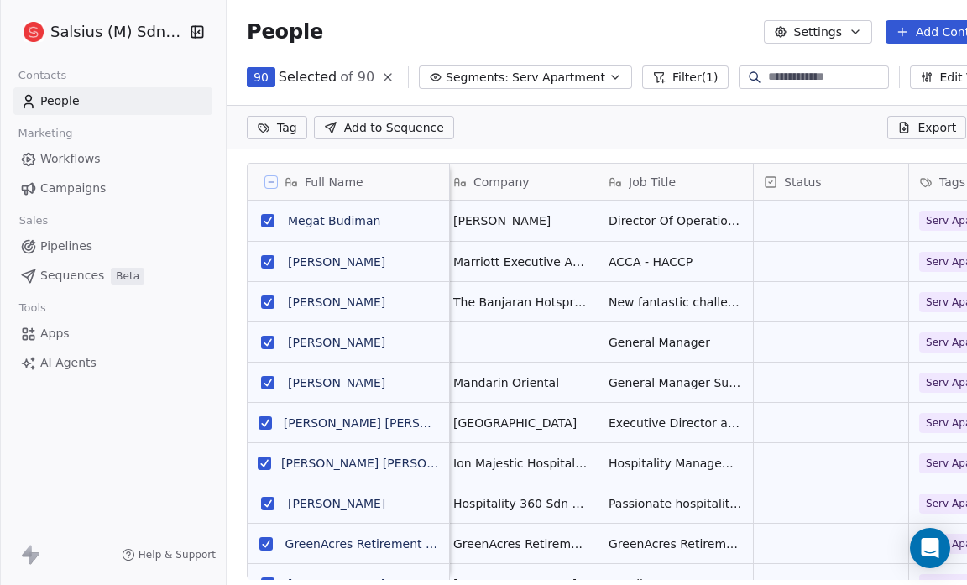
scroll to position [0, 0]
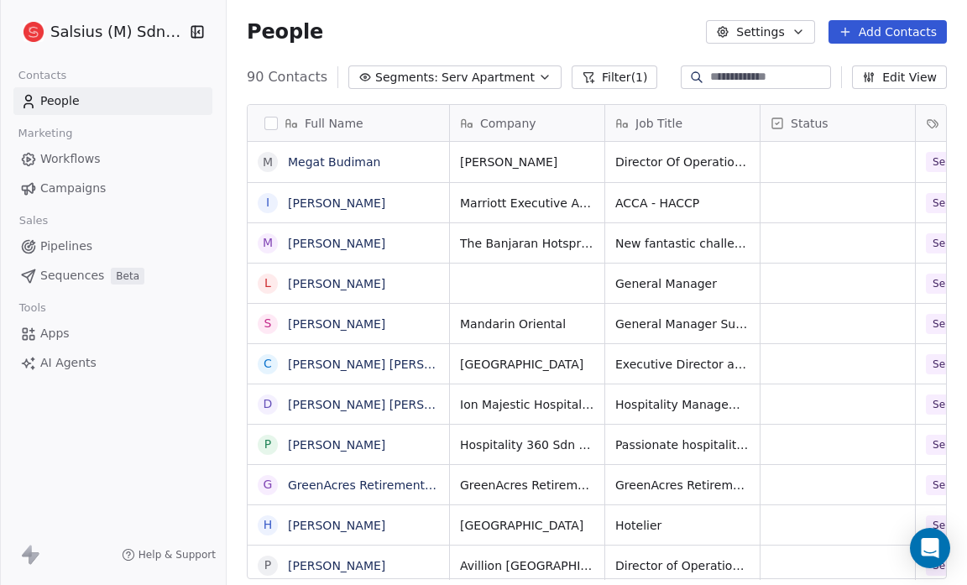
scroll to position [504, 729]
click at [274, 119] on button "button" at bounding box center [270, 123] width 13 height 13
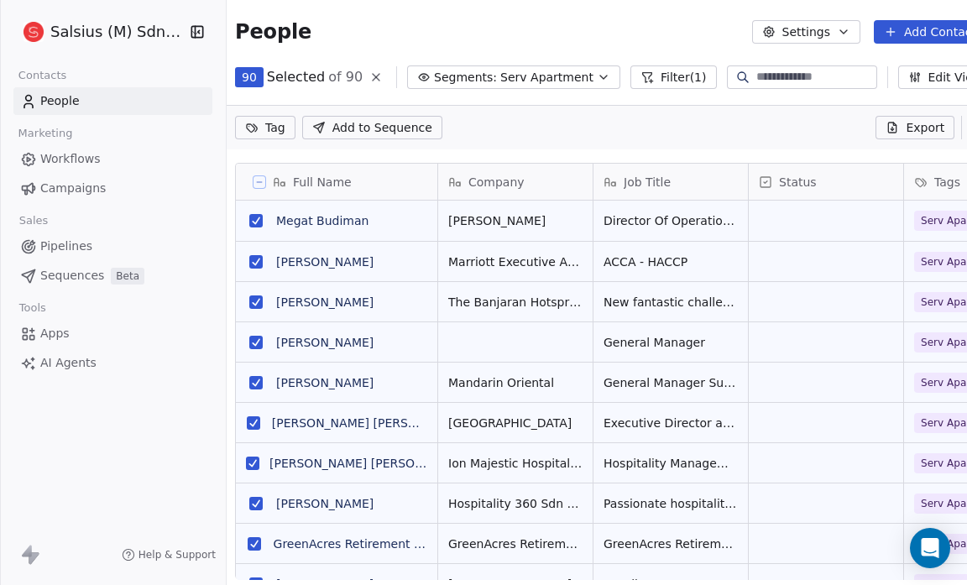
scroll to position [0, 0]
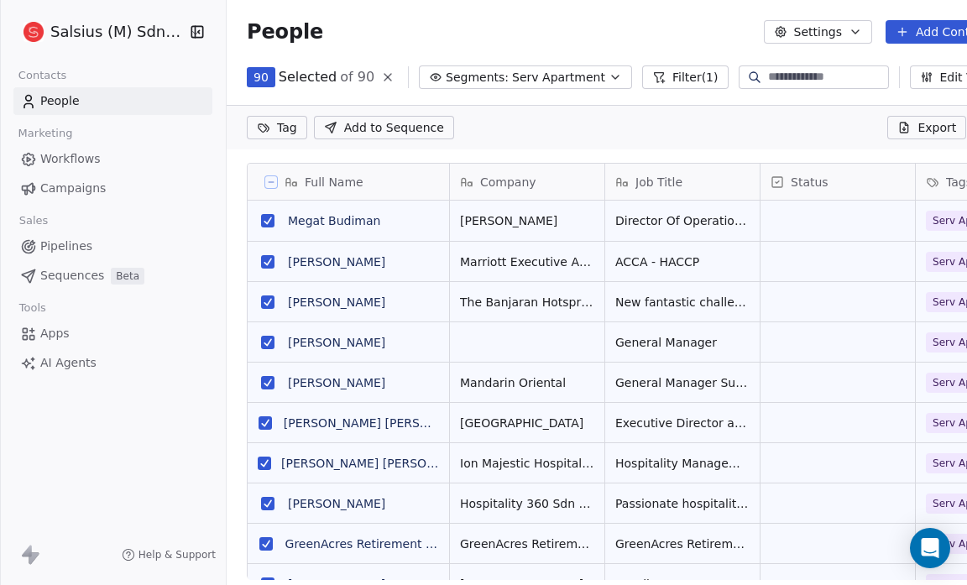
click at [840, 31] on button "Settings" at bounding box center [818, 32] width 108 height 24
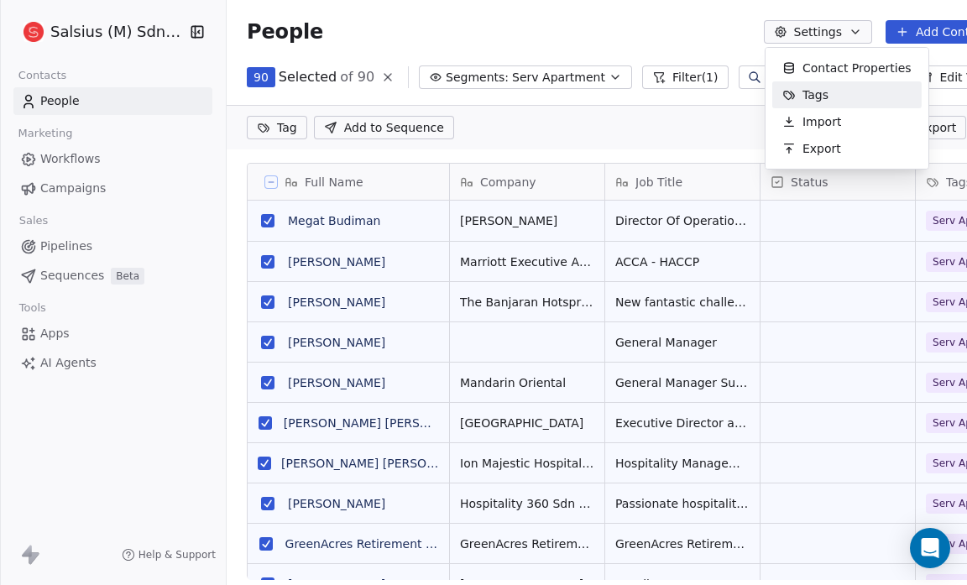
click at [833, 95] on div "Tags" at bounding box center [805, 94] width 66 height 27
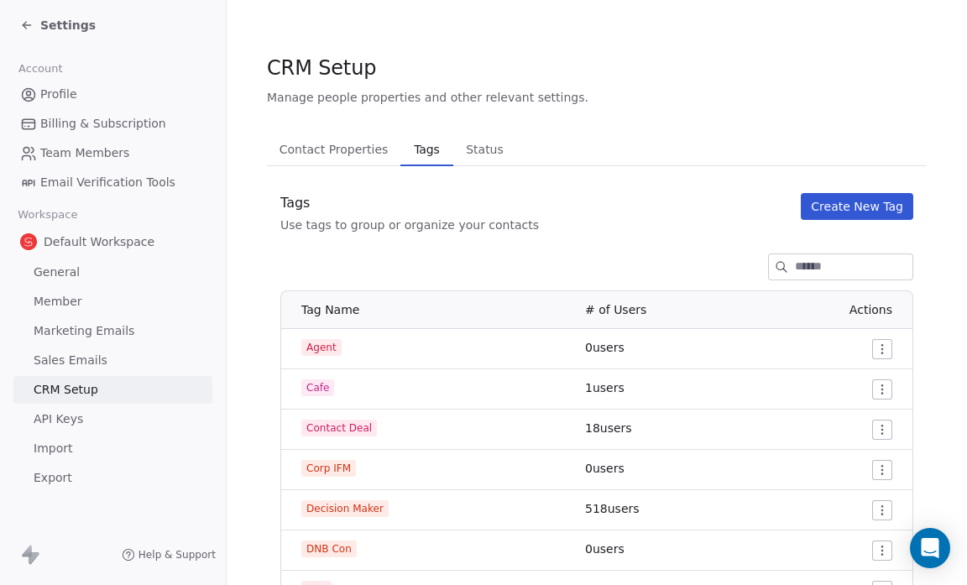
click at [479, 149] on span "Status" at bounding box center [484, 150] width 51 height 24
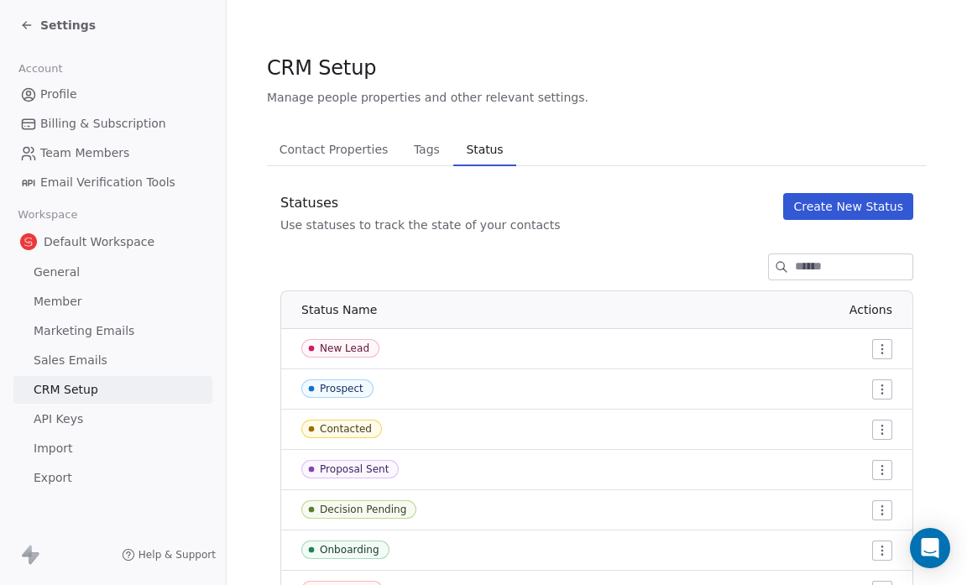
click at [557, 363] on td "New Lead" at bounding box center [428, 349] width 294 height 40
click at [871, 347] on html "Settings Account Profile Billing & Subscription Team Members Email Verification…" at bounding box center [483, 292] width 967 height 585
click at [661, 335] on html "Settings Account Profile Billing & Subscription Team Members Email Verification…" at bounding box center [483, 292] width 967 height 585
click at [331, 349] on div "New Lead" at bounding box center [345, 348] width 50 height 12
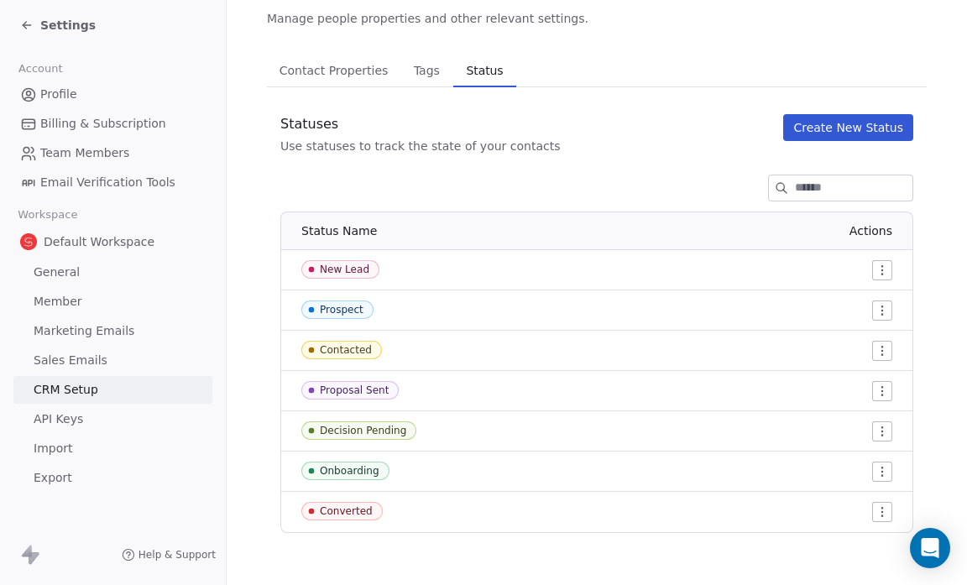
click at [24, 28] on icon at bounding box center [24, 26] width 3 height 3
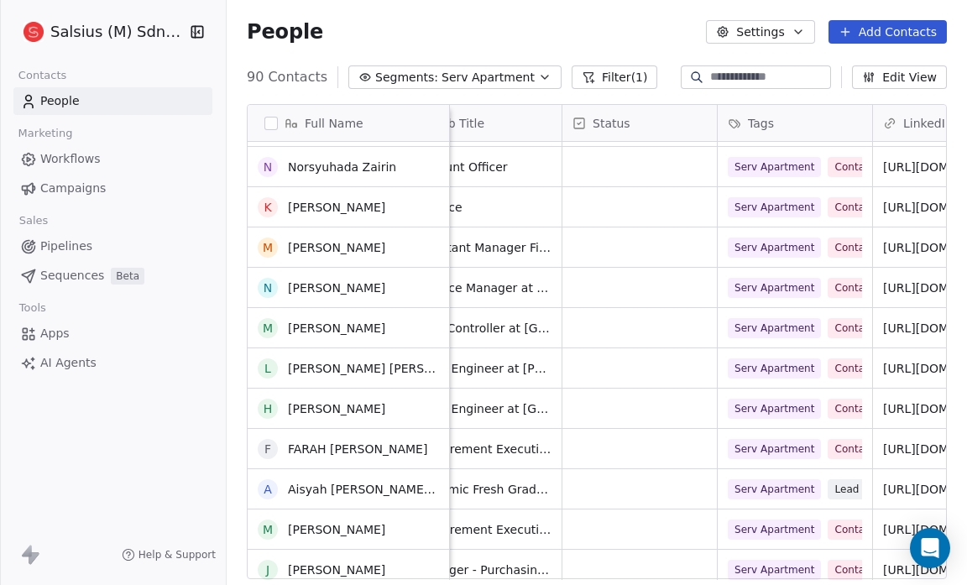
scroll to position [2454, 0]
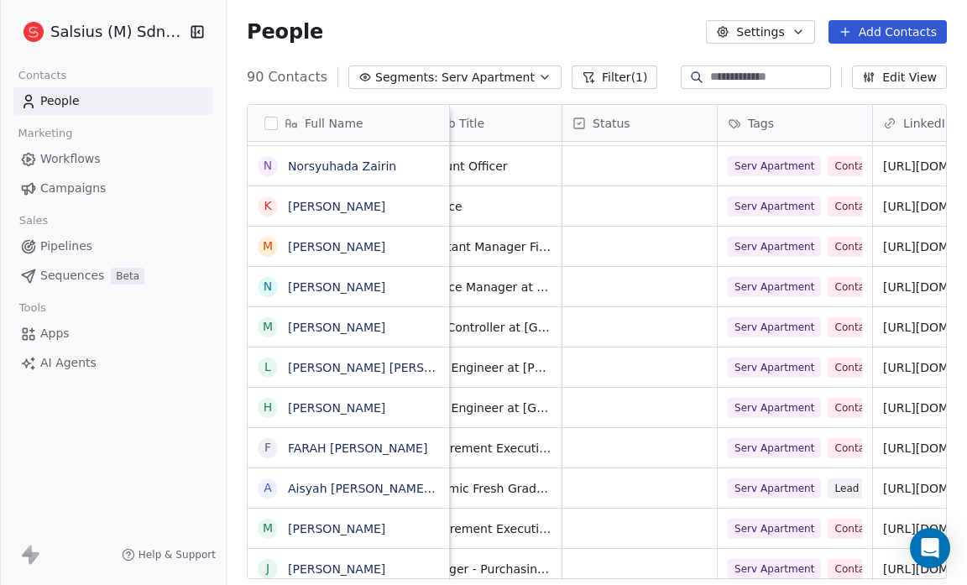
click at [269, 120] on button "button" at bounding box center [270, 123] width 13 height 13
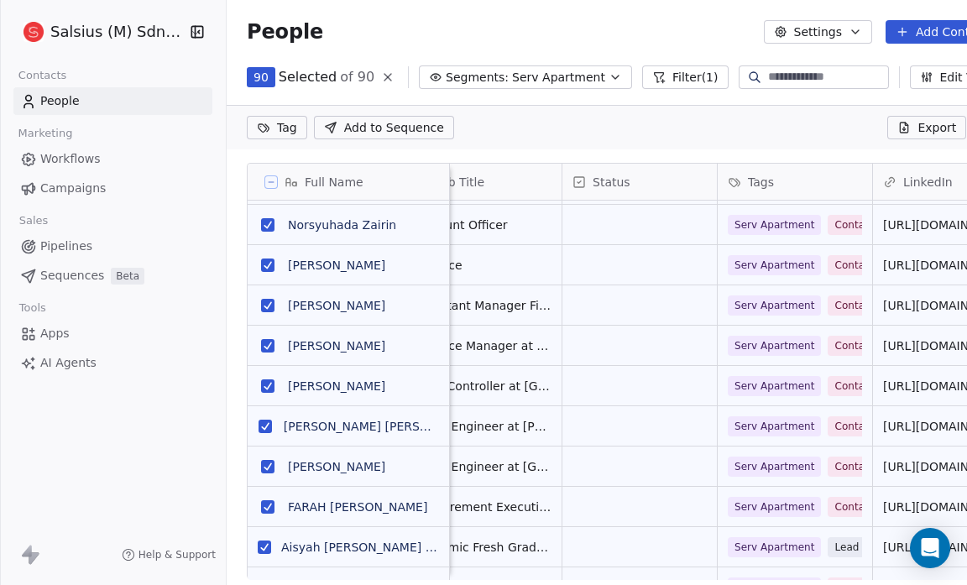
click at [675, 75] on button "Filter (1)" at bounding box center [685, 77] width 86 height 24
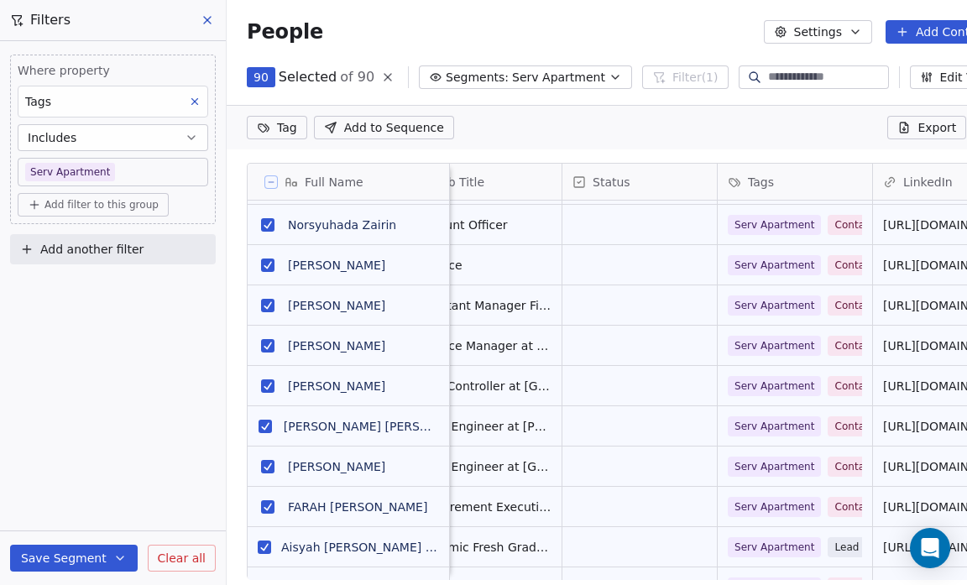
click at [621, 118] on div "Tag Add to Sequence Export" at bounding box center [625, 127] width 797 height 45
click at [273, 179] on icon at bounding box center [271, 182] width 8 height 8
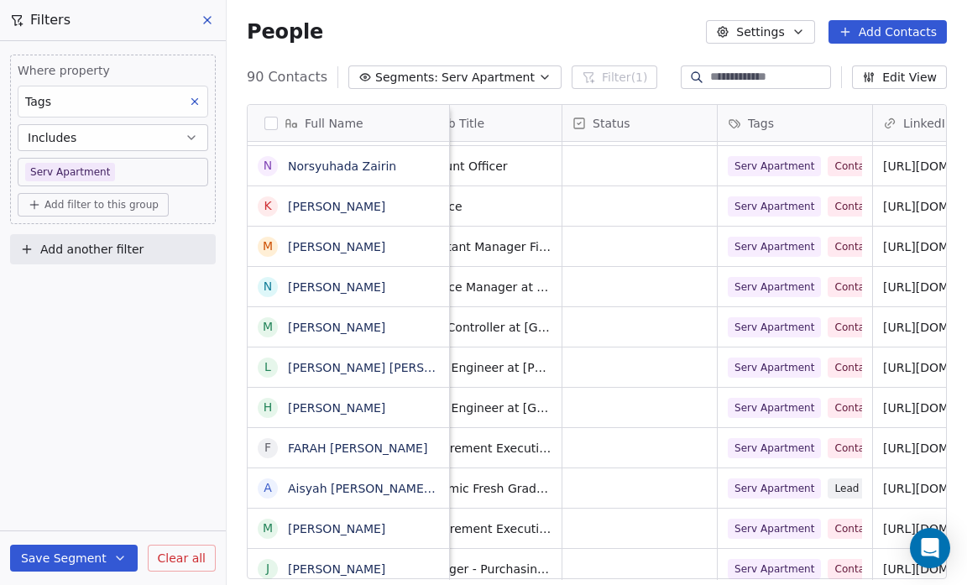
click at [577, 124] on icon at bounding box center [578, 123] width 3 height 3
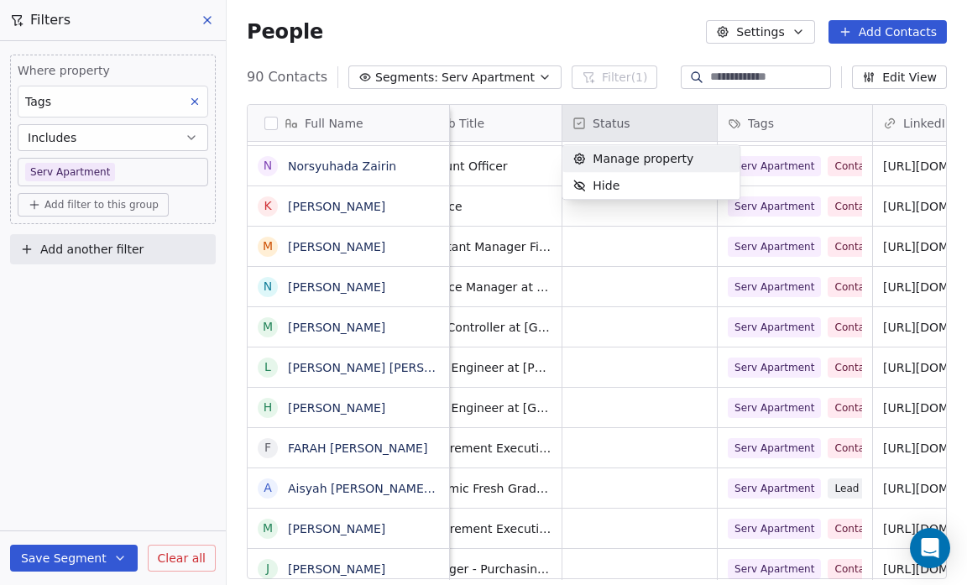
click at [640, 159] on span "Manage property" at bounding box center [643, 158] width 101 height 17
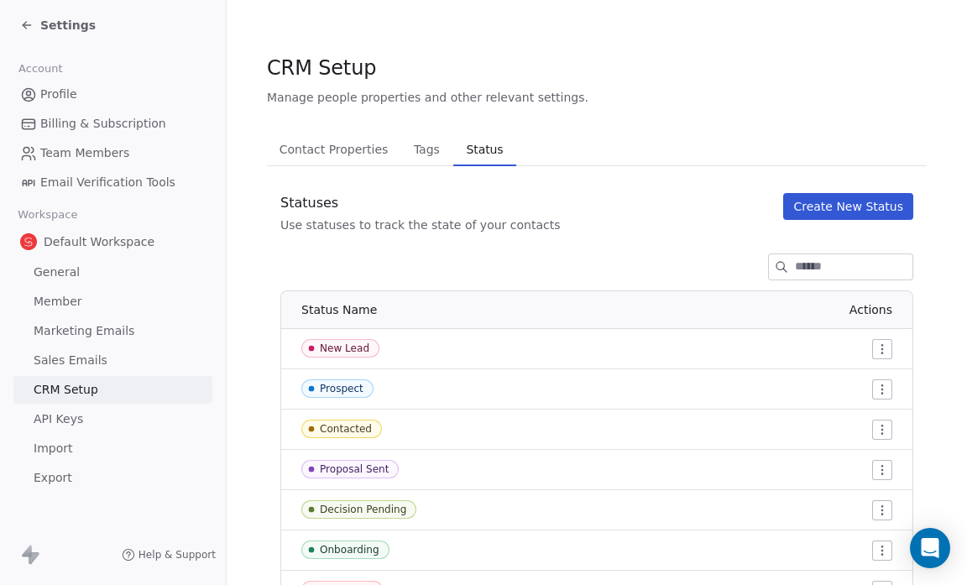
click at [29, 24] on icon at bounding box center [26, 24] width 13 height 13
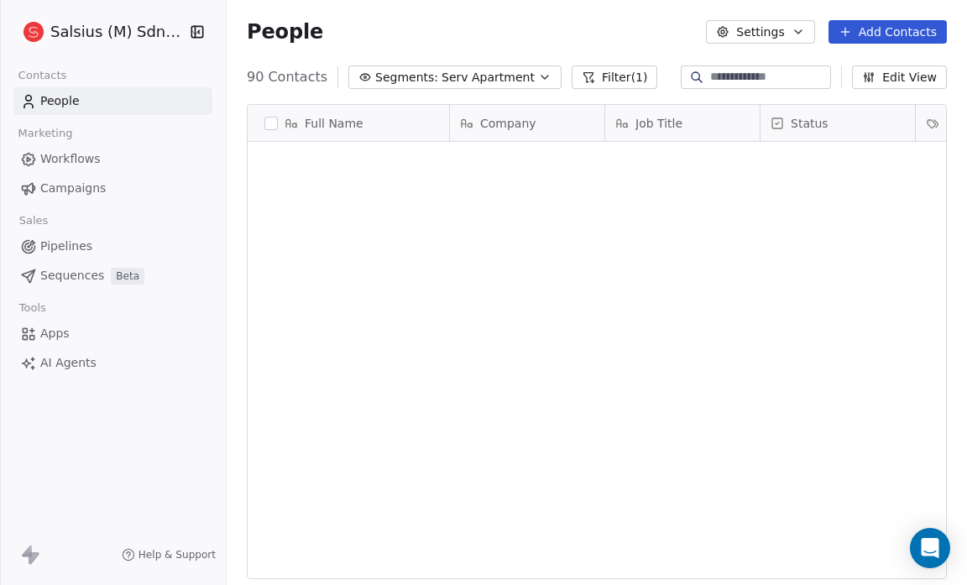
scroll to position [504, 729]
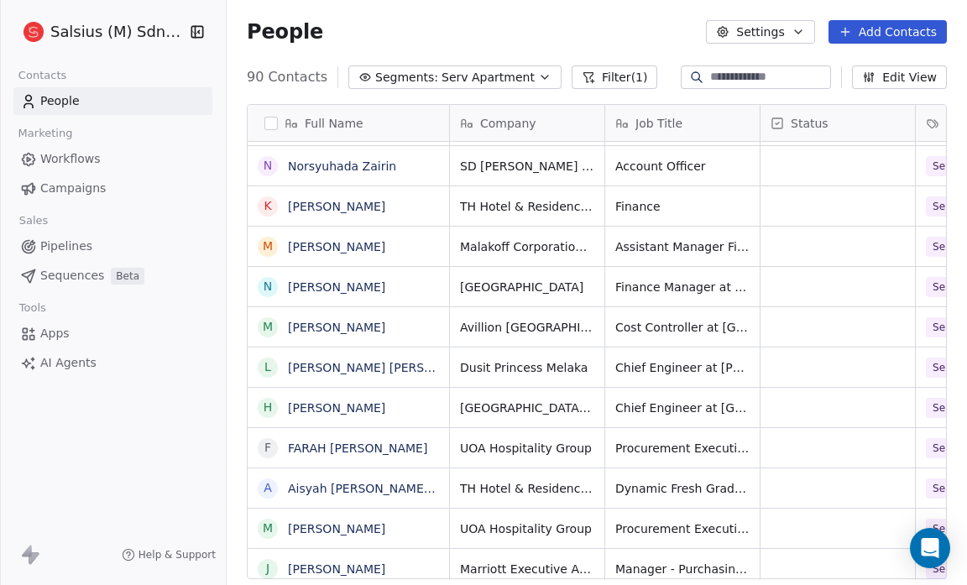
click at [272, 123] on button "button" at bounding box center [270, 123] width 13 height 13
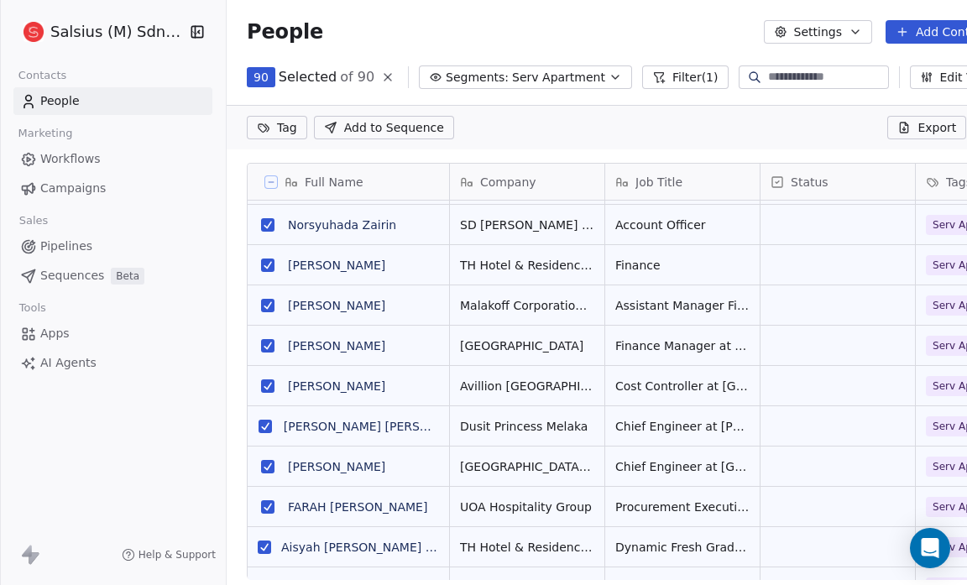
scroll to position [446, 780]
click at [822, 181] on span "Status" at bounding box center [810, 182] width 38 height 17
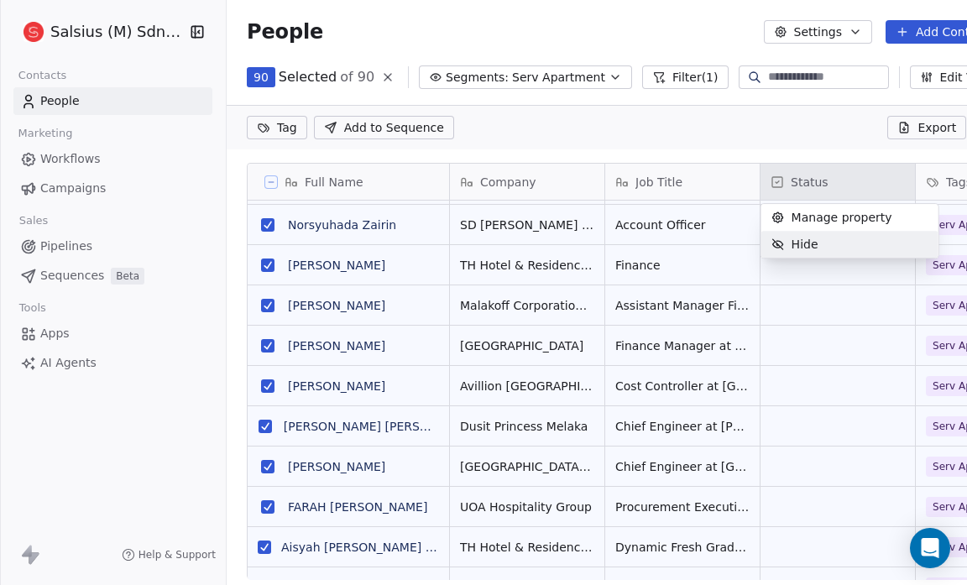
click at [862, 329] on html "Salsius (M) Sdn Bhd Contacts People Marketing Workflows Campaigns Sales Pipelin…" at bounding box center [483, 292] width 967 height 585
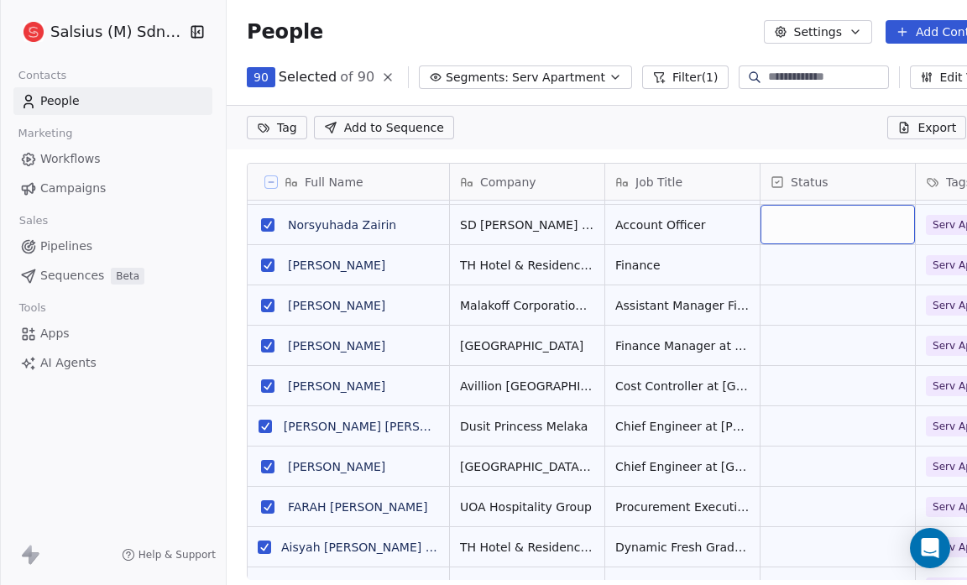
click at [807, 211] on div "grid" at bounding box center [837, 224] width 154 height 39
click at [274, 181] on icon at bounding box center [271, 182] width 8 height 8
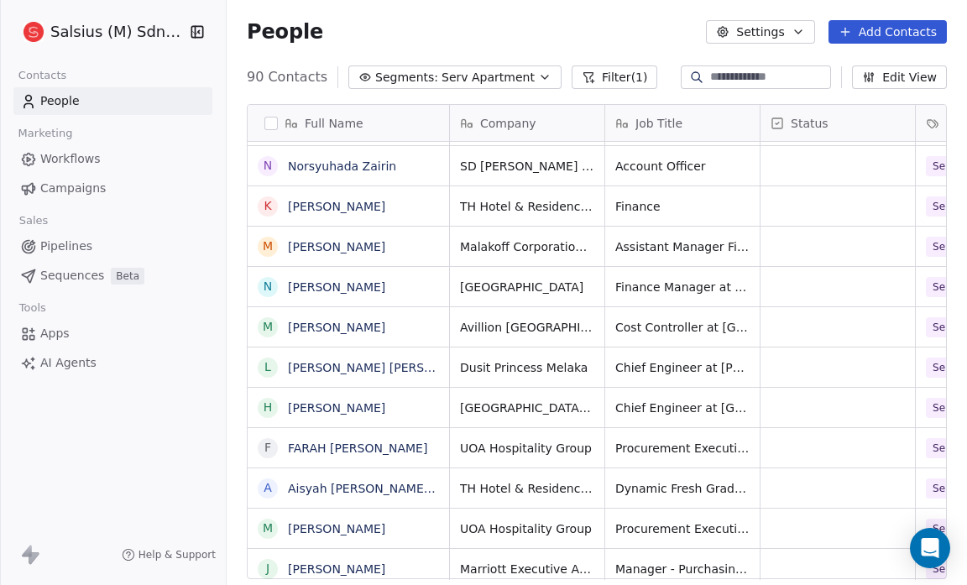
scroll to position [504, 729]
click at [71, 242] on span "Pipelines" at bounding box center [66, 247] width 52 height 18
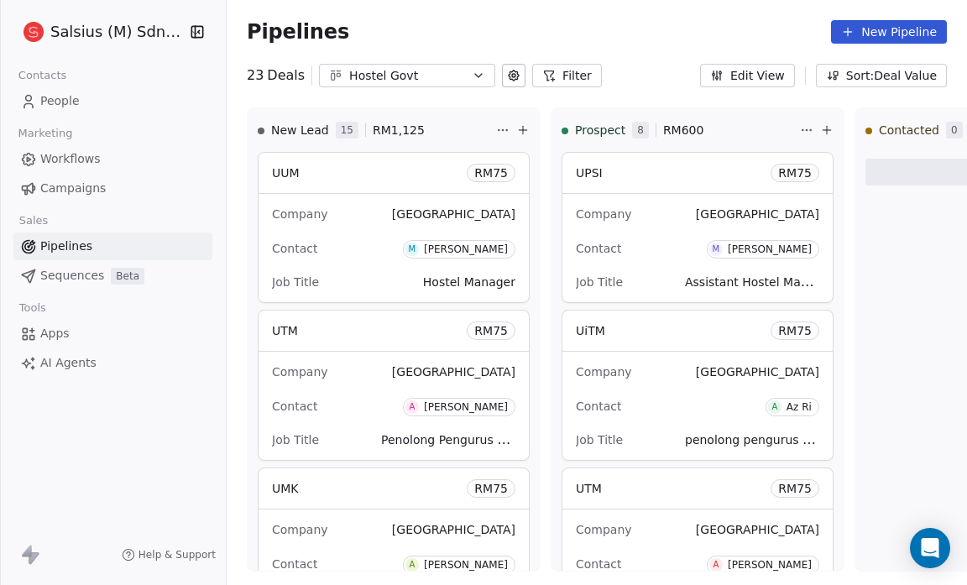
click at [475, 75] on icon "button" at bounding box center [478, 75] width 13 height 13
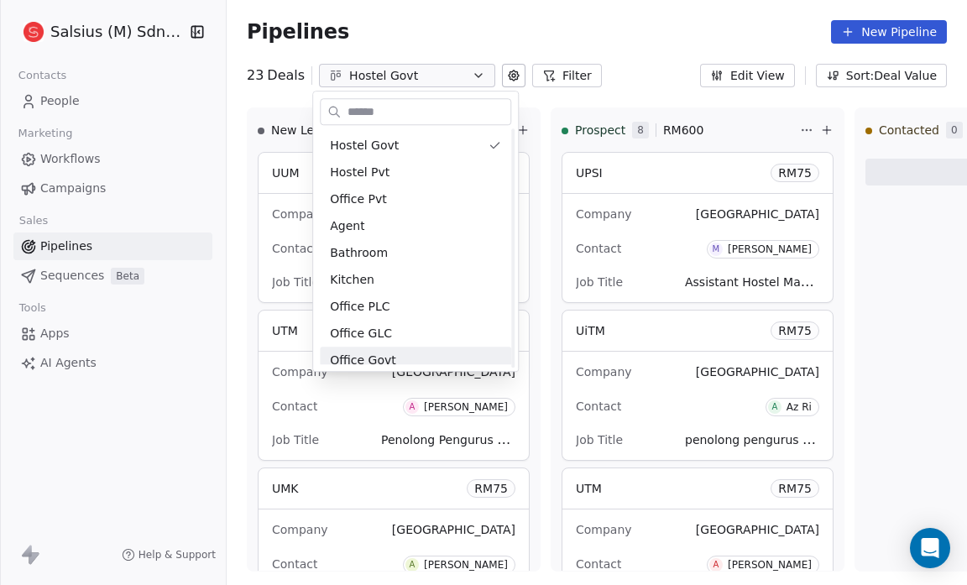
scroll to position [197, 0]
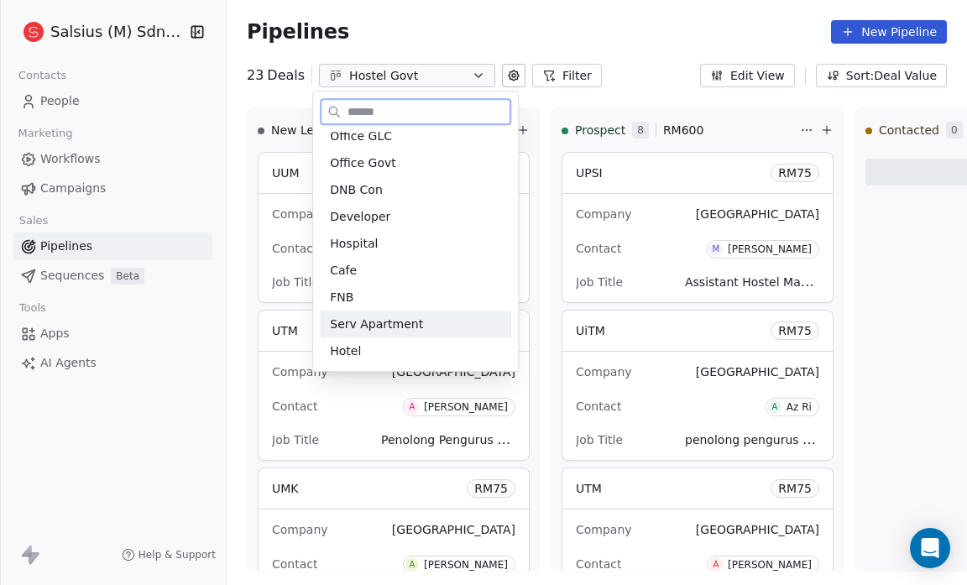
click at [417, 321] on div "Serv Apartment" at bounding box center [415, 325] width 171 height 18
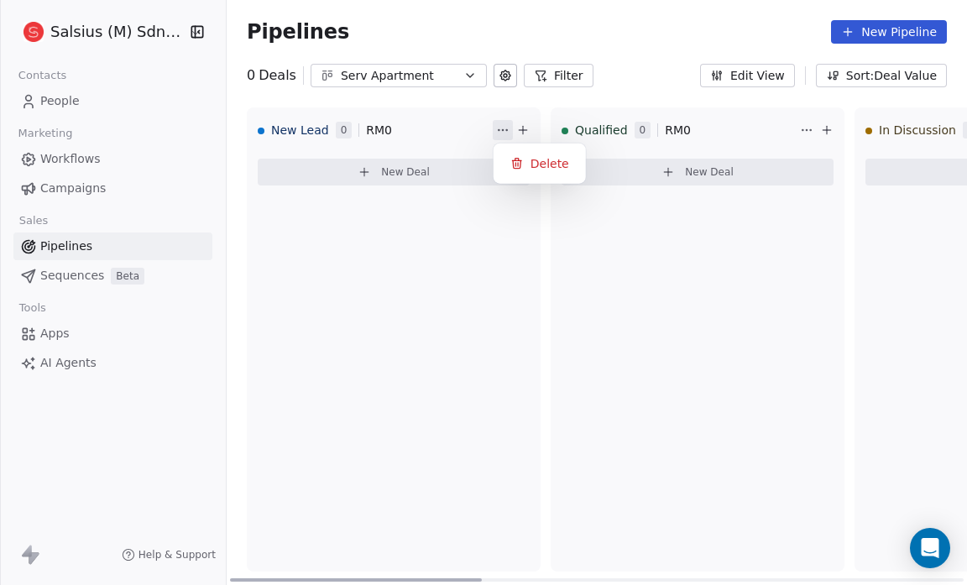
click at [505, 132] on html "Salsius (M) Sdn Bhd Contacts People Marketing Workflows Campaigns Sales Pipelin…" at bounding box center [483, 292] width 967 height 585
click at [420, 354] on html "Salsius (M) Sdn Bhd Contacts People Marketing Workflows Campaigns Sales Pipelin…" at bounding box center [483, 292] width 967 height 585
click at [521, 130] on icon at bounding box center [523, 130] width 8 height 0
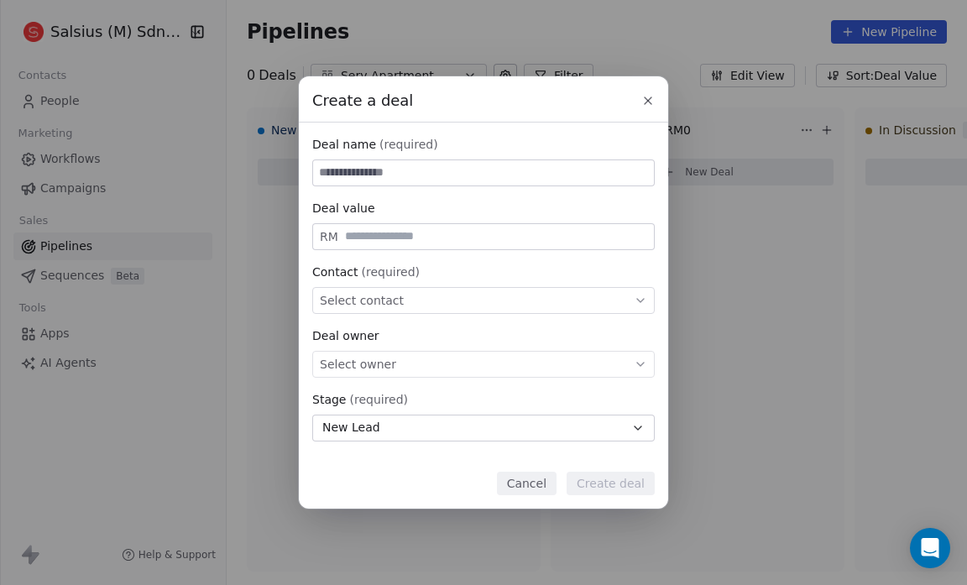
click at [646, 104] on icon at bounding box center [647, 100] width 13 height 13
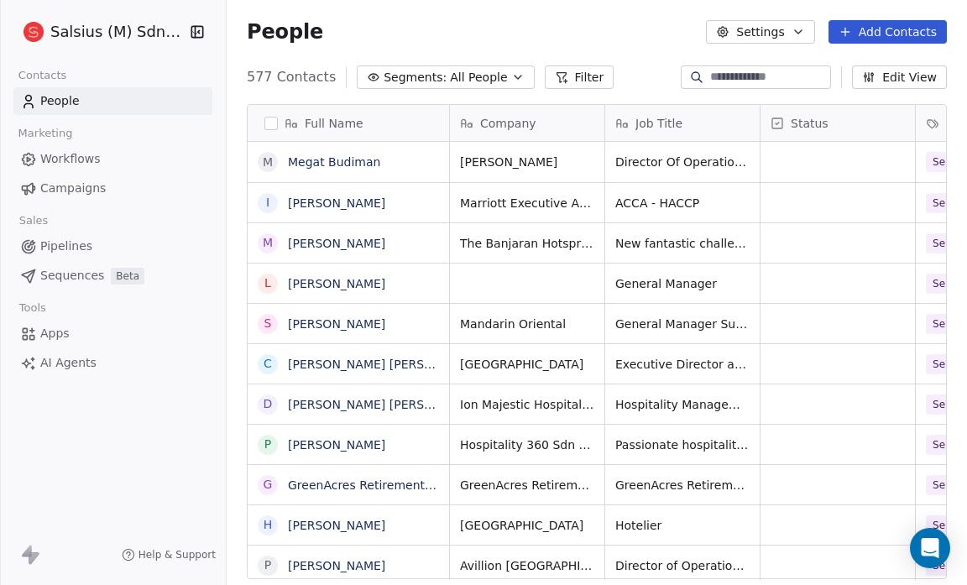
click at [511, 76] on icon "button" at bounding box center [517, 77] width 13 height 13
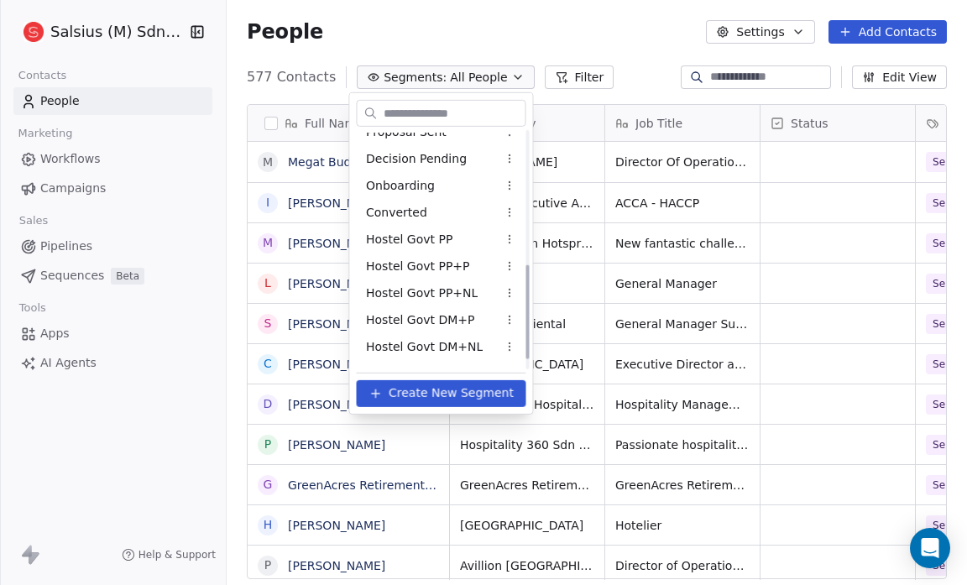
scroll to position [358, 0]
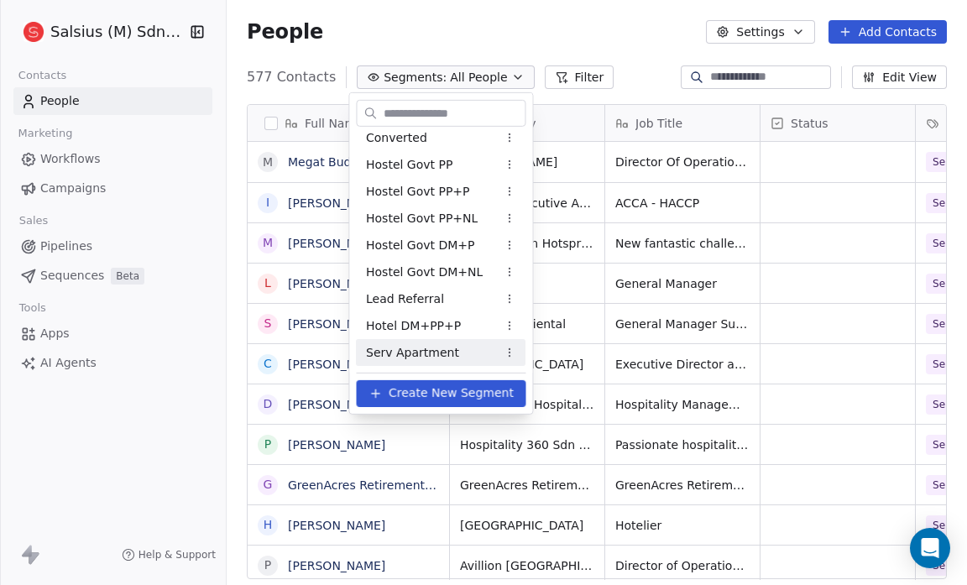
click at [420, 351] on span "Serv Apartment" at bounding box center [412, 352] width 93 height 18
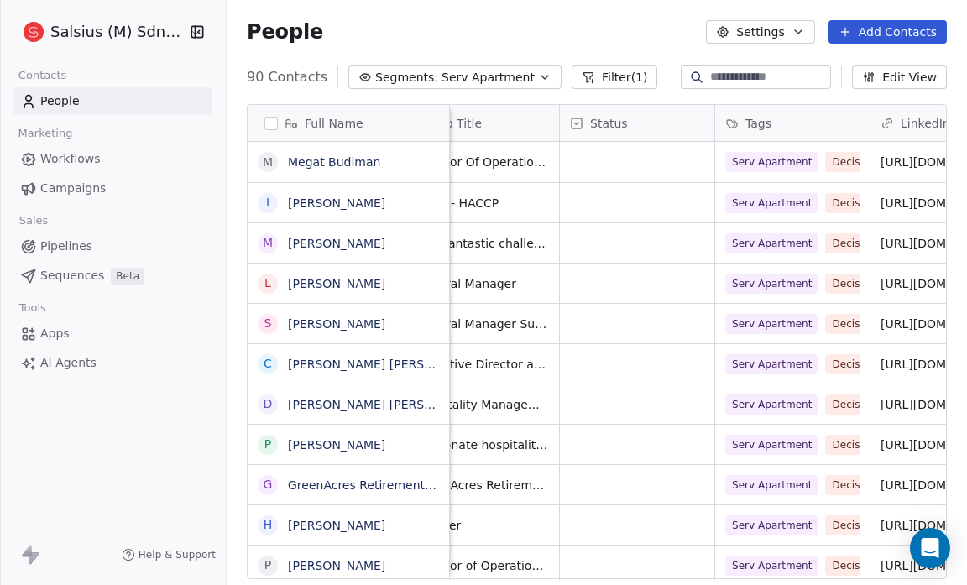
scroll to position [0, 201]
click at [805, 31] on icon "button" at bounding box center [797, 31] width 13 height 13
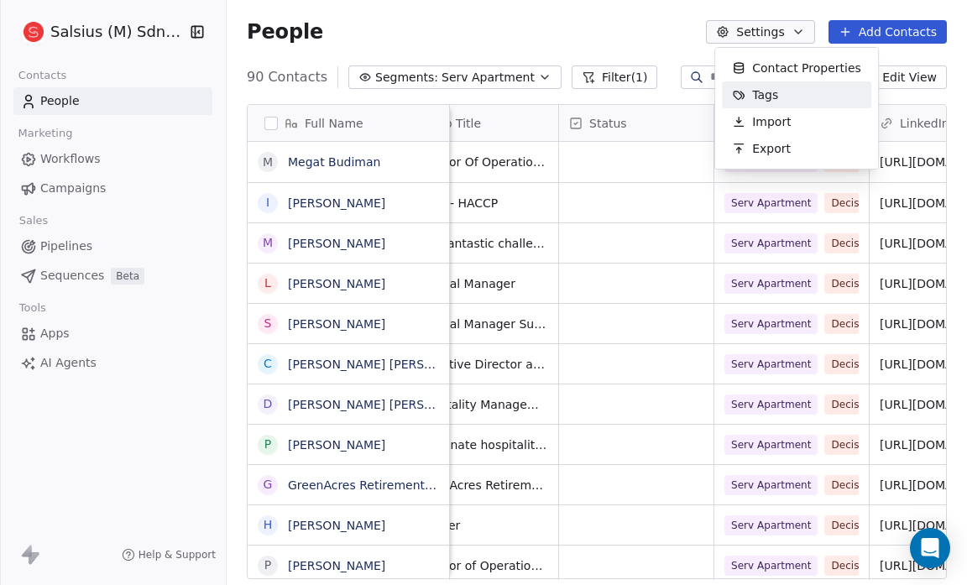
click at [759, 89] on span "Tags" at bounding box center [765, 95] width 26 height 18
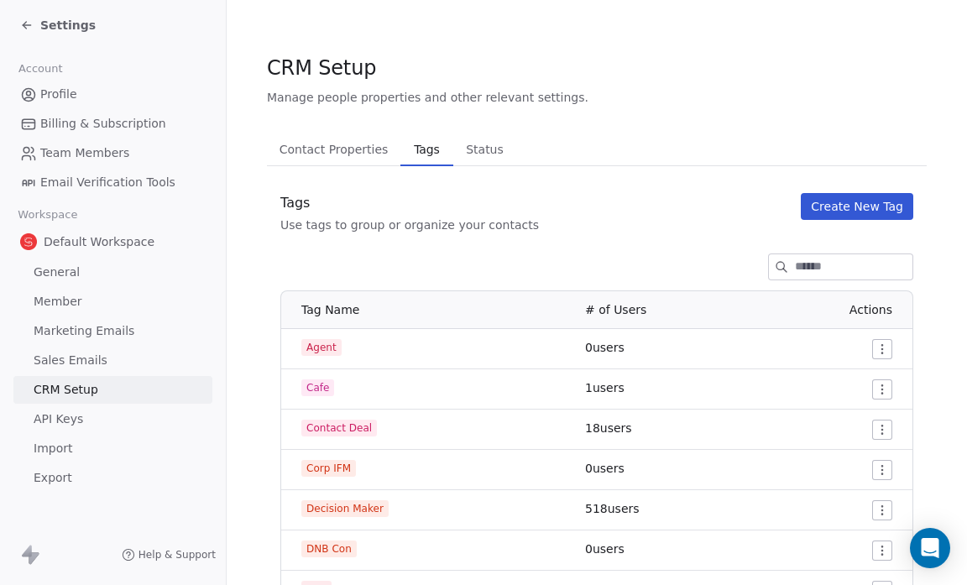
click at [473, 140] on span "Status" at bounding box center [484, 150] width 51 height 24
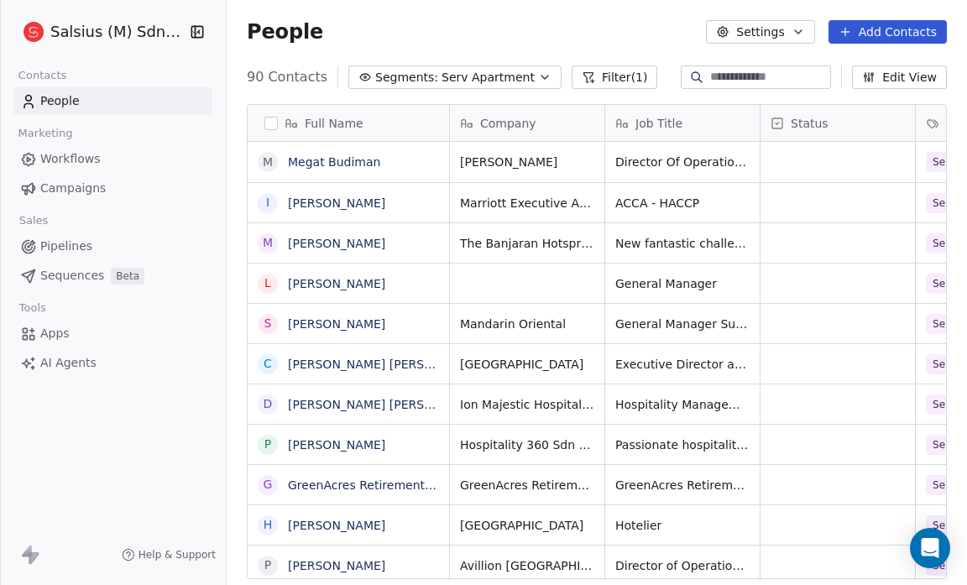
scroll to position [504, 729]
click at [600, 75] on button "Filter (1)" at bounding box center [615, 77] width 86 height 24
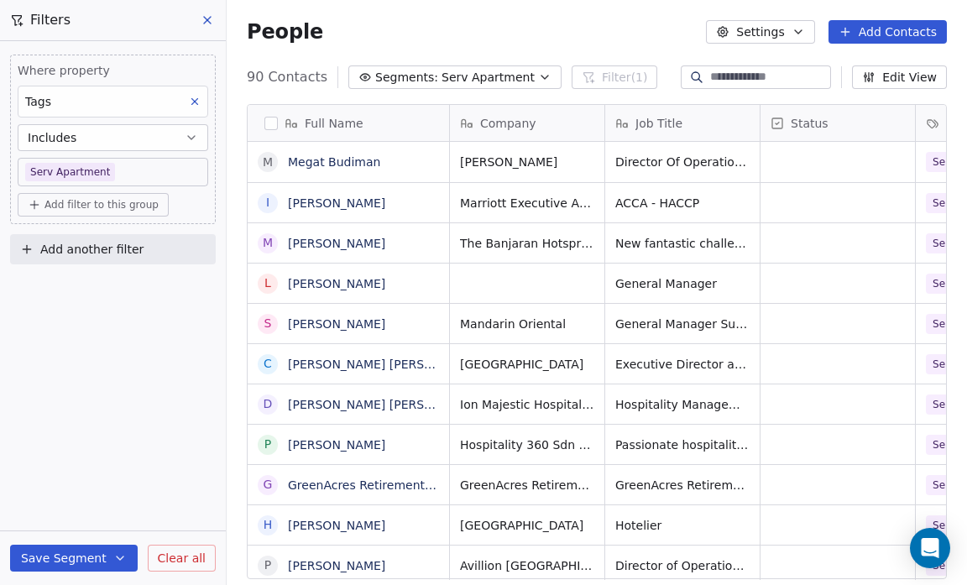
click at [272, 120] on button "button" at bounding box center [270, 123] width 13 height 13
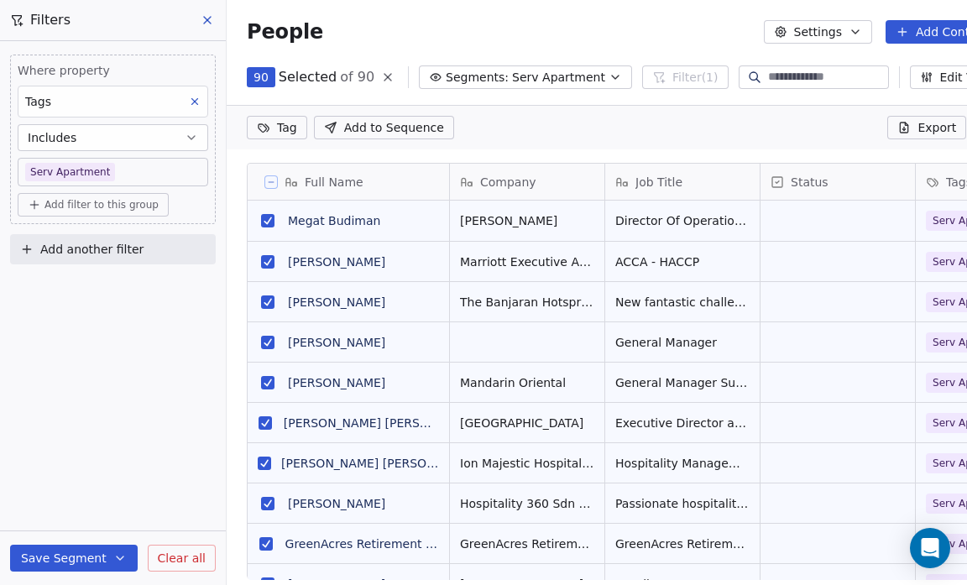
scroll to position [446, 780]
click at [385, 120] on span "Add to Sequence" at bounding box center [394, 127] width 100 height 17
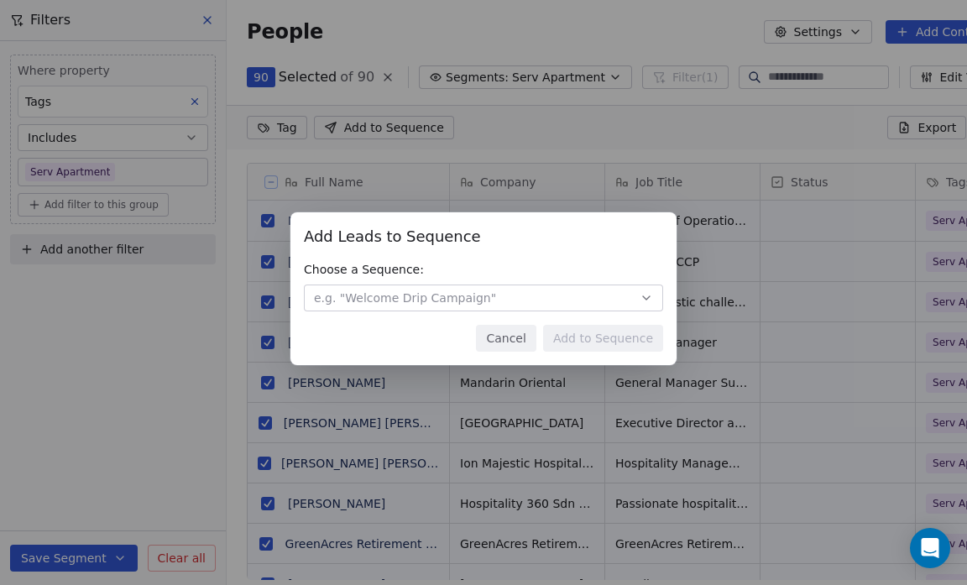
click at [494, 121] on div "Add Leads to Sequence Add Leads to Sequence Choose a Sequence: e.g. "Welcome Dr…" at bounding box center [483, 292] width 967 height 585
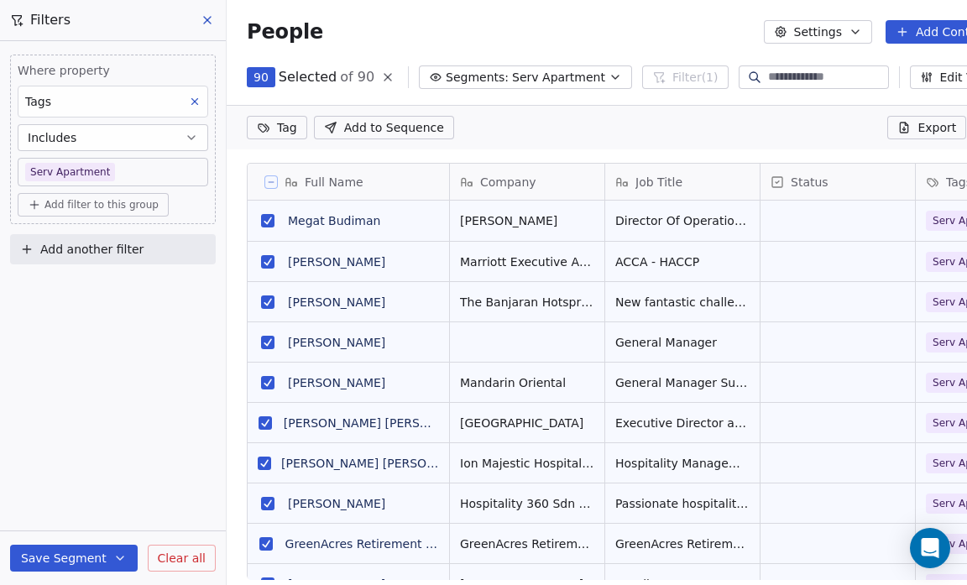
click at [277, 126] on html "Salsius (M) Sdn Bhd Contacts People Marketing Workflows Campaigns Sales Pipelin…" at bounding box center [483, 292] width 967 height 585
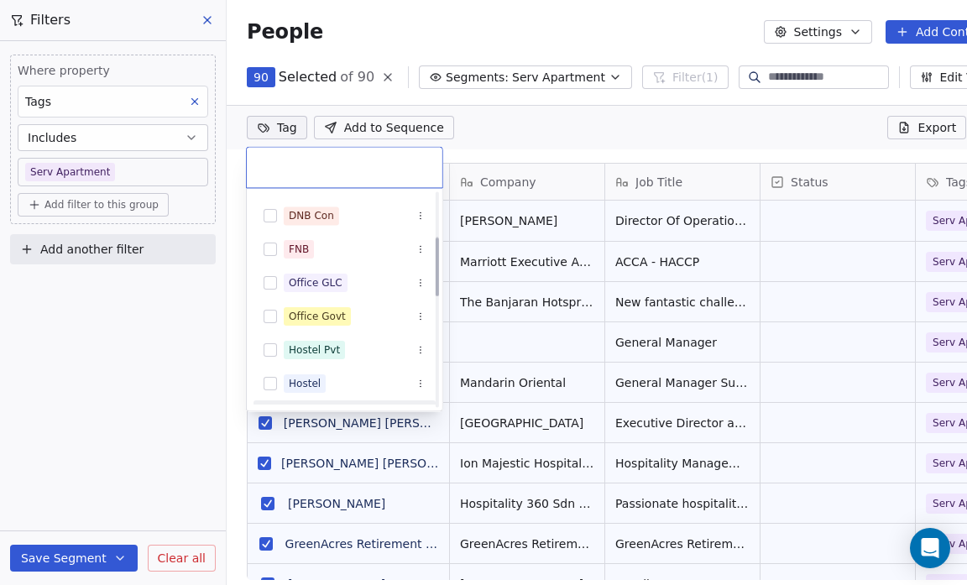
scroll to position [0, 0]
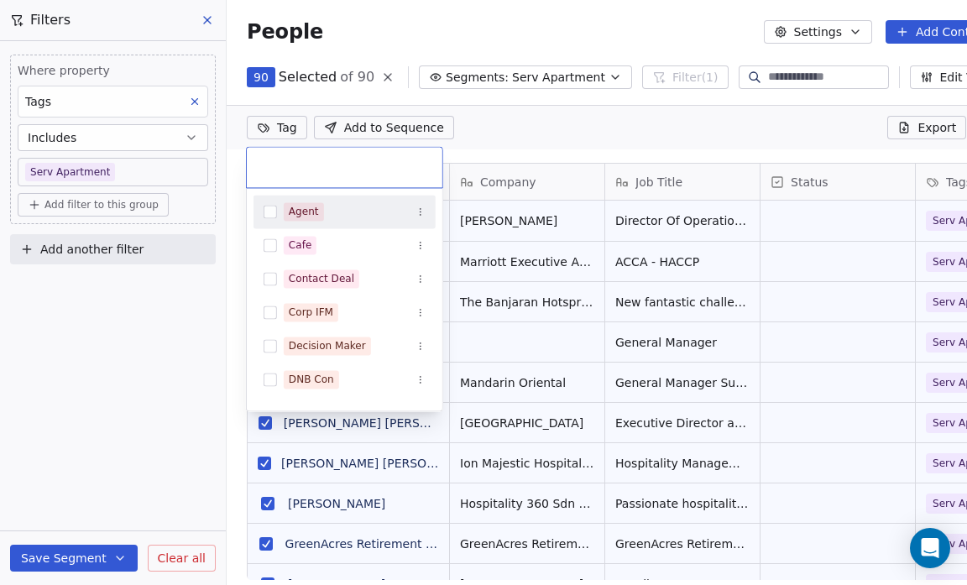
click at [572, 102] on html "Salsius (M) Sdn Bhd Contacts People Marketing Workflows Campaigns Sales Pipelin…" at bounding box center [483, 292] width 967 height 585
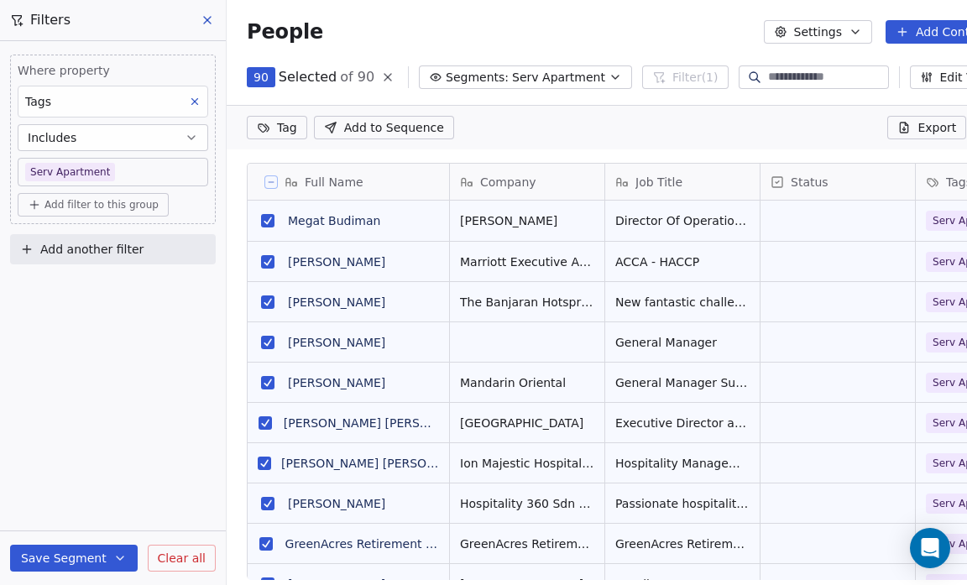
click at [796, 180] on span "Status" at bounding box center [810, 182] width 38 height 17
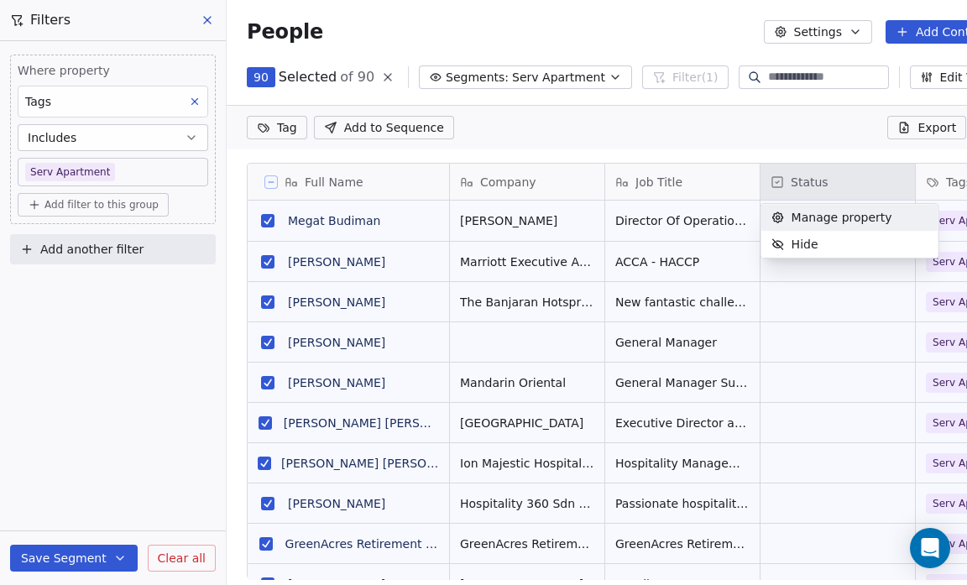
click at [802, 217] on span "Manage property" at bounding box center [841, 217] width 101 height 17
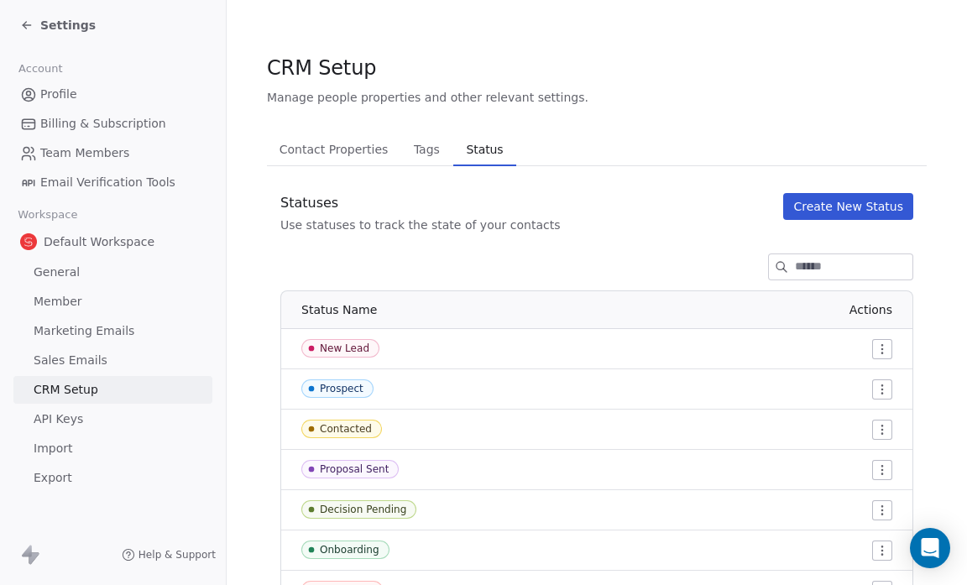
click at [329, 348] on div "New Lead" at bounding box center [345, 348] width 50 height 12
click at [349, 346] on div "New Lead" at bounding box center [345, 348] width 50 height 12
click at [24, 21] on icon at bounding box center [26, 24] width 13 height 13
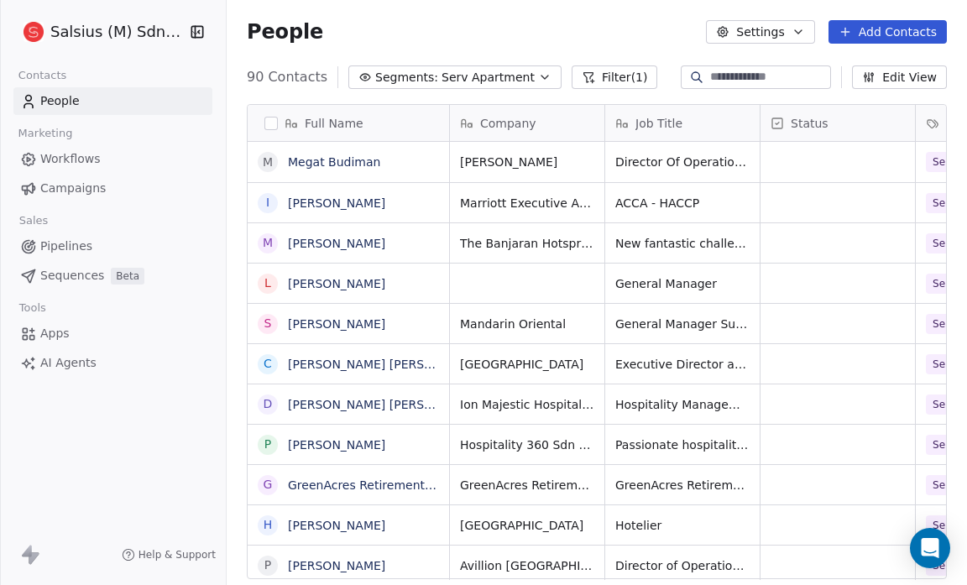
scroll to position [504, 729]
click at [901, 74] on button "Edit View" at bounding box center [899, 77] width 95 height 24
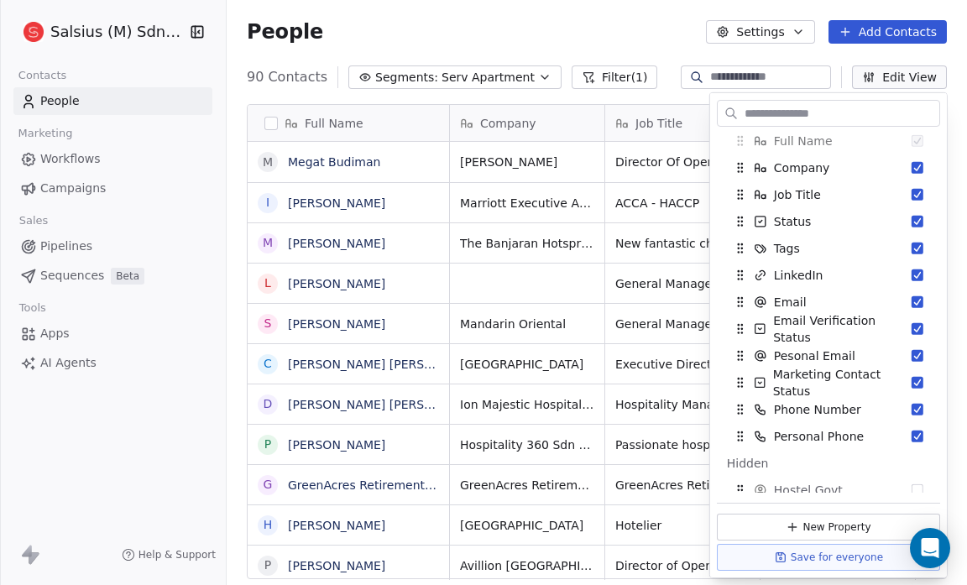
scroll to position [32, 0]
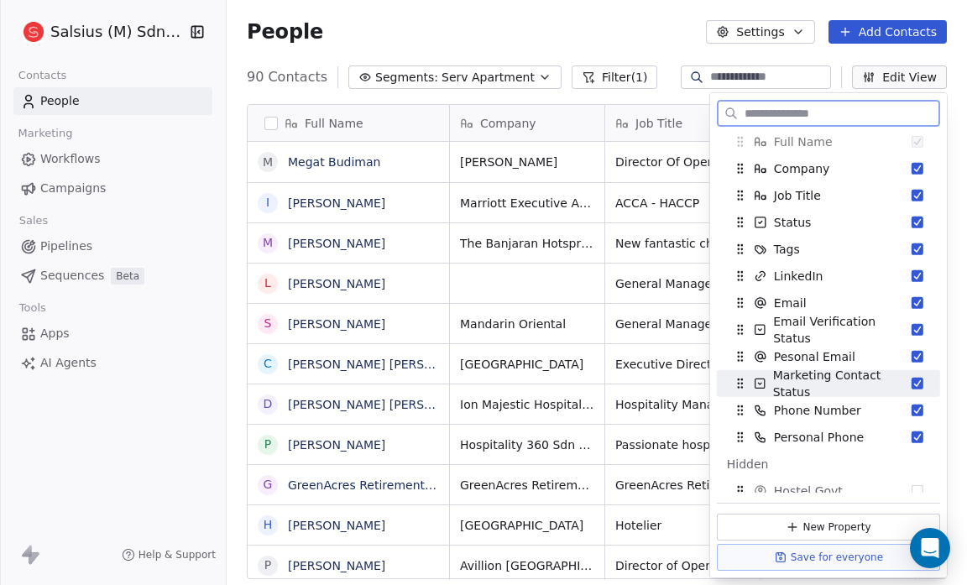
click at [912, 379] on button "Suggestions" at bounding box center [918, 384] width 12 height 12
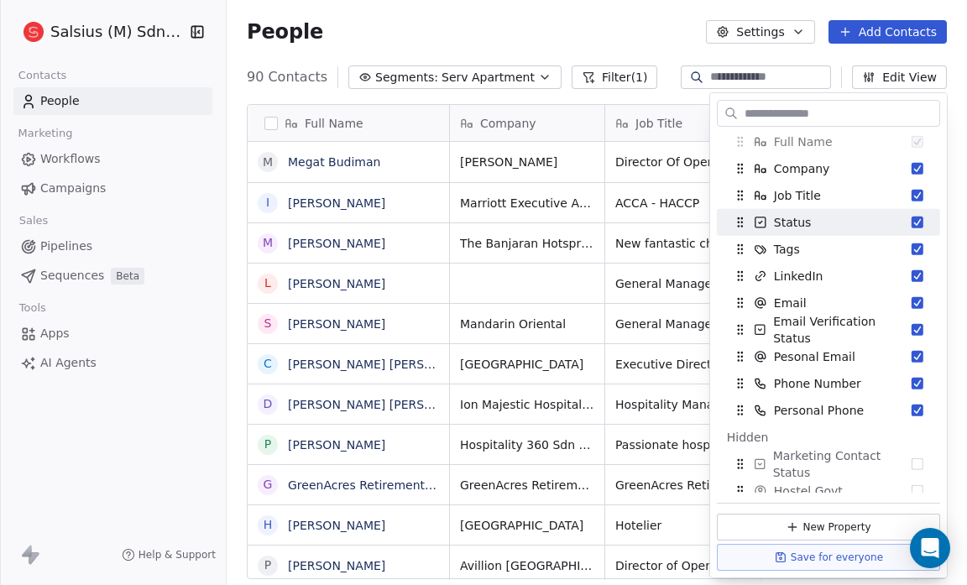
click at [512, 26] on div "People Settings Add Contacts" at bounding box center [597, 32] width 700 height 24
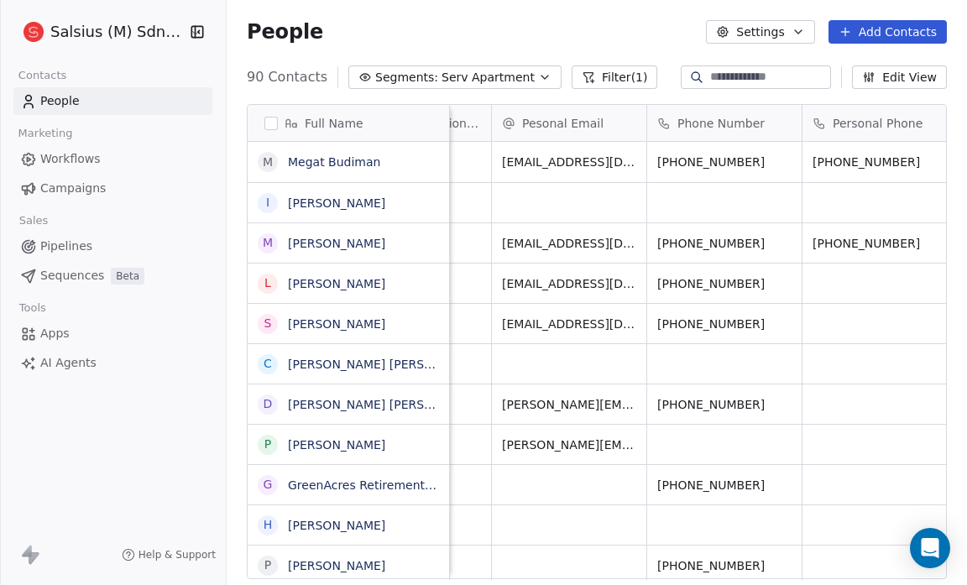
scroll to position [0, 1123]
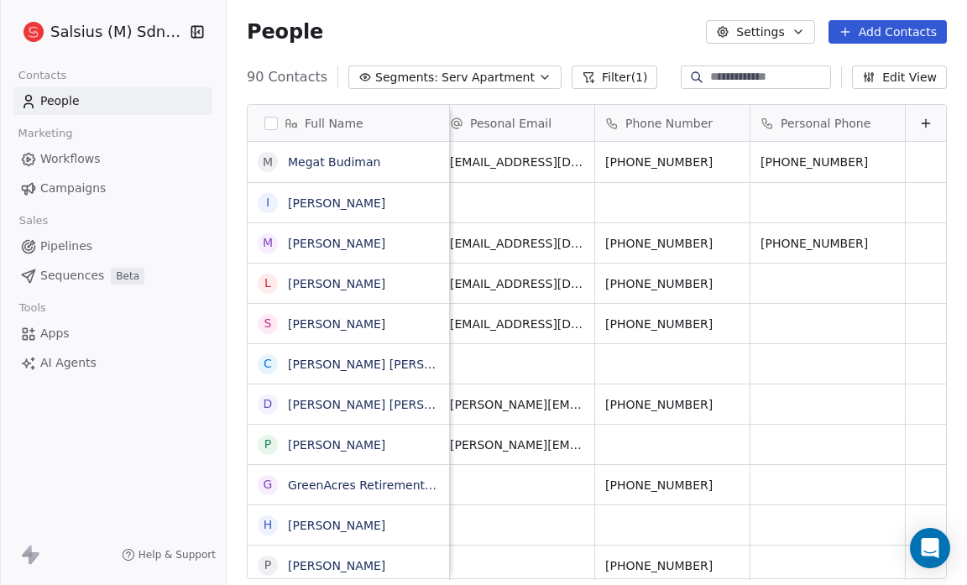
click at [549, 28] on div "People Settings Add Contacts" at bounding box center [597, 32] width 700 height 24
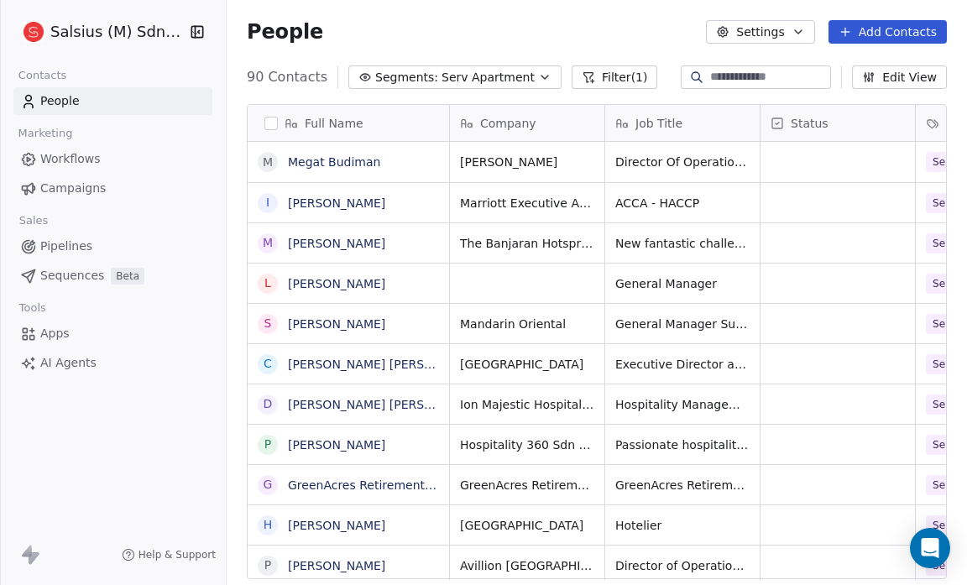
click at [324, 24] on div "People Settings Add Contacts" at bounding box center [597, 32] width 700 height 24
click at [541, 76] on icon "button" at bounding box center [544, 77] width 7 height 3
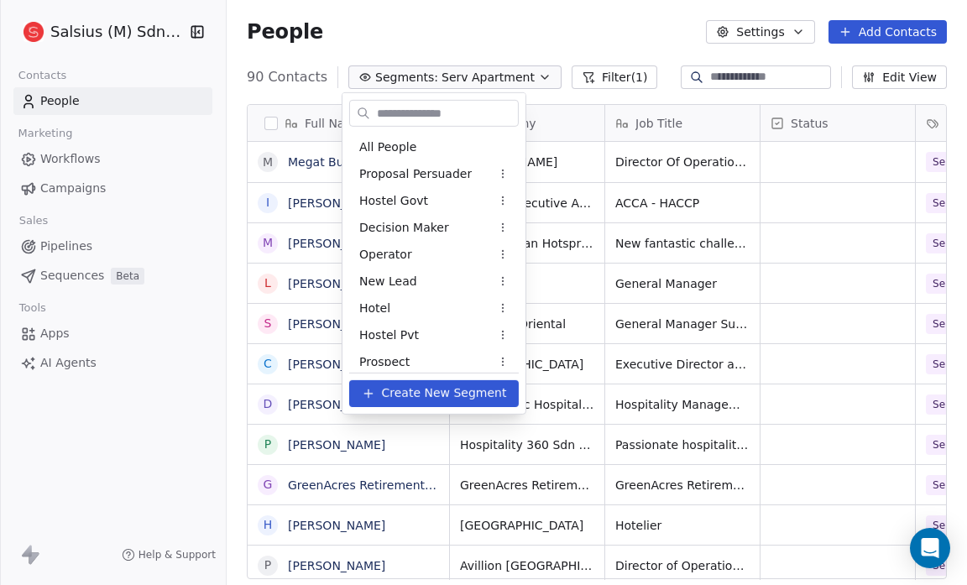
scroll to position [358, 0]
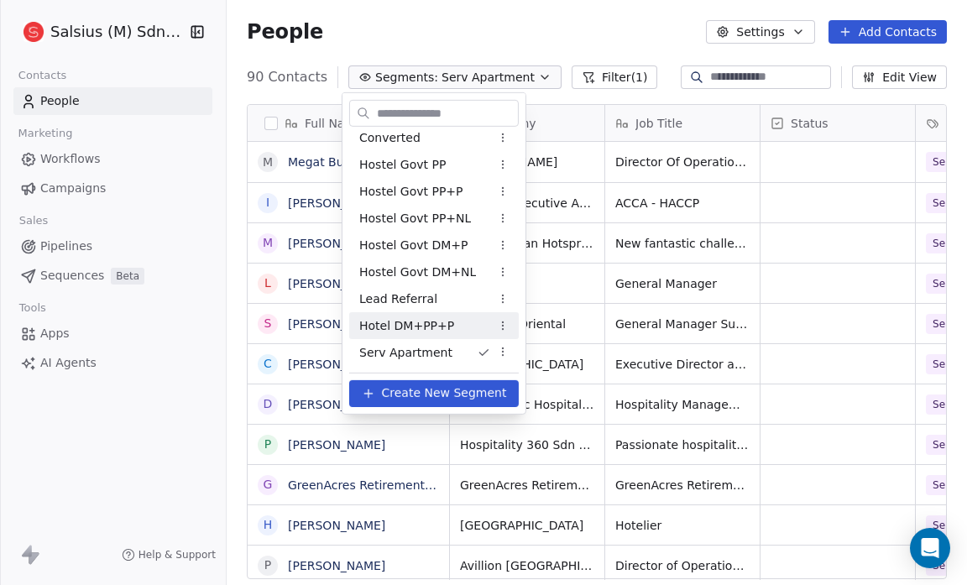
click at [459, 326] on div "Hotel DM+PP+P" at bounding box center [434, 325] width 170 height 27
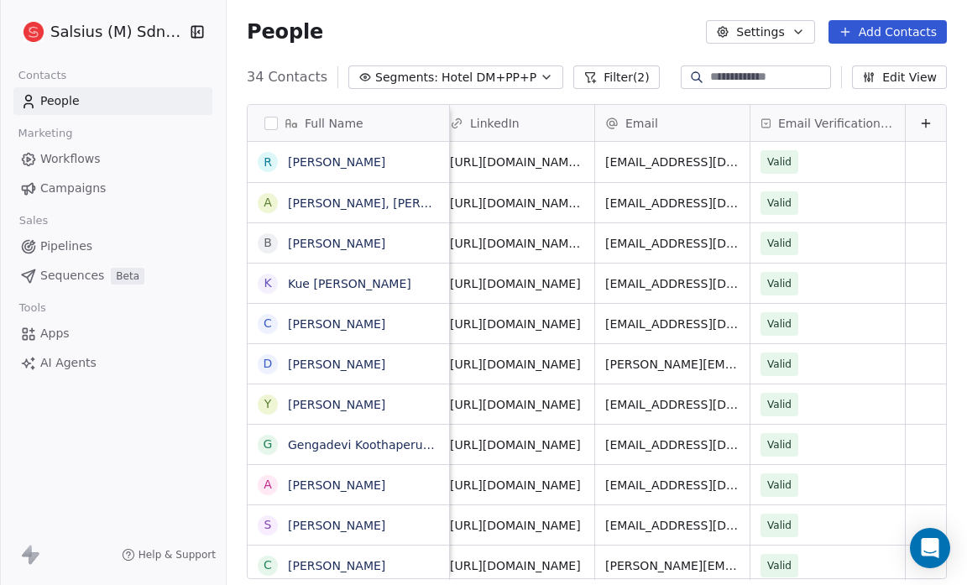
scroll to position [0, 0]
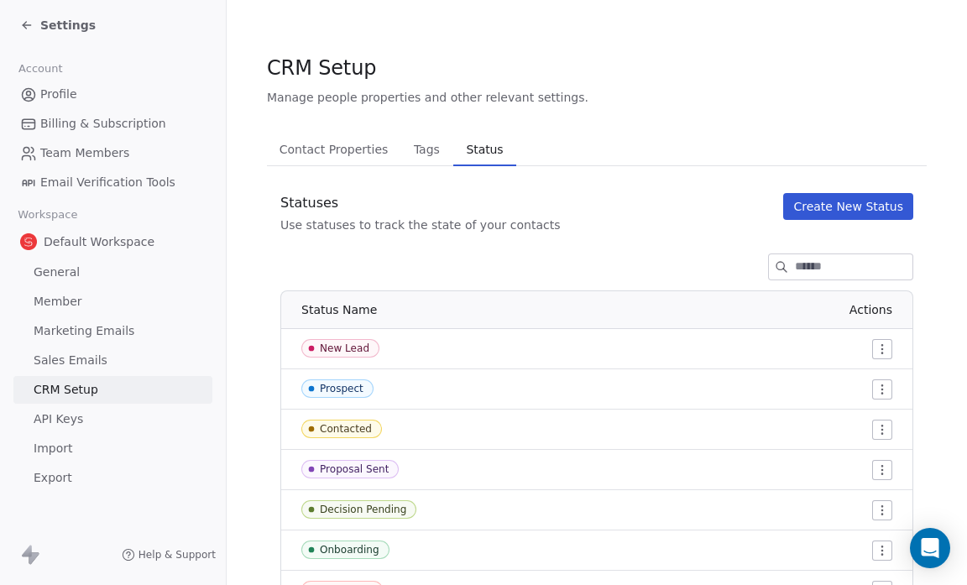
click at [27, 20] on icon at bounding box center [26, 24] width 13 height 13
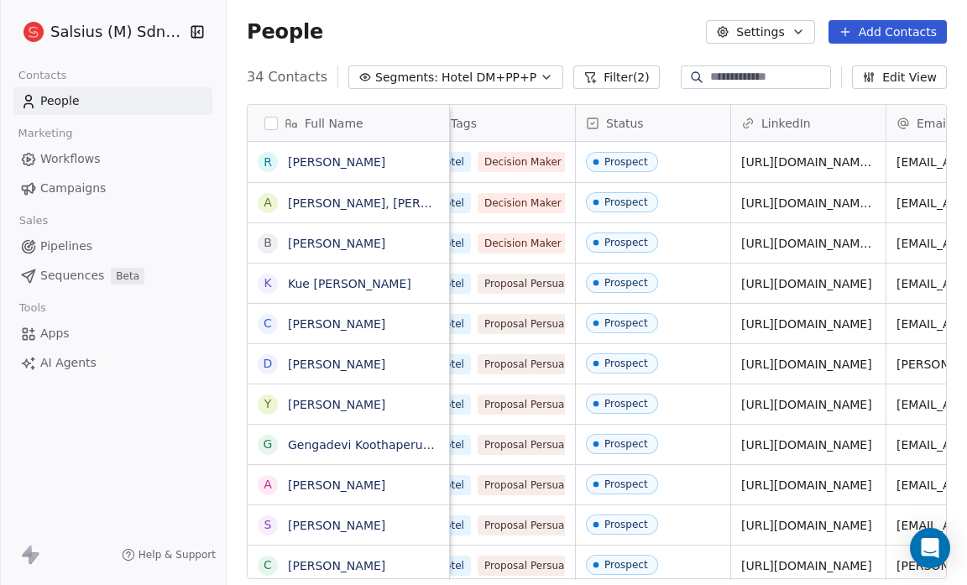
scroll to position [0, 341]
click at [682, 166] on span "Prospect" at bounding box center [637, 162] width 102 height 21
click at [667, 122] on div "Status" at bounding box center [650, 123] width 131 height 17
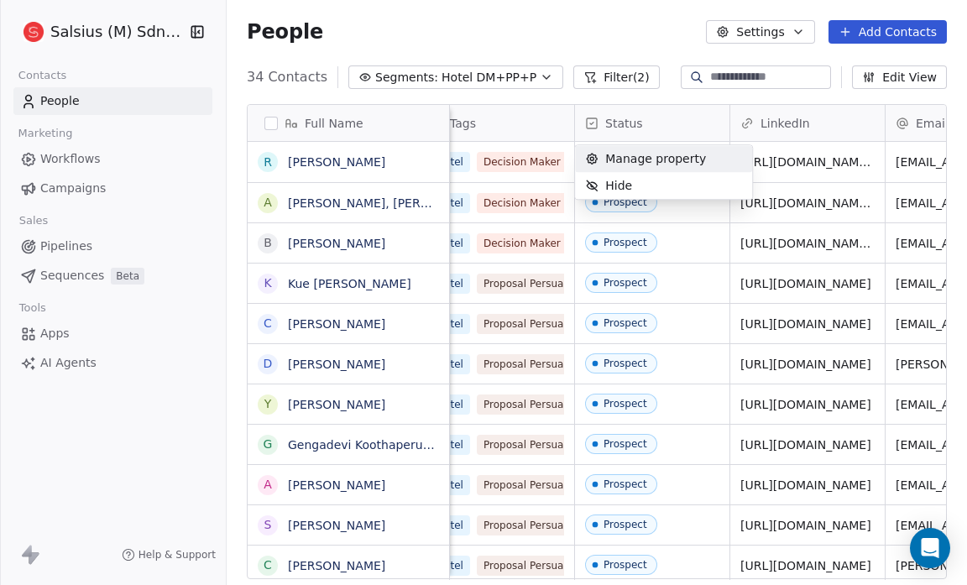
click at [681, 116] on html "Salsius (M) Sdn Bhd Contacts People Marketing Workflows Campaigns Sales Pipelin…" at bounding box center [483, 292] width 967 height 585
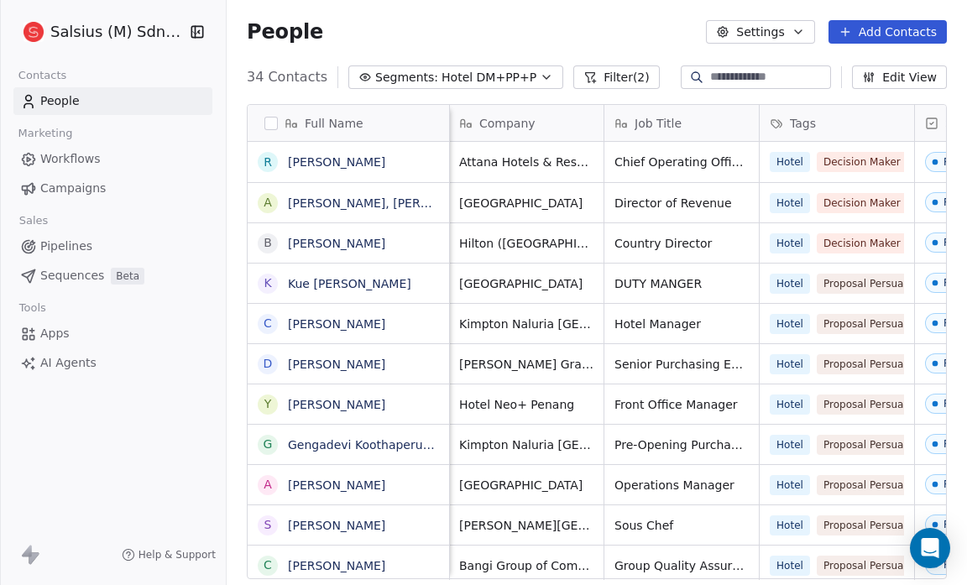
scroll to position [0, 0]
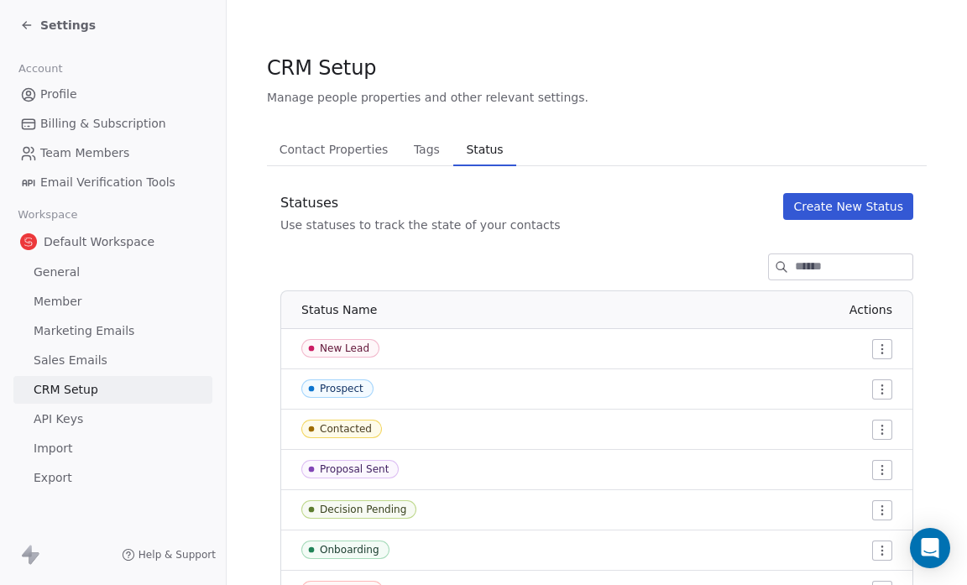
click at [29, 25] on icon at bounding box center [27, 25] width 8 height 0
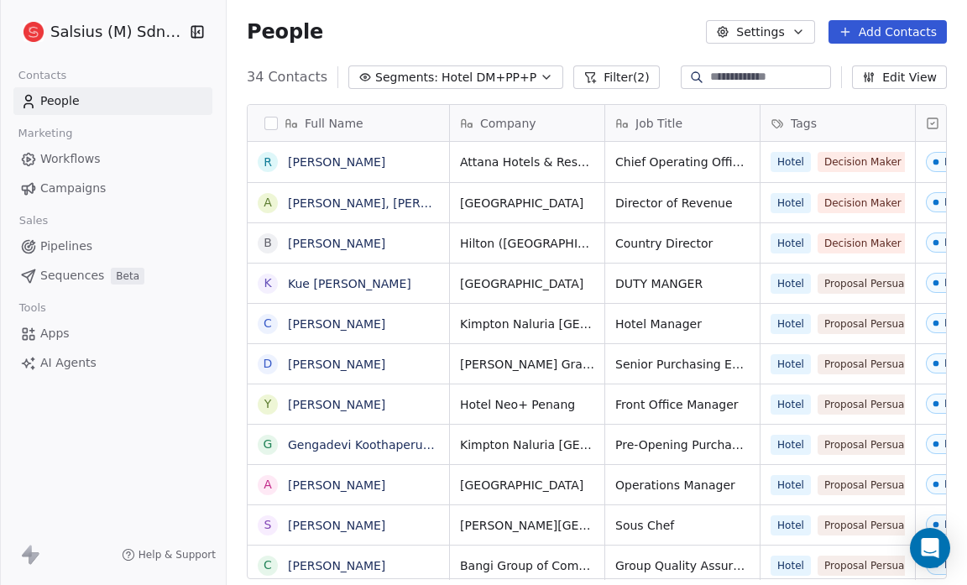
click at [540, 81] on icon "button" at bounding box center [546, 77] width 13 height 13
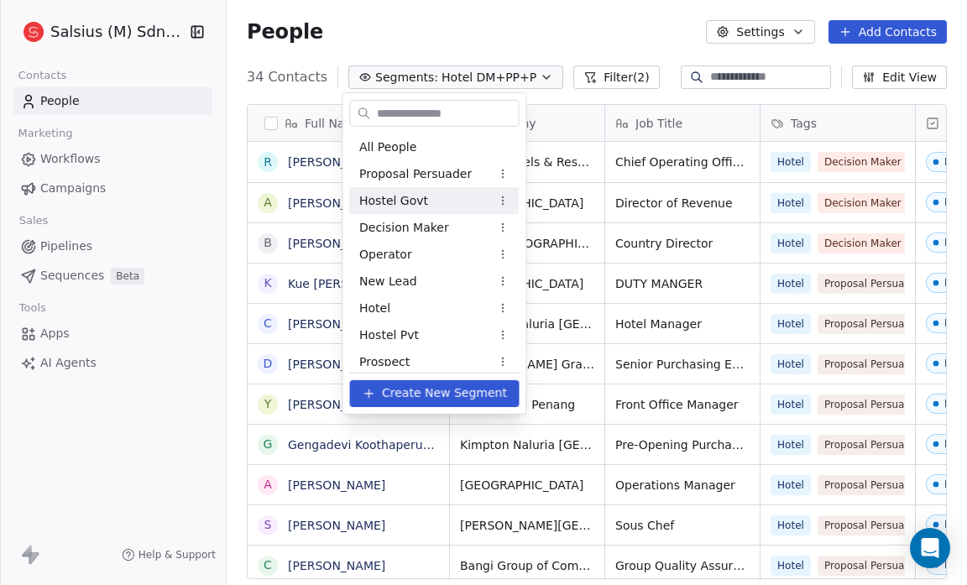
click at [411, 200] on span "Hostel Govt" at bounding box center [393, 200] width 69 height 18
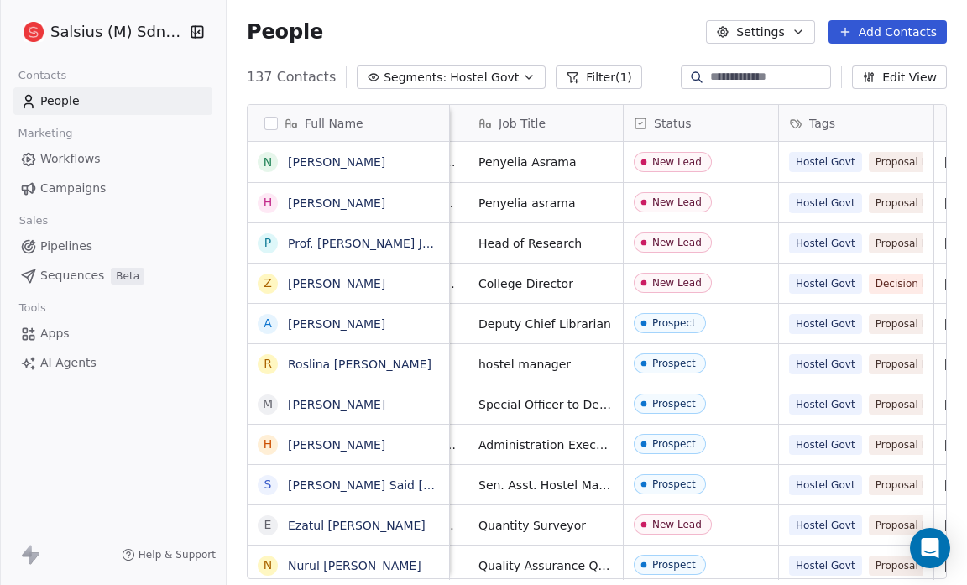
scroll to position [0, 138]
click at [725, 172] on div "New Lead" at bounding box center [700, 162] width 154 height 40
click at [720, 124] on div "Status" at bounding box center [698, 123] width 131 height 17
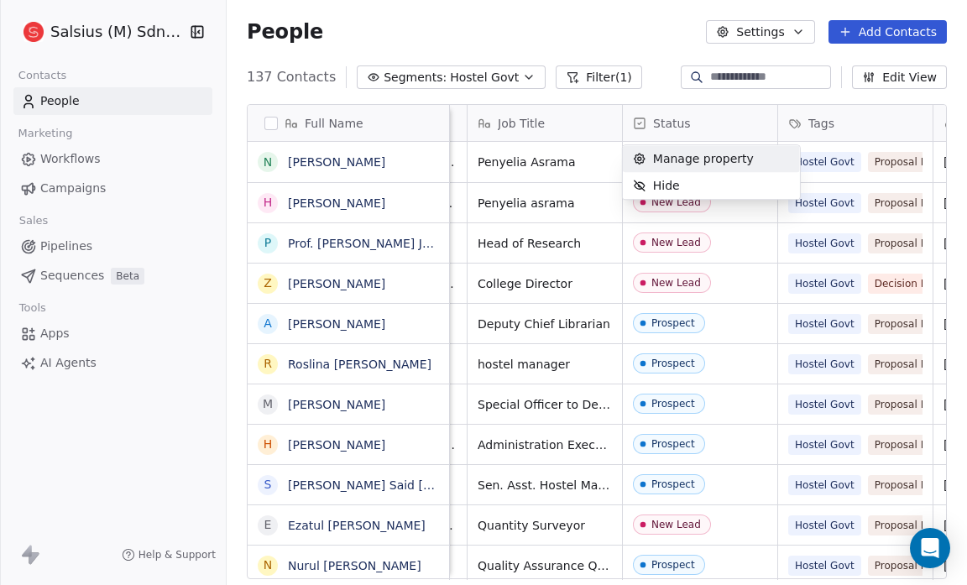
click at [521, 10] on html "Salsius (M) Sdn Bhd Contacts People Marketing Workflows Campaigns Sales Pipelin…" at bounding box center [483, 292] width 967 height 585
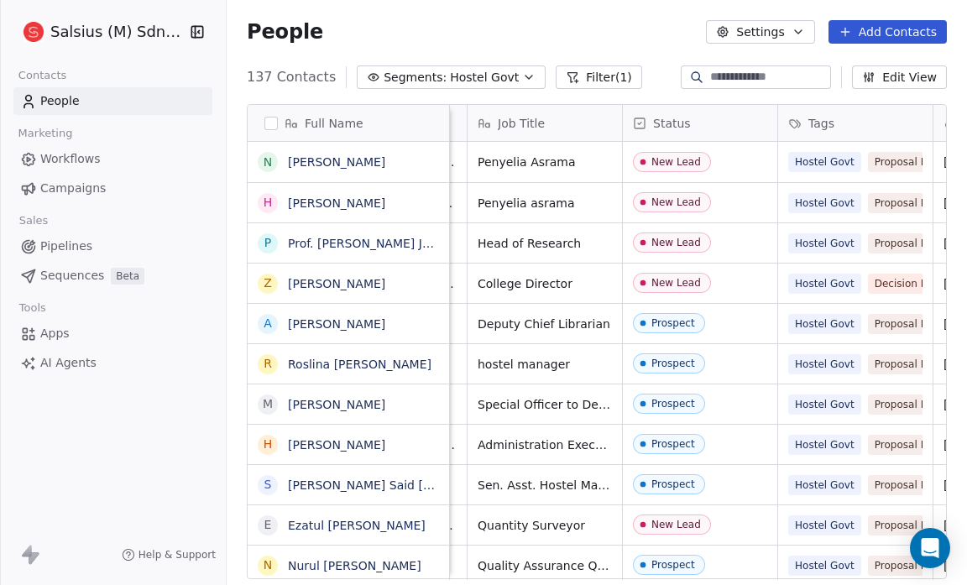
click at [522, 79] on icon "button" at bounding box center [528, 77] width 13 height 13
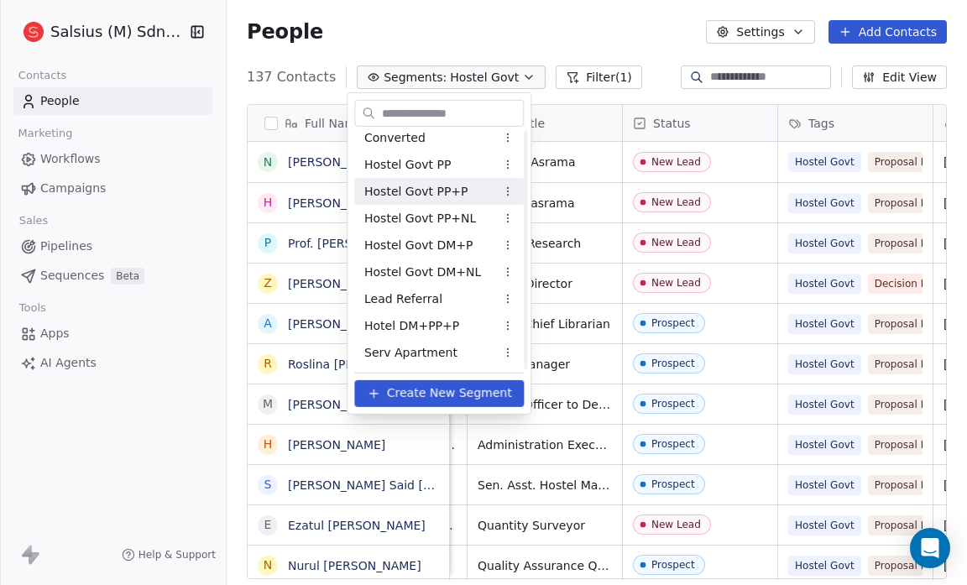
scroll to position [0, 0]
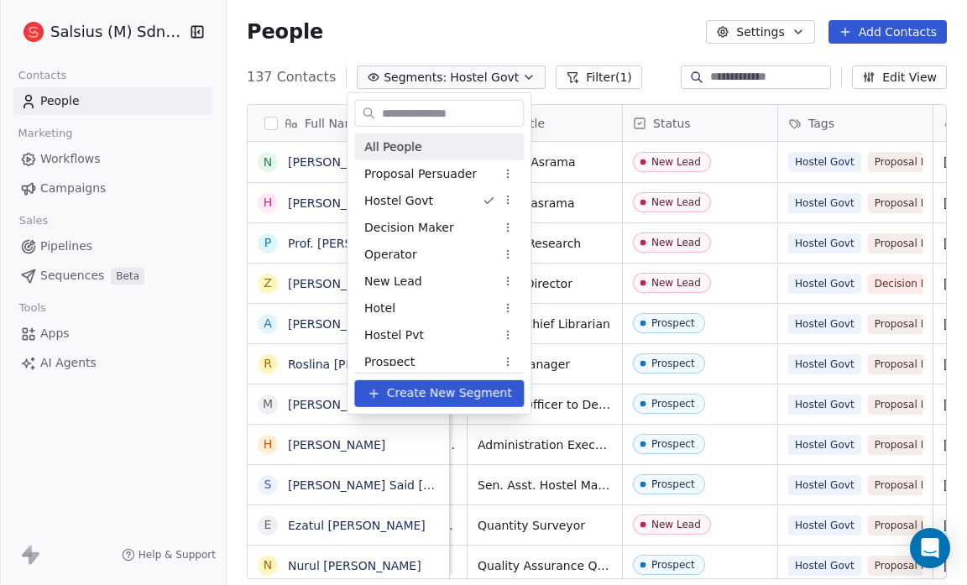
click at [504, 18] on html "Salsius (M) Sdn Bhd Contacts People Marketing Workflows Campaigns Sales Pipelin…" at bounding box center [483, 292] width 967 height 585
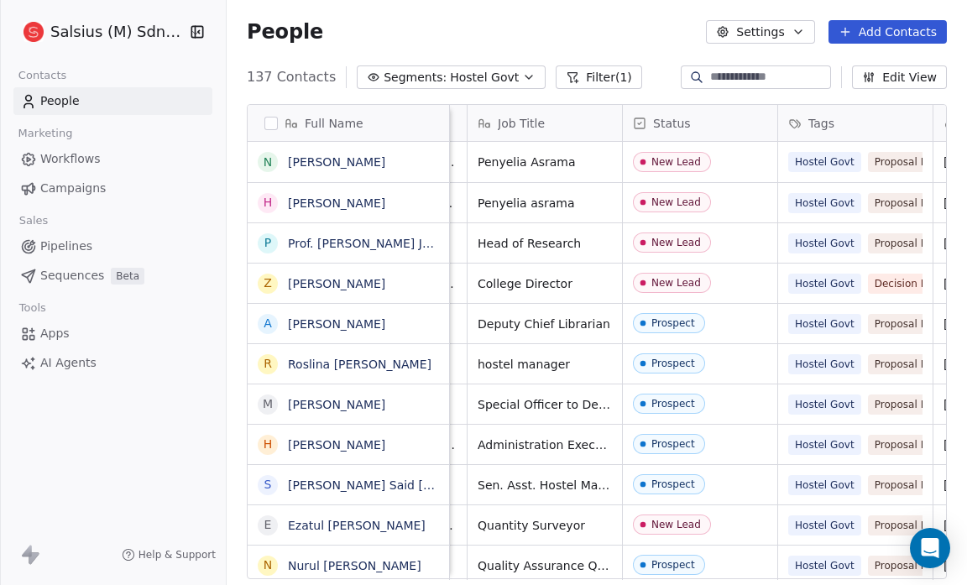
click at [522, 74] on icon "button" at bounding box center [528, 77] width 13 height 13
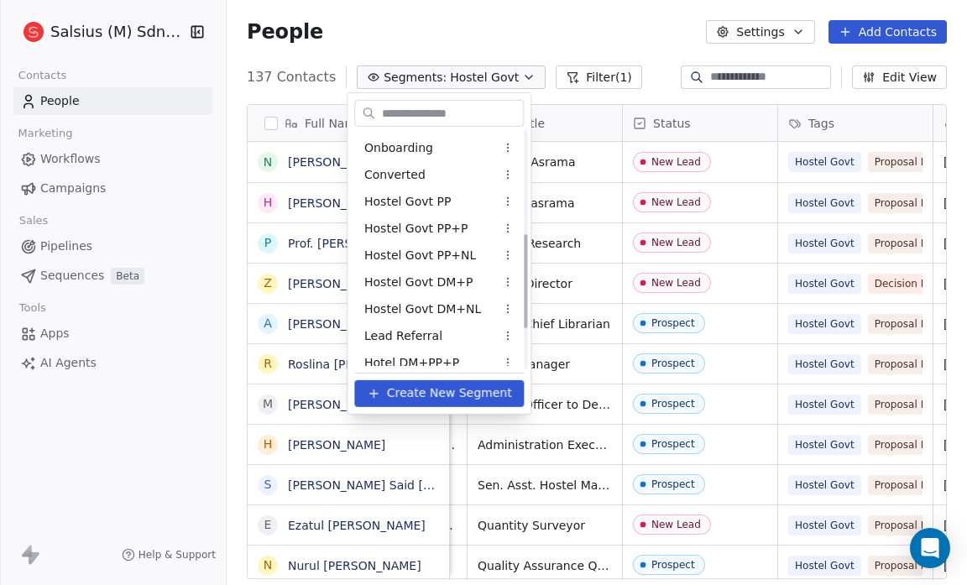
scroll to position [358, 0]
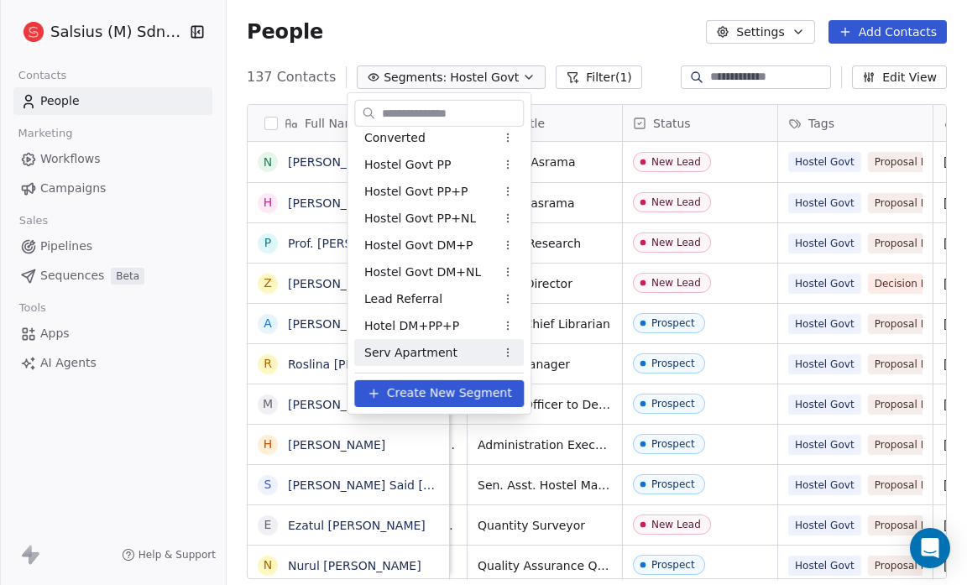
click at [458, 347] on div "Serv Apartment" at bounding box center [439, 352] width 170 height 27
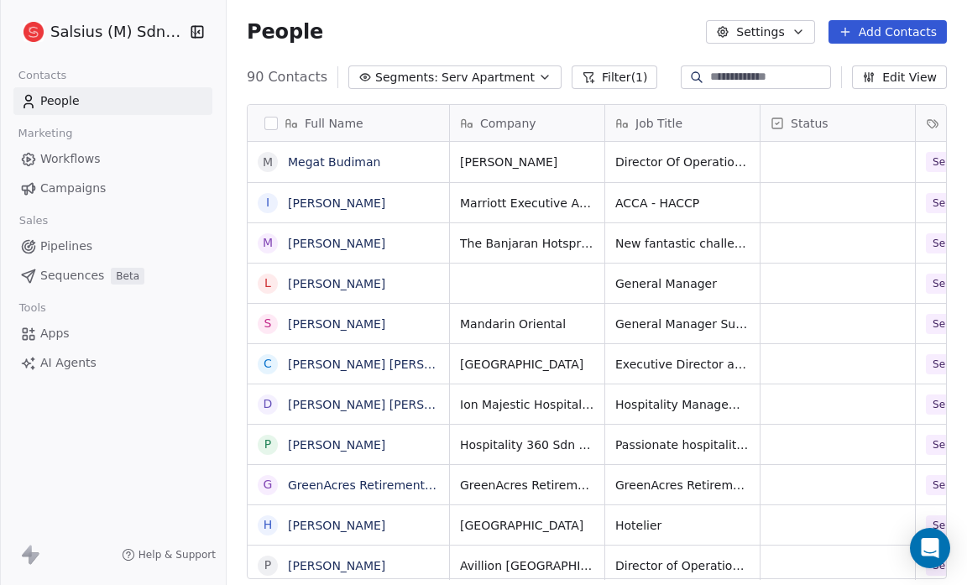
scroll to position [504, 729]
click at [800, 160] on div "grid" at bounding box center [837, 162] width 154 height 40
click at [513, 73] on span "Serv Apartment" at bounding box center [487, 78] width 93 height 18
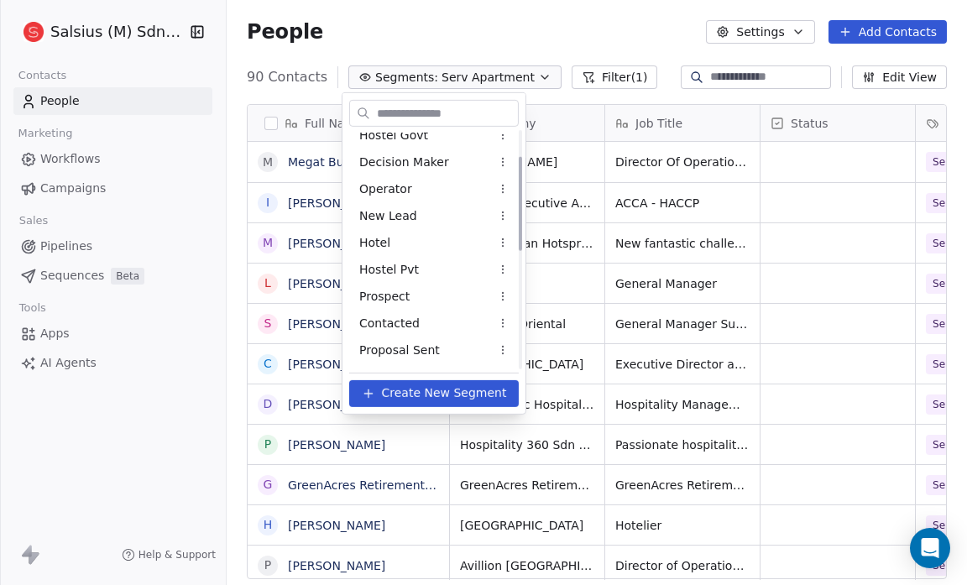
scroll to position [0, 0]
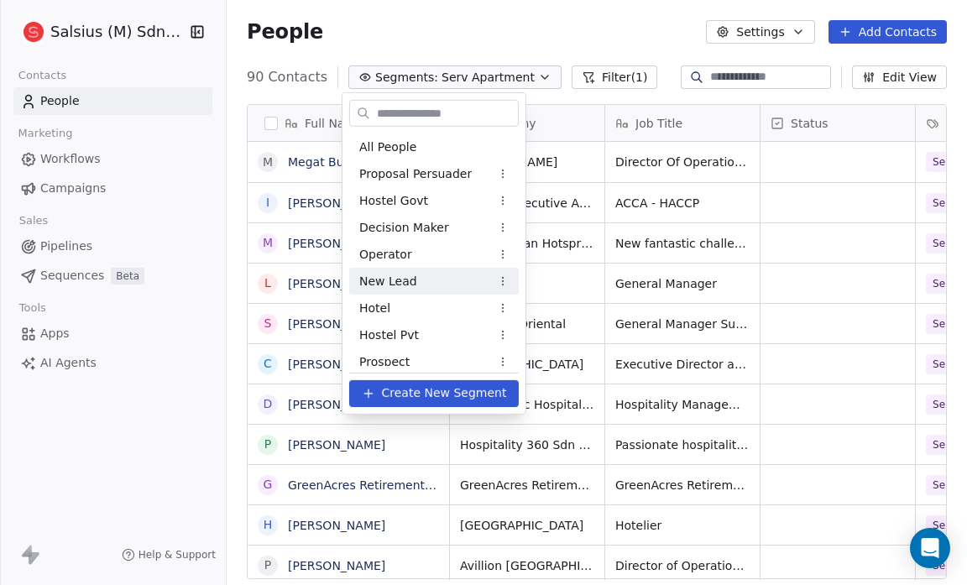
click at [398, 279] on span "New Lead" at bounding box center [388, 281] width 58 height 18
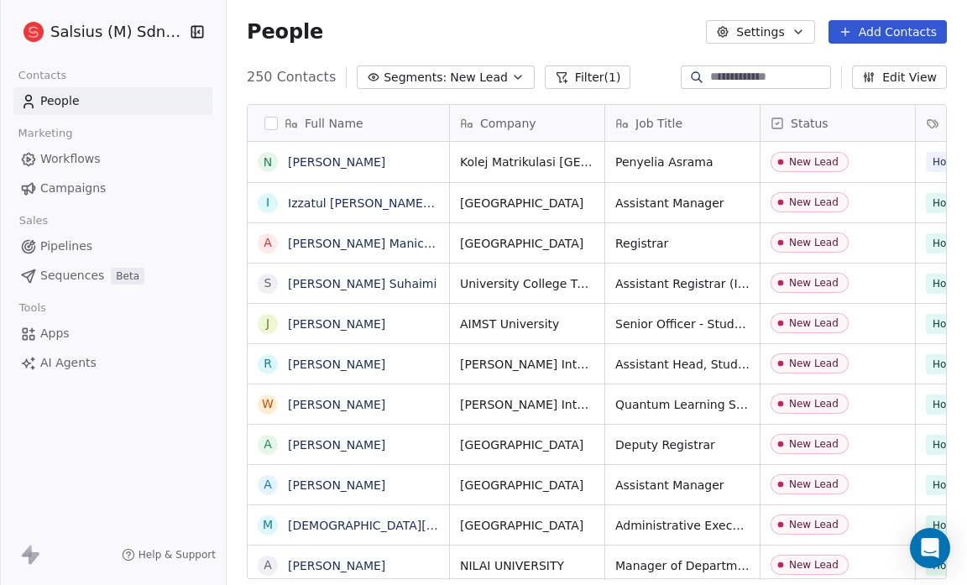
scroll to position [504, 729]
click at [511, 77] on icon "button" at bounding box center [517, 77] width 13 height 13
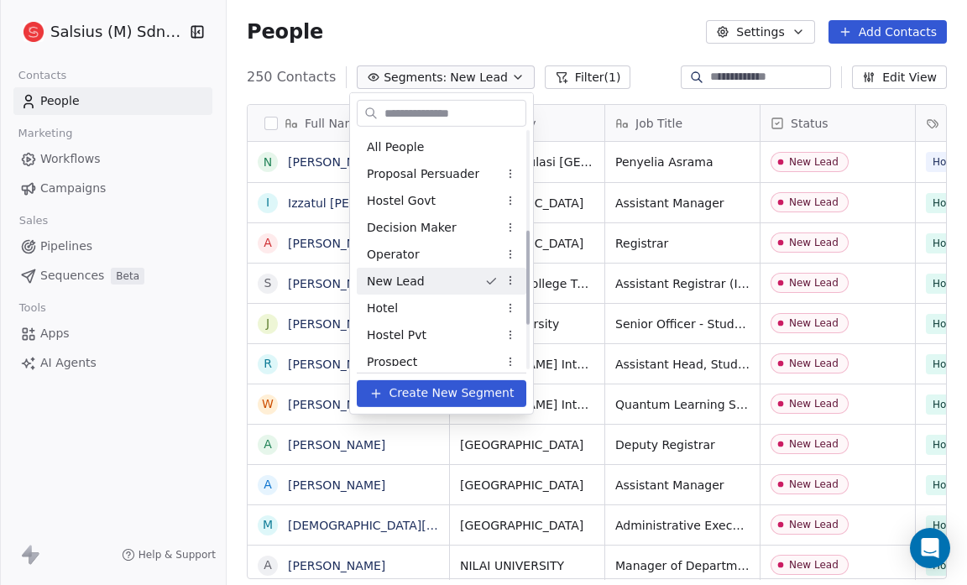
scroll to position [358, 0]
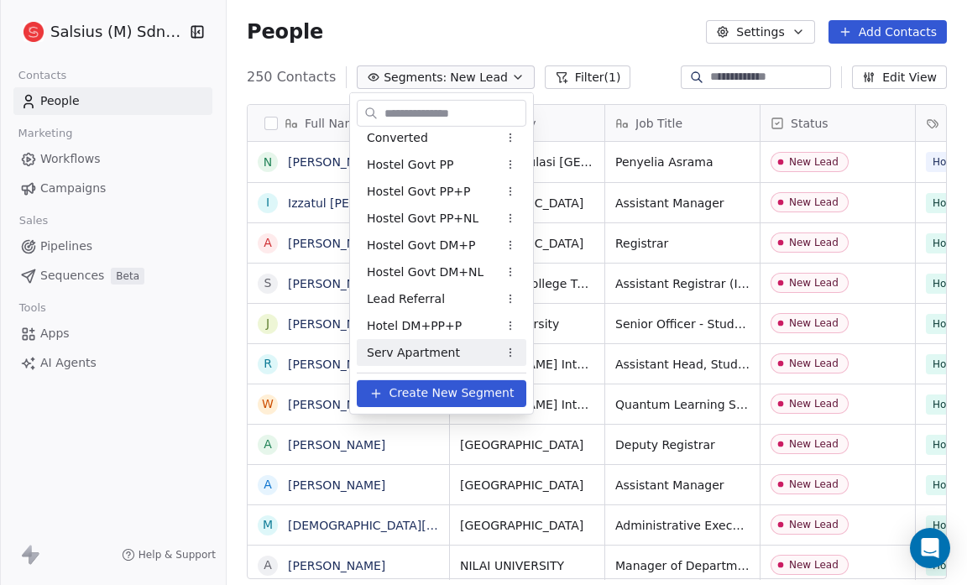
click at [468, 354] on div "Serv Apartment" at bounding box center [442, 352] width 170 height 27
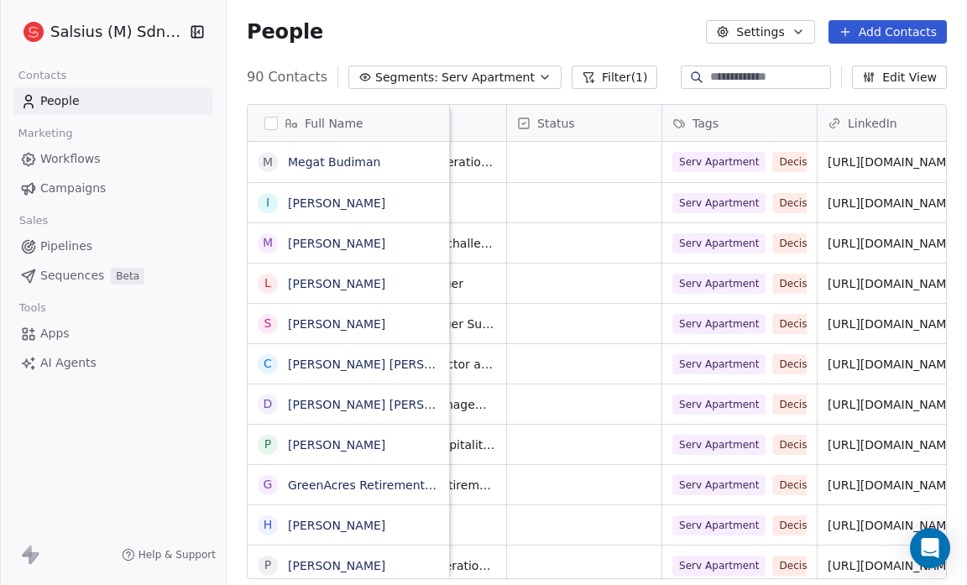
scroll to position [0, 239]
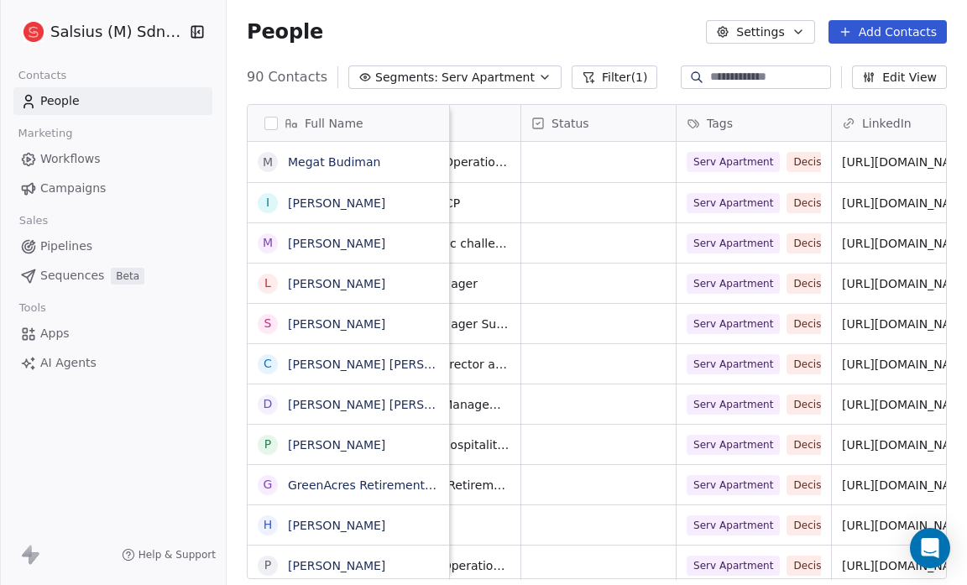
click at [602, 81] on button "Filter (1)" at bounding box center [615, 77] width 86 height 24
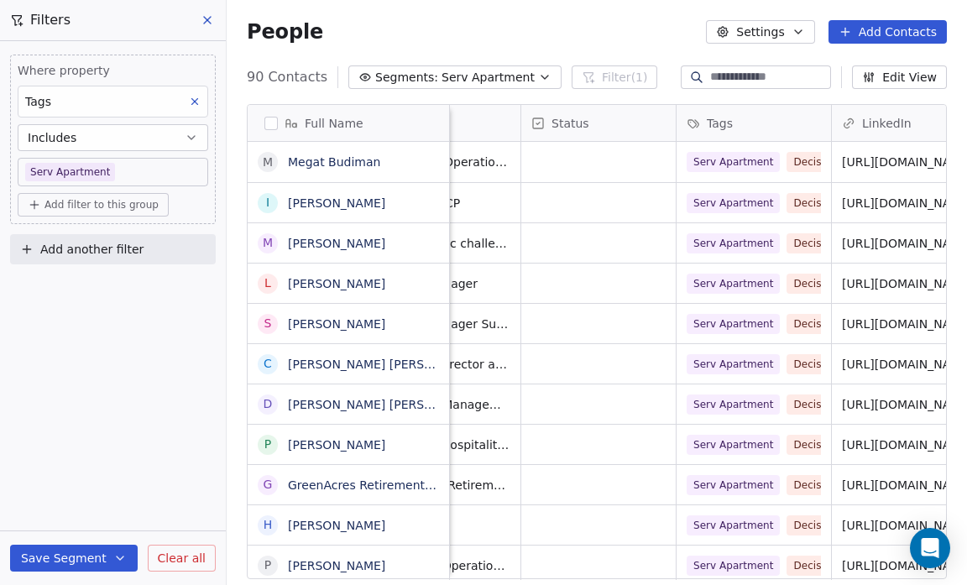
click at [159, 170] on body "Salsius (M) Sdn Bhd Contacts People Marketing Workflows Campaigns Sales Pipelin…" at bounding box center [483, 292] width 967 height 585
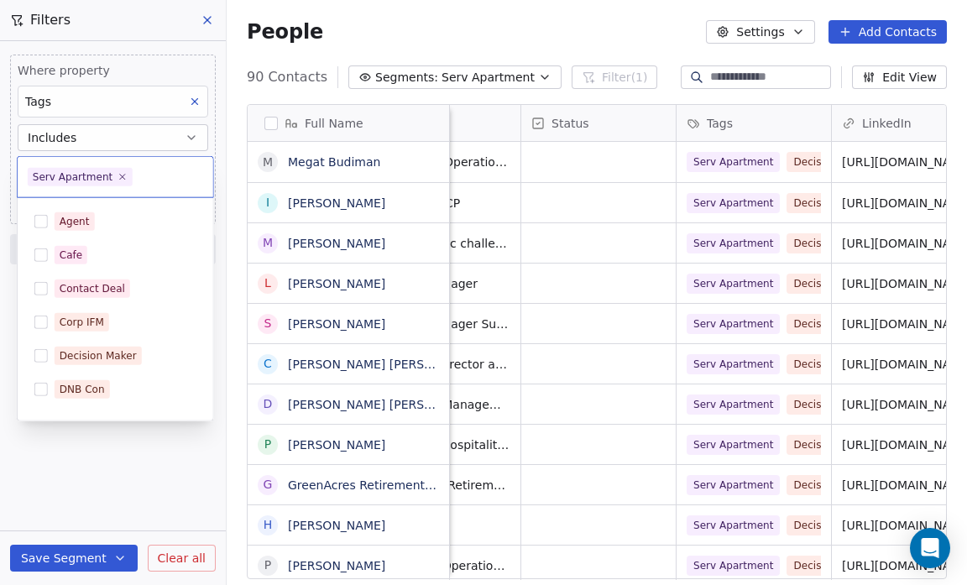
click at [159, 170] on input "text" at bounding box center [169, 177] width 67 height 18
click at [154, 138] on html "Salsius (M) Sdn Bhd Contacts People Marketing Workflows Campaigns Sales Pipelin…" at bounding box center [483, 292] width 967 height 585
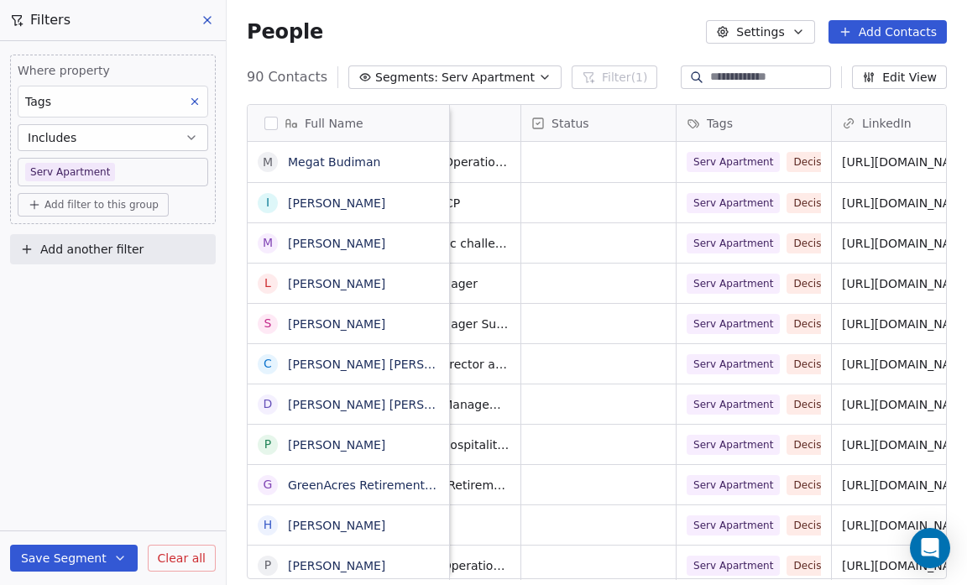
click at [534, 20] on div "People Settings Add Contacts" at bounding box center [597, 32] width 700 height 24
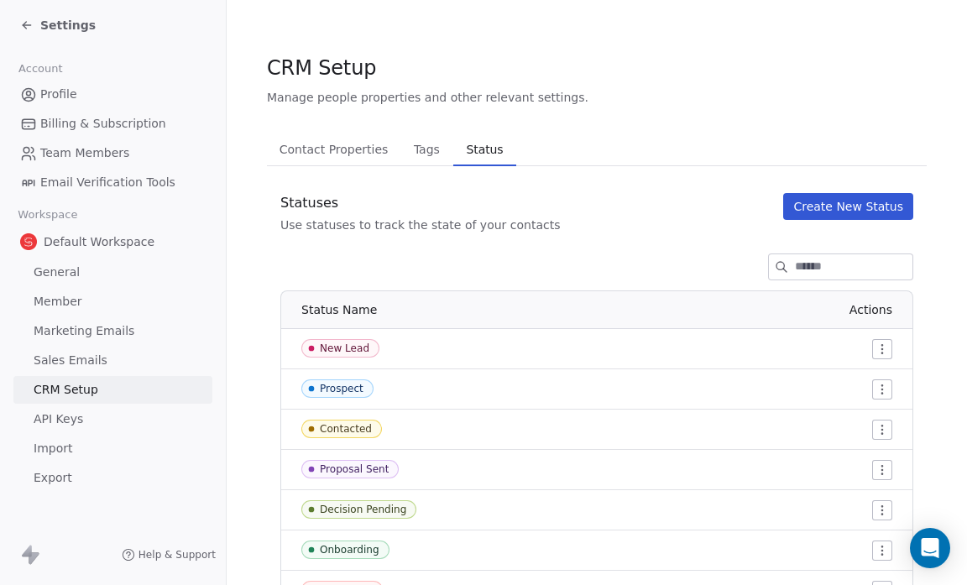
click at [398, 98] on span "Manage people properties and other relevant settings." at bounding box center [427, 97] width 321 height 17
click at [24, 25] on icon at bounding box center [24, 26] width 3 height 3
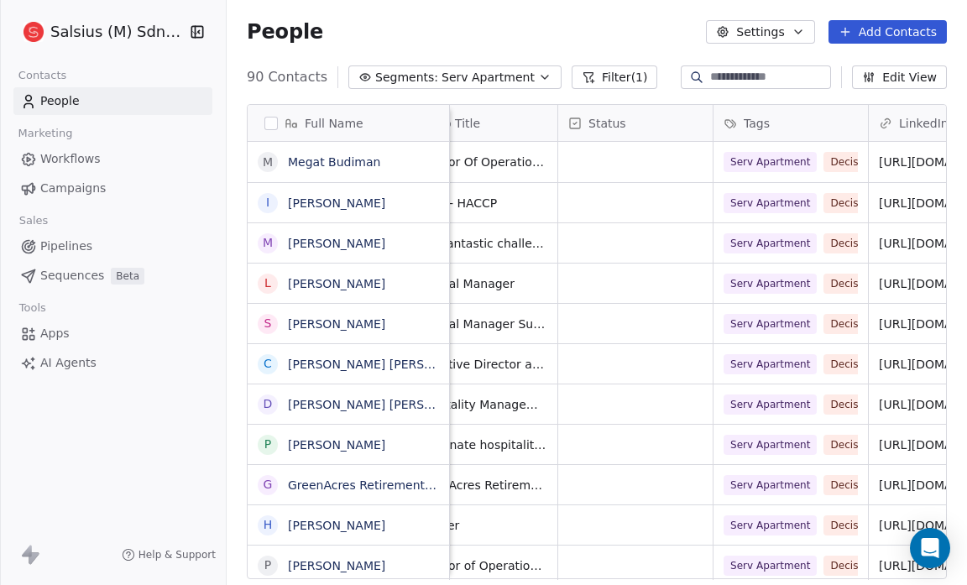
scroll to position [0, 205]
click at [618, 169] on div "grid" at bounding box center [633, 162] width 154 height 40
click at [579, 154] on div "grid" at bounding box center [633, 162] width 154 height 40
click at [663, 156] on div "grid" at bounding box center [633, 162] width 154 height 40
click at [264, 162] on button "grid" at bounding box center [267, 161] width 13 height 13
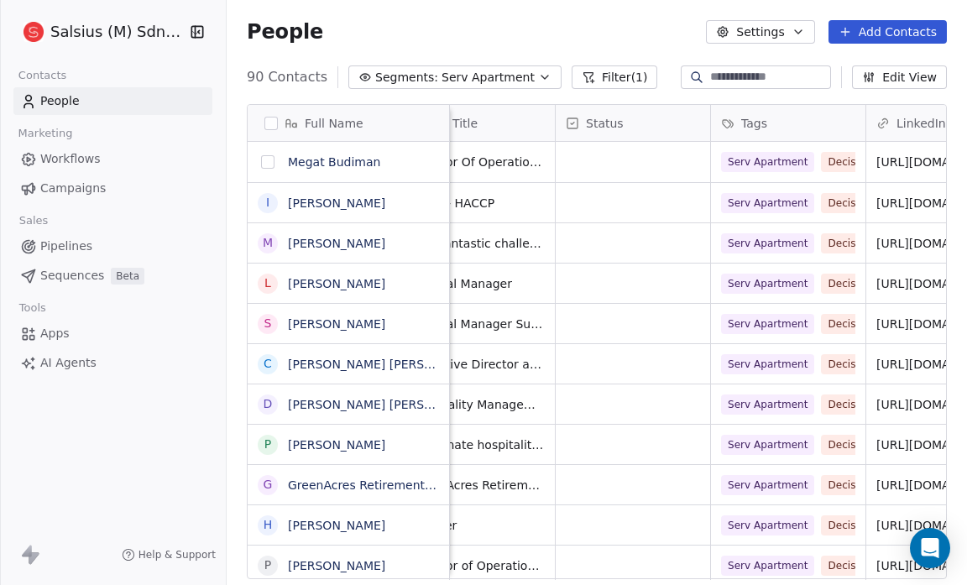
scroll to position [446, 771]
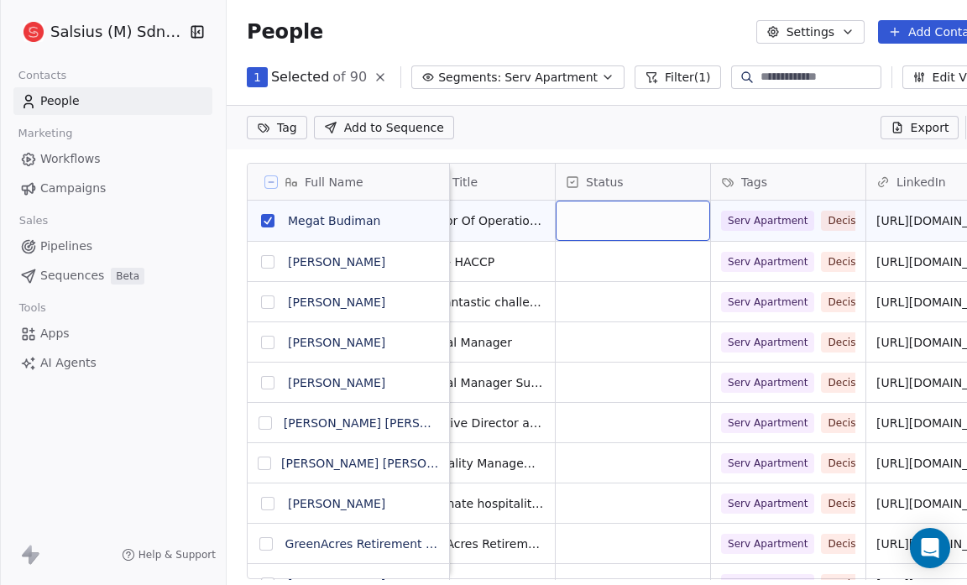
click at [604, 220] on div "grid" at bounding box center [633, 221] width 154 height 40
click at [844, 35] on icon "button" at bounding box center [847, 31] width 13 height 13
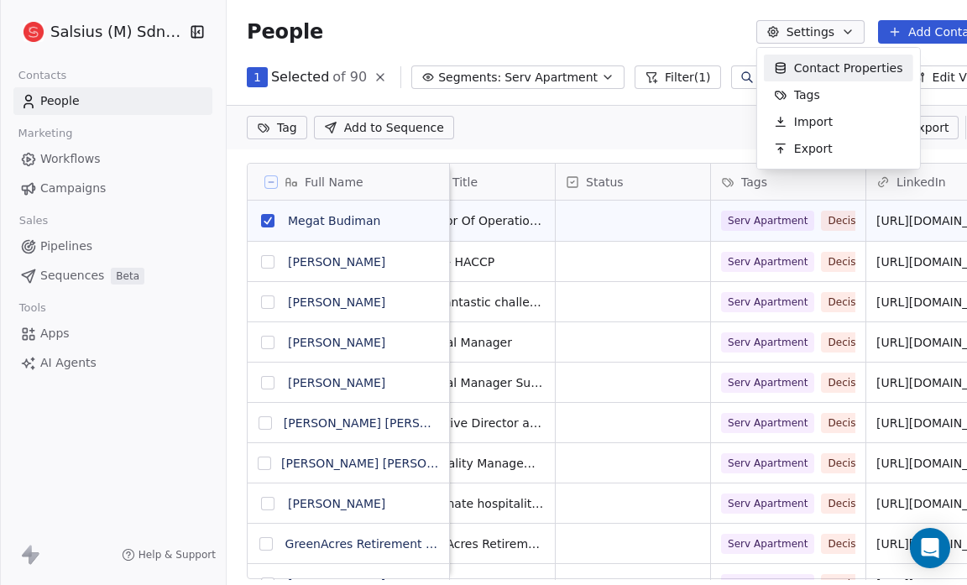
click at [839, 65] on span "Contact Properties" at bounding box center [848, 69] width 109 height 18
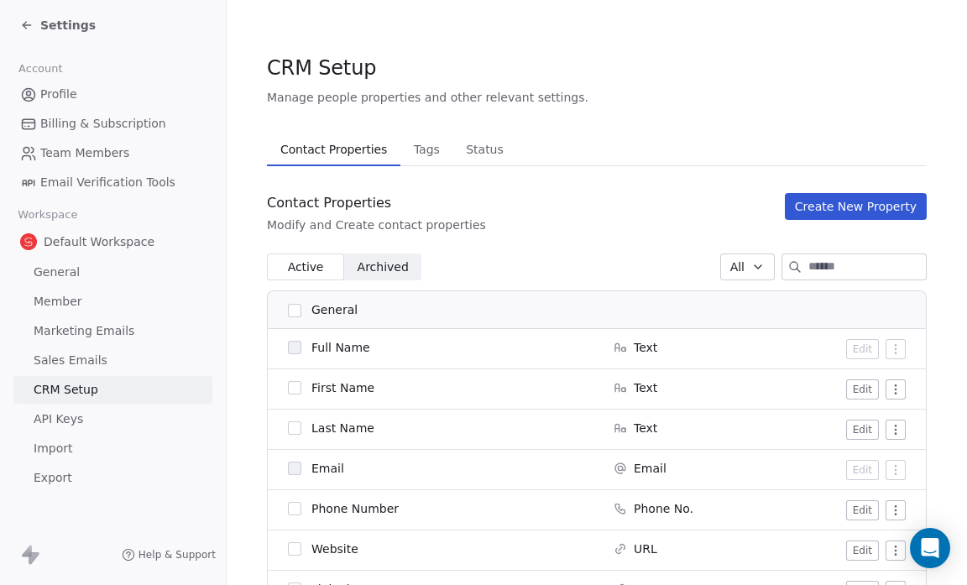
click at [484, 147] on span "Status" at bounding box center [484, 150] width 51 height 24
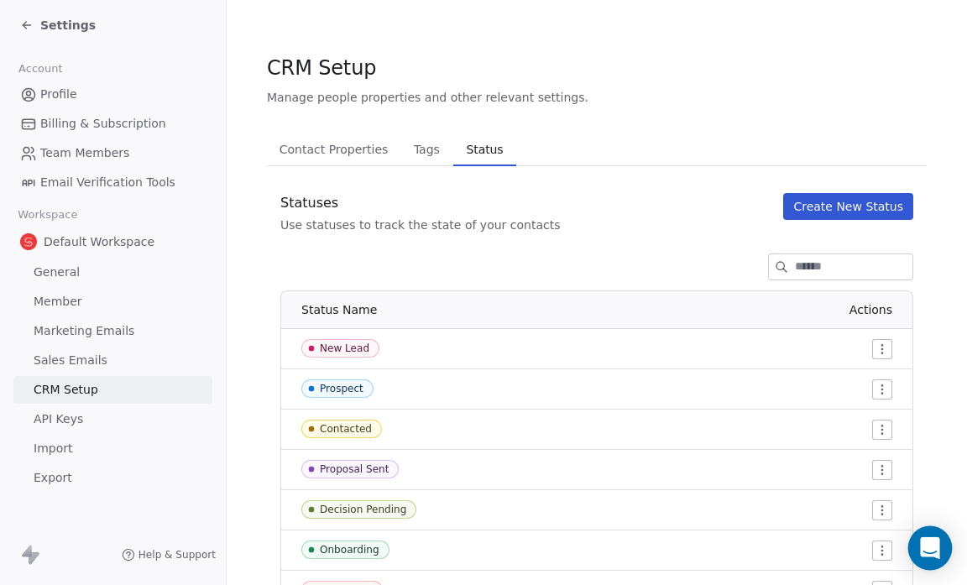
click at [935, 541] on icon "Open Intercom Messenger" at bounding box center [929, 548] width 19 height 22
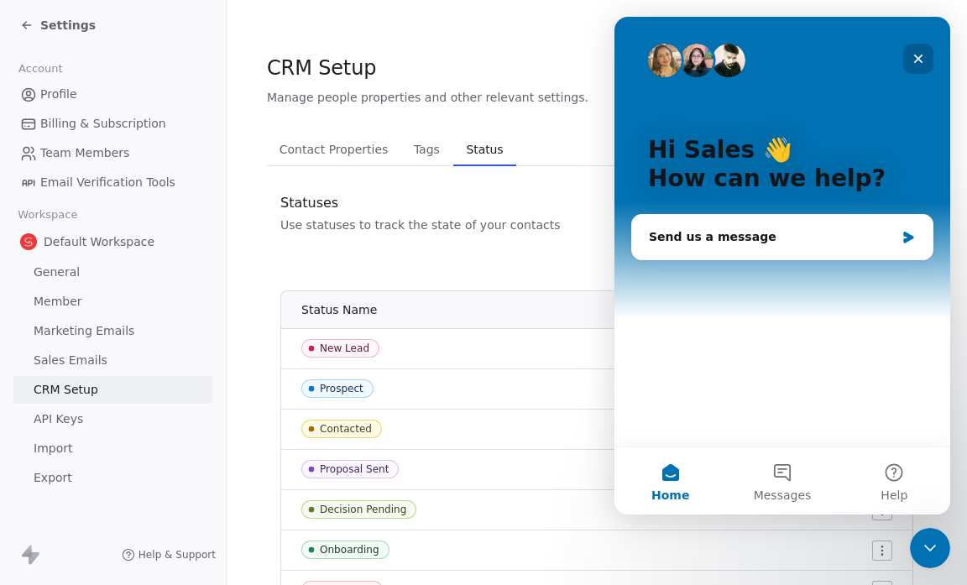
click at [920, 55] on icon "Close" at bounding box center [918, 59] width 9 height 9
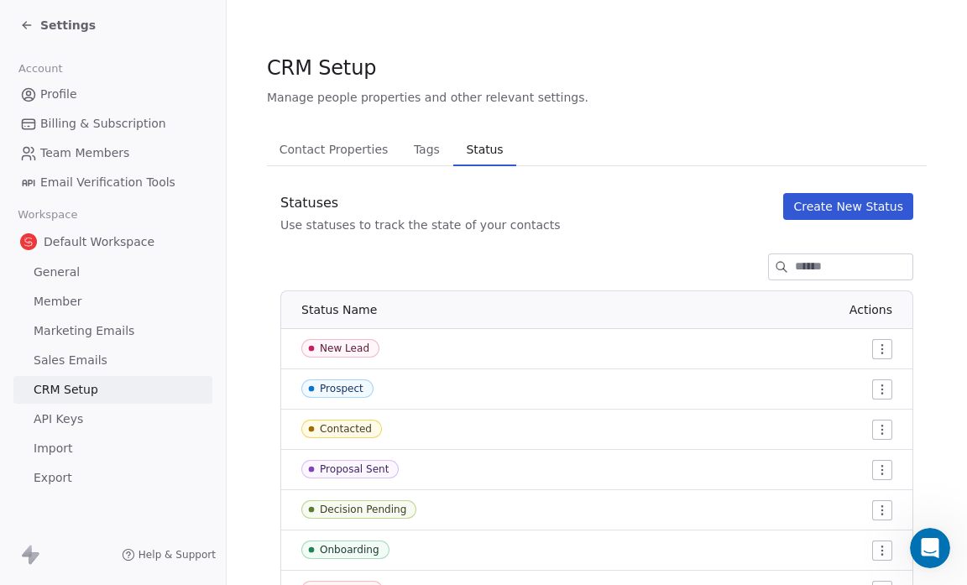
scroll to position [79, 0]
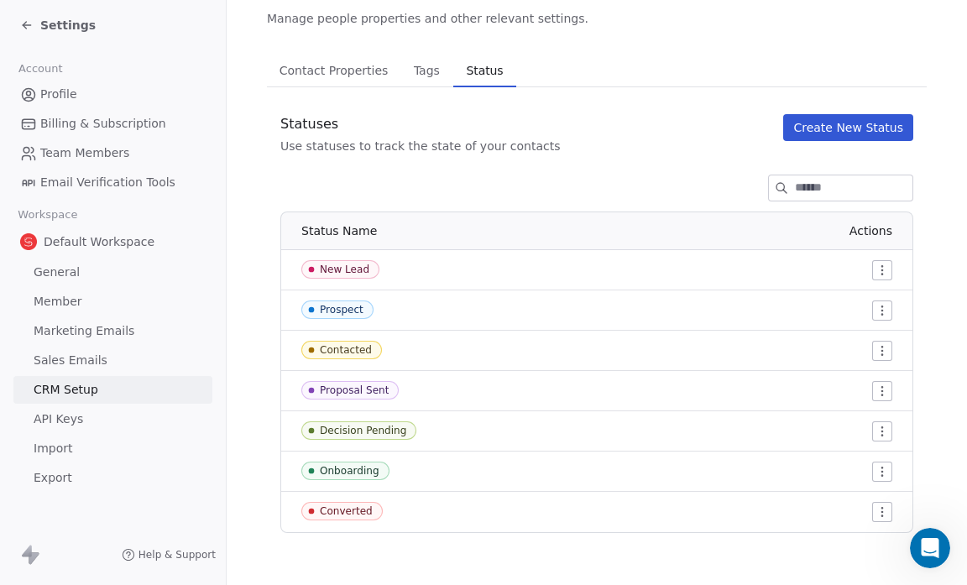
click at [26, 25] on icon at bounding box center [27, 25] width 8 height 0
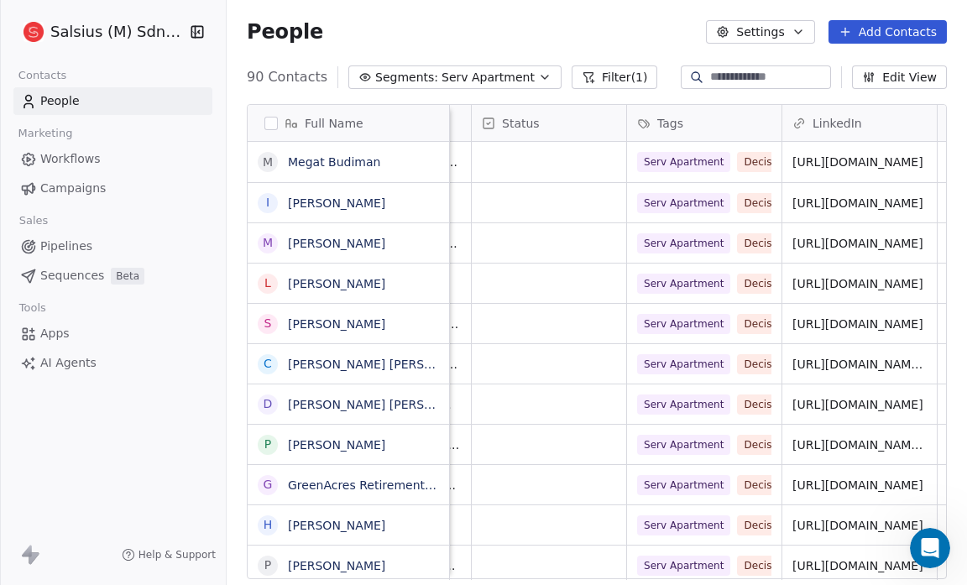
scroll to position [0, 288]
click at [538, 75] on icon "button" at bounding box center [544, 77] width 13 height 13
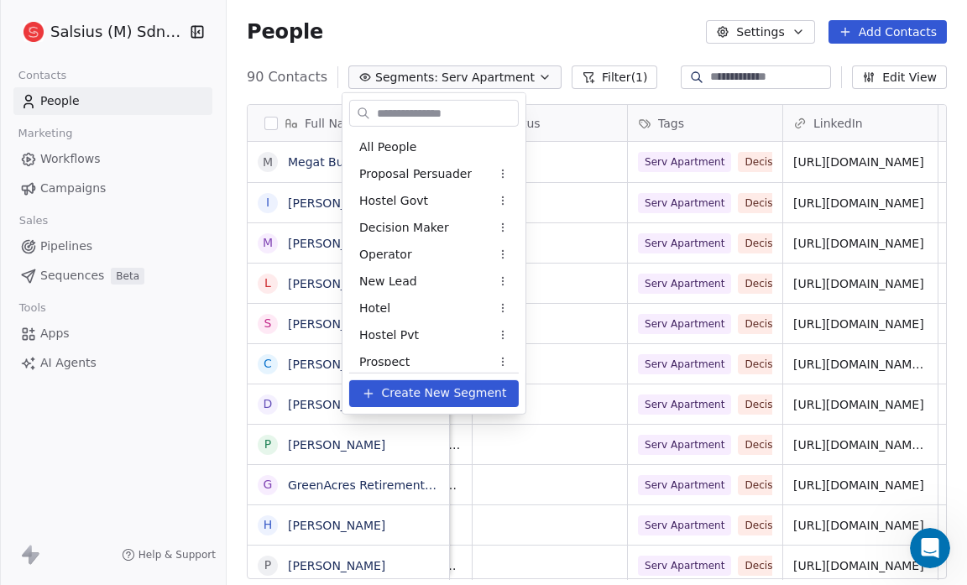
scroll to position [358, 0]
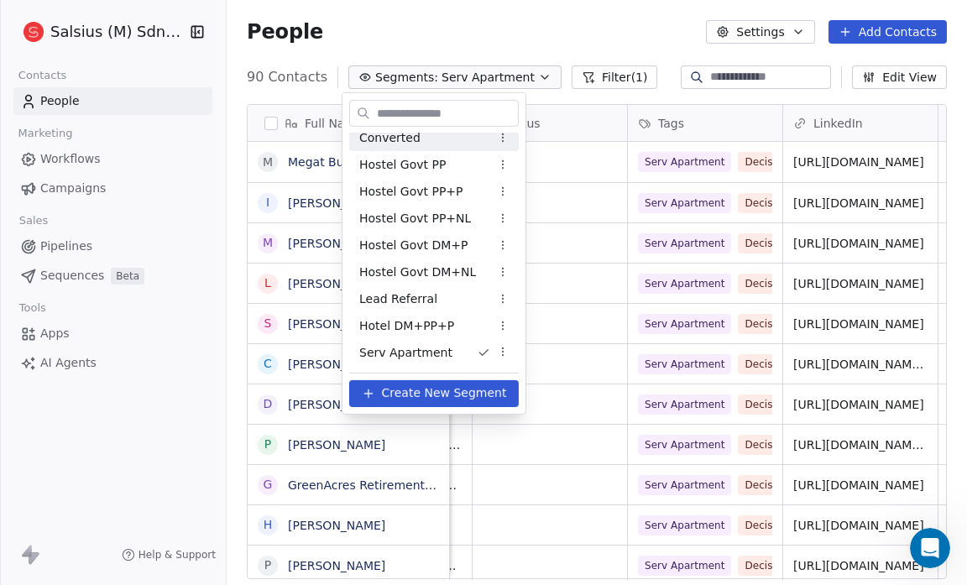
click at [525, 12] on html "Salsius (M) Sdn Bhd Contacts People Marketing Workflows Campaigns Sales Pipelin…" at bounding box center [483, 292] width 967 height 585
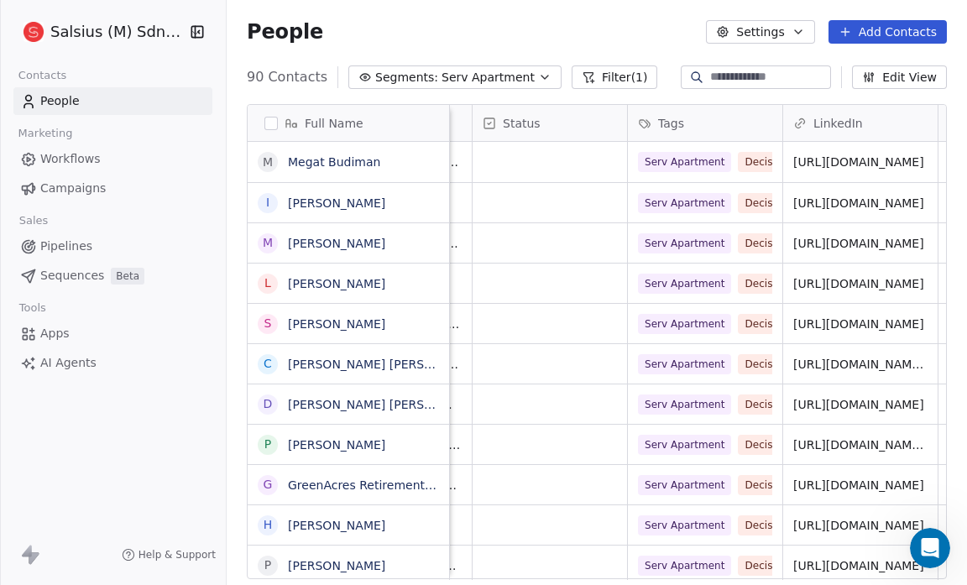
click at [270, 118] on button "button" at bounding box center [270, 123] width 13 height 13
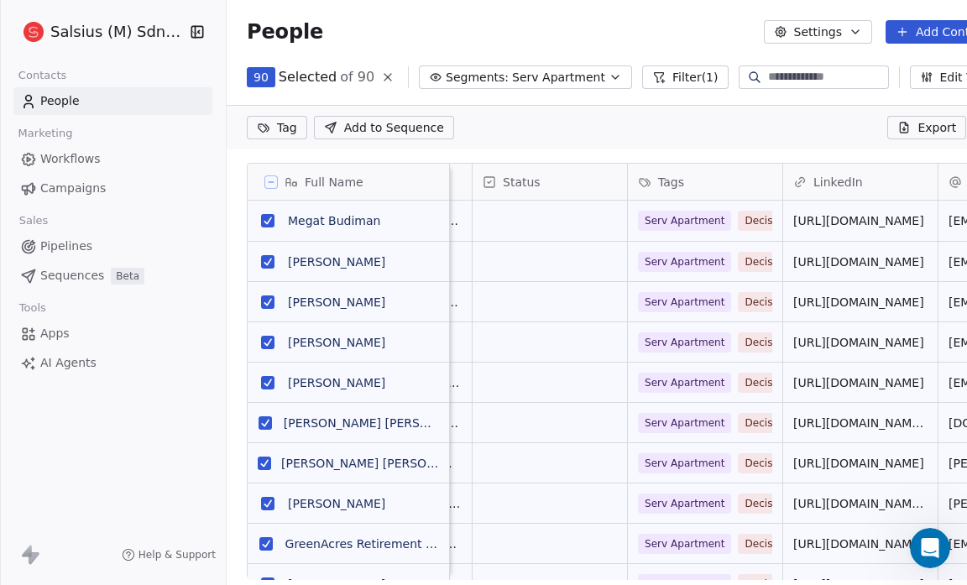
scroll to position [446, 780]
click at [277, 132] on html "Salsius (M) Sdn Bhd Contacts People Marketing Workflows Campaigns Sales Pipelin…" at bounding box center [483, 292] width 967 height 585
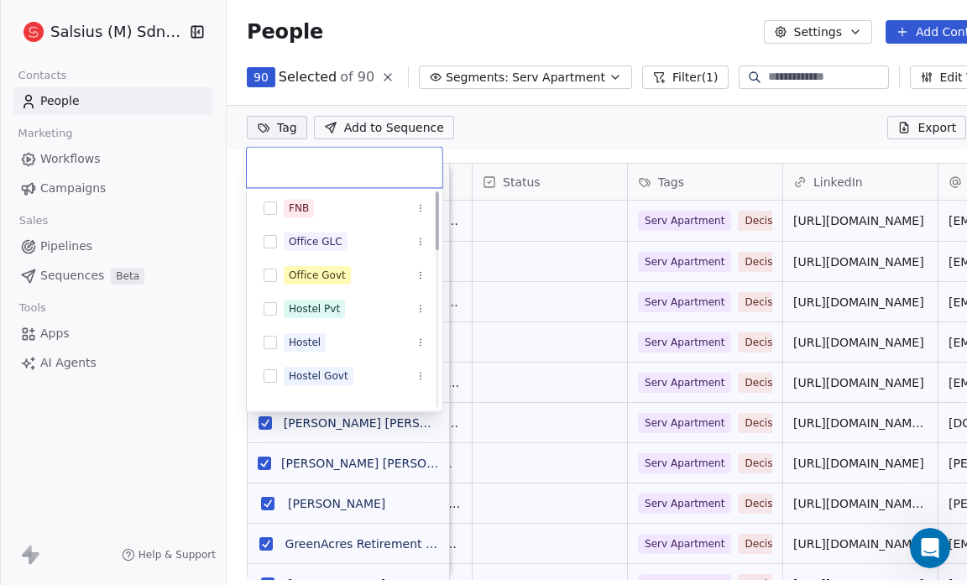
scroll to position [0, 0]
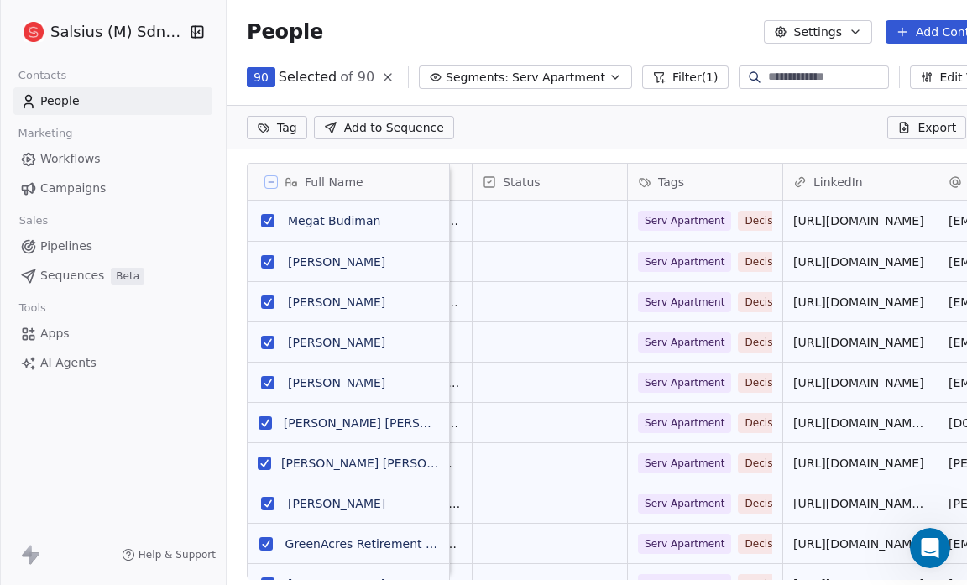
drag, startPoint x: 578, startPoint y: 103, endPoint x: 498, endPoint y: 109, distance: 80.8
click at [498, 109] on html "Salsius (M) Sdn Bhd Contacts People Marketing Workflows Campaigns Sales Pipelin…" at bounding box center [483, 292] width 967 height 585
click at [397, 125] on span "Add to Sequence" at bounding box center [394, 127] width 100 height 17
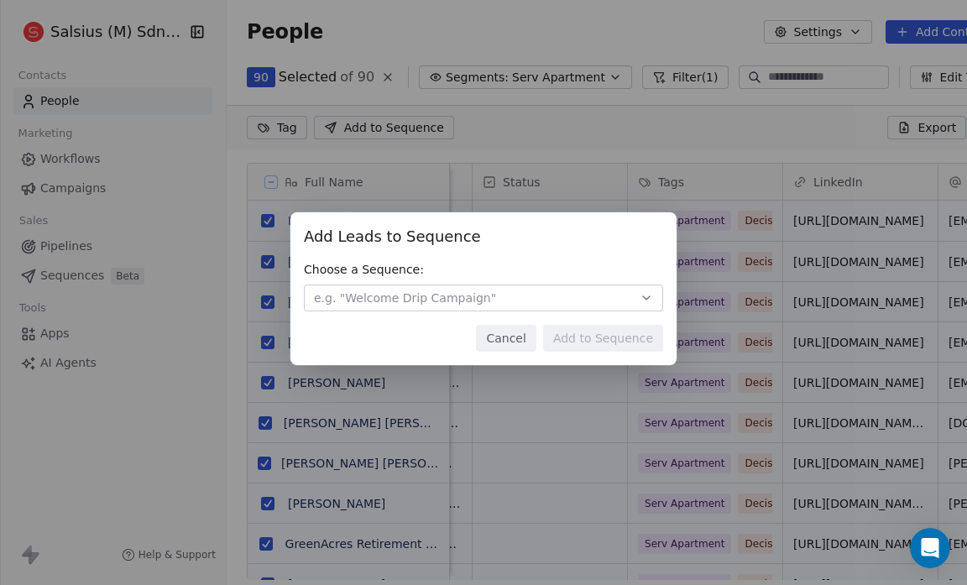
click at [361, 292] on span "e.g. "Welcome Drip Campaign"" at bounding box center [405, 298] width 182 height 17
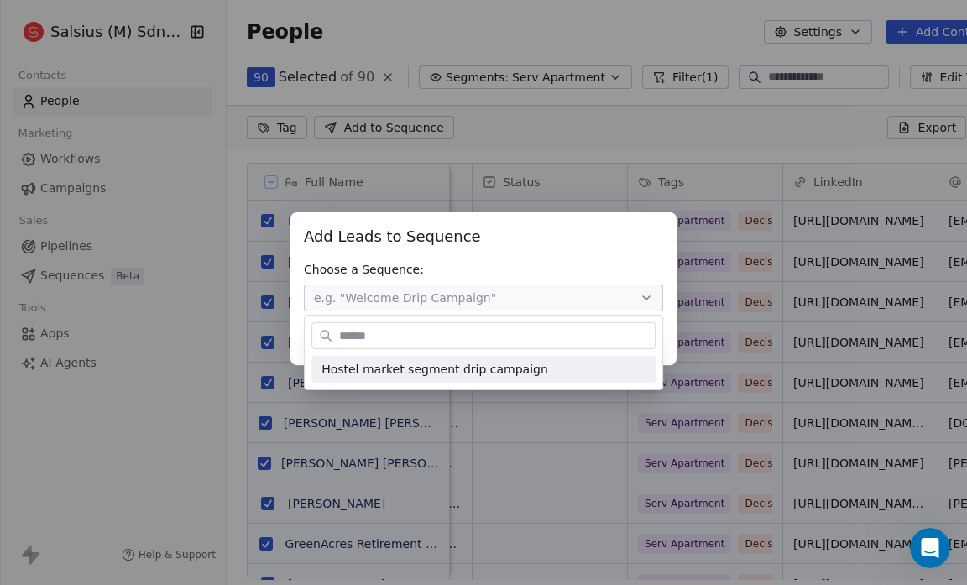
type input "*"
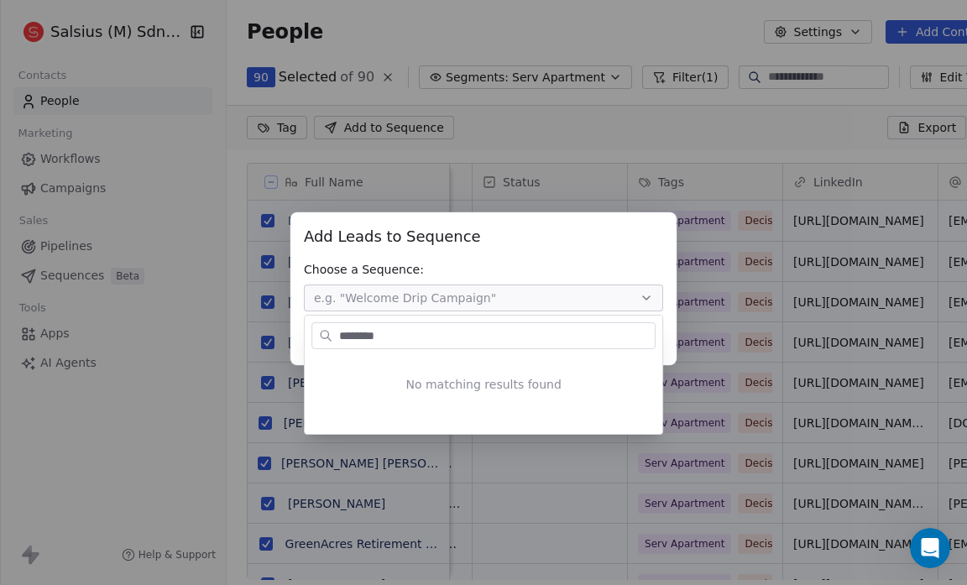
click at [447, 331] on input "********" at bounding box center [495, 335] width 319 height 24
type input "********"
click at [642, 299] on div "Add Leads to Sequence Add Leads to Sequence Choose a Sequence: e.g. "Welcome Dr…" at bounding box center [483, 292] width 967 height 215
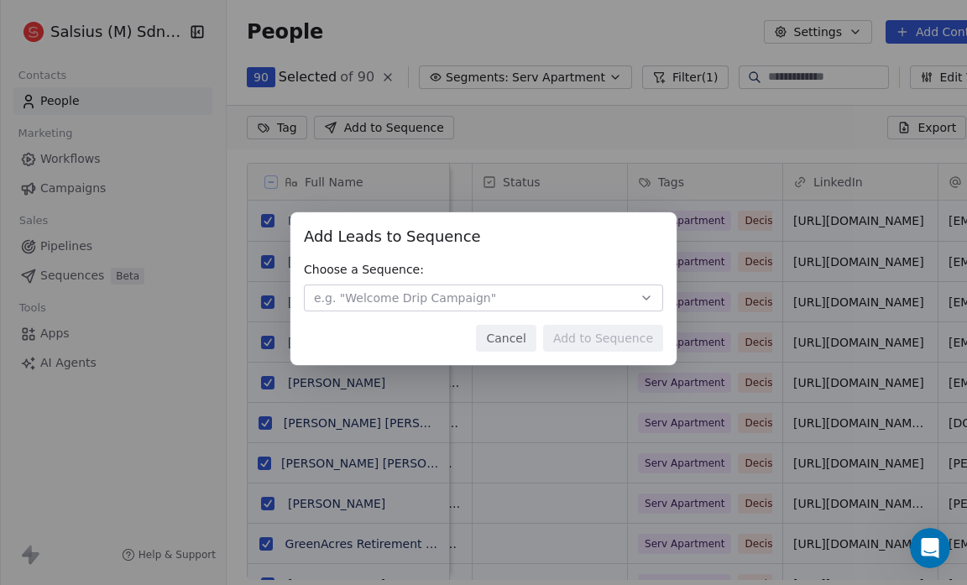
click at [642, 299] on icon "button" at bounding box center [646, 297] width 13 height 13
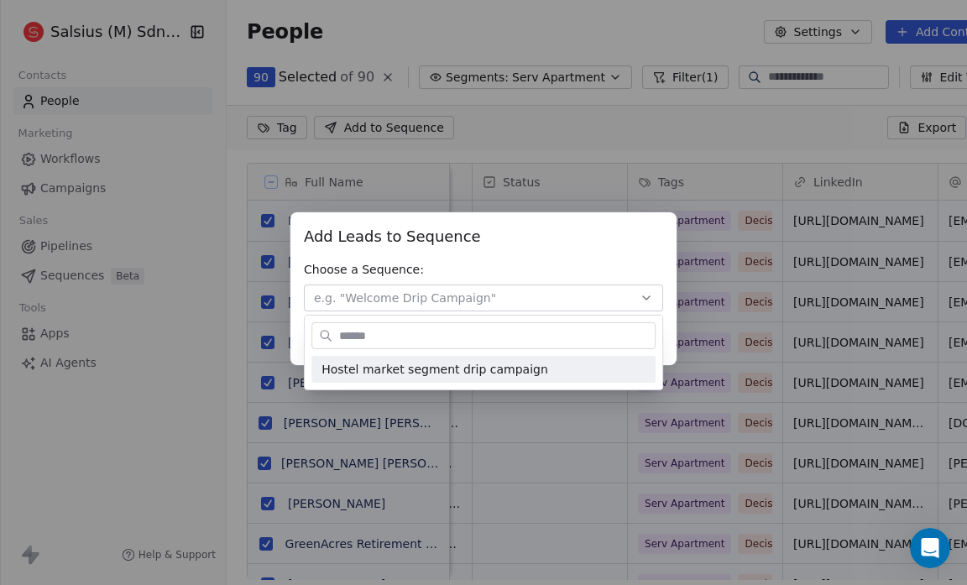
click at [580, 227] on div "Add Leads to Sequence Add Leads to Sequence Choose a Sequence: e.g. "Welcome Dr…" at bounding box center [483, 292] width 967 height 215
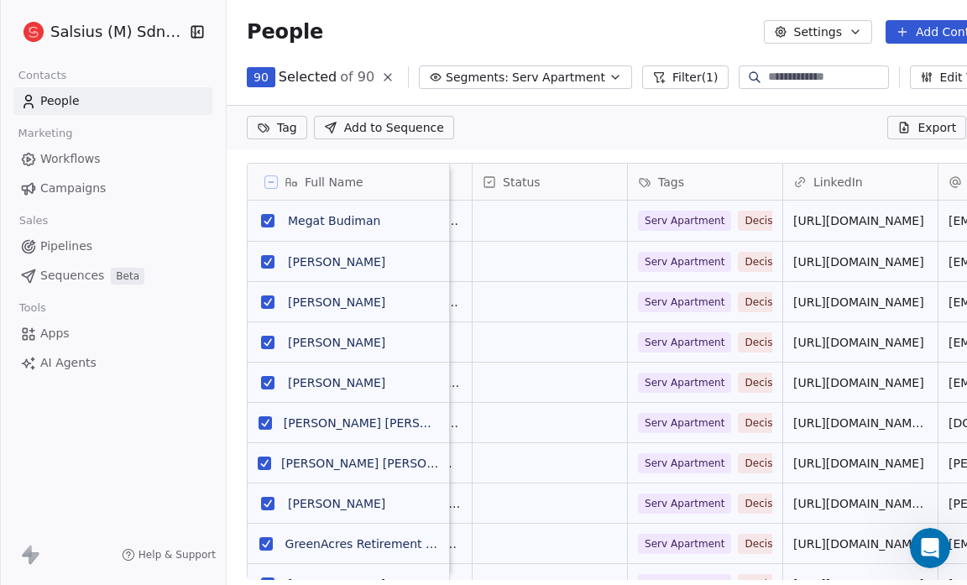
click at [114, 360] on div "Add Leads to Sequence Add Leads to Sequence Choose a Sequence: e.g. "Welcome Dr…" at bounding box center [483, 292] width 967 height 585
click at [826, 36] on button "Settings" at bounding box center [818, 32] width 108 height 24
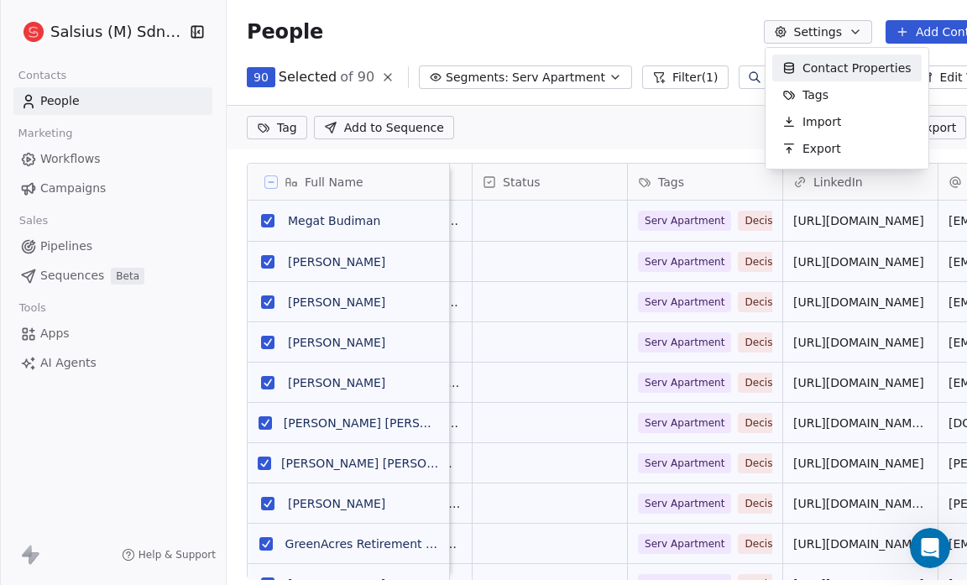
click at [826, 71] on span "Contact Properties" at bounding box center [856, 69] width 109 height 18
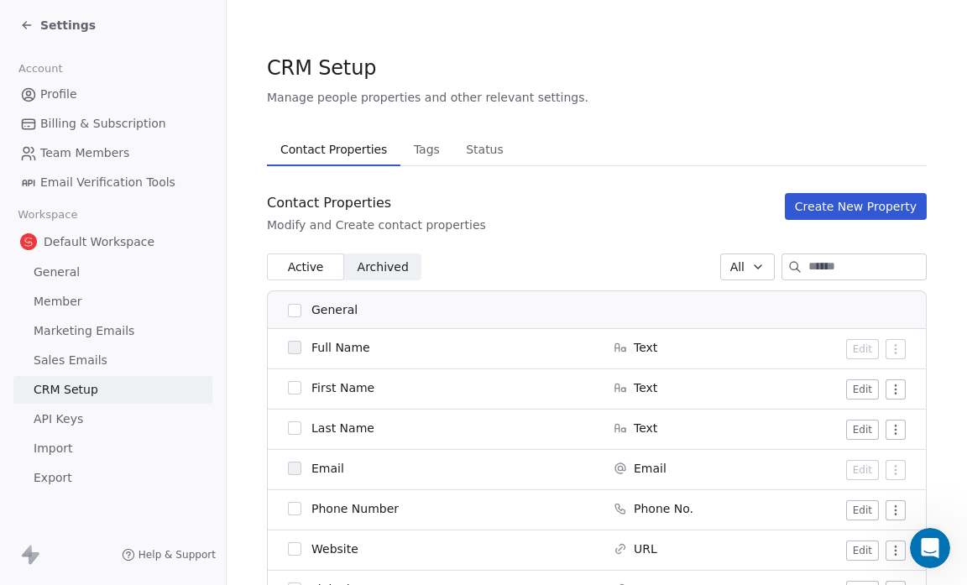
click at [477, 151] on span "Status" at bounding box center [484, 150] width 51 height 24
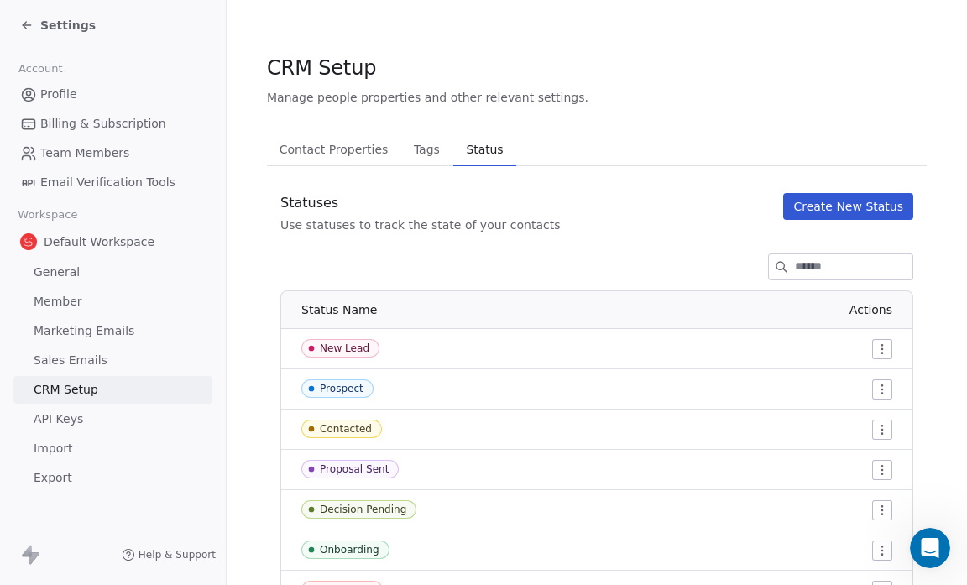
click at [372, 348] on span "New Lead" at bounding box center [340, 348] width 78 height 18
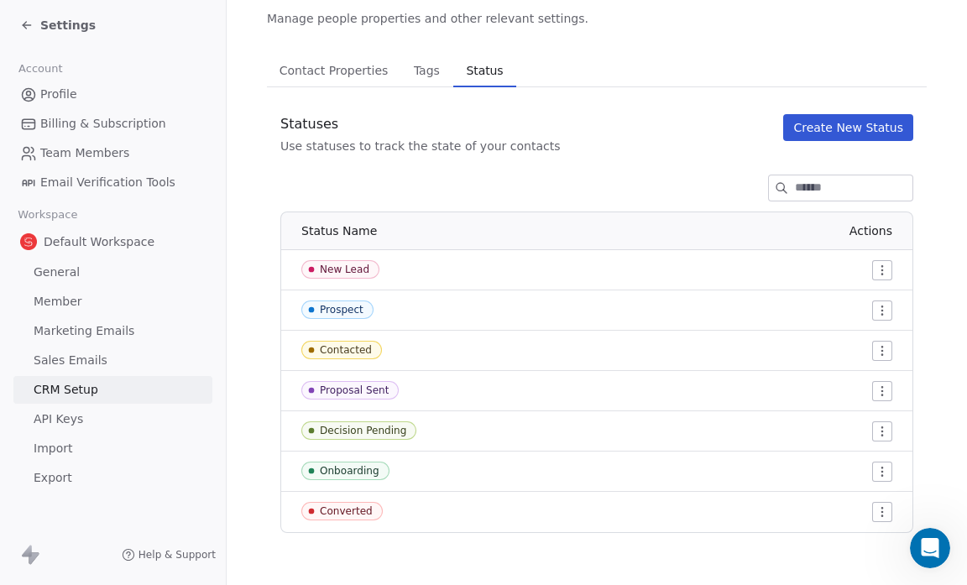
click at [24, 22] on icon at bounding box center [26, 24] width 13 height 13
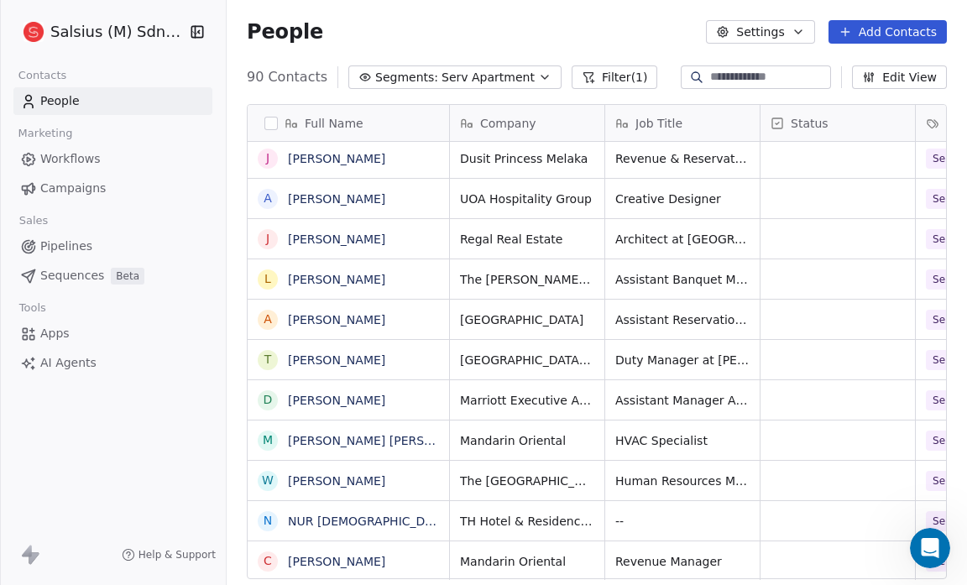
click at [273, 124] on button "button" at bounding box center [270, 123] width 13 height 13
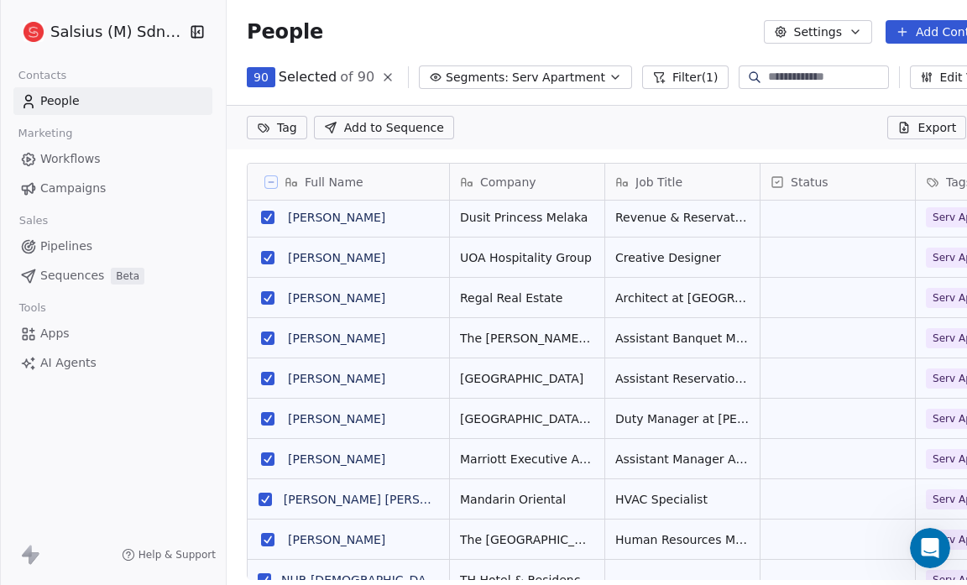
click at [273, 124] on html "Salsius (M) Sdn Bhd Contacts People Marketing Workflows Campaigns Sales Pipelin…" at bounding box center [483, 292] width 967 height 585
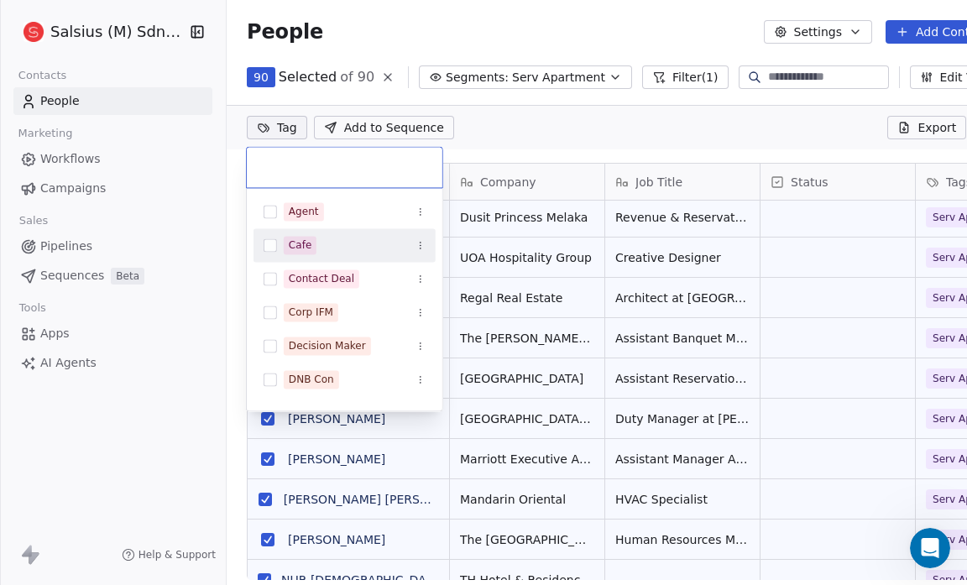
click at [520, 133] on html "Salsius (M) Sdn Bhd Contacts People Marketing Workflows Campaigns Sales Pipelin…" at bounding box center [483, 292] width 967 height 585
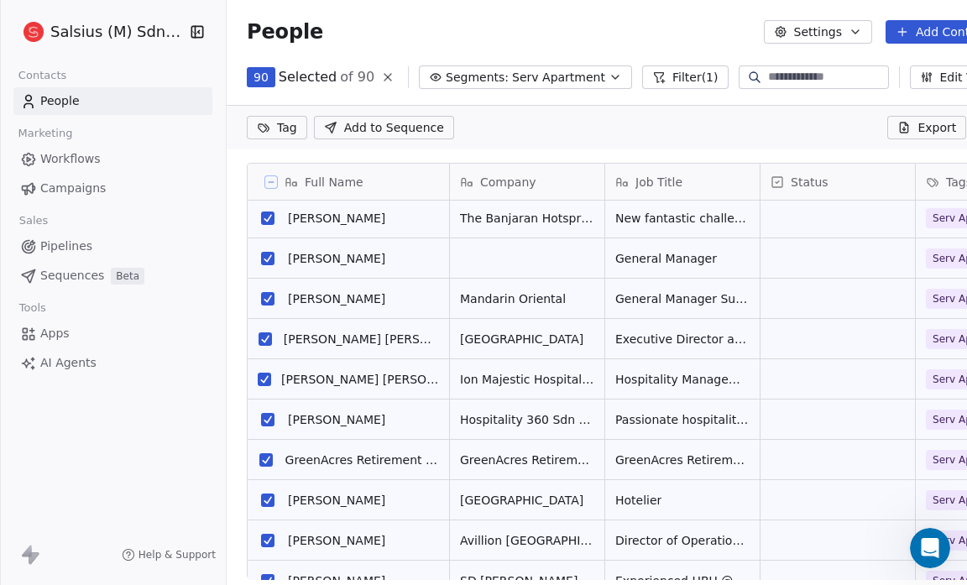
scroll to position [55, 0]
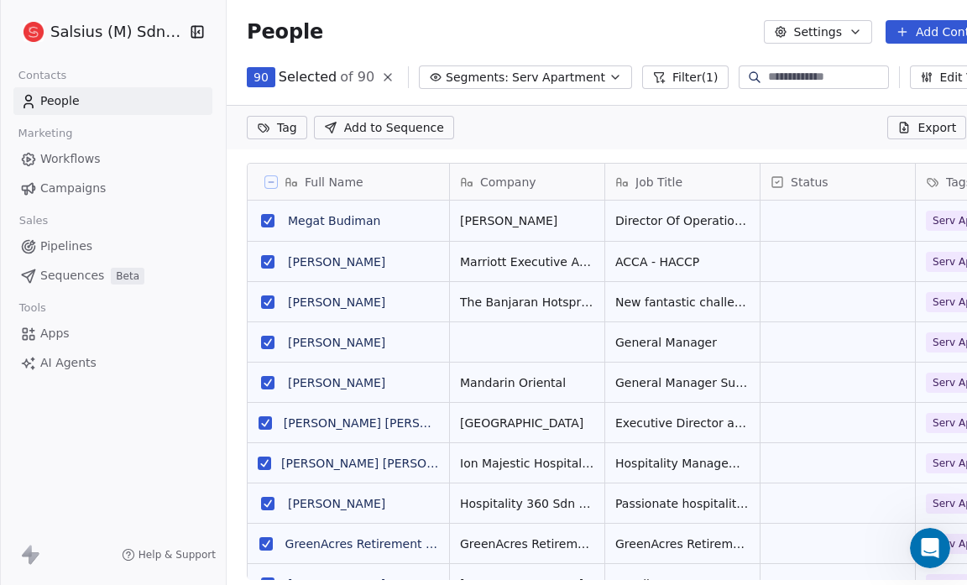
click at [61, 245] on span "Pipelines" at bounding box center [66, 247] width 52 height 18
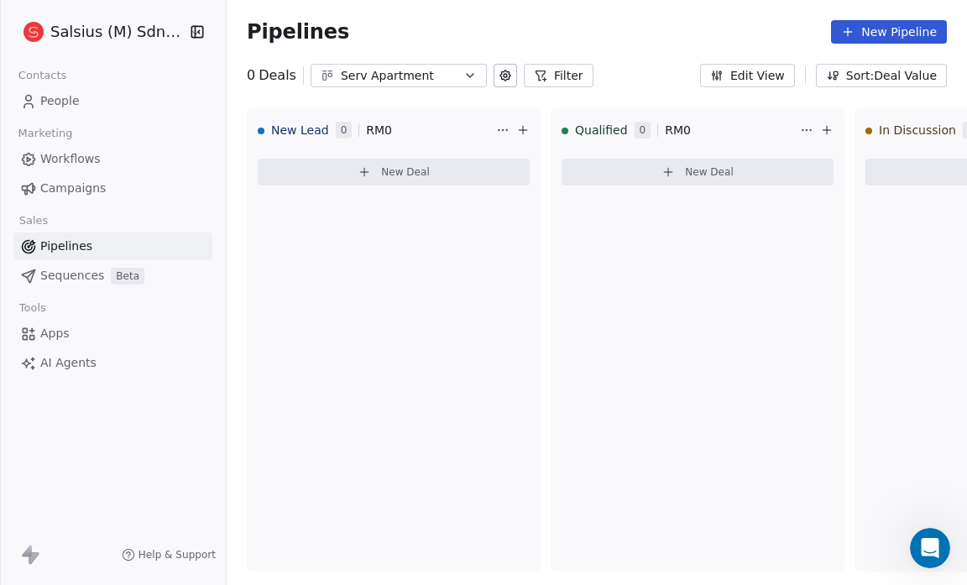
click at [500, 72] on icon at bounding box center [505, 76] width 10 height 10
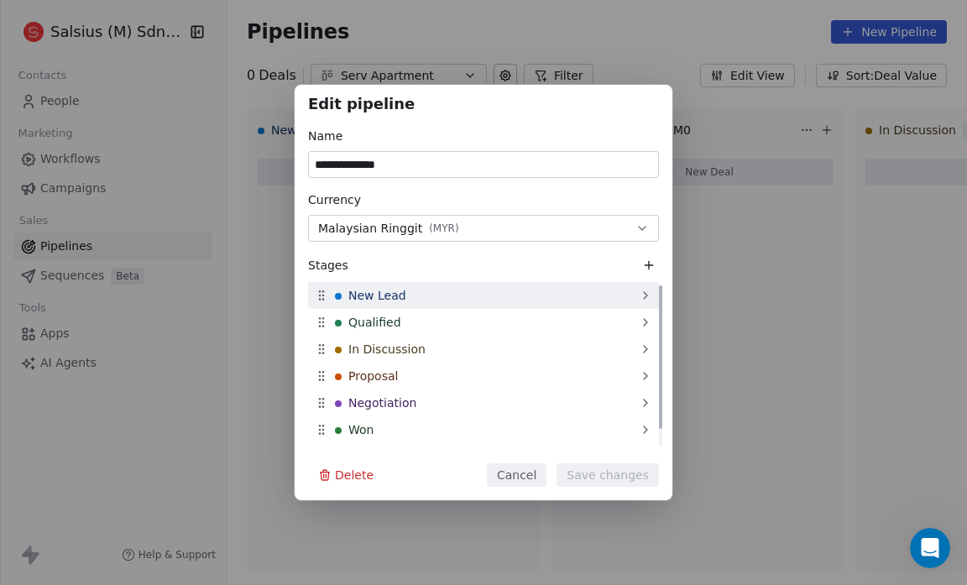
click at [471, 300] on div "New Lead" at bounding box center [483, 295] width 351 height 27
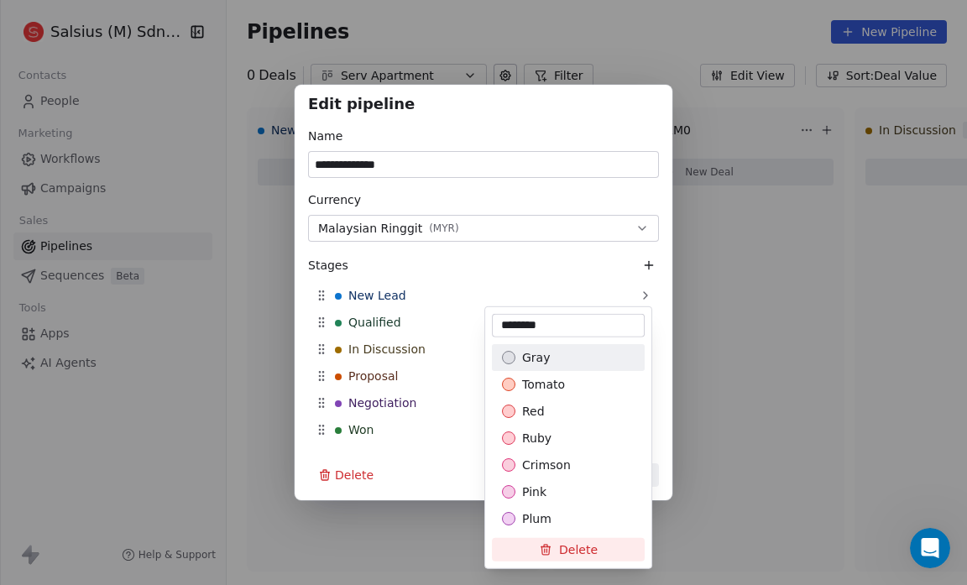
click at [220, 300] on div "**********" at bounding box center [483, 293] width 967 height 416
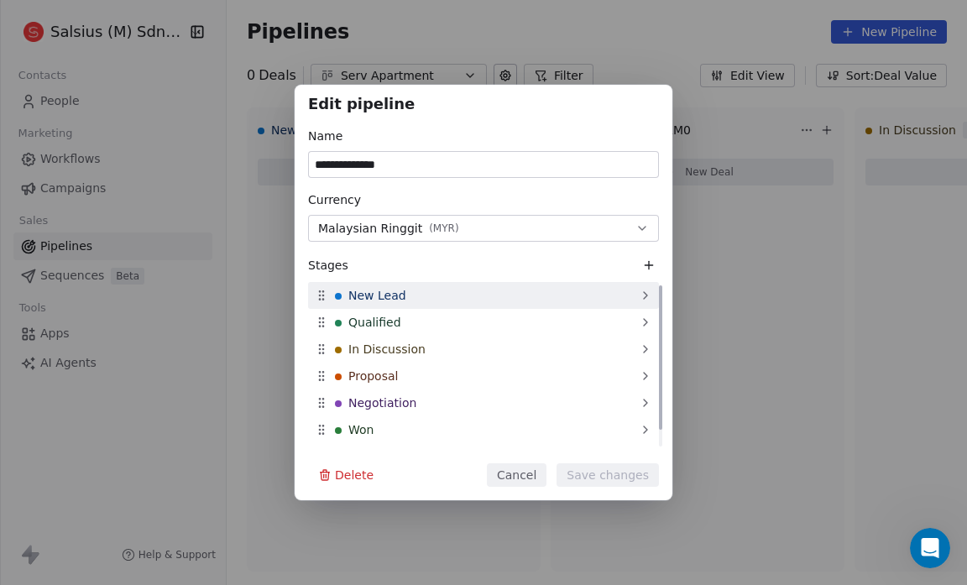
click at [646, 290] on icon at bounding box center [645, 295] width 13 height 13
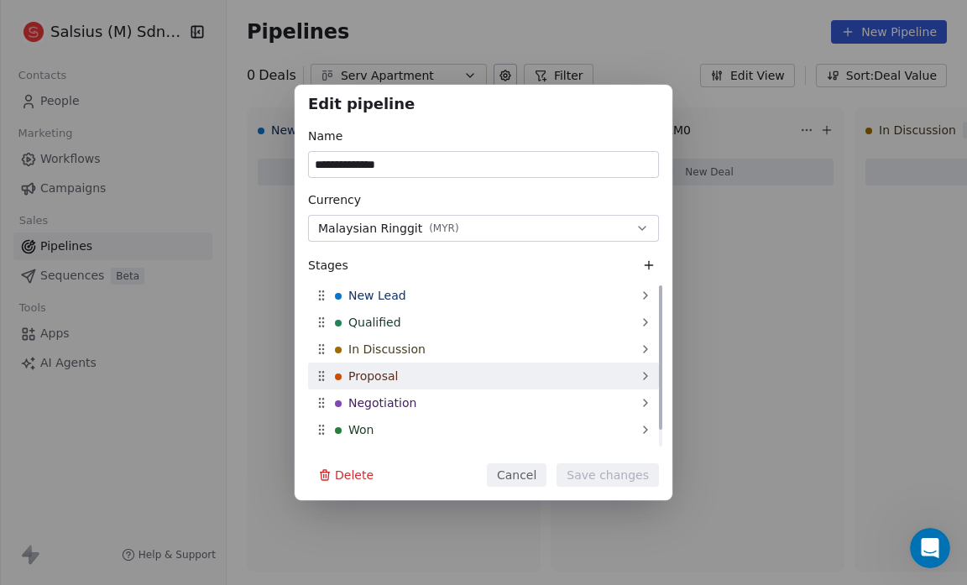
drag, startPoint x: 759, startPoint y: 362, endPoint x: 342, endPoint y: 378, distance: 417.5
click at [342, 378] on div "**********" at bounding box center [483, 293] width 967 height 416
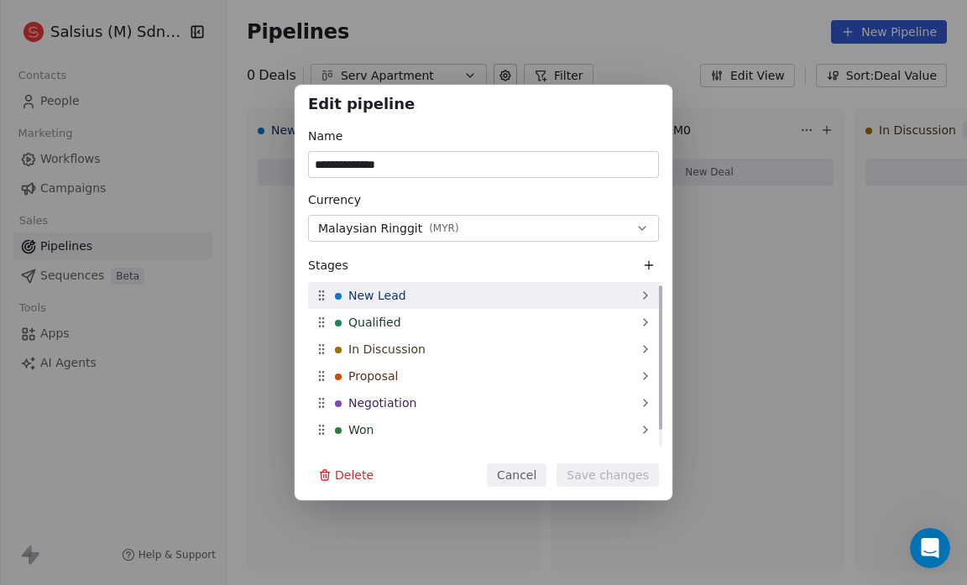
click at [316, 295] on icon at bounding box center [321, 295] width 13 height 13
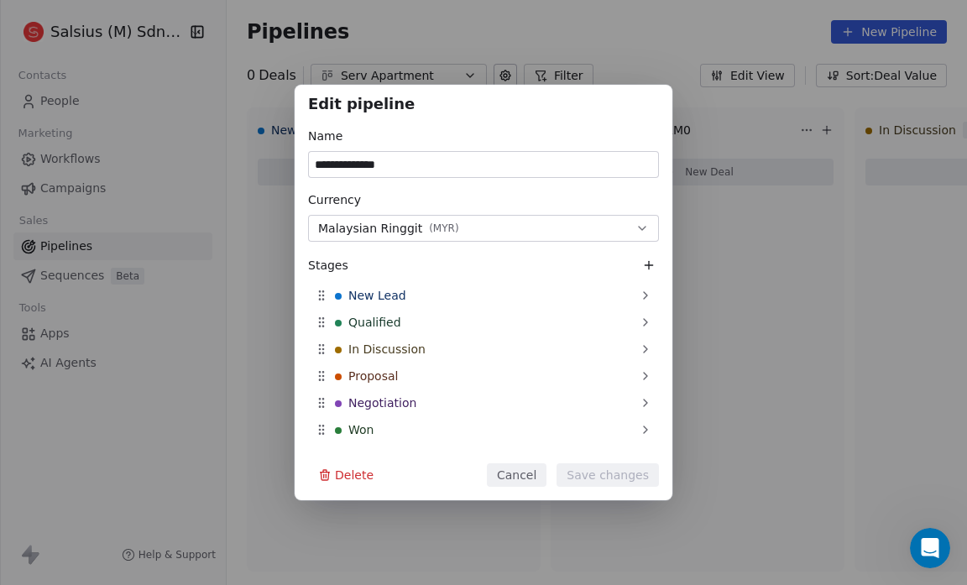
click at [743, 354] on div "**********" at bounding box center [483, 293] width 967 height 416
click at [200, 371] on div "**********" at bounding box center [483, 293] width 967 height 416
click at [561, 13] on div "**********" at bounding box center [483, 292] width 967 height 585
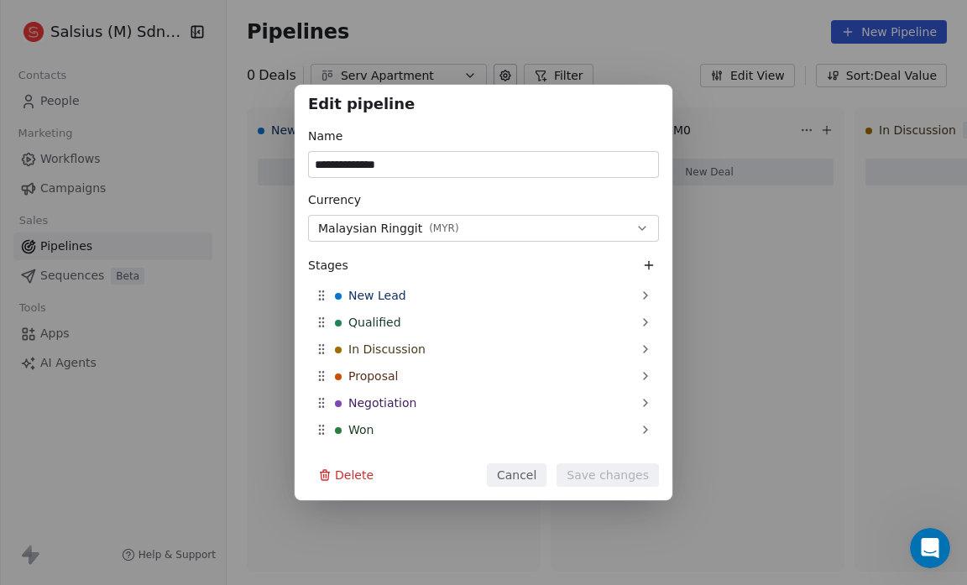
click at [561, 13] on div "**********" at bounding box center [483, 292] width 967 height 585
click at [530, 479] on button "Cancel" at bounding box center [517, 475] width 60 height 24
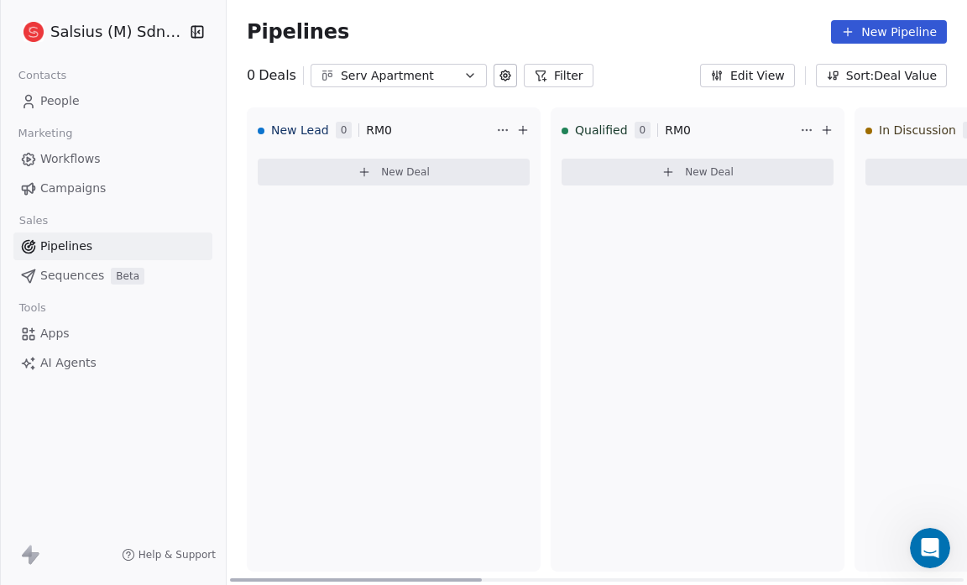
click at [326, 257] on div "New Lead 0 RM 0 New Deal" at bounding box center [394, 339] width 294 height 464
click at [71, 458] on div "Salsius (M) Sdn Bhd Contacts People Marketing Workflows Campaigns Sales Pipelin…" at bounding box center [113, 292] width 226 height 585
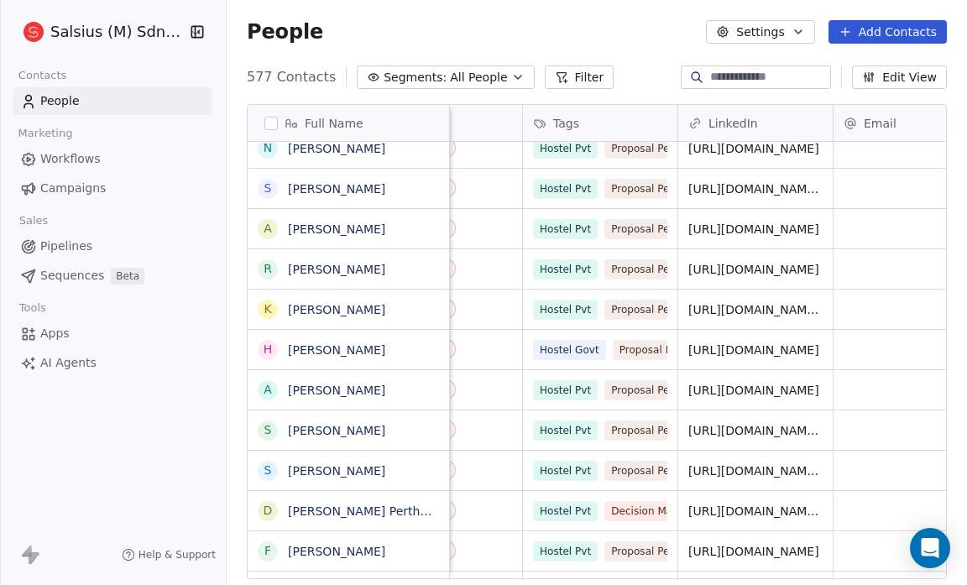
click at [511, 78] on icon "button" at bounding box center [517, 77] width 13 height 13
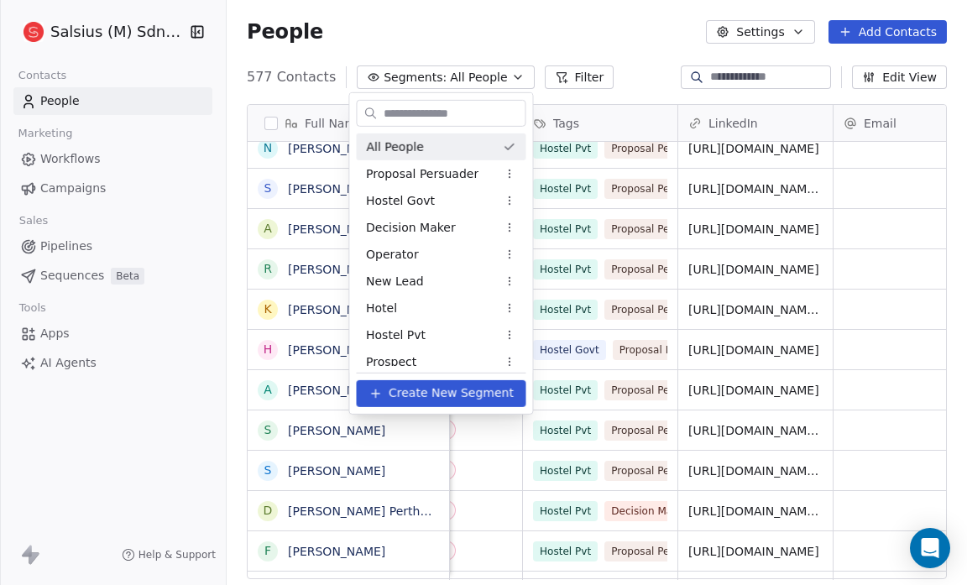
click at [595, 37] on html "Salsius (M) Sdn Bhd Contacts People Marketing Workflows Campaigns Sales Pipelin…" at bounding box center [483, 292] width 967 height 585
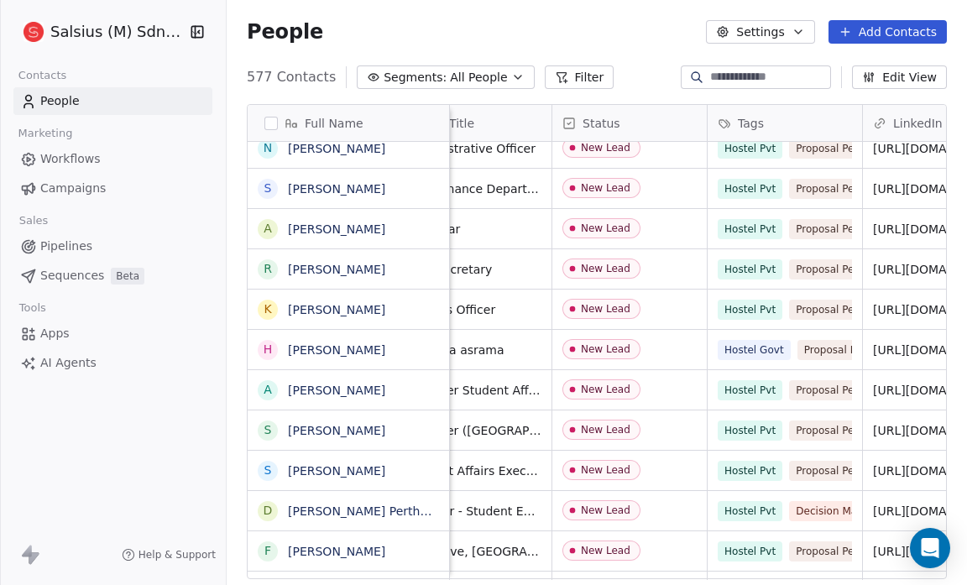
click at [447, 22] on div "People Settings Add Contacts" at bounding box center [597, 32] width 700 height 24
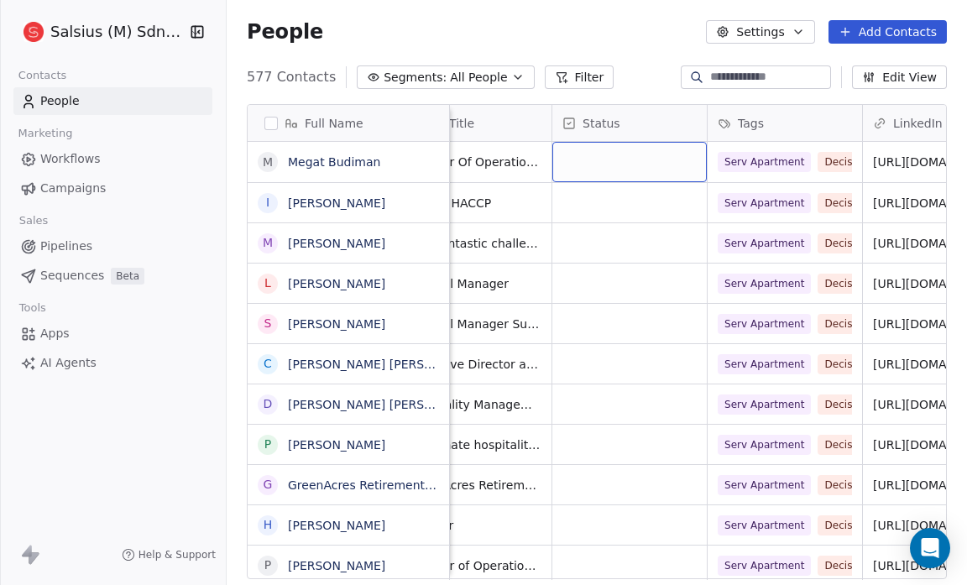
click at [692, 155] on div "grid" at bounding box center [629, 162] width 154 height 40
click at [678, 156] on div "grid" at bounding box center [629, 162] width 154 height 40
click at [598, 24] on div "People Settings Add Contacts" at bounding box center [597, 32] width 700 height 24
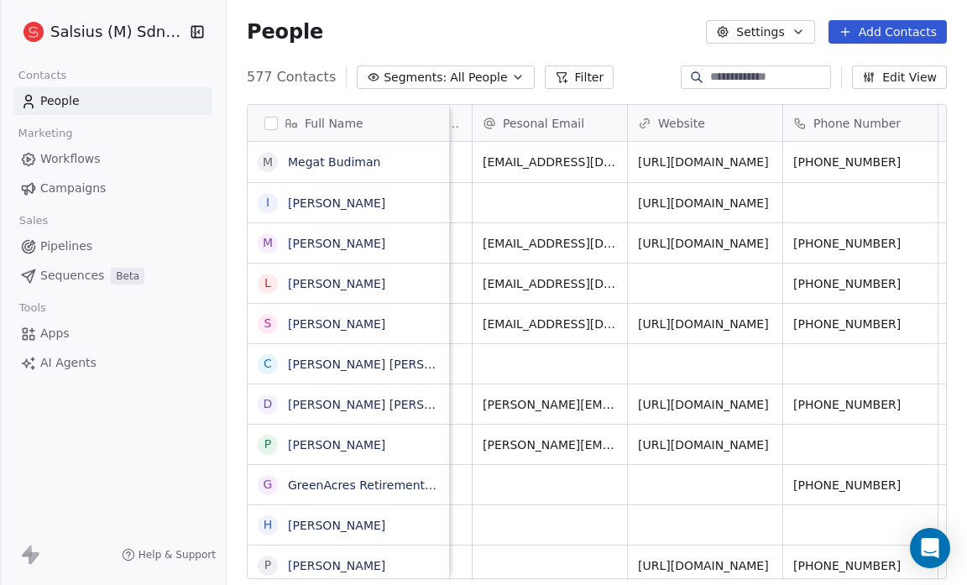
scroll to position [0, 1106]
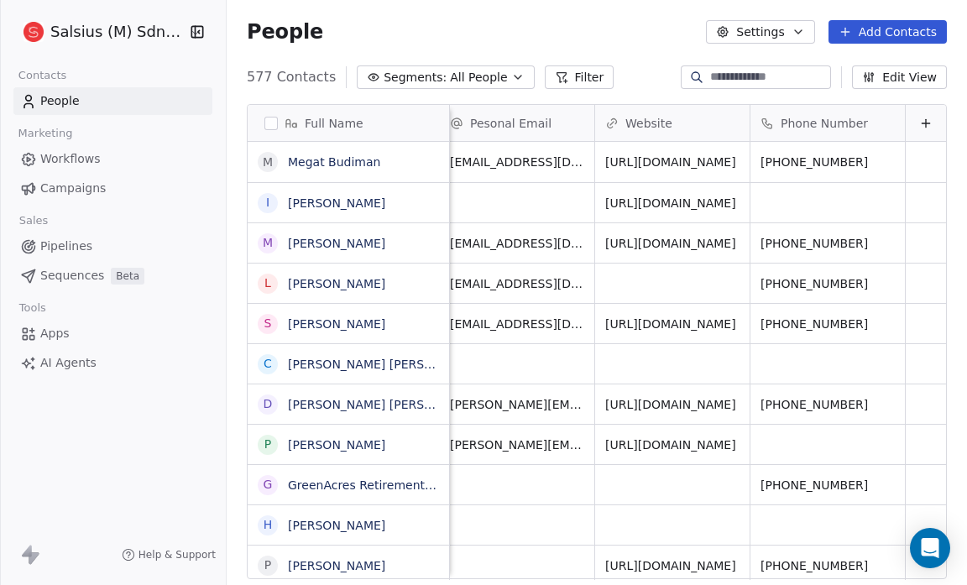
click at [467, 34] on div "People Settings Add Contacts" at bounding box center [597, 32] width 700 height 24
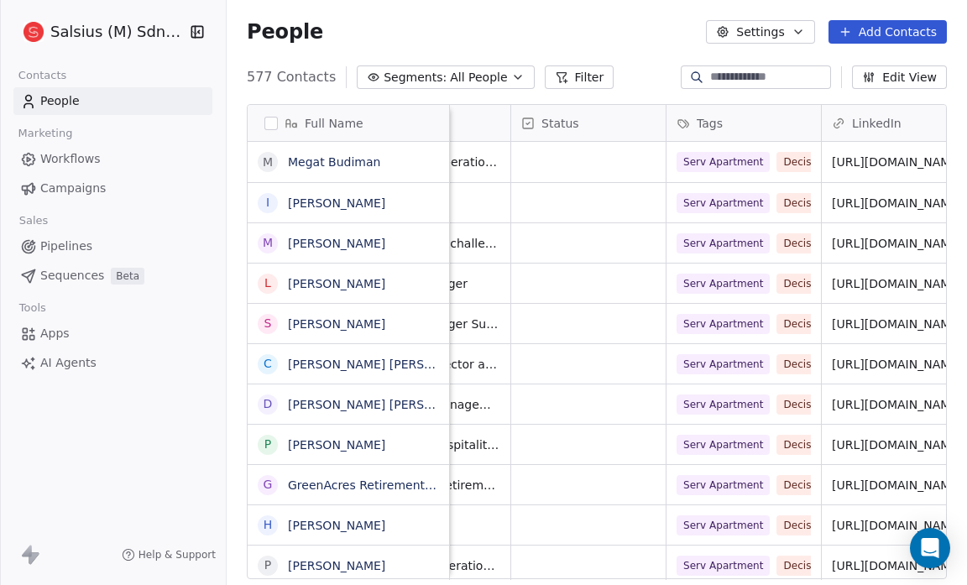
scroll to position [0, 242]
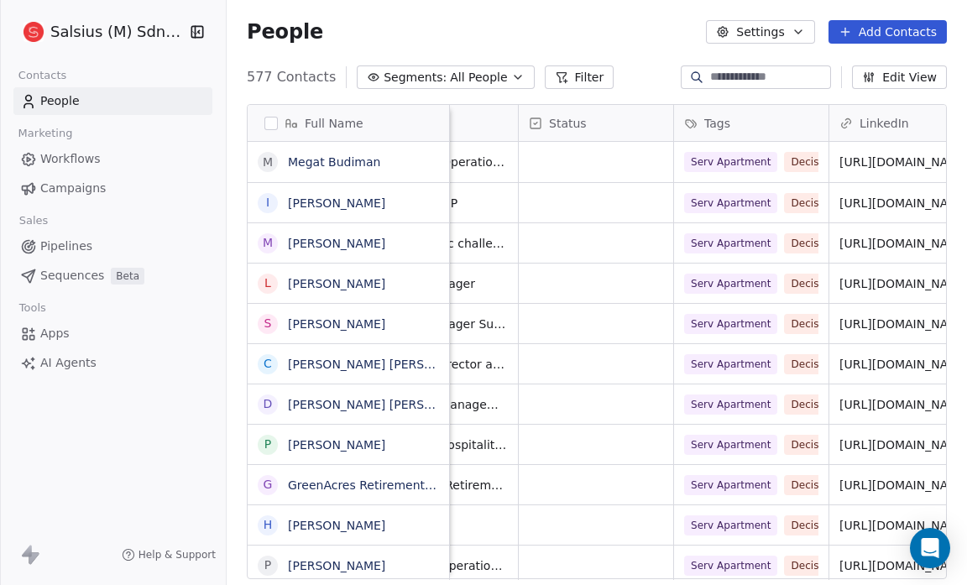
click at [511, 73] on icon "button" at bounding box center [517, 77] width 13 height 13
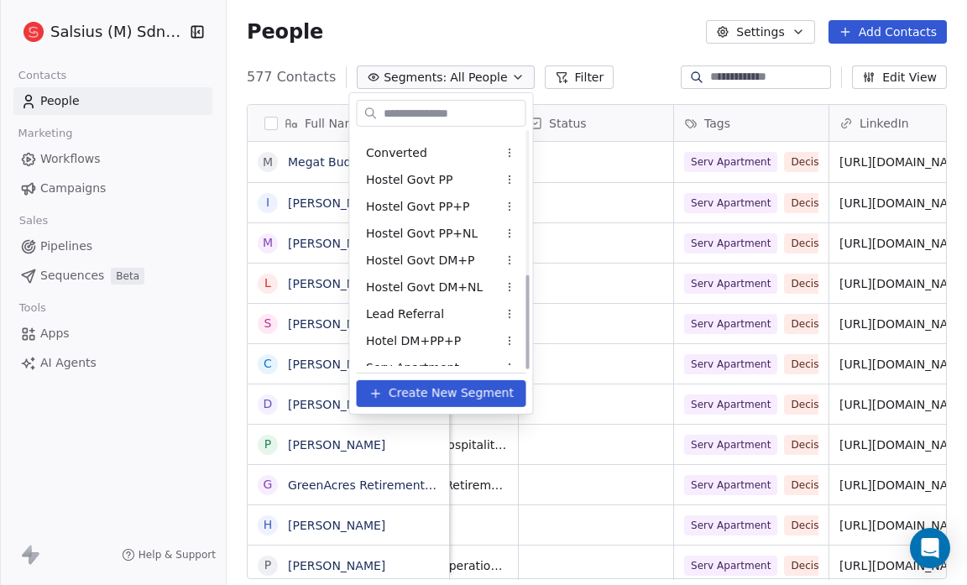
scroll to position [358, 0]
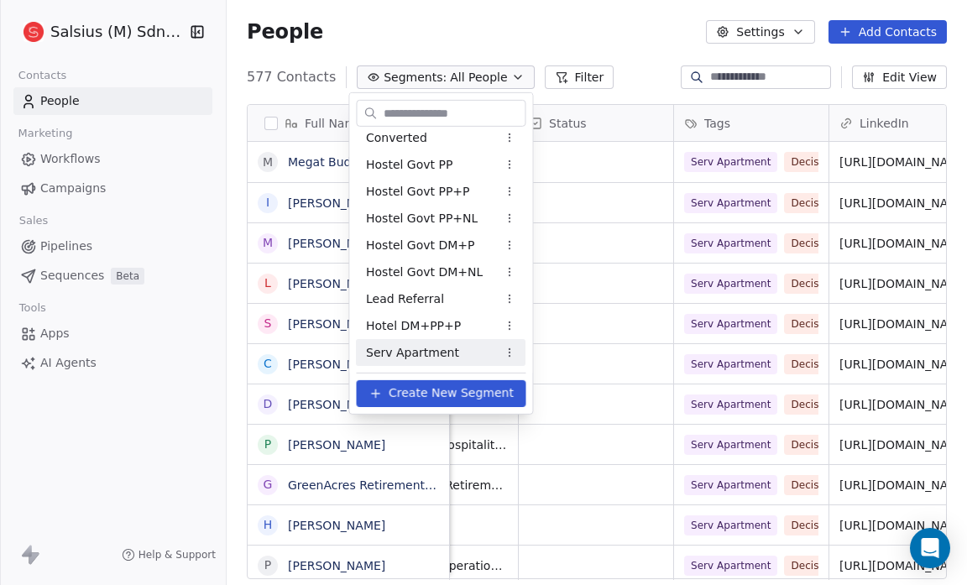
click at [426, 349] on span "Serv Apartment" at bounding box center [412, 352] width 93 height 18
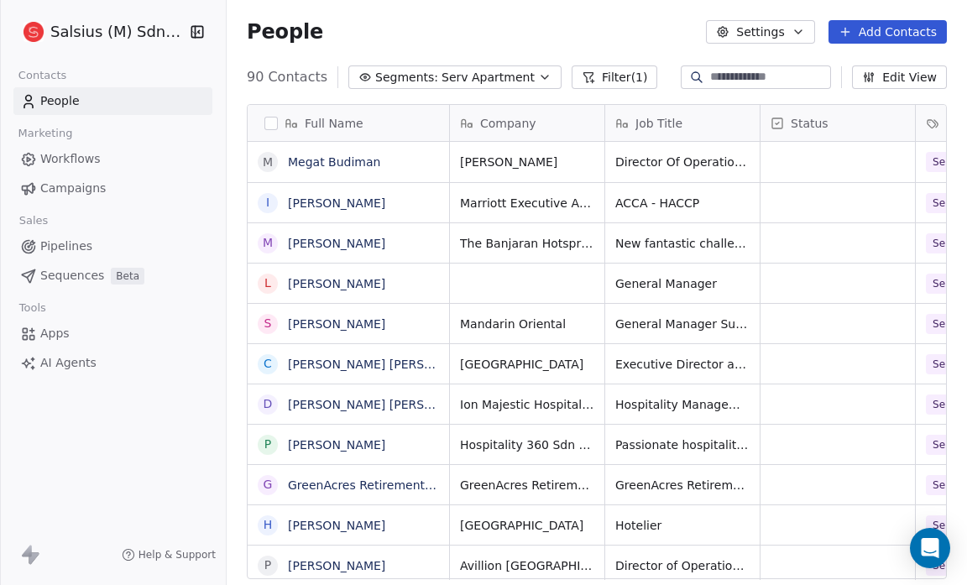
scroll to position [504, 729]
click at [351, 155] on link "Megat Budiman" at bounding box center [334, 161] width 92 height 13
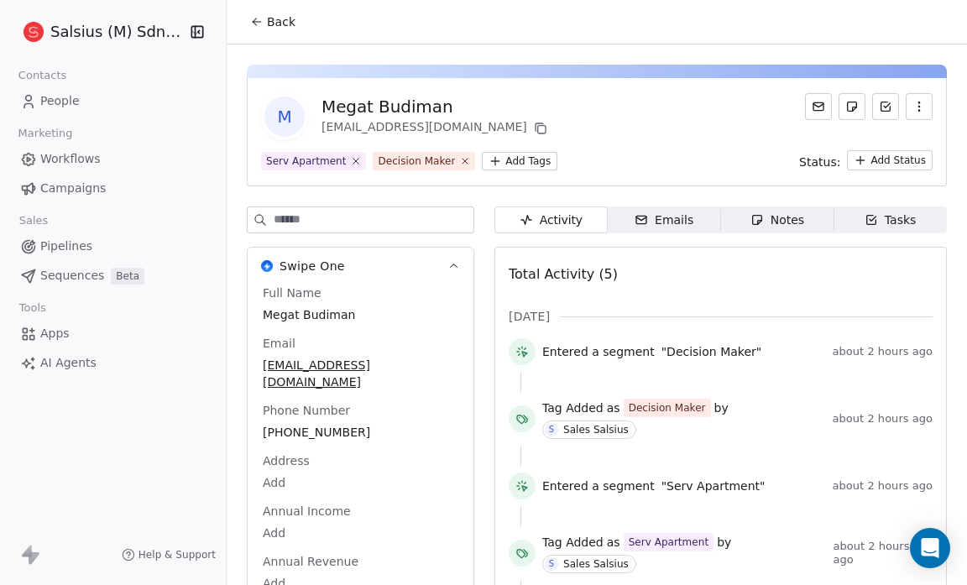
click at [886, 156] on html "Salsius (M) Sdn Bhd Contacts People Marketing Workflows Campaigns Sales Pipelin…" at bounding box center [483, 292] width 967 height 585
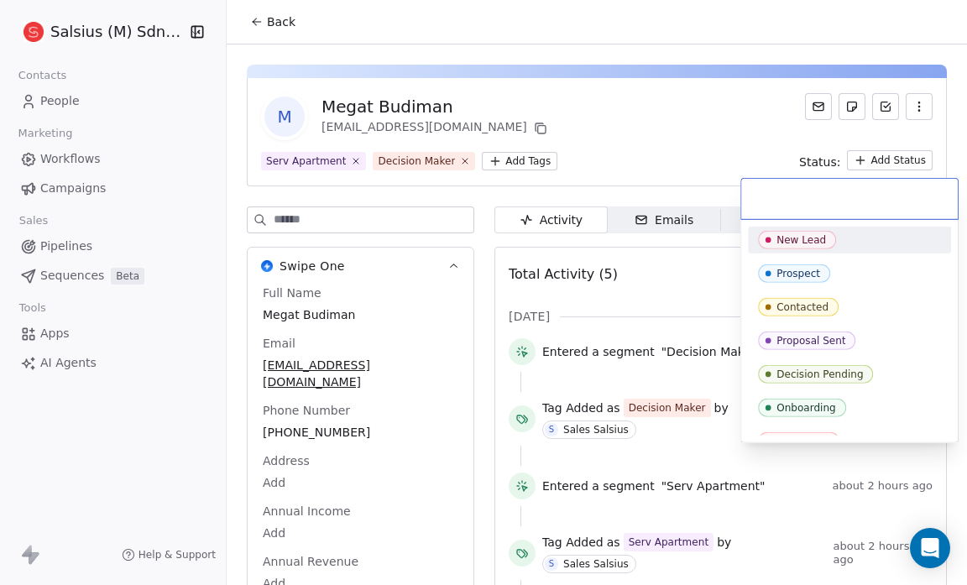
click at [848, 235] on div "New Lead" at bounding box center [849, 240] width 183 height 18
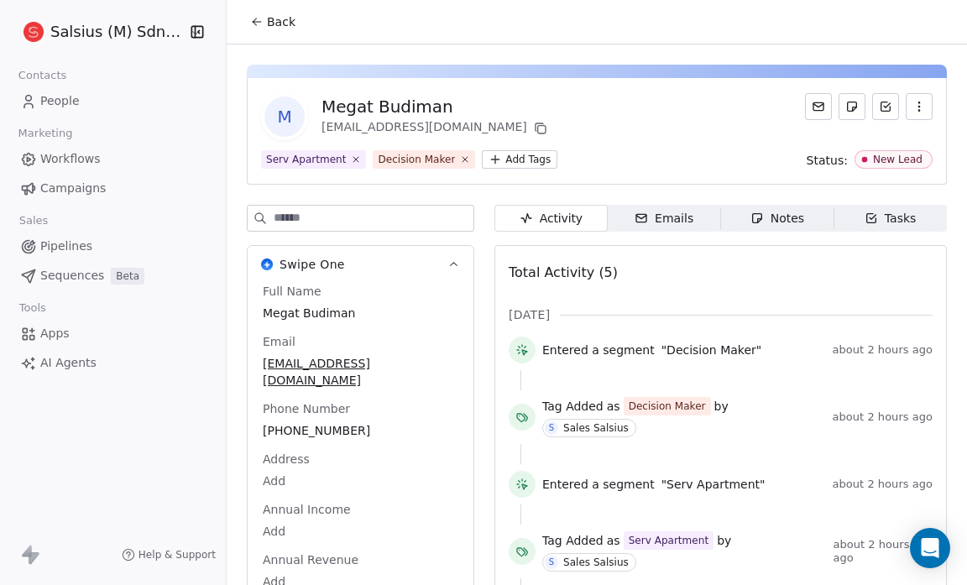
scroll to position [45, 0]
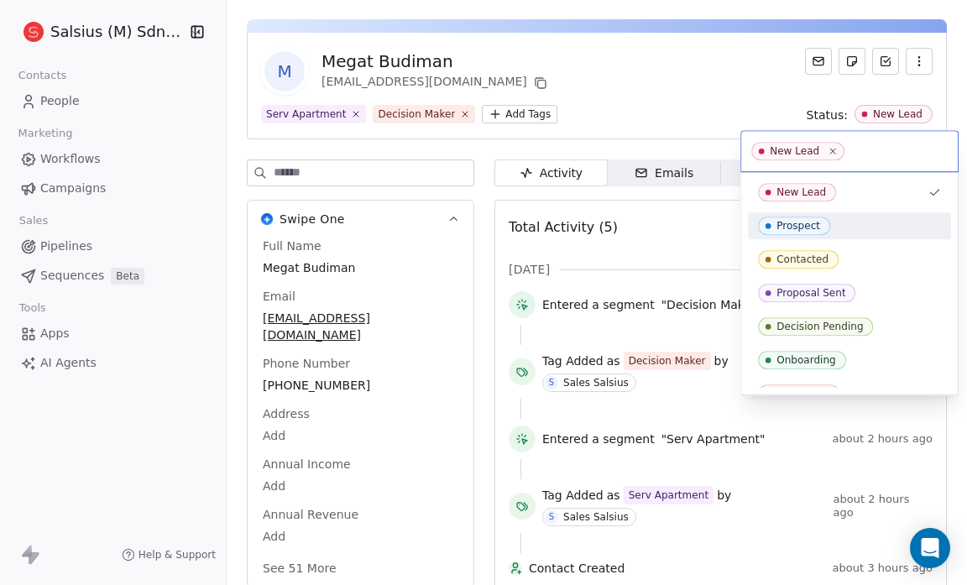
click at [797, 227] on div "Prospect" at bounding box center [798, 226] width 44 height 12
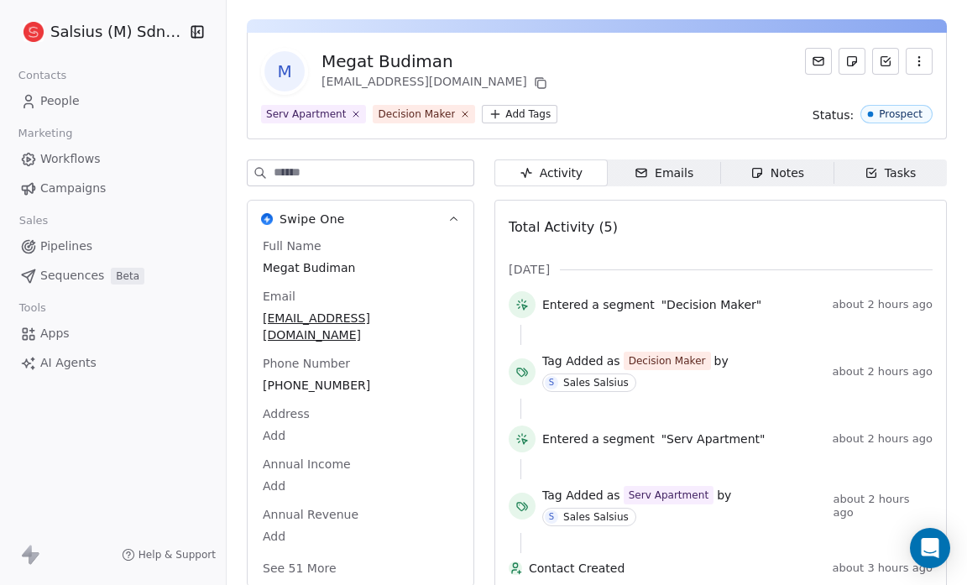
click at [636, 105] on div "Serv Apartment Decision Maker Add Tags Status: Prospect" at bounding box center [596, 114] width 671 height 18
click at [654, 95] on div "M Megat Budiman [EMAIL_ADDRESS][DOMAIN_NAME] Serv Apartment Decision Maker Add …" at bounding box center [597, 86] width 700 height 107
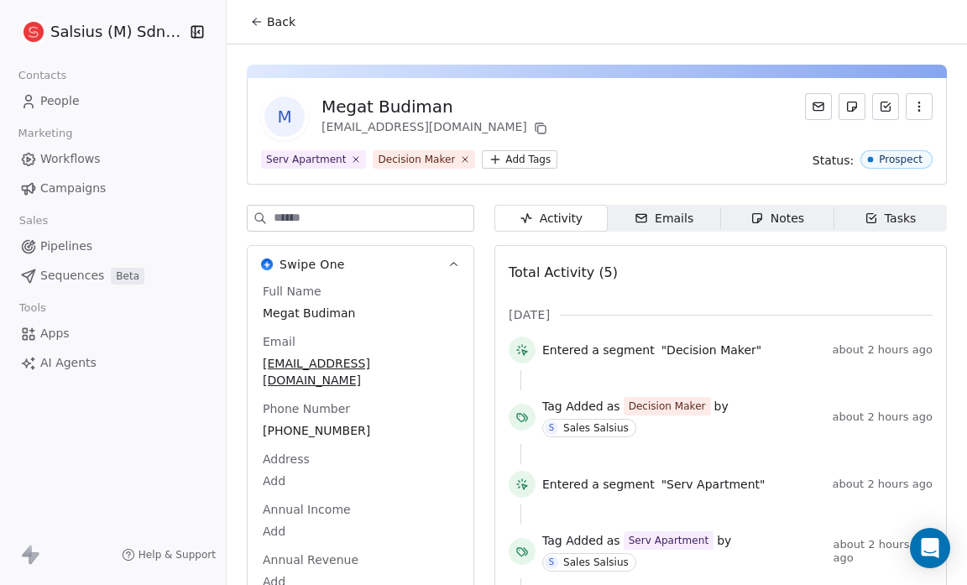
click at [261, 12] on button "Back" at bounding box center [272, 22] width 65 height 30
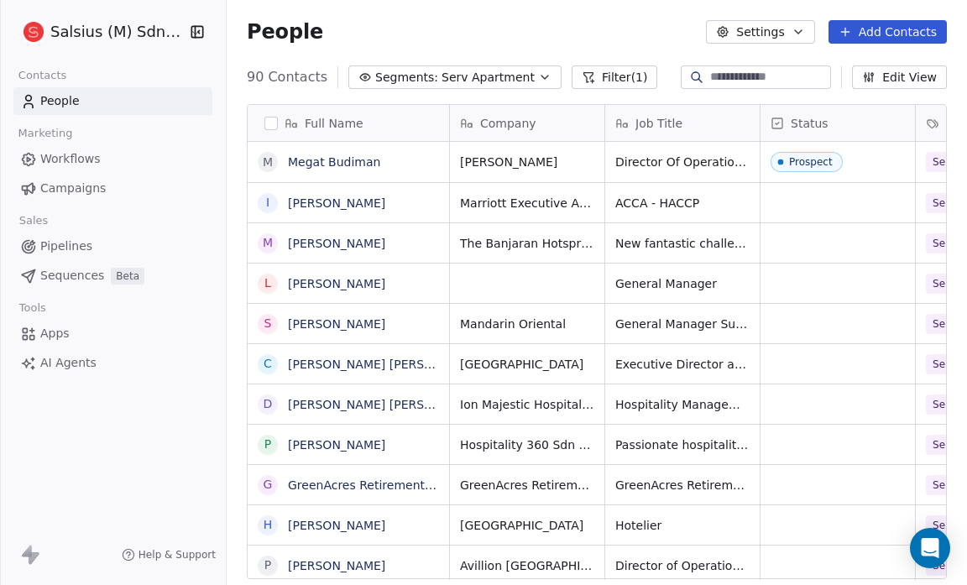
scroll to position [504, 729]
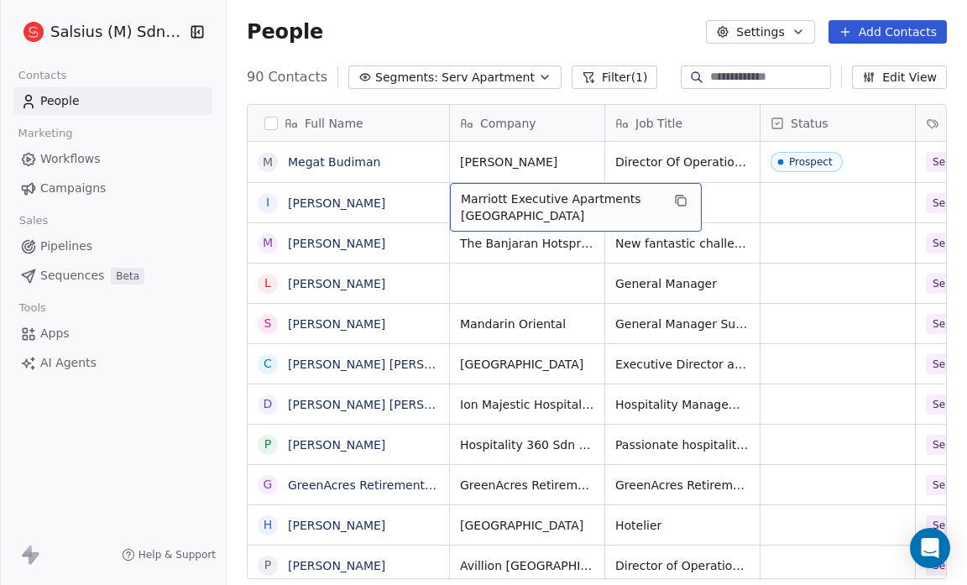
drag, startPoint x: 475, startPoint y: 206, endPoint x: 486, endPoint y: 117, distance: 90.5
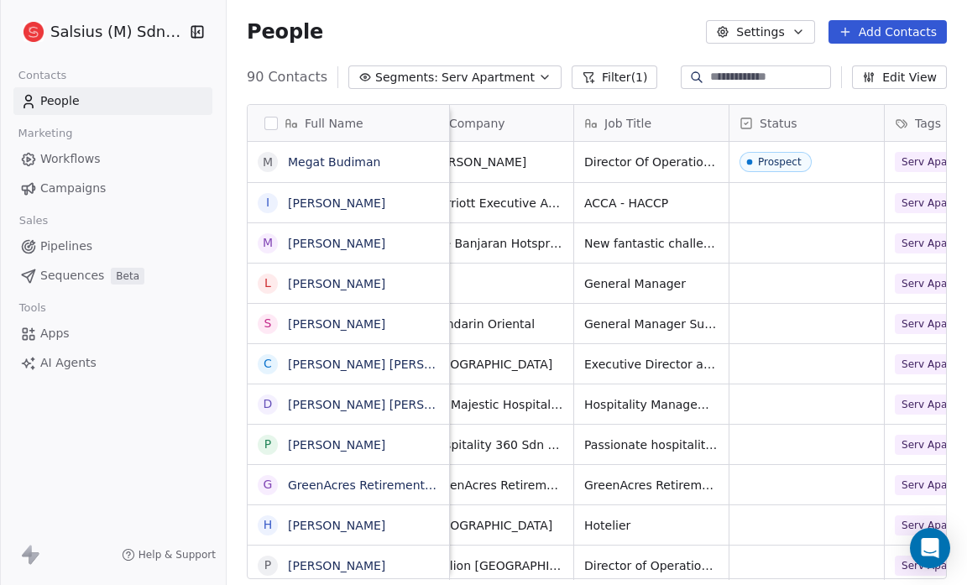
scroll to position [0, 0]
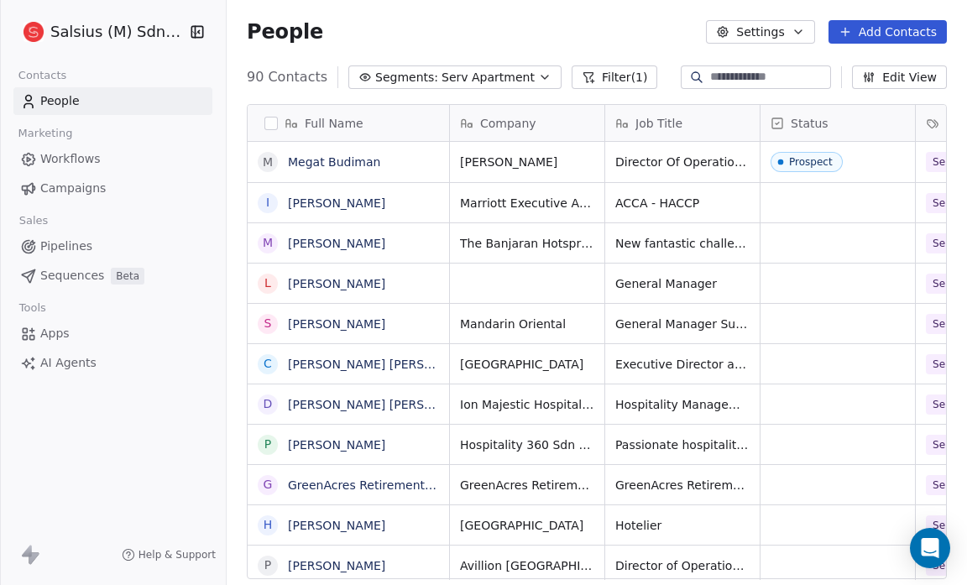
click at [611, 76] on button "Filter (1)" at bounding box center [615, 77] width 86 height 24
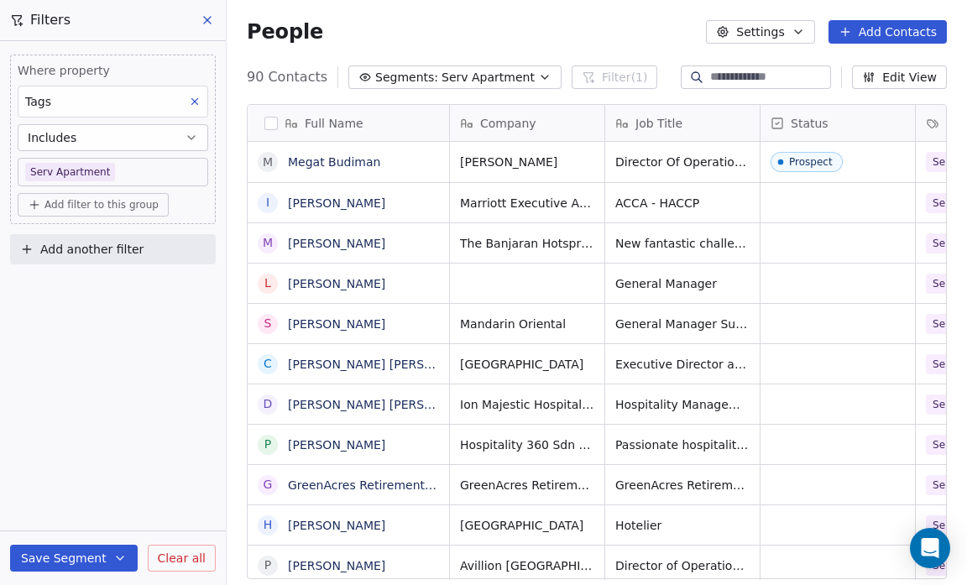
click at [45, 201] on span "Add filter to this group" at bounding box center [101, 204] width 114 height 13
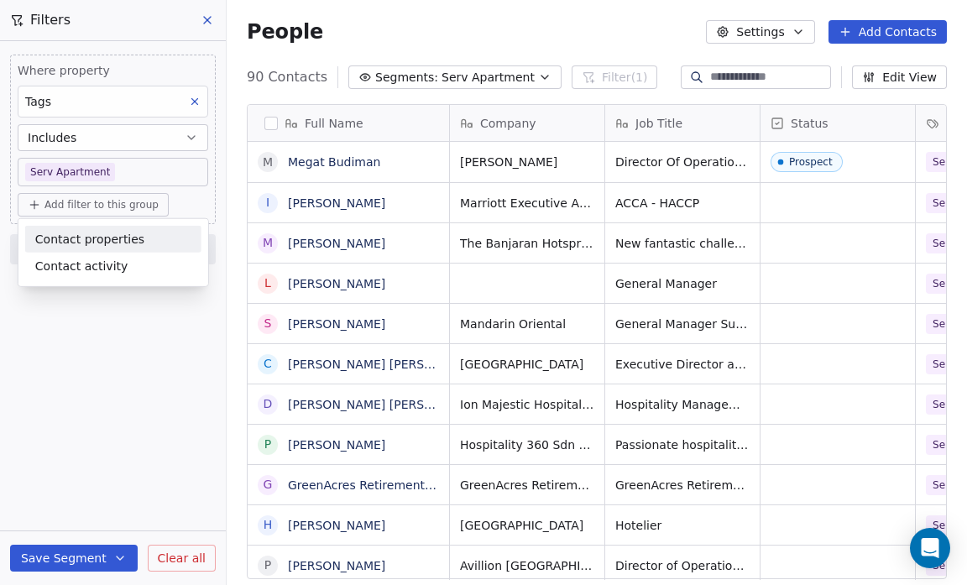
click at [57, 243] on span "Contact properties" at bounding box center [89, 239] width 109 height 18
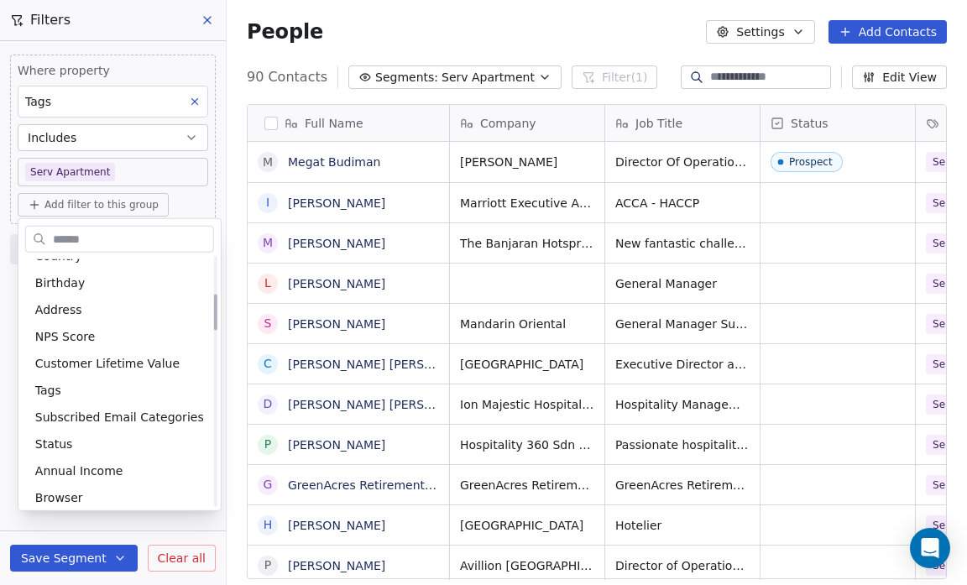
scroll to position [261, 0]
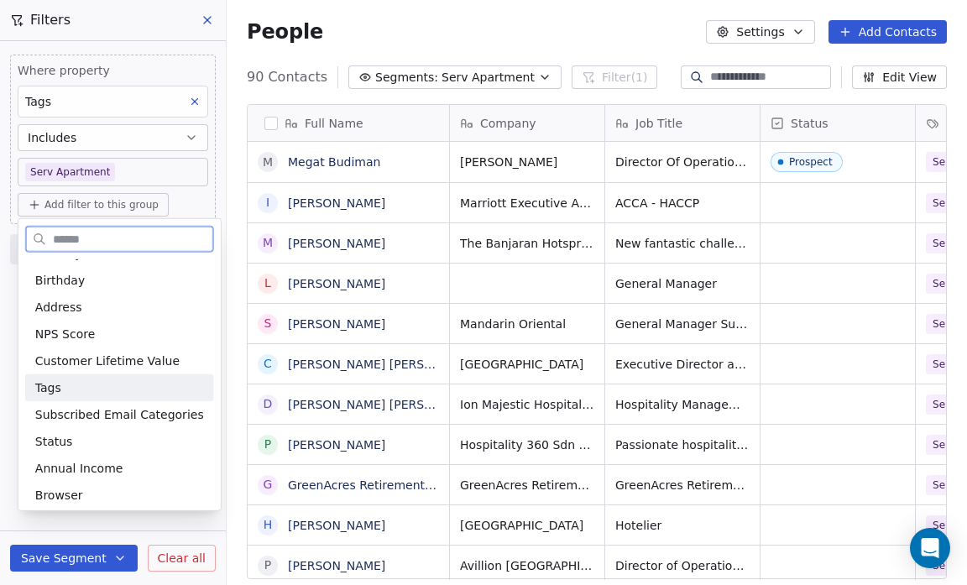
click at [57, 386] on span "Tags" at bounding box center [48, 387] width 26 height 17
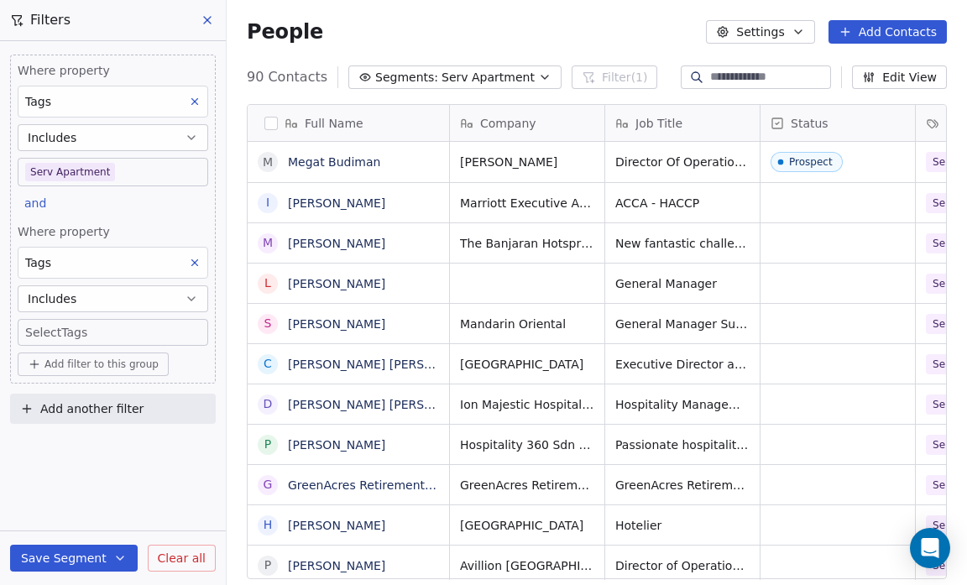
click at [149, 481] on div "Where property Tags Includes Serv Apartment and Where property Tags Includes Se…" at bounding box center [113, 313] width 226 height 544
click at [35, 329] on body "Salsius (M) Sdn Bhd Contacts People Marketing Workflows Campaigns Sales Pipelin…" at bounding box center [483, 292] width 967 height 585
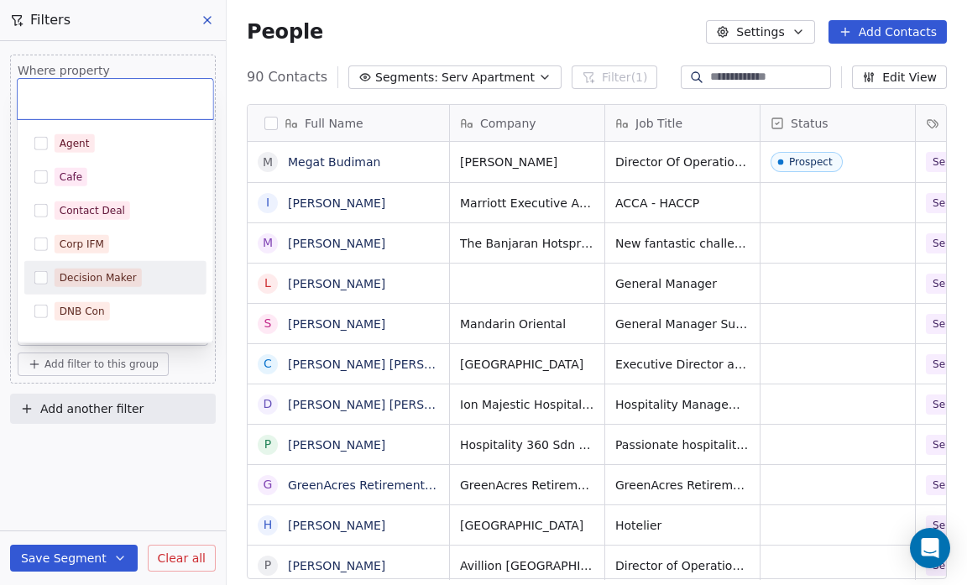
click at [102, 273] on div "Decision Maker" at bounding box center [98, 277] width 77 height 15
click at [107, 452] on html "Salsius (M) Sdn Bhd Contacts People Marketing Workflows Campaigns Sales Pipelin…" at bounding box center [483, 292] width 967 height 585
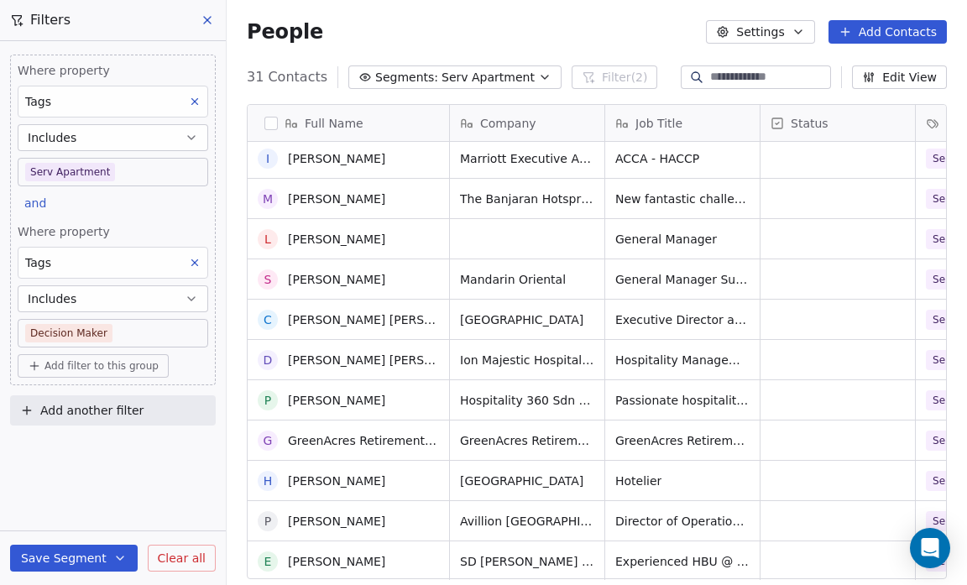
scroll to position [0, 0]
